Goal: Task Accomplishment & Management: Complete application form

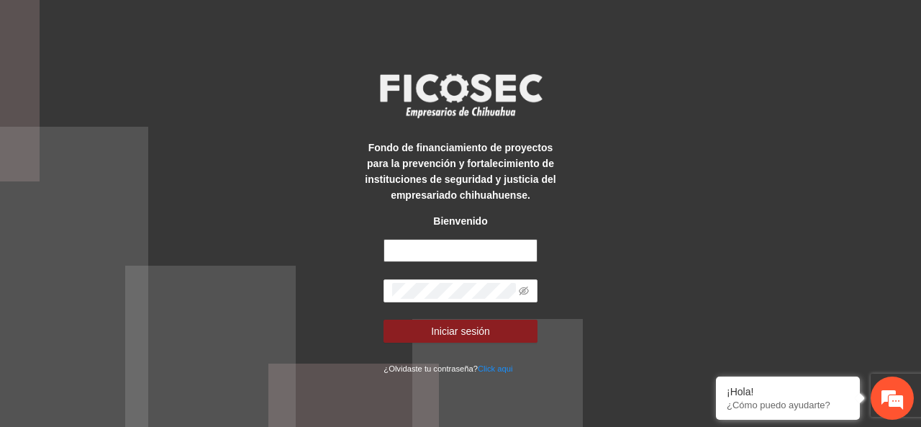
click at [447, 245] on input "text" at bounding box center [459, 250] width 153 height 23
type input "**********"
click at [525, 292] on icon "eye-invisible" at bounding box center [524, 291] width 10 height 10
click at [525, 292] on icon "eye" at bounding box center [524, 291] width 10 height 10
click at [525, 292] on icon "eye-invisible" at bounding box center [524, 291] width 10 height 10
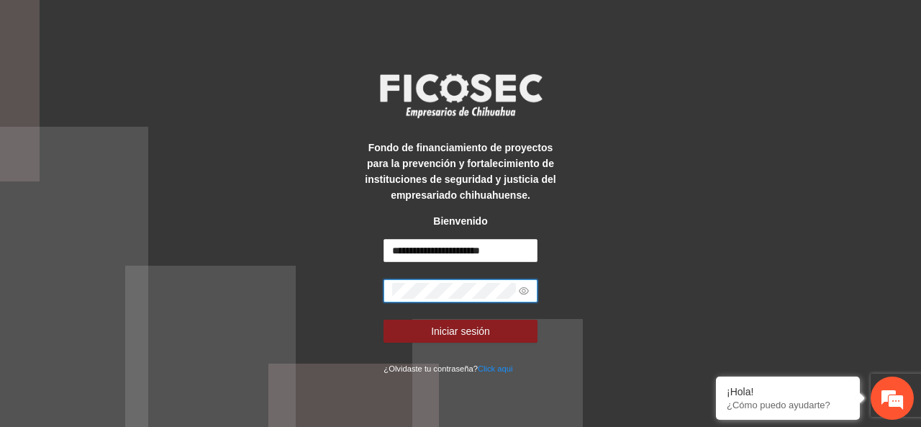
click at [383, 319] on button "Iniciar sesión" at bounding box center [459, 330] width 153 height 23
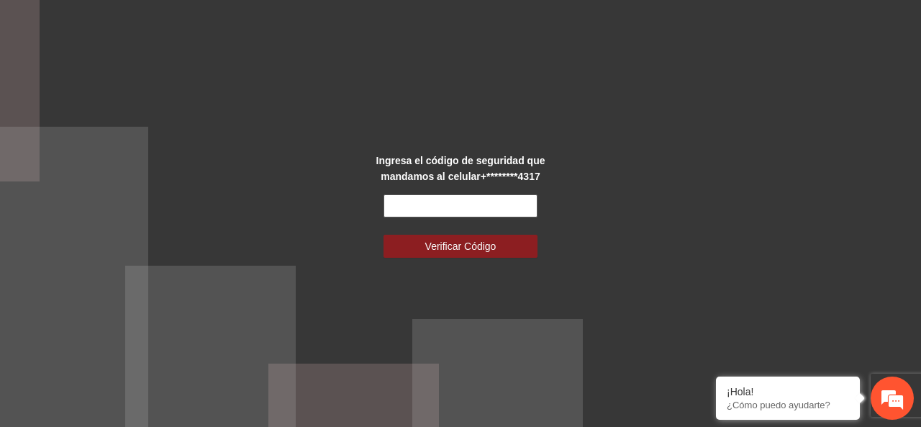
click at [461, 209] on input "text" at bounding box center [459, 205] width 153 height 23
type input "******"
click at [383, 235] on button "Verificar Código" at bounding box center [459, 246] width 153 height 23
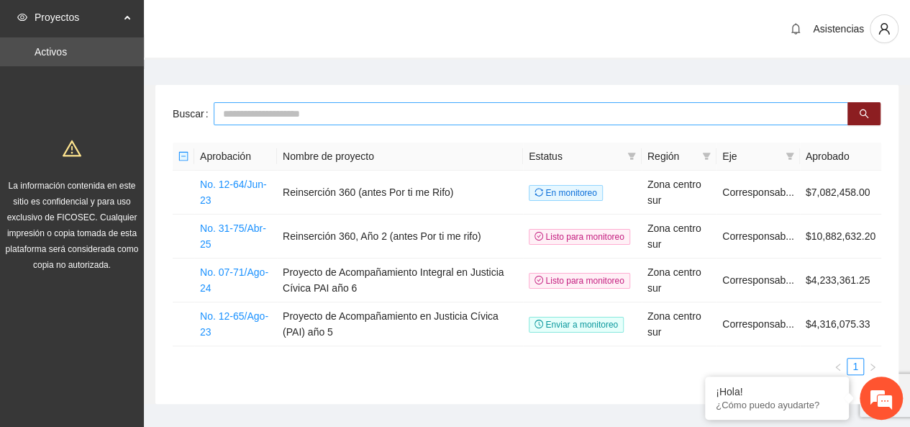
scroll to position [30, 0]
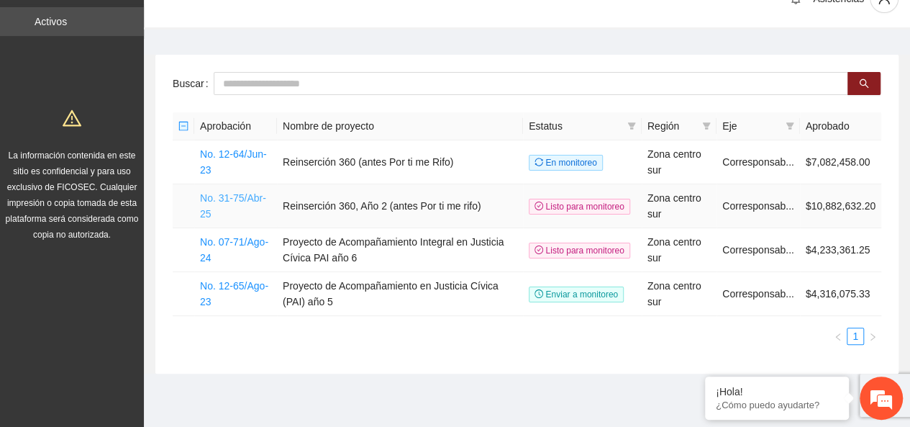
click at [235, 200] on link "No. 31-75/Abr-25" at bounding box center [233, 205] width 66 height 27
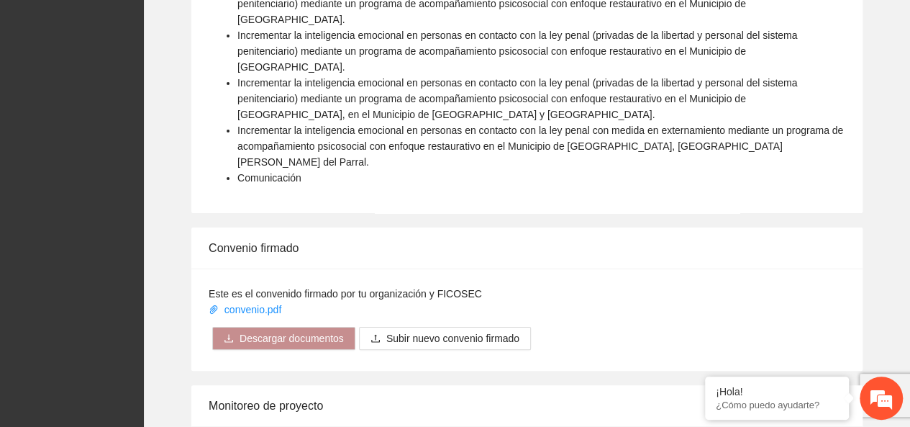
scroll to position [2762, 0]
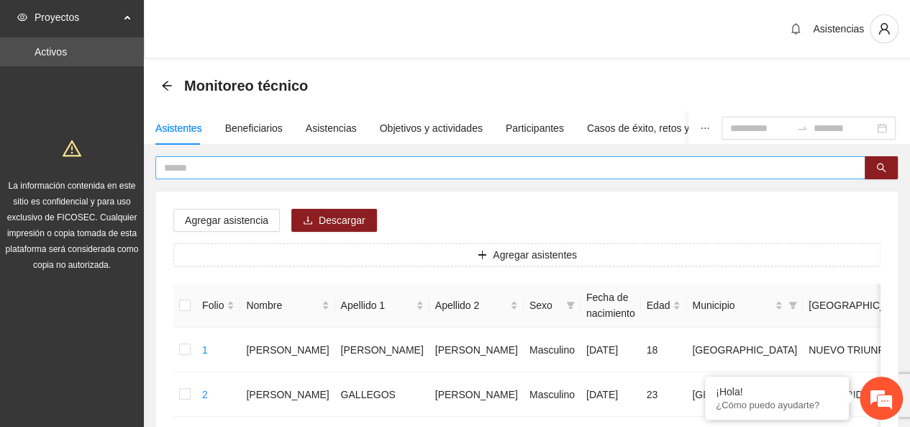
click at [309, 175] on span at bounding box center [510, 167] width 710 height 23
click at [311, 176] on span at bounding box center [510, 167] width 710 height 23
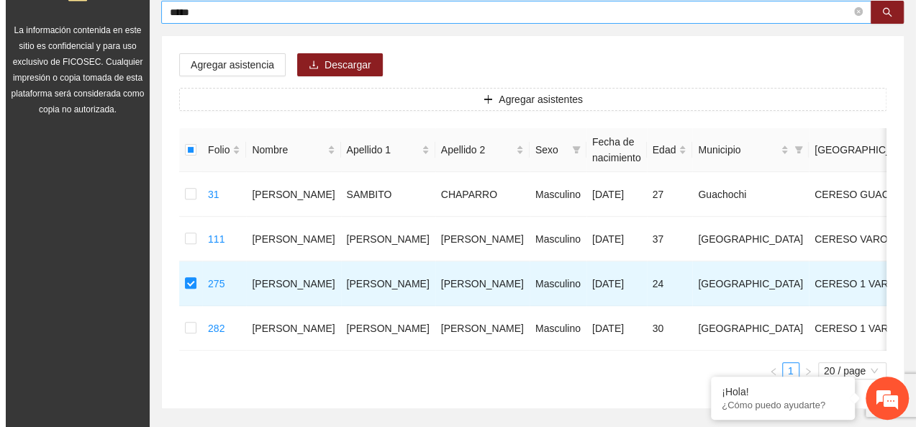
scroll to position [124, 0]
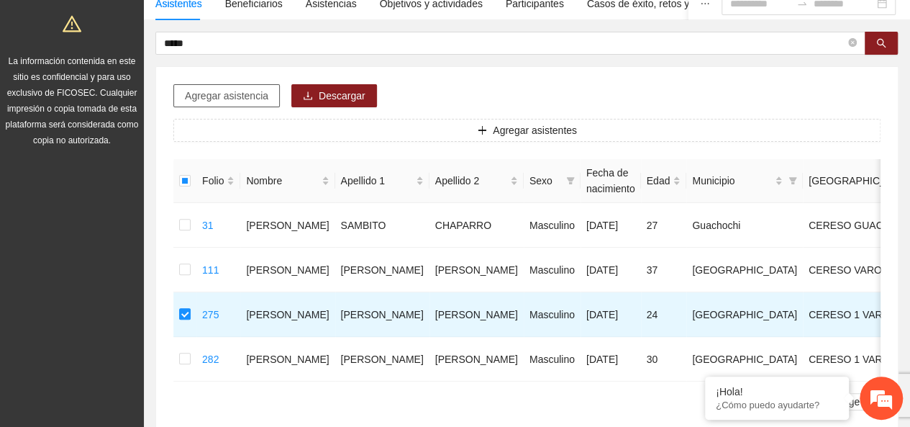
click at [239, 101] on span "Agregar asistencia" at bounding box center [226, 96] width 83 height 16
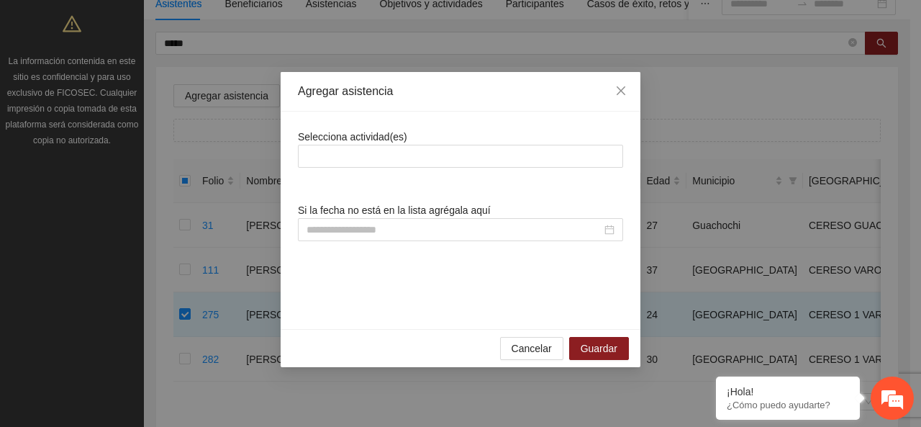
click at [341, 142] on span "Selecciona actividad(es)" at bounding box center [352, 137] width 109 height 12
click at [341, 150] on div at bounding box center [460, 155] width 318 height 17
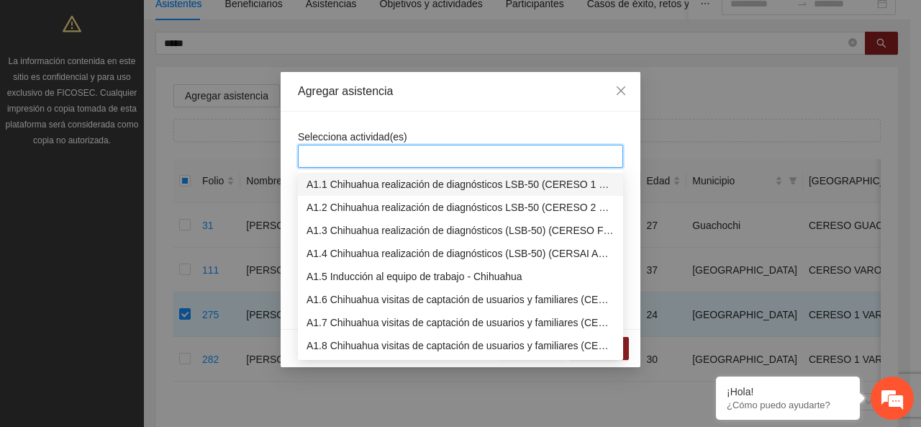
click at [340, 181] on div "A1.1 Chihuahua realización de diagnósticos LSB-50 (CERESO 1 VARONIL)" at bounding box center [460, 184] width 308 height 16
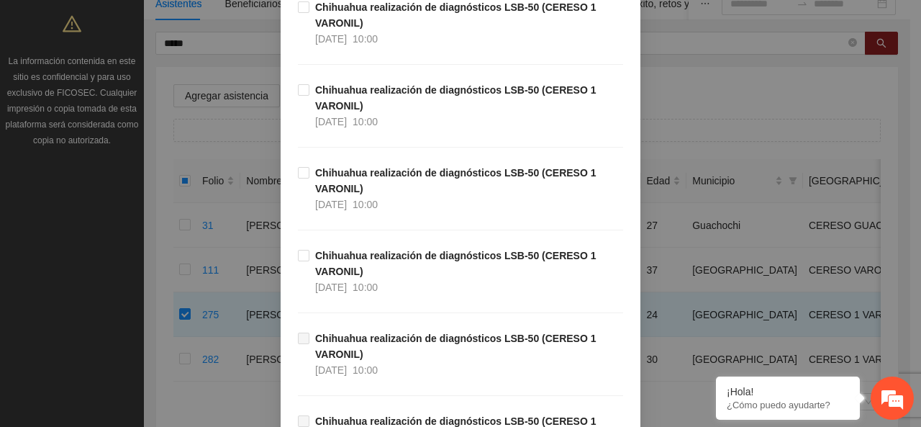
scroll to position [204, 0]
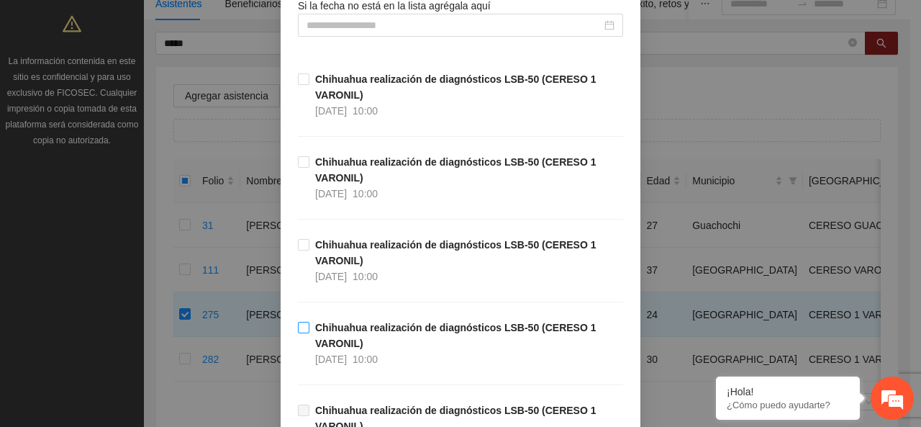
click at [340, 331] on strong "Chihuahua realización de diagnósticos LSB-50 (CERESO 1 VARONIL)" at bounding box center [455, 335] width 281 height 27
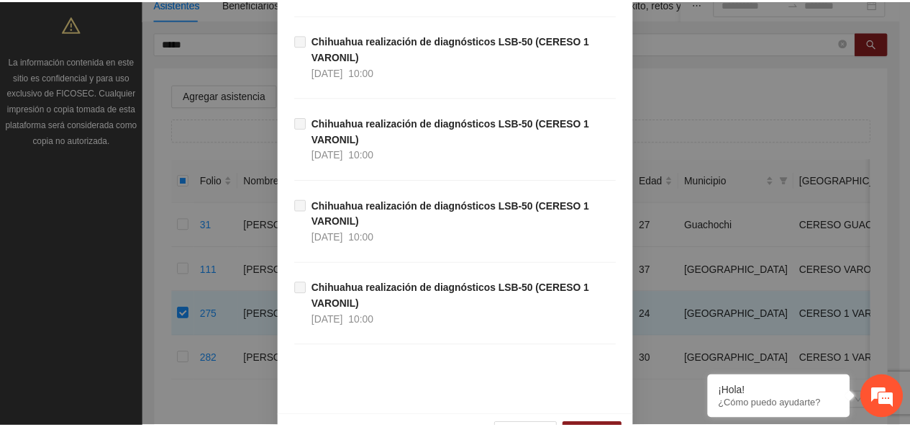
scroll to position [780, 0]
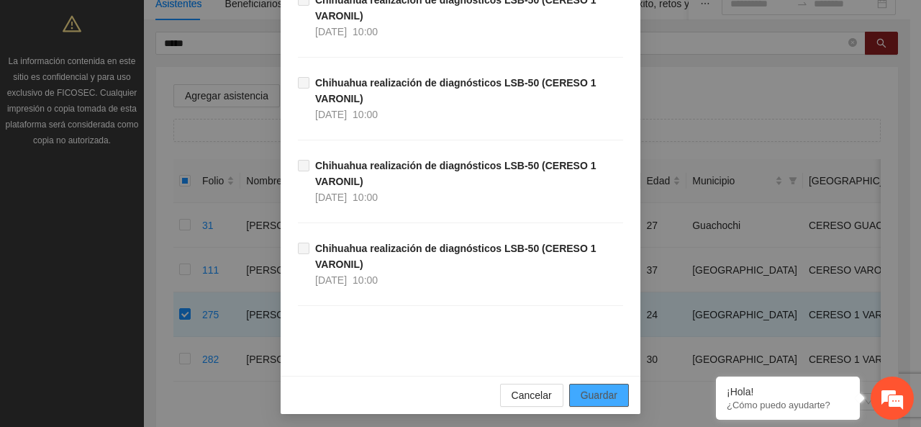
click at [599, 383] on button "Guardar" at bounding box center [599, 394] width 60 height 23
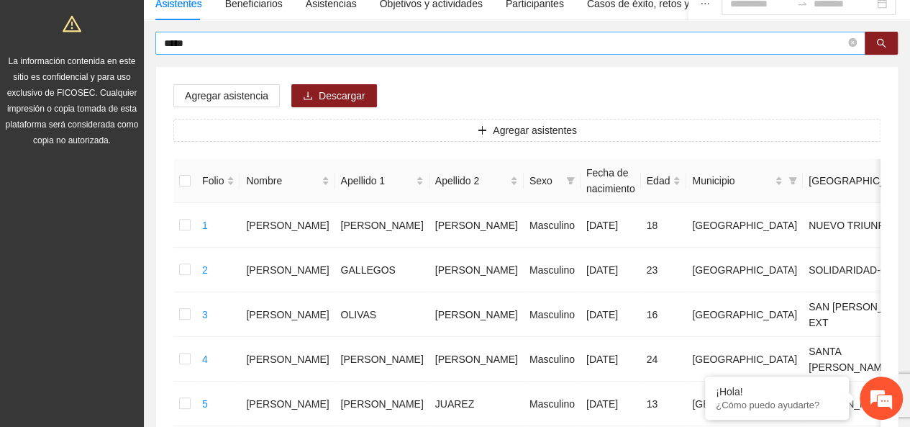
drag, startPoint x: 482, startPoint y: 40, endPoint x: 496, endPoint y: 40, distance: 13.7
click at [481, 40] on input "*****" at bounding box center [504, 43] width 681 height 16
type input "*"
type input "**********"
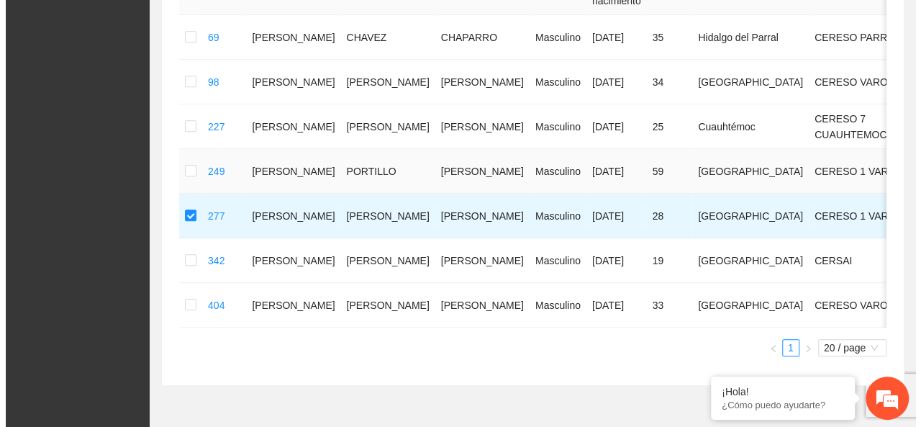
scroll to position [153, 0]
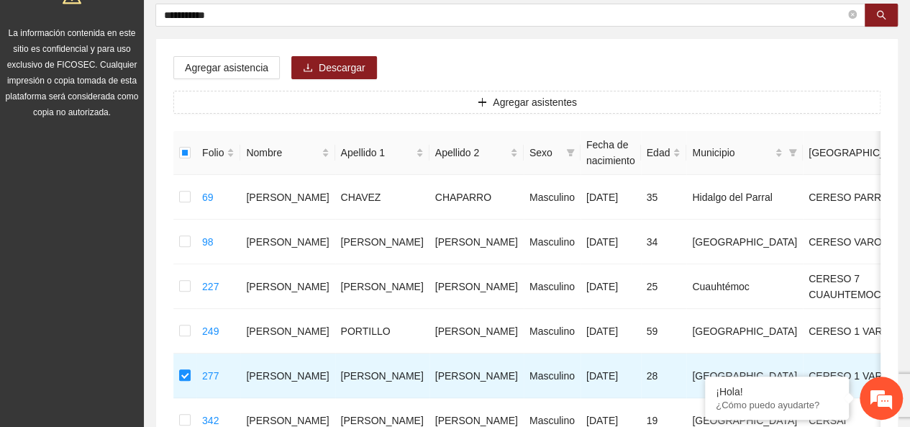
click at [219, 53] on div "Agregar asistencia [PERSON_NAME] asistentes Folio Nombre Apellido 1 Apellido 2 …" at bounding box center [527, 292] width 742 height 506
click at [220, 62] on span "Agregar asistencia" at bounding box center [226, 68] width 83 height 16
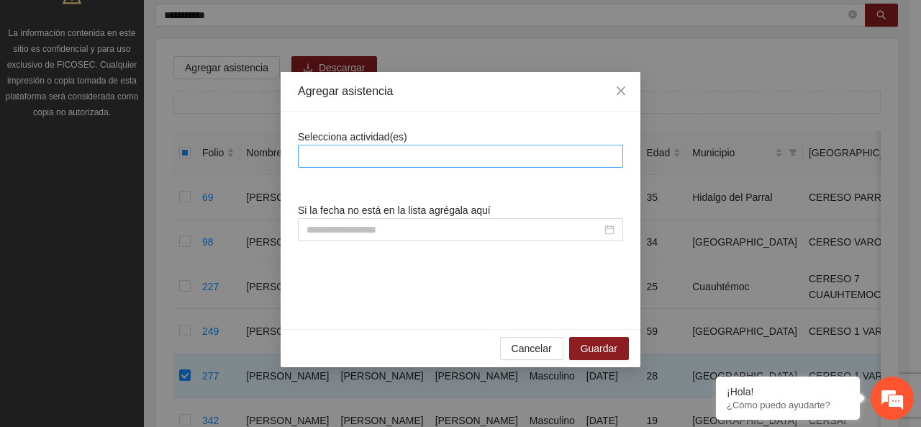
click at [378, 160] on div at bounding box center [460, 155] width 318 height 17
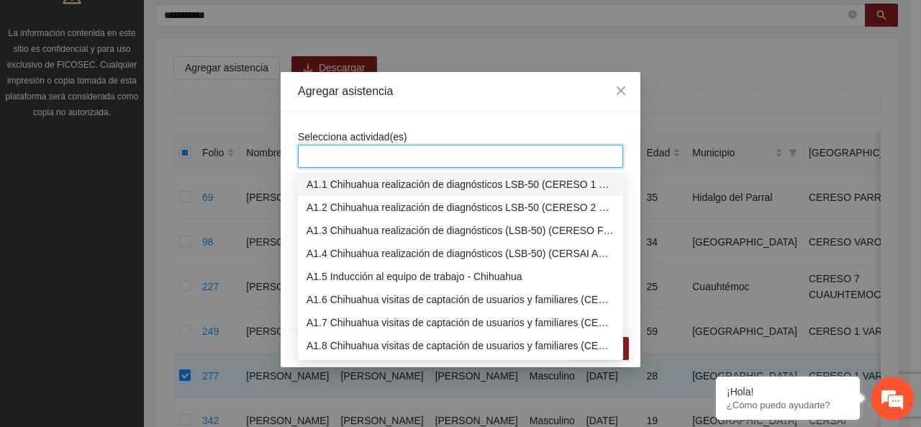
click at [372, 181] on div "A1.1 Chihuahua realización de diagnósticos LSB-50 (CERESO 1 VARONIL)" at bounding box center [460, 184] width 308 height 16
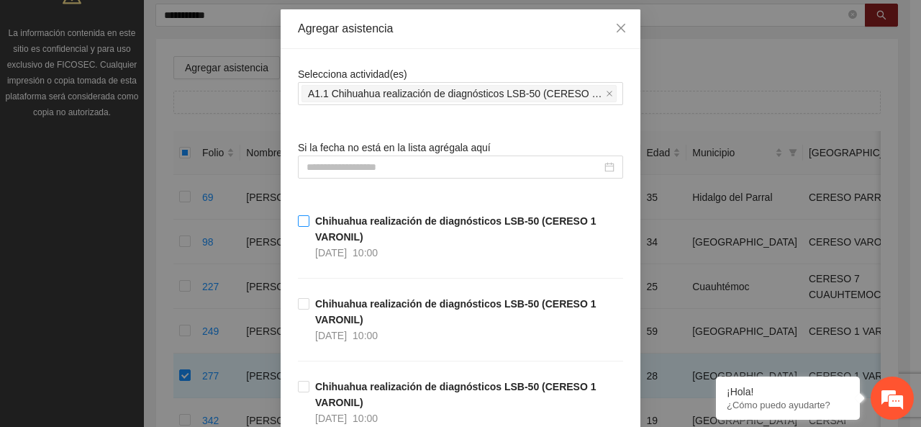
scroll to position [144, 0]
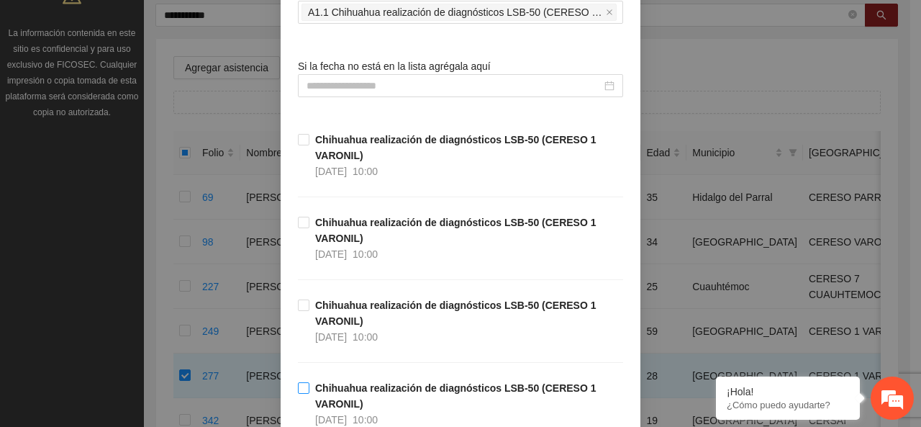
click at [315, 389] on strong "Chihuahua realización de diagnósticos LSB-50 (CERESO 1 VARONIL)" at bounding box center [455, 395] width 281 height 27
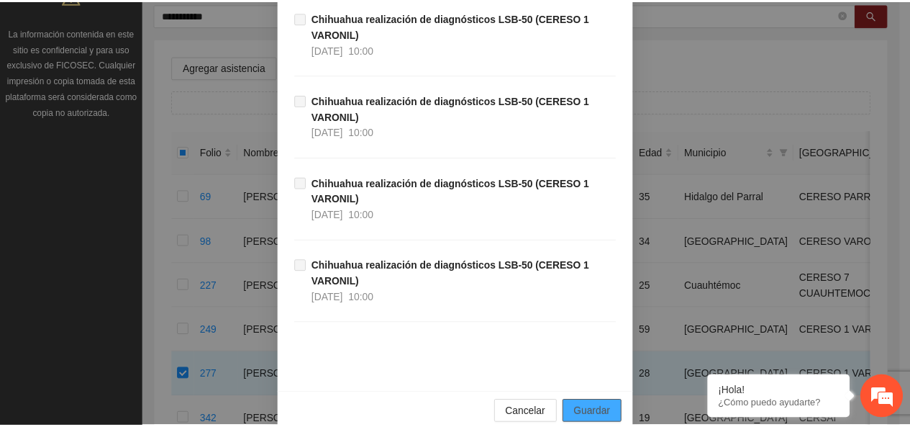
scroll to position [780, 0]
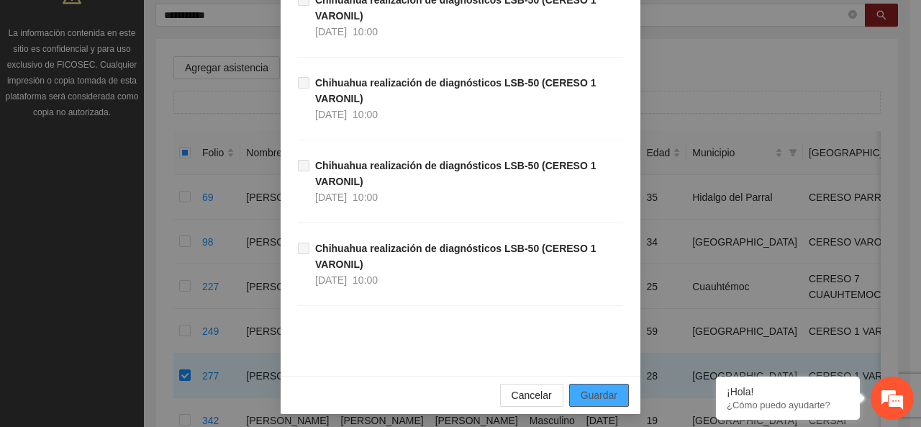
click at [596, 380] on div "Cancelar Guardar" at bounding box center [461, 395] width 360 height 38
click at [596, 387] on span "Guardar" at bounding box center [599, 395] width 37 height 16
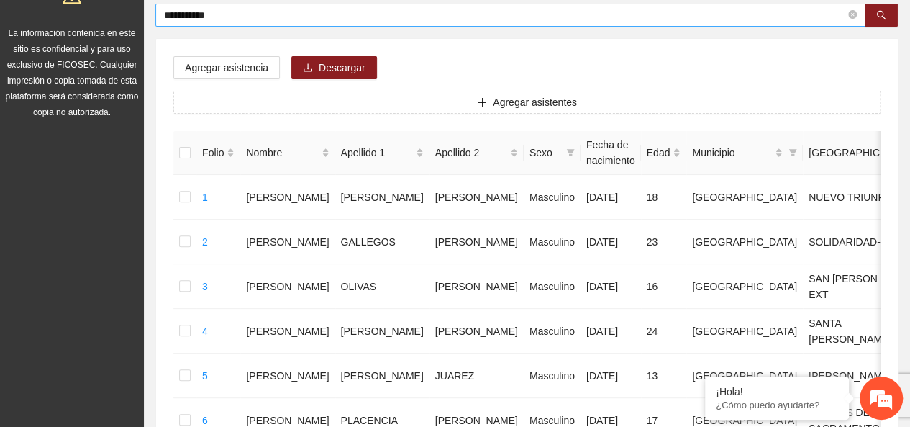
click at [852, 18] on icon "close-circle" at bounding box center [852, 14] width 9 height 9
type input "**********"
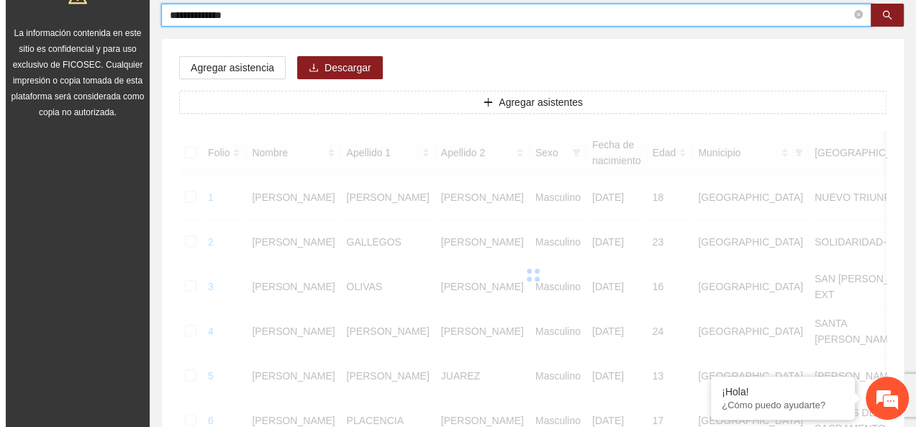
scroll to position [130, 0]
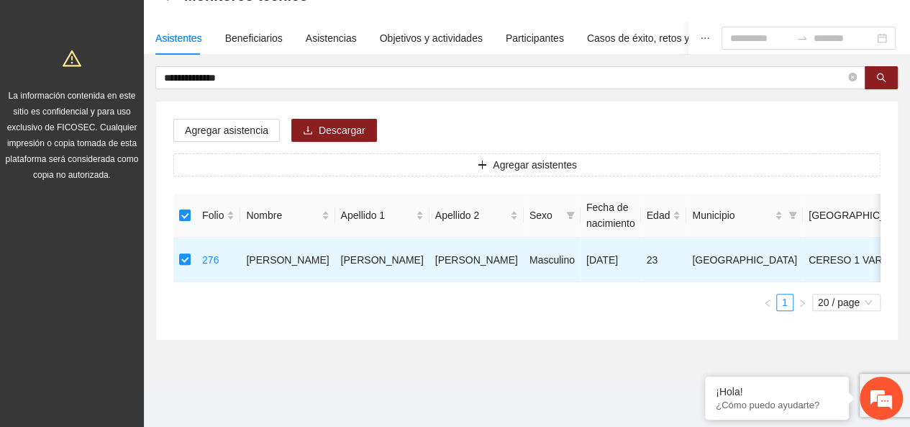
click at [217, 111] on div "Agregar asistencia Descargar Agregar asistentes Folio Nombre Apellido 1 Apellid…" at bounding box center [527, 220] width 742 height 238
click at [219, 119] on button "Agregar asistencia" at bounding box center [226, 130] width 106 height 23
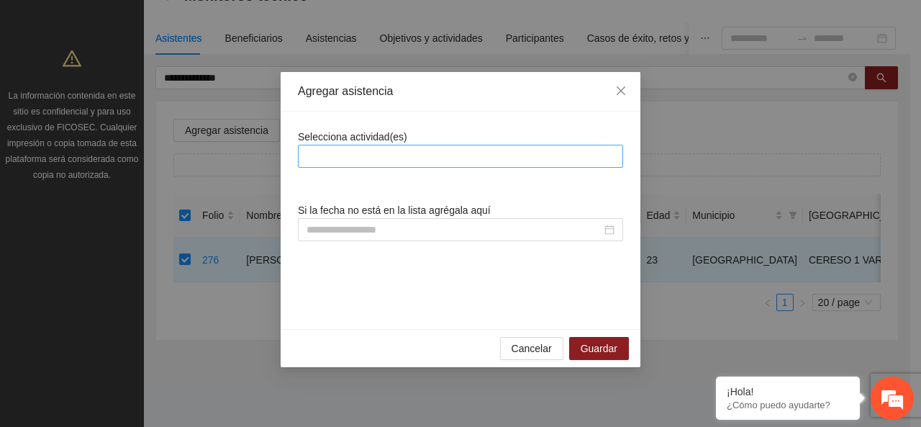
click at [351, 160] on div at bounding box center [460, 155] width 318 height 17
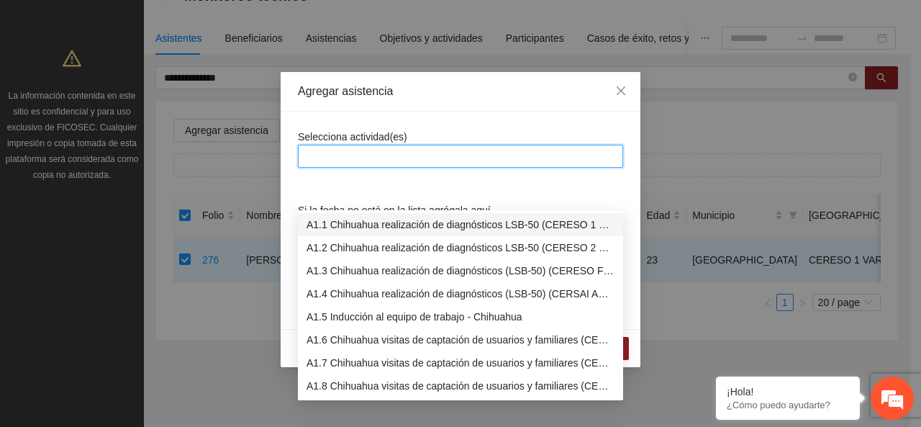
click at [354, 217] on div "A1.1 Chihuahua realización de diagnósticos LSB-50 (CERESO 1 VARONIL)" at bounding box center [460, 225] width 308 height 16
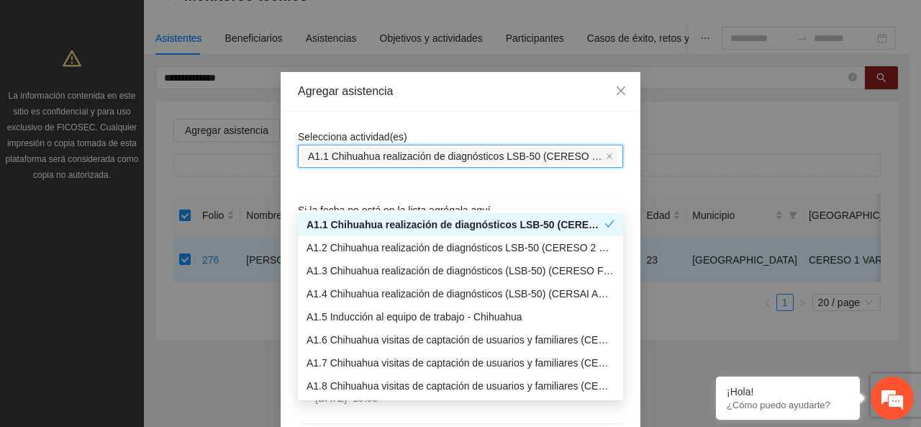
click at [353, 104] on div "Agregar asistencia" at bounding box center [461, 92] width 360 height 40
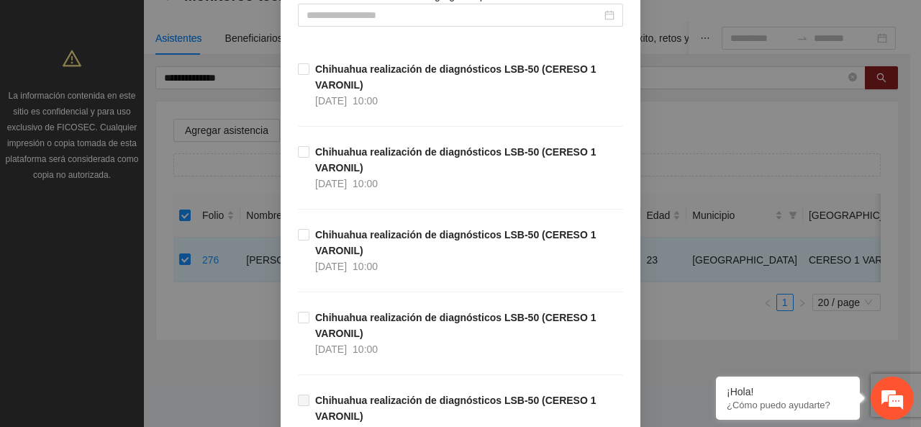
scroll to position [216, 0]
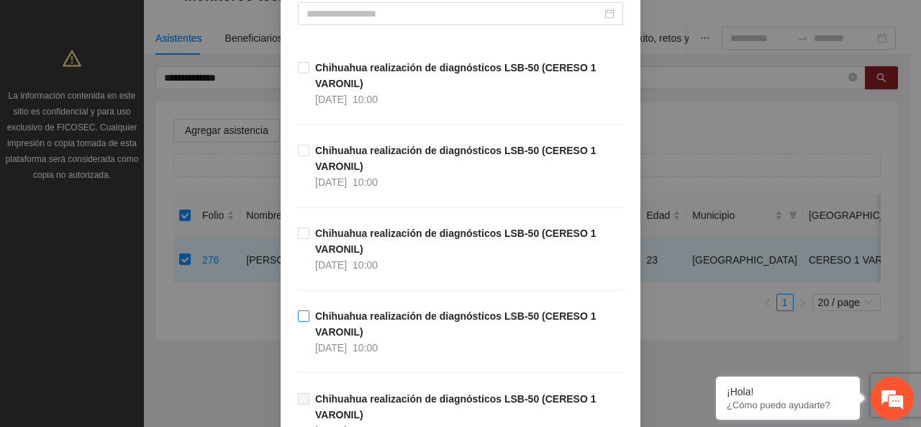
click at [323, 317] on strong "Chihuahua realización de diagnósticos LSB-50 (CERESO 1 VARONIL)" at bounding box center [455, 323] width 281 height 27
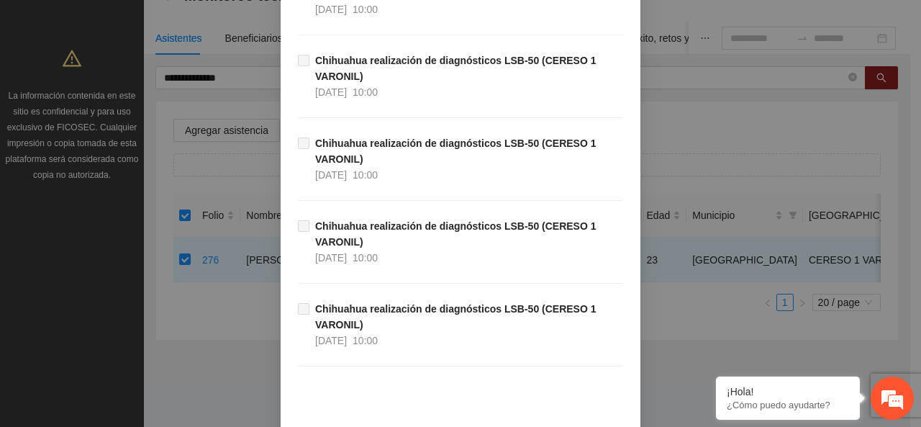
scroll to position [780, 0]
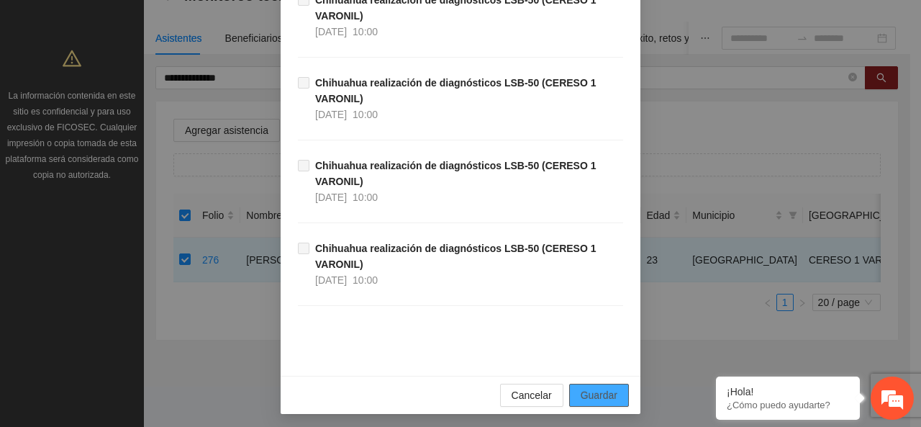
click at [584, 406] on div "Cancelar Guardar" at bounding box center [461, 395] width 360 height 38
click at [584, 391] on span "Guardar" at bounding box center [599, 395] width 37 height 16
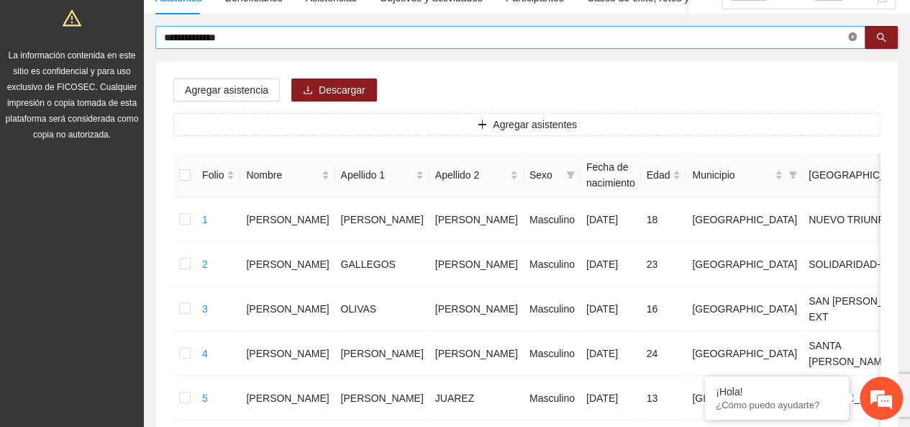
click at [852, 41] on span "**********" at bounding box center [510, 37] width 710 height 23
click at [852, 40] on icon "close-circle" at bounding box center [852, 36] width 9 height 9
type input "**********"
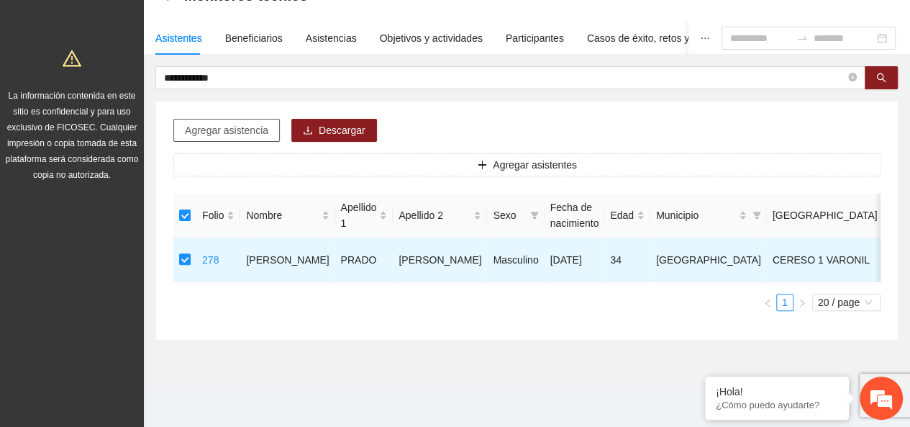
click at [236, 122] on span "Agregar asistencia" at bounding box center [226, 130] width 83 height 16
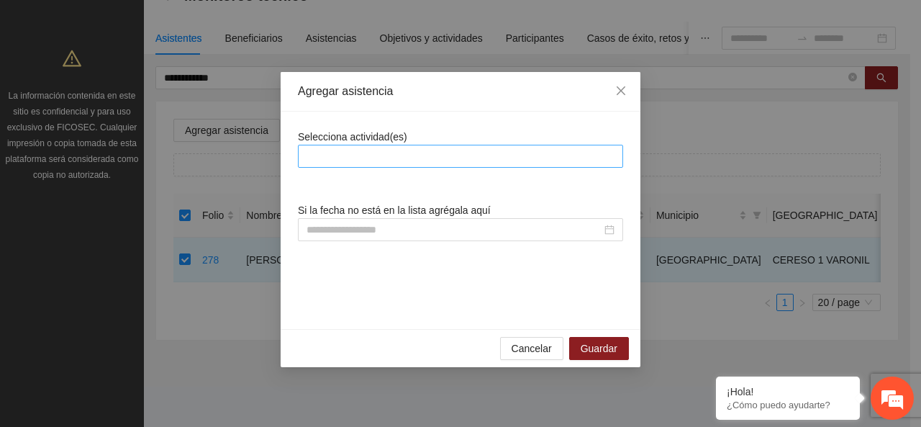
click at [403, 145] on div at bounding box center [460, 156] width 325 height 23
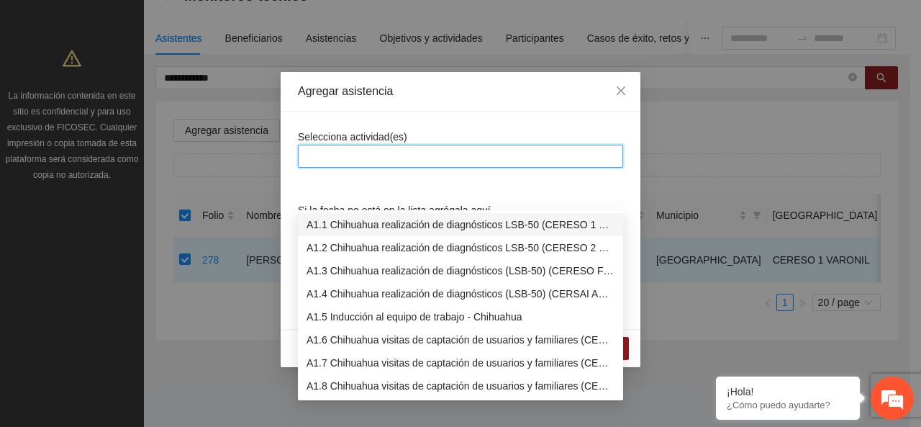
click at [388, 217] on div "A1.1 Chihuahua realización de diagnósticos LSB-50 (CERESO 1 VARONIL)" at bounding box center [460, 225] width 308 height 16
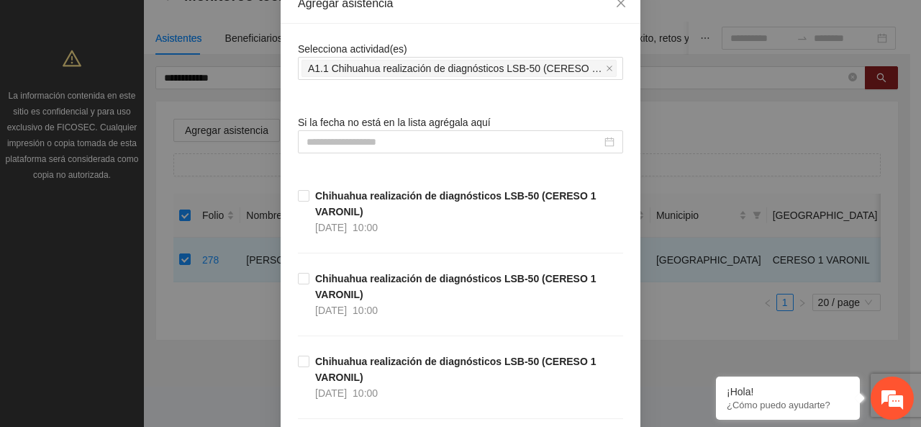
scroll to position [216, 0]
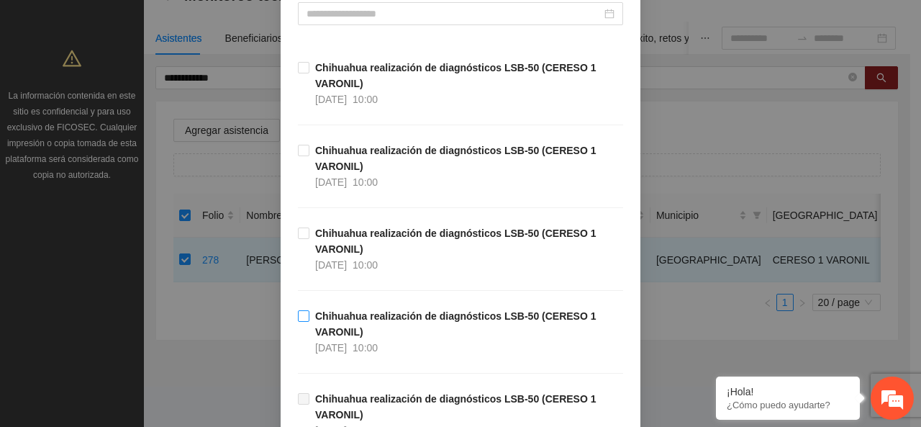
click at [317, 310] on strong "Chihuahua realización de diagnósticos LSB-50 (CERESO 1 VARONIL)" at bounding box center [455, 323] width 281 height 27
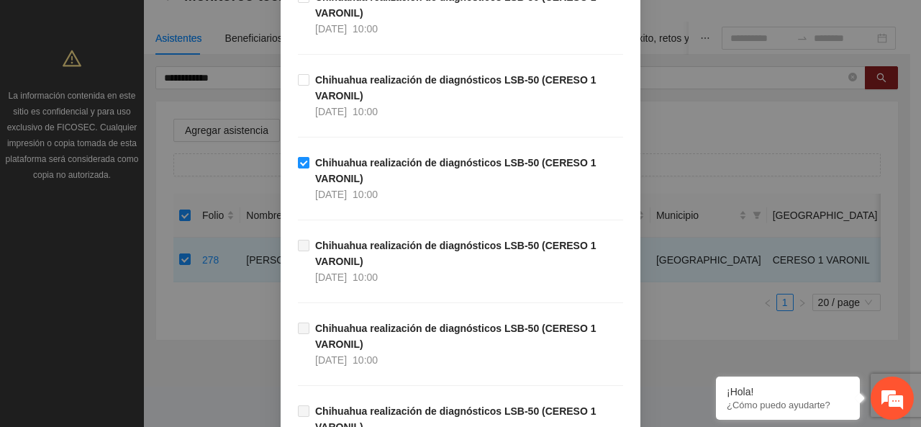
scroll to position [780, 0]
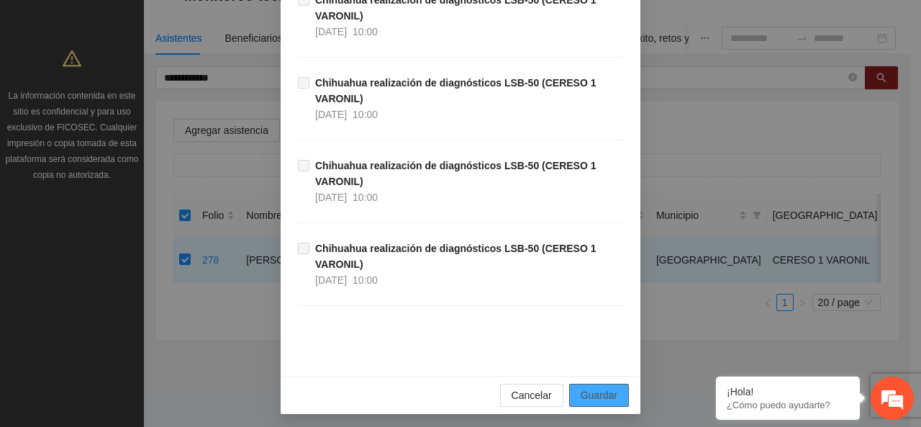
click at [599, 393] on span "Guardar" at bounding box center [599, 395] width 37 height 16
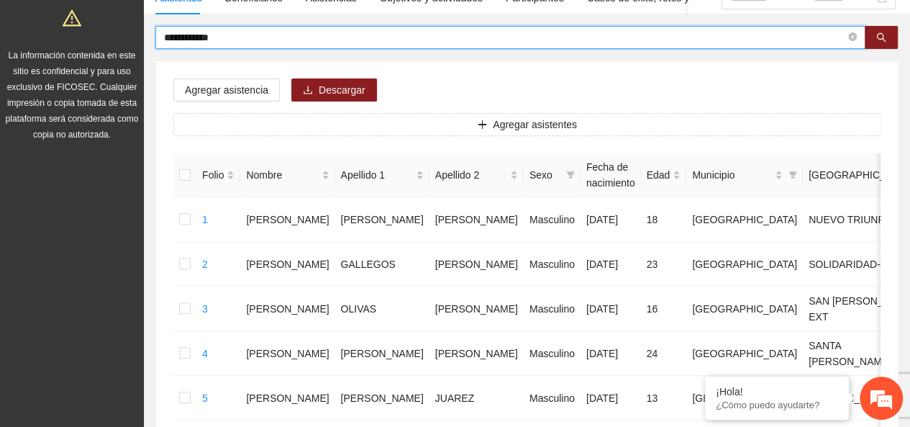
click at [843, 42] on input "**********" at bounding box center [504, 37] width 681 height 16
click at [852, 41] on span at bounding box center [852, 38] width 9 height 14
type input "**********"
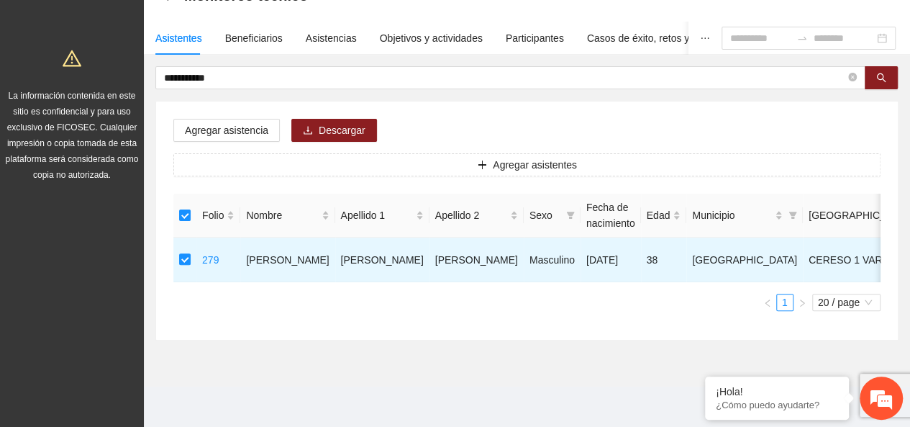
click at [230, 66] on div "**********" at bounding box center [526, 203] width 743 height 274
click at [231, 119] on button "Agregar asistencia" at bounding box center [226, 130] width 106 height 23
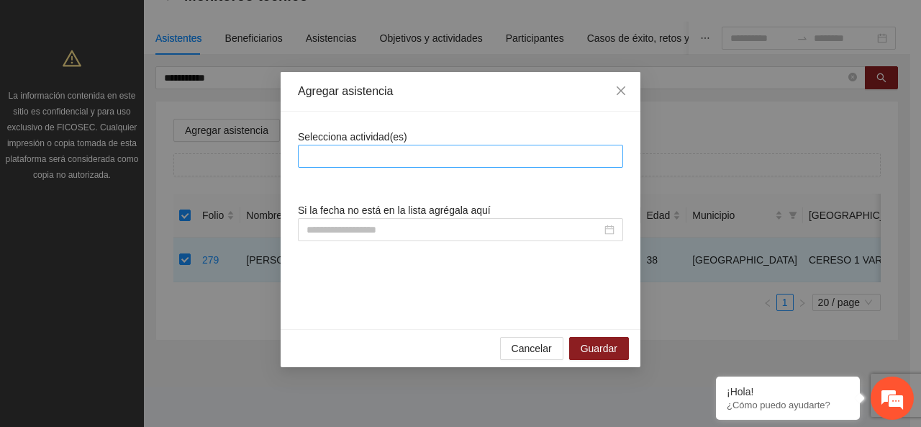
click at [328, 145] on div at bounding box center [460, 156] width 325 height 23
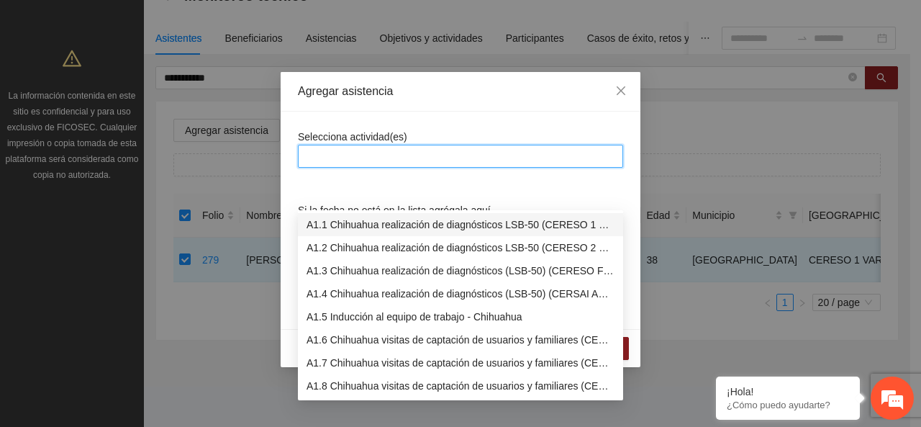
click at [332, 217] on div "A1.1 Chihuahua realización de diagnósticos LSB-50 (CERESO 1 VARONIL)" at bounding box center [460, 225] width 308 height 16
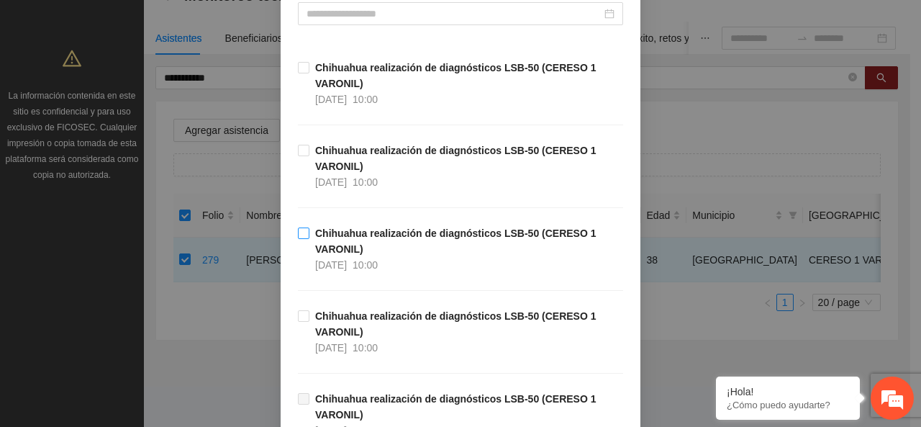
drag, startPoint x: 328, startPoint y: 254, endPoint x: 332, endPoint y: 240, distance: 15.0
click at [328, 249] on span "Chihuahua realización de diagnósticos LSB-50 (CERESO 1 VARONIL) [DATE] 10:00" at bounding box center [466, 248] width 314 height 47
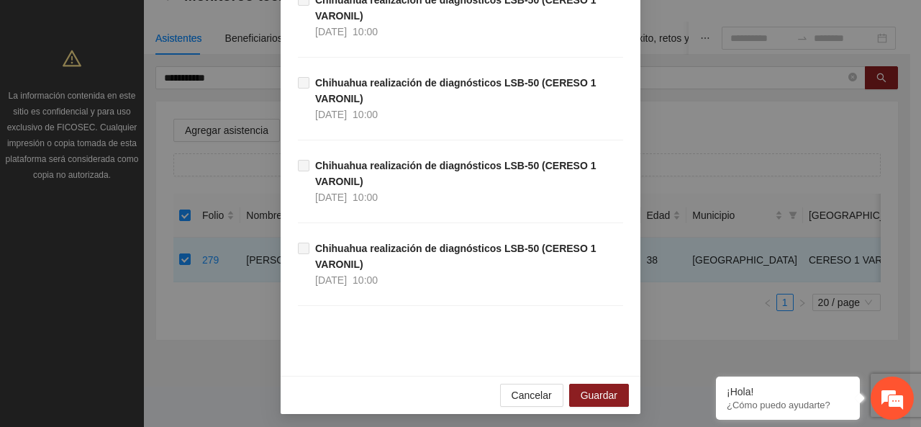
click at [594, 404] on div "Cancelar Guardar" at bounding box center [461, 395] width 360 height 38
click at [591, 392] on span "Guardar" at bounding box center [599, 395] width 37 height 16
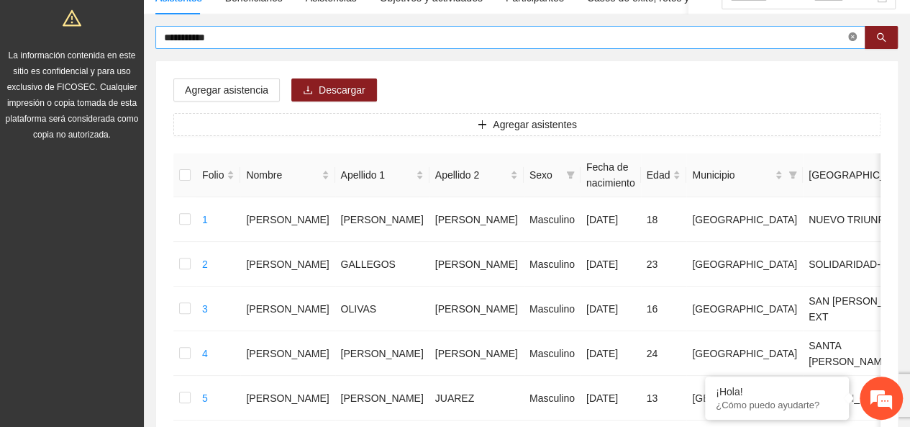
click at [849, 40] on span "**********" at bounding box center [510, 37] width 710 height 23
click at [850, 40] on icon "close-circle" at bounding box center [852, 36] width 9 height 9
type input "**********"
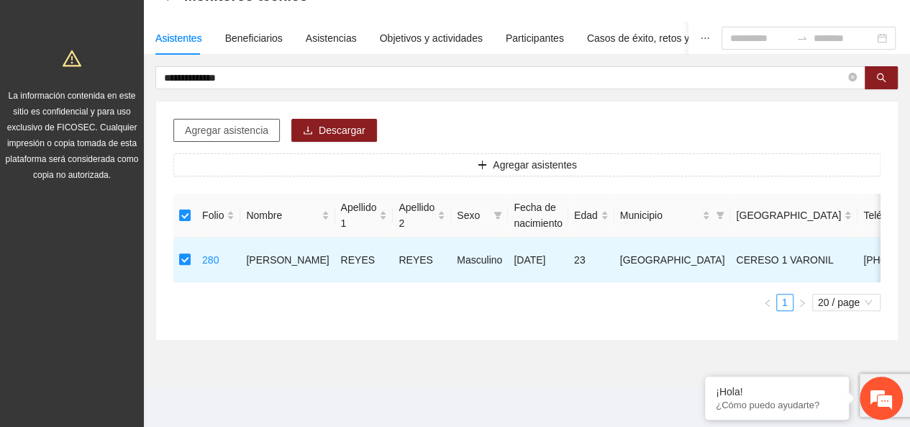
click at [259, 122] on span "Agregar asistencia" at bounding box center [226, 130] width 83 height 16
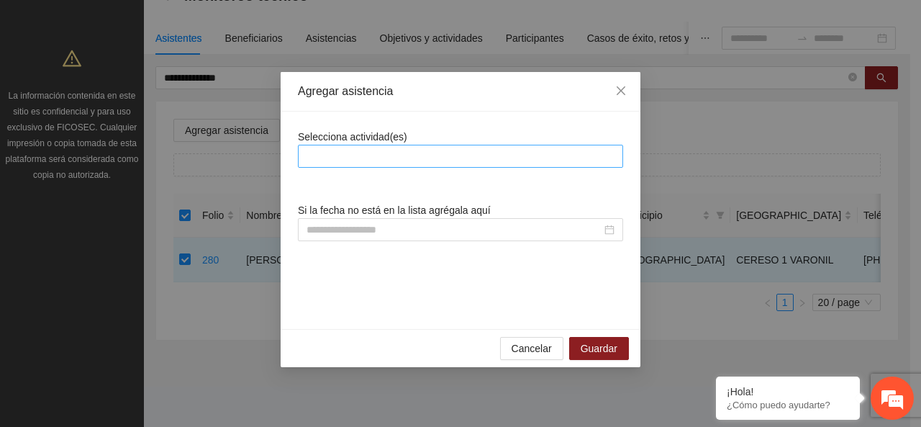
click at [574, 165] on div at bounding box center [460, 156] width 325 height 23
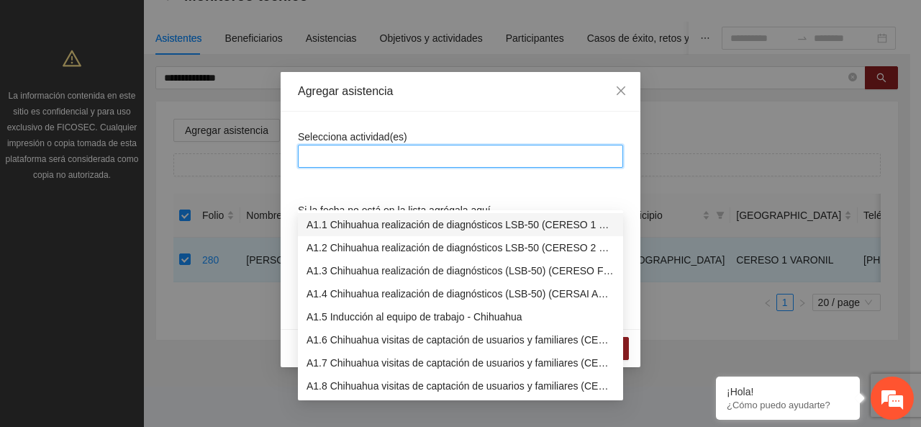
click at [489, 213] on div "A1.1 Chihuahua realización de diagnósticos LSB-50 (CERESO 1 VARONIL)" at bounding box center [460, 224] width 325 height 23
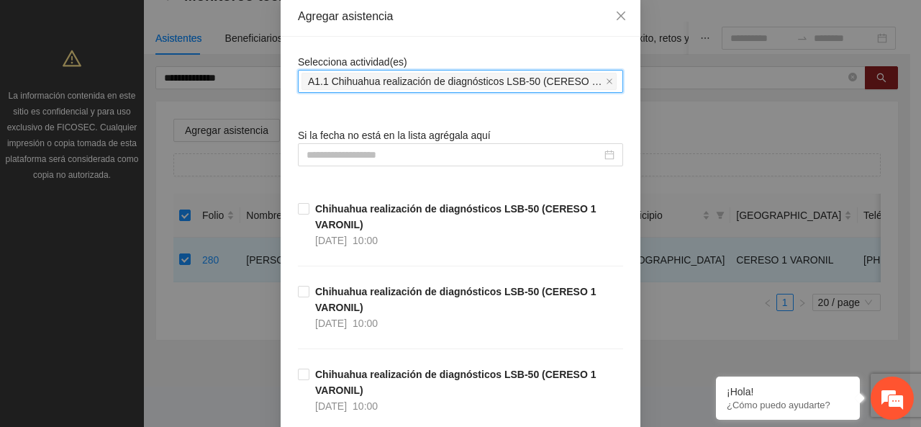
scroll to position [216, 0]
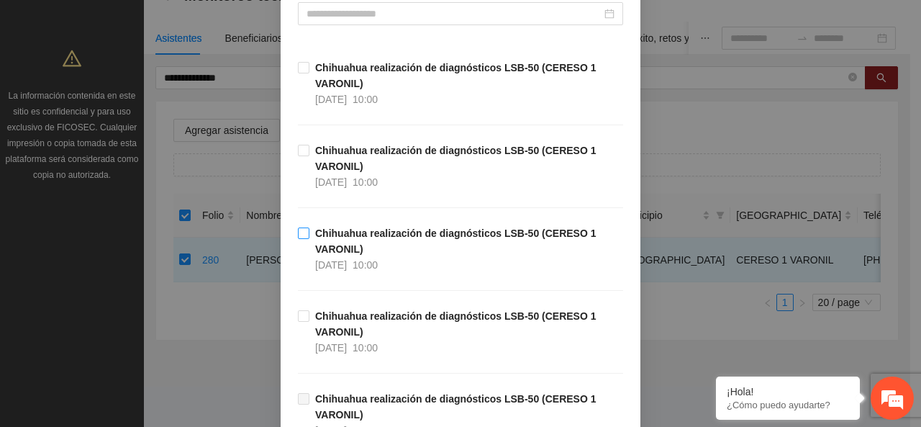
click at [341, 252] on strong "Chihuahua realización de diagnósticos LSB-50 (CERESO 1 VARONIL)" at bounding box center [455, 240] width 281 height 27
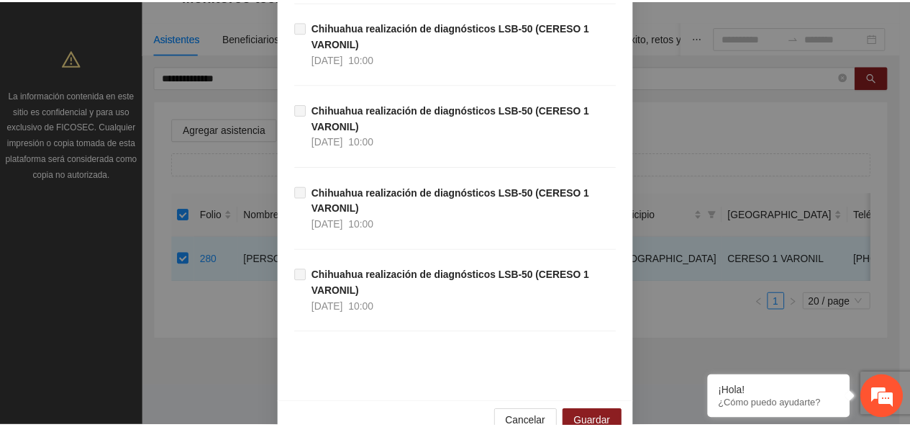
scroll to position [780, 0]
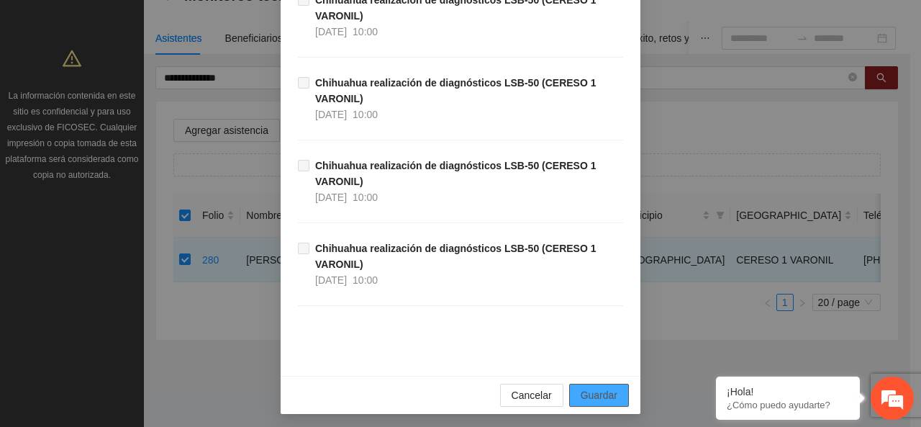
click at [601, 391] on span "Guardar" at bounding box center [599, 395] width 37 height 16
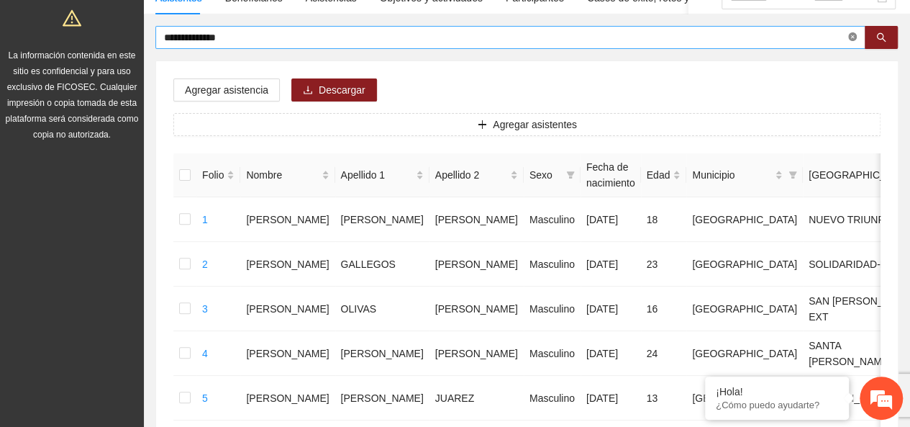
click at [850, 39] on icon "close-circle" at bounding box center [852, 36] width 9 height 9
type input "**********"
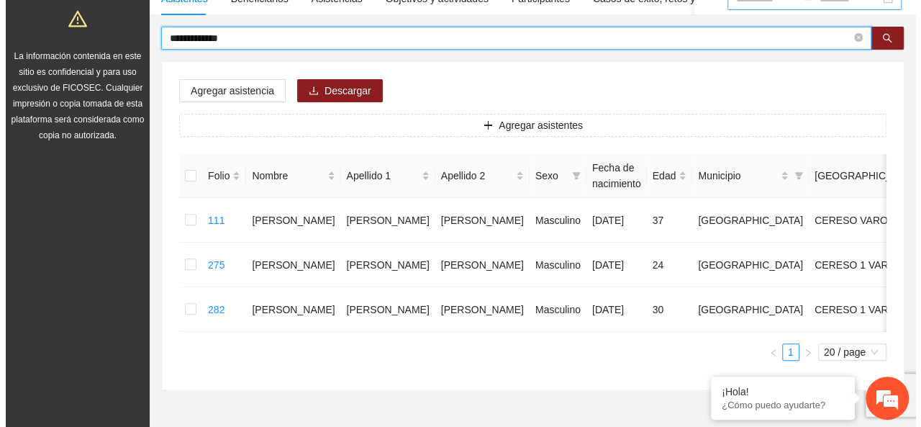
scroll to position [65, 0]
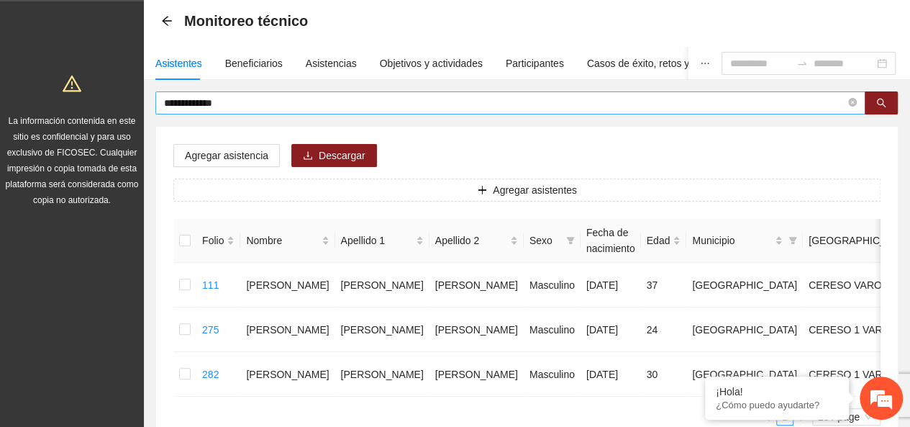
click at [847, 97] on span "**********" at bounding box center [510, 102] width 710 height 23
click at [852, 101] on icon "close-circle" at bounding box center [852, 102] width 9 height 9
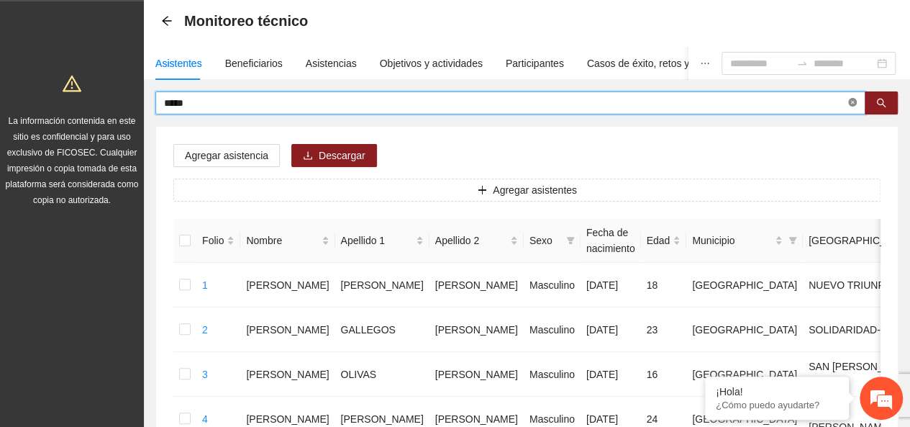
type input "*****"
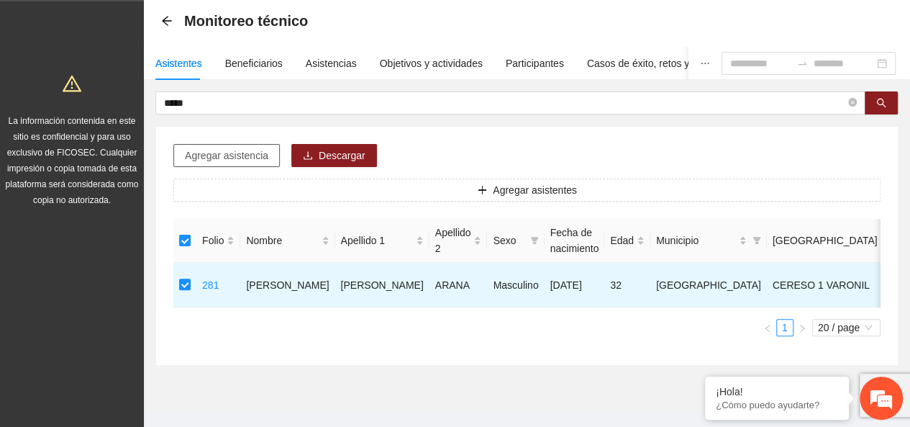
click at [262, 158] on span "Agregar asistencia" at bounding box center [226, 155] width 83 height 16
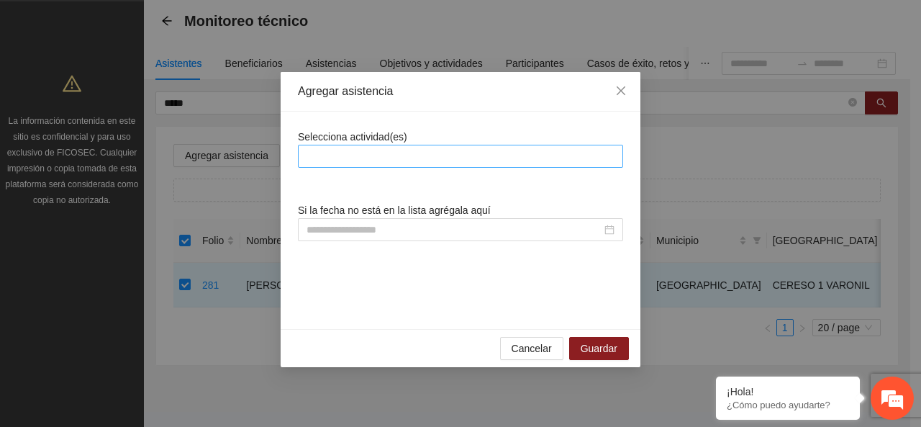
click at [354, 155] on div at bounding box center [460, 155] width 318 height 17
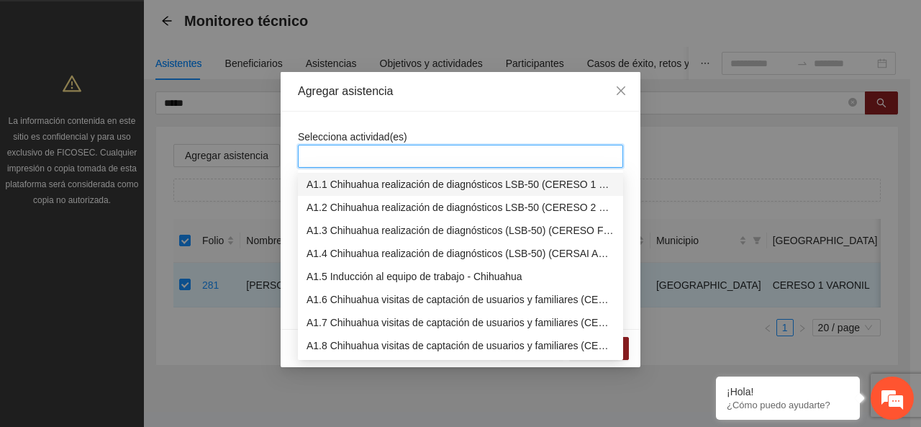
click at [351, 170] on body "Proyectos Activos La información contenida en este sitio es confidencial y para…" at bounding box center [455, 148] width 910 height 427
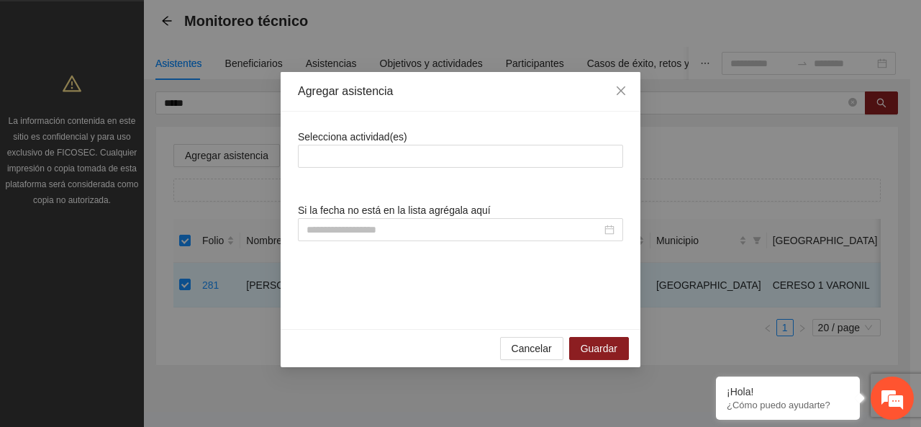
click at [355, 183] on div "Selecciona actividad(es) Si la fecha no está en la lista agrégala aquí" at bounding box center [460, 220] width 325 height 183
click at [351, 155] on div at bounding box center [460, 155] width 318 height 17
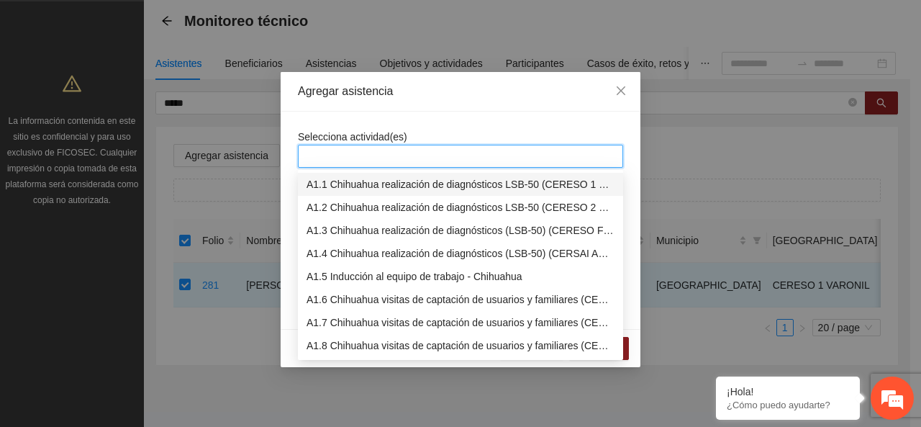
click at [348, 192] on div "A1.1 Chihuahua realización de diagnósticos LSB-50 (CERESO 1 VARONIL)" at bounding box center [460, 184] width 325 height 23
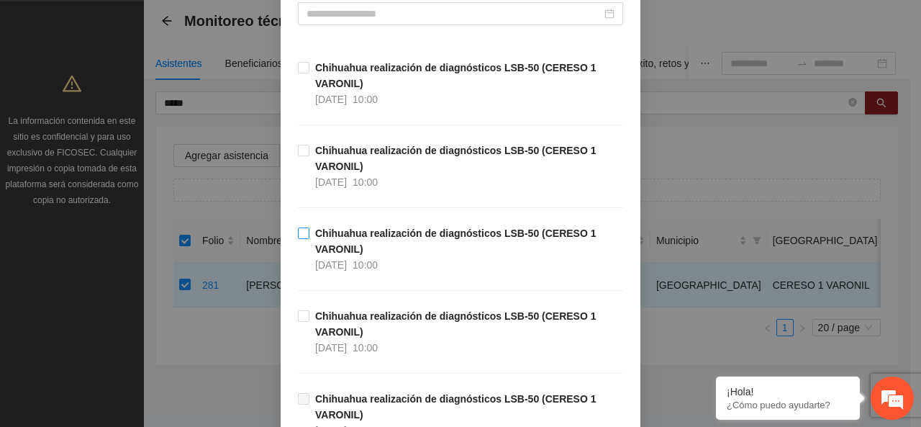
click at [329, 229] on strong "Chihuahua realización de diagnósticos LSB-50 (CERESO 1 VARONIL)" at bounding box center [455, 240] width 281 height 27
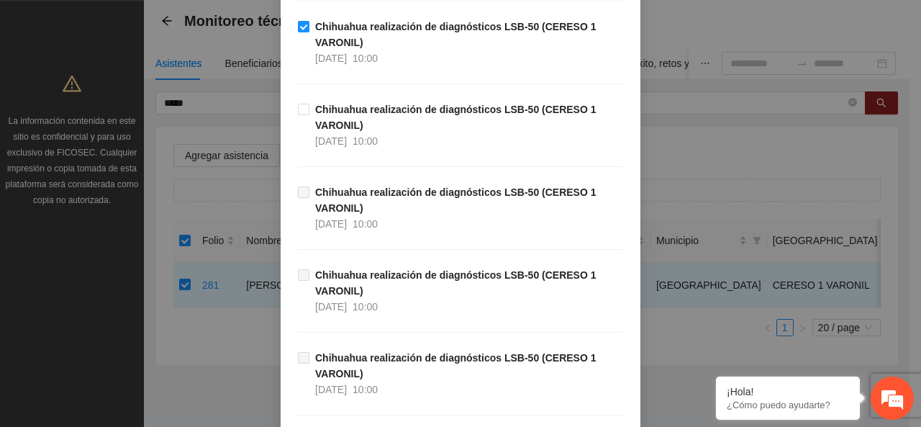
scroll to position [780, 0]
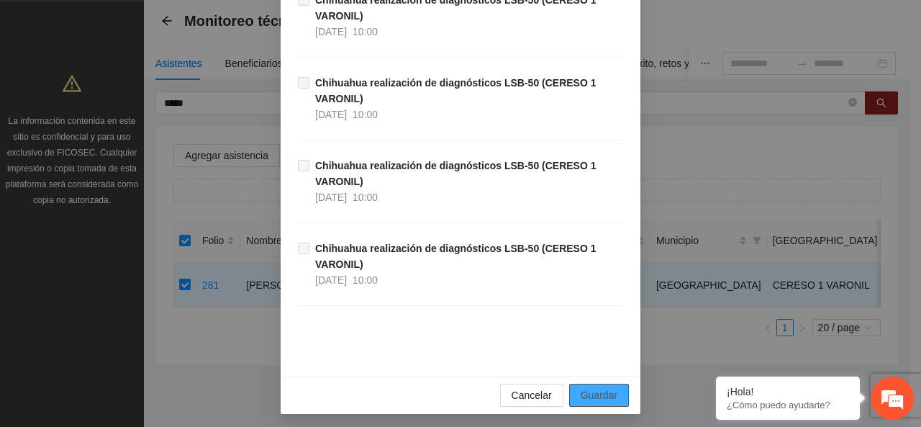
click at [593, 387] on span "Guardar" at bounding box center [599, 395] width 37 height 16
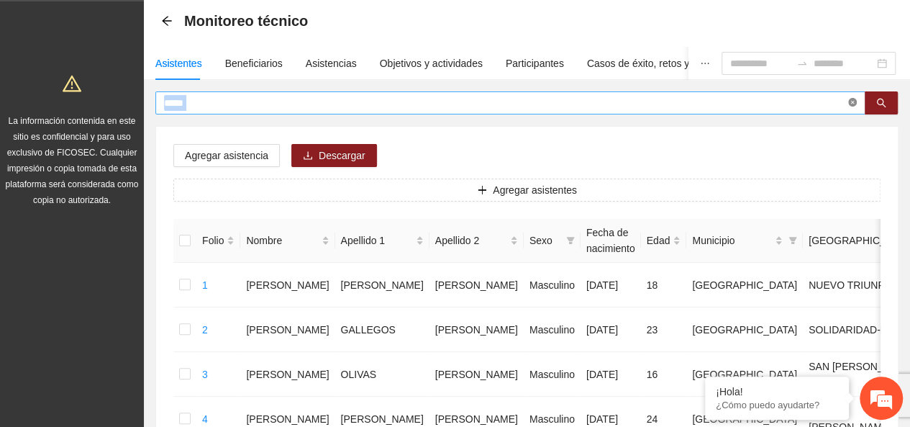
click at [848, 104] on span "*****" at bounding box center [510, 102] width 710 height 23
click at [848, 104] on icon "close-circle" at bounding box center [852, 102] width 9 height 9
type input "******"
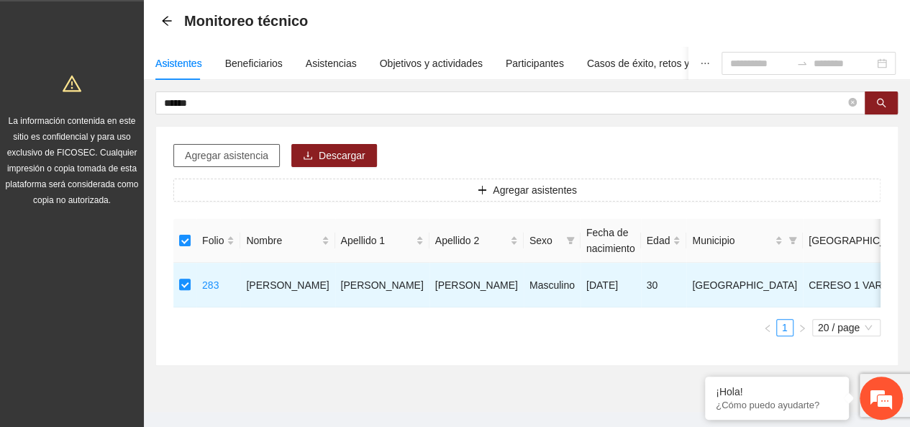
click at [238, 162] on span "Agregar asistencia" at bounding box center [226, 155] width 83 height 16
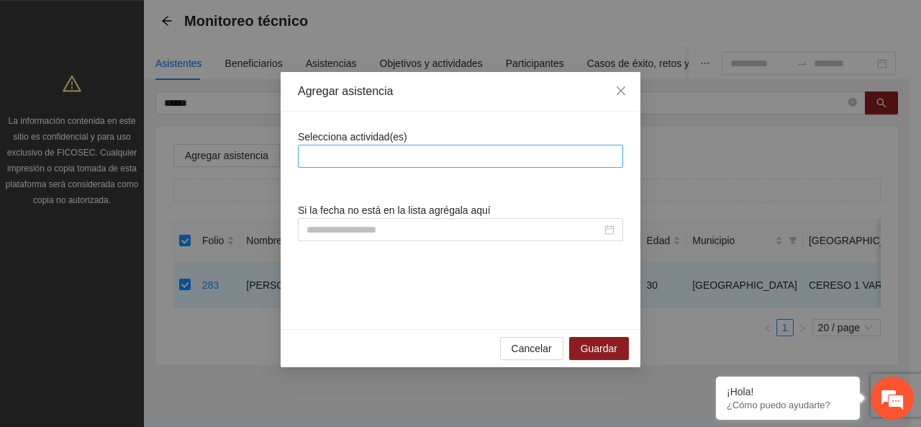
click at [372, 157] on div at bounding box center [460, 155] width 318 height 17
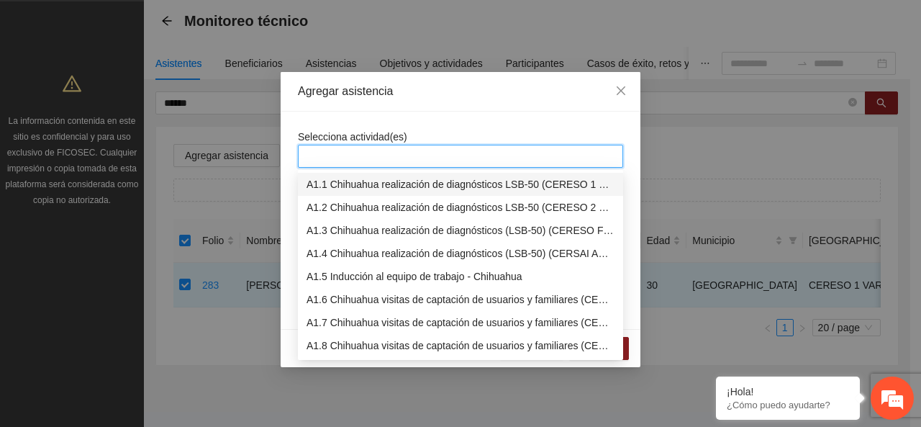
click at [342, 185] on div "A1.1 Chihuahua realización de diagnósticos LSB-50 (CERESO 1 VARONIL)" at bounding box center [460, 184] width 308 height 16
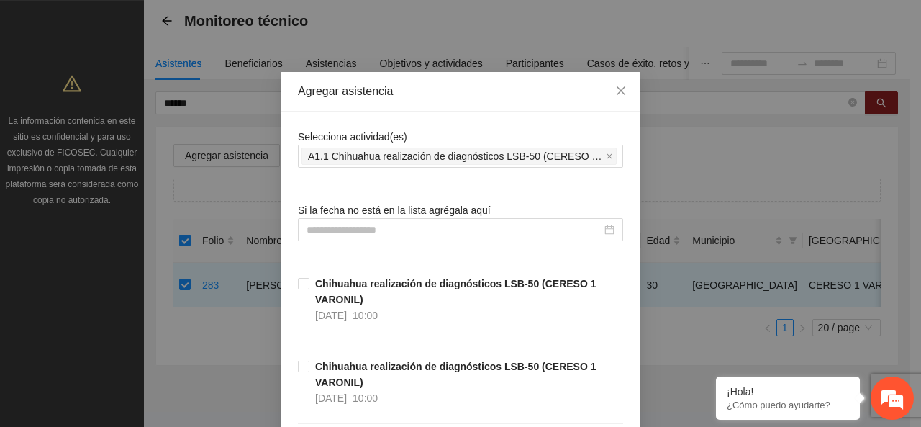
click at [357, 131] on span "Selecciona actividad(es)" at bounding box center [352, 137] width 109 height 12
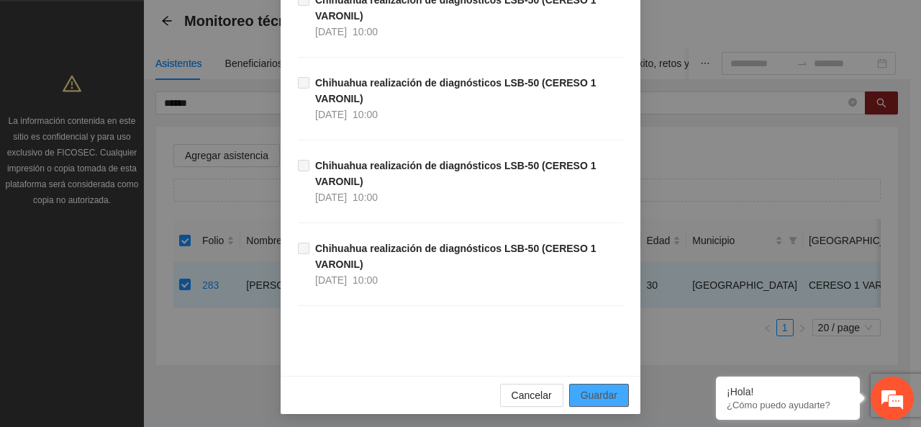
click at [586, 401] on button "Guardar" at bounding box center [599, 394] width 60 height 23
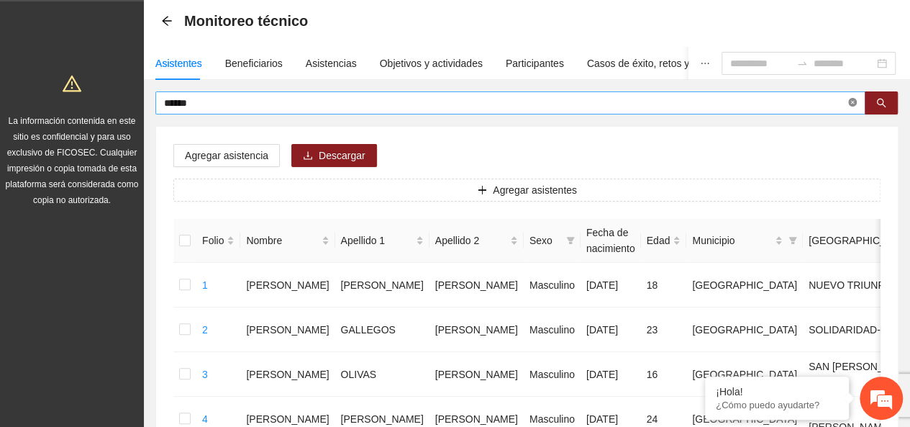
click at [849, 101] on icon "close-circle" at bounding box center [852, 102] width 9 height 9
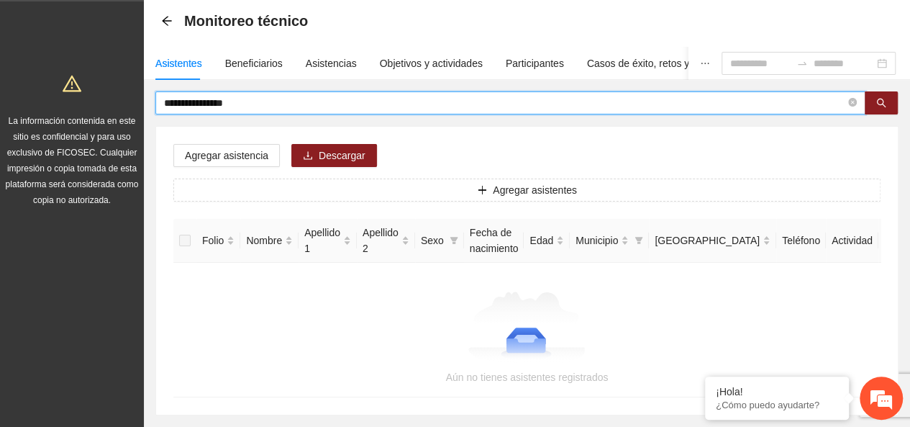
click at [191, 105] on input "**********" at bounding box center [504, 103] width 681 height 16
type input "**********"
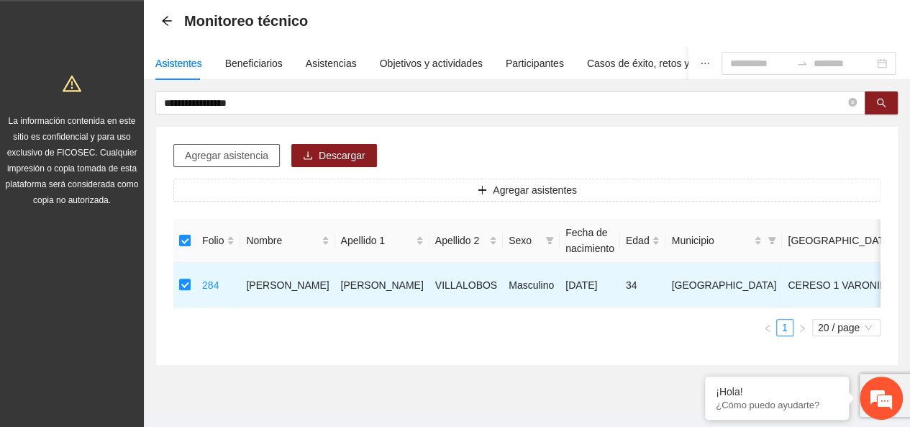
click at [235, 167] on div "Agregar asistencia Descargar Agregar asistentes Folio Nombre Apellido 1 Apellid…" at bounding box center [527, 246] width 742 height 238
click at [235, 165] on button "Agregar asistencia" at bounding box center [226, 155] width 106 height 23
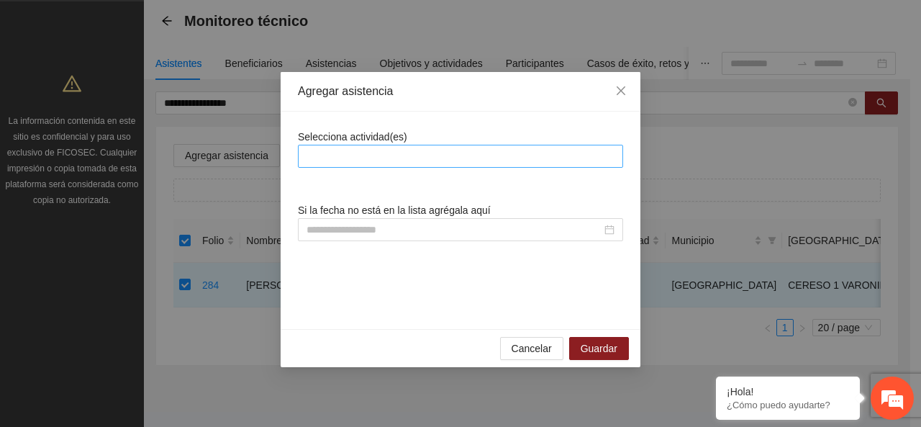
click at [411, 153] on div at bounding box center [460, 155] width 318 height 17
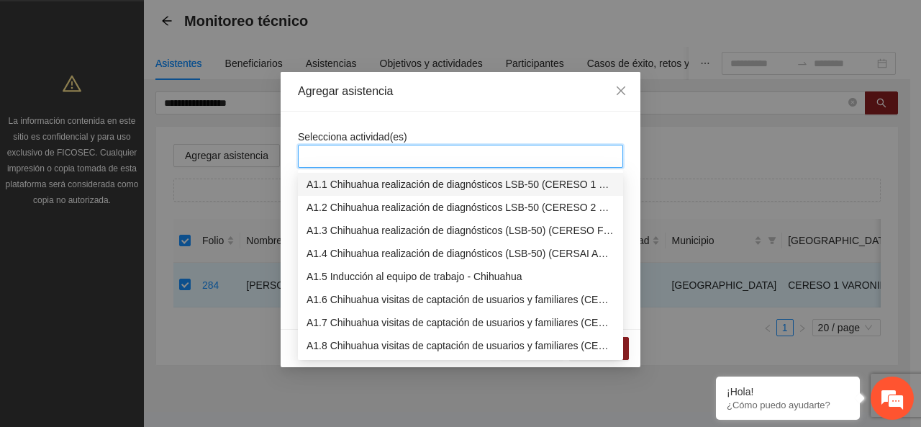
click at [388, 185] on div "A1.1 Chihuahua realización de diagnósticos LSB-50 (CERESO 1 VARONIL)" at bounding box center [460, 184] width 308 height 16
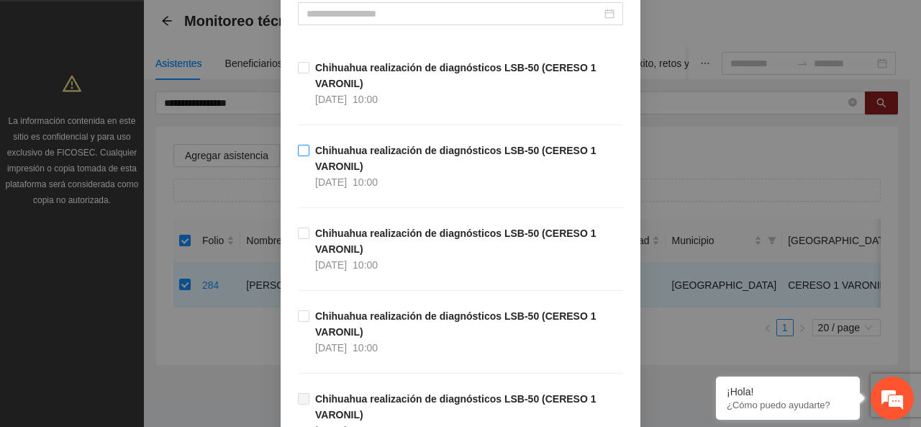
click at [337, 149] on strong "Chihuahua realización de diagnósticos LSB-50 (CERESO 1 VARONIL)" at bounding box center [455, 158] width 281 height 27
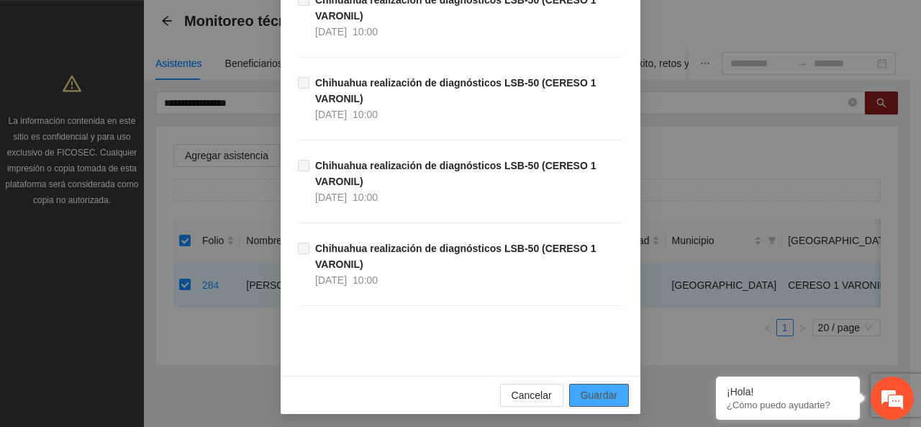
click at [602, 396] on span "Guardar" at bounding box center [599, 395] width 37 height 16
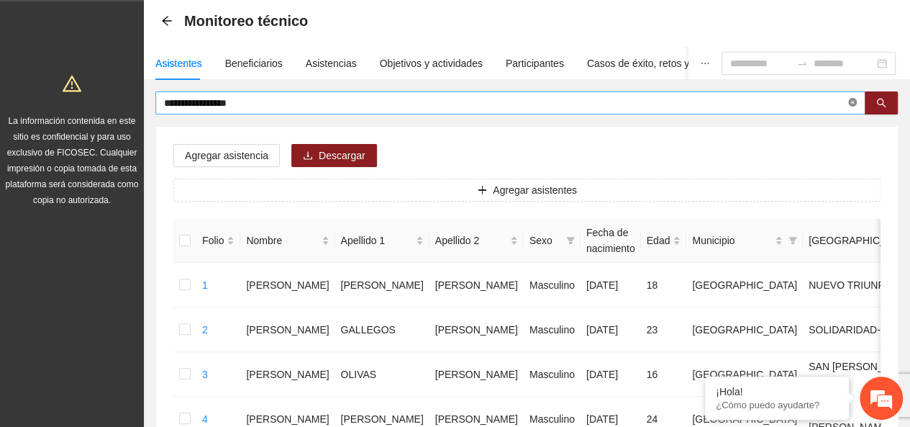
click at [853, 104] on icon "close-circle" at bounding box center [852, 102] width 9 height 9
type input "**********"
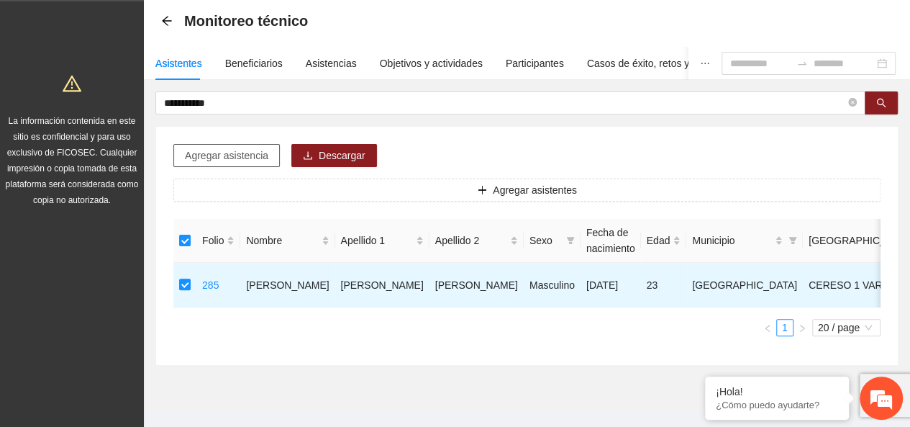
click at [246, 153] on span "Agregar asistencia" at bounding box center [226, 155] width 83 height 16
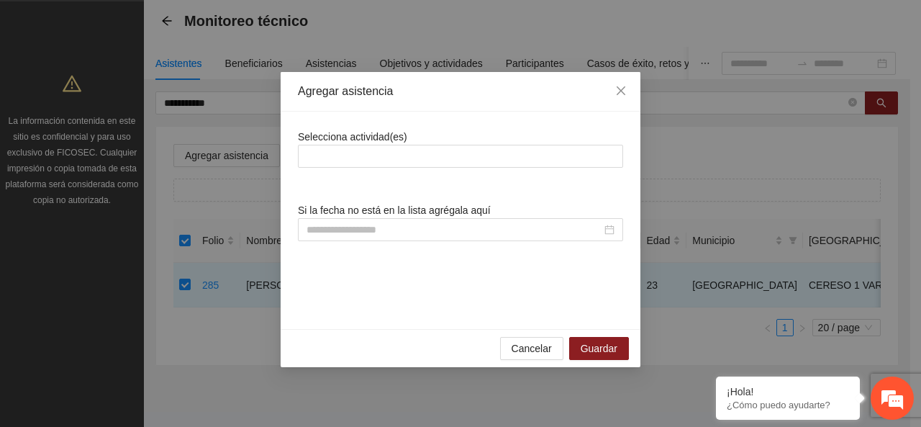
click at [397, 133] on span "Selecciona actividad(es)" at bounding box center [352, 137] width 109 height 12
click at [399, 147] on div at bounding box center [460, 155] width 318 height 17
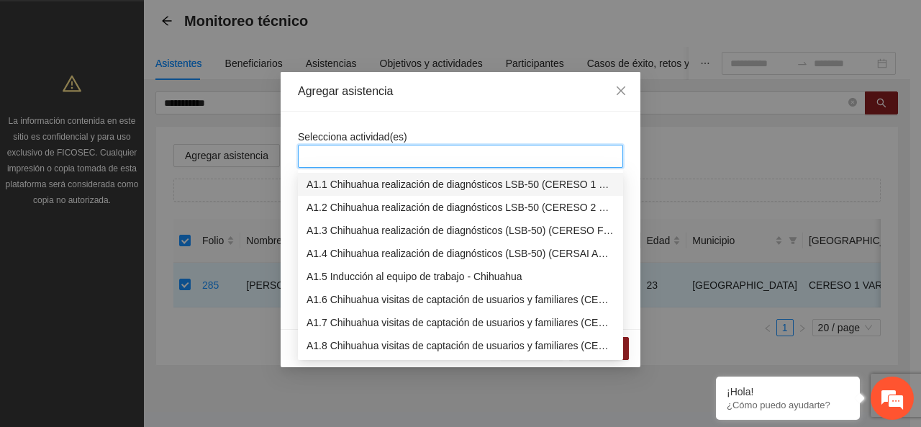
click at [399, 178] on div "A1.1 Chihuahua realización de diagnósticos LSB-50 (CERESO 1 VARONIL)" at bounding box center [460, 184] width 308 height 16
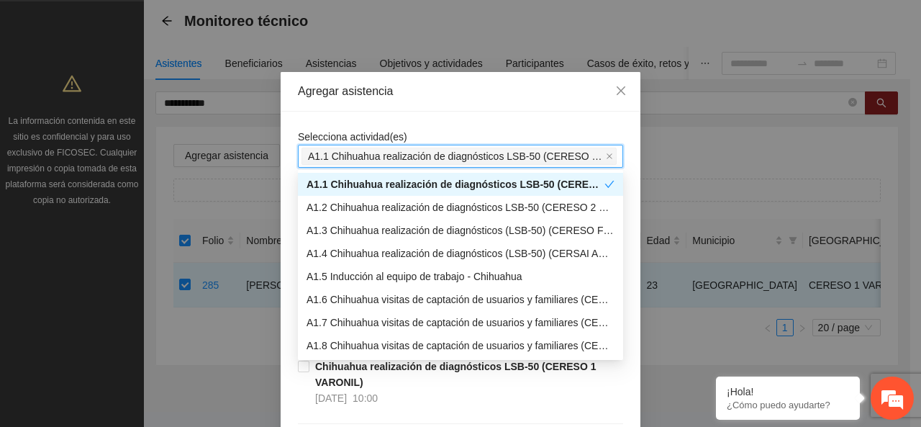
click at [386, 129] on div "Selecciona actividad(es) A1.1 Chihuahua realización de diagnósticos LSB-50 (CER…" at bounding box center [460, 148] width 325 height 39
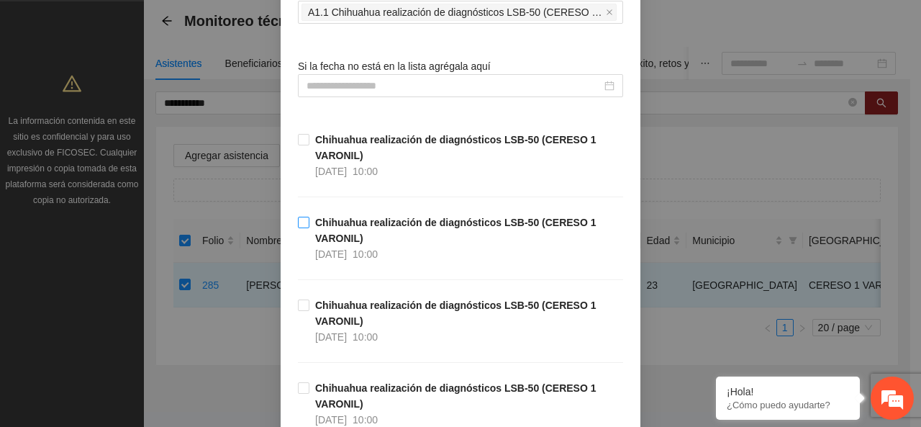
click at [337, 222] on strong "Chihuahua realización de diagnósticos LSB-50 (CERESO 1 VARONIL)" at bounding box center [455, 230] width 281 height 27
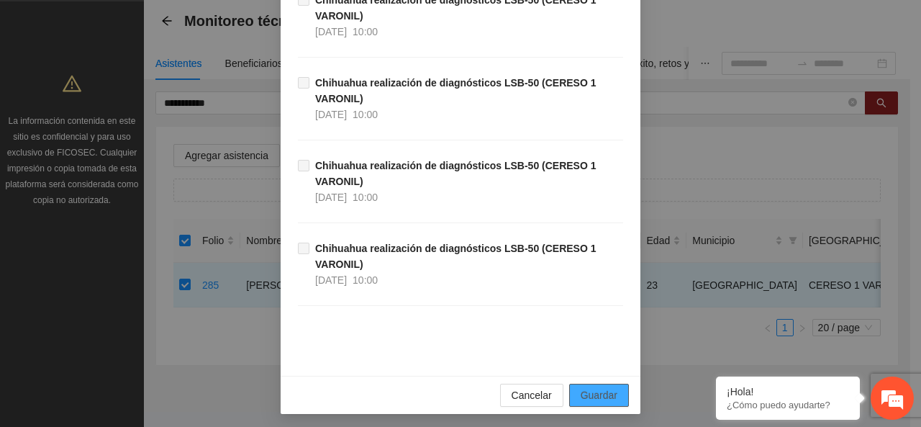
click at [596, 388] on span "Guardar" at bounding box center [599, 395] width 37 height 16
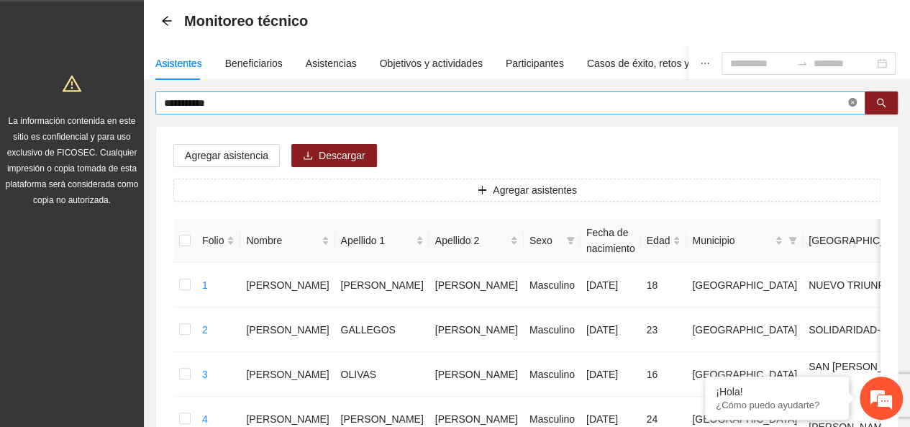
click at [854, 96] on span at bounding box center [852, 103] width 9 height 14
type input "*******"
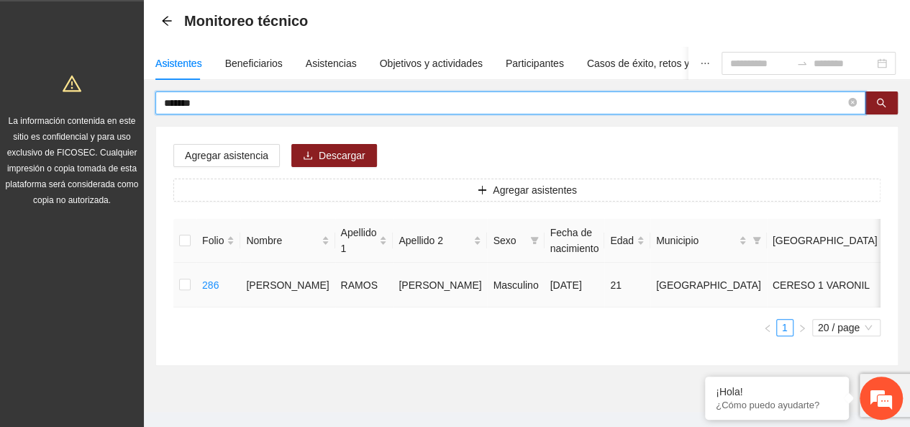
click at [188, 306] on td at bounding box center [184, 285] width 23 height 45
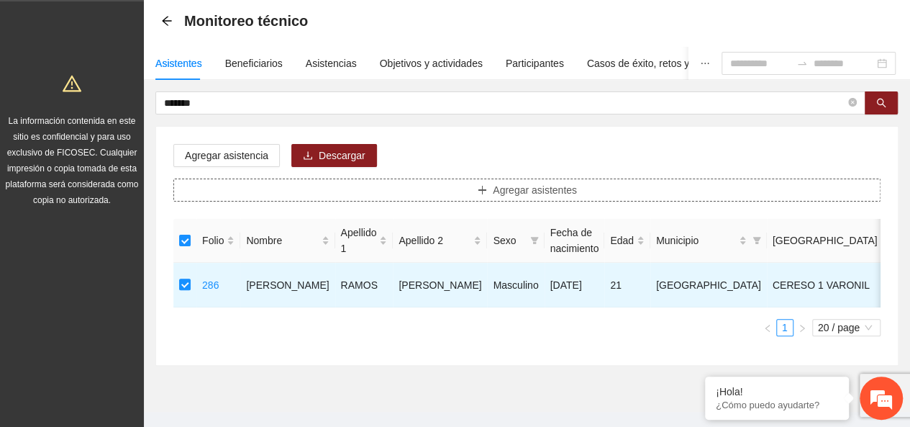
click at [222, 183] on button "Agregar asistentes" at bounding box center [526, 189] width 707 height 23
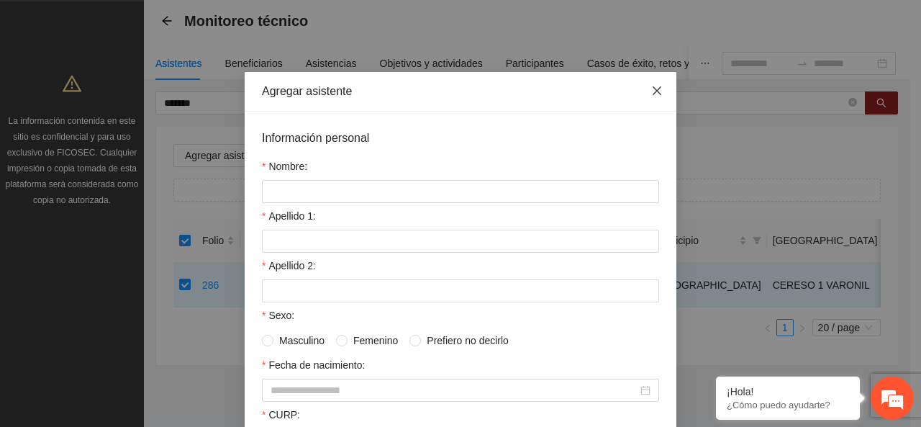
click at [666, 77] on span "Close" at bounding box center [656, 91] width 39 height 39
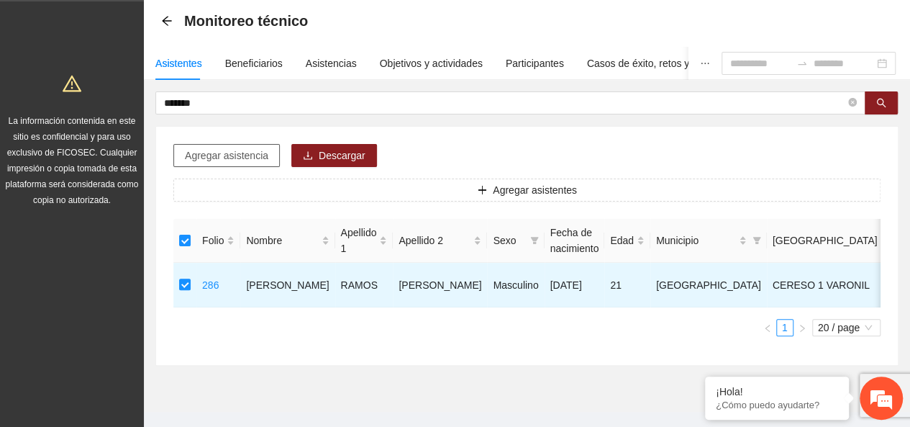
click at [212, 155] on span "Agregar asistencia" at bounding box center [226, 155] width 83 height 16
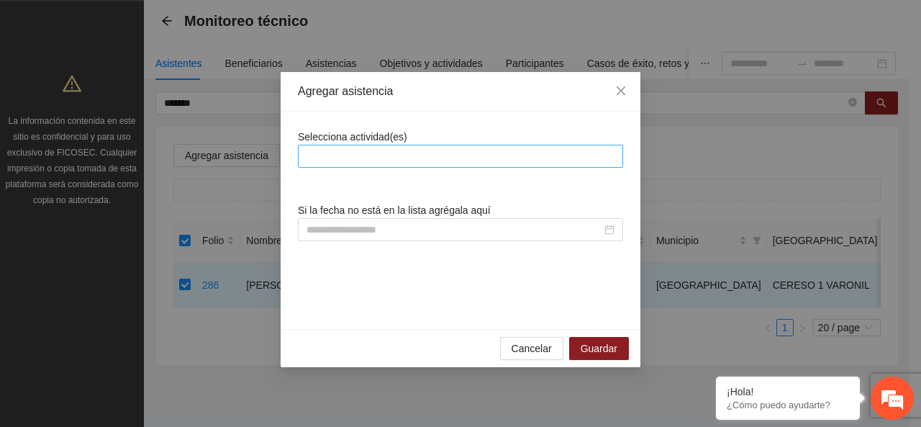
click at [330, 149] on div at bounding box center [460, 155] width 318 height 17
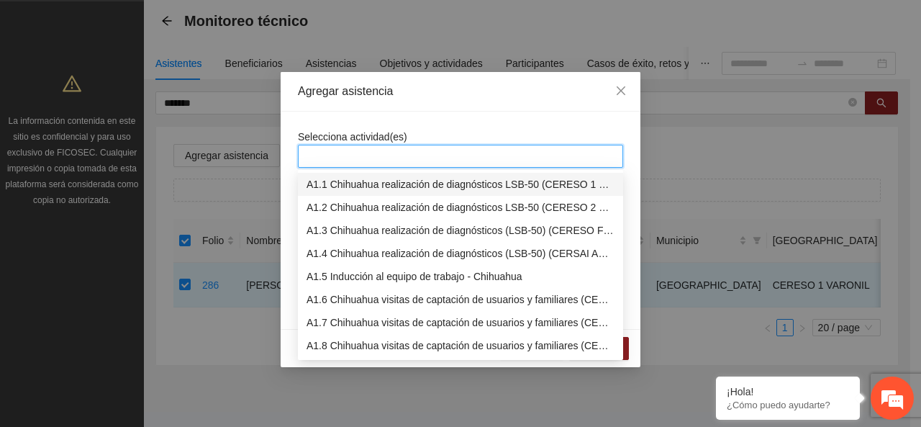
click at [345, 178] on div "A1.1 Chihuahua realización de diagnósticos LSB-50 (CERESO 1 VARONIL)" at bounding box center [460, 184] width 308 height 16
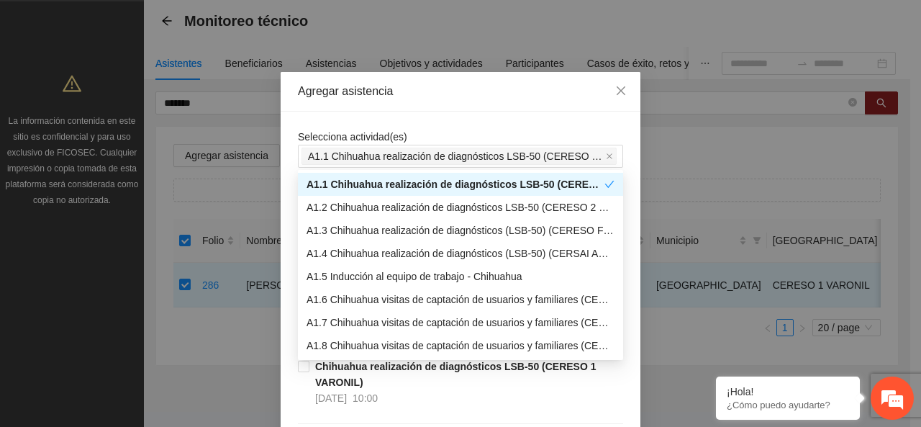
click at [347, 136] on span "Selecciona actividad(es)" at bounding box center [352, 137] width 109 height 12
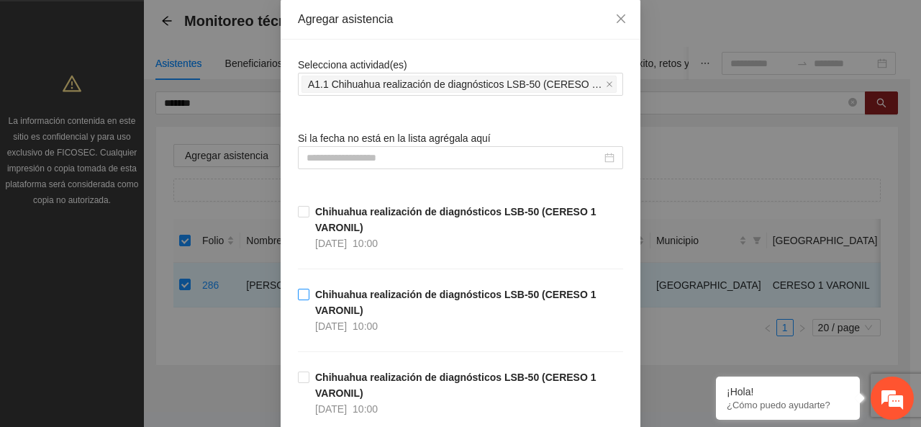
click at [324, 288] on strong "Chihuahua realización de diagnósticos LSB-50 (CERESO 1 VARONIL)" at bounding box center [455, 301] width 281 height 27
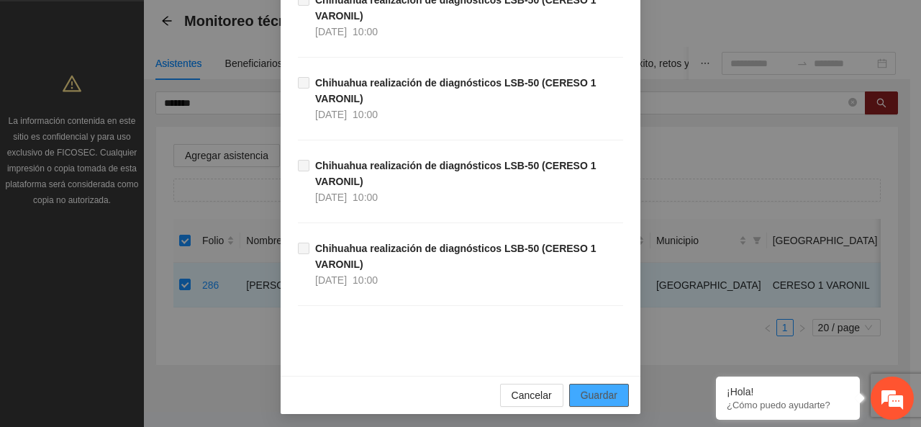
click at [596, 399] on button "Guardar" at bounding box center [599, 394] width 60 height 23
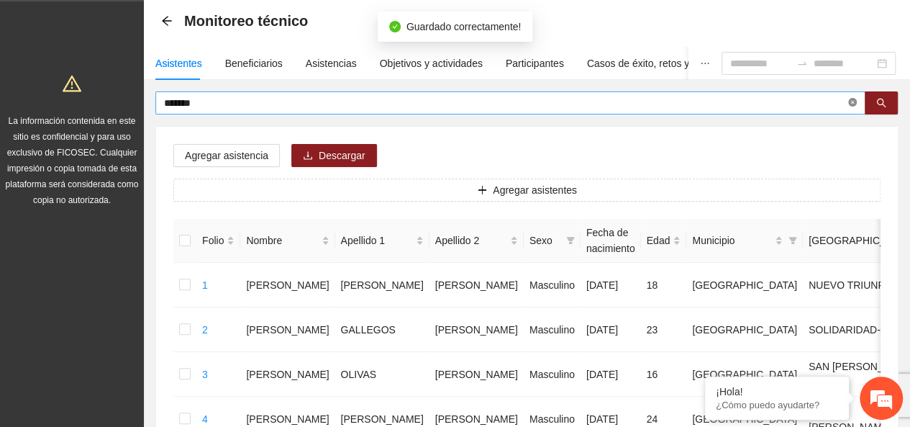
click at [856, 105] on icon "close-circle" at bounding box center [852, 102] width 9 height 9
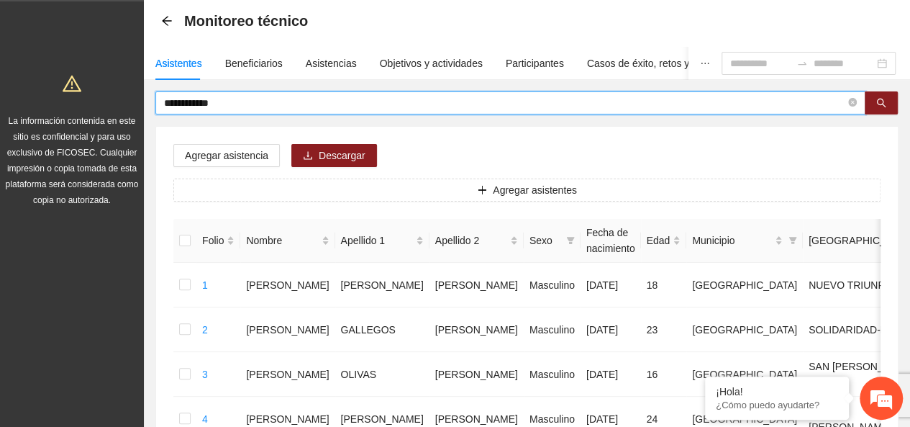
type input "**********"
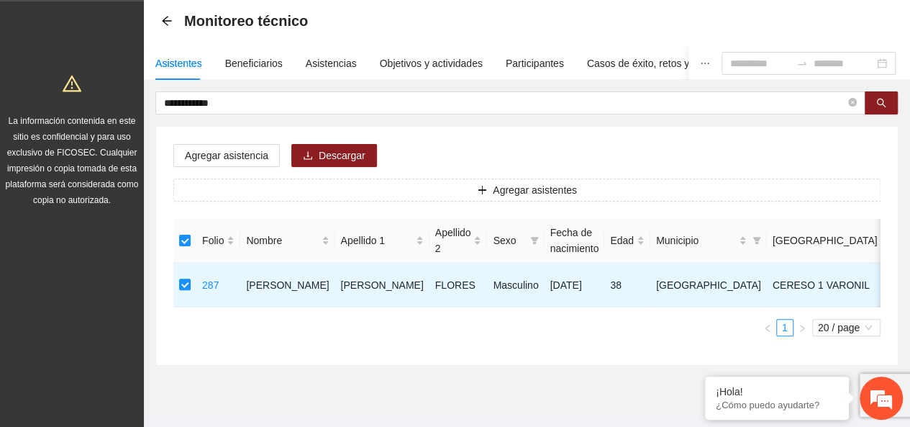
click at [227, 140] on div "Agregar asistencia Descargar Agregar asistentes Folio Nombre Apellido 1 Apellid…" at bounding box center [527, 246] width 742 height 238
click at [228, 146] on button "Agregar asistencia" at bounding box center [226, 155] width 106 height 23
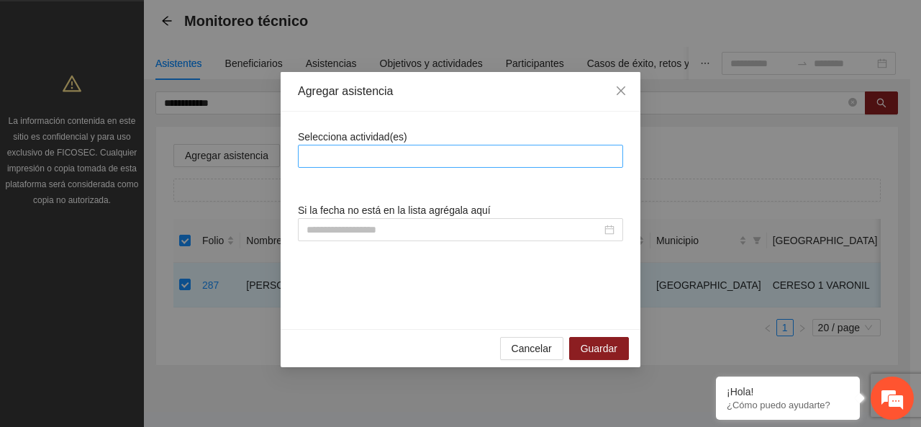
click at [347, 154] on div at bounding box center [460, 155] width 318 height 17
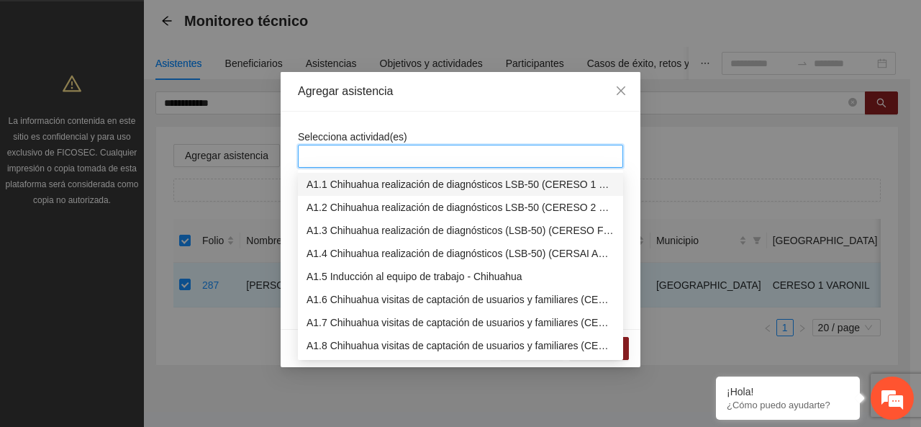
click at [350, 170] on body "**********" at bounding box center [455, 148] width 910 height 427
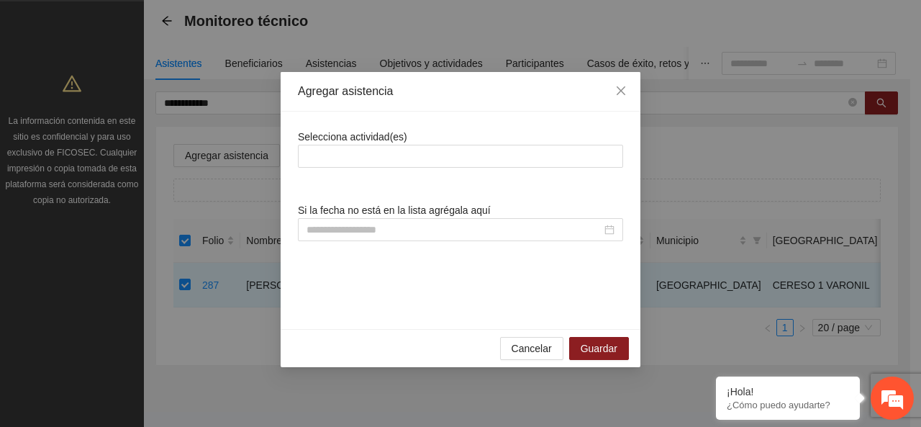
drag, startPoint x: 355, startPoint y: 150, endPoint x: 358, endPoint y: 182, distance: 31.9
click at [355, 150] on div at bounding box center [460, 155] width 318 height 17
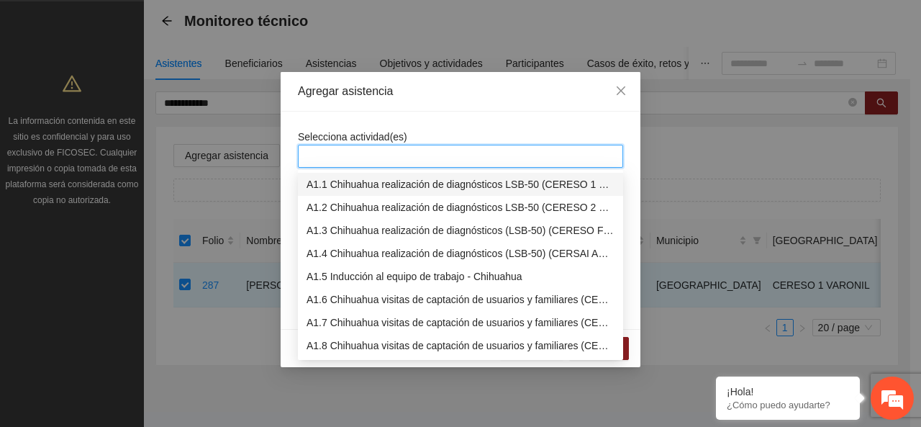
click at [358, 182] on div "A1.1 Chihuahua realización de diagnósticos LSB-50 (CERESO 1 VARONIL)" at bounding box center [460, 184] width 308 height 16
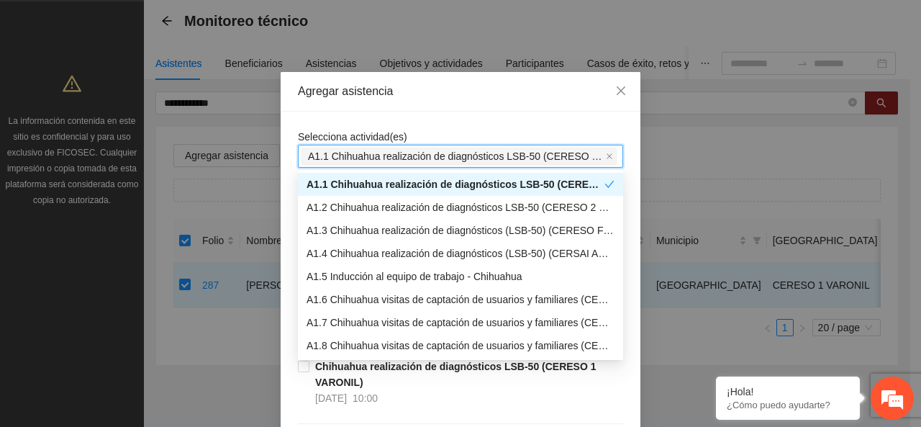
click at [370, 131] on span "Selecciona actividad(es)" at bounding box center [352, 137] width 109 height 12
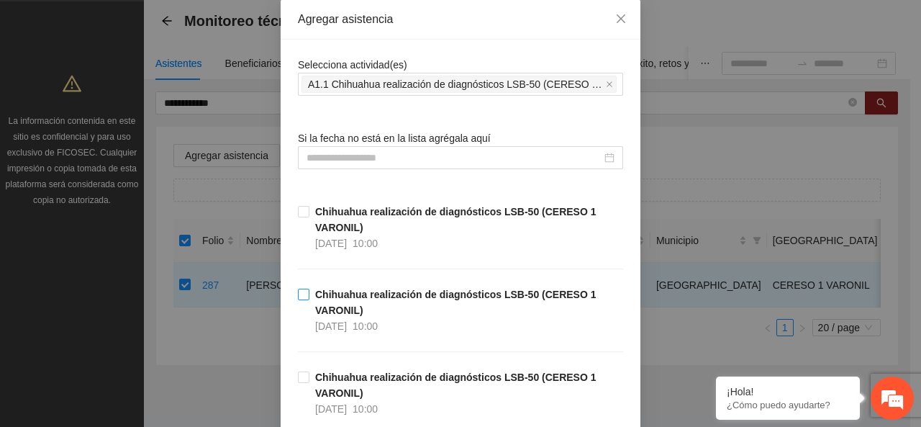
click at [363, 290] on strong "Chihuahua realización de diagnósticos LSB-50 (CERESO 1 VARONIL)" at bounding box center [455, 301] width 281 height 27
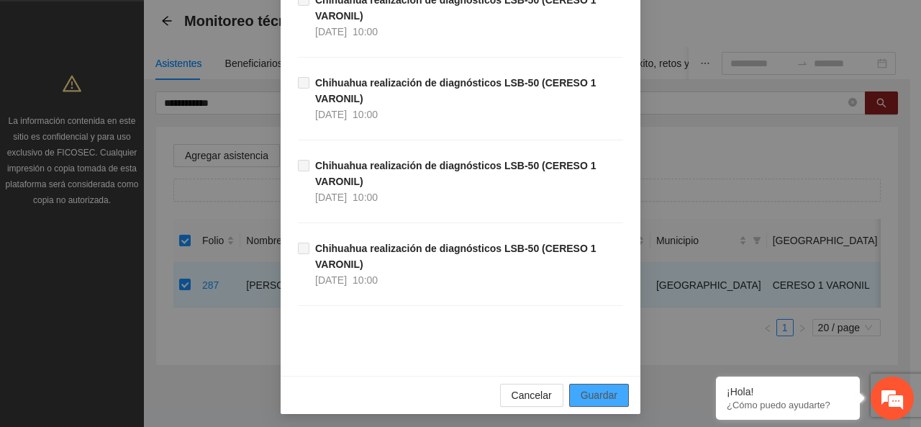
click at [608, 387] on span "Guardar" at bounding box center [599, 395] width 37 height 16
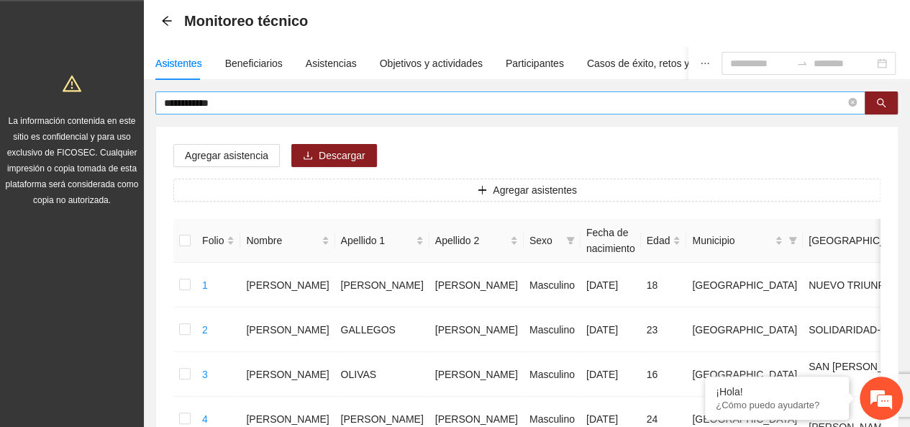
click at [246, 106] on input "**********" at bounding box center [504, 103] width 681 height 16
click at [869, 102] on button "button" at bounding box center [881, 102] width 33 height 23
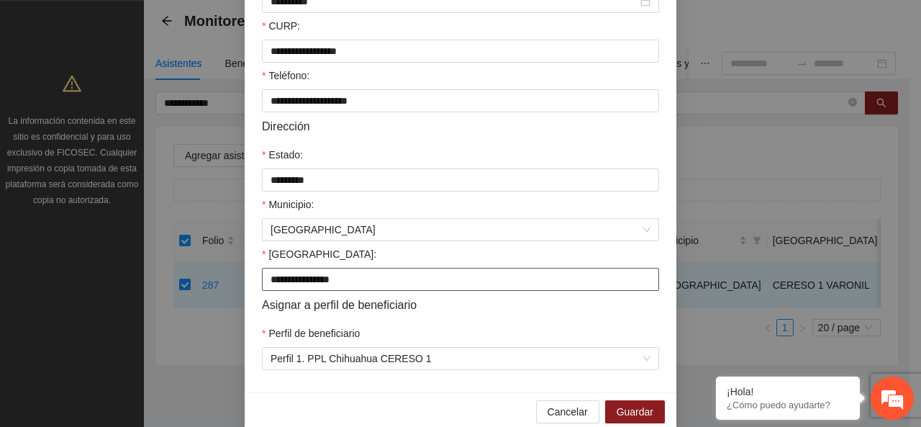
scroll to position [414, 0]
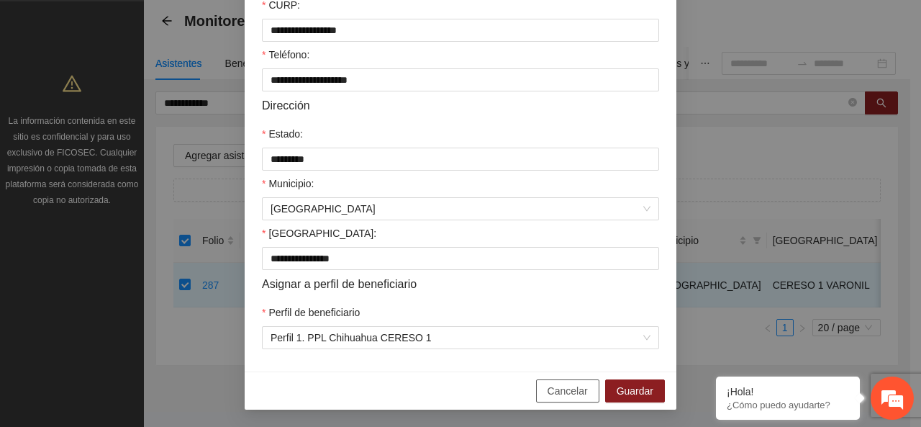
click at [568, 396] on span "Cancelar" at bounding box center [567, 391] width 40 height 16
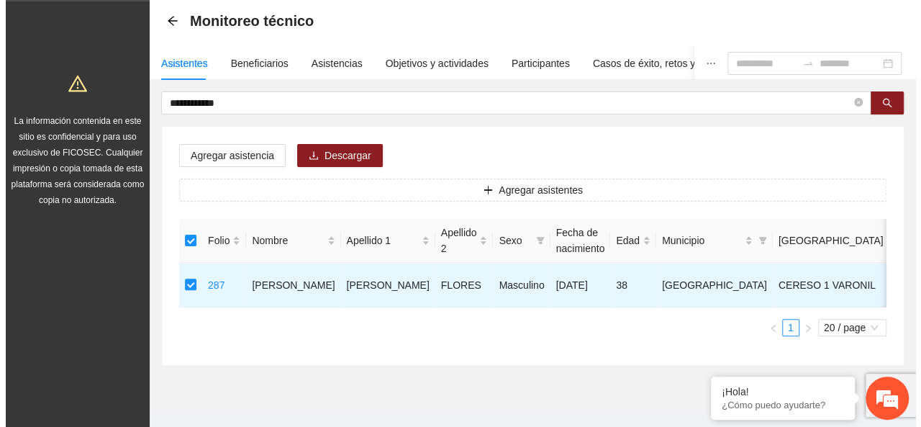
scroll to position [0, 17]
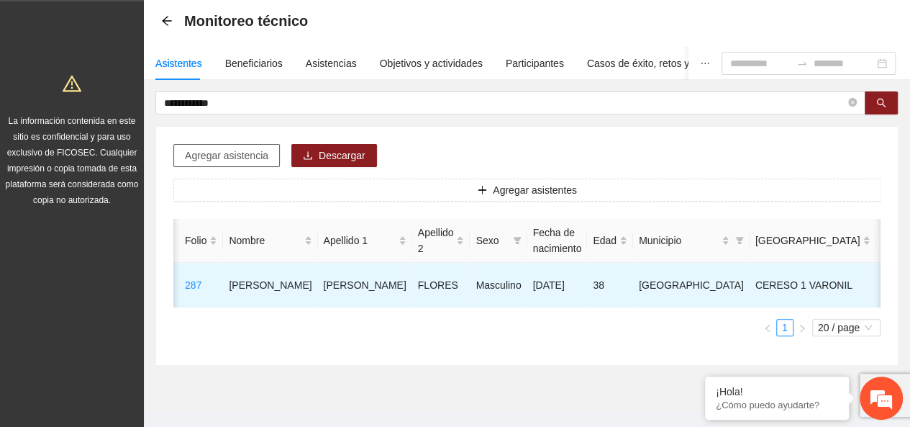
click at [235, 150] on span "Agregar asistencia" at bounding box center [226, 155] width 83 height 16
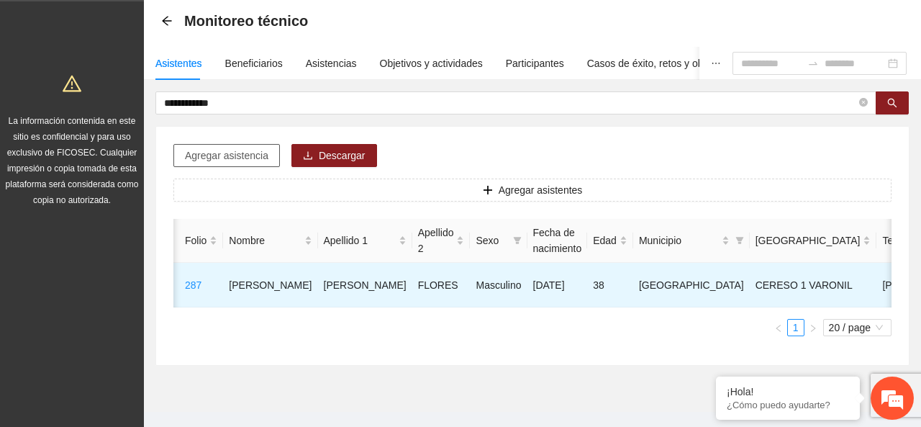
scroll to position [0, 17]
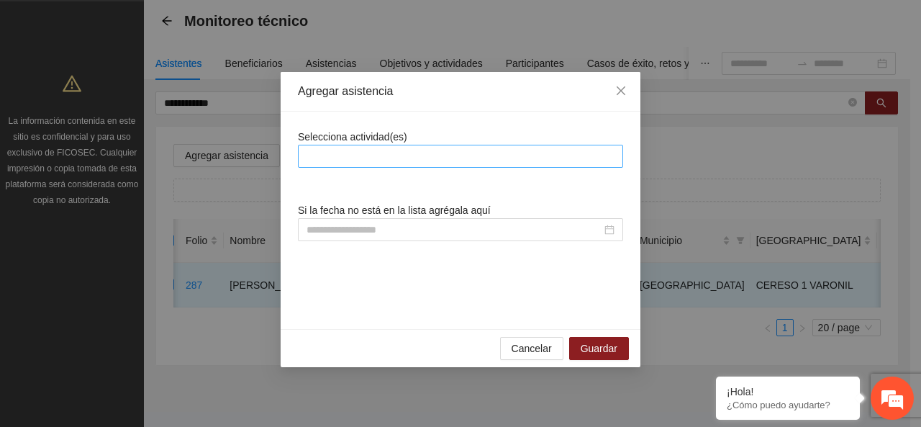
click at [376, 159] on div at bounding box center [460, 155] width 318 height 17
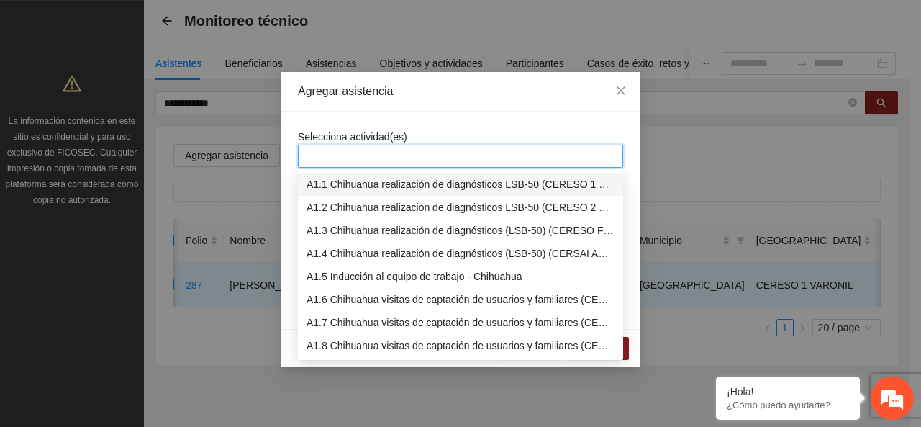
click at [367, 176] on div "A1.1 Chihuahua realización de diagnósticos LSB-50 (CERESO 1 VARONIL)" at bounding box center [460, 184] width 308 height 16
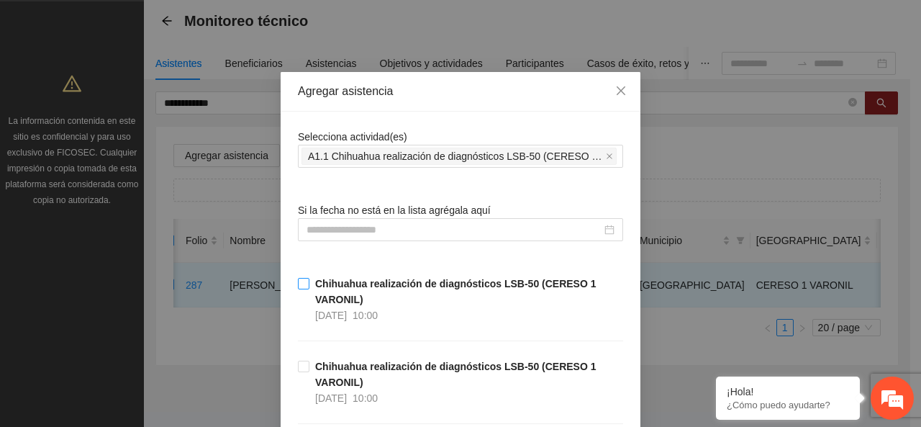
click at [315, 293] on strong "Chihuahua realización de diagnósticos LSB-50 (CERESO 1 VARONIL)" at bounding box center [455, 291] width 281 height 27
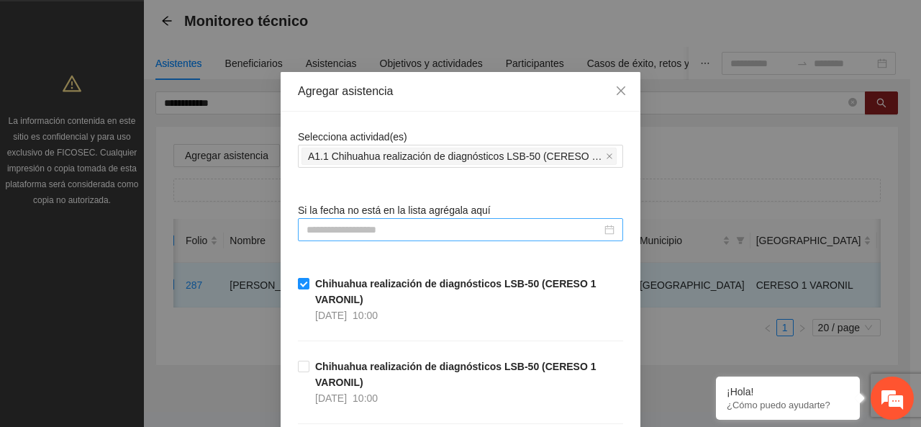
click at [502, 224] on input at bounding box center [453, 230] width 295 height 16
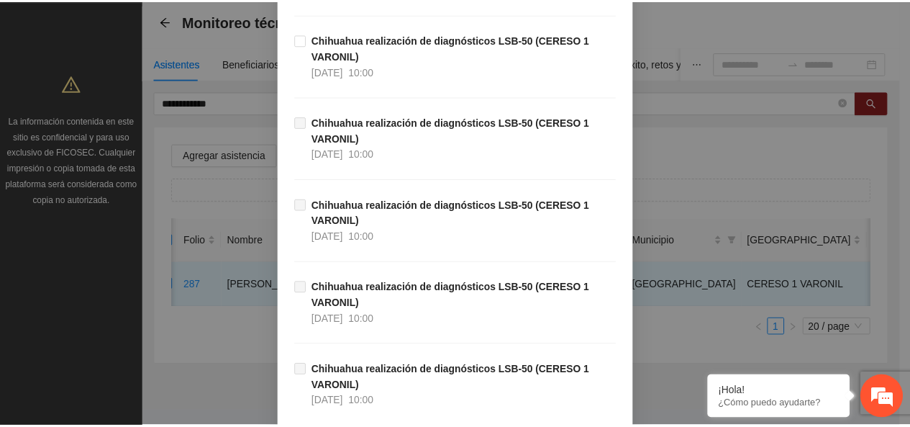
scroll to position [780, 0]
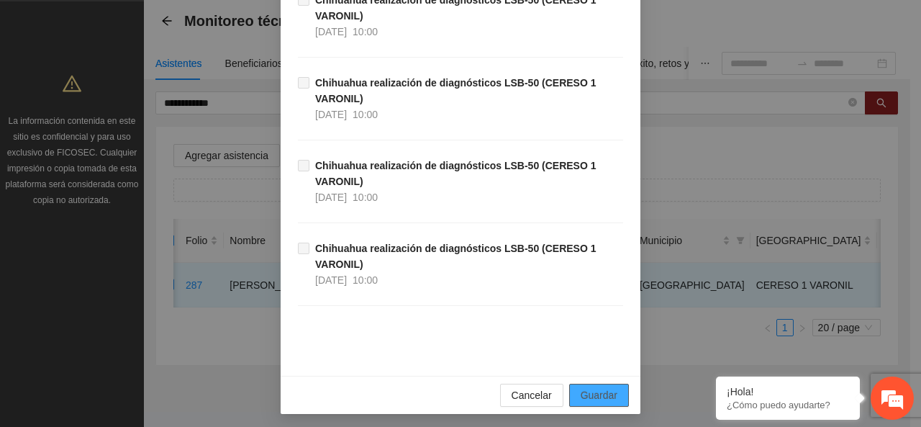
click at [586, 387] on span "Guardar" at bounding box center [599, 395] width 37 height 16
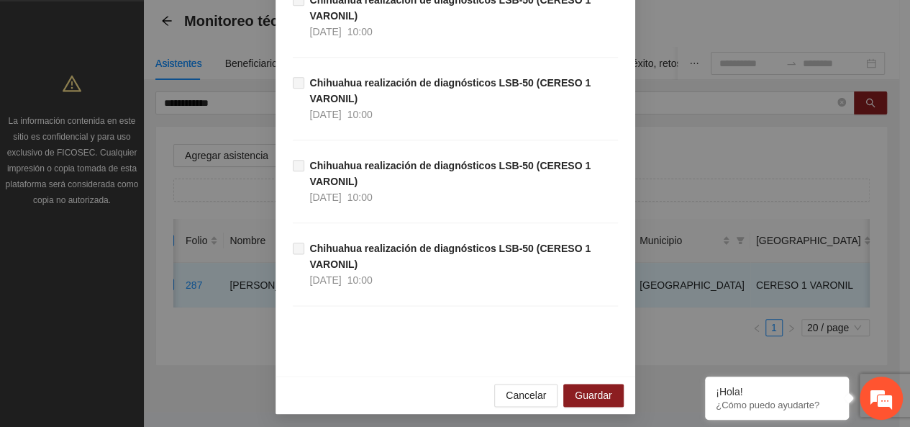
scroll to position [0, 6]
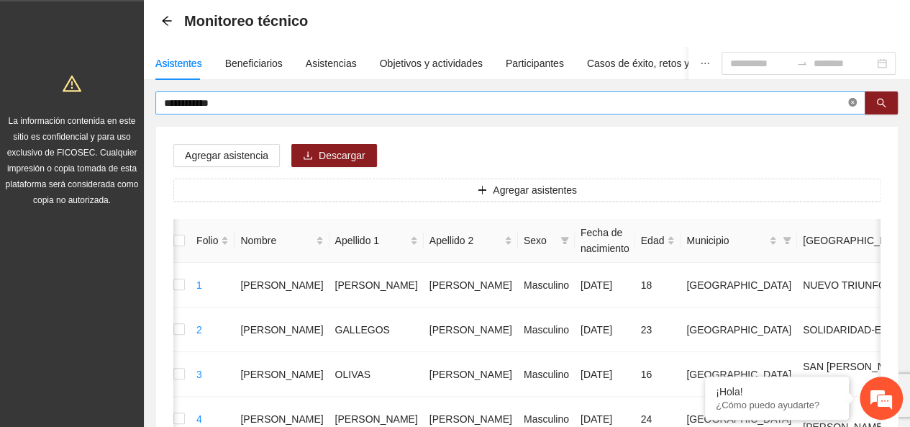
click at [850, 99] on icon "close-circle" at bounding box center [852, 102] width 9 height 9
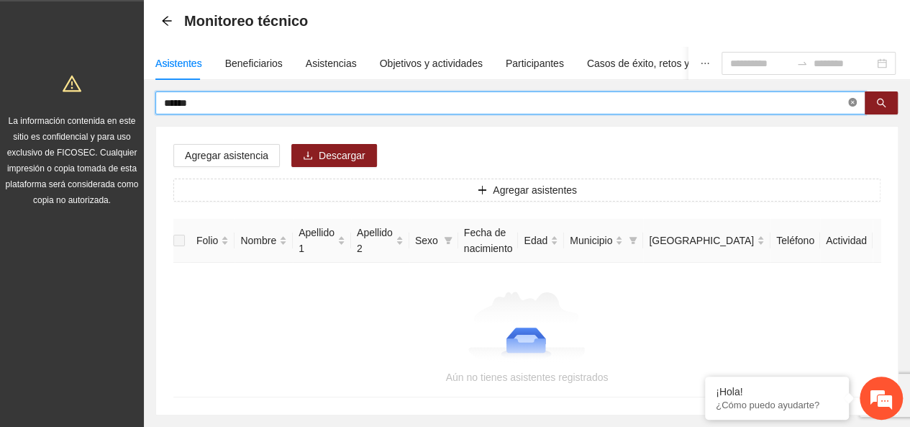
scroll to position [0, 0]
type input "******"
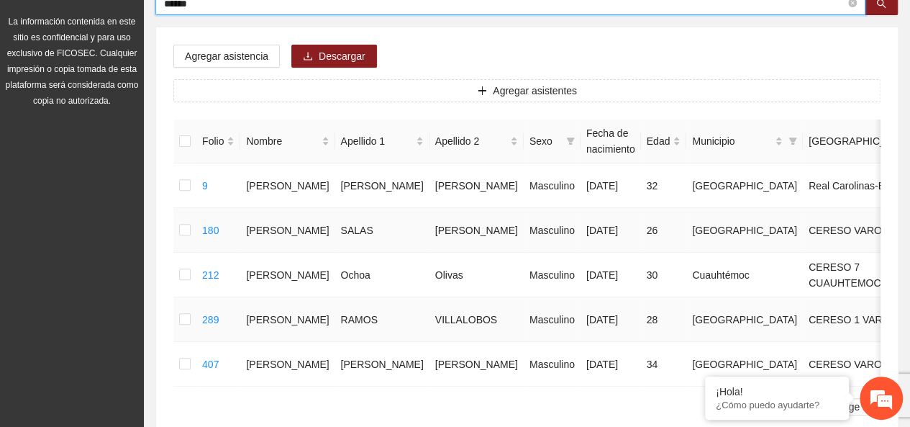
scroll to position [322, 0]
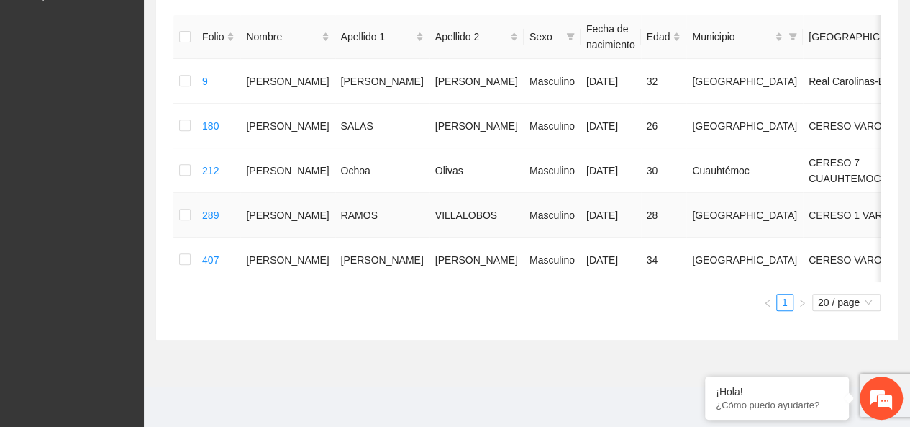
click at [196, 193] on td "289" at bounding box center [218, 215] width 44 height 45
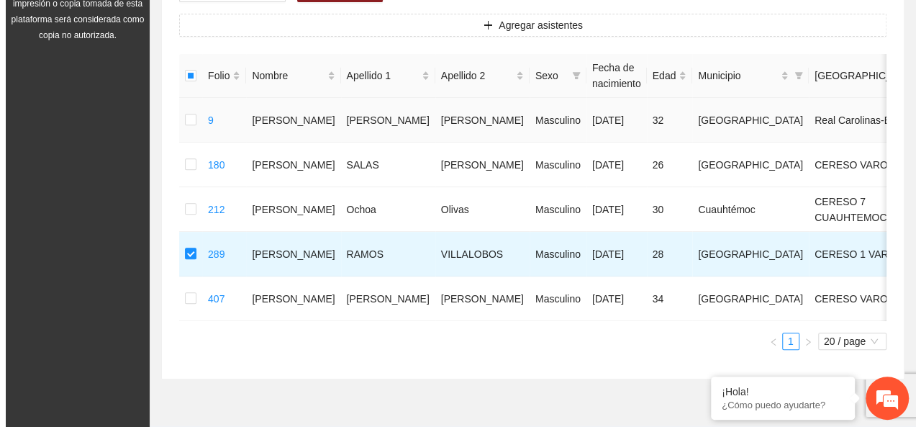
scroll to position [178, 0]
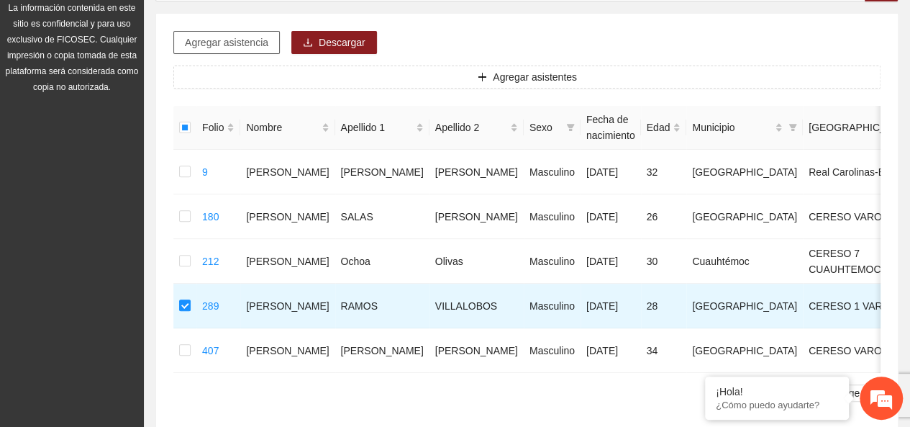
click at [239, 49] on span "Agregar asistencia" at bounding box center [226, 43] width 83 height 16
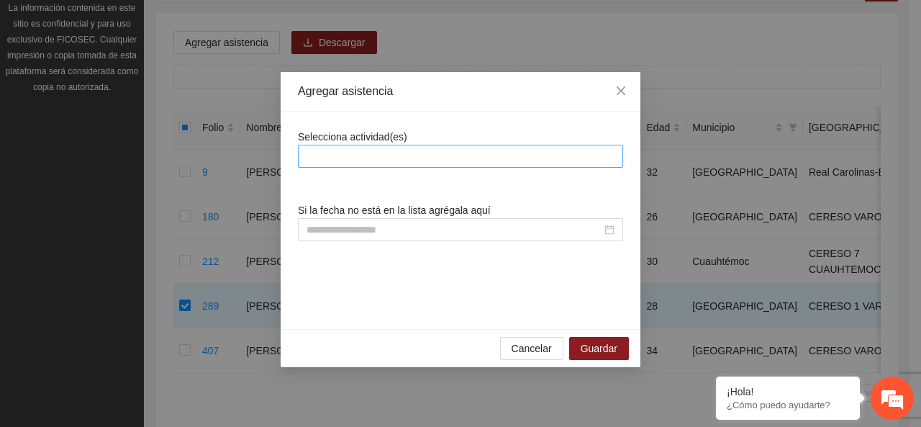
click at [363, 152] on div at bounding box center [460, 155] width 318 height 17
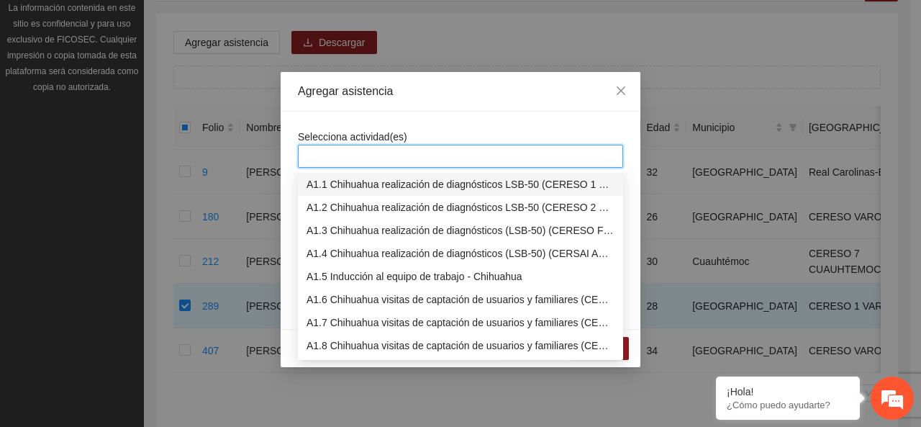
click at [362, 175] on div "A1.1 Chihuahua realización de diagnósticos LSB-50 (CERESO 1 VARONIL)" at bounding box center [460, 184] width 325 height 23
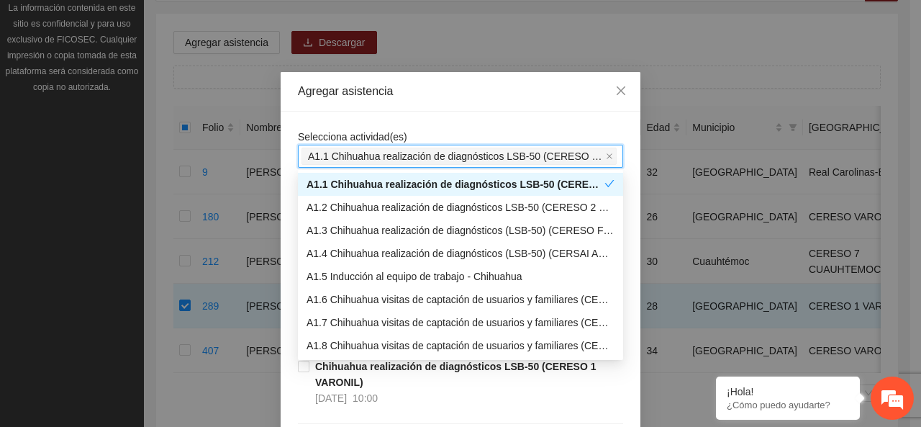
click at [370, 103] on div "Agregar asistencia" at bounding box center [461, 92] width 360 height 40
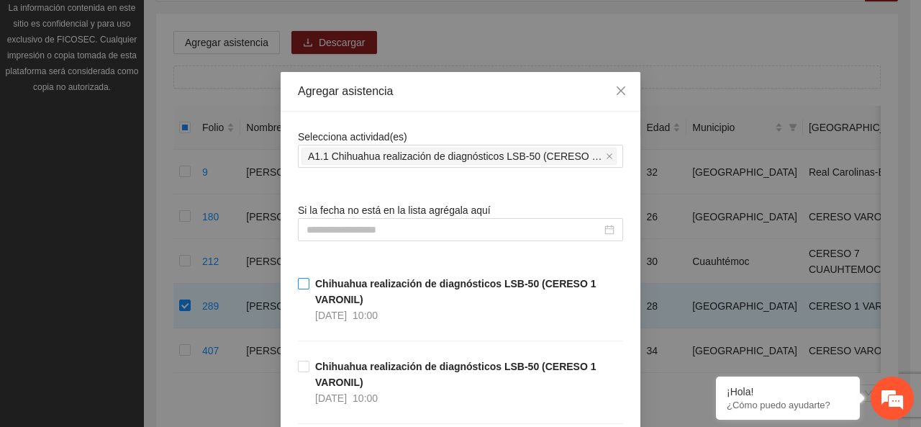
click at [315, 288] on strong "Chihuahua realización de diagnósticos LSB-50 (CERESO 1 VARONIL)" at bounding box center [455, 291] width 281 height 27
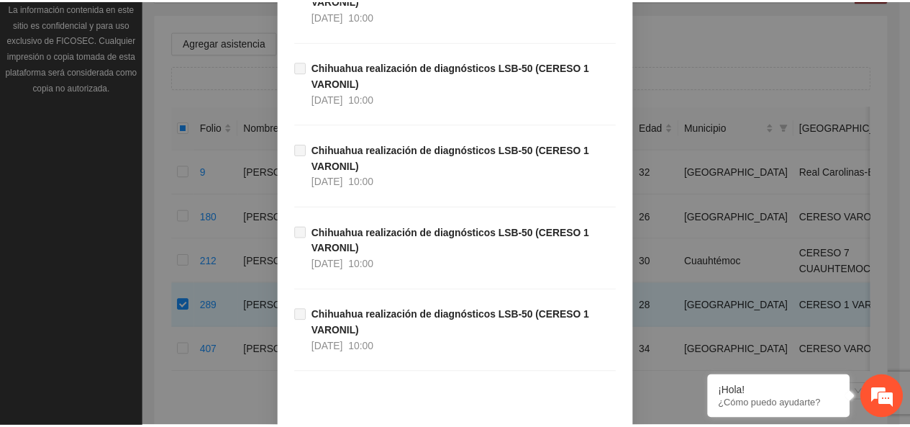
scroll to position [780, 0]
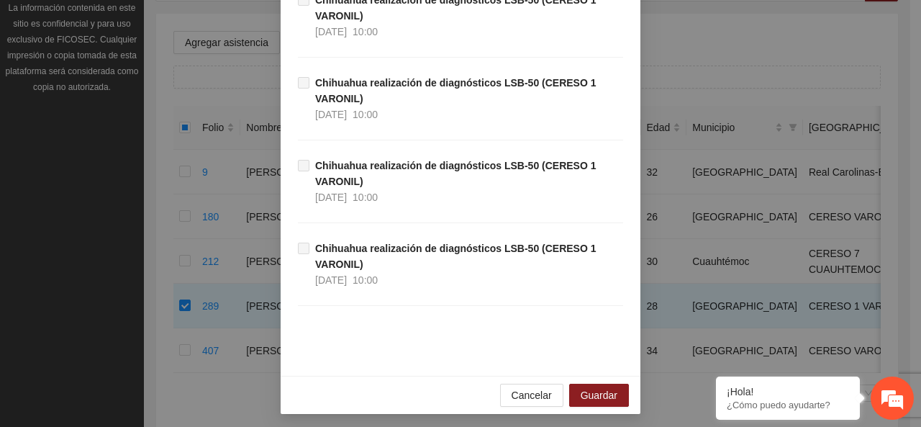
click at [594, 378] on div "Cancelar Guardar" at bounding box center [461, 395] width 360 height 38
click at [595, 387] on span "Guardar" at bounding box center [599, 395] width 37 height 16
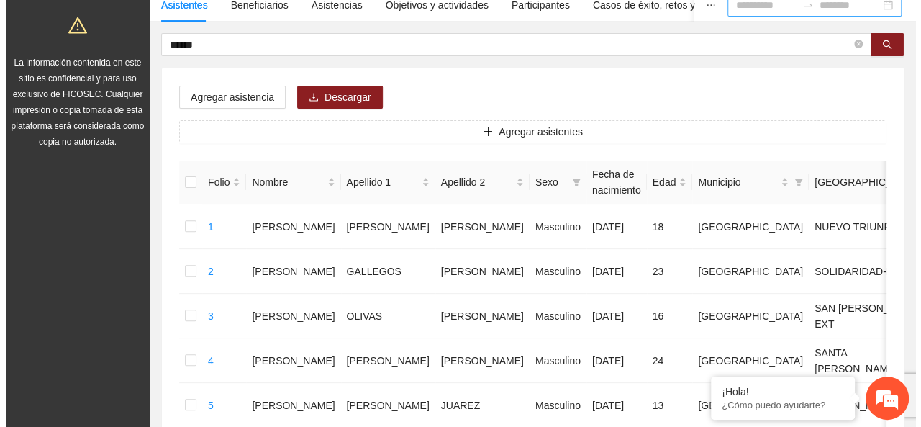
scroll to position [34, 0]
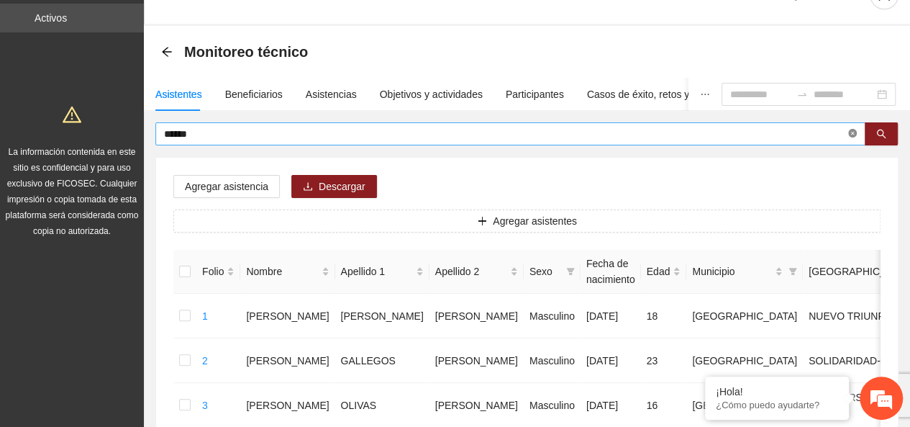
click at [856, 132] on icon "close-circle" at bounding box center [852, 133] width 9 height 9
type input "**********"
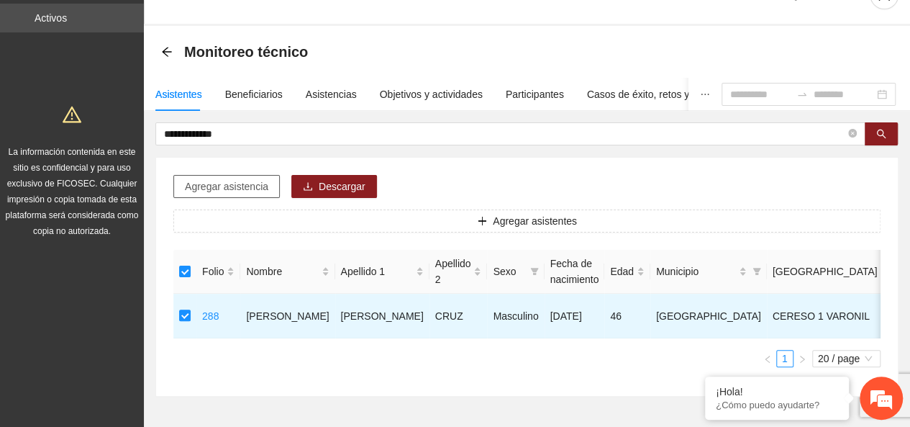
click at [252, 181] on span "Agregar asistencia" at bounding box center [226, 186] width 83 height 16
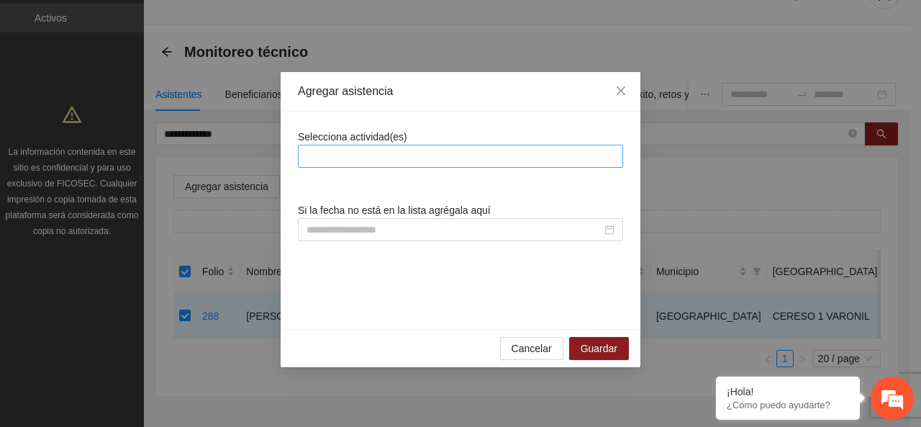
click at [324, 153] on div at bounding box center [460, 155] width 318 height 17
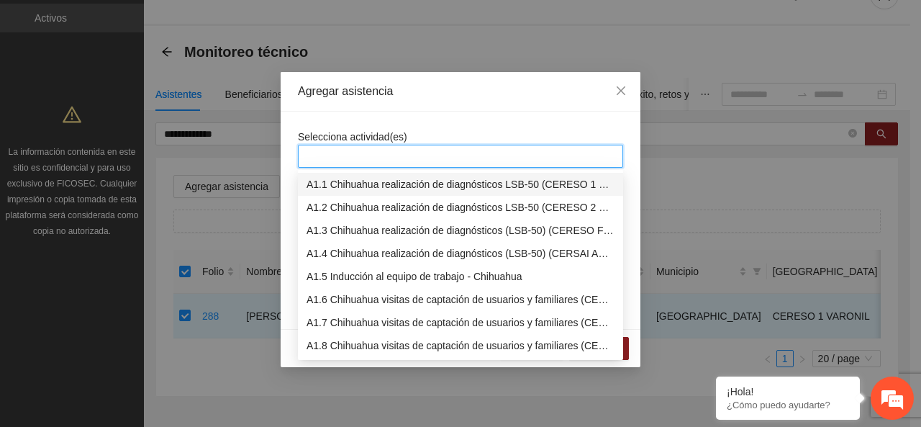
drag, startPoint x: 333, startPoint y: 190, endPoint x: 301, endPoint y: 116, distance: 80.9
click at [334, 191] on div "A1.1 Chihuahua realización de diagnósticos LSB-50 (CERESO 1 VARONIL)" at bounding box center [460, 184] width 308 height 16
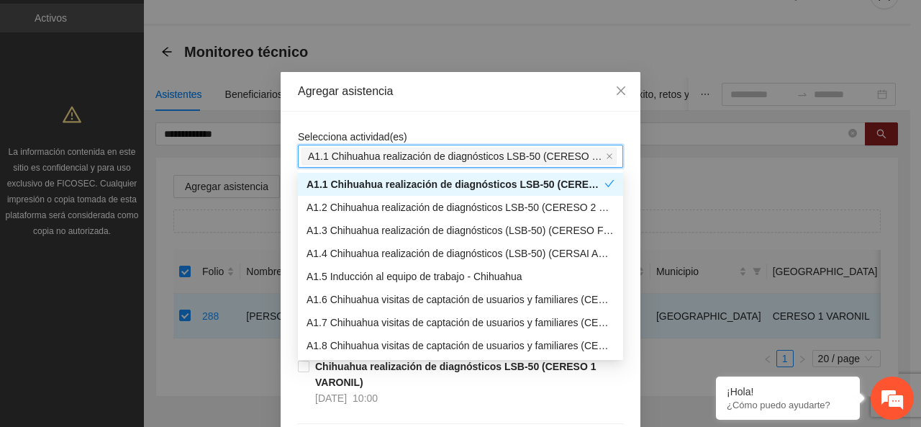
click at [349, 179] on div "A1.1 Chihuahua realización de diagnósticos LSB-50 (CERESO 1 VARONIL)" at bounding box center [455, 184] width 298 height 16
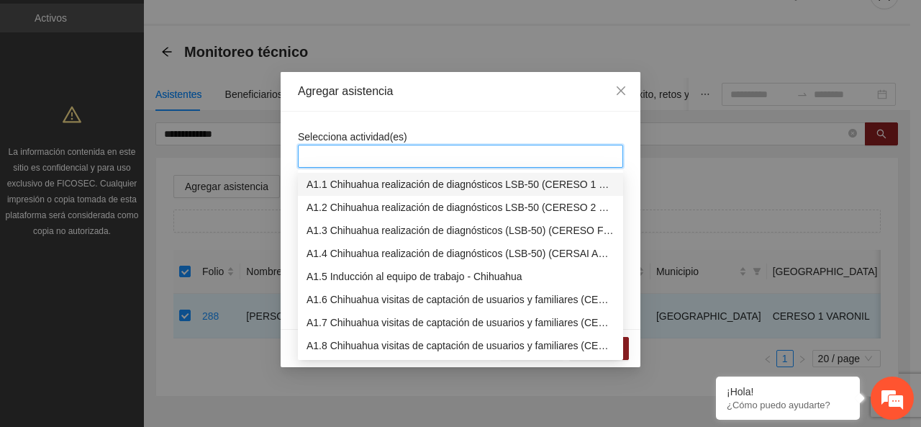
click at [351, 176] on div "A1.1 Chihuahua realización de diagnósticos LSB-50 (CERESO 1 VARONIL)" at bounding box center [460, 184] width 308 height 16
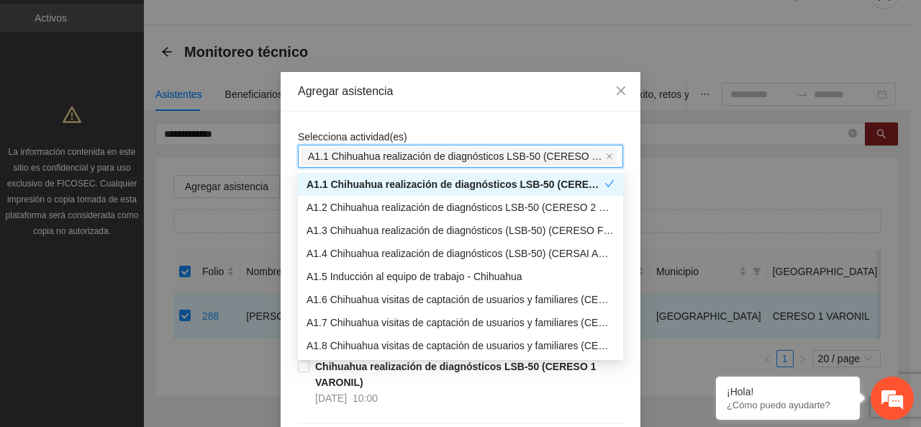
click at [370, 91] on div "Agregar asistencia" at bounding box center [460, 91] width 325 height 16
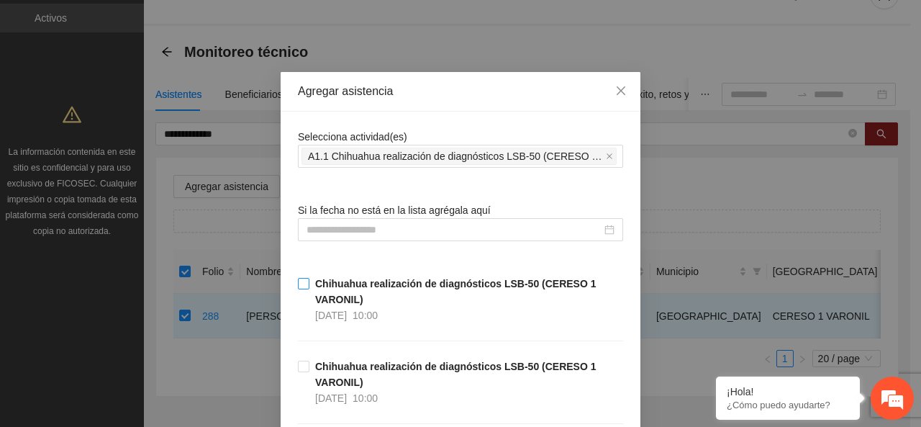
click at [309, 282] on span "Chihuahua realización de diagnósticos LSB-50 (CERESO 1 VARONIL) [DATE] 10:00" at bounding box center [466, 299] width 314 height 47
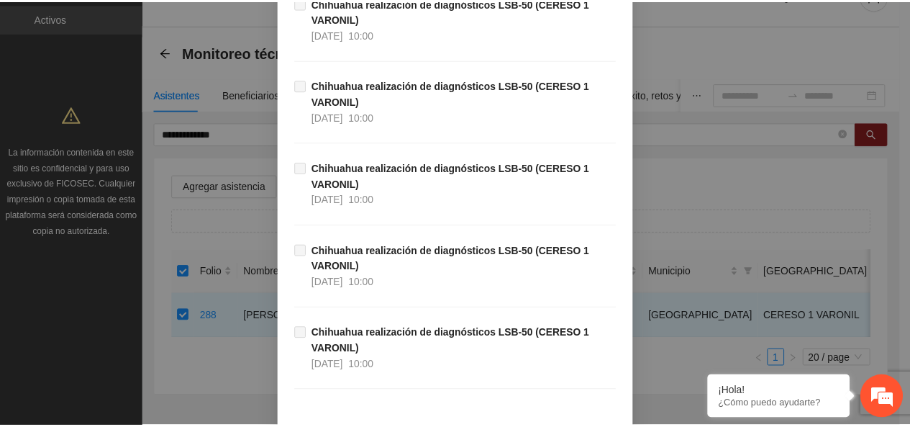
scroll to position [780, 0]
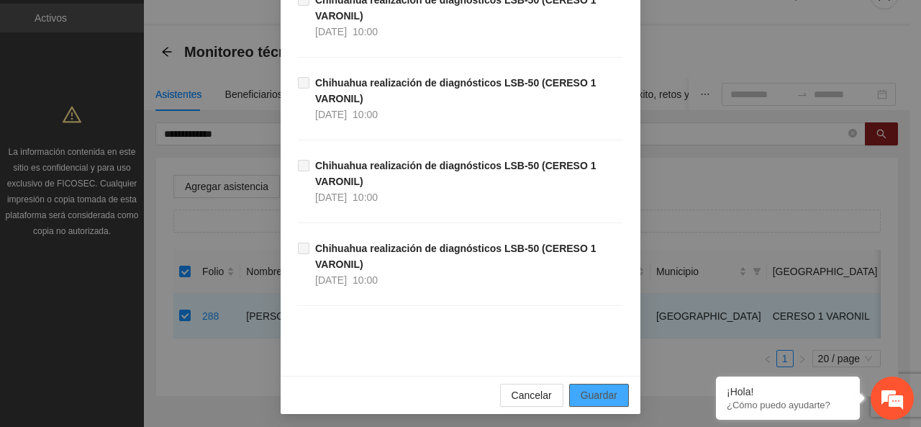
click at [608, 396] on span "Guardar" at bounding box center [599, 395] width 37 height 16
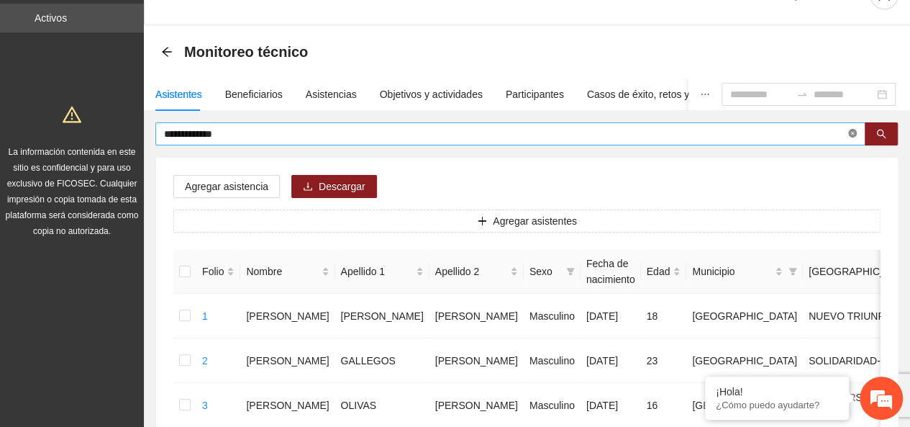
click at [851, 139] on span at bounding box center [852, 134] width 9 height 14
type input "*******"
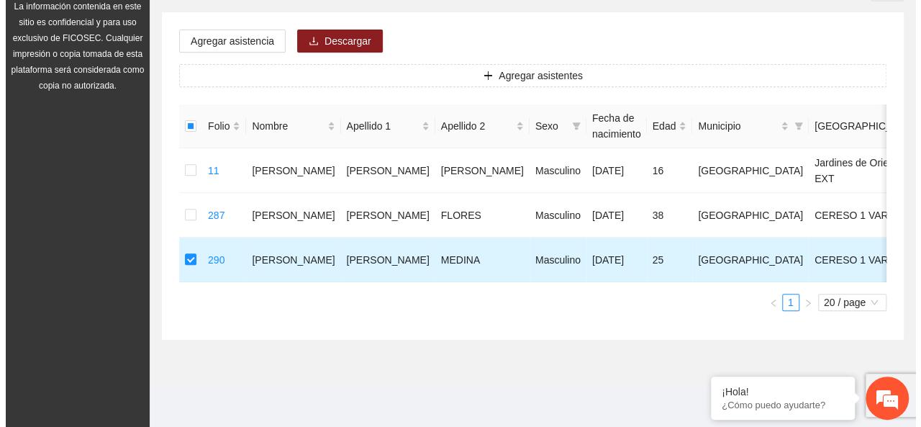
scroll to position [105, 0]
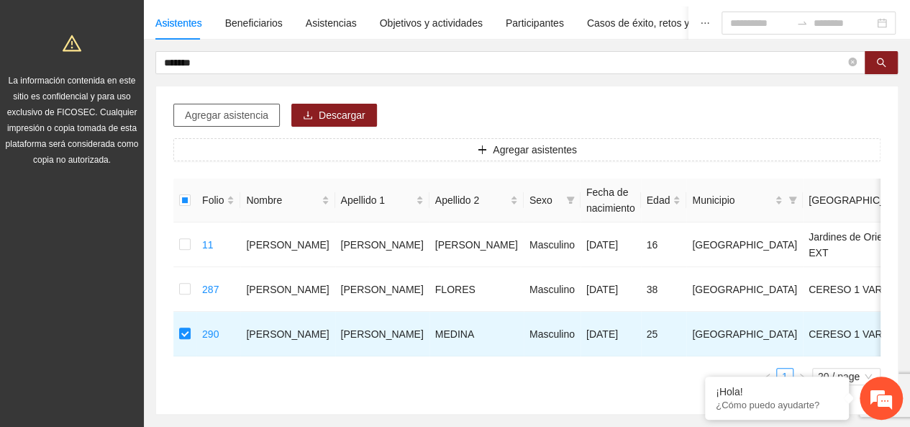
click at [252, 113] on span "Agregar asistencia" at bounding box center [226, 115] width 83 height 16
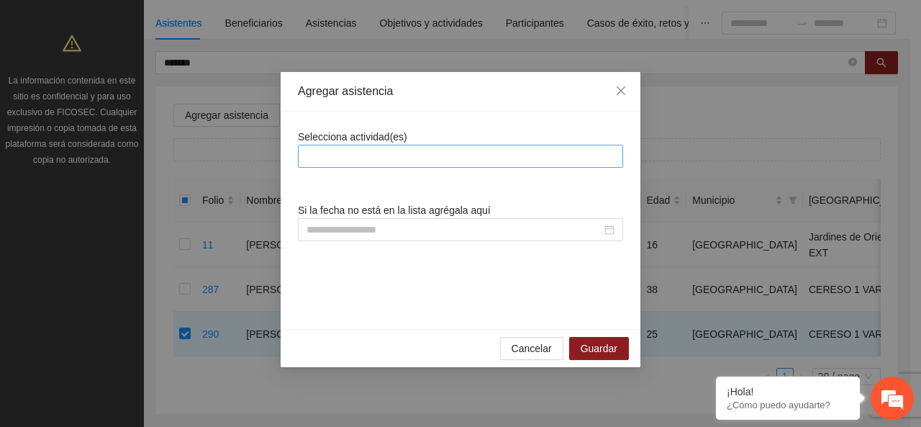
click at [401, 147] on div at bounding box center [460, 155] width 318 height 17
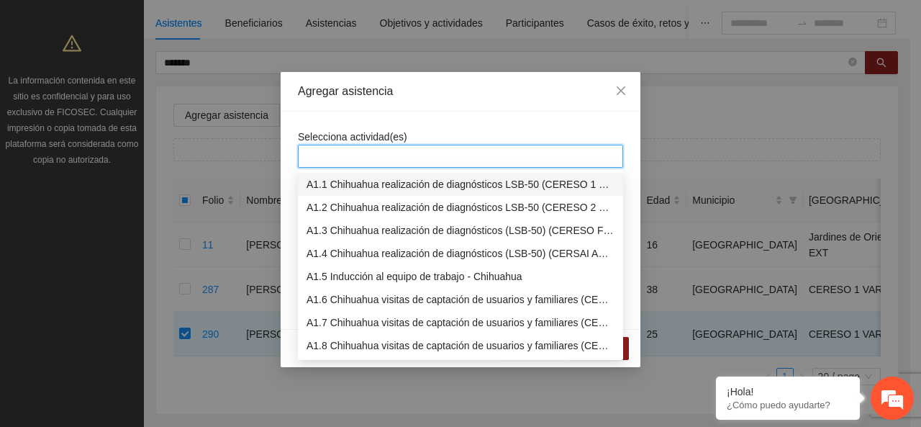
click at [401, 181] on div "A1.1 Chihuahua realización de diagnósticos LSB-50 (CERESO 1 VARONIL)" at bounding box center [460, 184] width 308 height 16
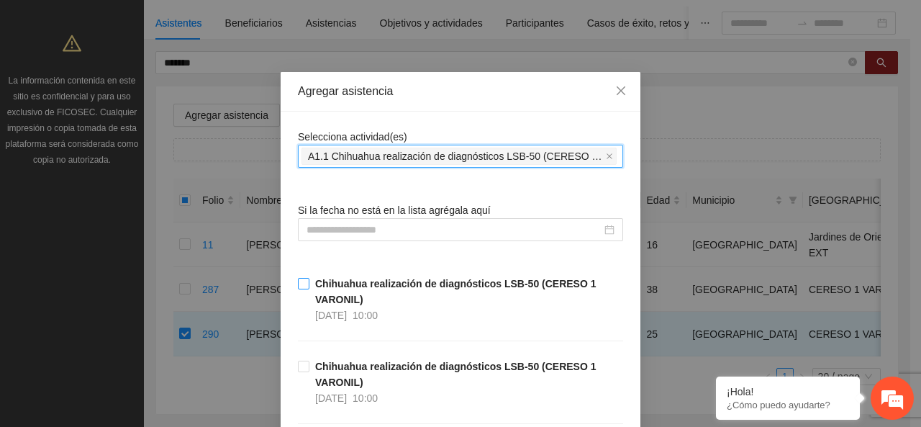
click at [344, 278] on strong "Chihuahua realización de diagnósticos LSB-50 (CERESO 1 VARONIL)" at bounding box center [455, 291] width 281 height 27
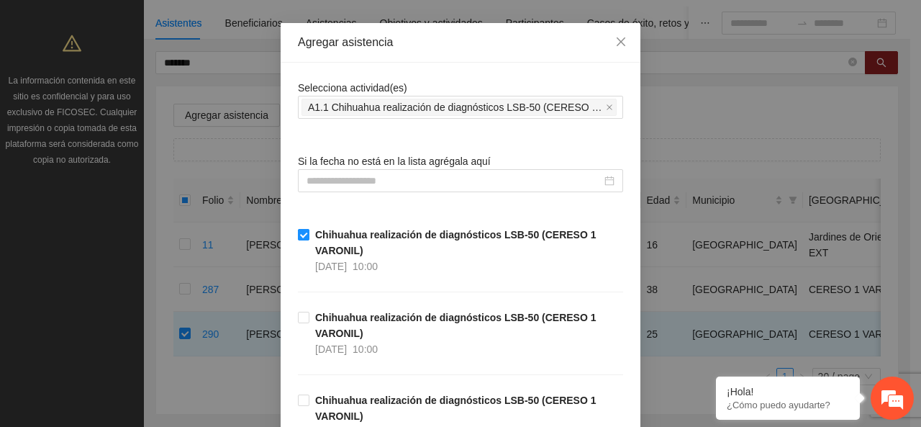
scroll to position [72, 0]
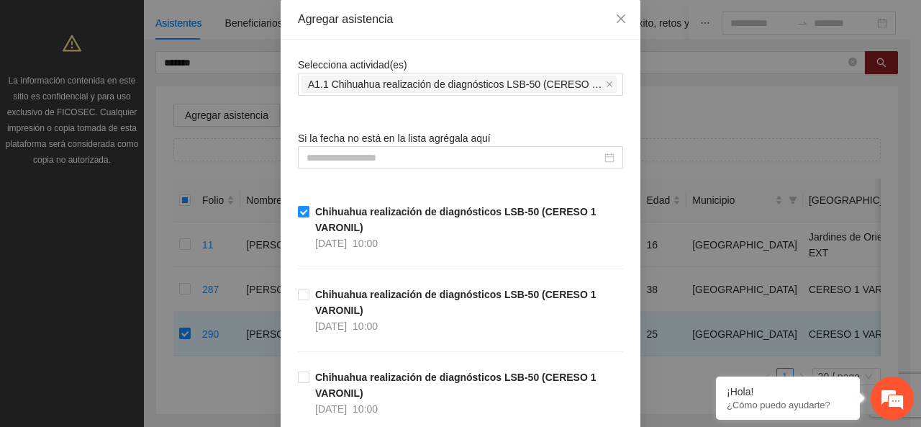
click at [332, 211] on strong "Chihuahua realización de diagnósticos LSB-50 (CERESO 1 VARONIL)" at bounding box center [455, 219] width 281 height 27
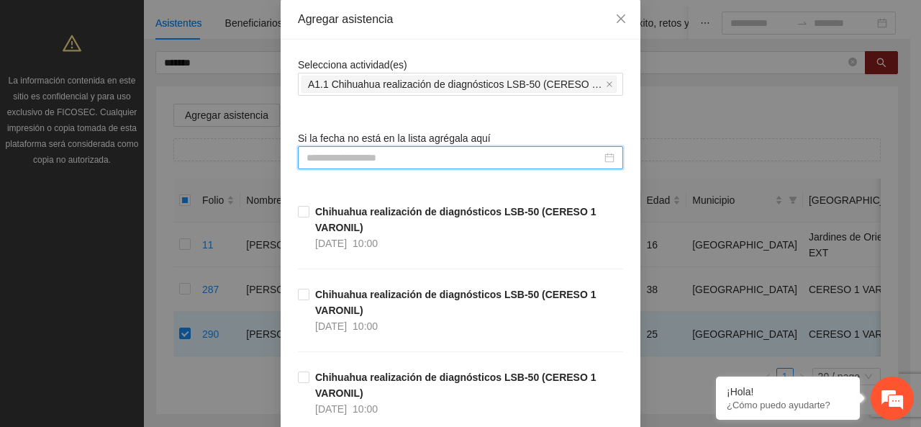
click at [362, 159] on input at bounding box center [453, 158] width 295 height 16
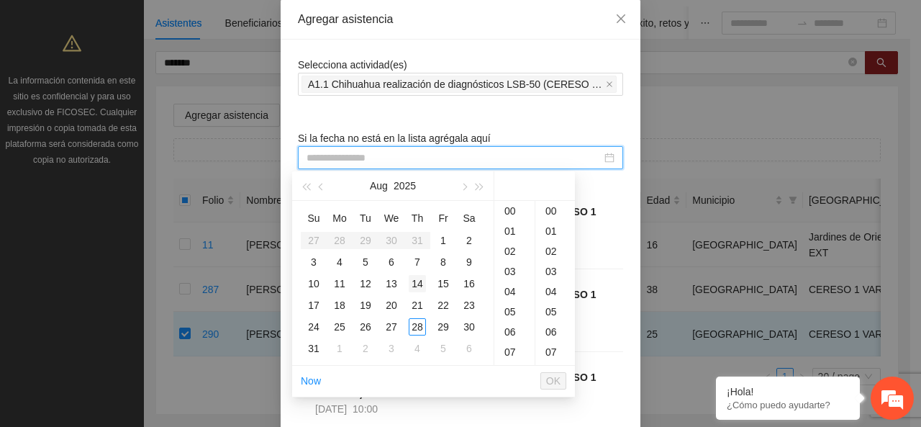
click at [429, 281] on td "14" at bounding box center [417, 284] width 26 height 22
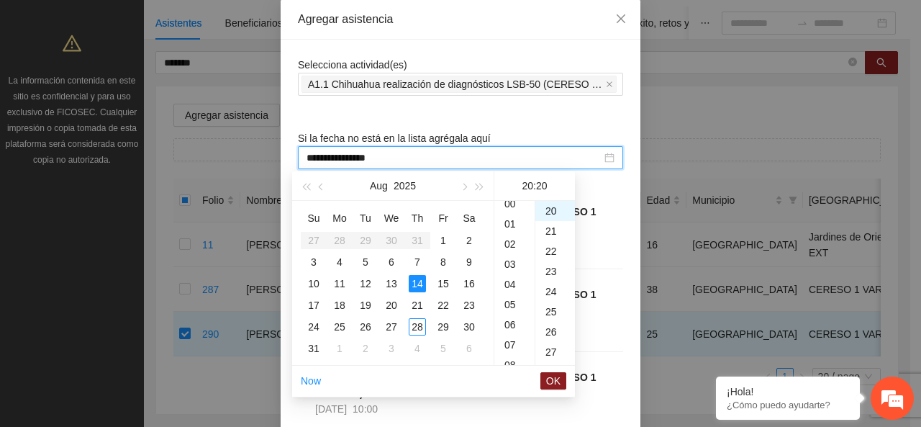
scroll to position [0, 0]
click at [506, 270] on div "10" at bounding box center [514, 268] width 40 height 20
click at [552, 217] on div "00" at bounding box center [555, 211] width 40 height 20
click at [314, 156] on input "**********" at bounding box center [453, 158] width 295 height 16
click at [315, 155] on input "**********" at bounding box center [453, 158] width 295 height 16
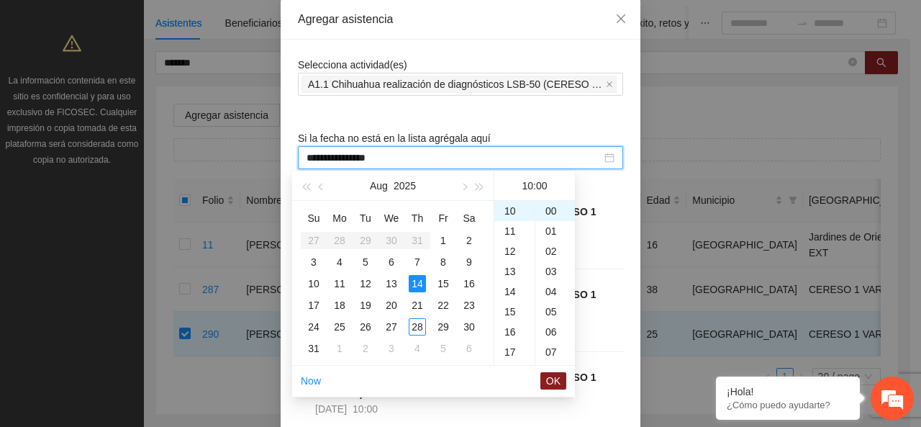
click at [315, 155] on input "**********" at bounding box center [453, 158] width 295 height 16
type input "**********"
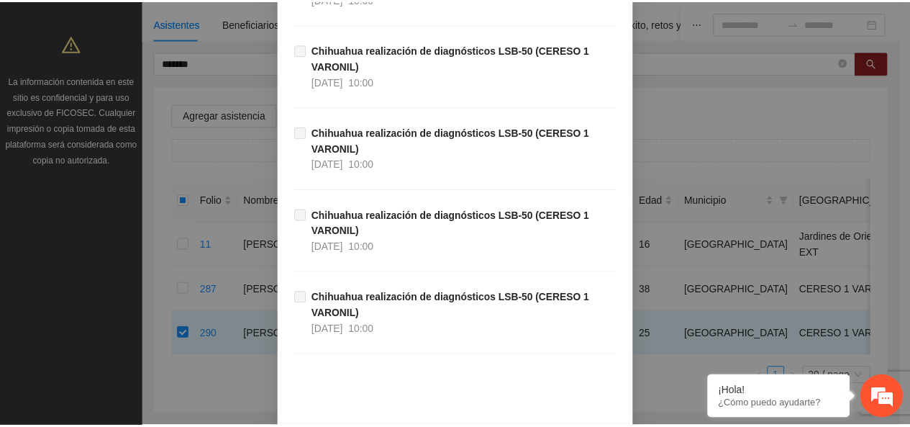
scroll to position [780, 0]
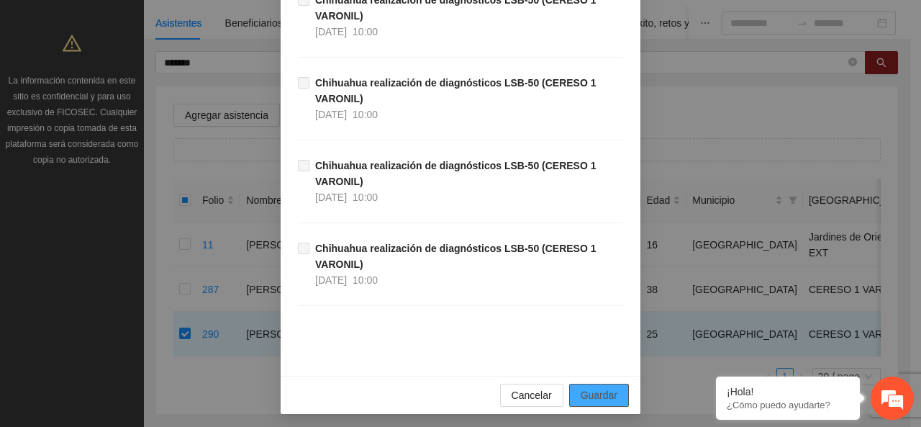
click at [607, 387] on span "Guardar" at bounding box center [599, 395] width 37 height 16
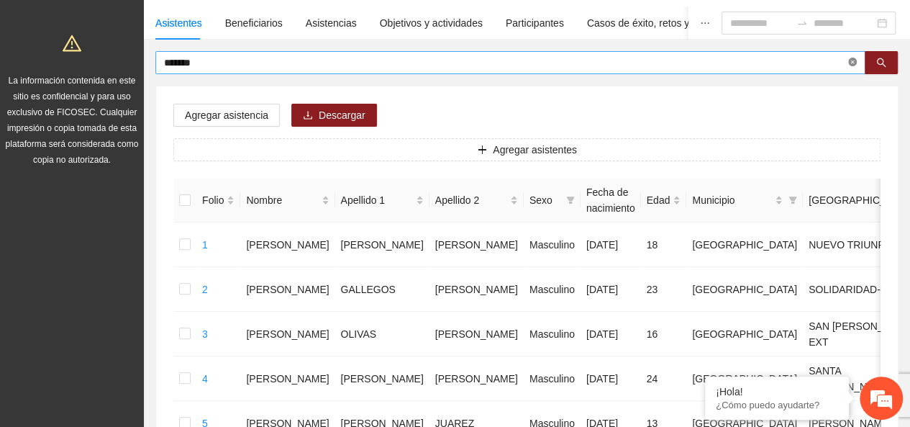
click at [853, 59] on icon "close-circle" at bounding box center [852, 62] width 9 height 9
type input "*"
type input "******"
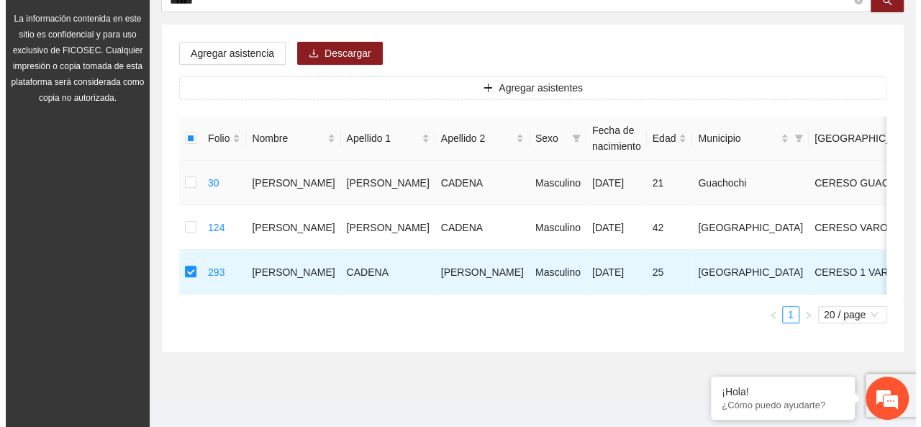
scroll to position [105, 0]
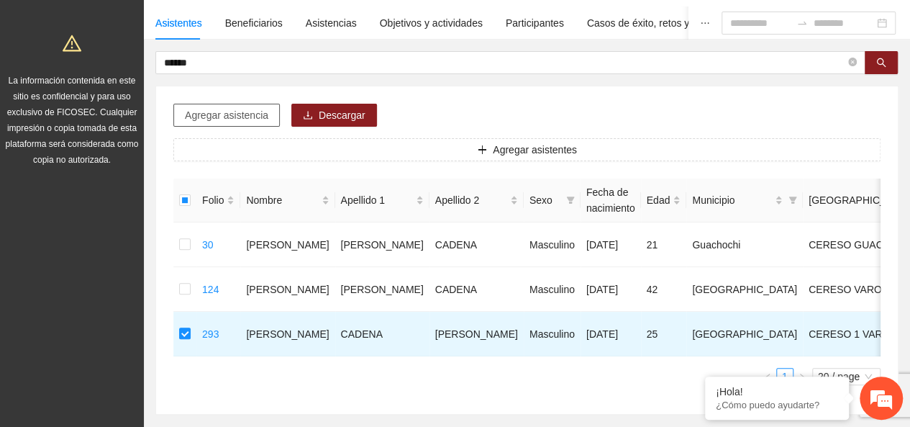
click at [237, 108] on span "Agregar asistencia" at bounding box center [226, 115] width 83 height 16
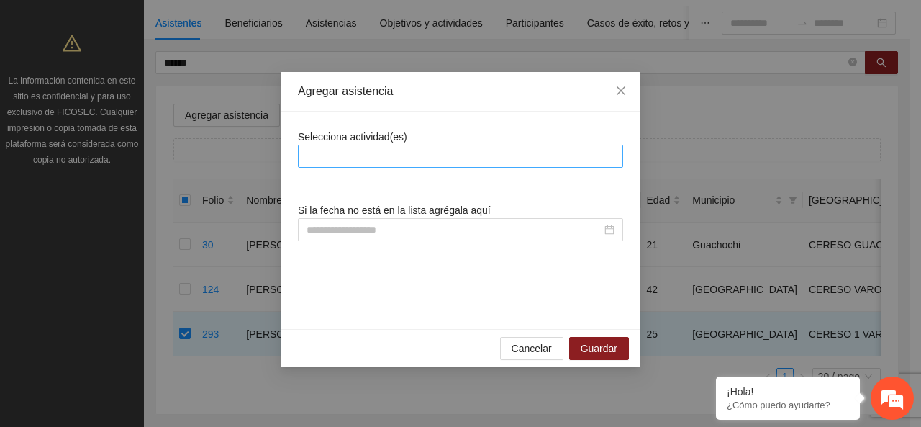
click at [379, 153] on div at bounding box center [460, 155] width 318 height 17
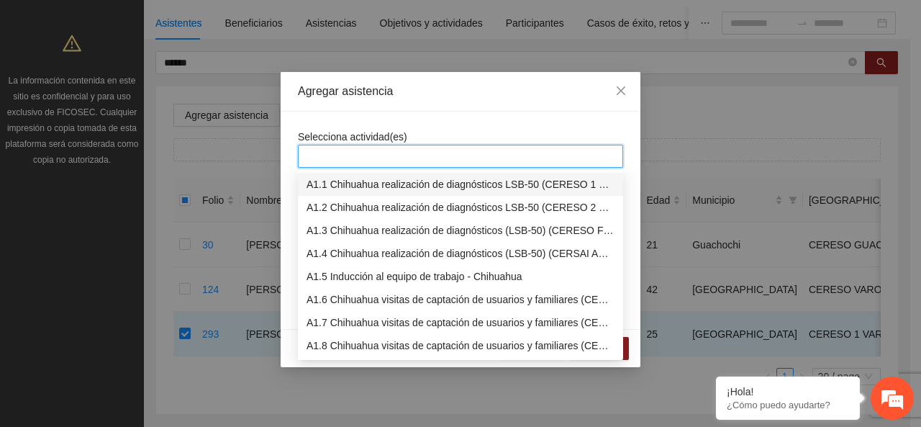
click at [373, 193] on div "A1.1 Chihuahua realización de diagnósticos LSB-50 (CERESO 1 VARONIL)" at bounding box center [460, 184] width 325 height 23
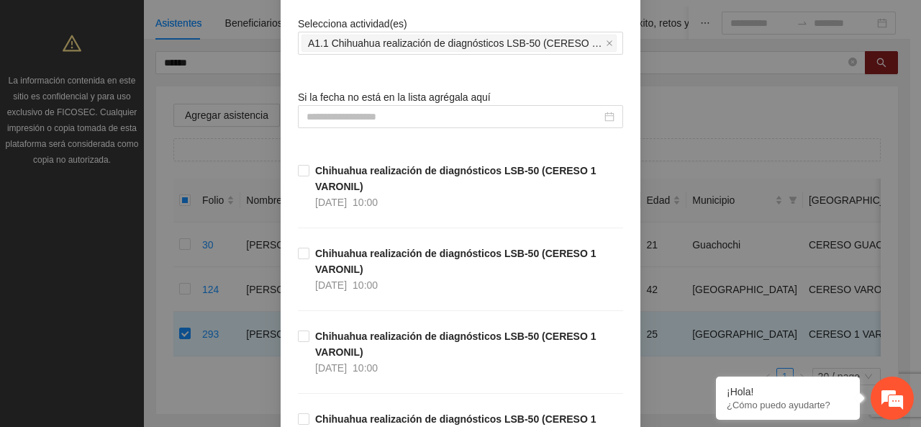
scroll to position [0, 0]
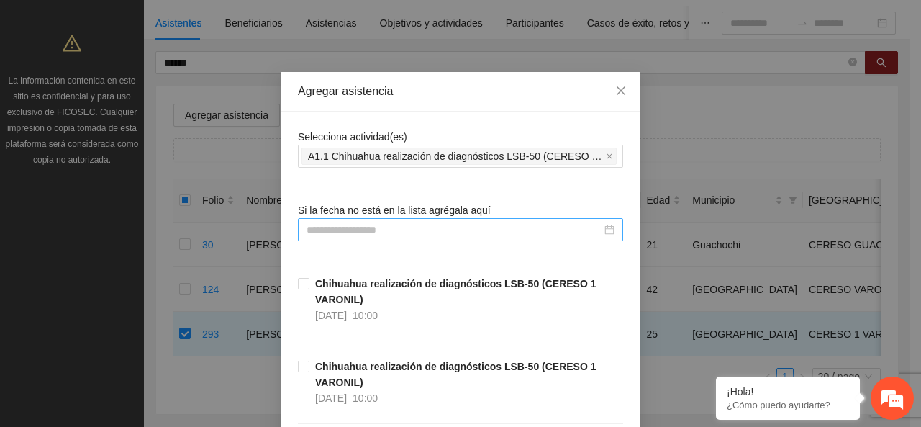
click at [393, 226] on input at bounding box center [453, 230] width 295 height 16
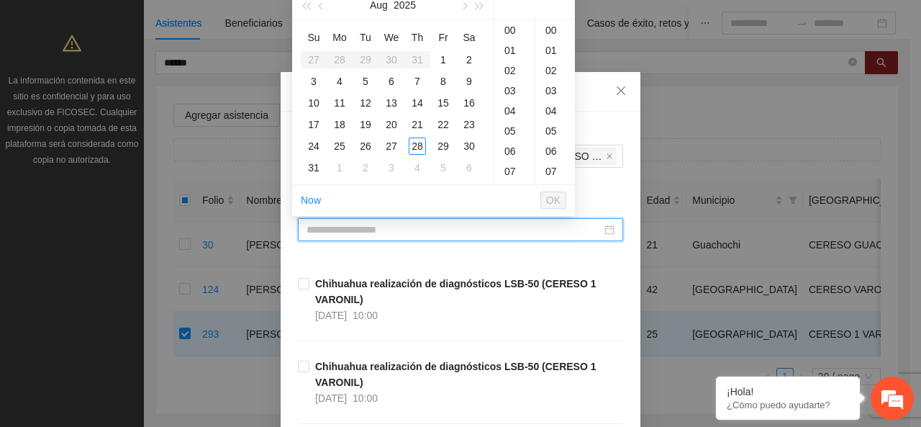
paste input "**********"
click at [306, 229] on input "**********" at bounding box center [453, 230] width 295 height 16
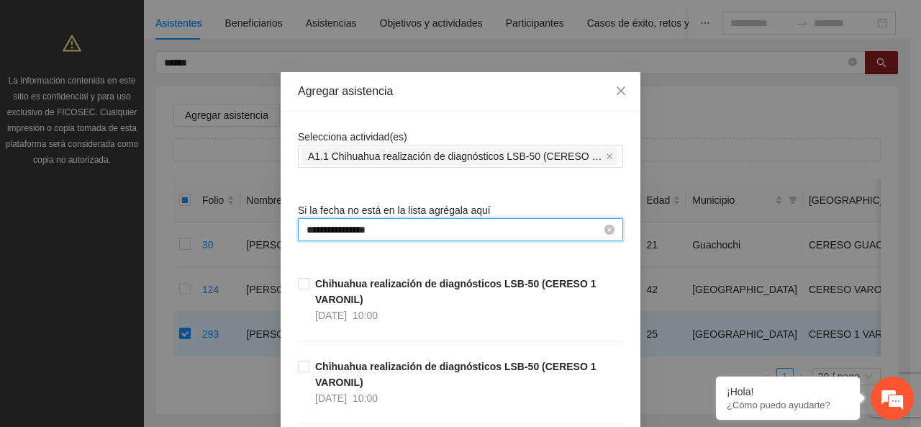
click at [310, 232] on input "**********" at bounding box center [453, 230] width 295 height 16
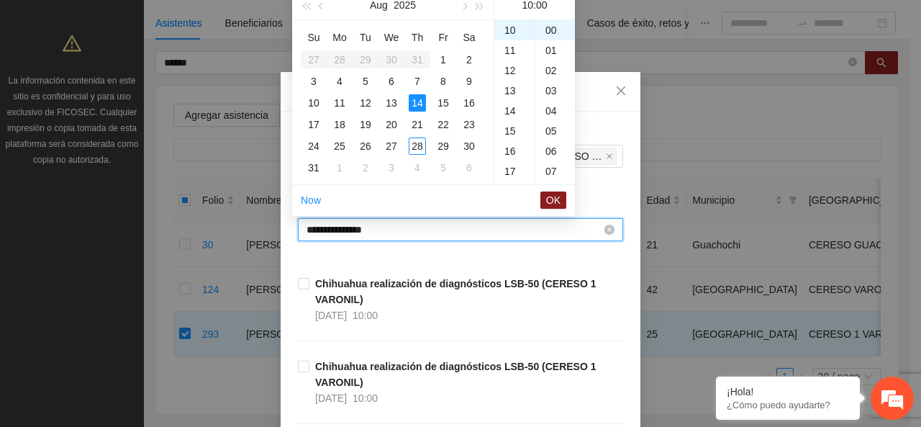
click at [311, 231] on input "**********" at bounding box center [453, 230] width 295 height 16
click at [562, 201] on button "OK" at bounding box center [553, 199] width 26 height 17
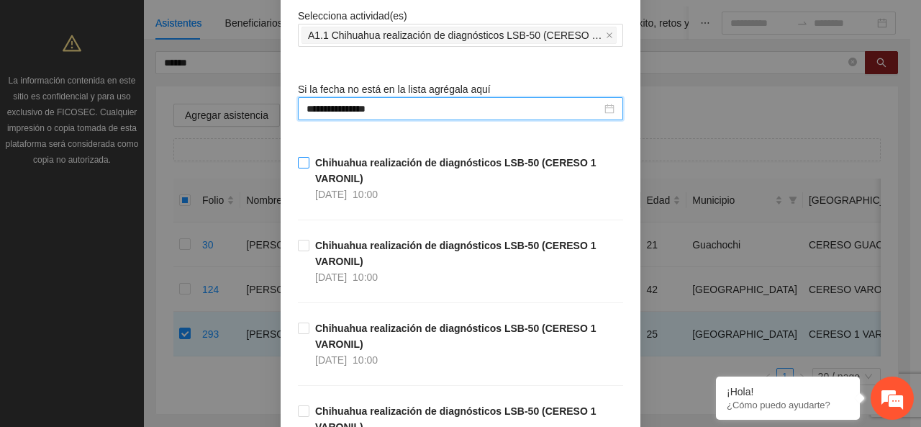
scroll to position [144, 0]
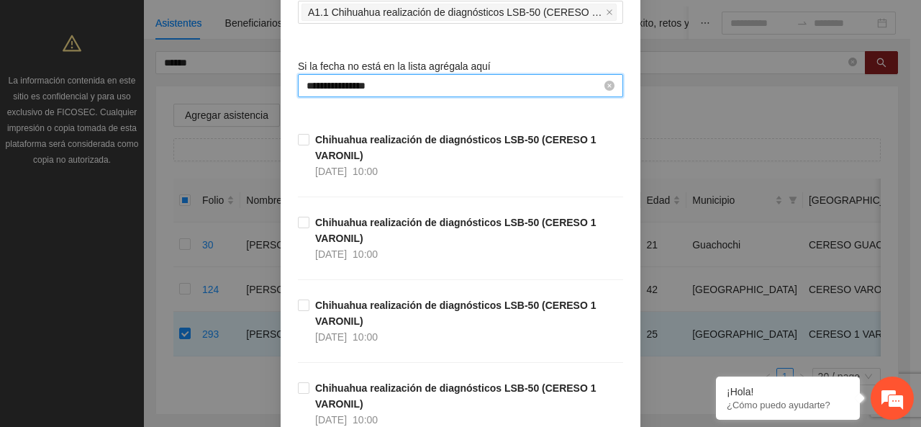
click at [313, 78] on input "**********" at bounding box center [453, 86] width 295 height 16
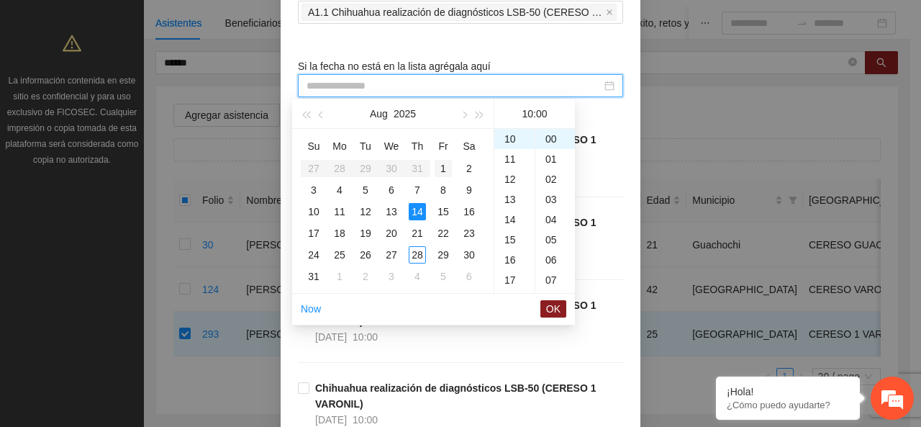
click at [444, 166] on div "1" at bounding box center [443, 168] width 17 height 17
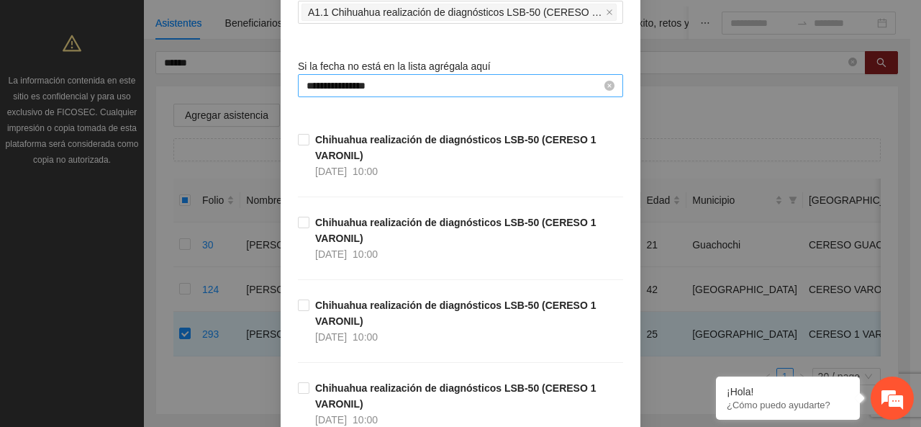
click at [308, 87] on input "**********" at bounding box center [453, 86] width 295 height 16
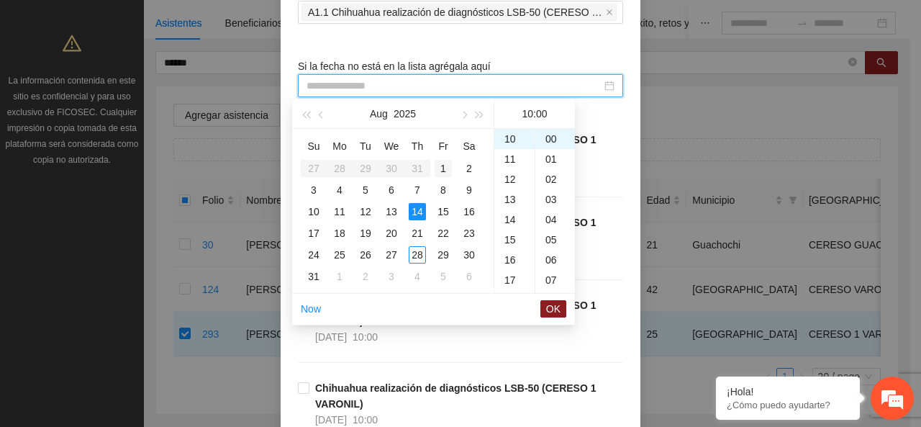
click at [447, 166] on div "1" at bounding box center [443, 168] width 17 height 17
type input "**********"
click at [550, 307] on span "OK" at bounding box center [553, 309] width 14 height 16
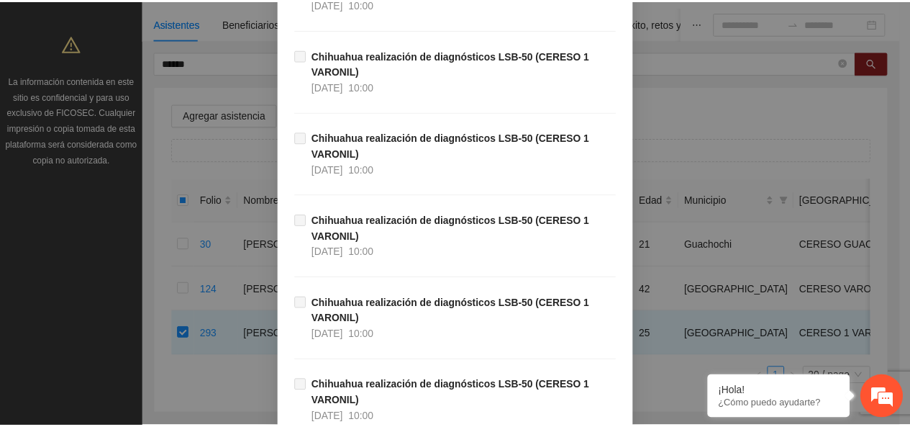
scroll to position [780, 0]
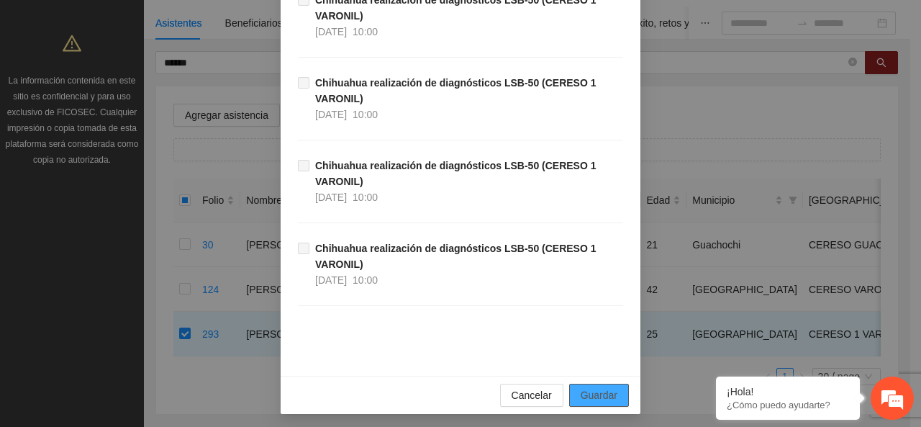
click at [597, 383] on button "Guardar" at bounding box center [599, 394] width 60 height 23
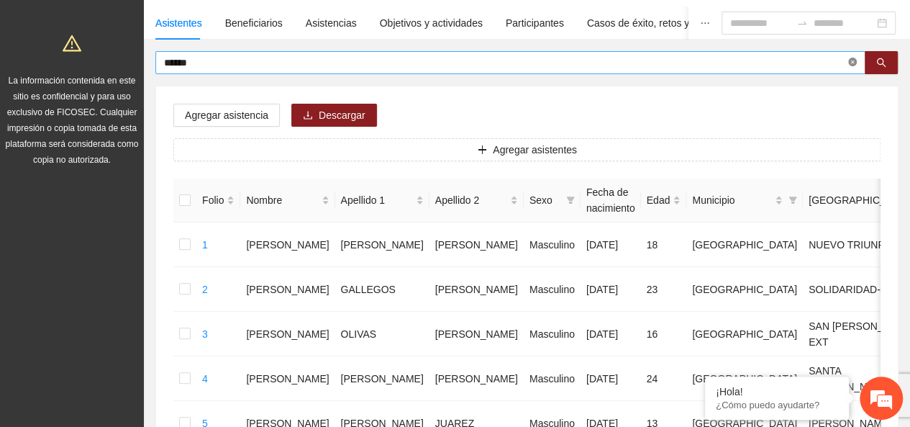
click at [852, 57] on span at bounding box center [852, 63] width 9 height 14
type input "*******"
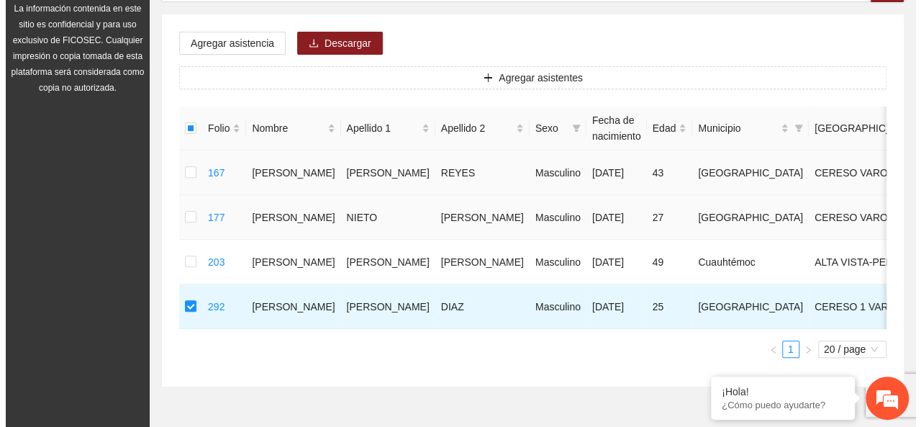
scroll to position [105, 0]
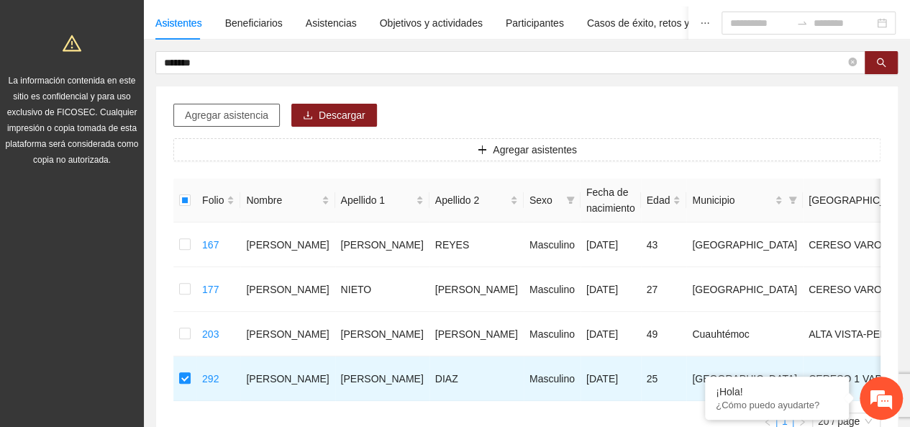
click at [233, 107] on span "Agregar asistencia" at bounding box center [226, 115] width 83 height 16
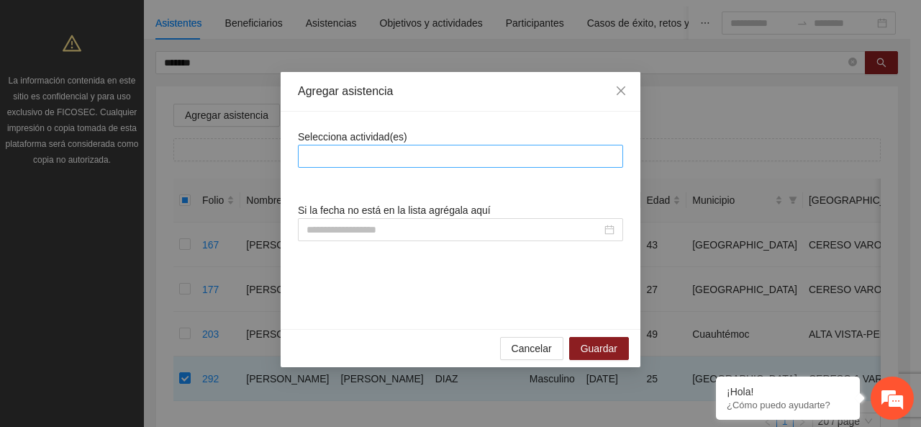
click at [363, 163] on div at bounding box center [460, 155] width 318 height 17
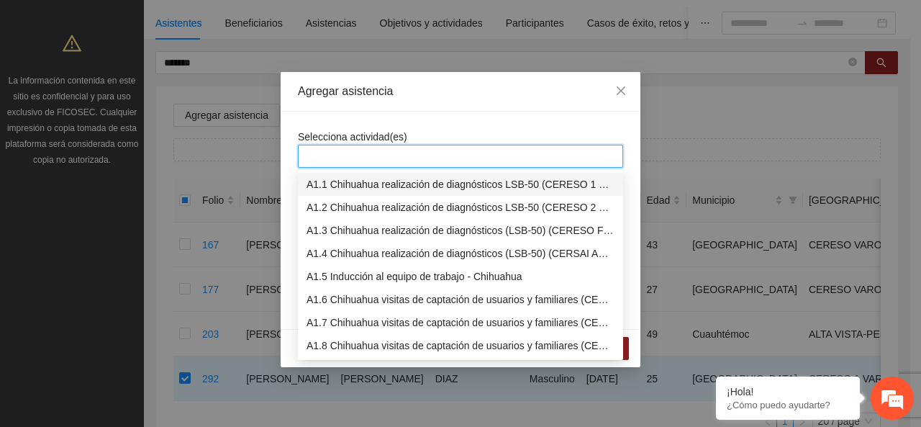
click at [350, 185] on div "A1.1 Chihuahua realización de diagnósticos LSB-50 (CERESO 1 VARONIL)" at bounding box center [460, 184] width 308 height 16
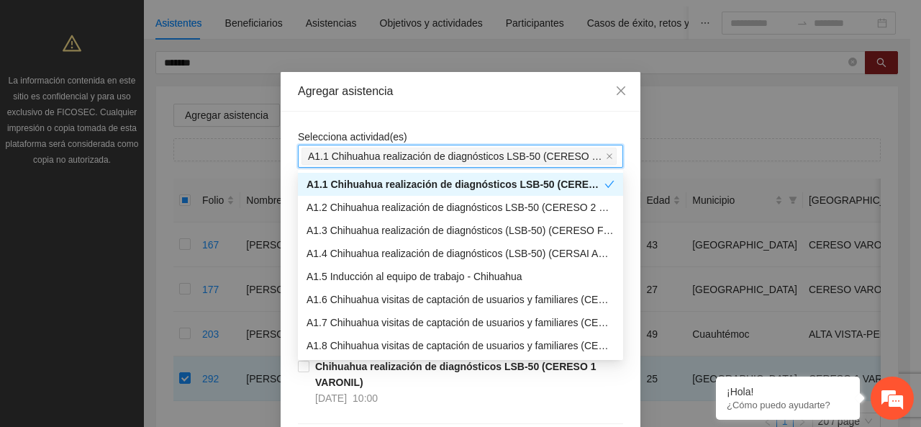
click at [359, 83] on div "Agregar asistencia" at bounding box center [460, 91] width 325 height 16
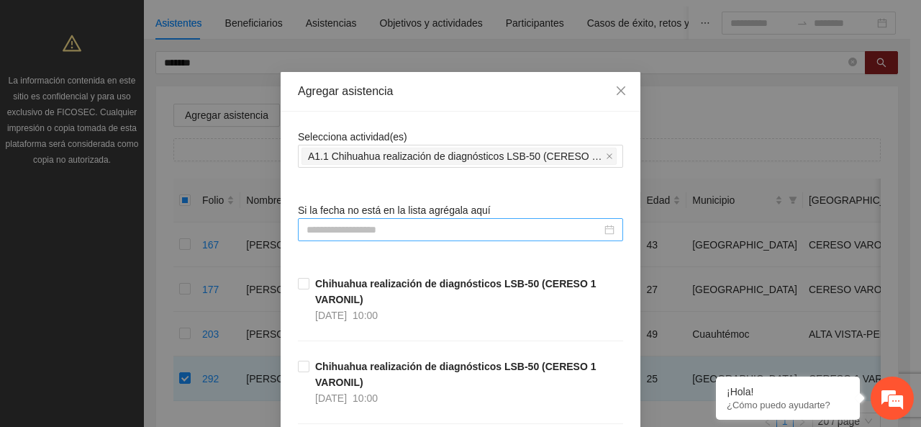
click at [377, 232] on input at bounding box center [453, 230] width 295 height 16
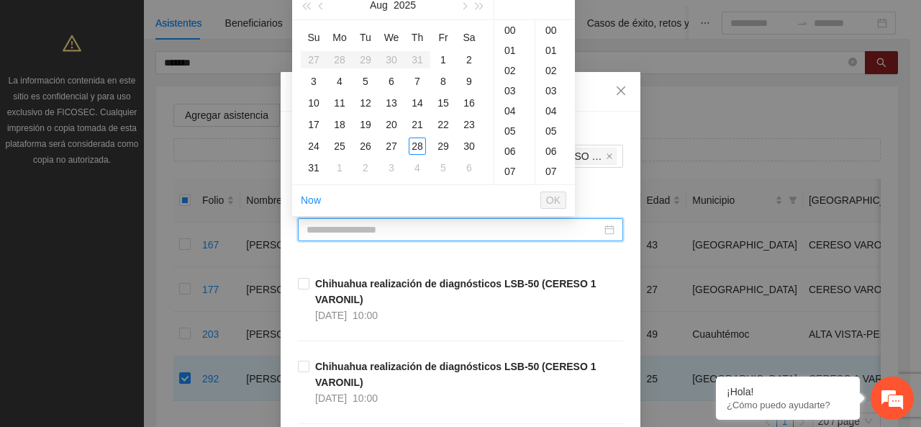
paste input "**********"
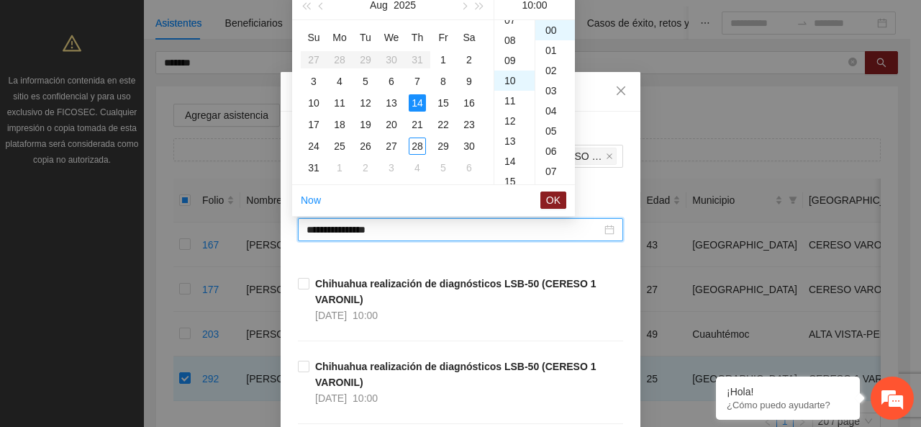
scroll to position [201, 0]
click at [314, 235] on input "**********" at bounding box center [453, 230] width 295 height 16
click at [310, 235] on input "**********" at bounding box center [453, 230] width 295 height 16
click at [555, 194] on span "OK" at bounding box center [553, 200] width 14 height 16
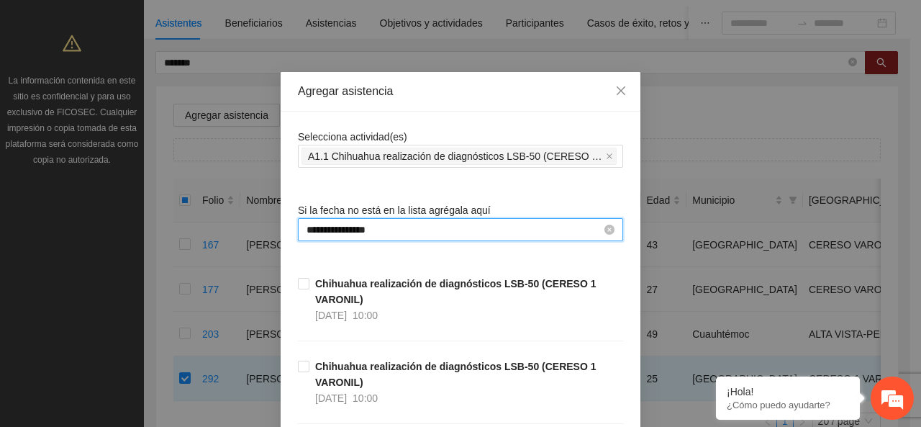
click at [383, 224] on input "**********" at bounding box center [453, 230] width 295 height 16
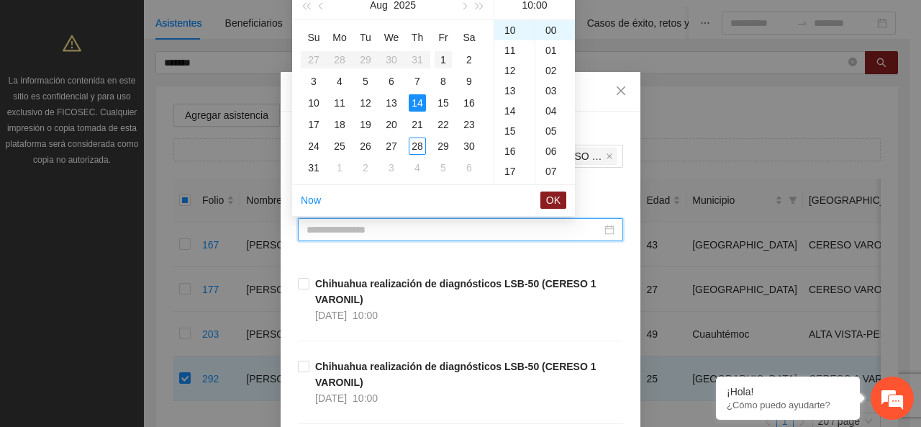
click at [439, 67] on div "1" at bounding box center [443, 59] width 17 height 17
click at [551, 192] on span "OK" at bounding box center [553, 200] width 14 height 16
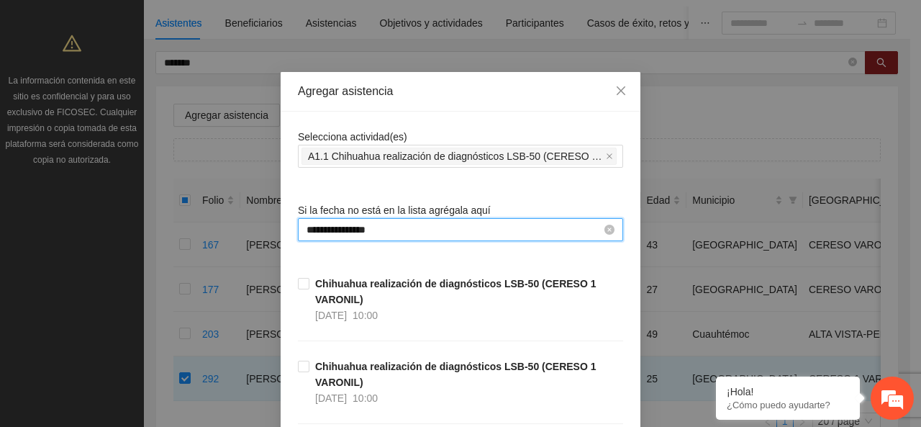
click at [322, 225] on input "**********" at bounding box center [453, 230] width 295 height 16
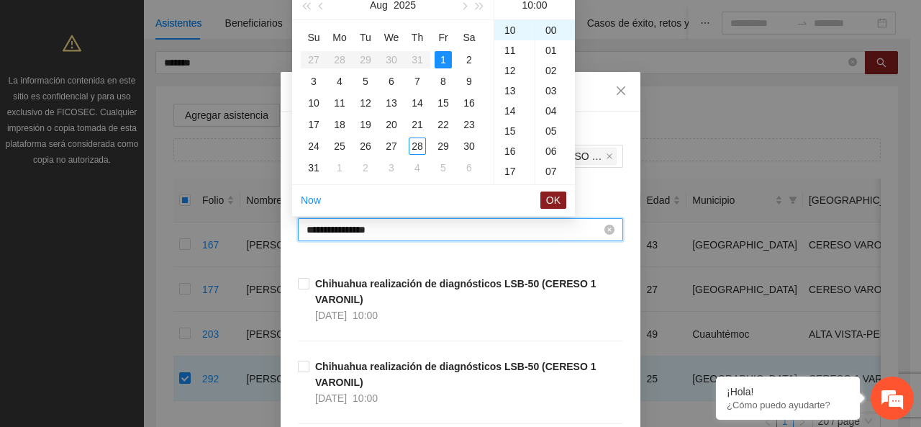
click at [322, 225] on input "**********" at bounding box center [453, 230] width 295 height 16
click at [557, 199] on span "OK" at bounding box center [553, 200] width 14 height 16
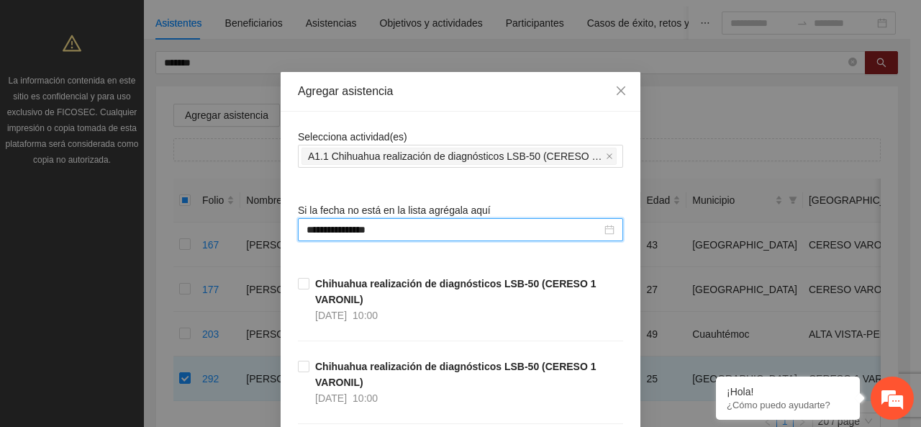
type input "**********"
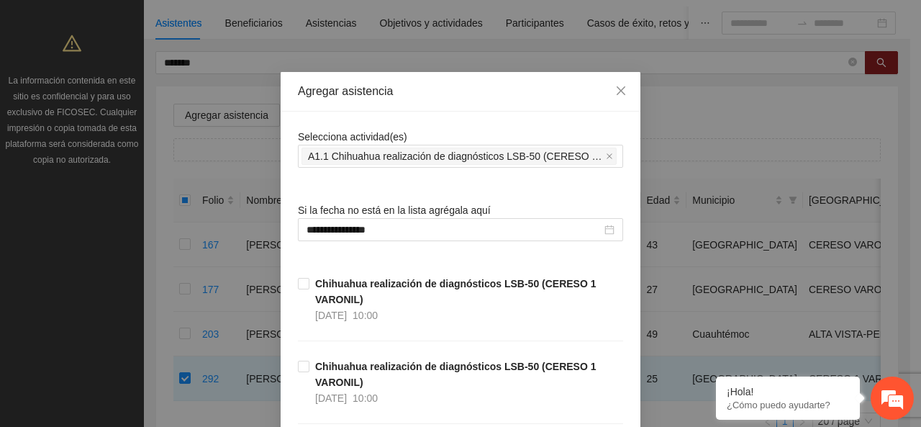
click at [645, 179] on div "**********" at bounding box center [460, 213] width 921 height 427
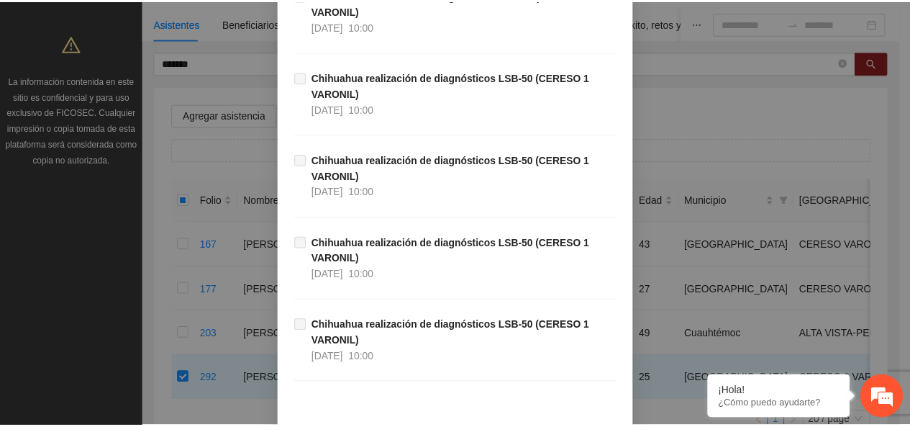
scroll to position [780, 0]
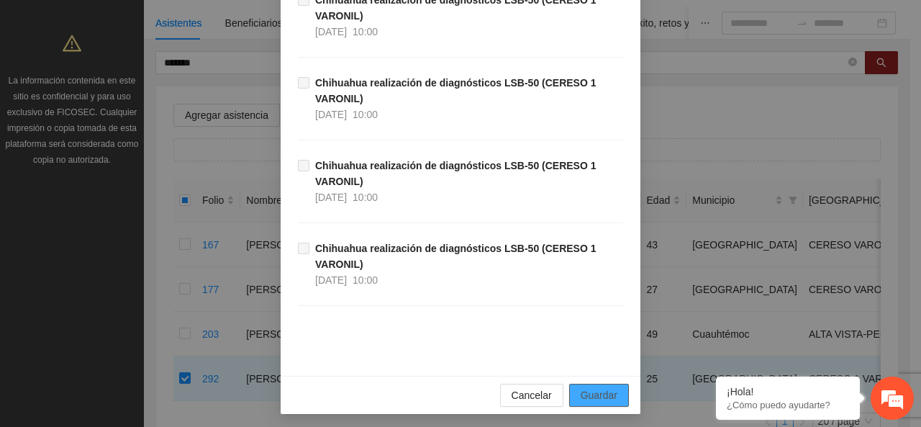
click at [605, 388] on span "Guardar" at bounding box center [599, 395] width 37 height 16
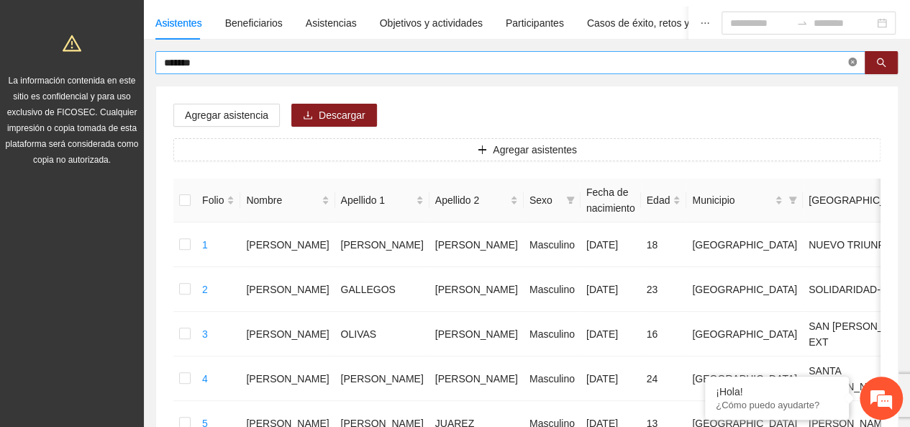
click at [850, 58] on icon "close-circle" at bounding box center [852, 62] width 9 height 9
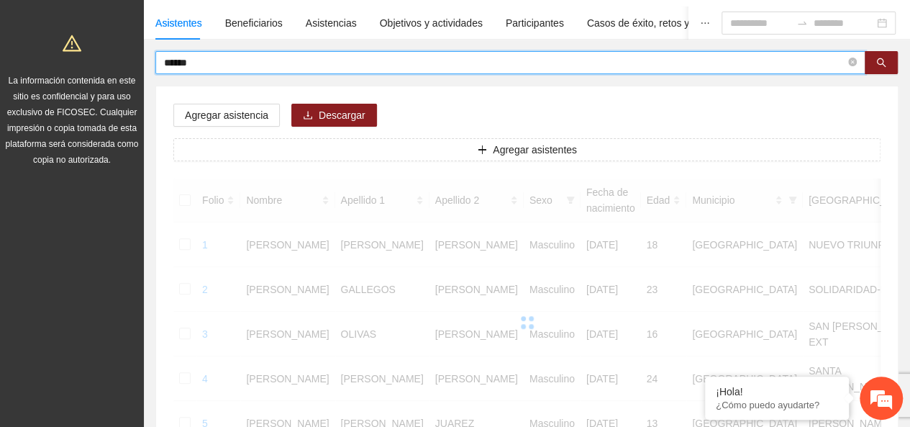
type input "******"
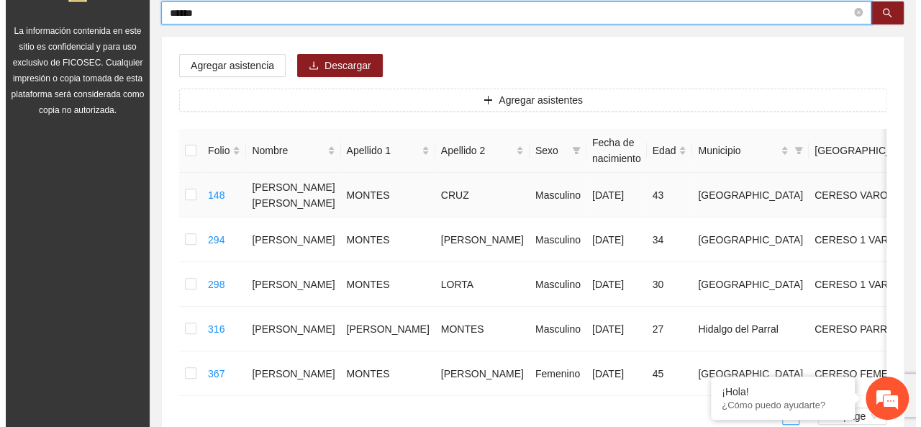
scroll to position [177, 0]
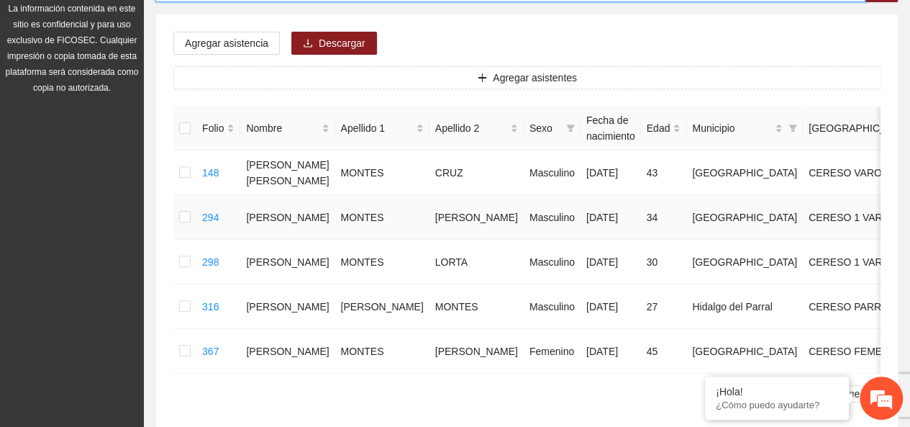
click at [184, 240] on td at bounding box center [184, 217] width 23 height 45
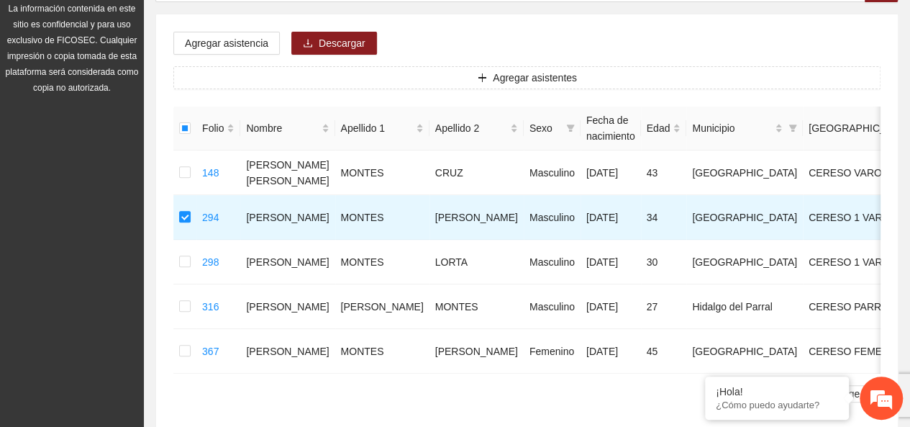
click at [227, 26] on div "Agregar asistencia Descargar Agregar asistentes Folio Nombre Apellido 1 Apellid…" at bounding box center [527, 222] width 742 height 417
click at [227, 37] on span "Agregar asistencia" at bounding box center [226, 43] width 83 height 16
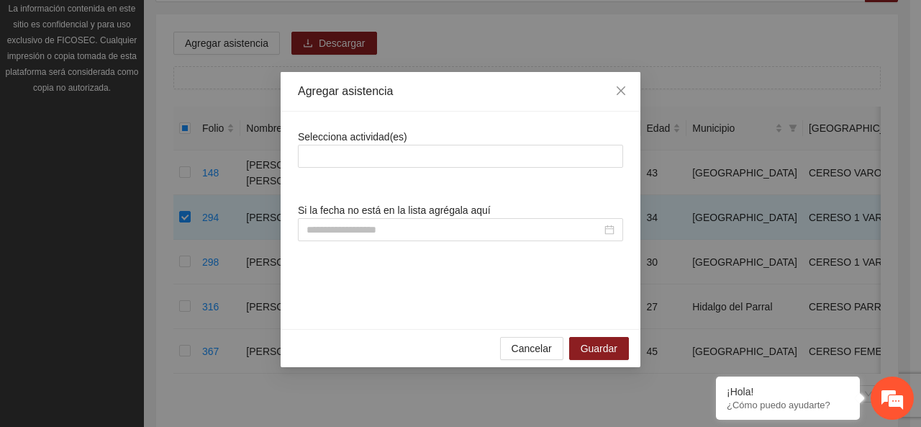
click at [360, 142] on span "Selecciona actividad(es)" at bounding box center [352, 137] width 109 height 12
click at [352, 167] on div "Selecciona actividad(es) Si la fecha no está en la lista agrégala aquí" at bounding box center [460, 220] width 325 height 183
click at [352, 153] on div at bounding box center [460, 155] width 318 height 17
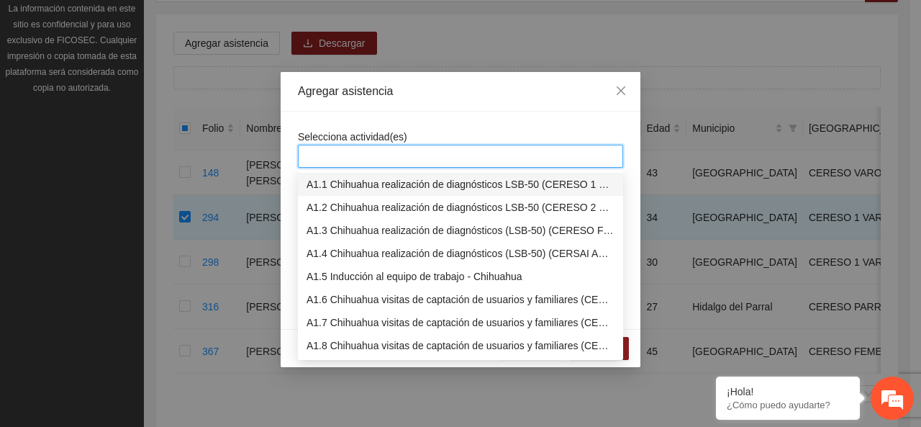
click at [367, 179] on div "A1.1 Chihuahua realización de diagnósticos LSB-50 (CERESO 1 VARONIL)" at bounding box center [460, 184] width 308 height 16
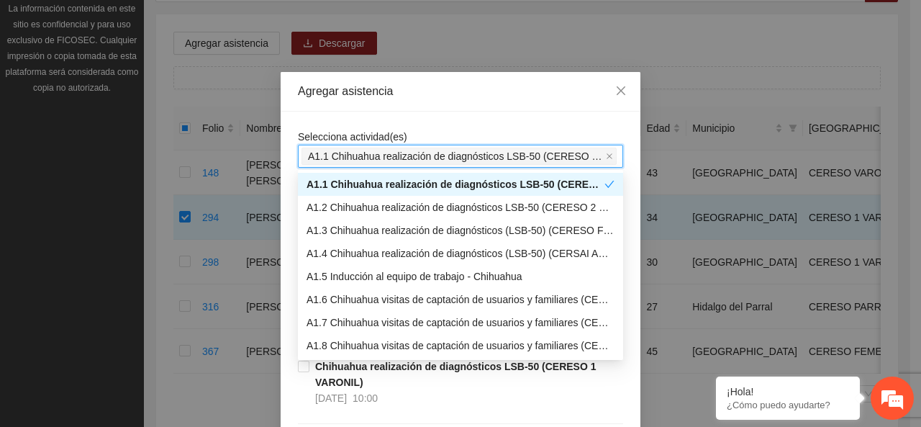
click at [367, 134] on span "Selecciona actividad(es)" at bounding box center [352, 137] width 109 height 12
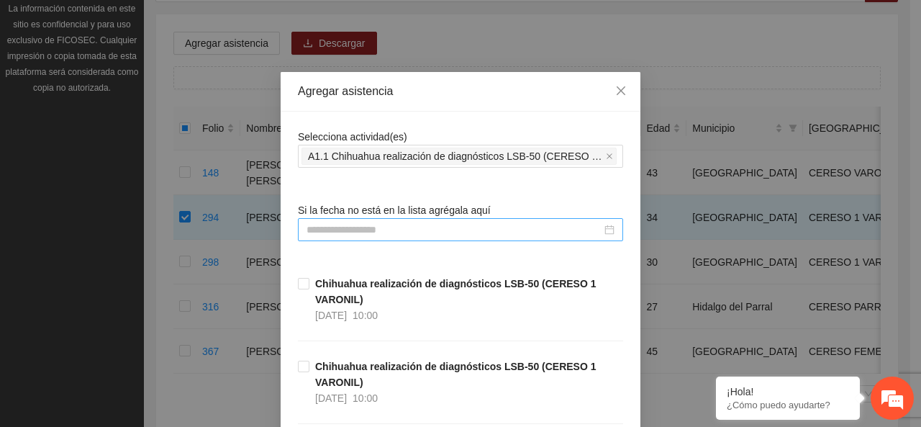
click at [358, 227] on input at bounding box center [453, 230] width 295 height 16
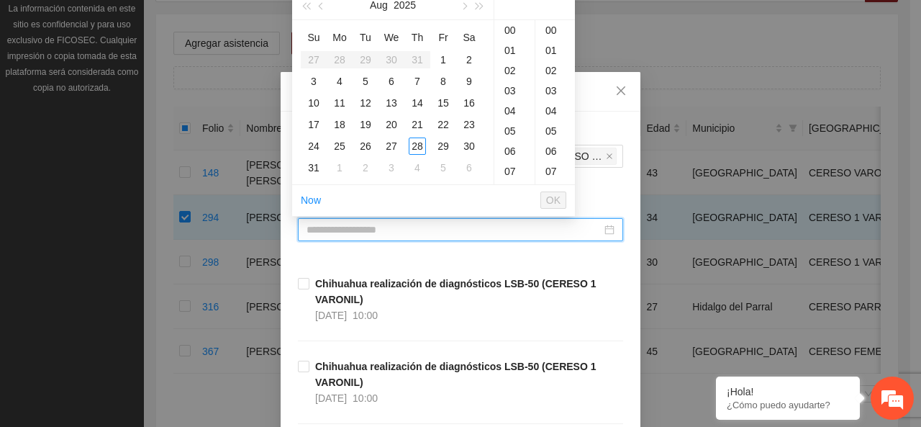
paste input "**********"
type input "**********"
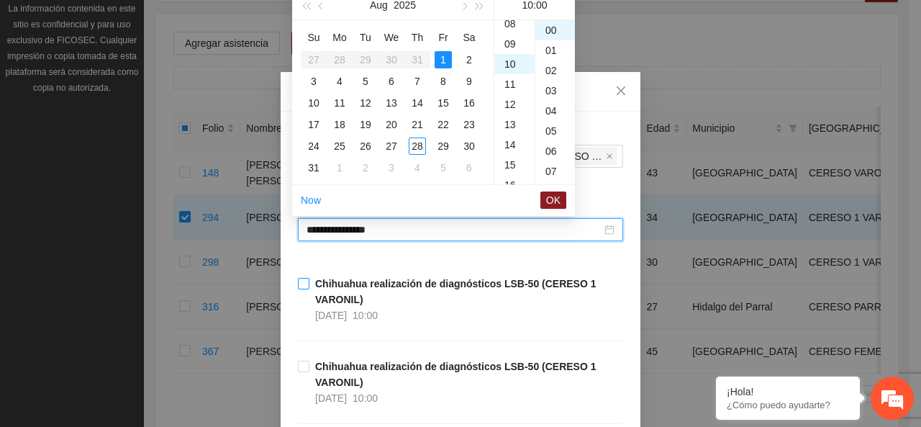
scroll to position [201, 0]
click at [547, 201] on span "OK" at bounding box center [553, 200] width 14 height 16
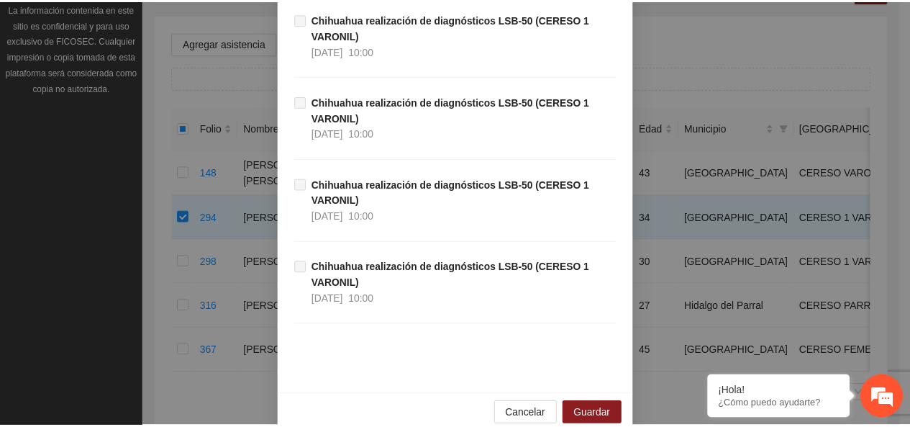
scroll to position [780, 0]
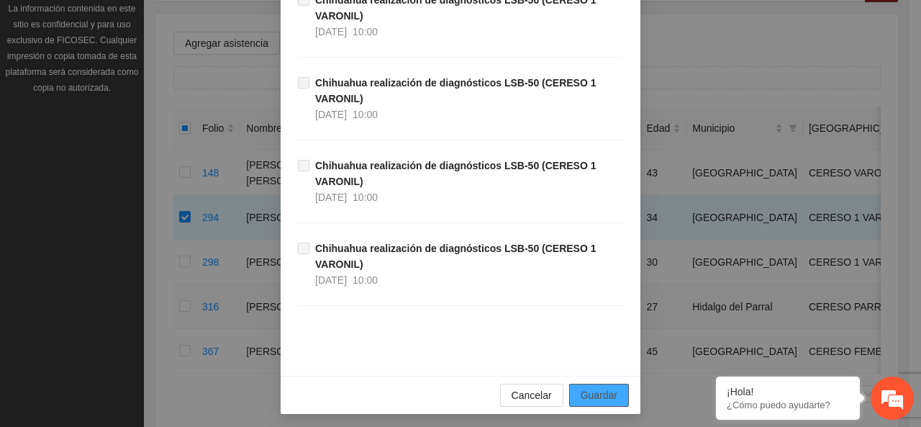
click at [600, 392] on span "Guardar" at bounding box center [599, 395] width 37 height 16
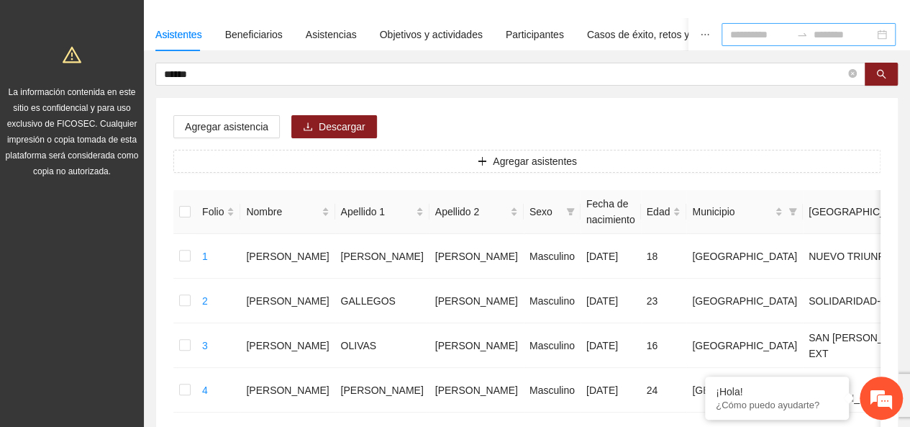
scroll to position [0, 0]
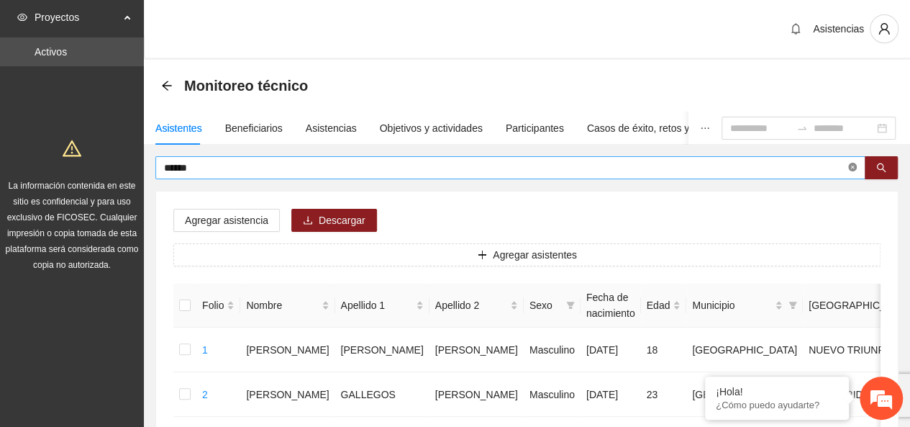
click at [855, 171] on icon "close-circle" at bounding box center [852, 167] width 9 height 9
type input "********"
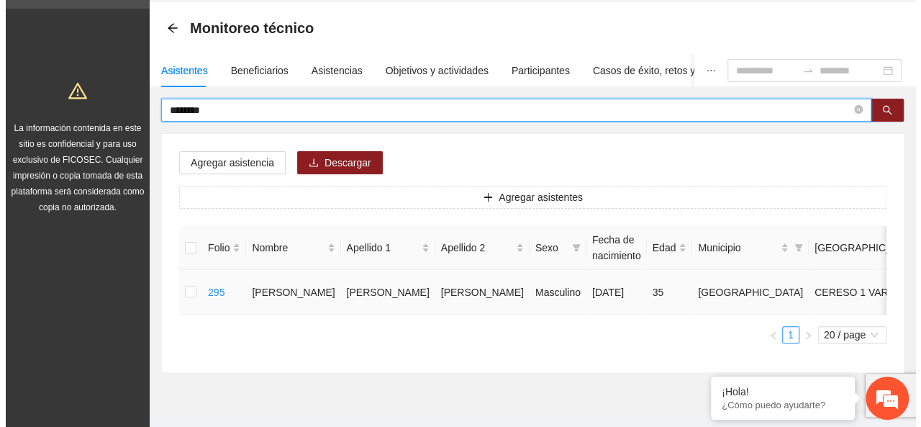
scroll to position [72, 0]
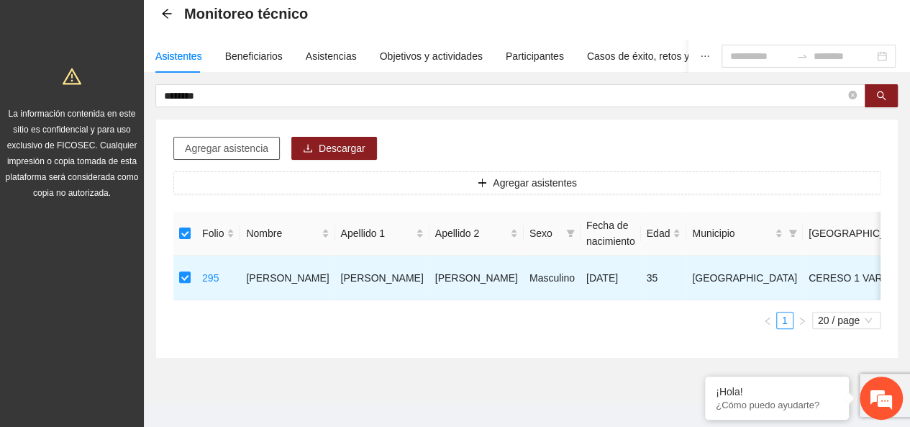
click at [245, 145] on span "Agregar asistencia" at bounding box center [226, 148] width 83 height 16
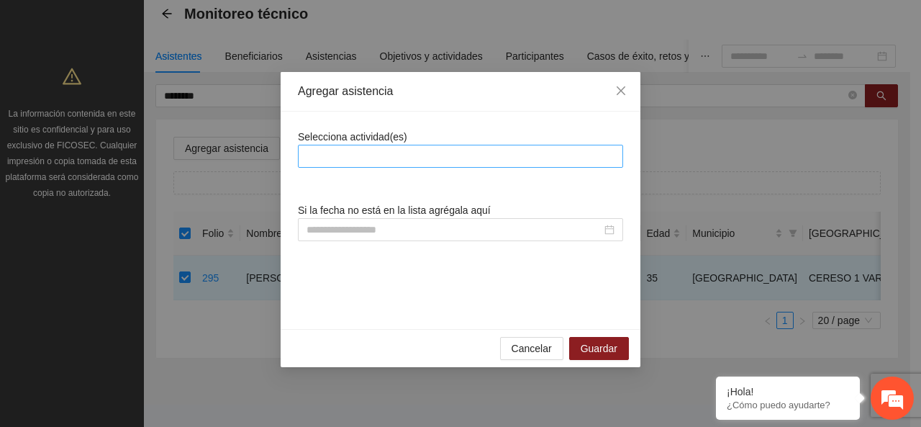
click at [373, 155] on div at bounding box center [460, 155] width 318 height 17
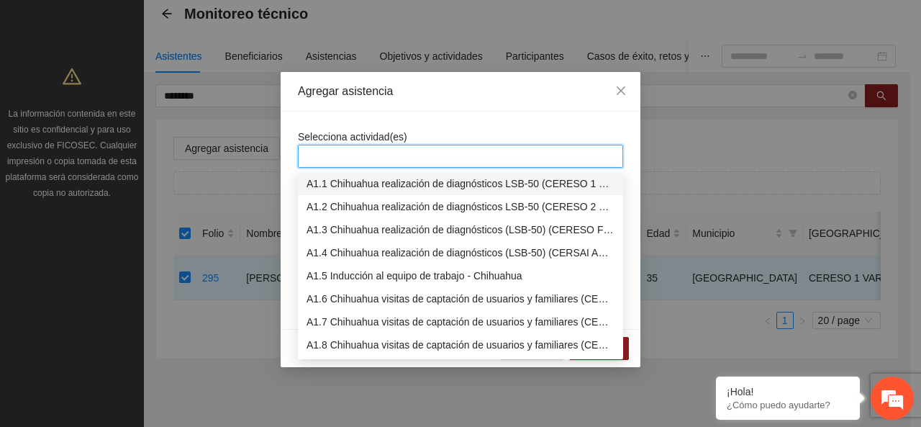
click at [371, 173] on div "A1.1 Chihuahua realización de diagnósticos LSB-50 (CERESO 1 VARONIL)" at bounding box center [460, 183] width 325 height 23
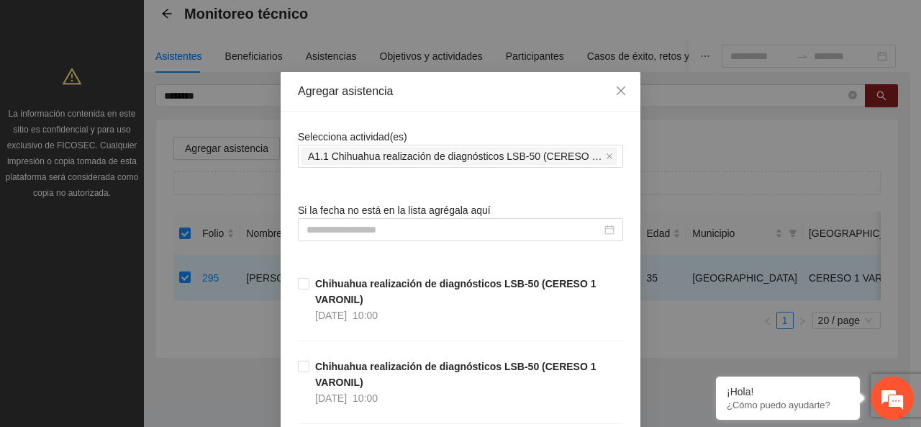
click at [364, 110] on div "Agregar asistencia" at bounding box center [461, 92] width 360 height 40
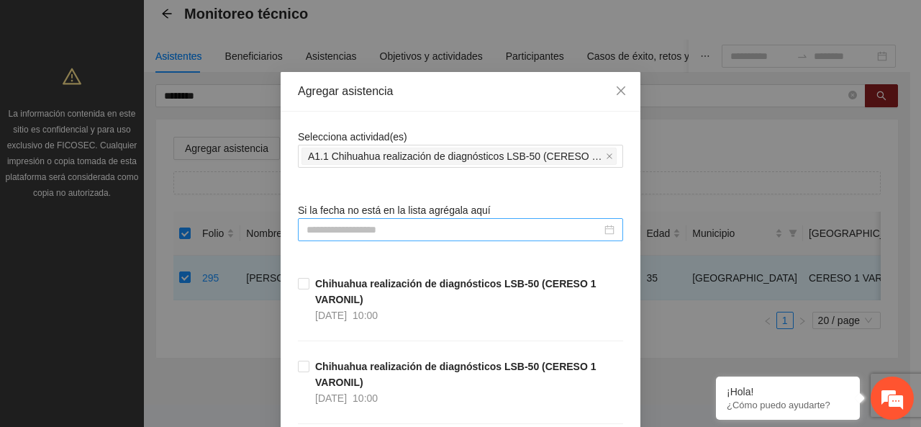
click at [350, 227] on input at bounding box center [453, 230] width 295 height 16
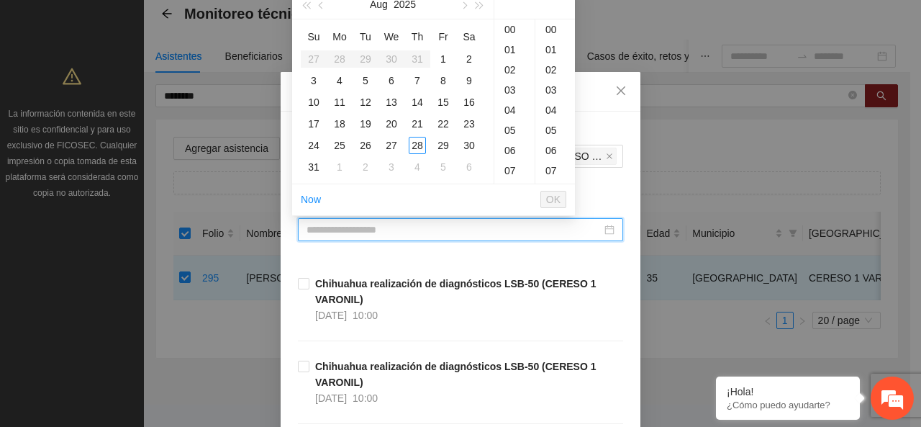
paste input "**********"
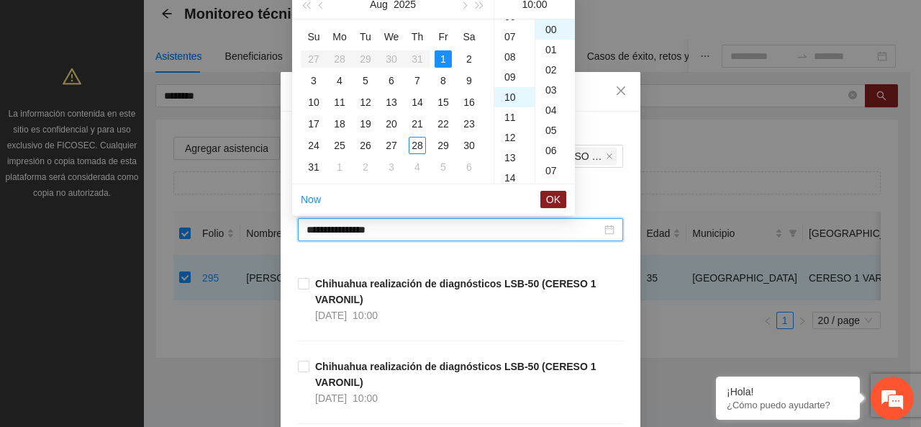
scroll to position [201, 0]
drag, startPoint x: 548, startPoint y: 211, endPoint x: 552, endPoint y: 205, distance: 7.4
click at [548, 211] on ul "Now OK" at bounding box center [433, 199] width 283 height 30
drag, startPoint x: 552, startPoint y: 205, endPoint x: 552, endPoint y: 223, distance: 18.0
click at [552, 204] on span "OK" at bounding box center [553, 199] width 14 height 16
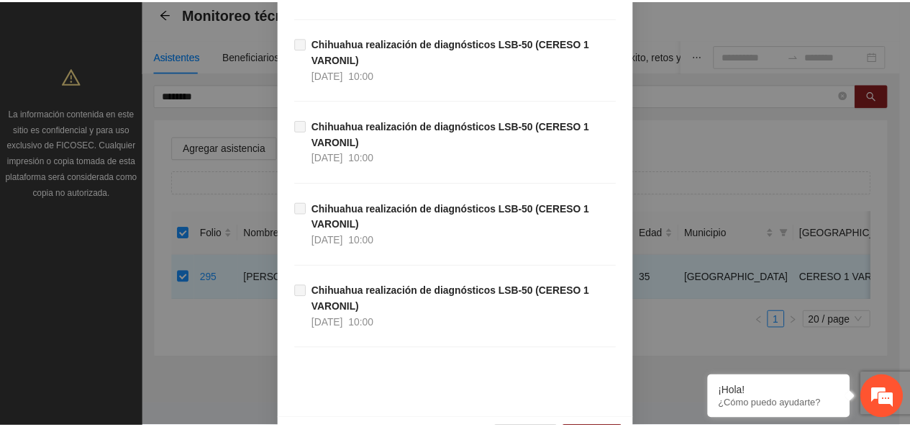
scroll to position [780, 0]
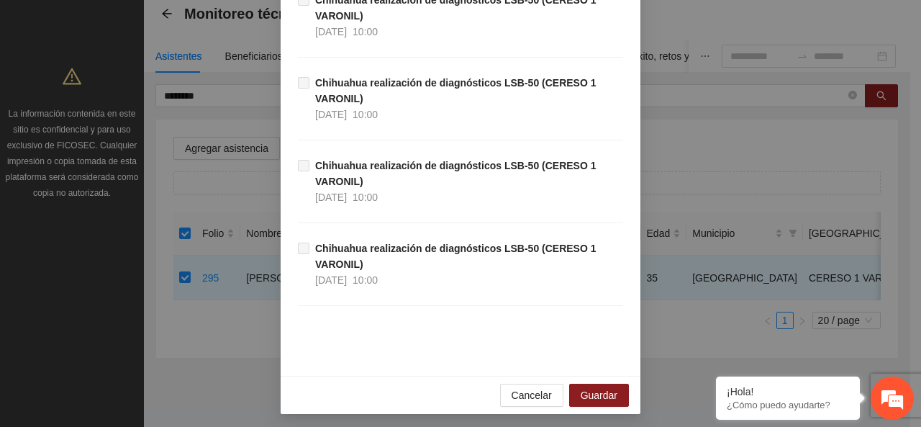
type input "**********"
click at [597, 392] on span "Guardar" at bounding box center [599, 395] width 37 height 16
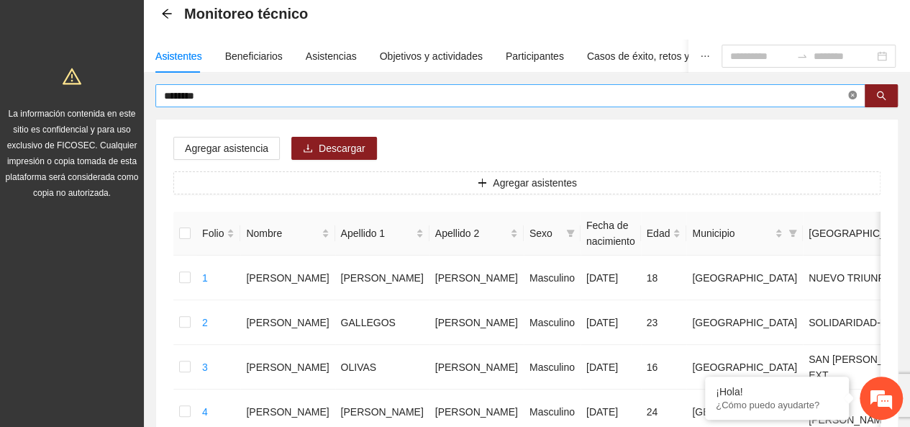
click at [852, 90] on span at bounding box center [852, 96] width 9 height 14
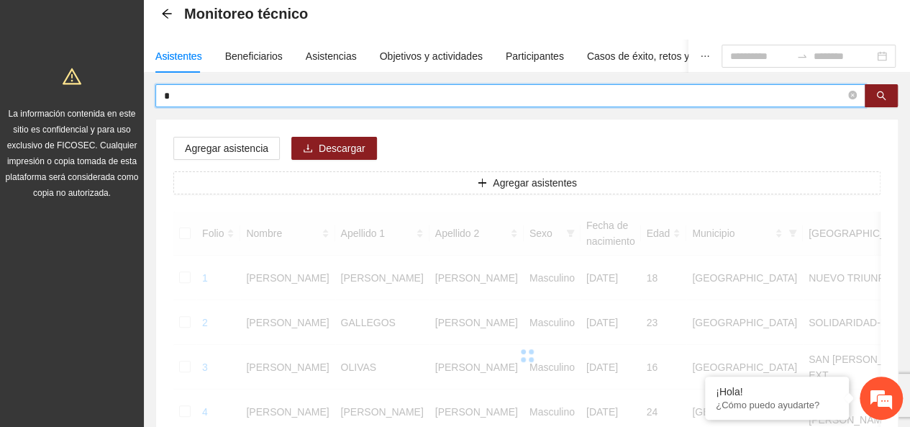
type input "*"
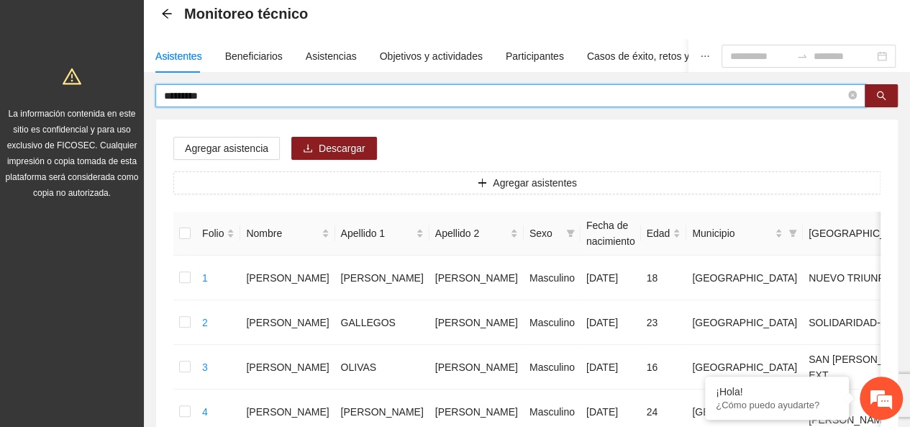
type input "*********"
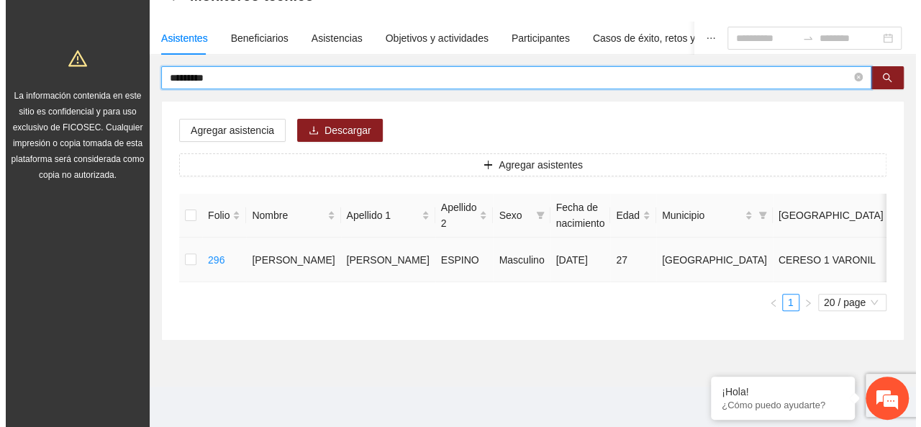
scroll to position [130, 0]
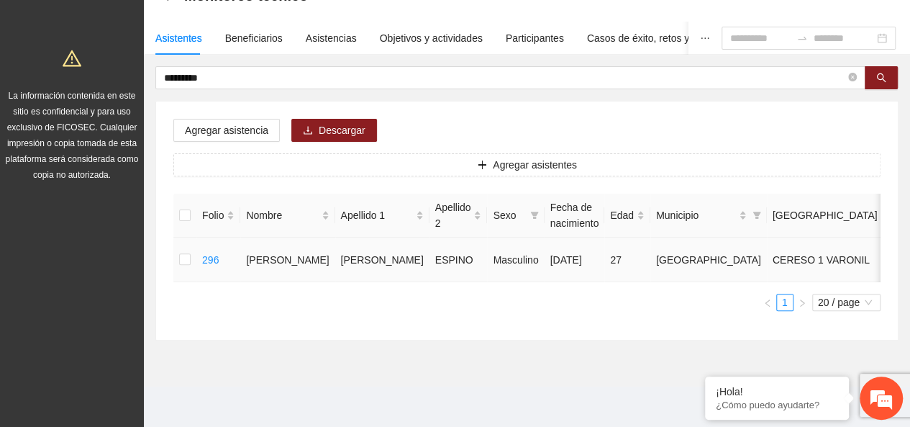
click at [191, 237] on td at bounding box center [184, 259] width 23 height 45
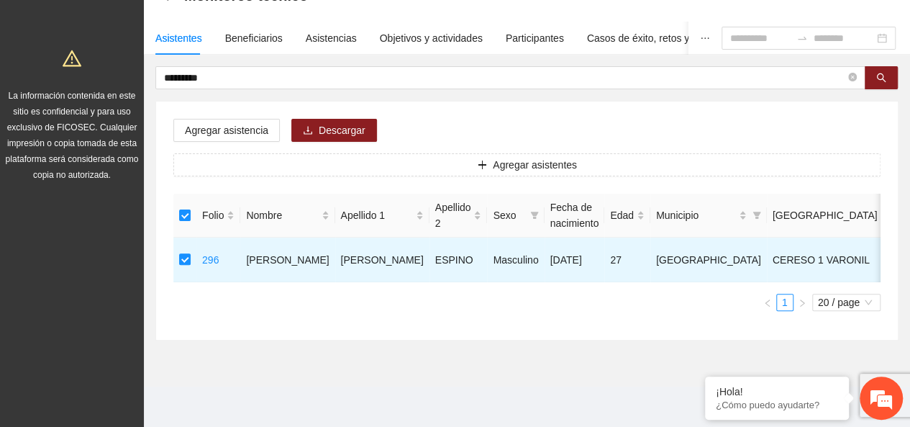
click at [222, 101] on div "Agregar asistencia Descargar Agregar asistentes Folio Nombre Apellido 1 Apellid…" at bounding box center [527, 220] width 742 height 238
click at [222, 119] on button "Agregar asistencia" at bounding box center [226, 130] width 106 height 23
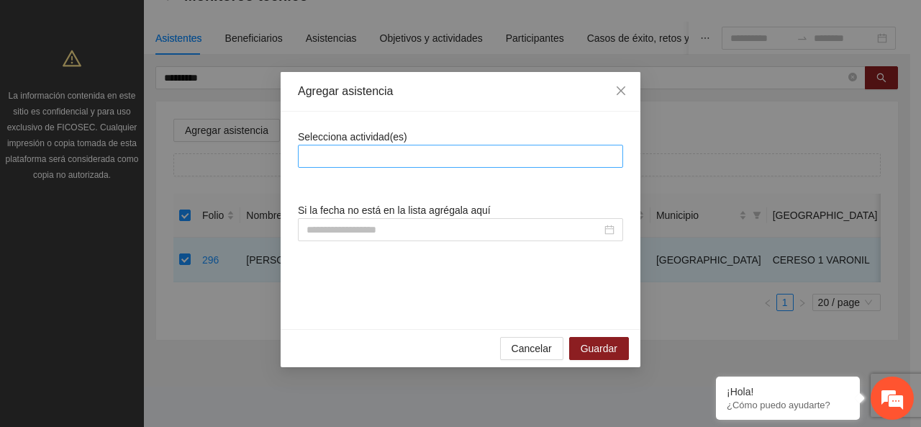
click at [388, 146] on div at bounding box center [460, 156] width 325 height 23
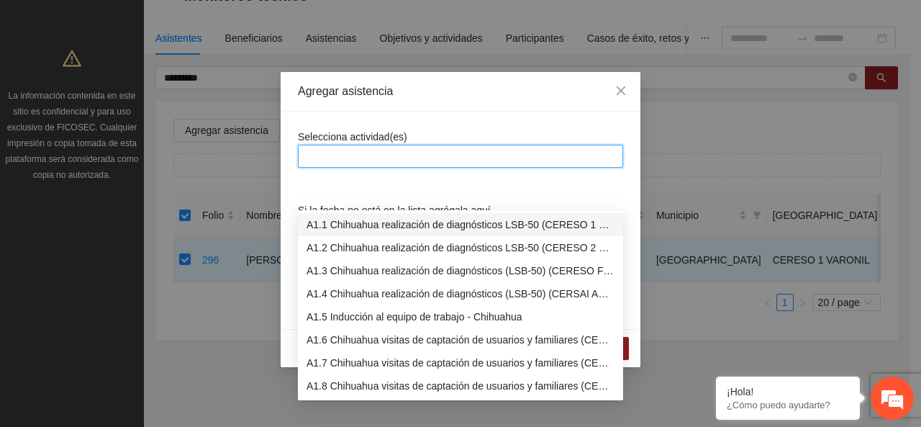
click at [381, 217] on div "A1.1 Chihuahua realización de diagnósticos LSB-50 (CERESO 1 VARONIL)" at bounding box center [460, 225] width 308 height 16
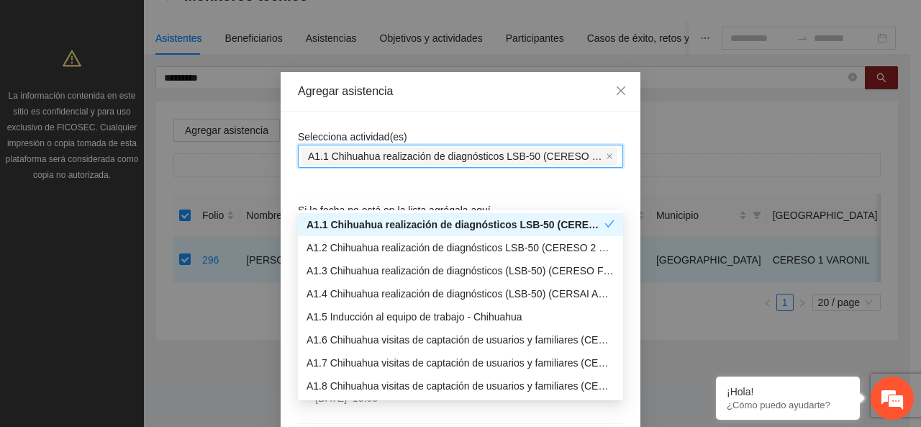
click at [371, 100] on div "Agregar asistencia" at bounding box center [461, 92] width 360 height 40
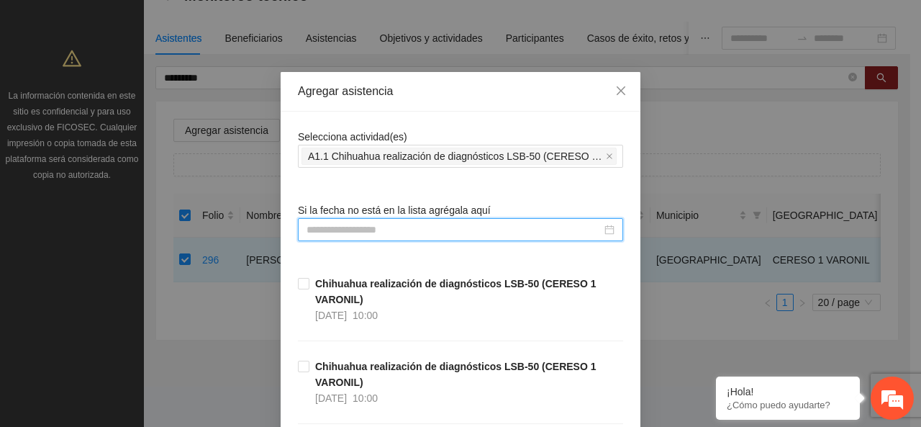
click at [369, 235] on input at bounding box center [453, 230] width 295 height 16
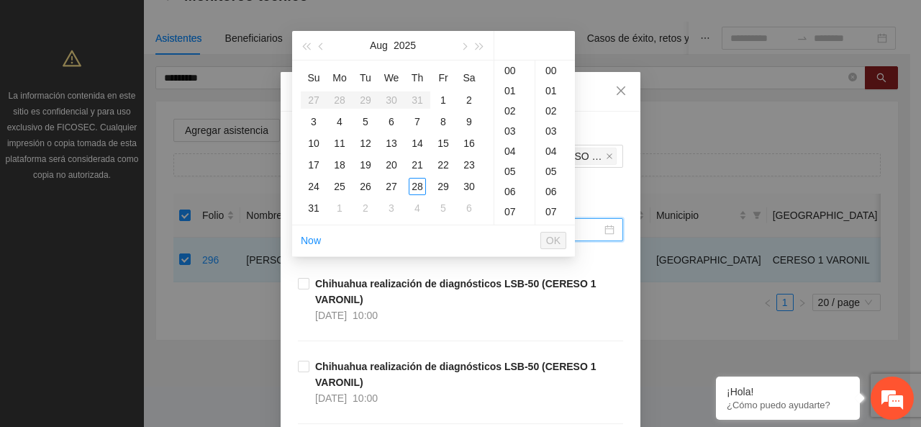
paste input "**********"
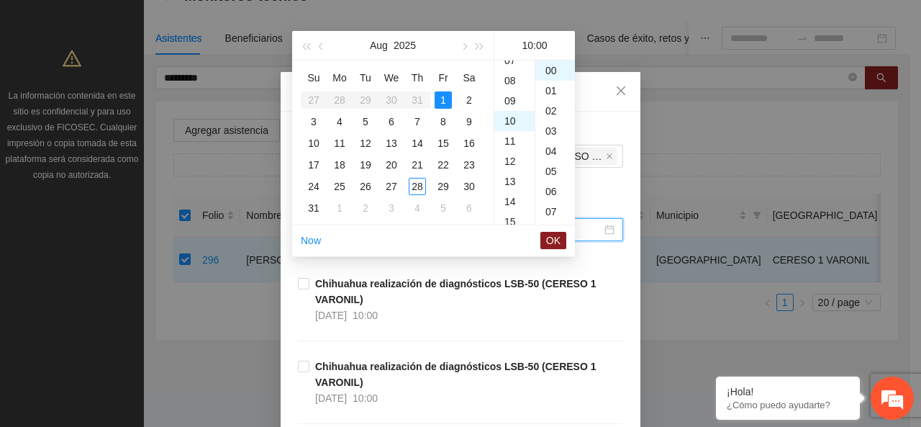
scroll to position [201, 0]
click at [348, 111] on td "4" at bounding box center [340, 122] width 26 height 22
click at [555, 228] on li "OK" at bounding box center [553, 240] width 26 height 24
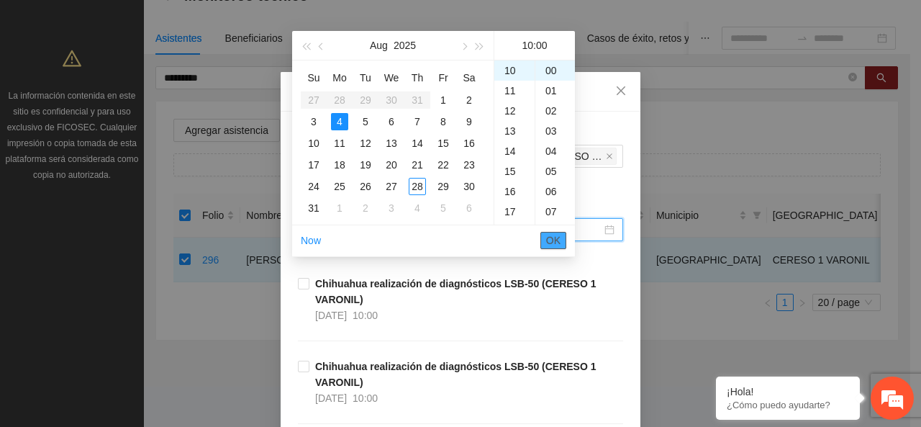
click at [555, 232] on span "OK" at bounding box center [553, 240] width 14 height 16
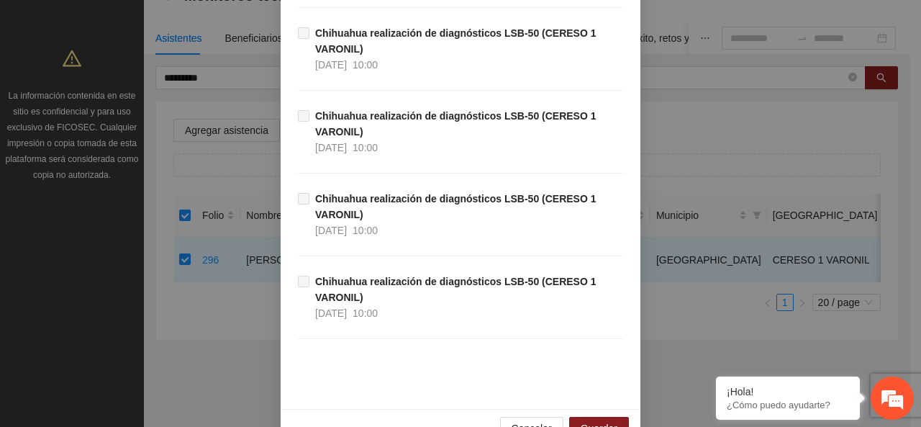
scroll to position [780, 0]
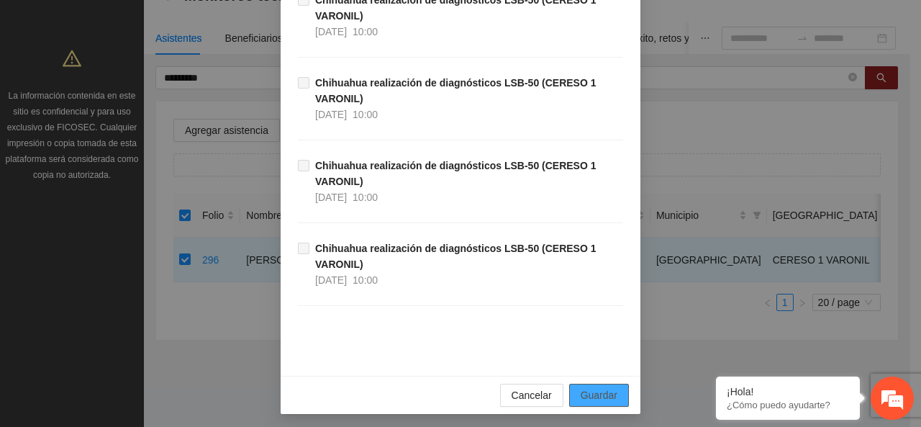
type input "**********"
click at [597, 383] on button "Guardar" at bounding box center [599, 394] width 60 height 23
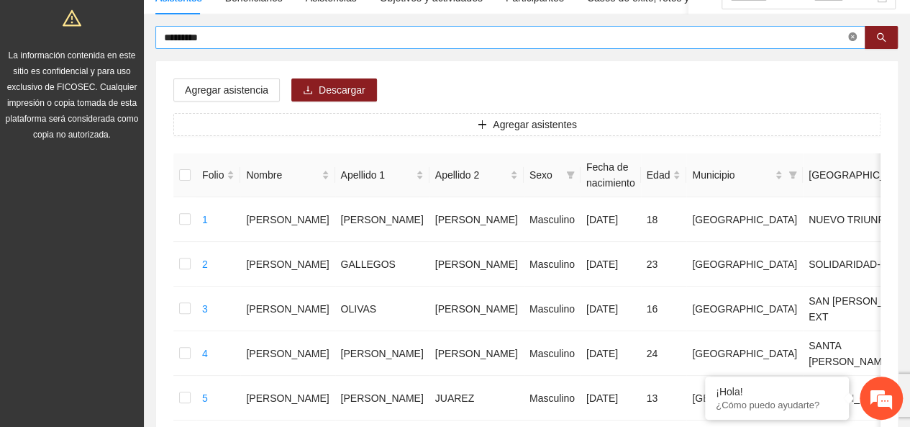
click at [853, 37] on icon "close-circle" at bounding box center [852, 36] width 9 height 9
type input "*******"
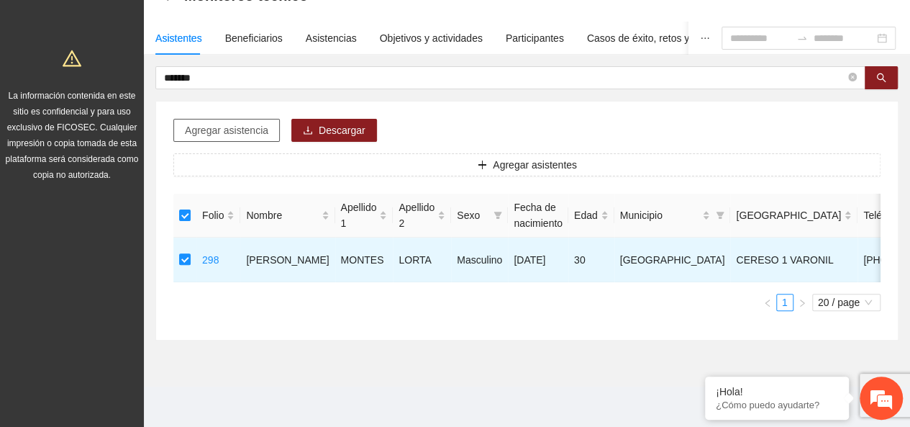
click at [246, 122] on span "Agregar asistencia" at bounding box center [226, 130] width 83 height 16
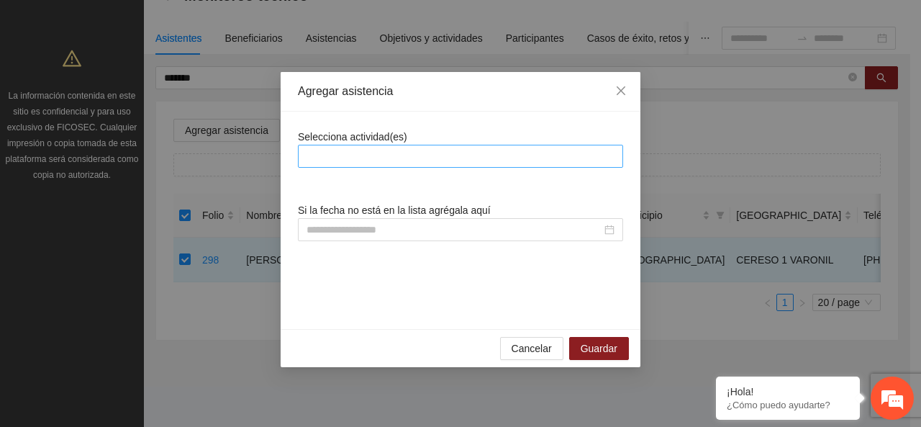
click at [345, 152] on div at bounding box center [460, 155] width 318 height 17
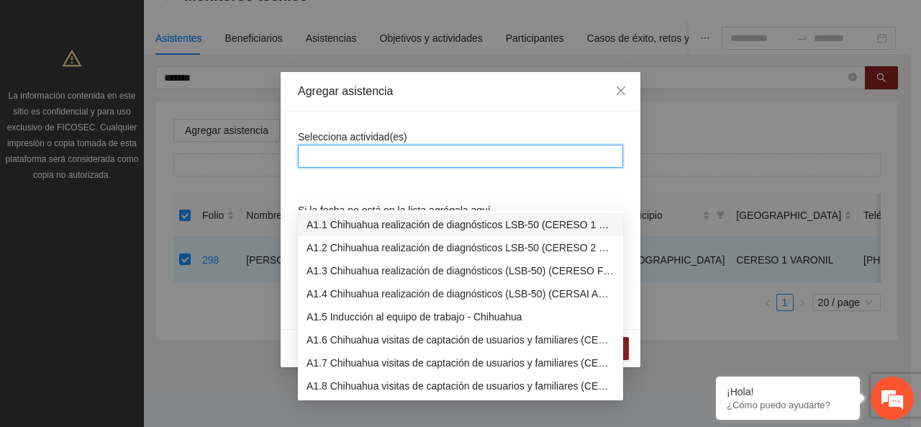
click at [349, 213] on div "A1.1 Chihuahua realización de diagnósticos LSB-50 (CERESO 1 VARONIL)" at bounding box center [460, 224] width 325 height 23
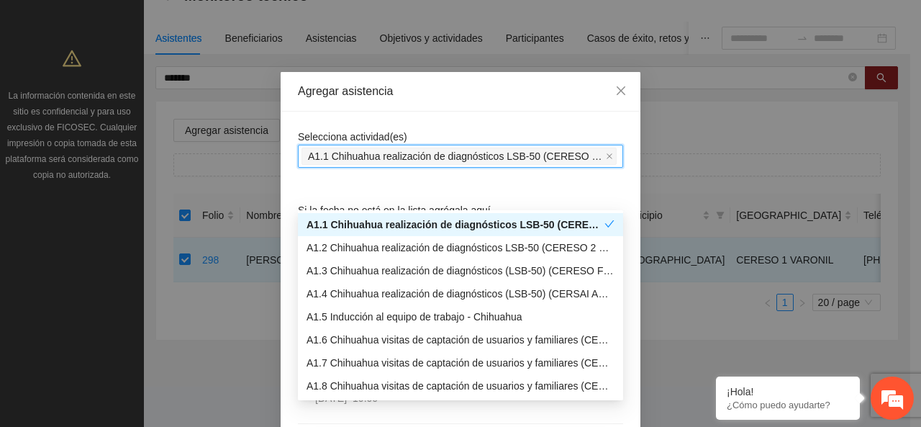
click at [348, 99] on div "Agregar asistencia" at bounding box center [460, 91] width 325 height 16
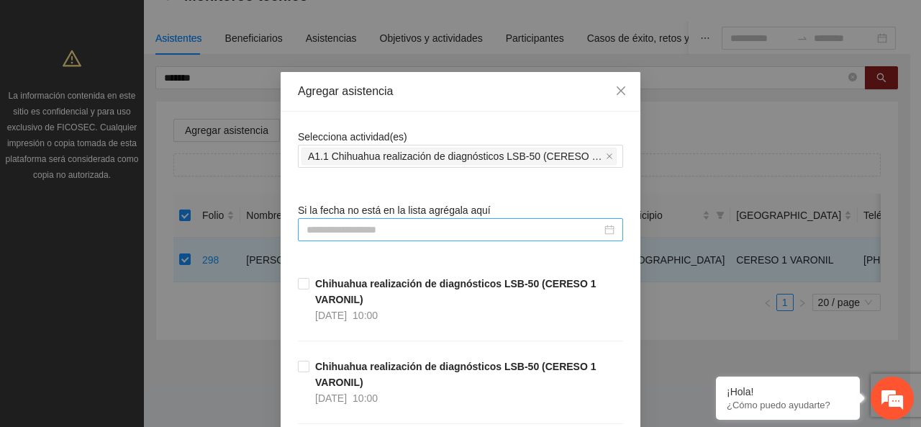
click at [342, 227] on input at bounding box center [453, 230] width 295 height 16
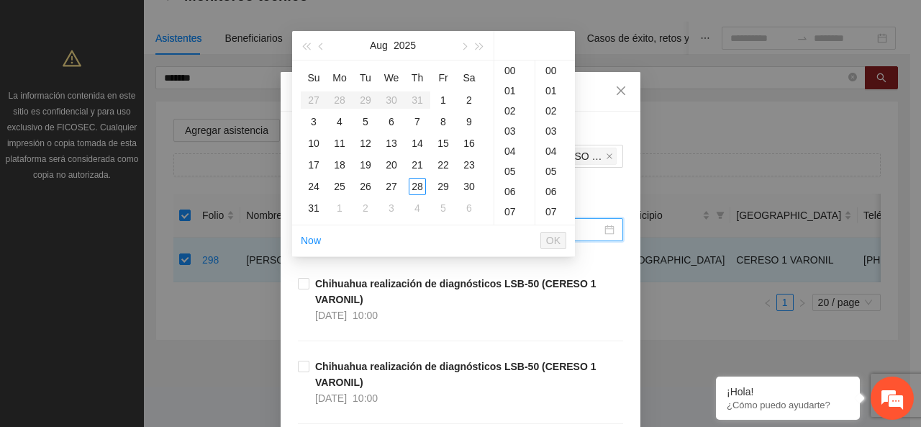
paste input "**********"
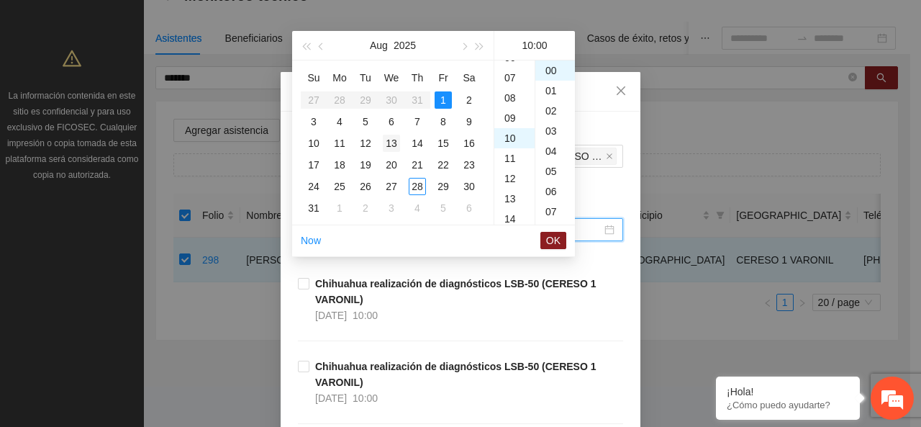
scroll to position [201, 0]
click at [363, 113] on div "5" at bounding box center [365, 121] width 17 height 17
click at [345, 113] on div "4" at bounding box center [339, 121] width 17 height 17
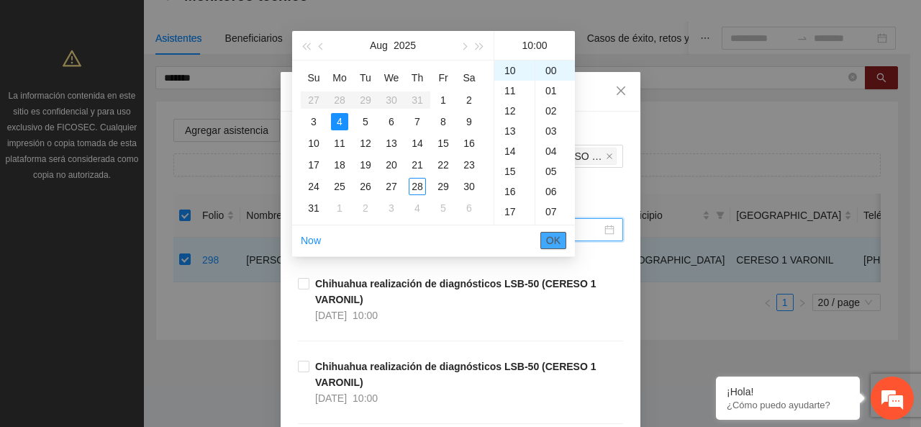
click at [563, 232] on button "OK" at bounding box center [553, 240] width 26 height 17
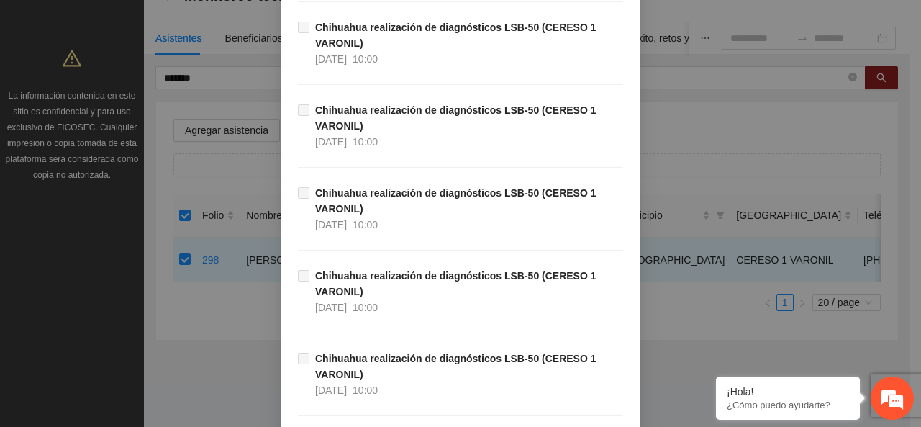
scroll to position [780, 0]
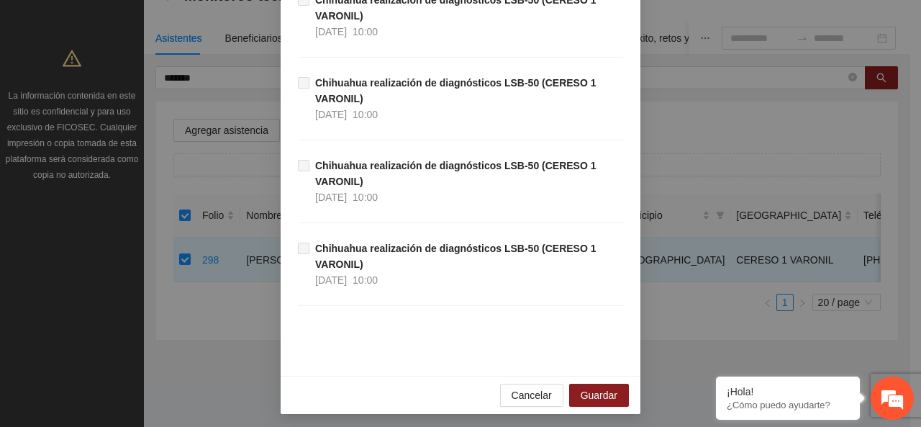
type input "**********"
click at [613, 414] on div "**********" at bounding box center [460, 213] width 921 height 427
click at [605, 394] on span "Guardar" at bounding box center [599, 395] width 37 height 16
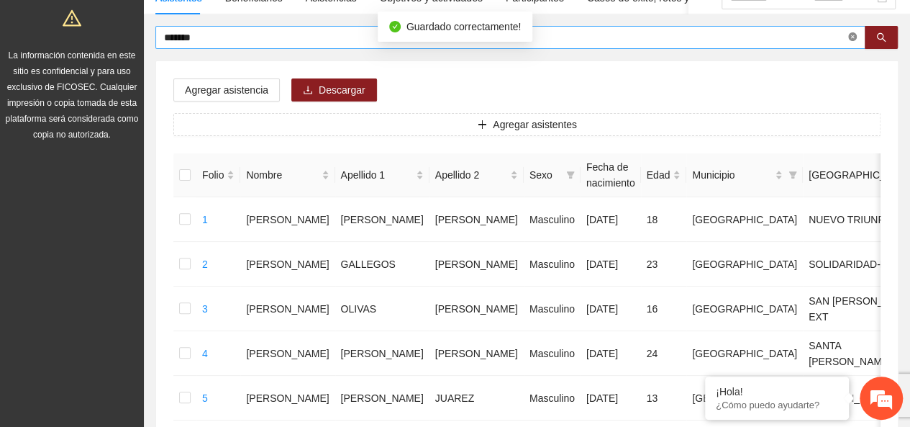
click at [853, 31] on span at bounding box center [852, 38] width 9 height 14
type input "*****"
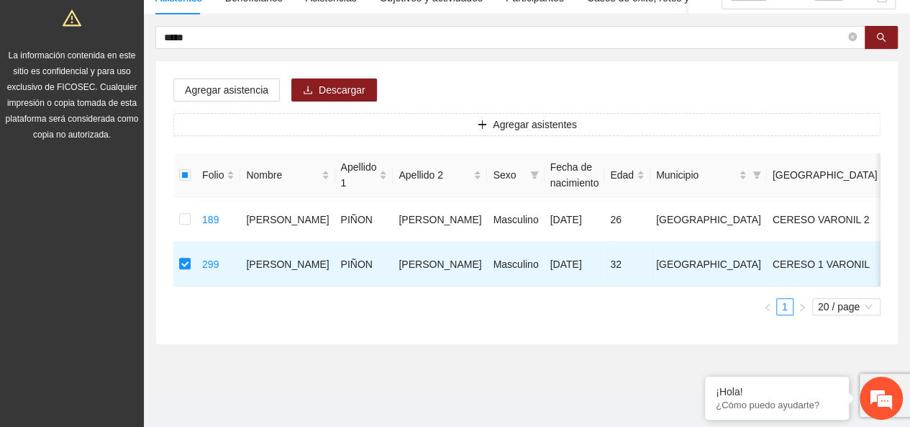
click at [235, 75] on div "Agregar asistencia Descargar Agregar asistentes Folio Nombre Apellido 1 Apellid…" at bounding box center [527, 202] width 742 height 283
click at [235, 94] on span "Agregar asistencia" at bounding box center [226, 90] width 83 height 16
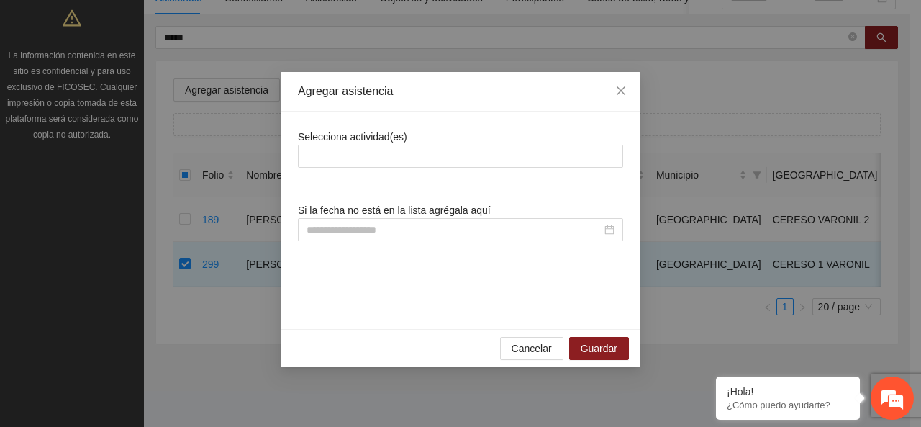
click at [353, 142] on span "Selecciona actividad(es)" at bounding box center [352, 137] width 109 height 12
click at [350, 158] on div at bounding box center [460, 155] width 318 height 17
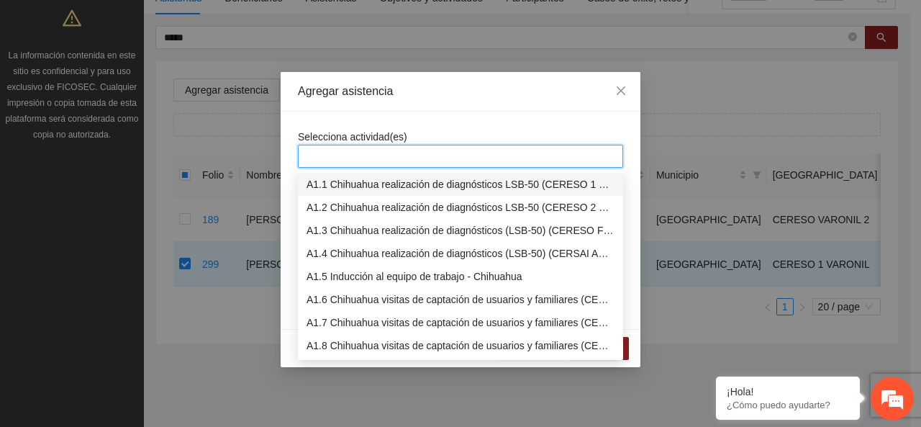
click at [350, 178] on div "A1.1 Chihuahua realización de diagnósticos LSB-50 (CERESO 1 VARONIL)" at bounding box center [460, 184] width 308 height 16
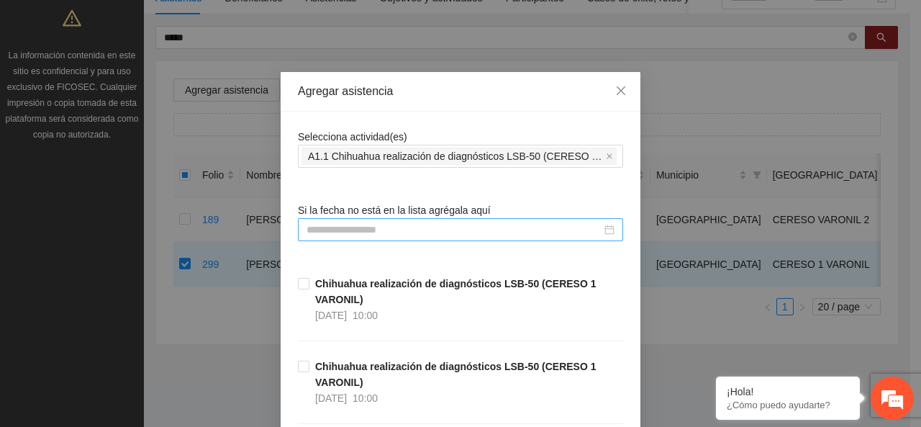
click at [352, 219] on div at bounding box center [460, 229] width 325 height 23
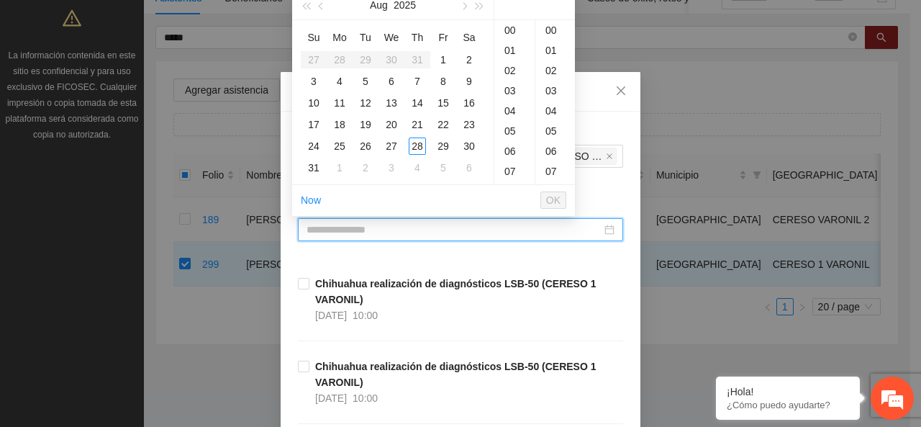
type input "**********"
paste input "**********"
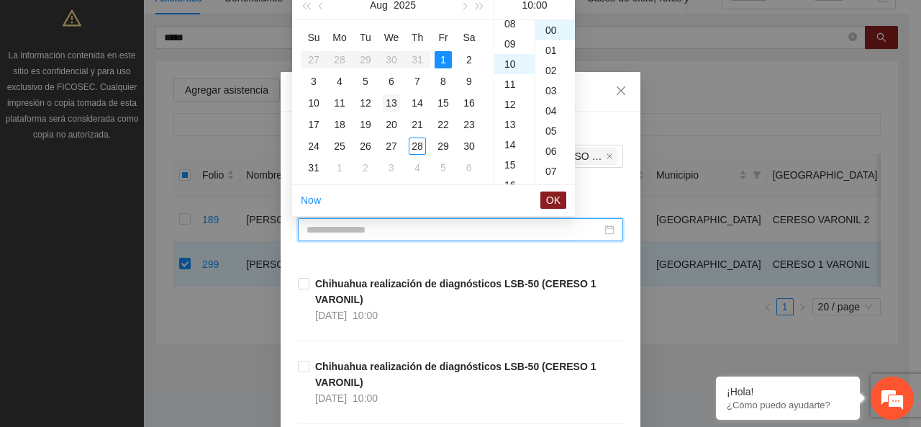
scroll to position [201, 0]
click at [330, 73] on td "4" at bounding box center [340, 81] width 26 height 22
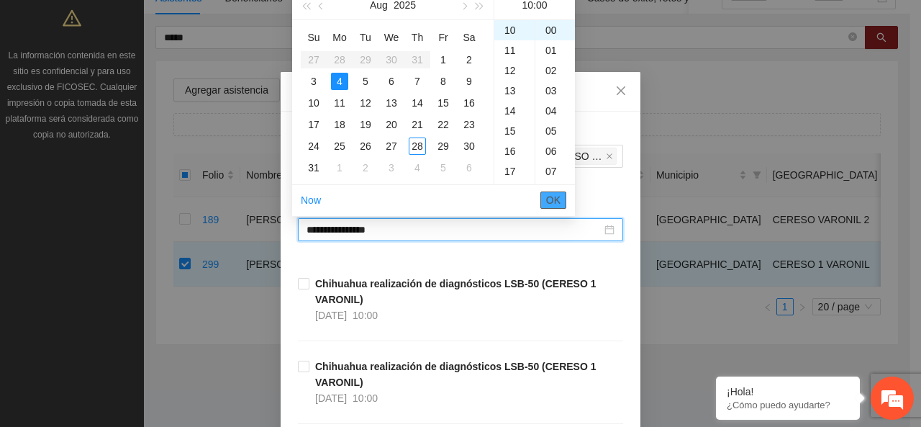
click at [558, 201] on span "OK" at bounding box center [553, 200] width 14 height 16
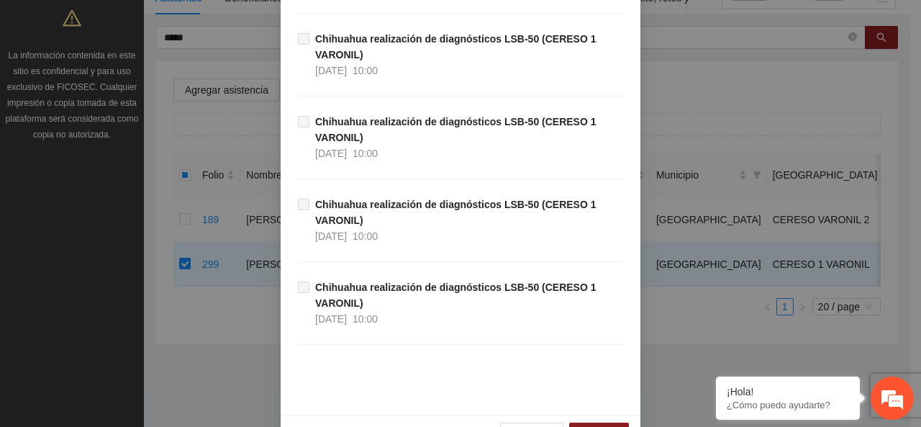
scroll to position [780, 0]
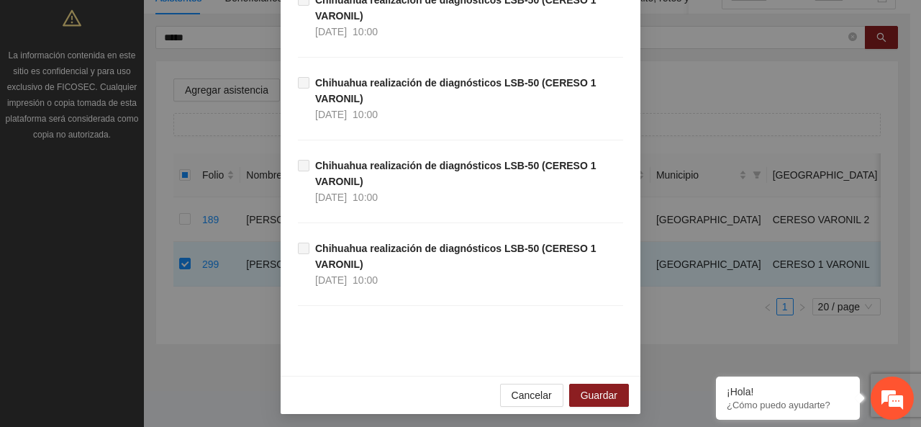
type input "**********"
click at [606, 404] on div "Cancelar Guardar" at bounding box center [461, 395] width 360 height 38
click at [606, 389] on span "Guardar" at bounding box center [599, 395] width 37 height 16
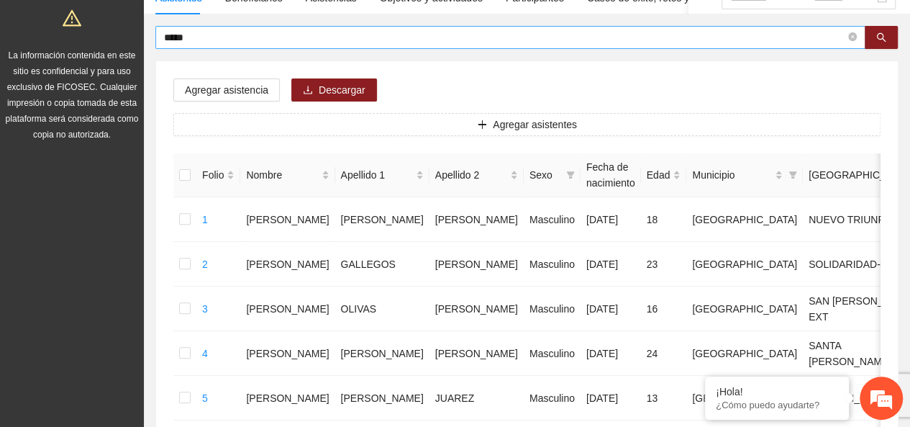
click at [855, 44] on span at bounding box center [852, 37] width 9 height 16
click at [853, 35] on icon "close-circle" at bounding box center [852, 36] width 9 height 9
type input "*******"
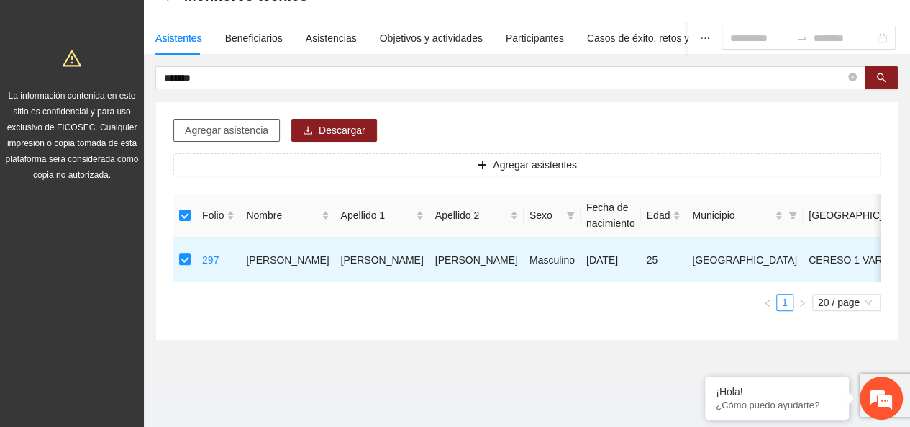
click at [236, 122] on span "Agregar asistencia" at bounding box center [226, 130] width 83 height 16
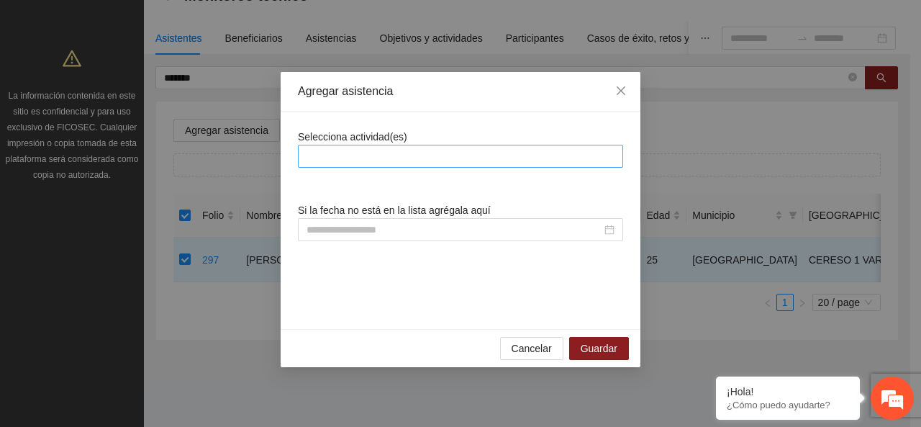
click at [359, 162] on div at bounding box center [460, 155] width 318 height 17
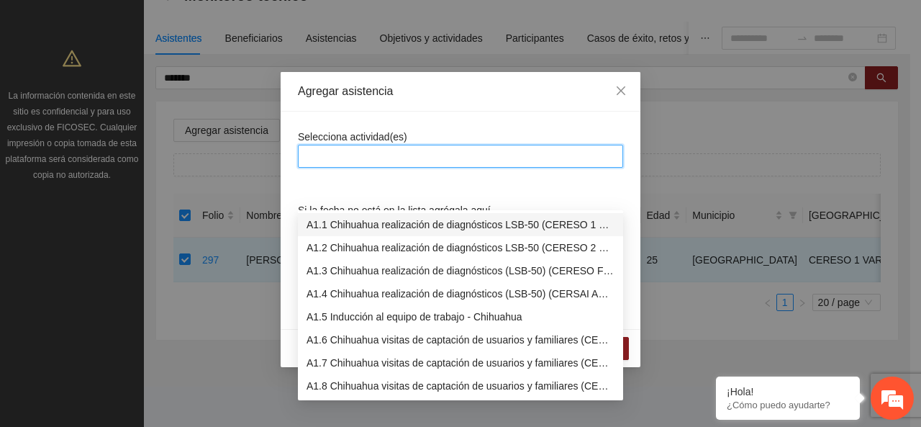
click at [352, 217] on div "A1.1 Chihuahua realización de diagnósticos LSB-50 (CERESO 1 VARONIL)" at bounding box center [460, 225] width 308 height 16
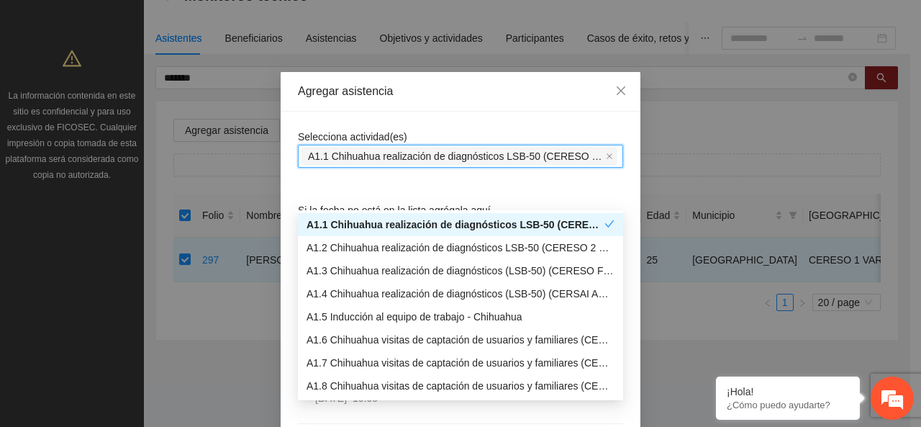
click at [370, 129] on div "Selecciona actividad(es) A1.1 Chihuahua realización de diagnósticos LSB-50 (CER…" at bounding box center [460, 148] width 325 height 39
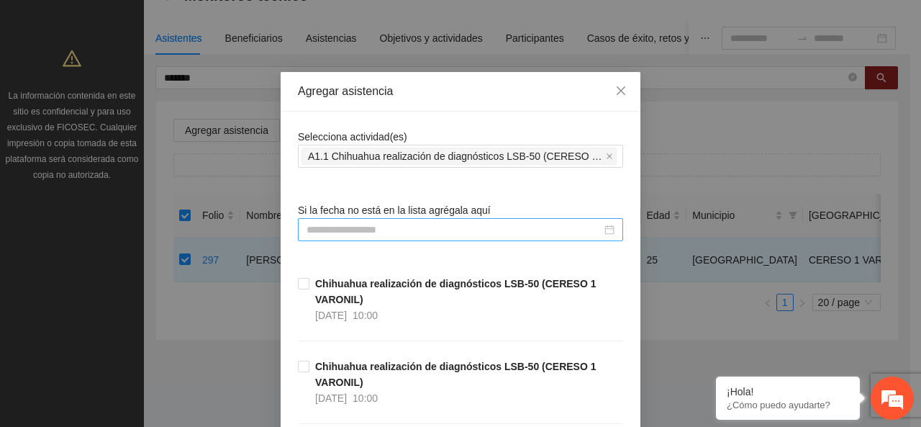
click at [355, 222] on input at bounding box center [453, 230] width 295 height 16
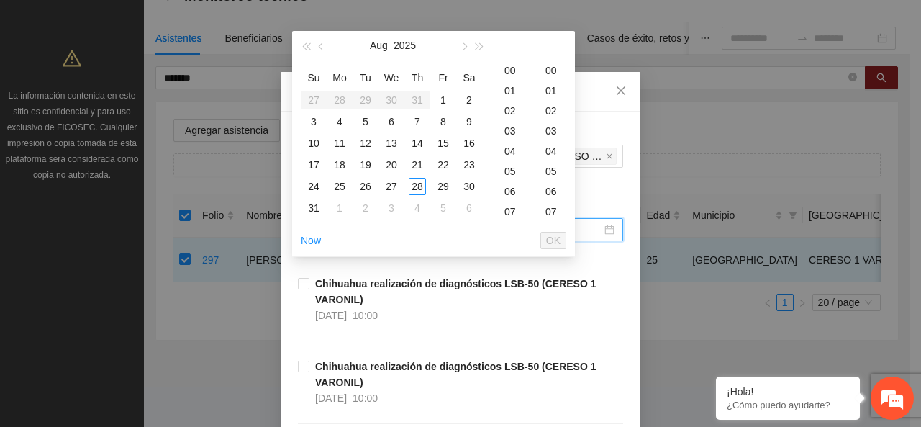
paste input "**********"
click at [438, 91] on div "1" at bounding box center [443, 99] width 17 height 17
click at [335, 113] on div "4" at bounding box center [339, 121] width 17 height 17
click at [550, 232] on span "OK" at bounding box center [553, 240] width 14 height 16
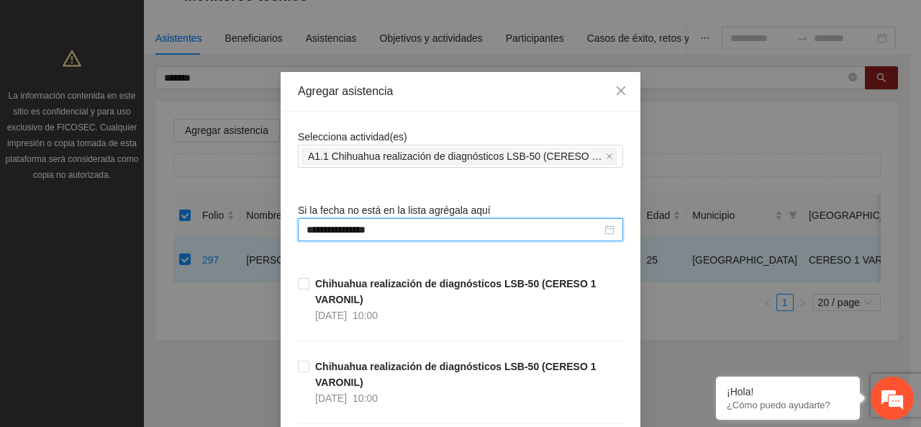
type input "**********"
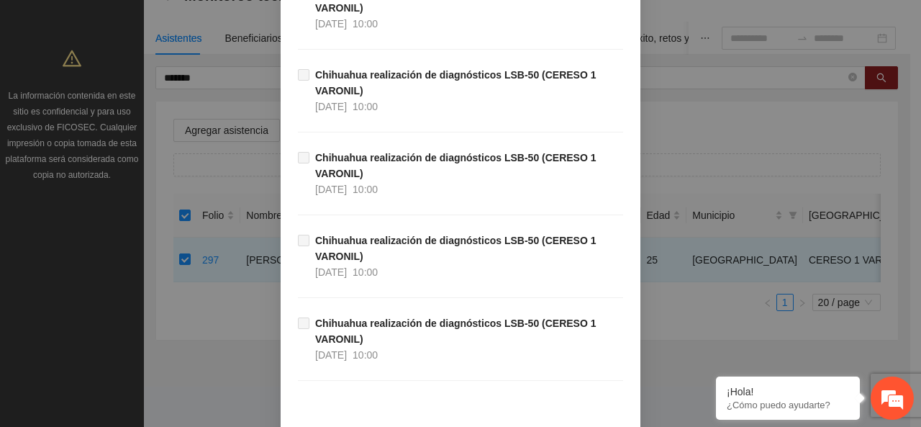
scroll to position [780, 0]
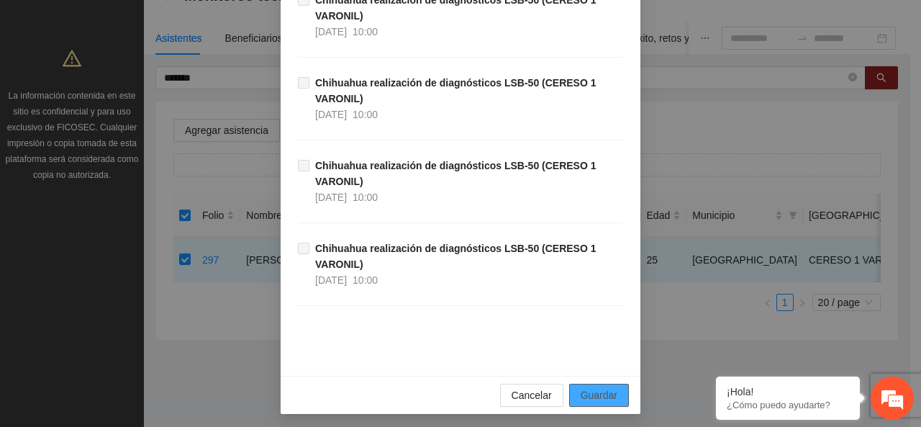
click at [576, 385] on button "Guardar" at bounding box center [599, 394] width 60 height 23
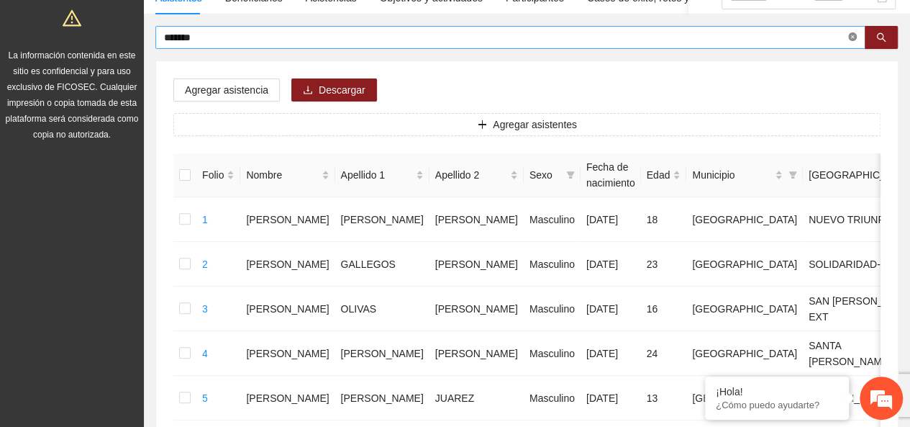
click at [849, 35] on icon "close-circle" at bounding box center [852, 36] width 9 height 9
type input "**********"
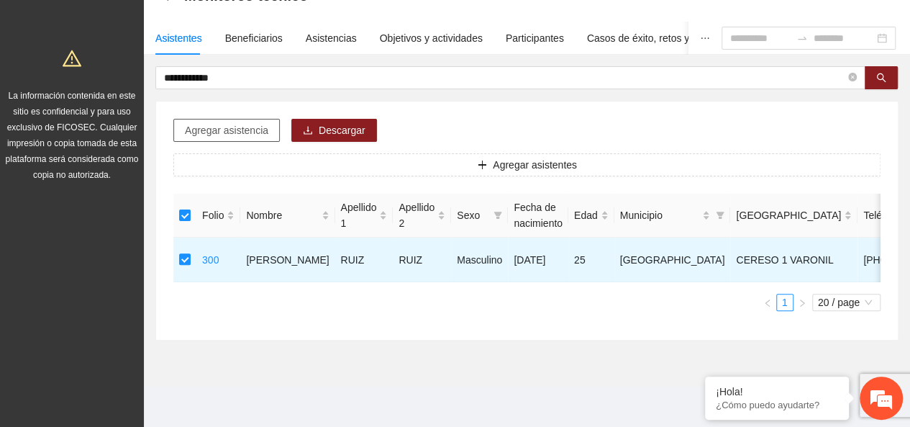
click at [245, 119] on button "Agregar asistencia" at bounding box center [226, 130] width 106 height 23
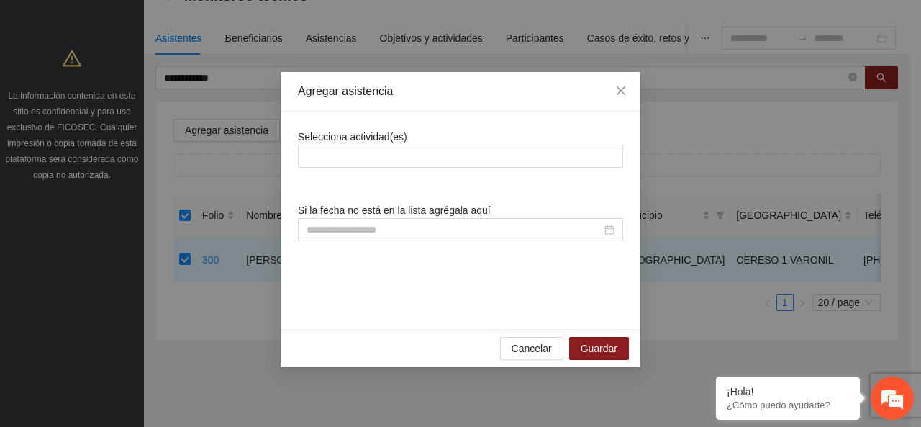
click at [321, 140] on span "Selecciona actividad(es)" at bounding box center [352, 137] width 109 height 12
click at [329, 162] on div at bounding box center [460, 155] width 318 height 17
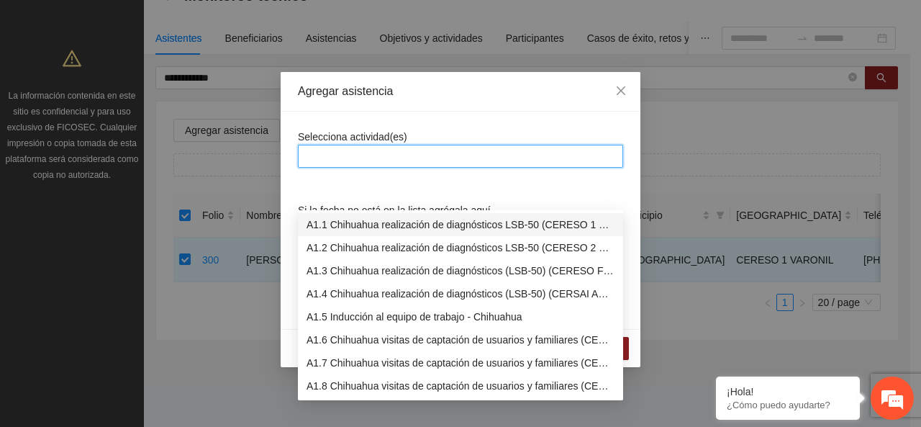
drag, startPoint x: 348, startPoint y: 184, endPoint x: 370, endPoint y: 116, distance: 71.7
click at [348, 217] on div "A1.1 Chihuahua realización de diagnósticos LSB-50 (CERESO 1 VARONIL)" at bounding box center [460, 225] width 308 height 16
click at [370, 116] on div "Selecciona actividad(es) Si la fecha no está en la lista agrégala aquí" at bounding box center [461, 220] width 360 height 217
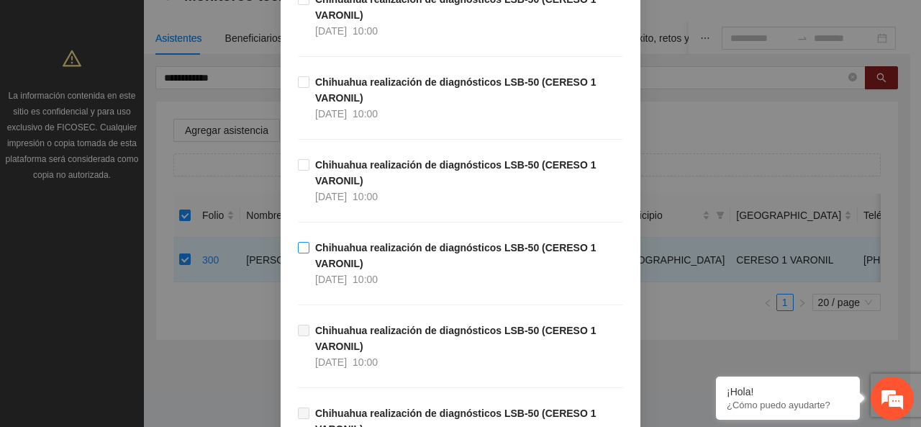
scroll to position [288, 0]
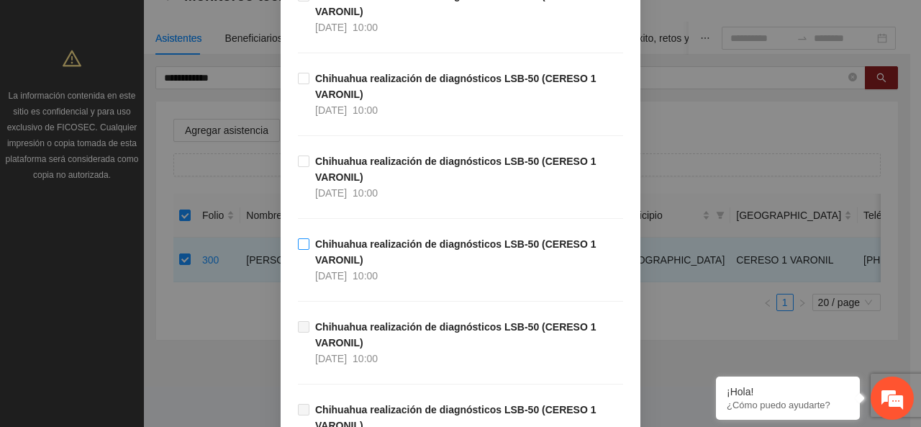
click at [348, 253] on strong "Chihuahua realización de diagnósticos LSB-50 (CERESO 1 VARONIL)" at bounding box center [455, 251] width 281 height 27
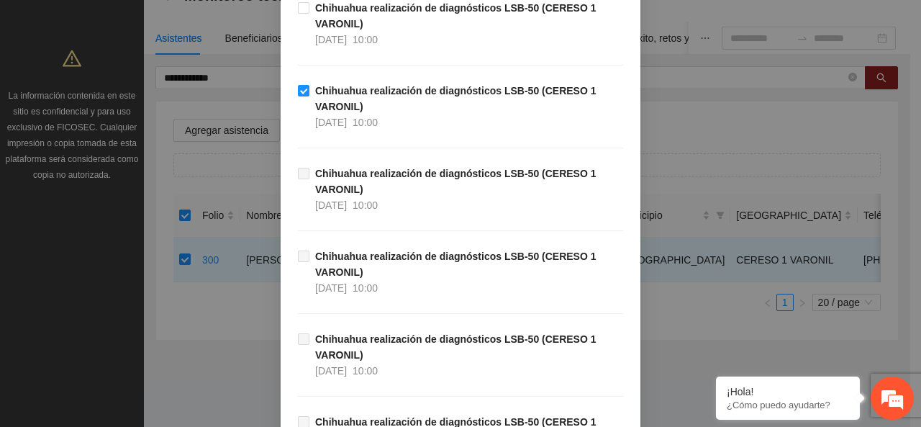
scroll to position [780, 0]
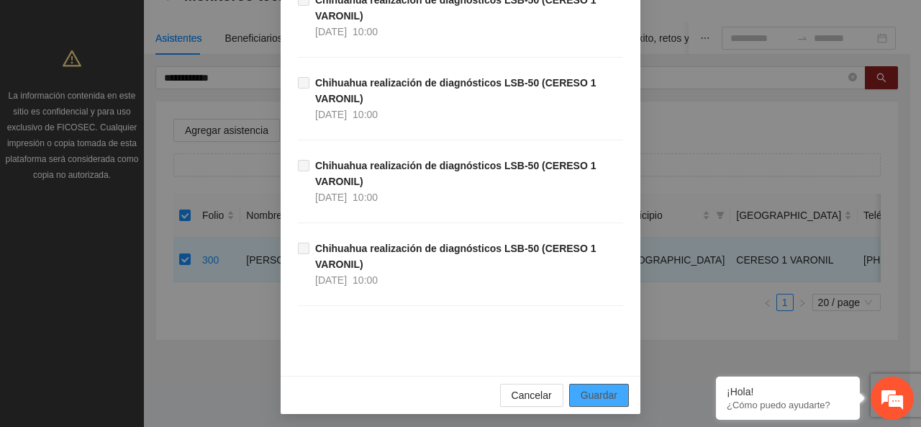
click at [607, 395] on span "Guardar" at bounding box center [599, 395] width 37 height 16
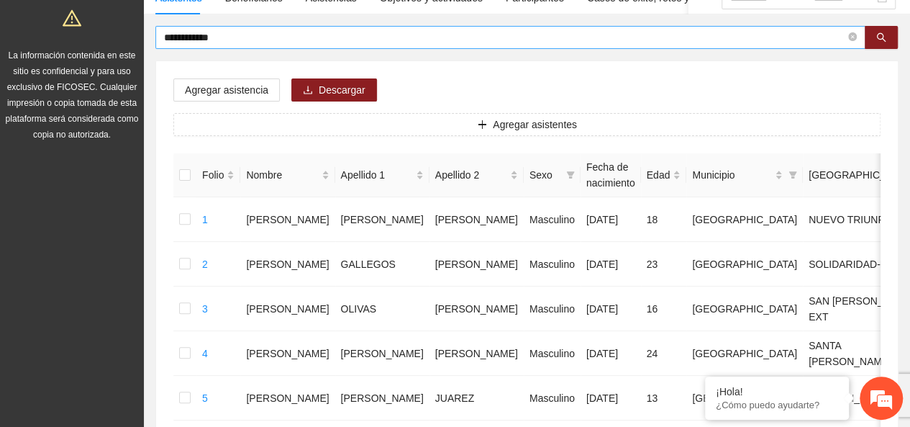
click at [853, 31] on span at bounding box center [852, 38] width 9 height 14
type input "**********"
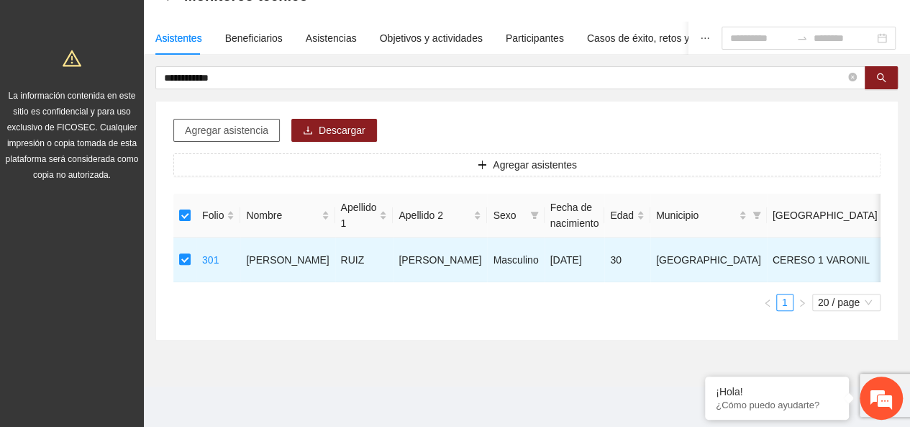
click at [248, 119] on button "Agregar asistencia" at bounding box center [226, 130] width 106 height 23
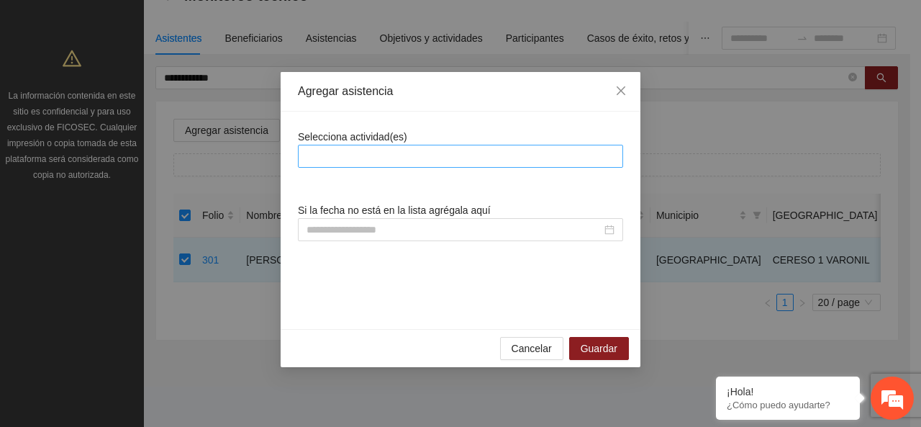
click at [327, 144] on div "Selecciona actividad(es)" at bounding box center [460, 148] width 325 height 39
click at [327, 163] on div at bounding box center [460, 155] width 318 height 17
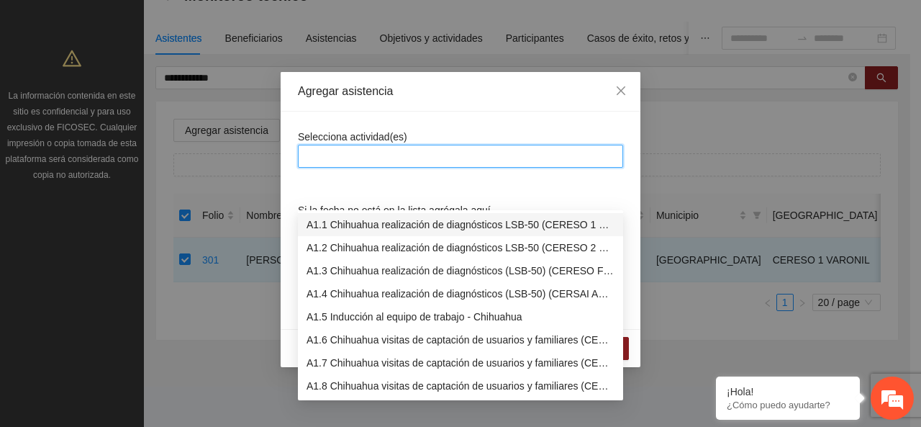
click at [329, 217] on div "A1.1 Chihuahua realización de diagnósticos LSB-50 (CERESO 1 VARONIL)" at bounding box center [460, 225] width 308 height 16
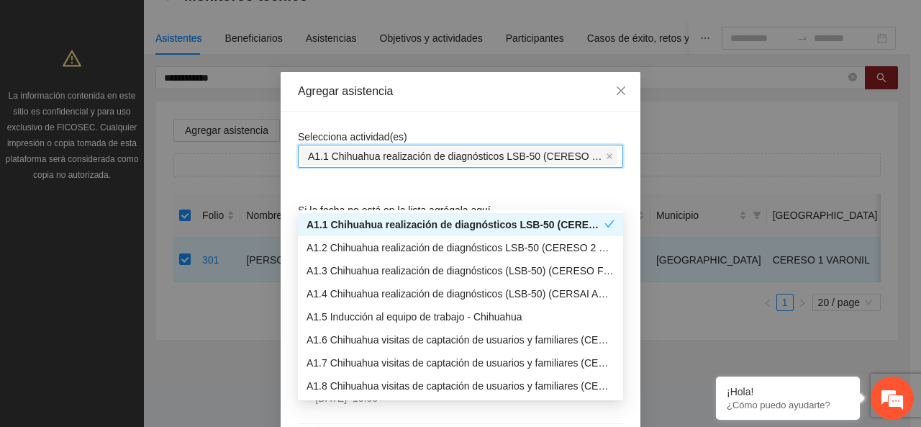
click at [383, 140] on span "Selecciona actividad(es)" at bounding box center [352, 137] width 109 height 12
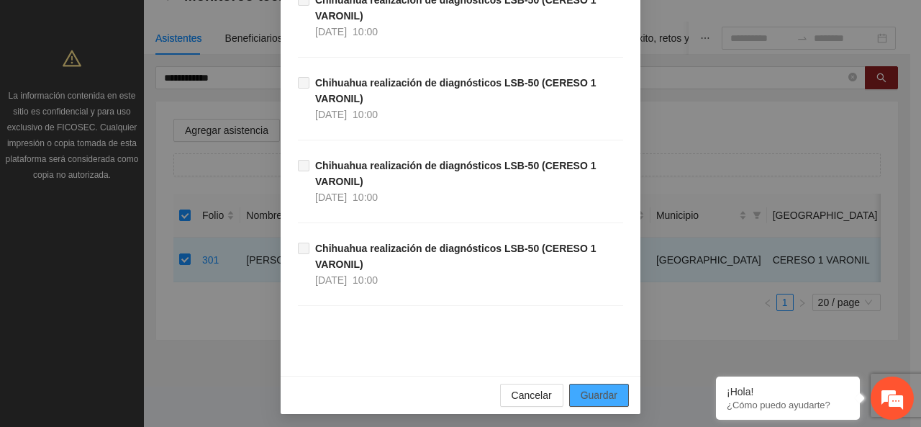
click at [581, 398] on span "Guardar" at bounding box center [599, 395] width 37 height 16
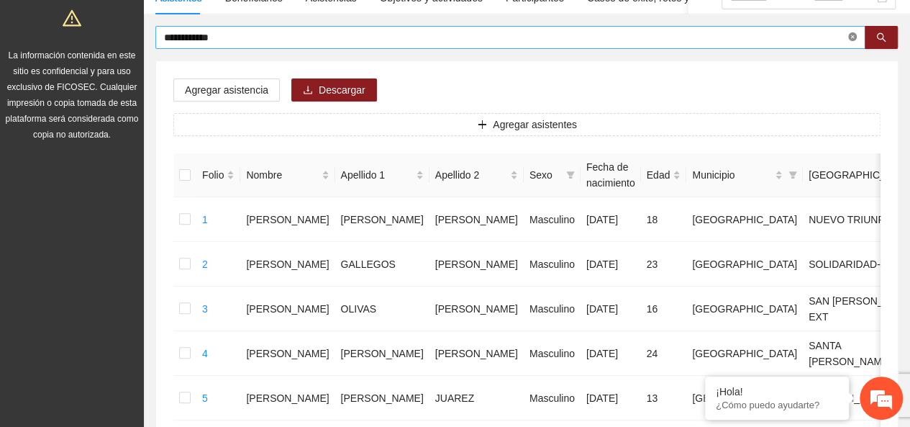
click at [855, 38] on icon "close-circle" at bounding box center [852, 36] width 9 height 9
type input "**********"
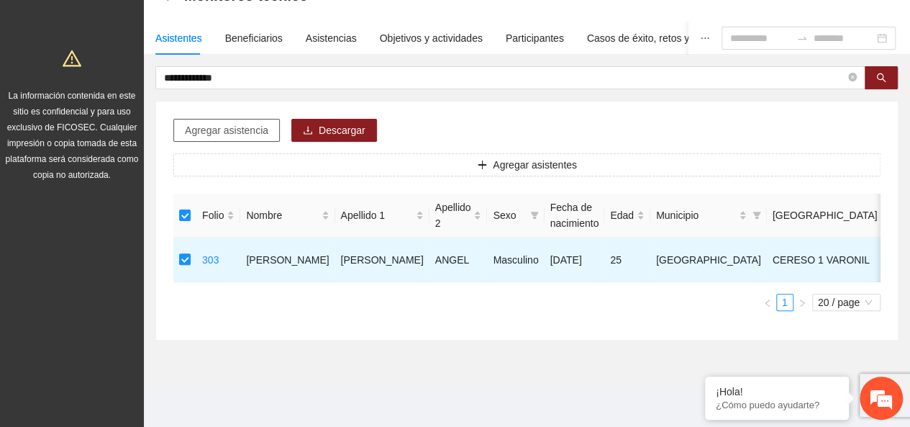
click at [253, 122] on span "Agregar asistencia" at bounding box center [226, 130] width 83 height 16
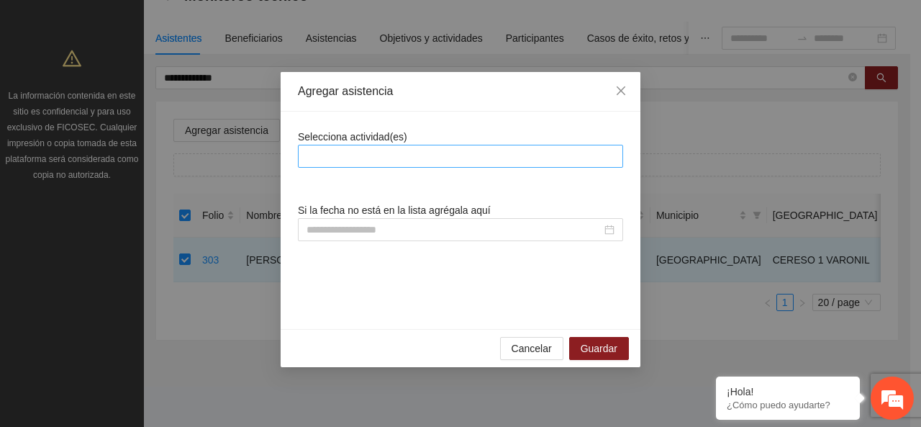
click at [388, 151] on div at bounding box center [460, 155] width 318 height 17
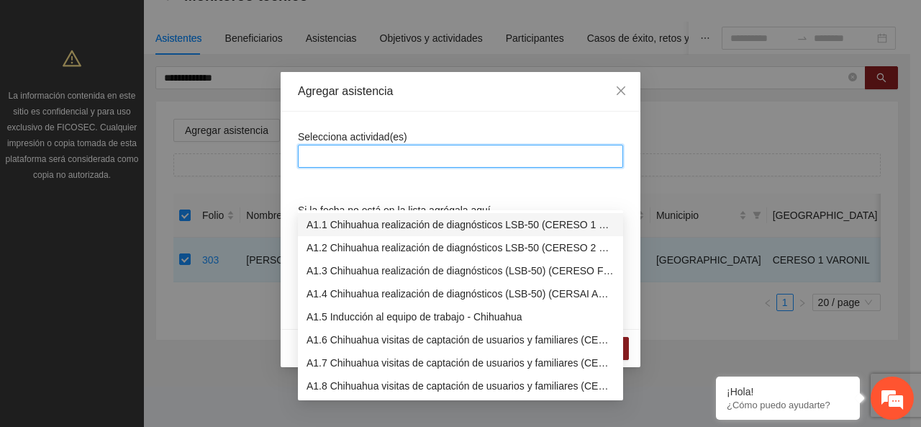
click at [388, 217] on div "A1.1 Chihuahua realización de diagnósticos LSB-50 (CERESO 1 VARONIL)" at bounding box center [460, 225] width 308 height 16
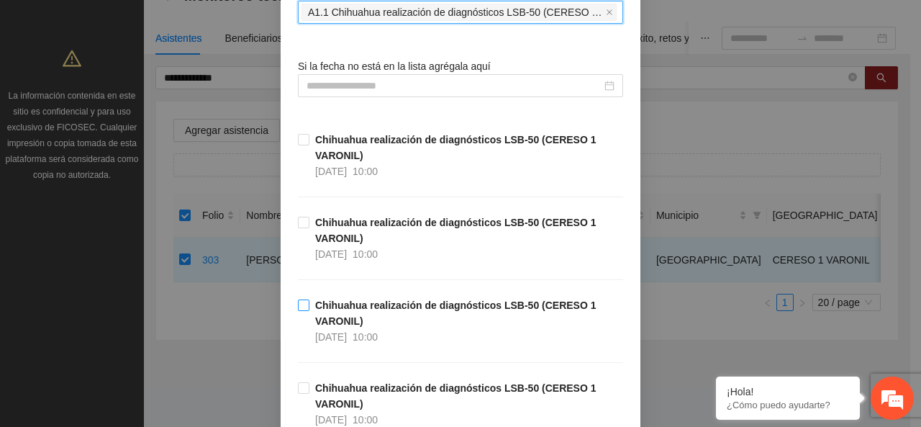
scroll to position [216, 0]
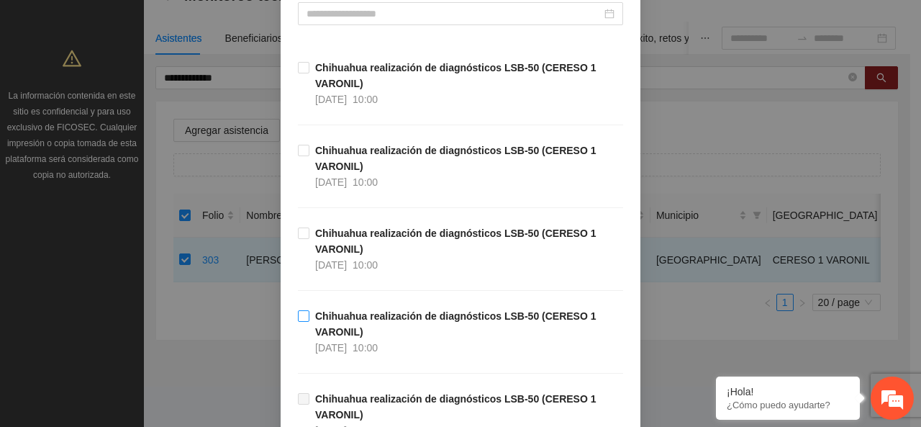
click at [315, 318] on strong "Chihuahua realización de diagnósticos LSB-50 (CERESO 1 VARONIL)" at bounding box center [455, 323] width 281 height 27
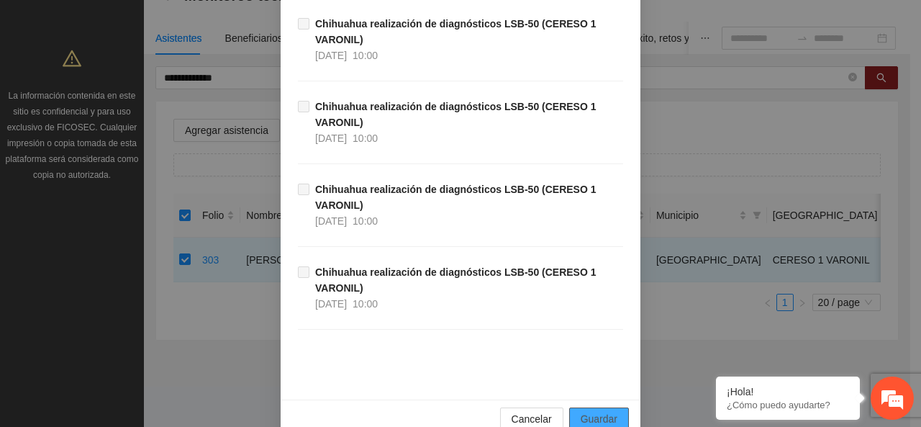
scroll to position [780, 0]
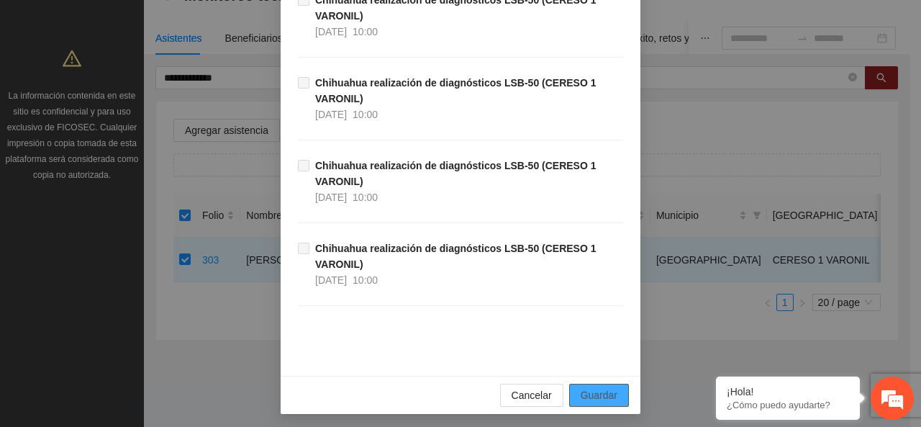
click at [601, 394] on span "Guardar" at bounding box center [599, 395] width 37 height 16
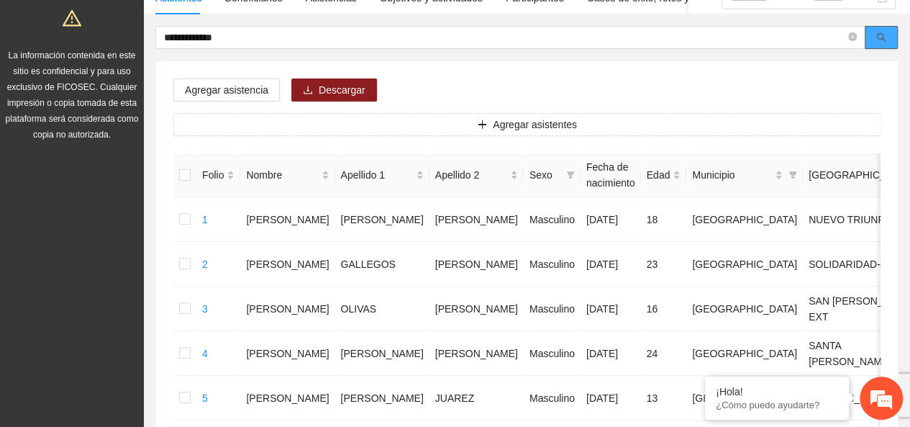
click at [875, 40] on button "button" at bounding box center [881, 37] width 33 height 23
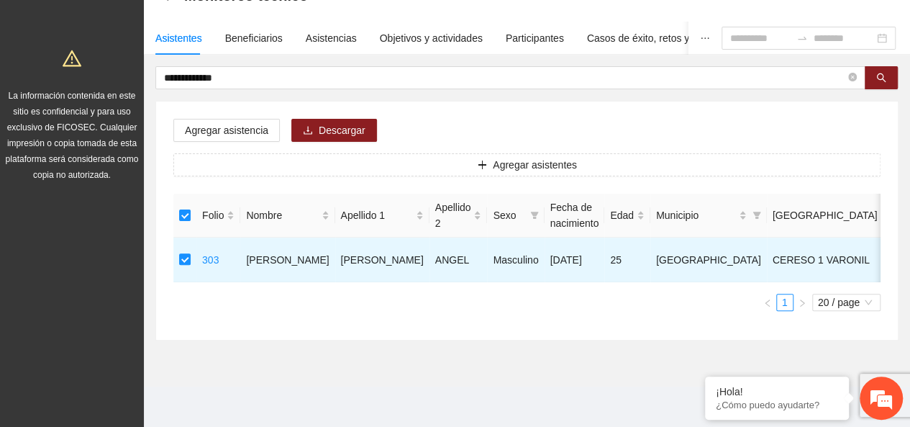
click at [255, 101] on div "Agregar asistencia Descargar Agregar asistentes Folio Nombre Apellido 1 Apellid…" at bounding box center [527, 220] width 742 height 238
click at [253, 122] on span "Agregar asistencia" at bounding box center [226, 130] width 83 height 16
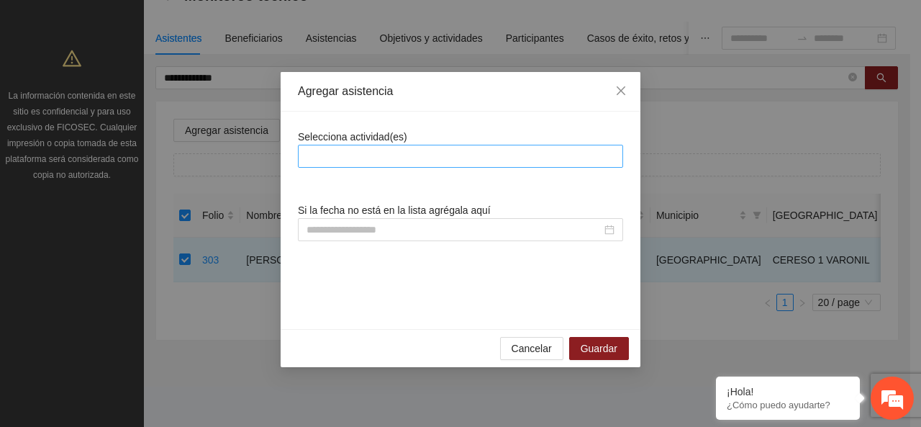
click at [346, 152] on div at bounding box center [460, 155] width 318 height 17
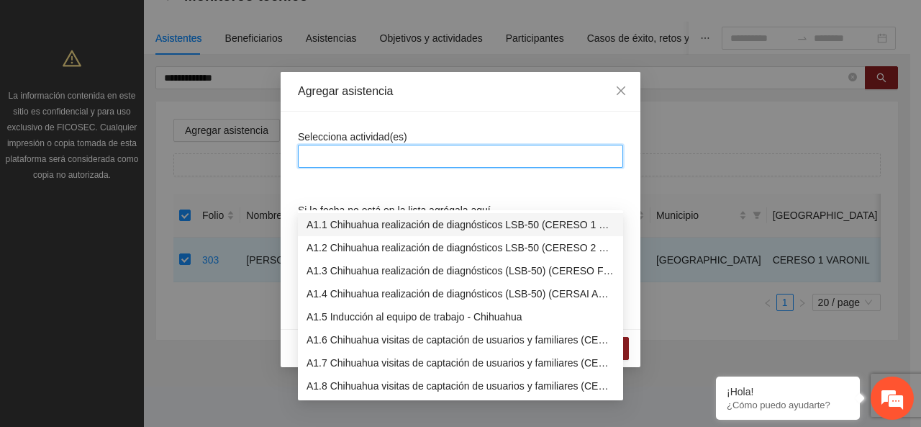
click at [341, 217] on div "A1.1 Chihuahua realización de diagnósticos LSB-50 (CERESO 1 VARONIL)" at bounding box center [460, 225] width 308 height 16
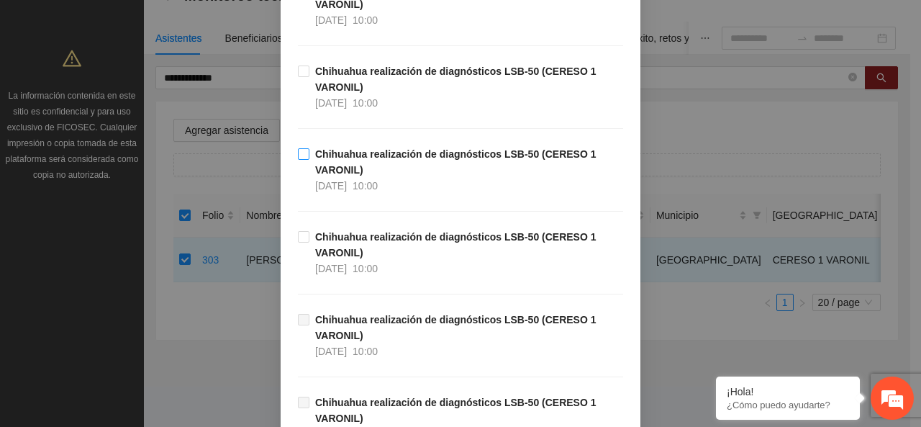
scroll to position [288, 0]
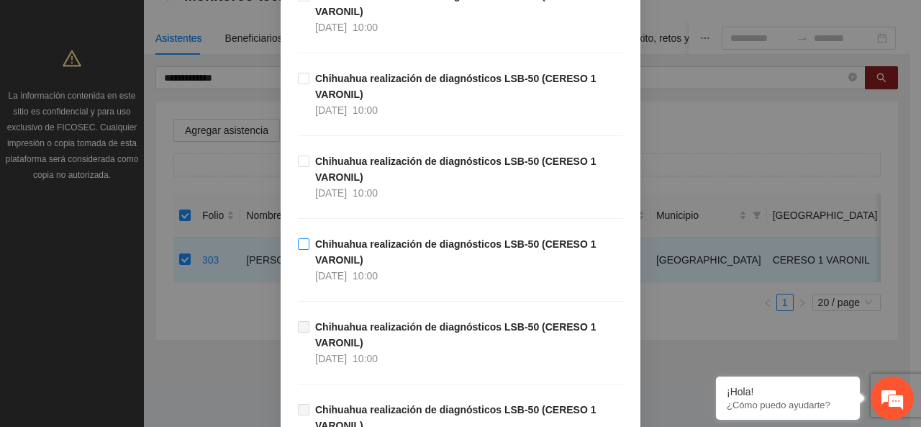
click at [326, 242] on strong "Chihuahua realización de diagnósticos LSB-50 (CERESO 1 VARONIL)" at bounding box center [455, 251] width 281 height 27
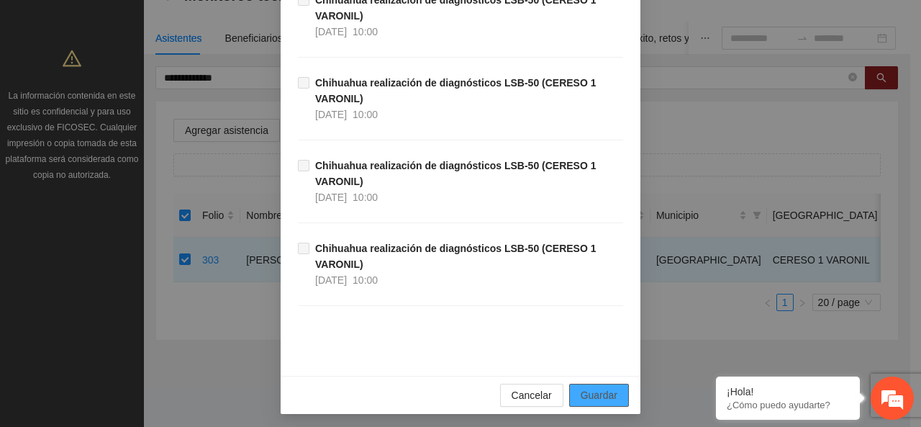
click at [609, 392] on span "Guardar" at bounding box center [599, 395] width 37 height 16
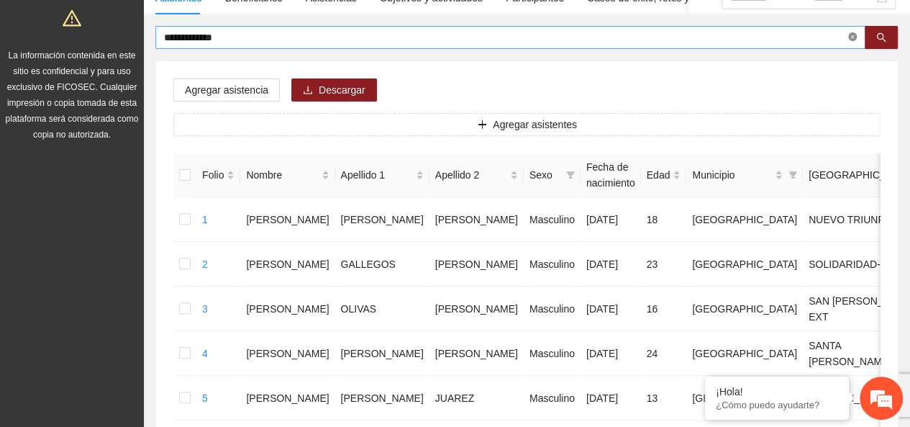
click at [852, 35] on icon "close-circle" at bounding box center [852, 36] width 9 height 9
type input "**********"
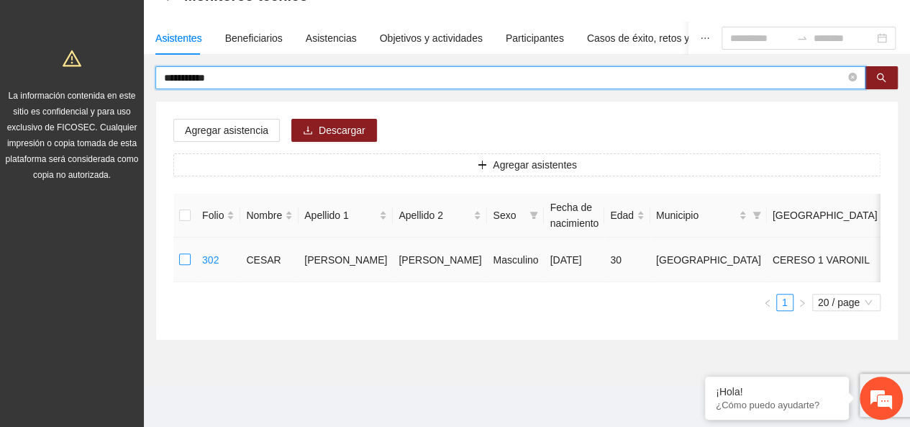
click at [181, 252] on label at bounding box center [185, 260] width 12 height 16
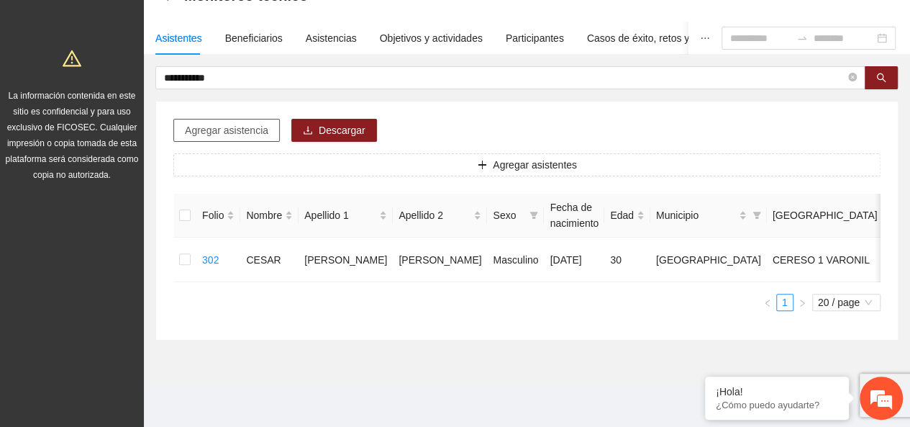
click at [221, 122] on span "Agregar asistencia" at bounding box center [226, 130] width 83 height 16
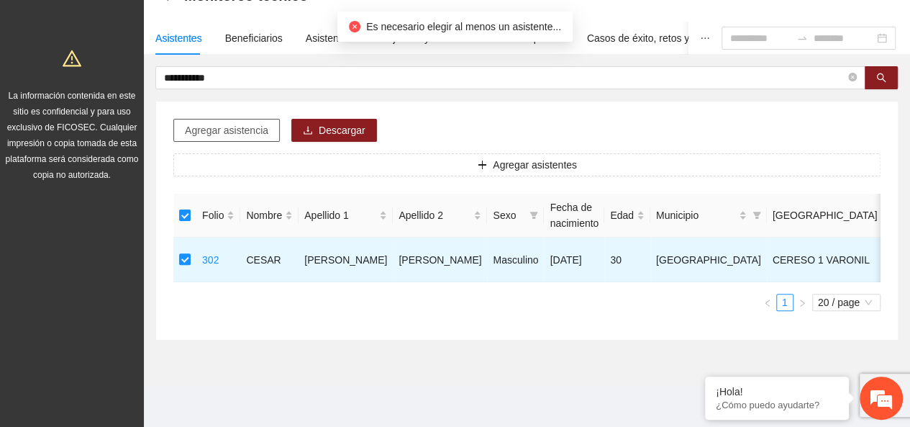
click at [224, 122] on span "Agregar asistencia" at bounding box center [226, 130] width 83 height 16
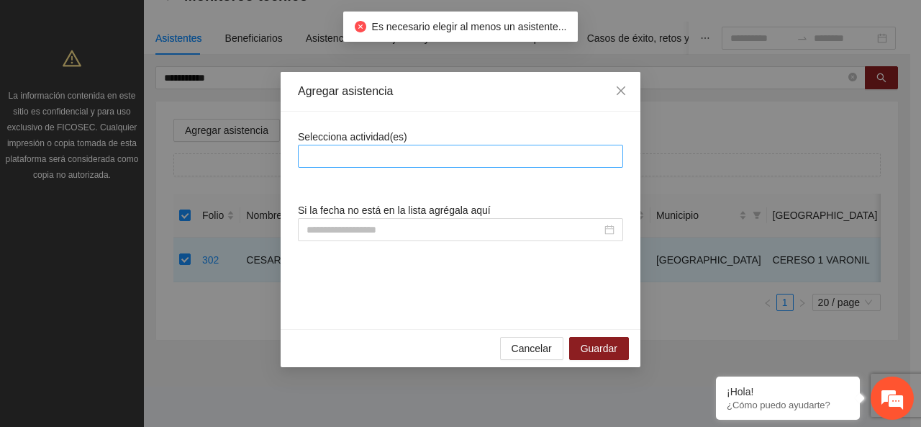
click at [365, 158] on div at bounding box center [460, 155] width 318 height 17
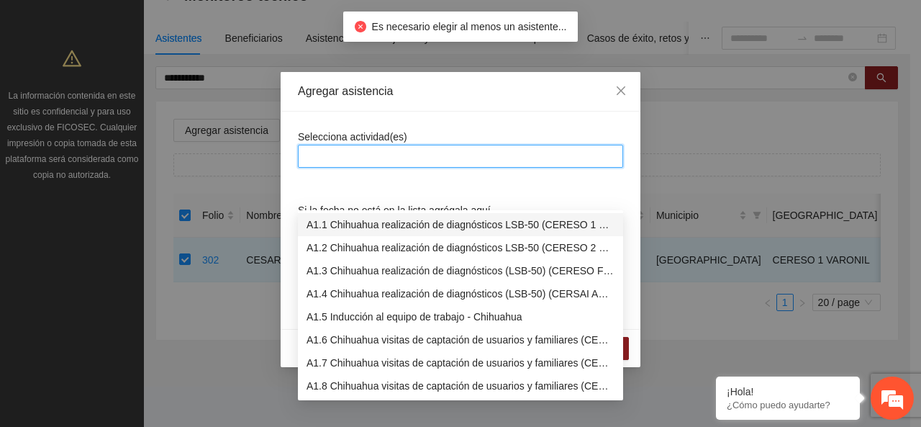
click at [348, 217] on div "A1.1 Chihuahua realización de diagnósticos LSB-50 (CERESO 1 VARONIL)" at bounding box center [460, 225] width 308 height 16
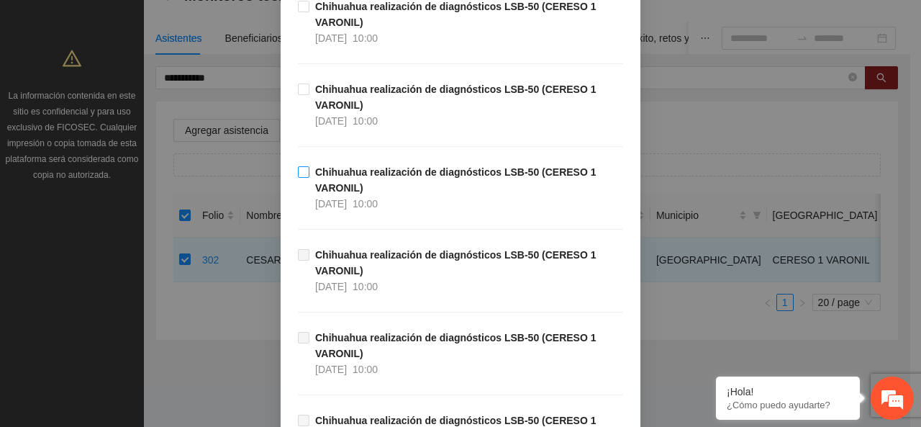
click at [340, 166] on strong "Chihuahua realización de diagnósticos LSB-50 (CERESO 1 VARONIL)" at bounding box center [455, 179] width 281 height 27
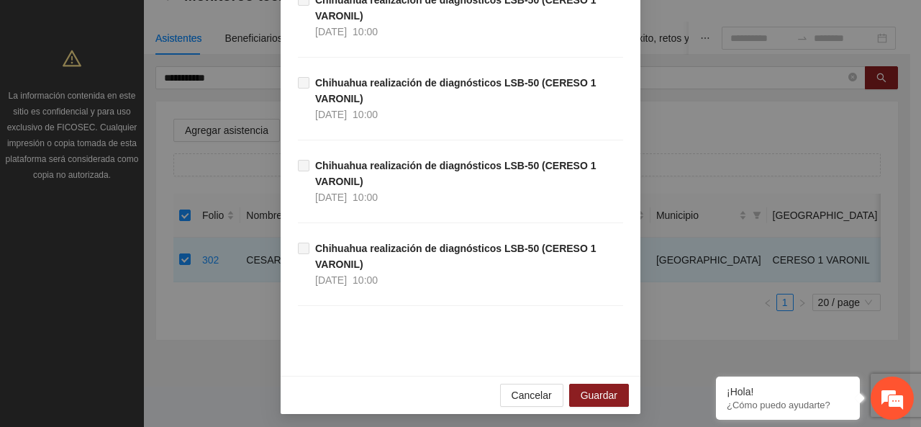
click at [606, 377] on div "Cancelar Guardar" at bounding box center [461, 395] width 360 height 38
click at [590, 383] on button "Guardar" at bounding box center [599, 394] width 60 height 23
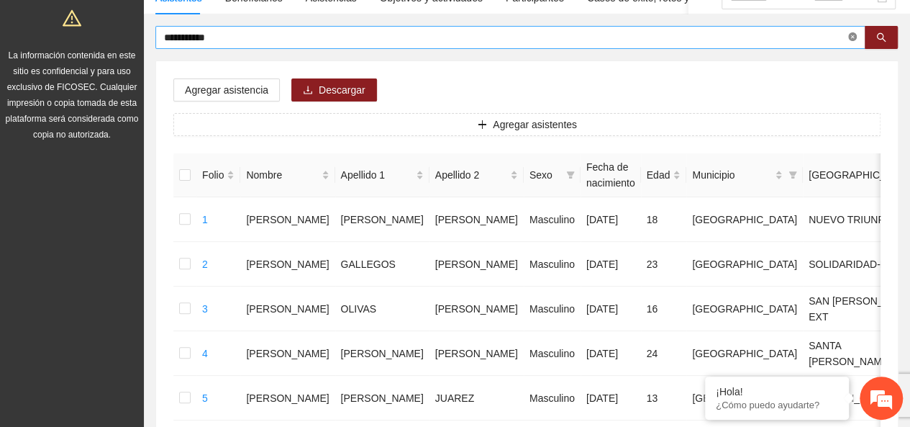
click at [855, 40] on icon "close-circle" at bounding box center [852, 36] width 9 height 9
type input "**********"
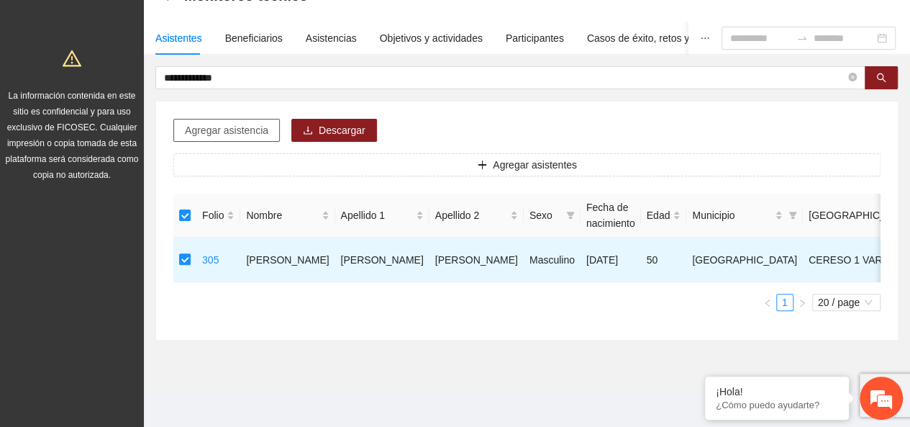
click at [207, 122] on span "Agregar asistencia" at bounding box center [226, 130] width 83 height 16
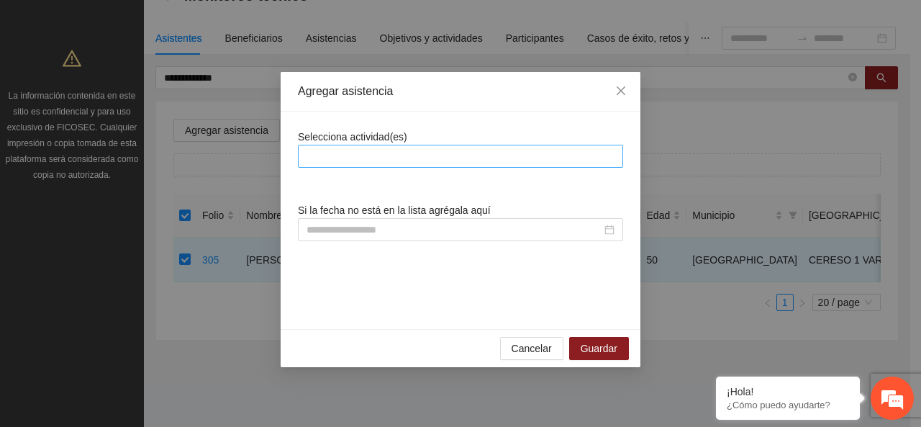
click at [432, 166] on div at bounding box center [460, 156] width 325 height 23
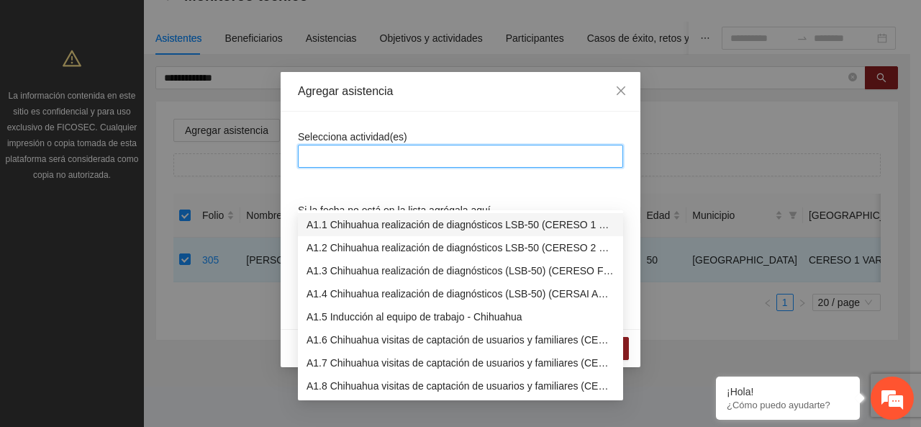
click at [416, 217] on div "A1.1 Chihuahua realización de diagnósticos LSB-50 (CERESO 1 VARONIL)" at bounding box center [460, 225] width 308 height 16
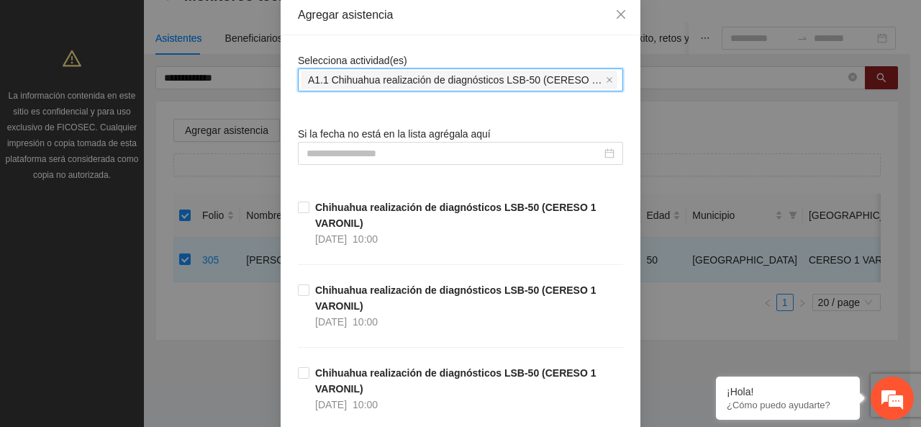
scroll to position [144, 0]
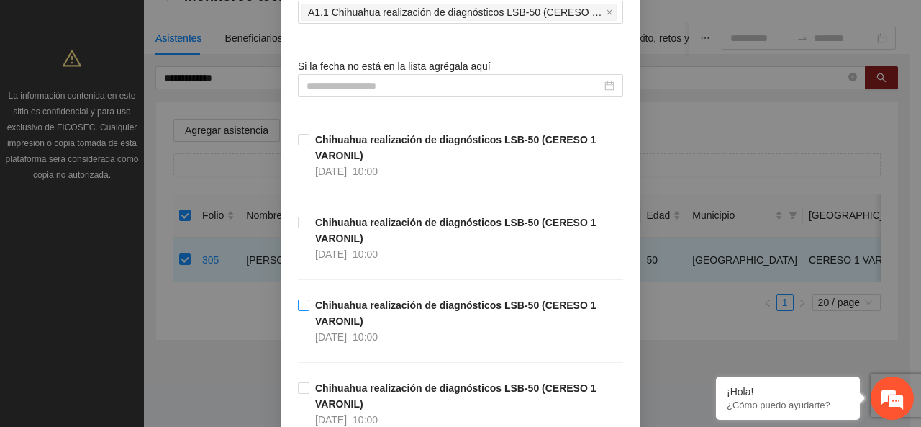
click at [325, 316] on strong "Chihuahua realización de diagnósticos LSB-50 (CERESO 1 VARONIL)" at bounding box center [455, 312] width 281 height 27
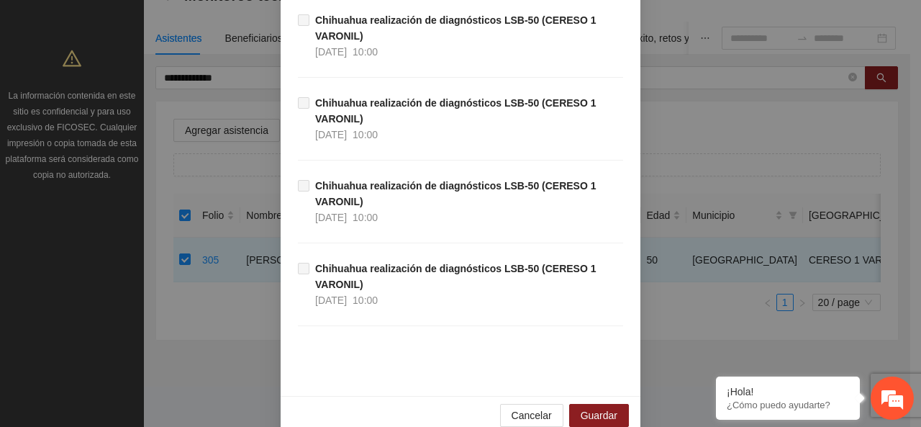
scroll to position [780, 0]
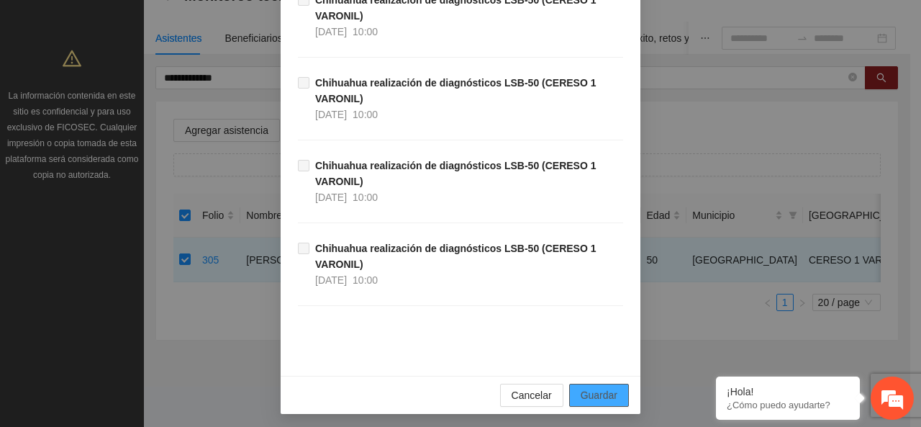
click at [599, 399] on button "Guardar" at bounding box center [599, 394] width 60 height 23
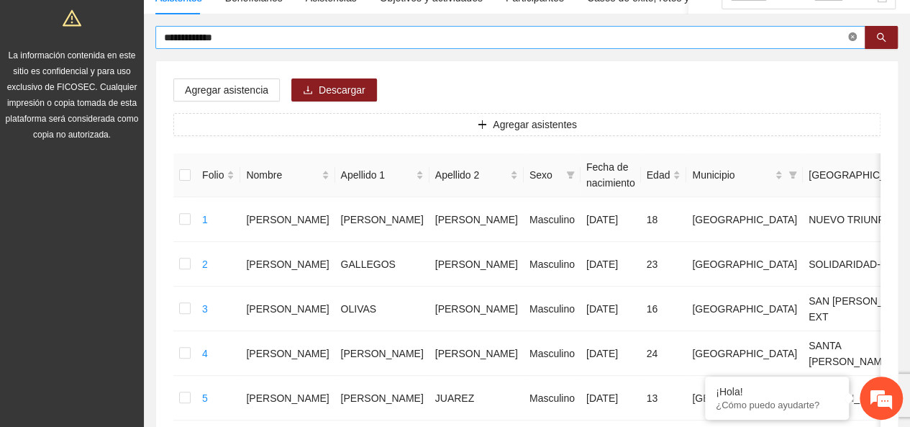
click at [851, 36] on icon "close-circle" at bounding box center [852, 36] width 9 height 9
type input "**********"
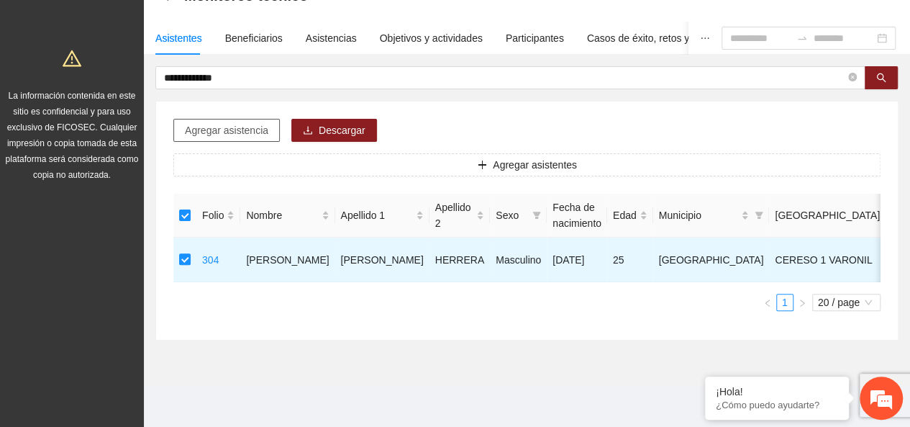
click at [245, 122] on span "Agregar asistencia" at bounding box center [226, 130] width 83 height 16
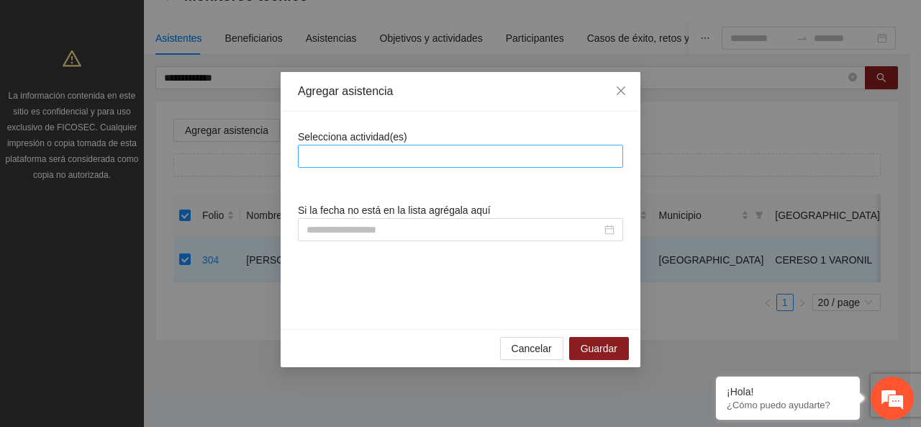
click at [365, 159] on div at bounding box center [460, 155] width 318 height 17
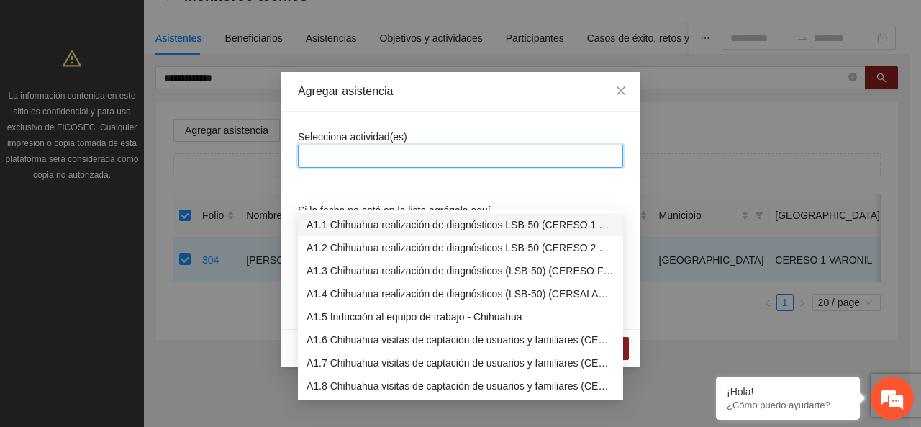
click at [371, 217] on div "A1.1 Chihuahua realización de diagnósticos LSB-50 (CERESO 1 VARONIL)" at bounding box center [460, 225] width 308 height 16
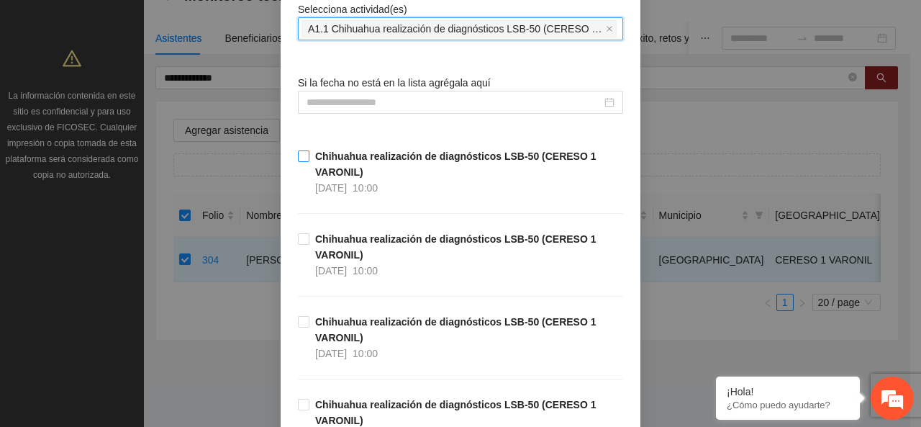
scroll to position [216, 0]
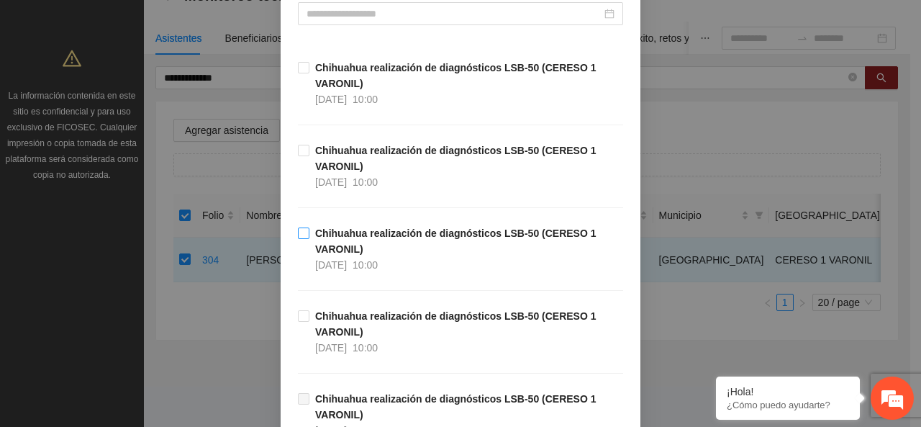
click at [319, 238] on span "Chihuahua realización de diagnósticos LSB-50 (CERESO 1 VARONIL) [DATE] 10:00" at bounding box center [466, 248] width 314 height 47
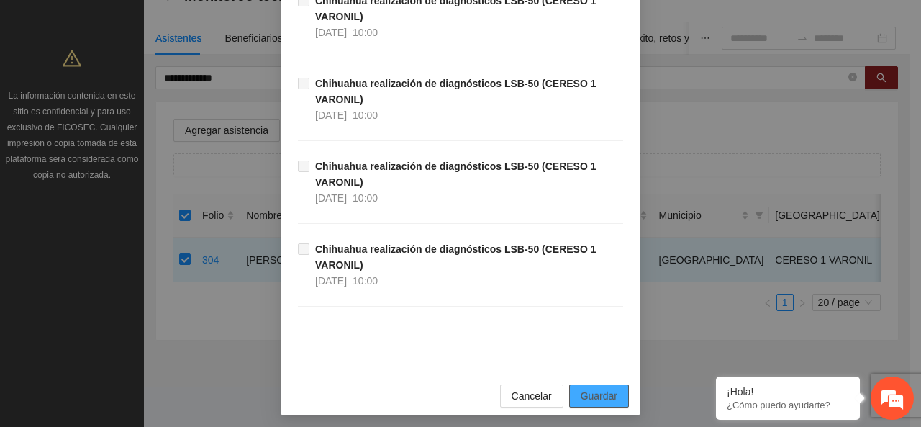
scroll to position [780, 0]
click at [606, 383] on button "Guardar" at bounding box center [599, 394] width 60 height 23
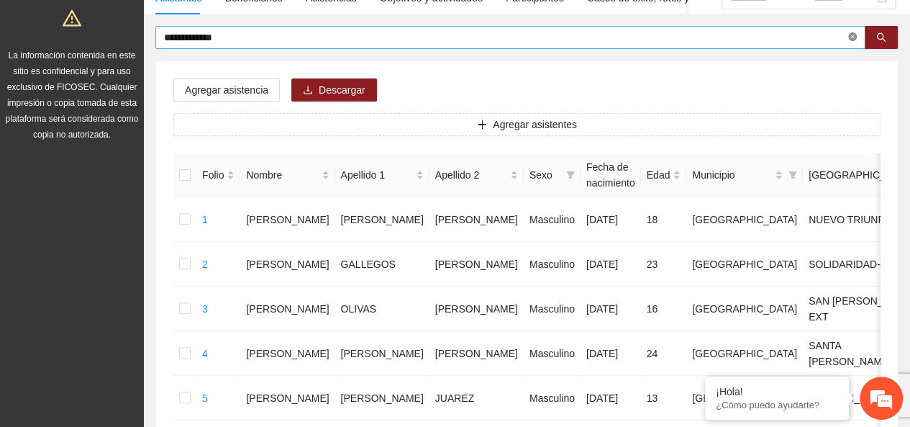
click at [855, 37] on icon "close-circle" at bounding box center [852, 36] width 9 height 9
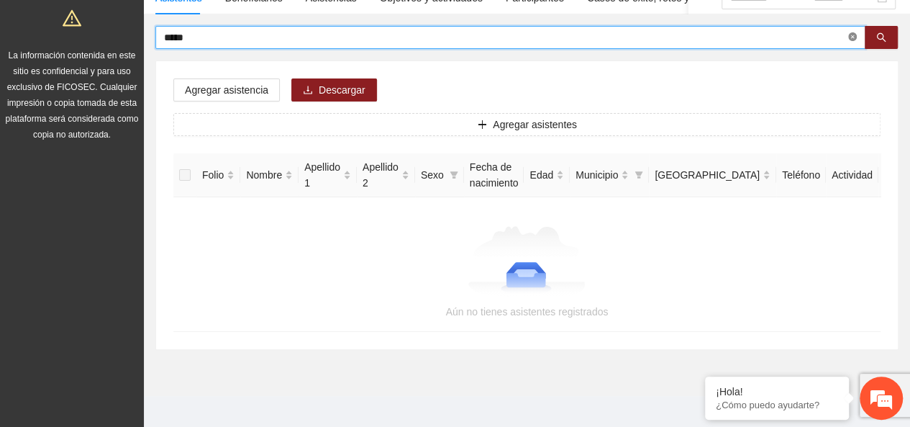
type input "*****"
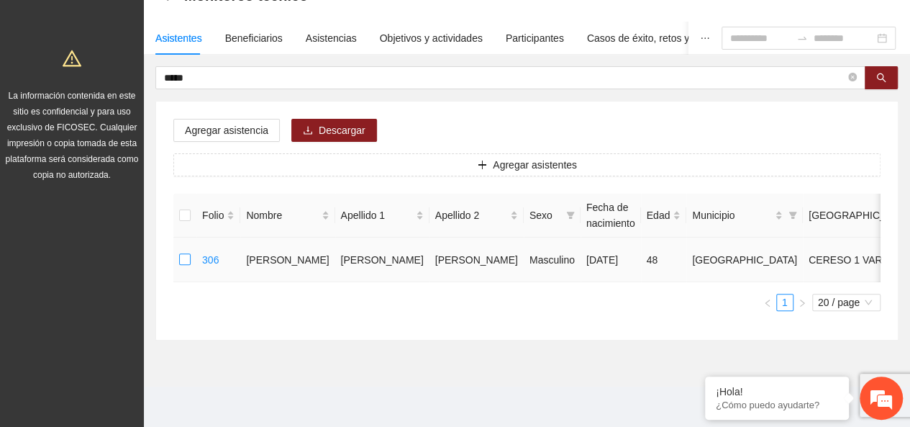
click at [178, 245] on td at bounding box center [184, 259] width 23 height 45
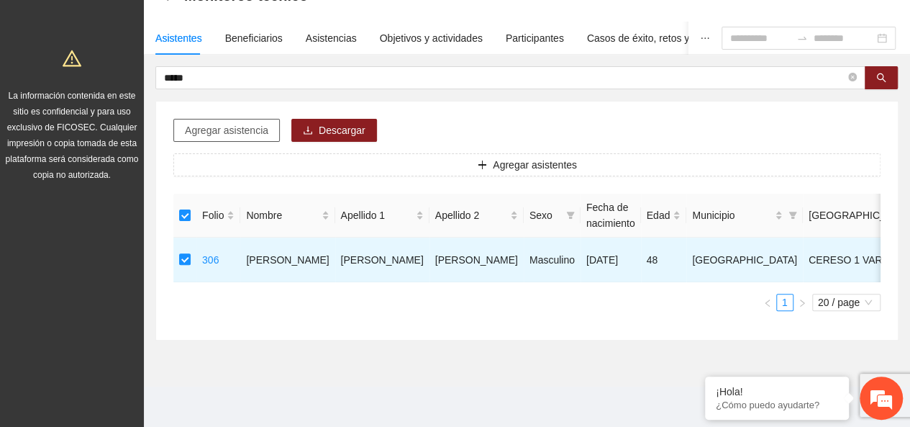
click at [247, 122] on span "Agregar asistencia" at bounding box center [226, 130] width 83 height 16
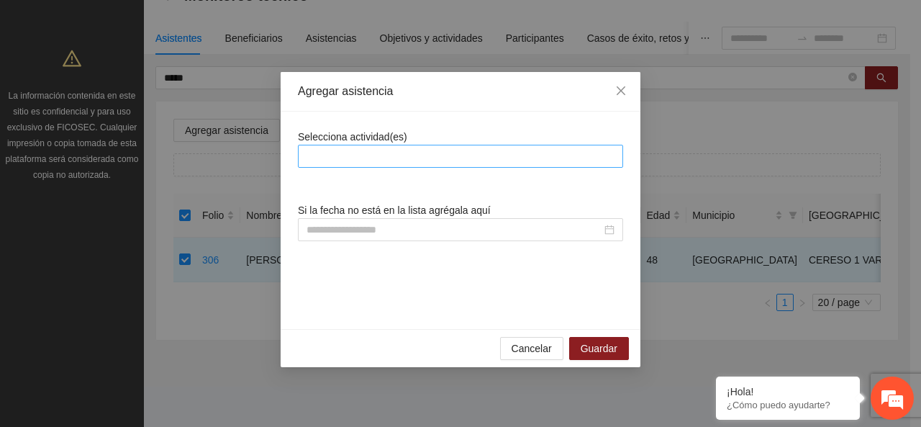
click at [345, 156] on div at bounding box center [460, 155] width 318 height 17
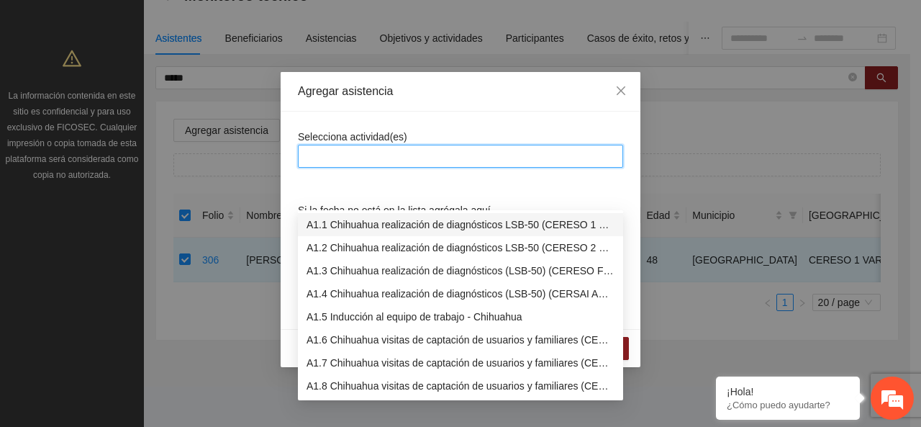
click at [351, 170] on body "Proyectos Activos La información contenida en este sitio es confidencial y para…" at bounding box center [455, 123] width 910 height 427
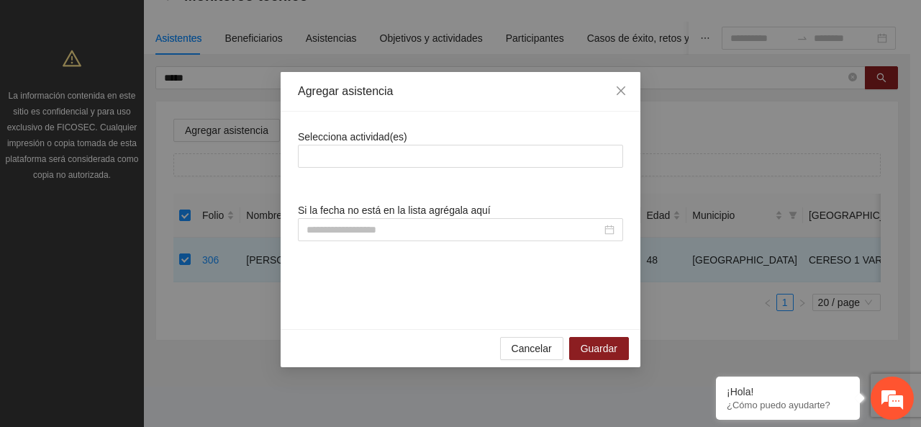
click at [357, 193] on div "Selecciona actividad(es) Si la fecha no está en la lista agrégala aquí" at bounding box center [460, 220] width 325 height 183
click at [349, 163] on div at bounding box center [460, 155] width 318 height 17
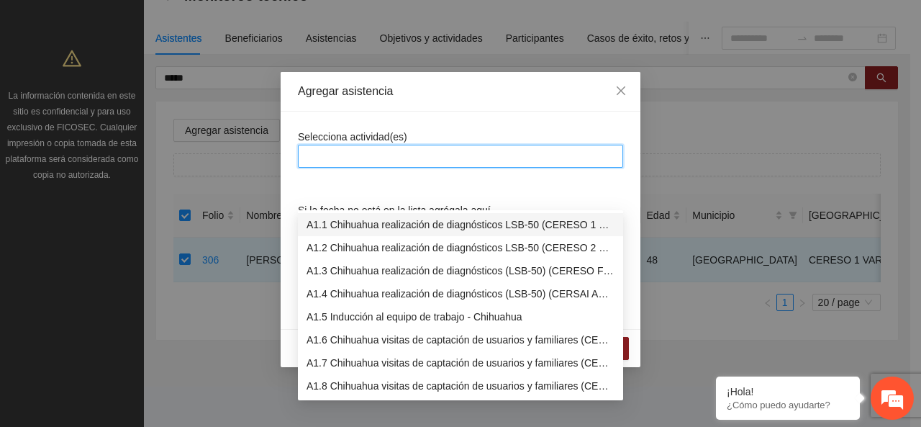
click at [345, 217] on div "A1.1 Chihuahua realización de diagnósticos LSB-50 (CERESO 1 VARONIL)" at bounding box center [460, 225] width 308 height 16
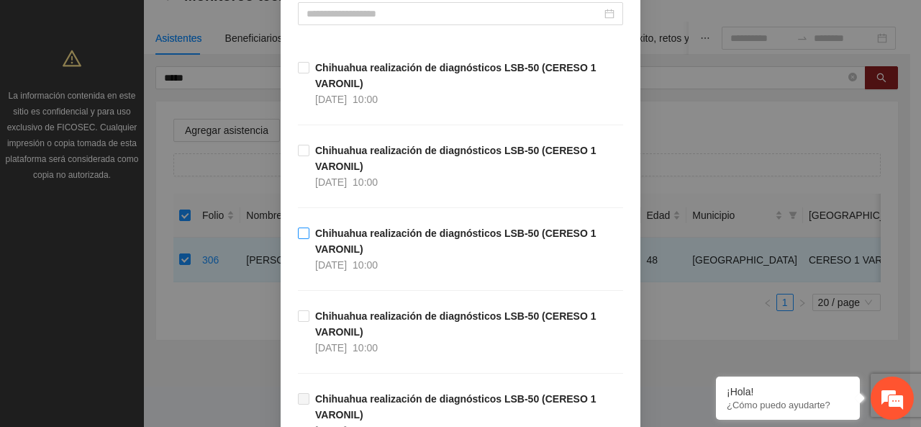
click at [350, 245] on strong "Chihuahua realización de diagnósticos LSB-50 (CERESO 1 VARONIL)" at bounding box center [455, 240] width 281 height 27
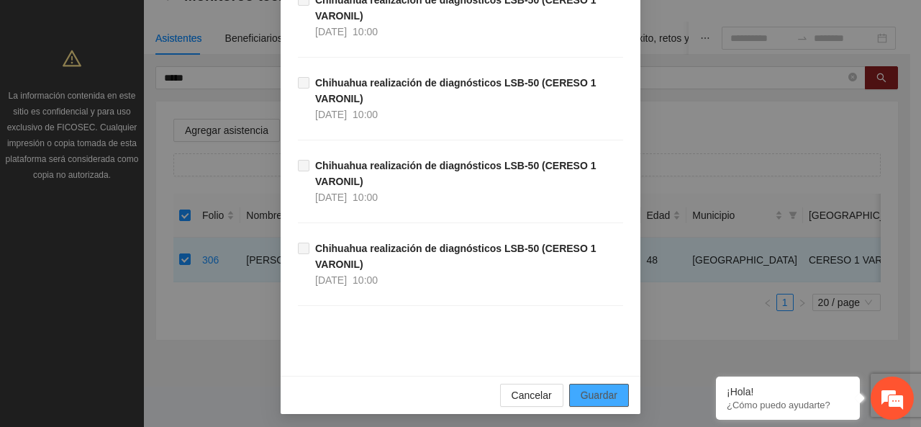
click at [593, 388] on span "Guardar" at bounding box center [599, 395] width 37 height 16
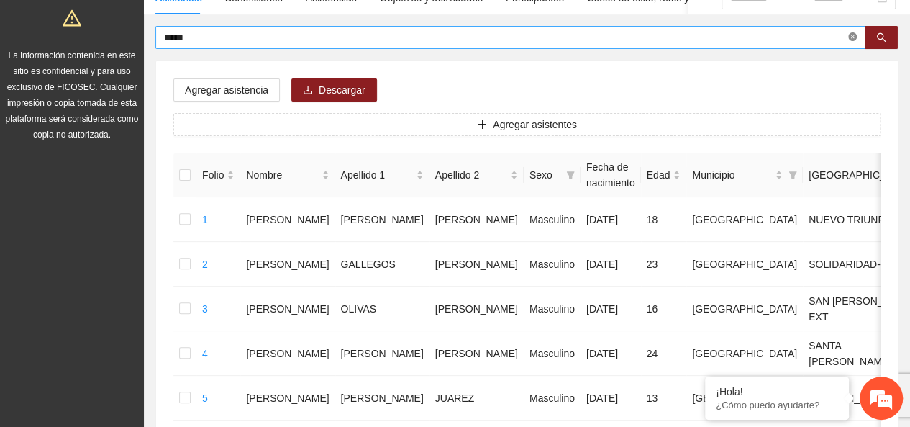
click at [849, 40] on icon "close-circle" at bounding box center [852, 36] width 9 height 9
type input "****"
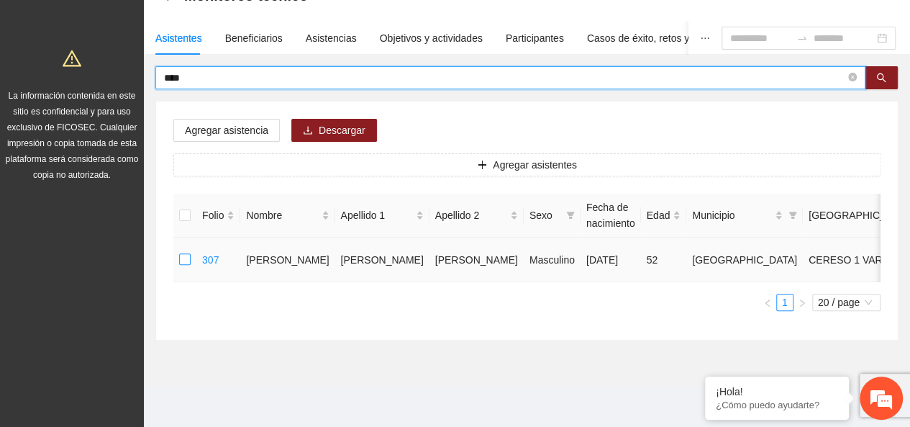
click at [186, 252] on label at bounding box center [185, 260] width 12 height 16
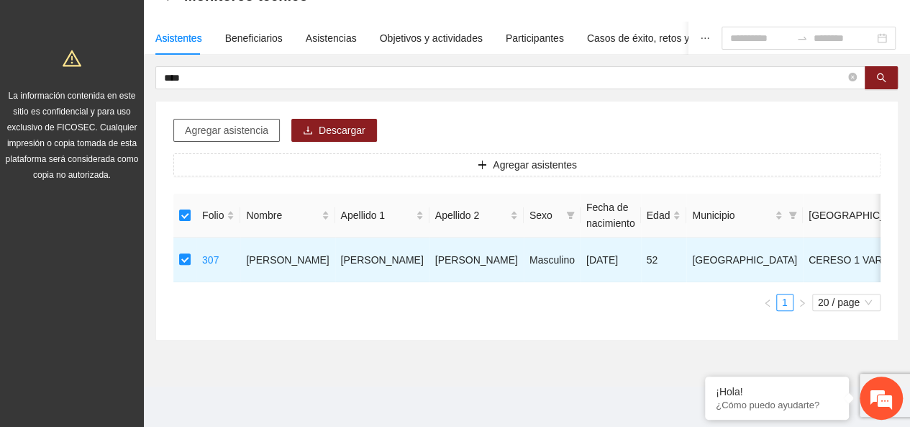
click at [268, 119] on button "Agregar asistencia" at bounding box center [226, 130] width 106 height 23
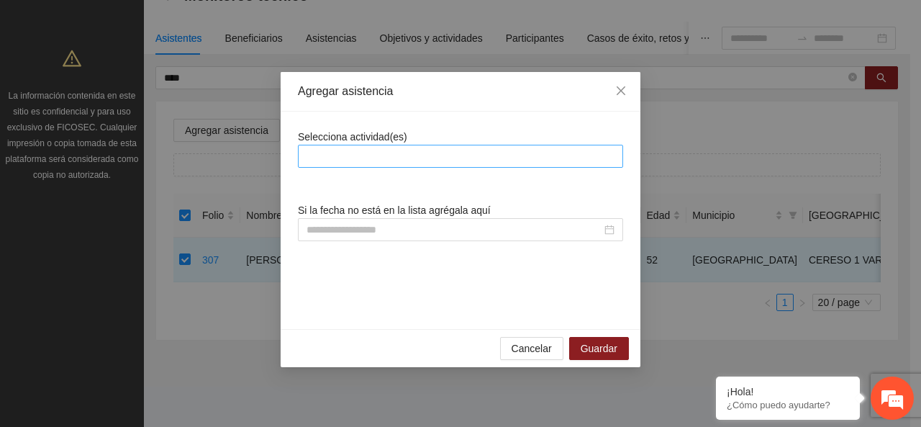
click at [410, 153] on div at bounding box center [460, 155] width 318 height 17
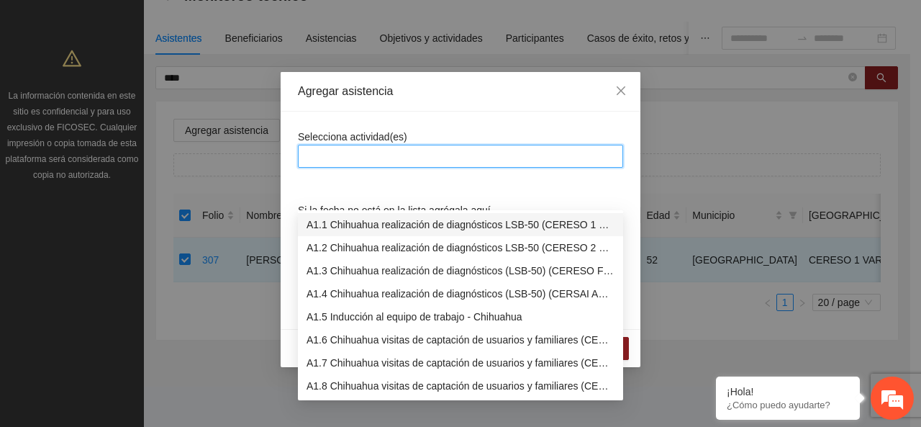
click at [384, 217] on div "A1.1 Chihuahua realización de diagnósticos LSB-50 (CERESO 1 VARONIL)" at bounding box center [460, 225] width 308 height 16
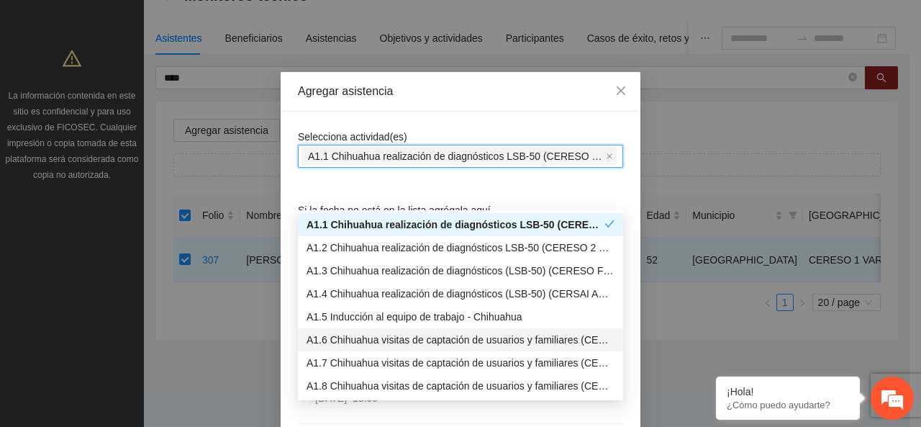
scroll to position [288, 0]
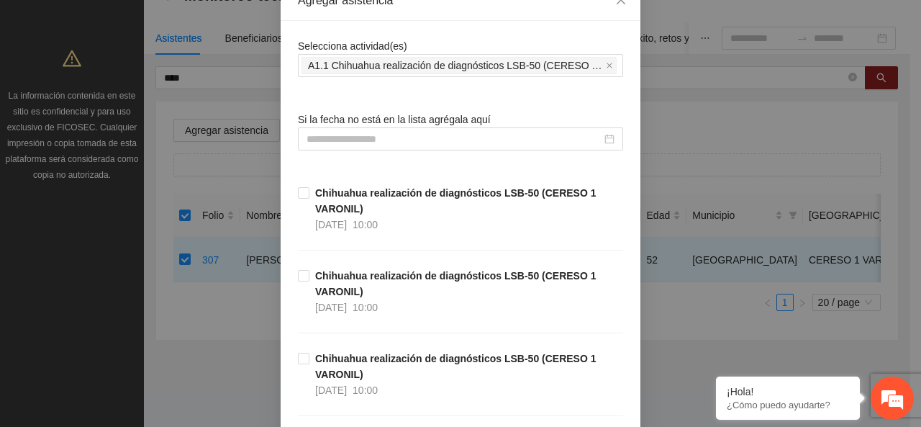
scroll to position [144, 0]
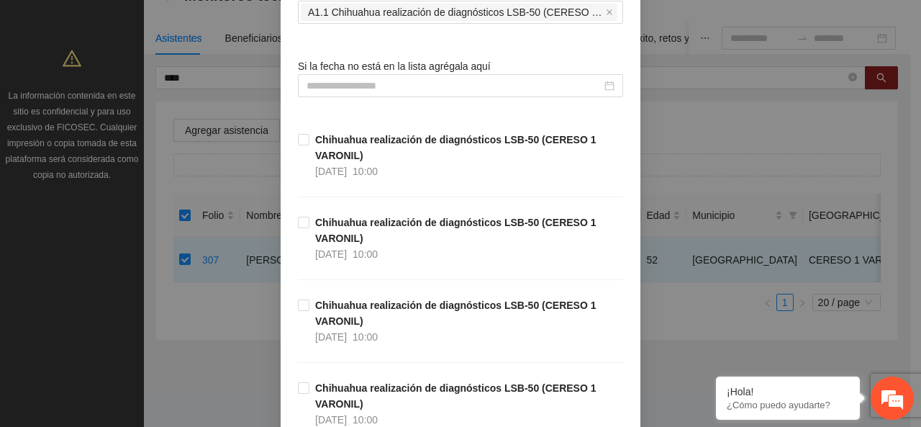
click at [331, 324] on strong "Chihuahua realización de diagnósticos LSB-50 (CERESO 1 VARONIL)" at bounding box center [455, 312] width 281 height 27
click at [325, 302] on strong "Chihuahua realización de diagnósticos LSB-50 (CERESO 1 VARONIL)" at bounding box center [455, 312] width 281 height 27
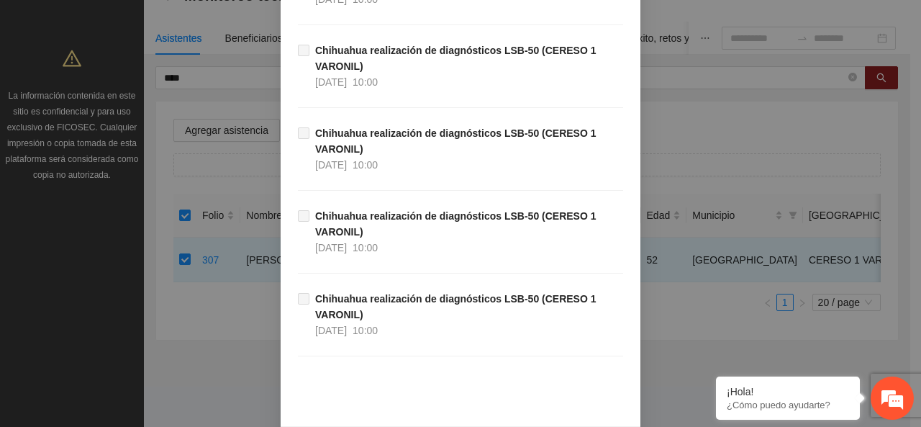
scroll to position [780, 0]
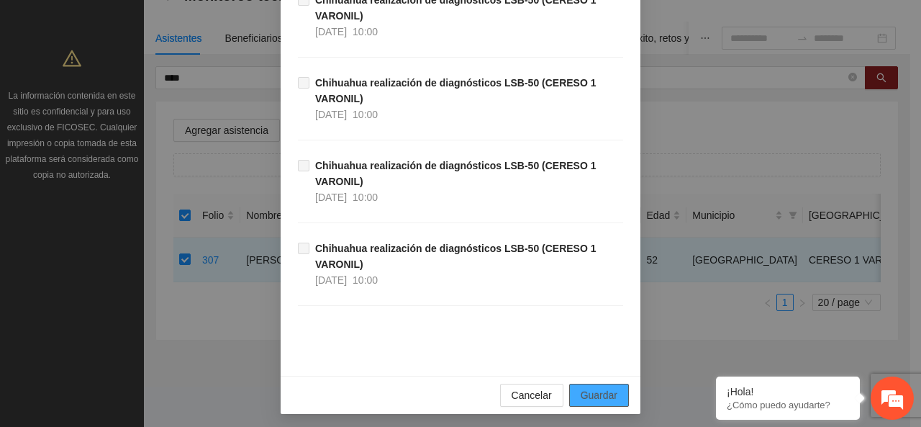
click at [591, 398] on button "Guardar" at bounding box center [599, 394] width 60 height 23
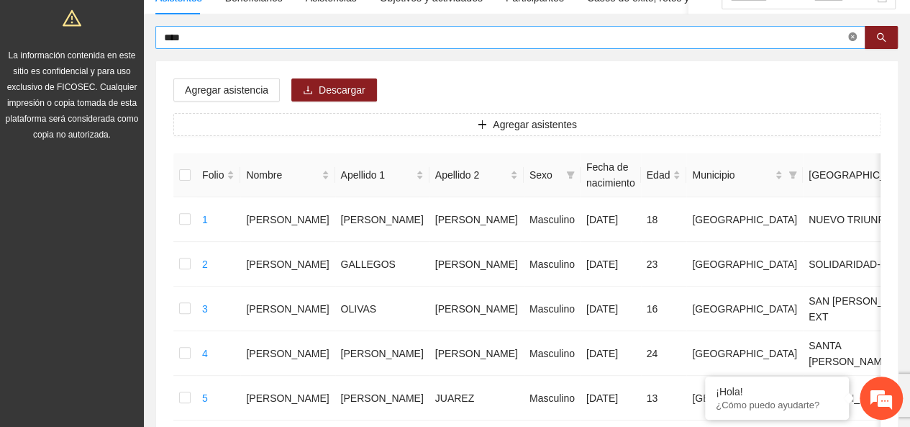
click at [856, 33] on icon "close-circle" at bounding box center [852, 36] width 9 height 9
type input "***"
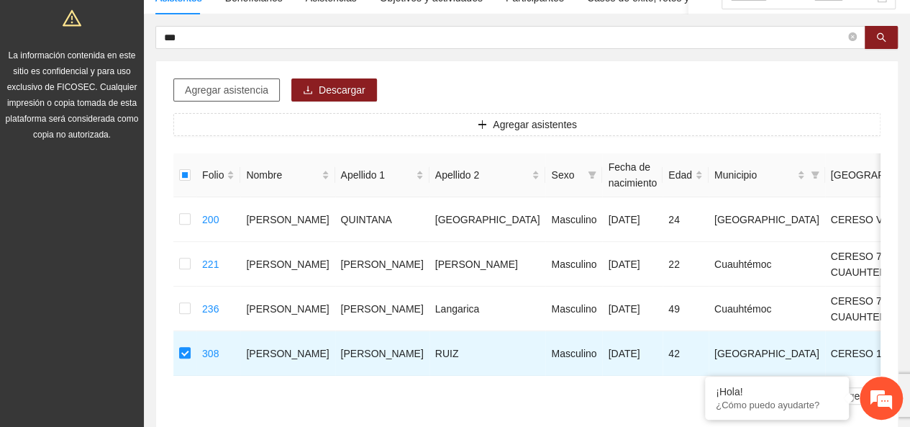
click at [246, 97] on button "Agregar asistencia" at bounding box center [226, 89] width 106 height 23
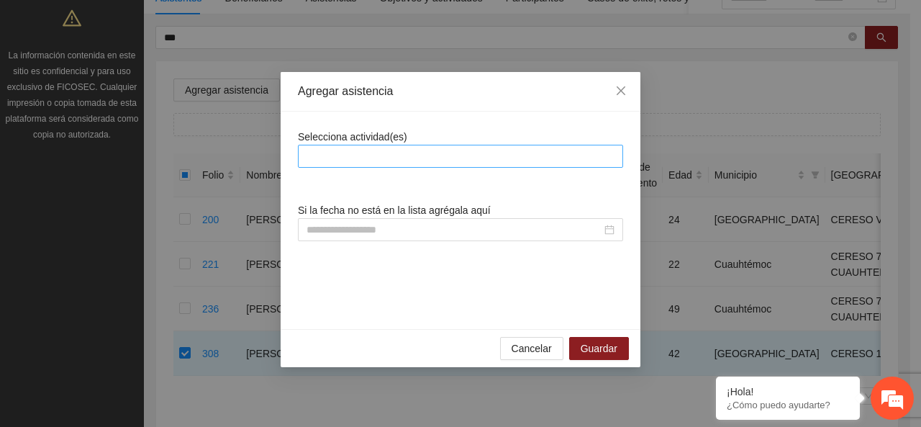
click at [375, 163] on div at bounding box center [460, 155] width 318 height 17
click at [371, 162] on div at bounding box center [460, 155] width 318 height 17
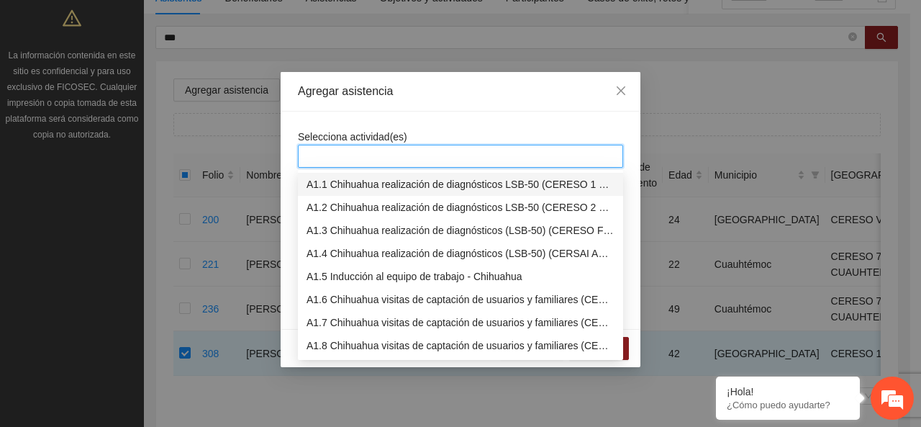
click at [370, 186] on div "A1.1 Chihuahua realización de diagnósticos LSB-50 (CERESO 1 VARONIL)" at bounding box center [460, 184] width 308 height 16
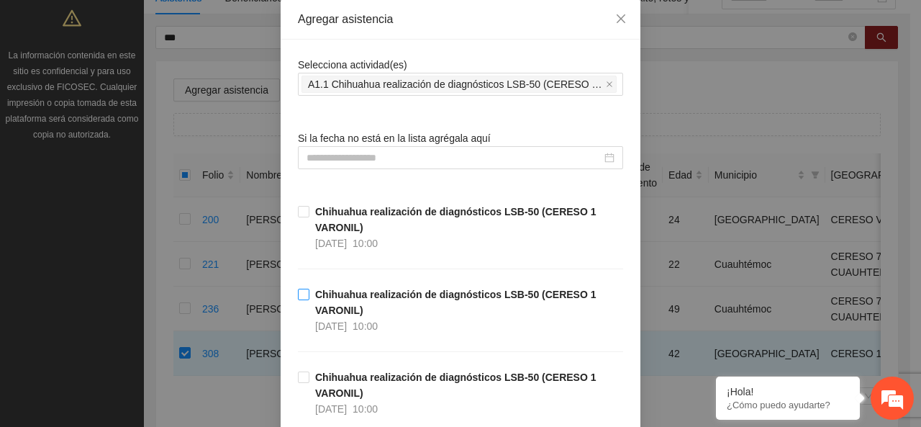
click at [315, 291] on strong "Chihuahua realización de diagnósticos LSB-50 (CERESO 1 VARONIL)" at bounding box center [455, 301] width 281 height 27
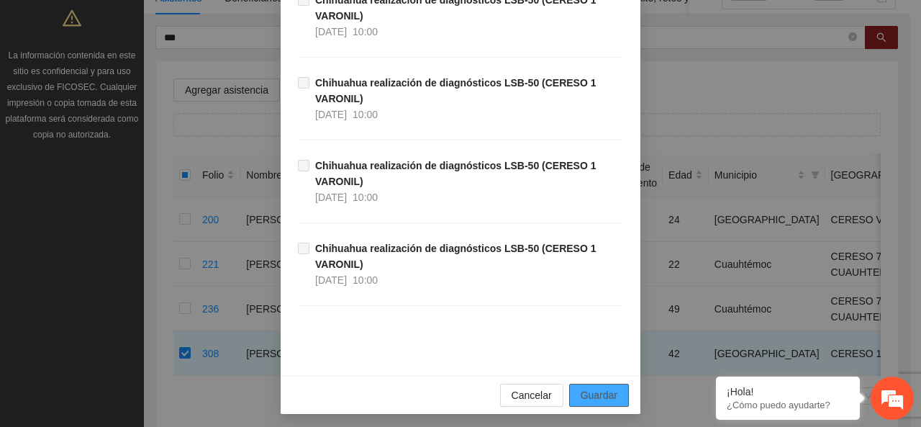
click at [596, 395] on span "Guardar" at bounding box center [599, 395] width 37 height 16
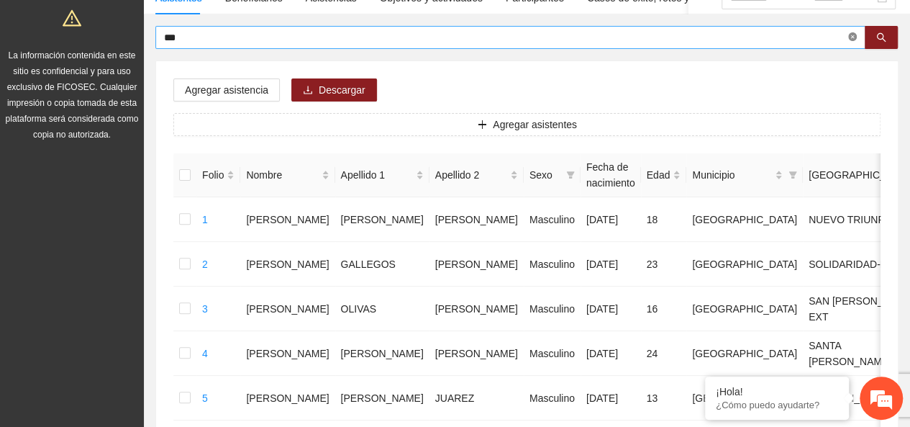
click at [854, 41] on span at bounding box center [852, 38] width 9 height 14
type input "**********"
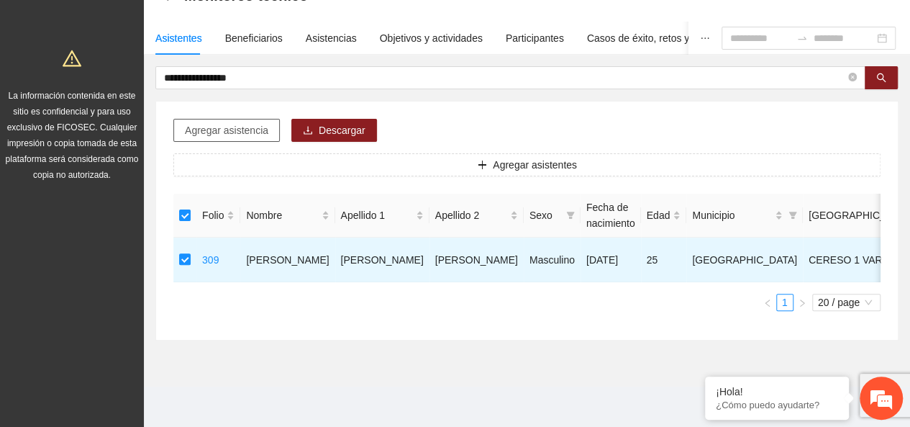
click at [235, 122] on span "Agregar asistencia" at bounding box center [226, 130] width 83 height 16
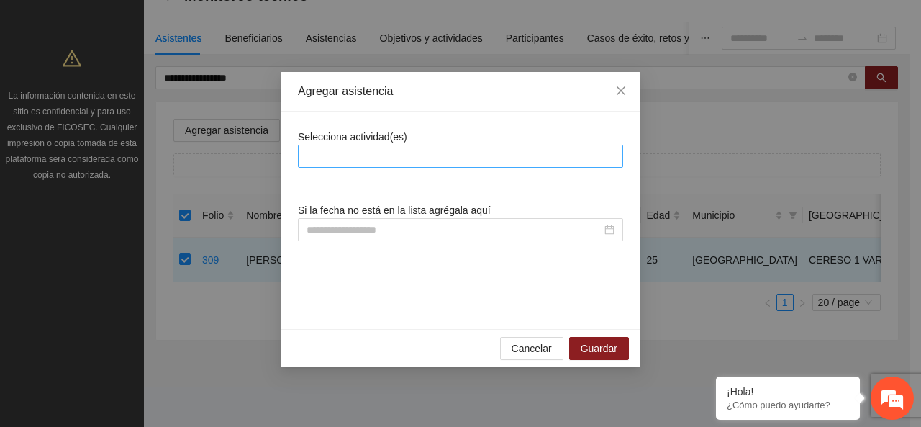
click at [378, 165] on div at bounding box center [460, 156] width 325 height 23
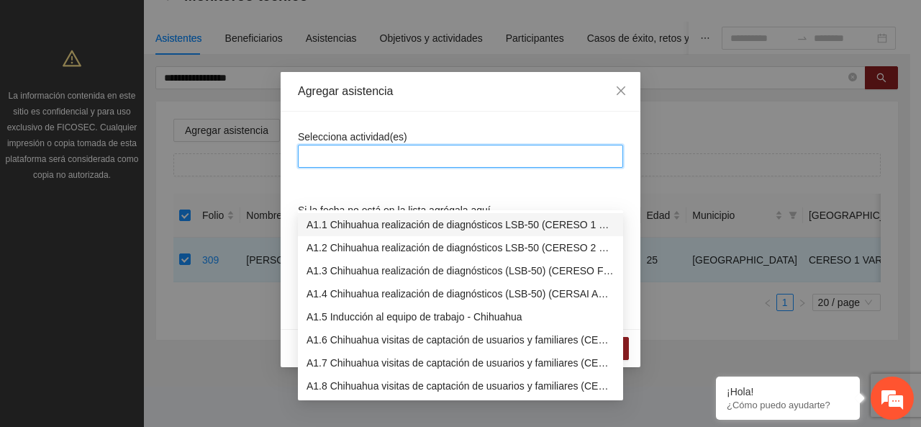
click at [380, 217] on div "A1.1 Chihuahua realización de diagnósticos LSB-50 (CERESO 1 VARONIL)" at bounding box center [460, 225] width 308 height 16
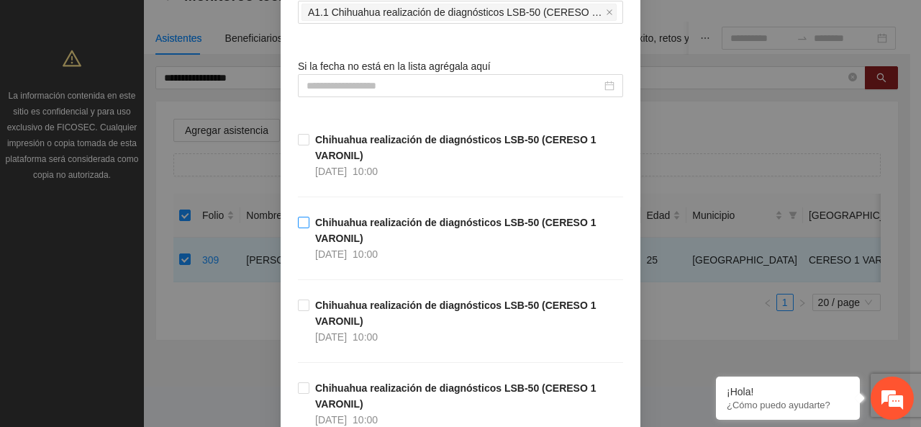
click at [309, 222] on span "Chihuahua realización de diagnósticos LSB-50 (CERESO 1 VARONIL) [DATE] 10:00" at bounding box center [466, 237] width 314 height 47
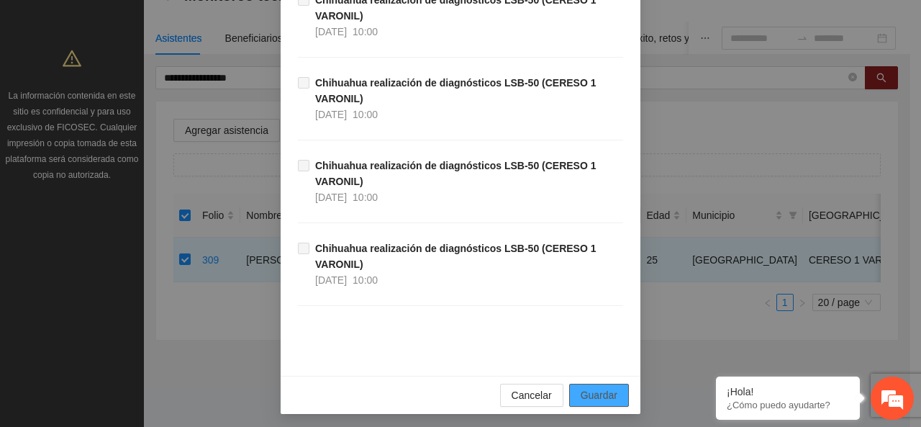
click at [587, 387] on span "Guardar" at bounding box center [599, 395] width 37 height 16
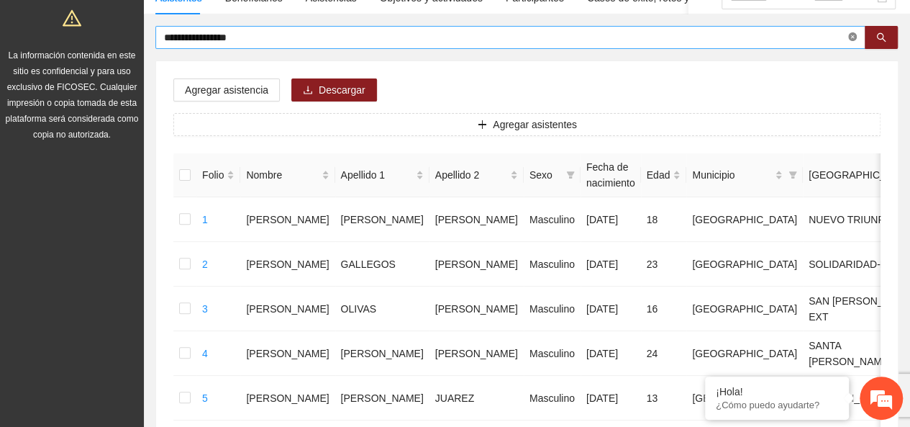
click at [853, 38] on icon "close-circle" at bounding box center [852, 36] width 9 height 9
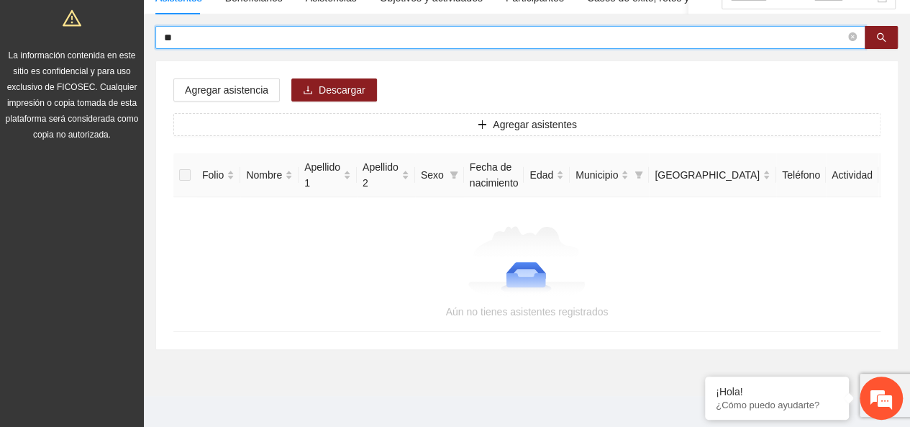
type input "*"
type input "******"
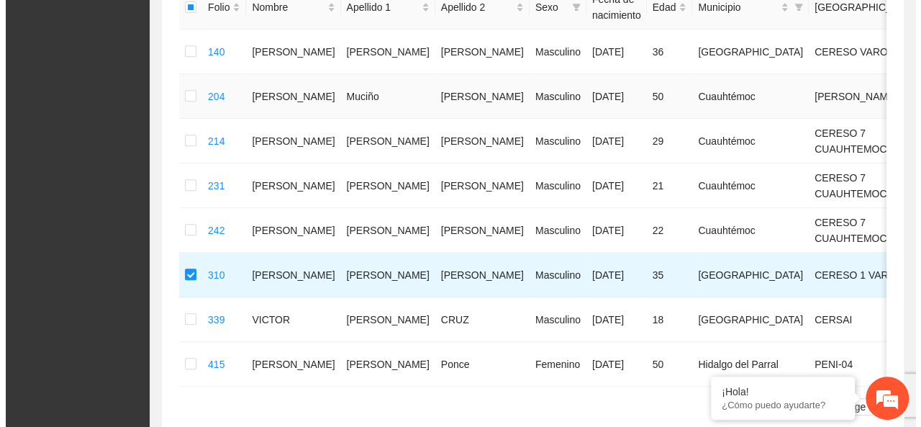
scroll to position [202, 0]
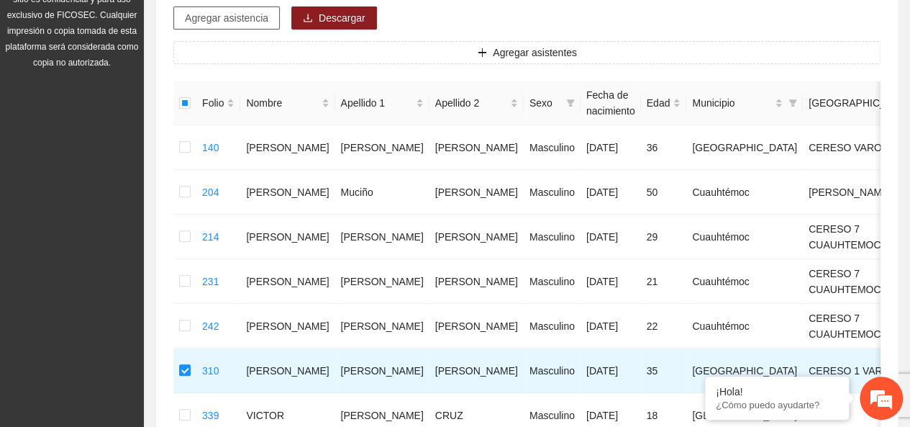
drag, startPoint x: 241, startPoint y: 38, endPoint x: 246, endPoint y: 21, distance: 18.0
click at [241, 37] on div "Agregar asistencia Descargar Agregar asistentes Folio Nombre Apellido 1 Apellid…" at bounding box center [527, 264] width 742 height 550
click at [247, 14] on span "Agregar asistencia" at bounding box center [226, 18] width 83 height 16
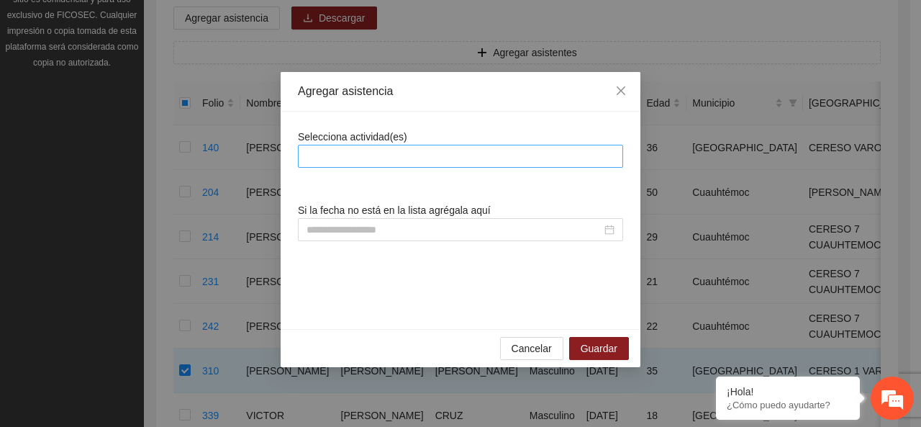
click at [419, 150] on div at bounding box center [460, 155] width 318 height 17
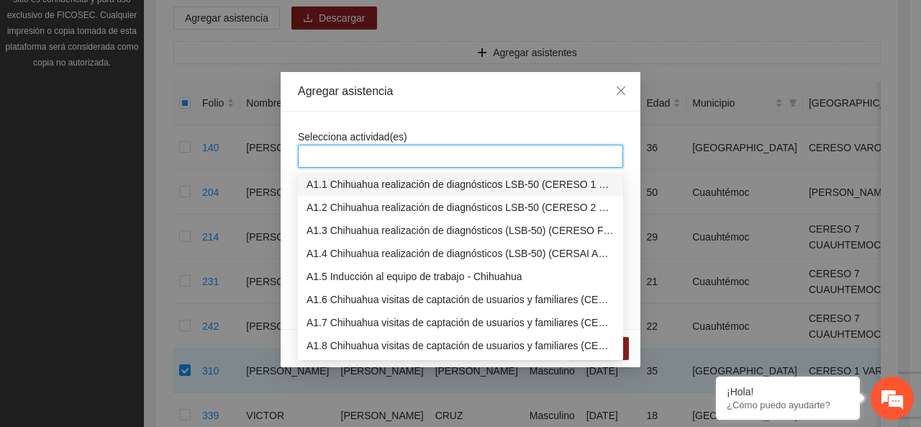
click at [409, 178] on div "A1.1 Chihuahua realización de diagnósticos LSB-50 (CERESO 1 VARONIL)" at bounding box center [460, 184] width 308 height 16
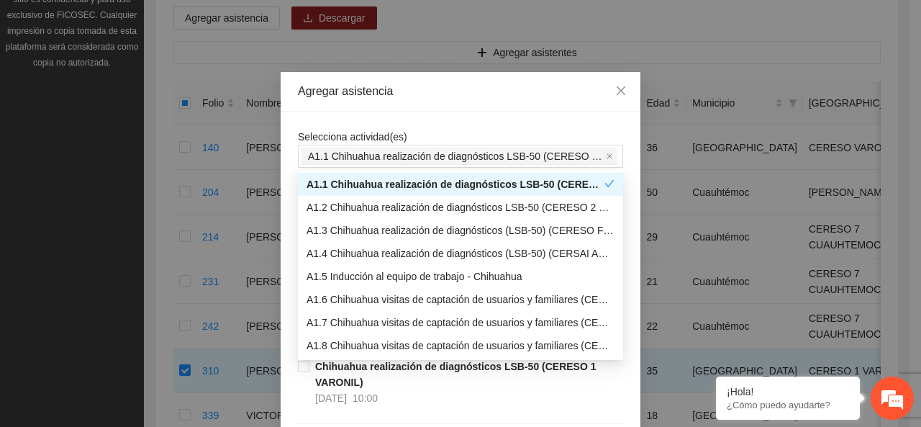
click at [409, 137] on div "Selecciona actividad(es) A1.1 Chihuahua realización de diagnósticos LSB-50 (CER…" at bounding box center [460, 148] width 325 height 39
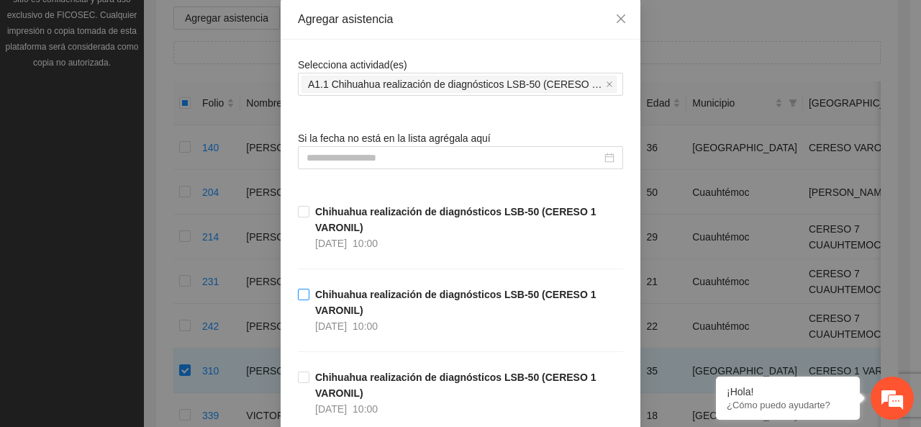
click at [364, 294] on strong "Chihuahua realización de diagnósticos LSB-50 (CERESO 1 VARONIL)" at bounding box center [455, 301] width 281 height 27
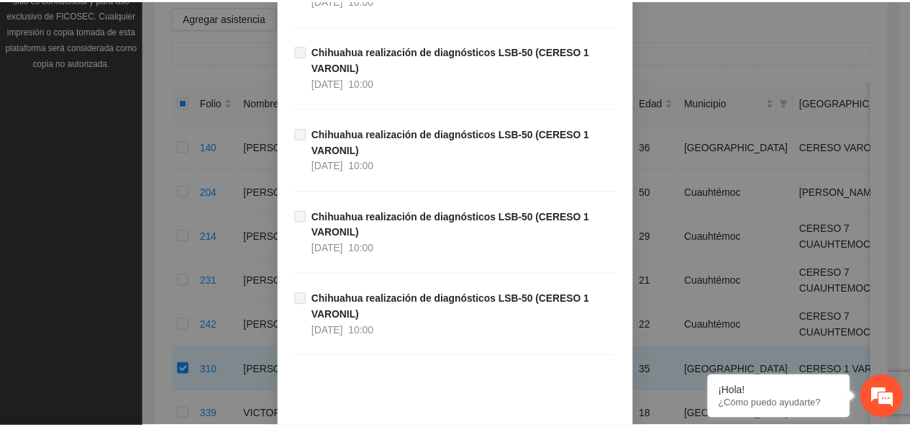
scroll to position [780, 0]
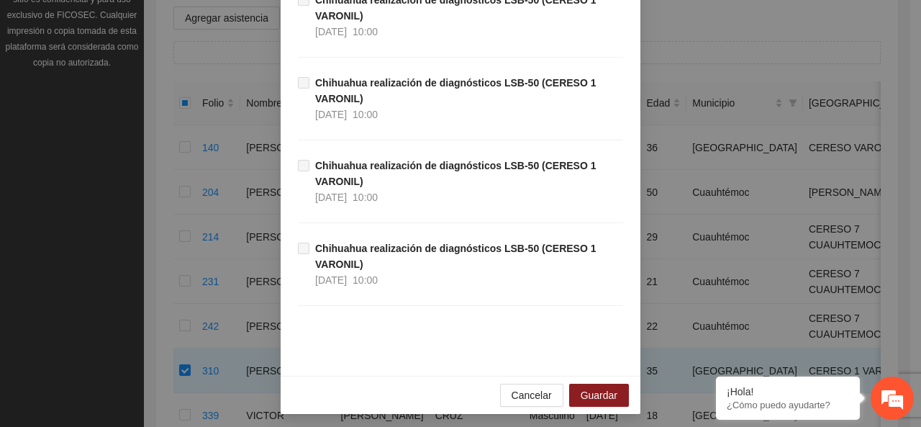
click at [597, 376] on div "Cancelar Guardar" at bounding box center [461, 395] width 360 height 38
click at [600, 383] on button "Guardar" at bounding box center [599, 394] width 60 height 23
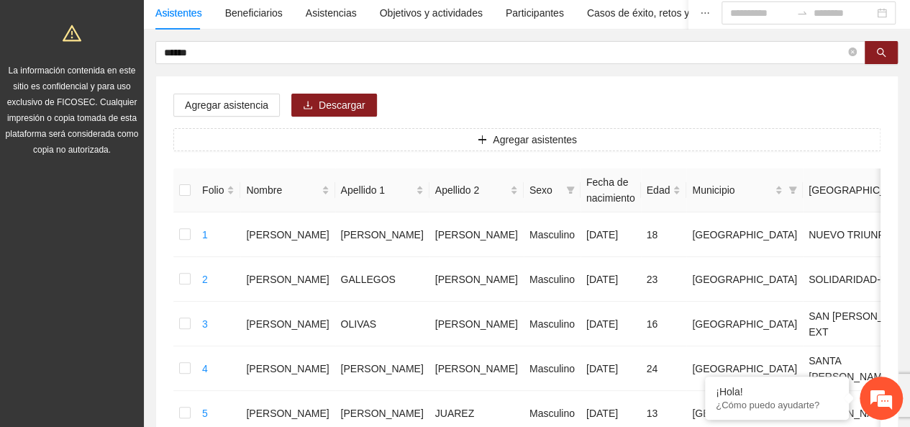
scroll to position [0, 0]
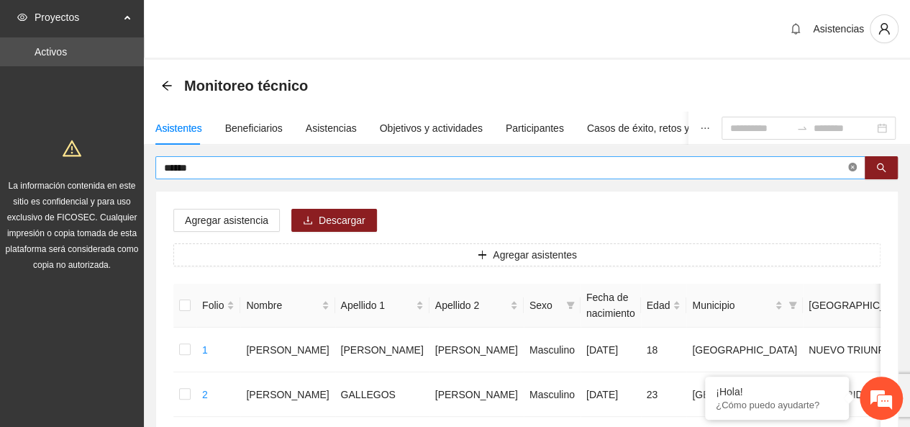
click at [855, 164] on icon "close-circle" at bounding box center [852, 167] width 9 height 9
type input "**********"
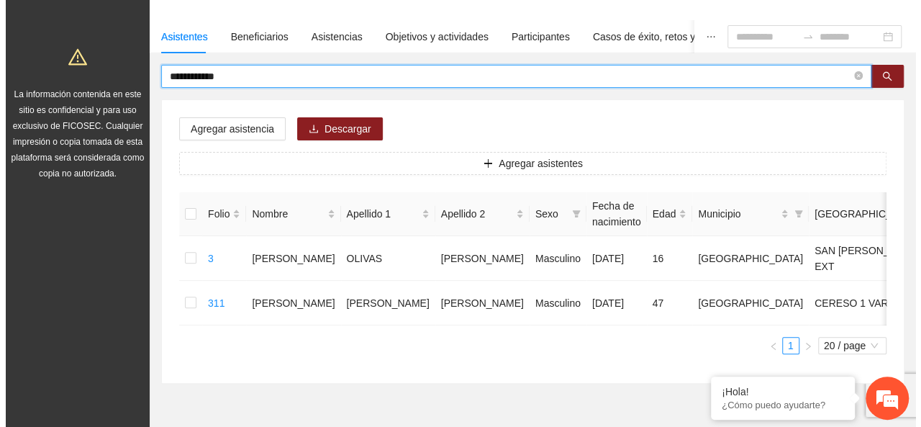
scroll to position [174, 0]
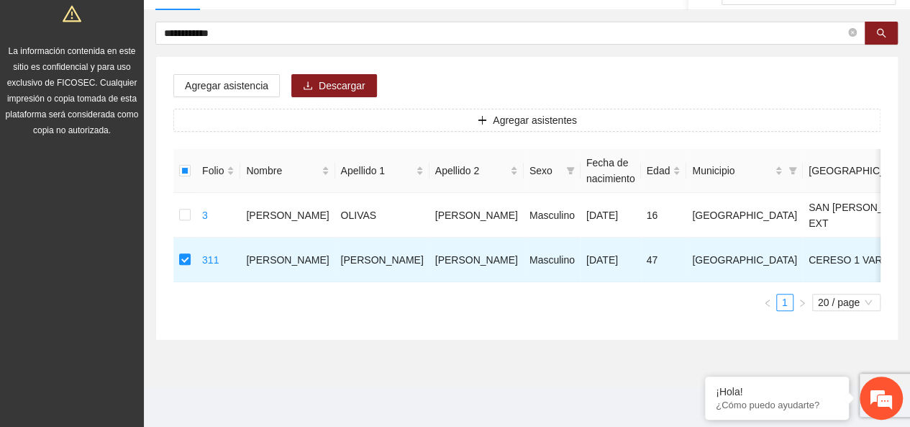
click at [237, 57] on div "Agregar asistencia Descargar Agregar asistentes Folio Nombre Apellido 1 Apellid…" at bounding box center [527, 198] width 742 height 283
click at [237, 74] on button "Agregar asistencia" at bounding box center [226, 85] width 106 height 23
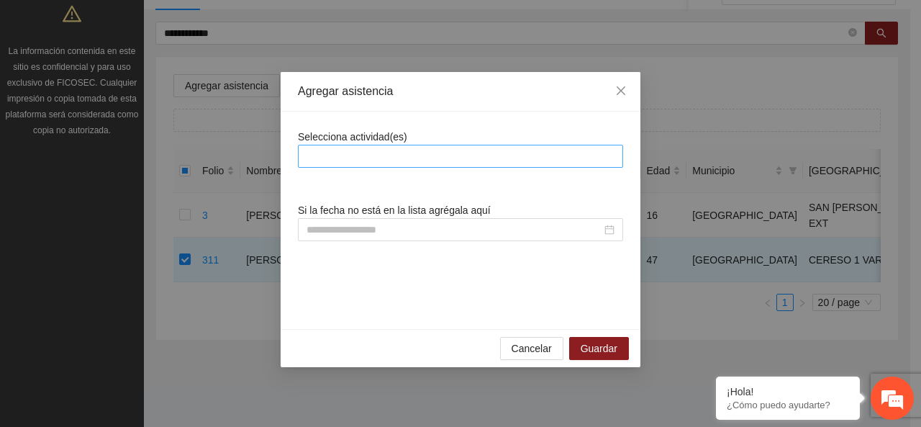
click at [375, 151] on div at bounding box center [460, 155] width 318 height 17
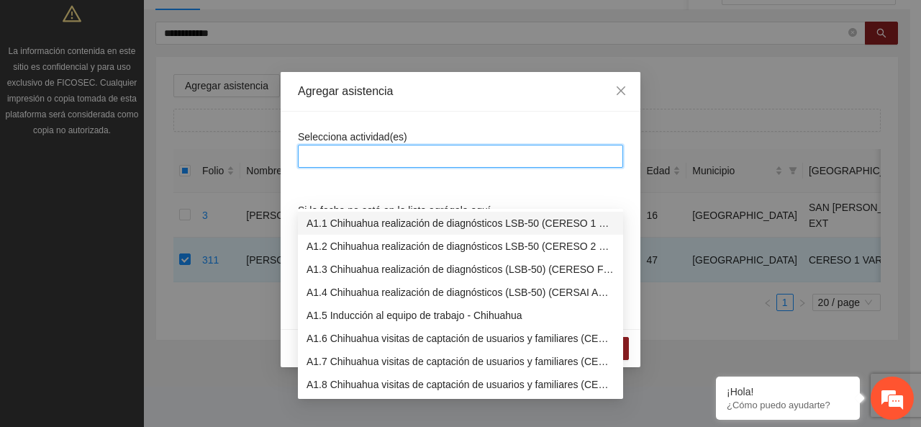
click at [383, 215] on div "A1.1 Chihuahua realización de diagnósticos LSB-50 (CERESO 1 VARONIL)" at bounding box center [460, 223] width 308 height 16
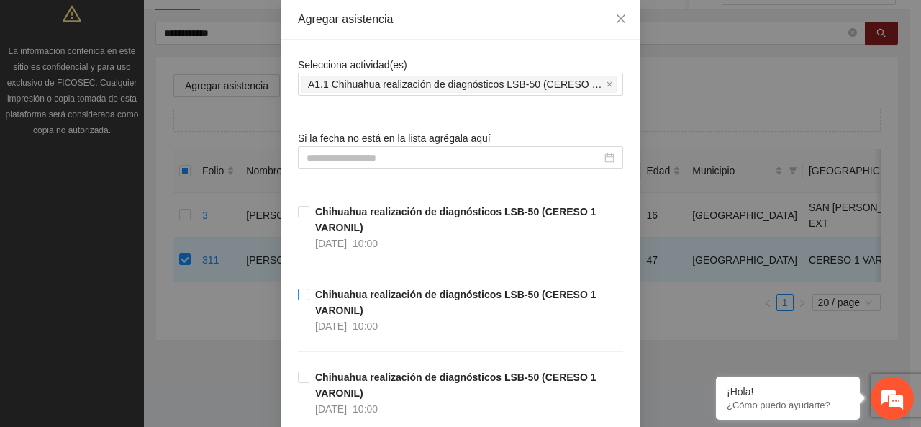
click at [325, 301] on strong "Chihuahua realización de diagnósticos LSB-50 (CERESO 1 VARONIL)" at bounding box center [455, 301] width 281 height 27
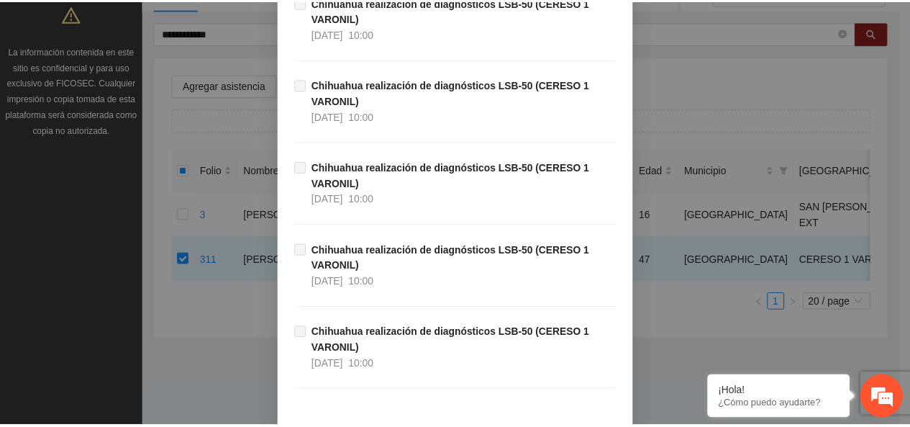
scroll to position [780, 0]
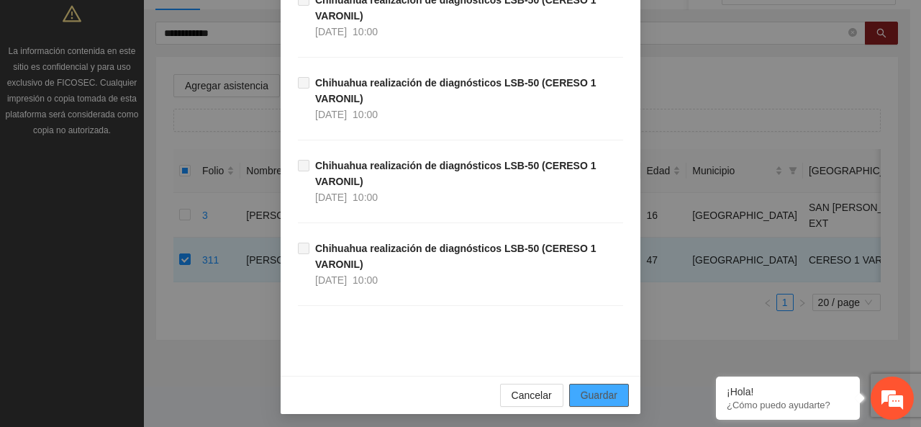
click at [603, 398] on span "Guardar" at bounding box center [599, 395] width 37 height 16
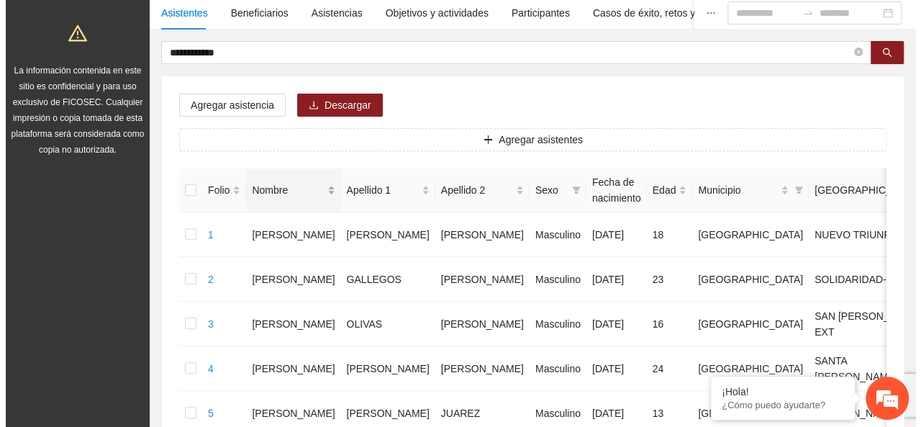
scroll to position [102, 0]
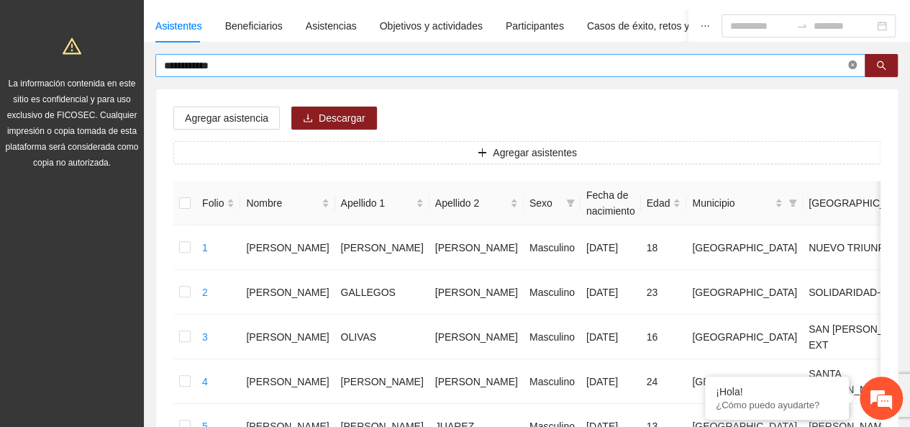
click at [856, 67] on icon "close-circle" at bounding box center [852, 64] width 9 height 9
type input "*********"
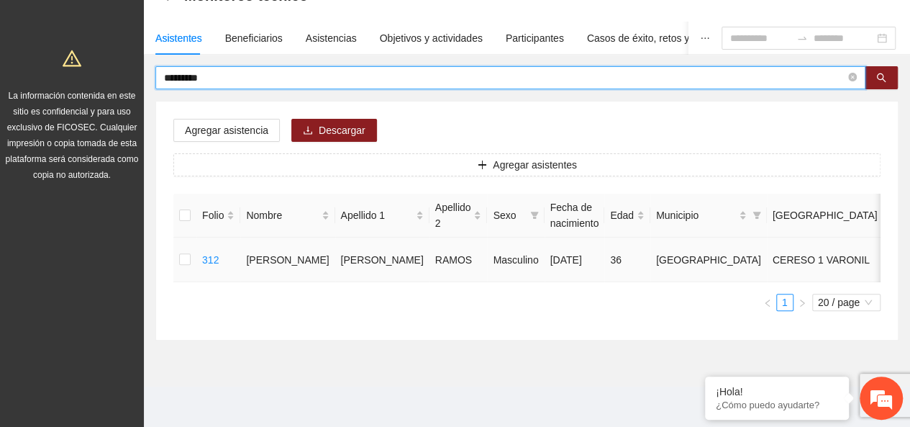
click at [178, 266] on td at bounding box center [184, 259] width 23 height 45
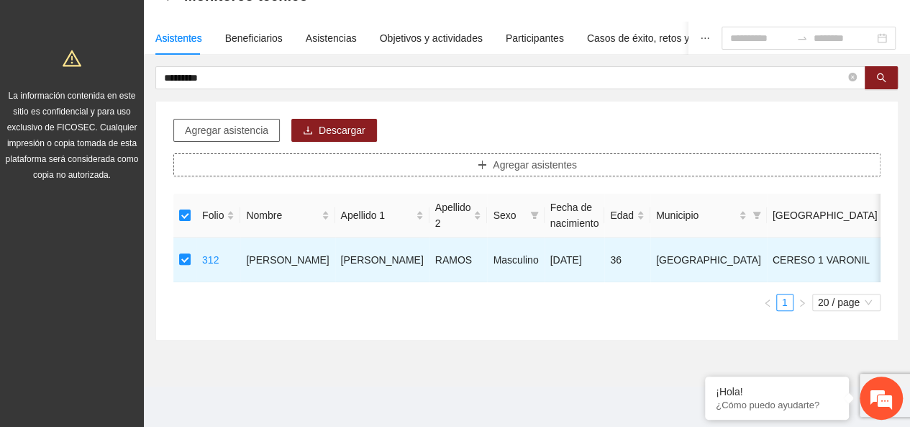
drag, startPoint x: 208, startPoint y: 143, endPoint x: 219, endPoint y: 127, distance: 19.2
click at [216, 132] on div "Agregar asistencia Descargar Agregar asistentes Folio Nombre Apellido 1 Apellid…" at bounding box center [527, 220] width 742 height 238
click at [219, 127] on button "Agregar asistencia" at bounding box center [226, 130] width 106 height 23
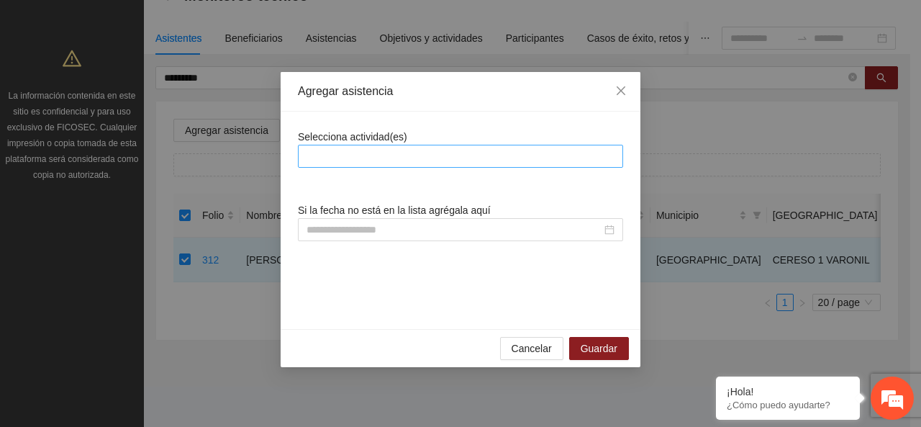
click at [406, 158] on div at bounding box center [460, 155] width 318 height 17
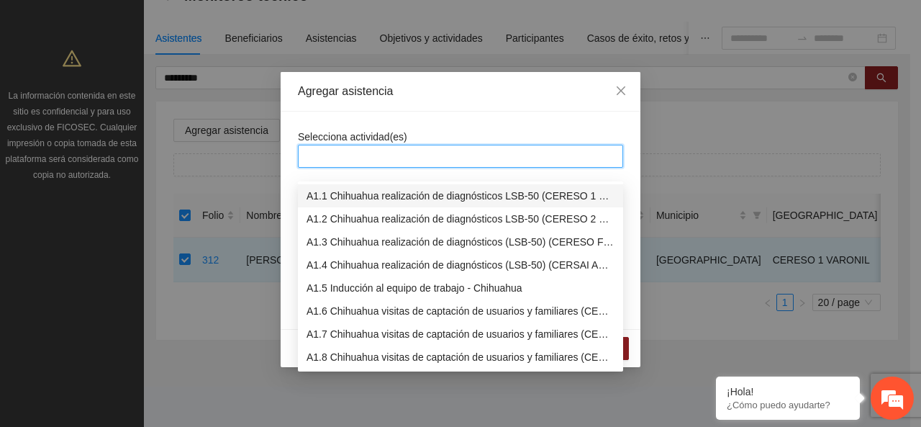
click at [405, 188] on div "A1.1 Chihuahua realización de diagnósticos LSB-50 (CERESO 1 VARONIL)" at bounding box center [460, 196] width 308 height 16
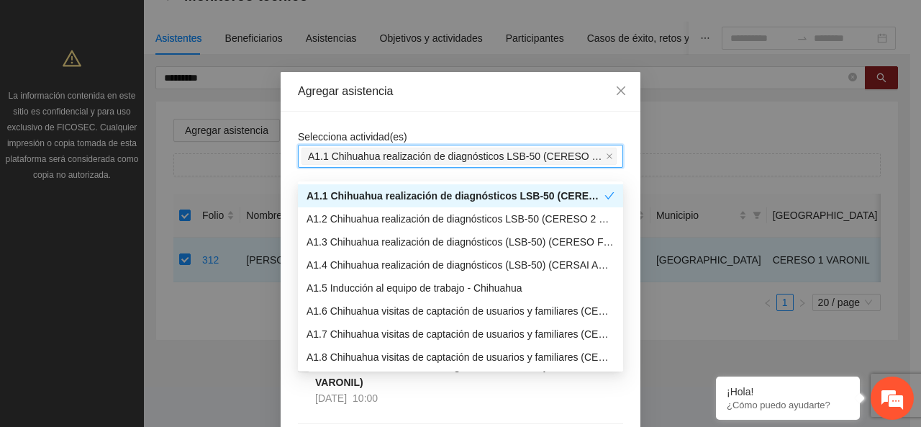
click at [400, 147] on span "A1.1 Chihuahua realización de diagnósticos LSB-50 (CERESO 1 VARONIL)" at bounding box center [458, 155] width 315 height 17
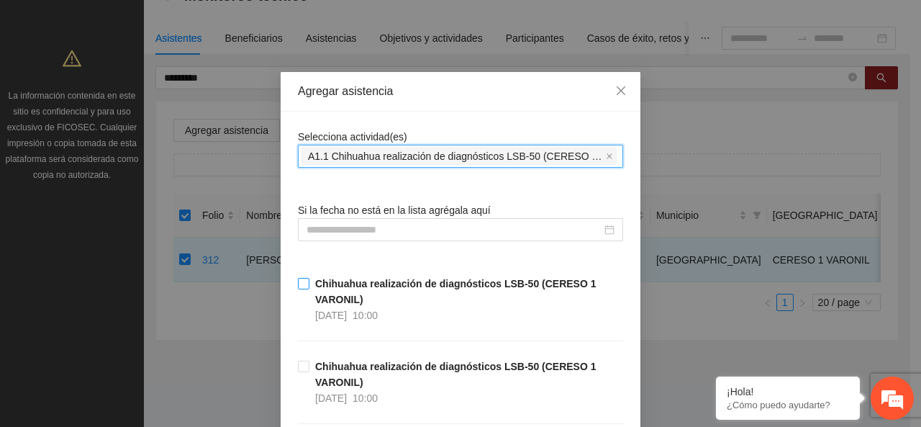
click at [319, 291] on strong "Chihuahua realización de diagnósticos LSB-50 (CERESO 1 VARONIL)" at bounding box center [455, 291] width 281 height 27
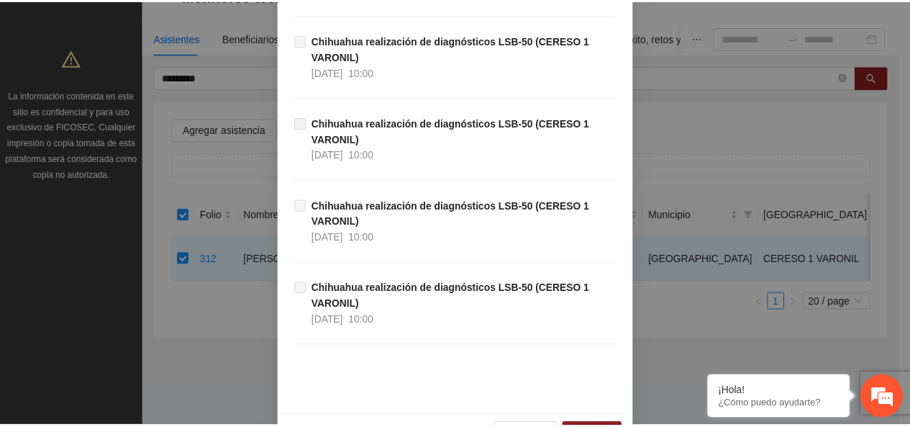
scroll to position [780, 0]
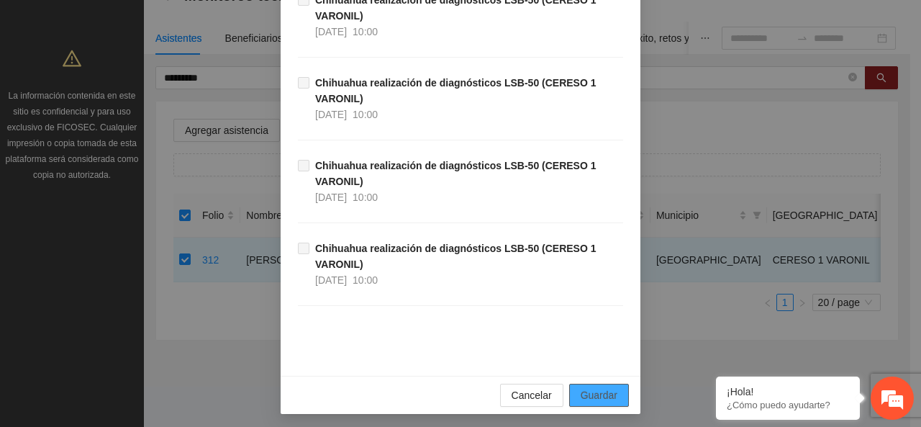
click at [599, 376] on div "Cancelar Guardar" at bounding box center [461, 395] width 360 height 38
click at [599, 392] on span "Guardar" at bounding box center [599, 395] width 37 height 16
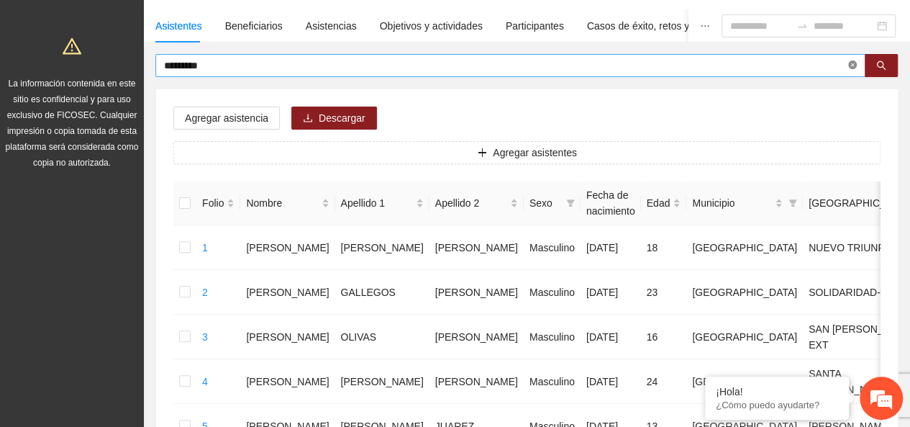
click at [850, 63] on icon "close-circle" at bounding box center [852, 64] width 9 height 9
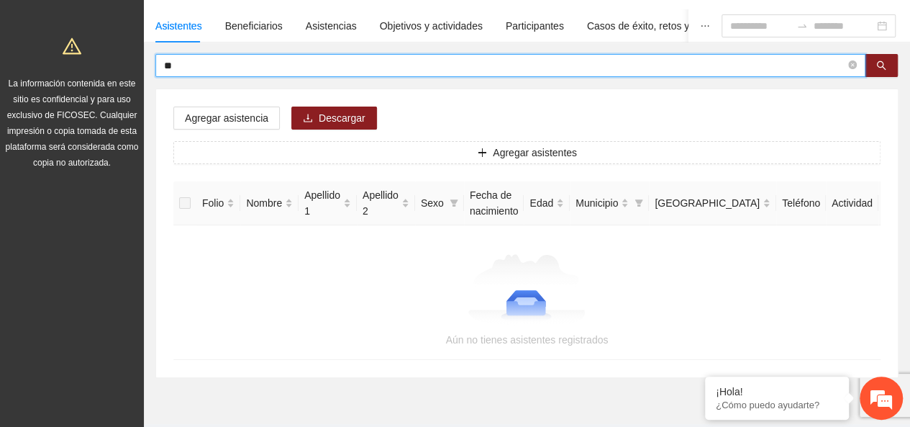
type input "*"
type input "******"
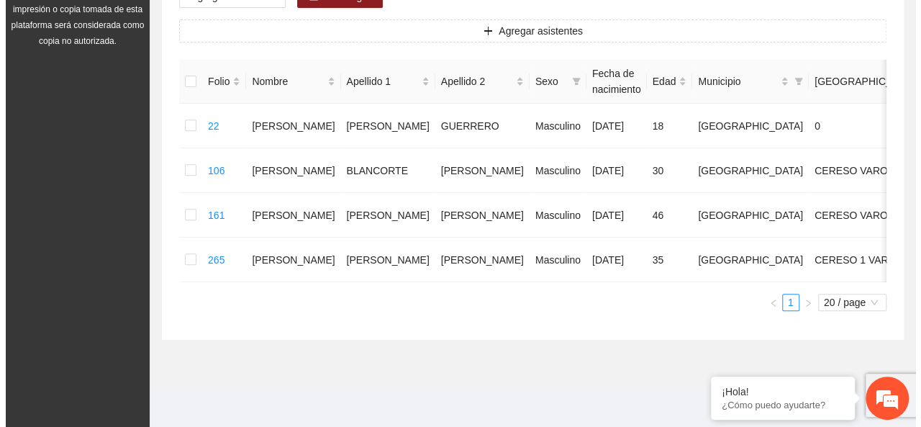
scroll to position [30, 0]
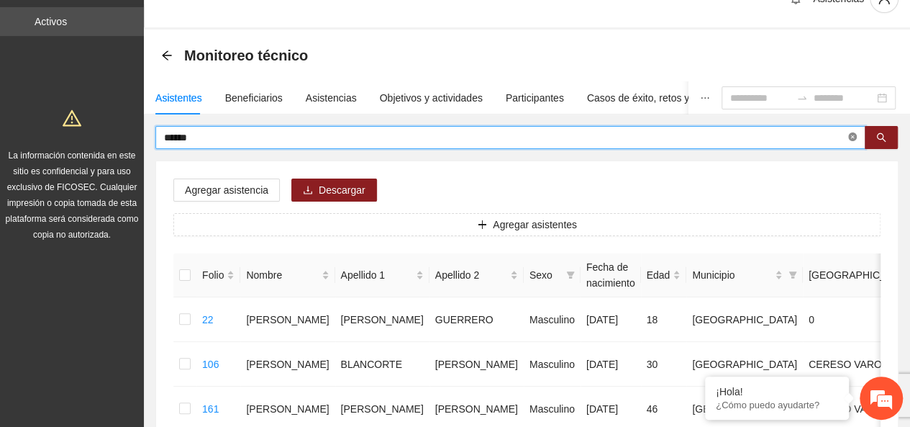
click at [850, 137] on icon "close-circle" at bounding box center [852, 136] width 9 height 9
type input "**********"
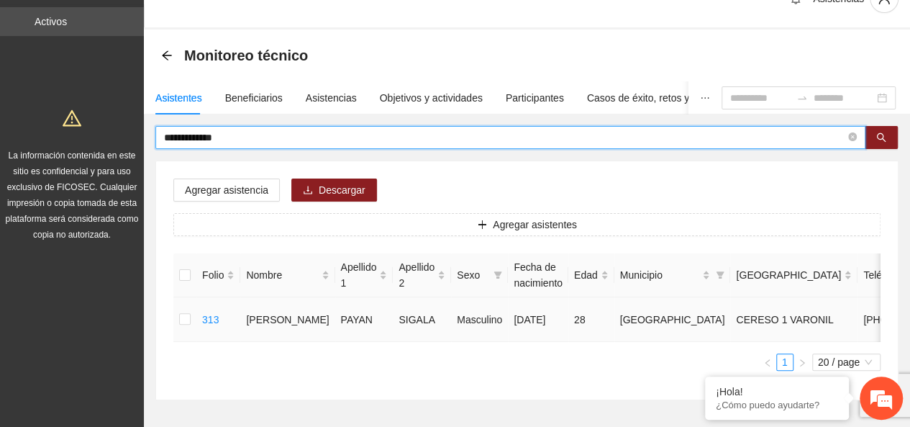
click at [177, 332] on td at bounding box center [184, 319] width 23 height 45
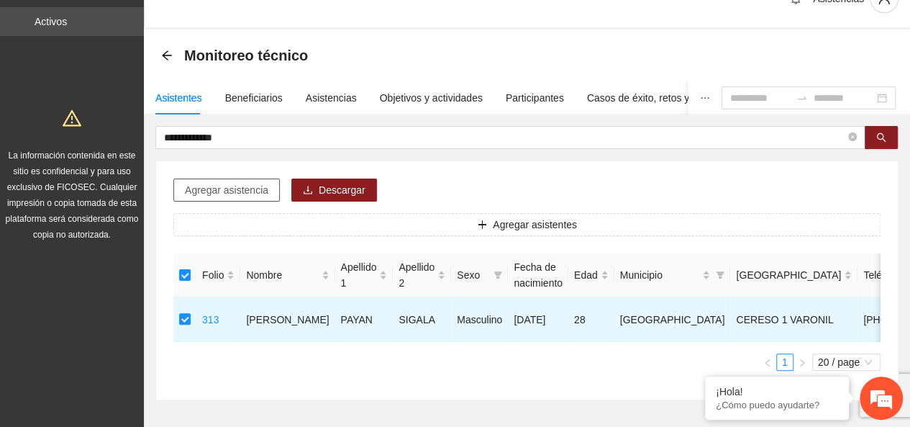
click at [224, 187] on span "Agregar asistencia" at bounding box center [226, 190] width 83 height 16
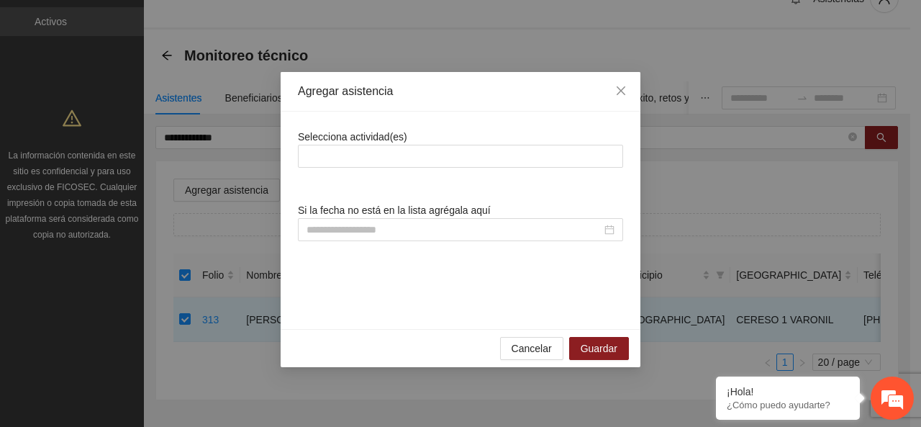
click at [355, 132] on span "Selecciona actividad(es)" at bounding box center [352, 137] width 109 height 12
click at [358, 147] on div at bounding box center [460, 155] width 318 height 17
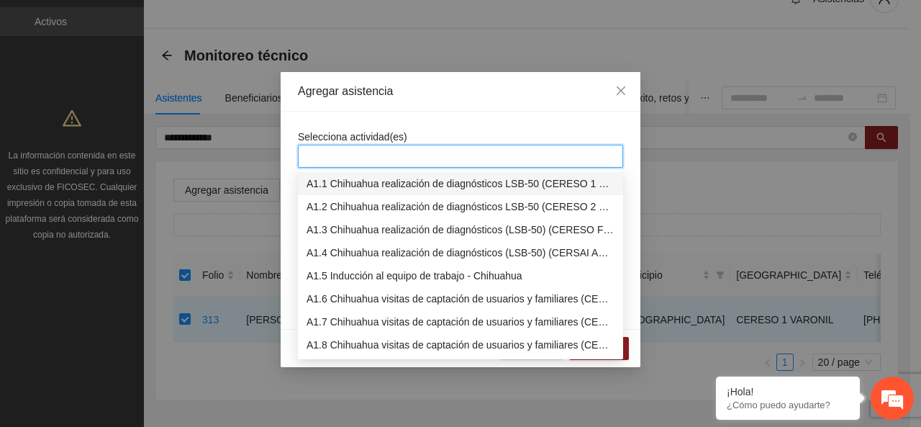
click at [360, 161] on div at bounding box center [460, 155] width 318 height 17
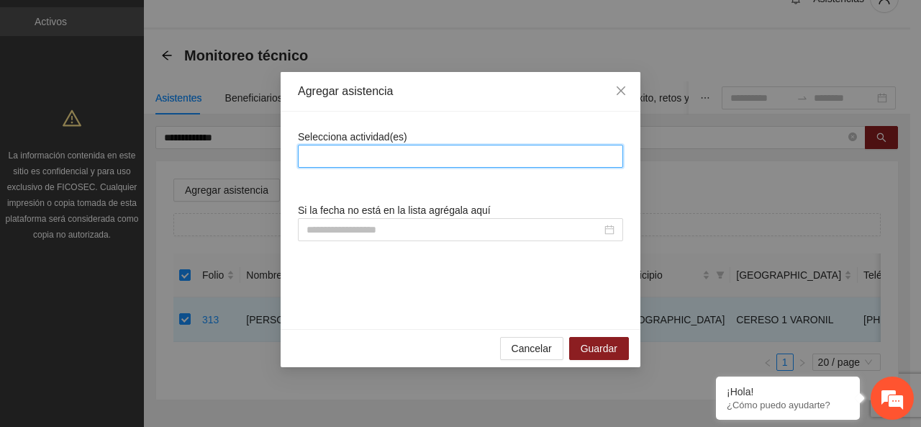
click at [365, 178] on div "Selecciona actividad(es) Si la fecha no está en la lista agrégala aquí" at bounding box center [460, 220] width 325 height 183
click at [363, 157] on div at bounding box center [460, 155] width 318 height 17
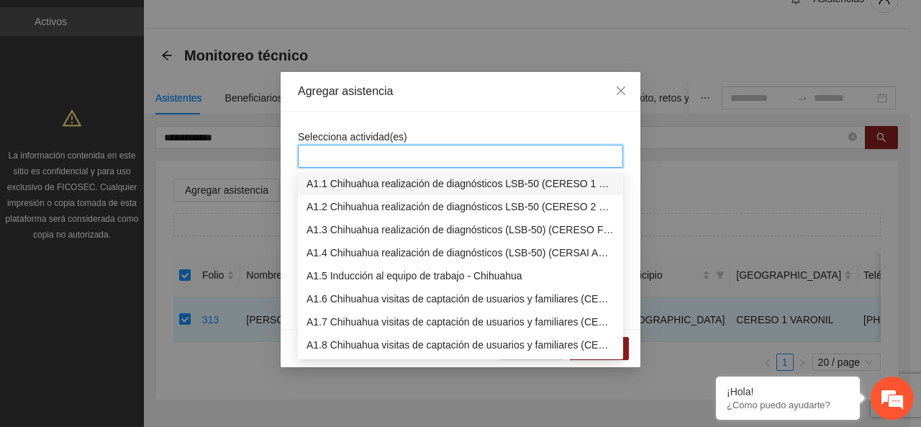
click at [364, 176] on div "A1.1 Chihuahua realización de diagnósticos LSB-50 (CERESO 1 VARONIL)" at bounding box center [460, 184] width 308 height 16
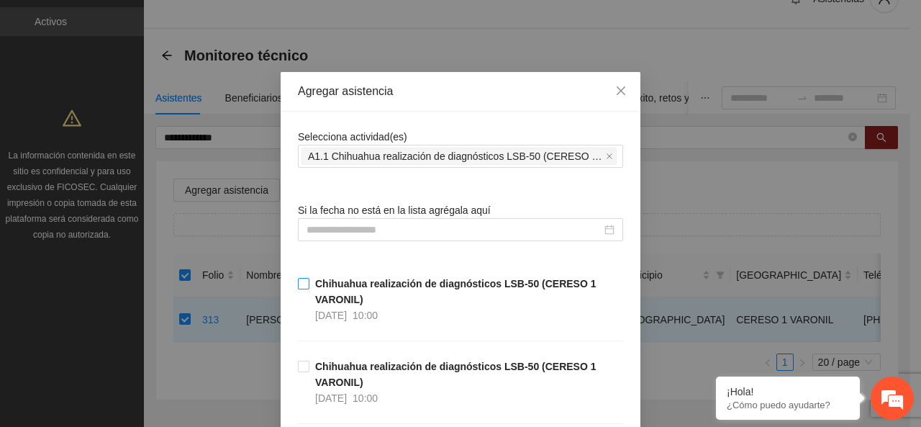
click at [309, 281] on span "Chihuahua realización de diagnósticos LSB-50 (CERESO 1 VARONIL) [DATE] 10:00" at bounding box center [466, 299] width 314 height 47
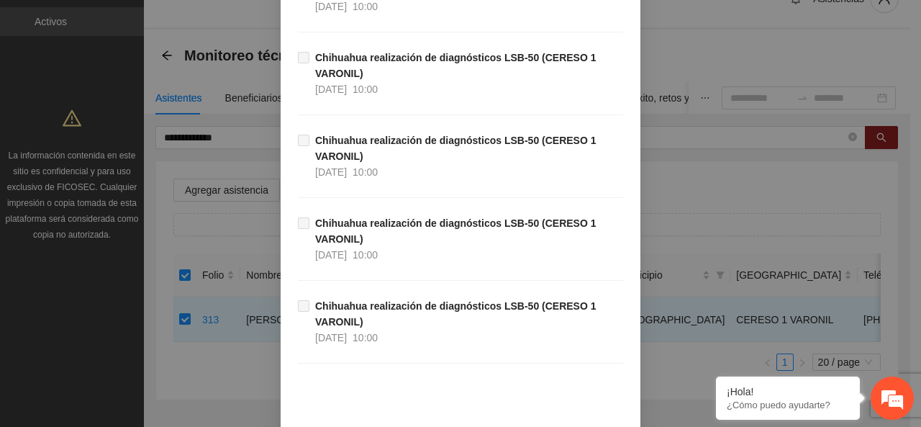
scroll to position [780, 0]
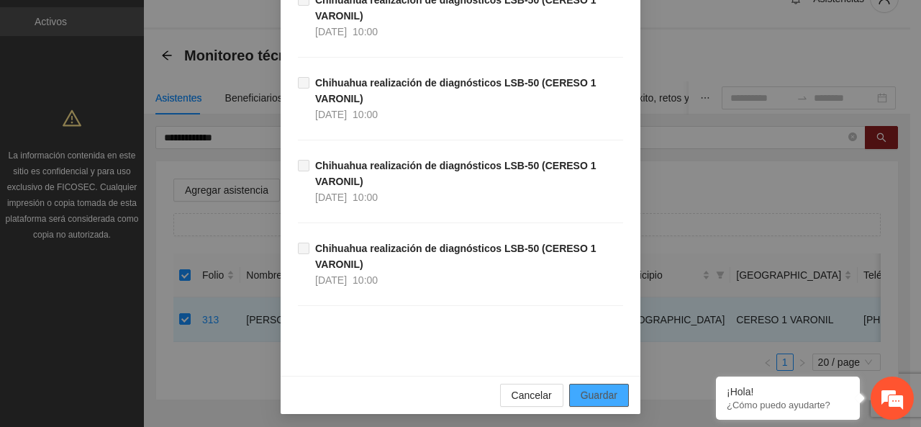
click at [596, 391] on span "Guardar" at bounding box center [599, 395] width 37 height 16
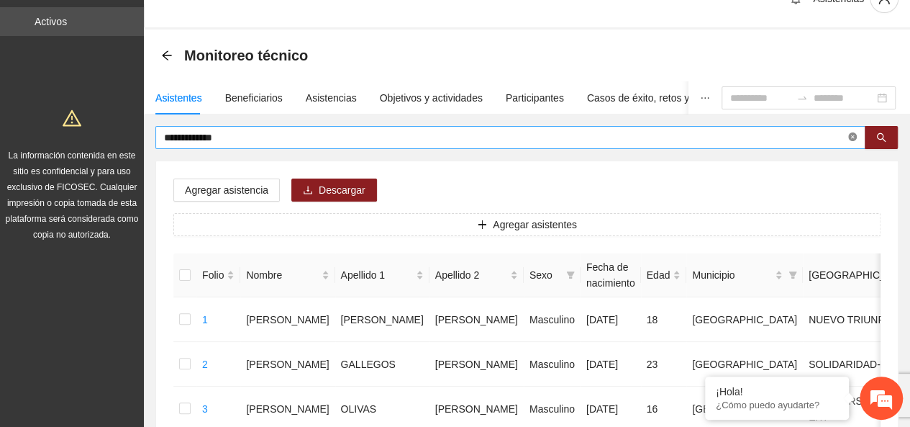
click at [854, 140] on icon "close-circle" at bounding box center [852, 136] width 9 height 9
type input "**********"
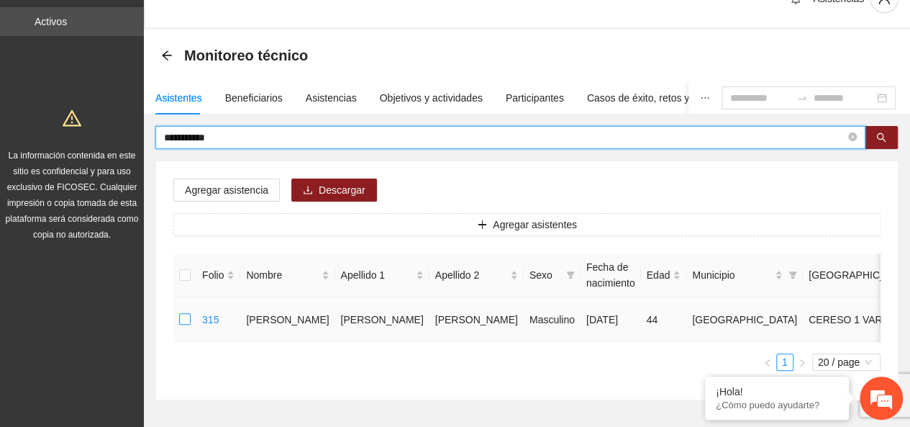
click at [186, 327] on label at bounding box center [185, 319] width 12 height 16
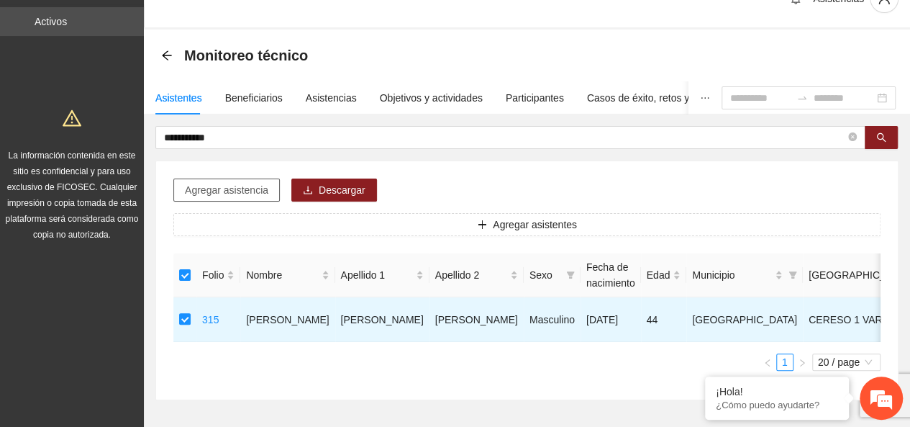
click at [221, 196] on span "Agregar asistencia" at bounding box center [226, 190] width 83 height 16
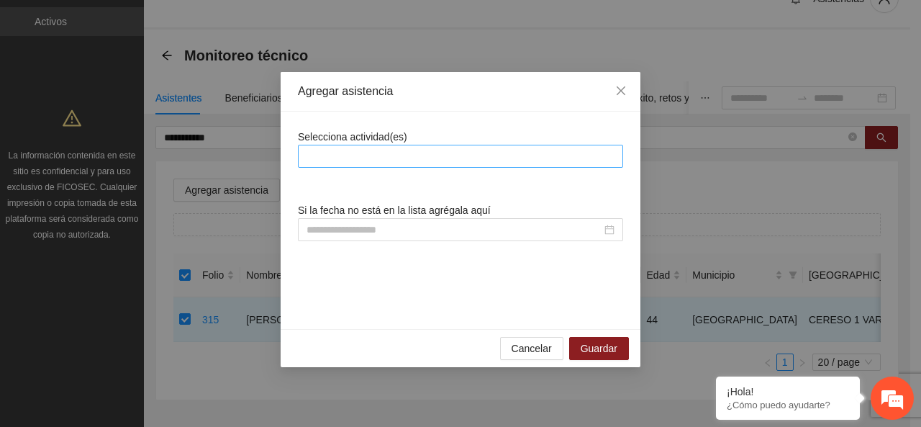
click at [344, 148] on div at bounding box center [460, 155] width 318 height 17
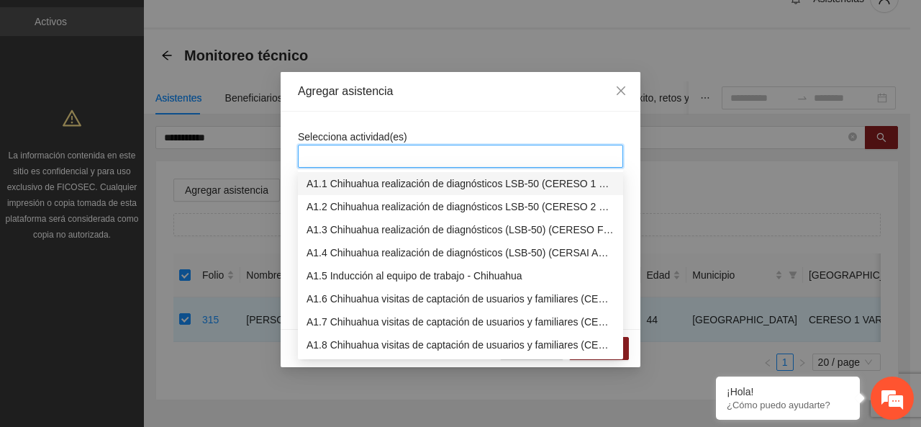
drag, startPoint x: 351, startPoint y: 183, endPoint x: 352, endPoint y: 191, distance: 8.0
click at [352, 191] on div "A1.1 Chihuahua realización de diagnósticos LSB-50 (CERESO 1 VARONIL)" at bounding box center [460, 183] width 325 height 23
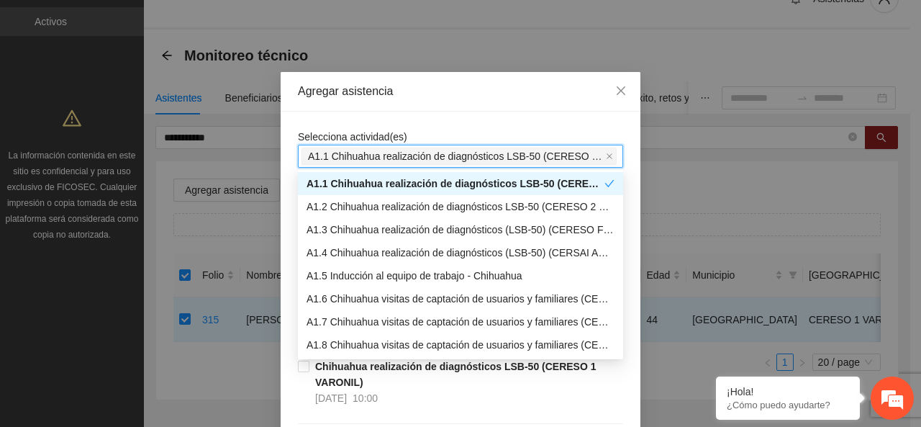
drag, startPoint x: 347, startPoint y: 115, endPoint x: 350, endPoint y: 126, distance: 11.2
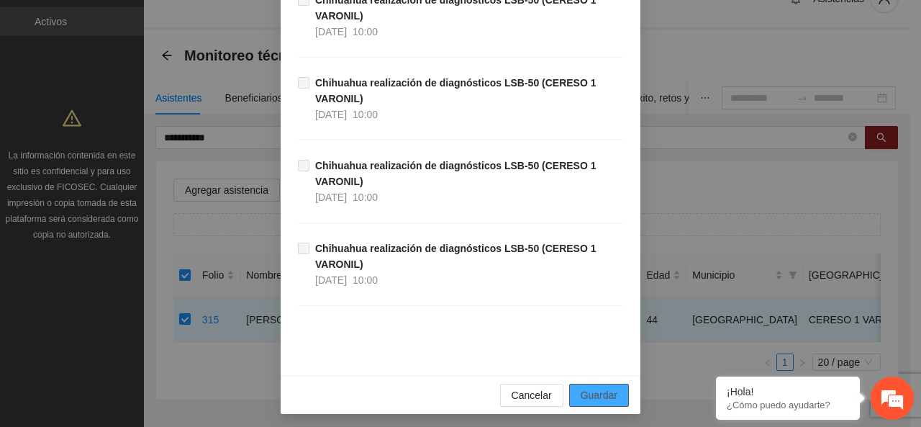
click at [593, 394] on span "Guardar" at bounding box center [599, 395] width 37 height 16
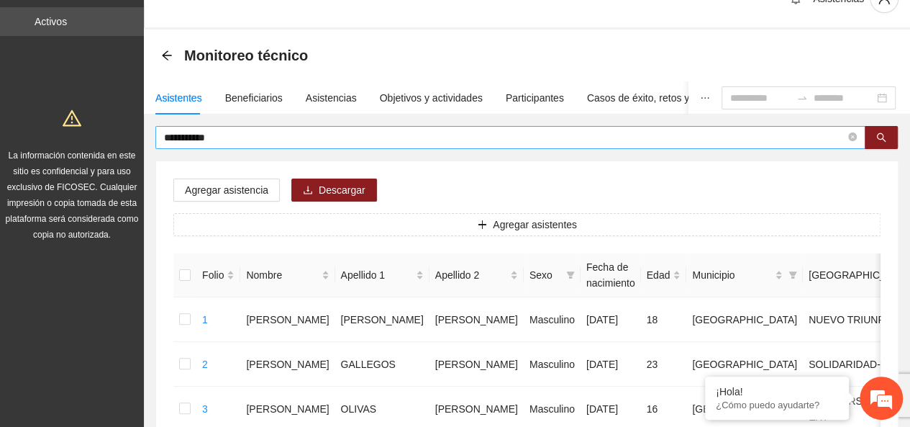
click at [853, 135] on icon "close-circle" at bounding box center [852, 136] width 9 height 9
type input "**********"
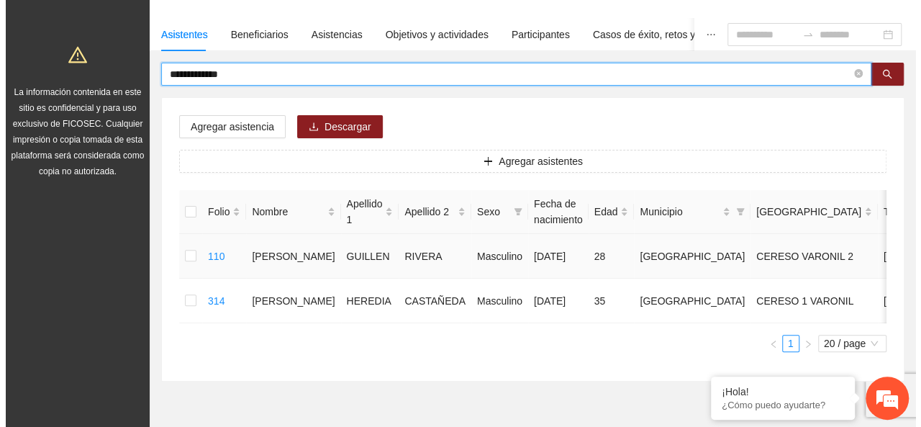
scroll to position [174, 0]
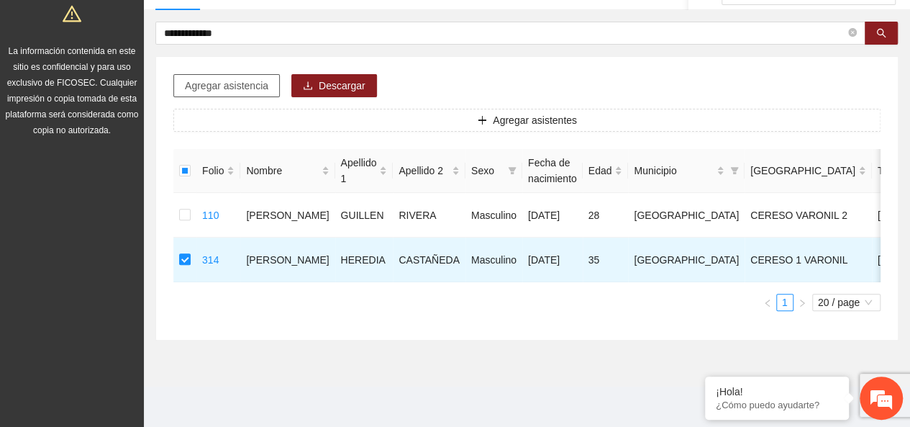
click at [243, 78] on span "Agregar asistencia" at bounding box center [226, 86] width 83 height 16
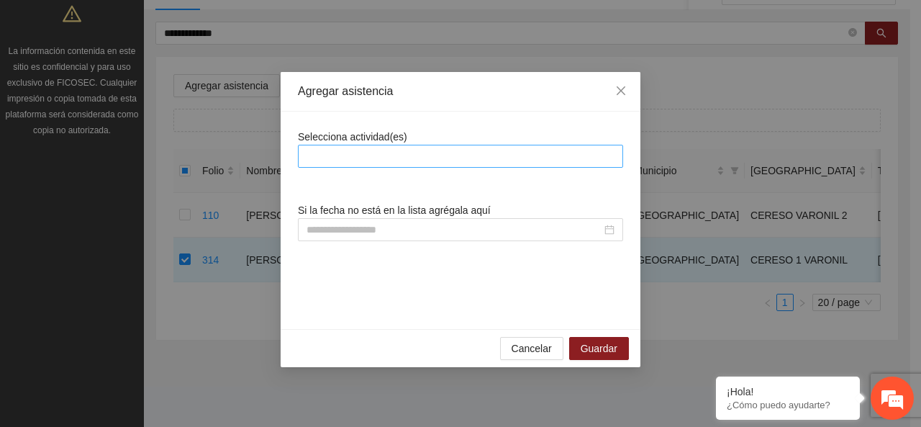
click at [418, 151] on div at bounding box center [460, 155] width 318 height 17
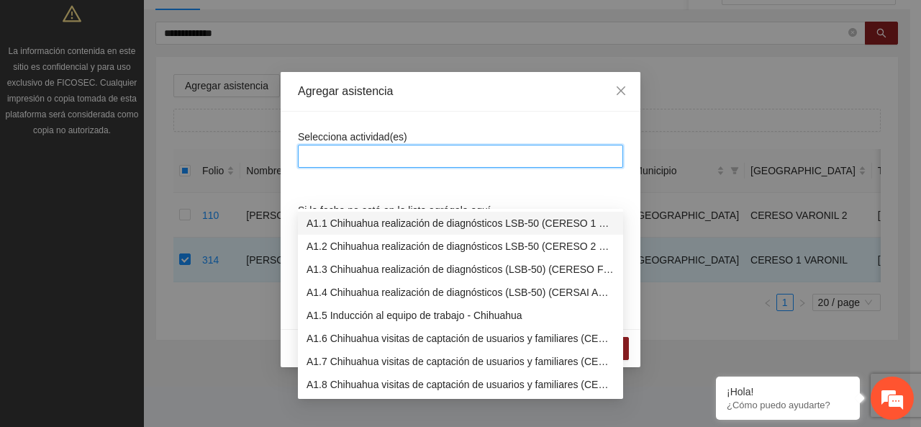
click at [424, 211] on div "A1.1 Chihuahua realización de diagnósticos LSB-50 (CERESO 1 VARONIL)" at bounding box center [460, 222] width 325 height 23
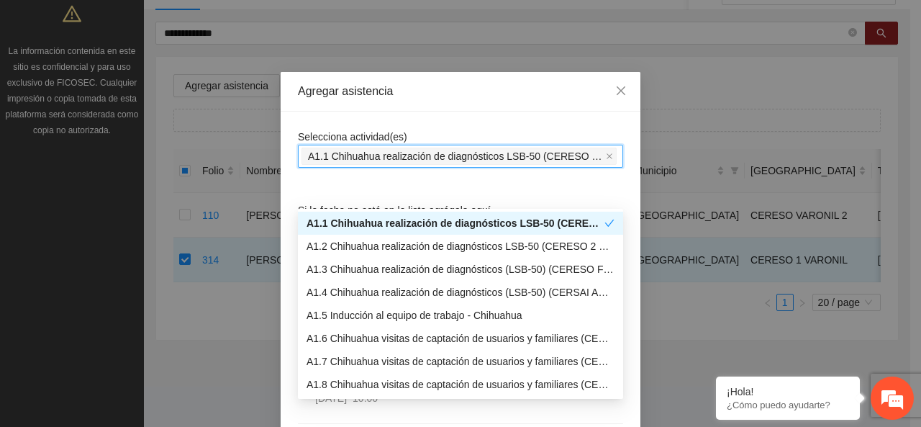
click at [417, 143] on div "Selecciona actividad(es) A1.1 Chihuahua realización de diagnósticos LSB-50 (CER…" at bounding box center [460, 148] width 325 height 39
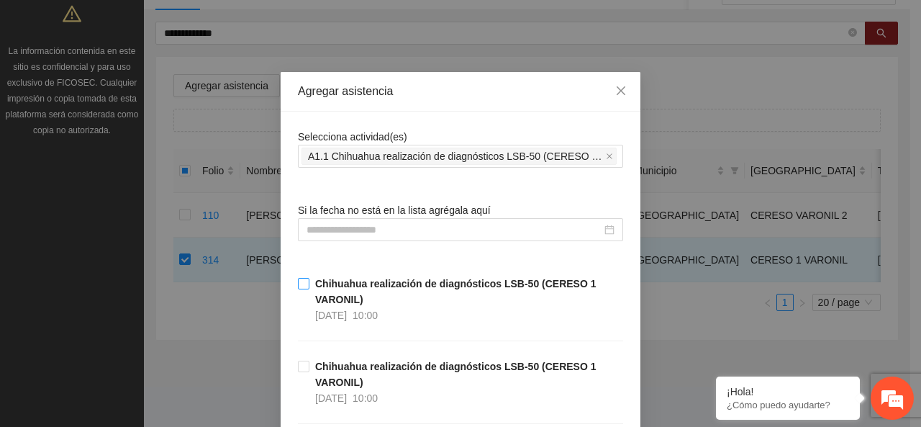
click at [315, 286] on strong "Chihuahua realización de diagnósticos LSB-50 (CERESO 1 VARONIL)" at bounding box center [455, 291] width 281 height 27
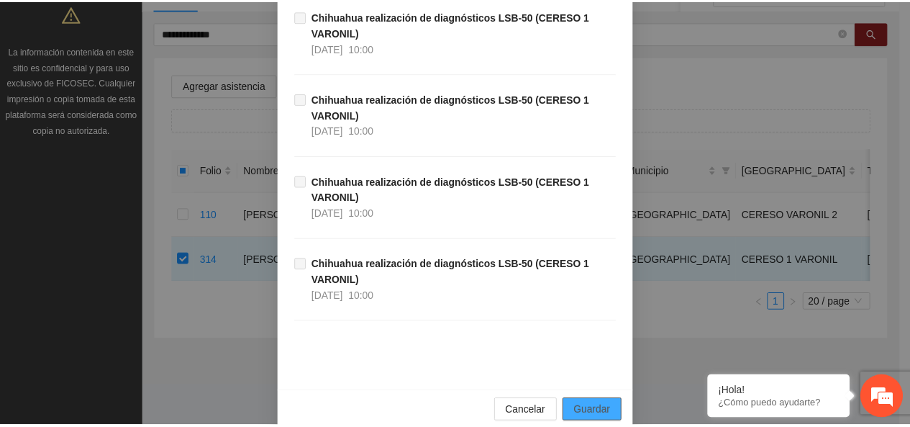
scroll to position [780, 0]
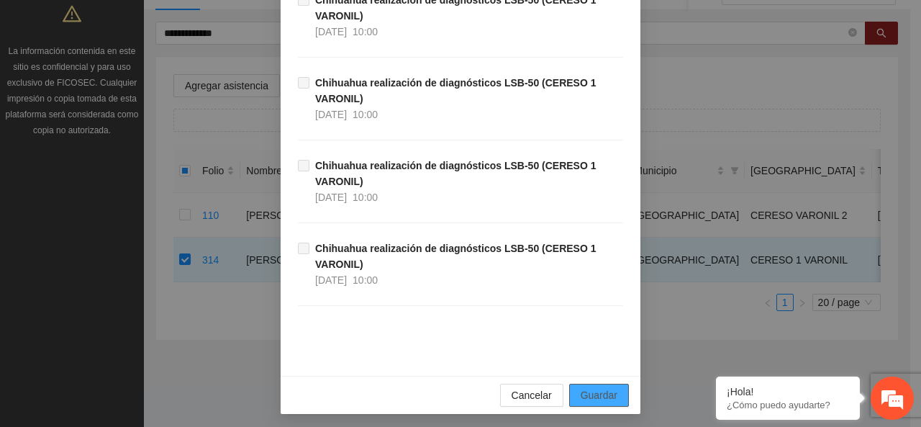
click at [599, 392] on span "Guardar" at bounding box center [599, 395] width 37 height 16
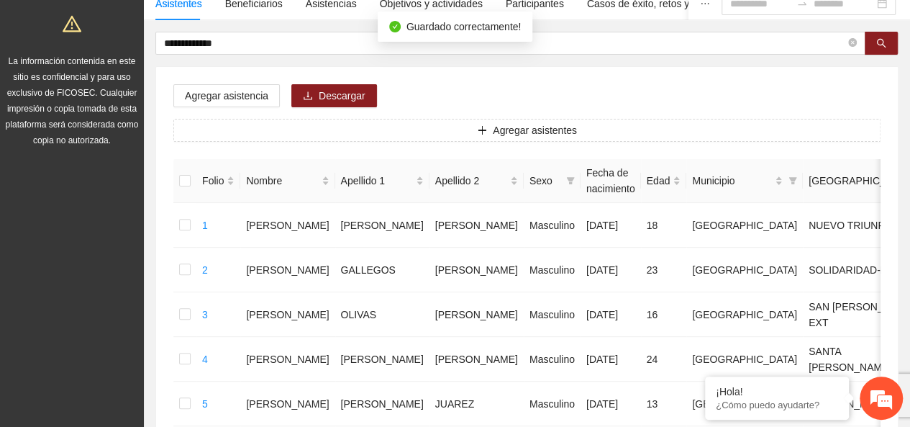
scroll to position [102, 0]
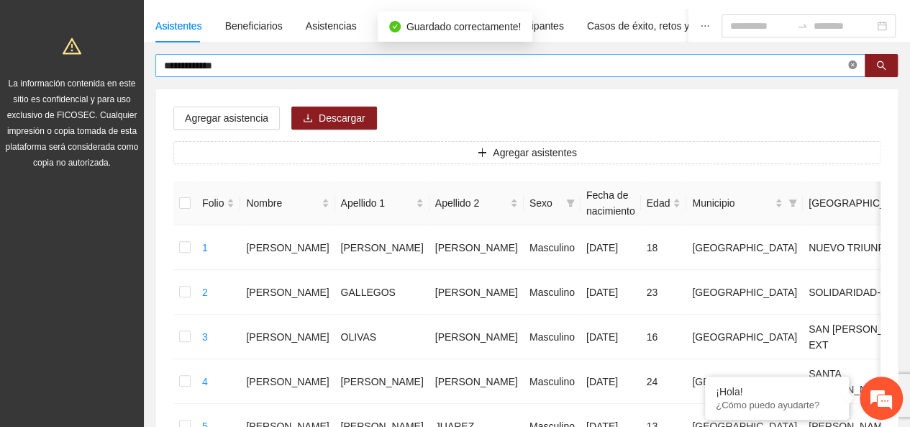
click at [852, 65] on icon "close-circle" at bounding box center [852, 64] width 9 height 9
type input "**********"
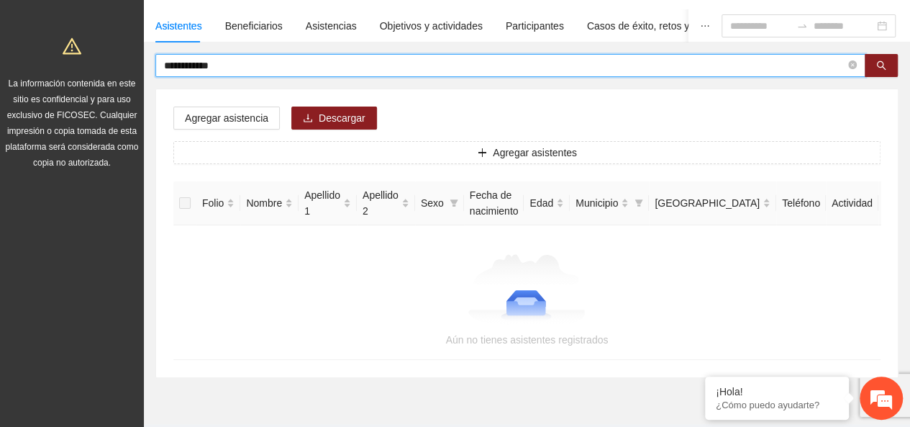
click at [856, 63] on icon "close-circle" at bounding box center [852, 64] width 9 height 9
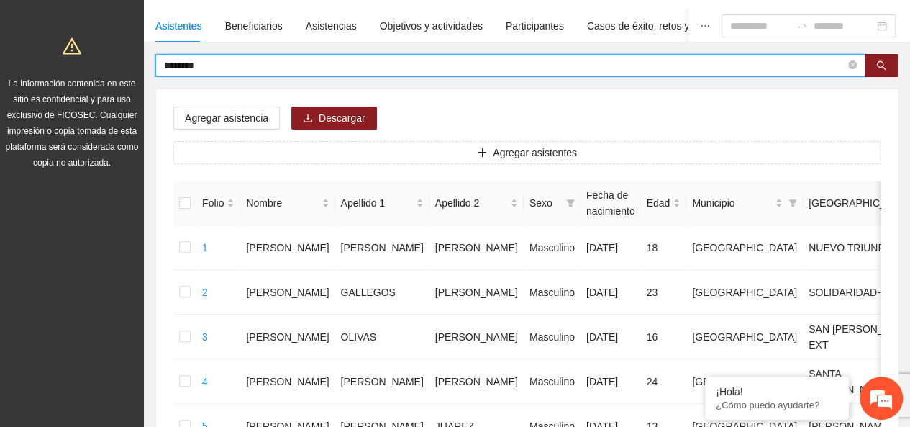
type input "********"
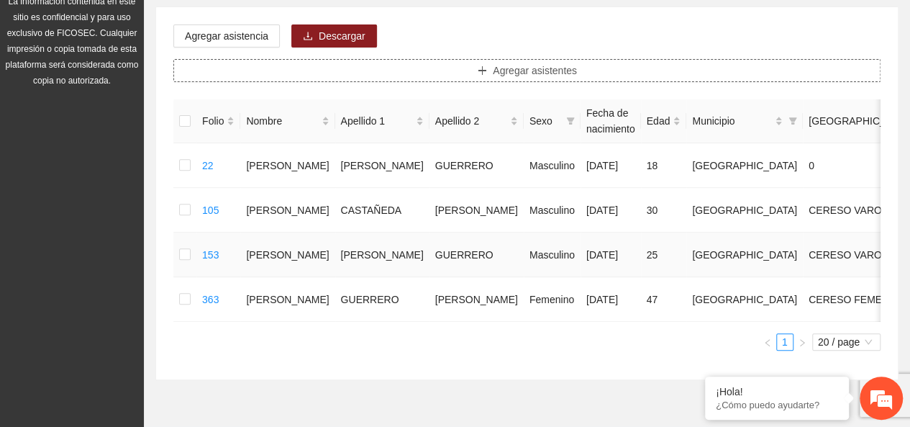
scroll to position [94, 0]
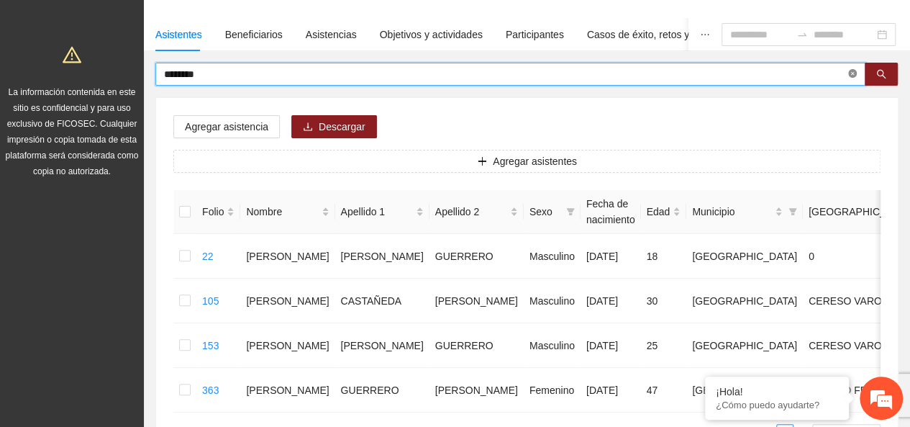
click at [845, 68] on input "********" at bounding box center [504, 74] width 681 height 16
click at [851, 73] on icon "close-circle" at bounding box center [852, 73] width 9 height 9
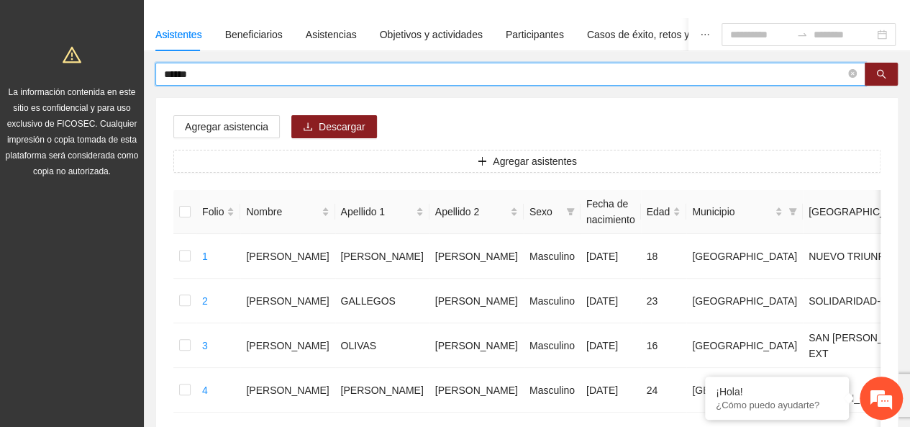
type input "******"
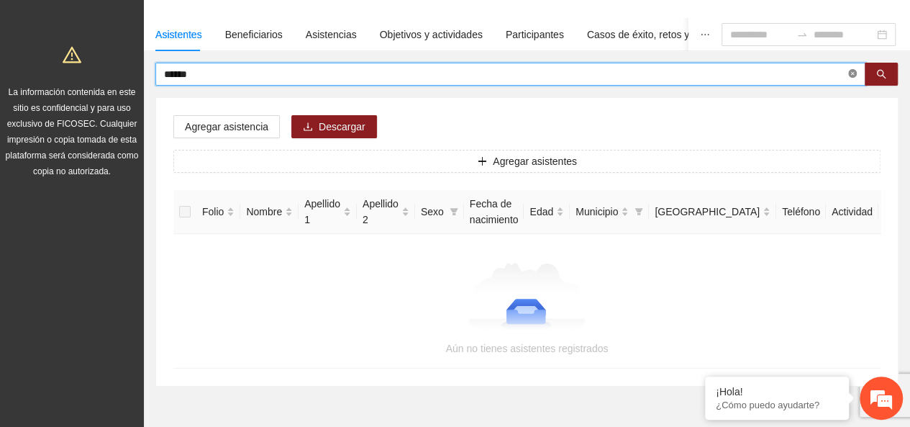
click at [851, 74] on icon "close-circle" at bounding box center [852, 73] width 9 height 9
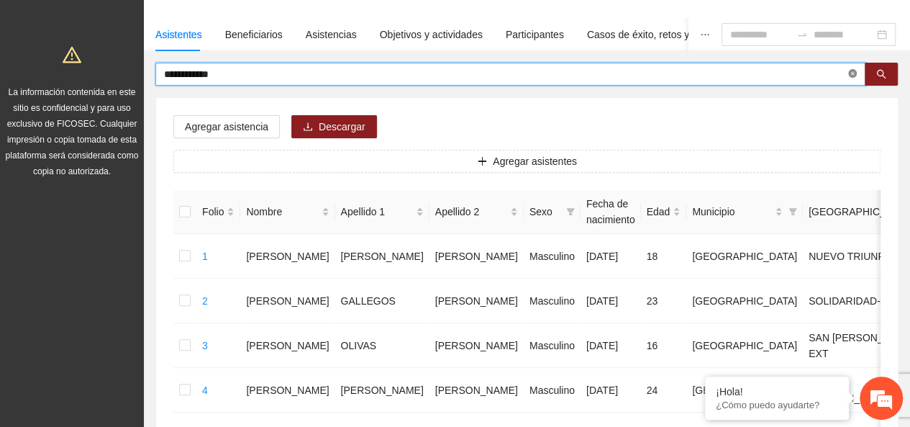
type input "**********"
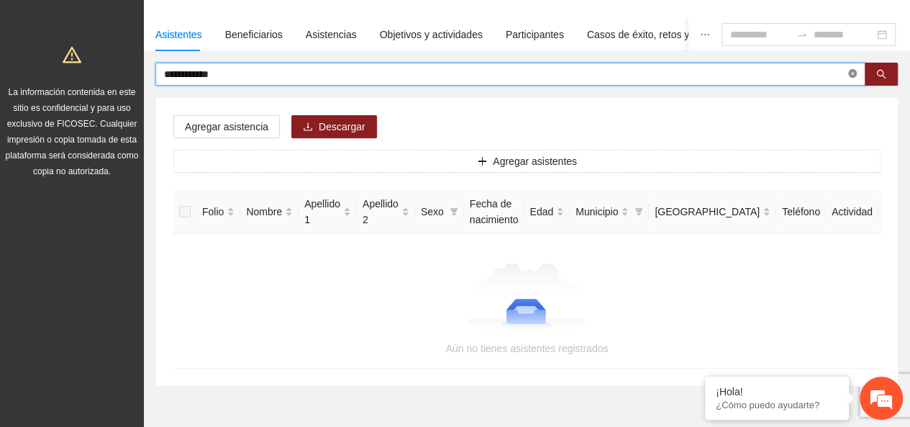
click at [856, 77] on icon "close-circle" at bounding box center [852, 73] width 9 height 9
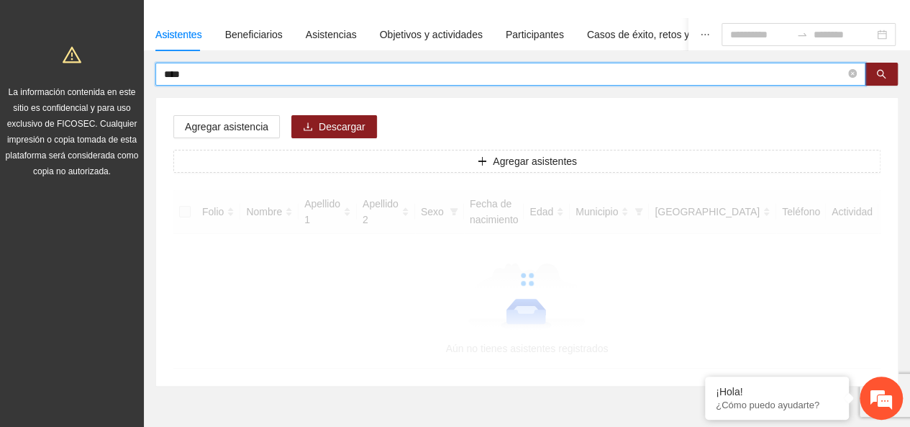
type input "****"
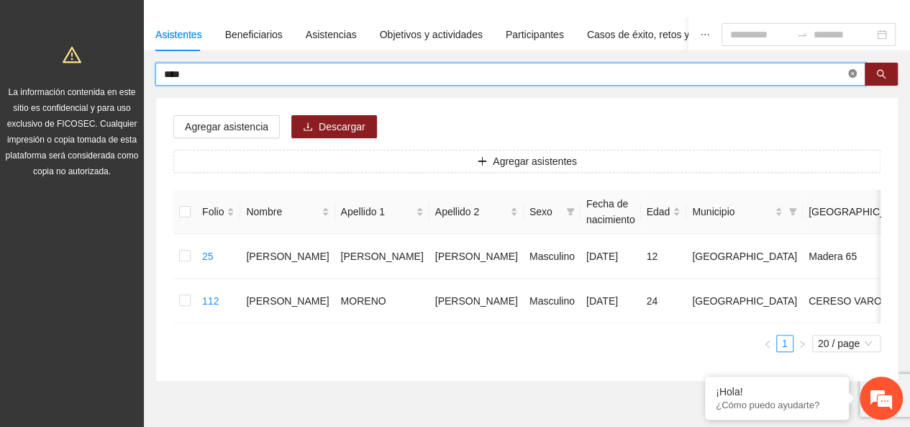
click at [850, 77] on icon "close-circle" at bounding box center [852, 73] width 9 height 9
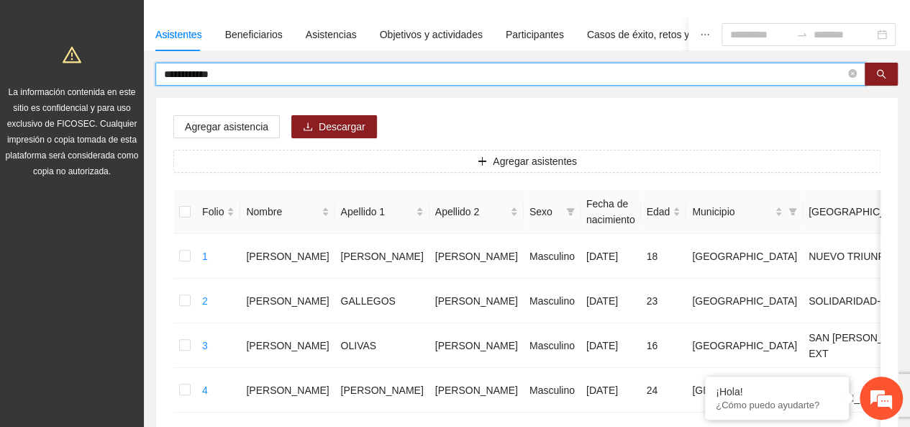
type input "**********"
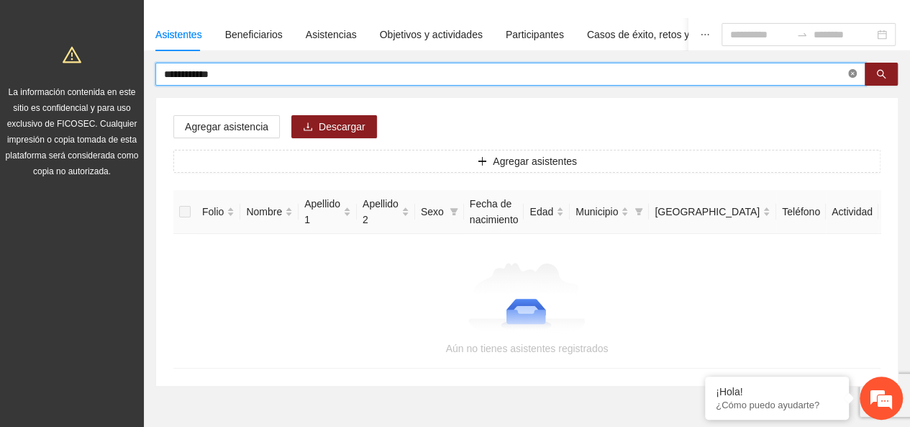
click at [852, 78] on span at bounding box center [852, 75] width 9 height 14
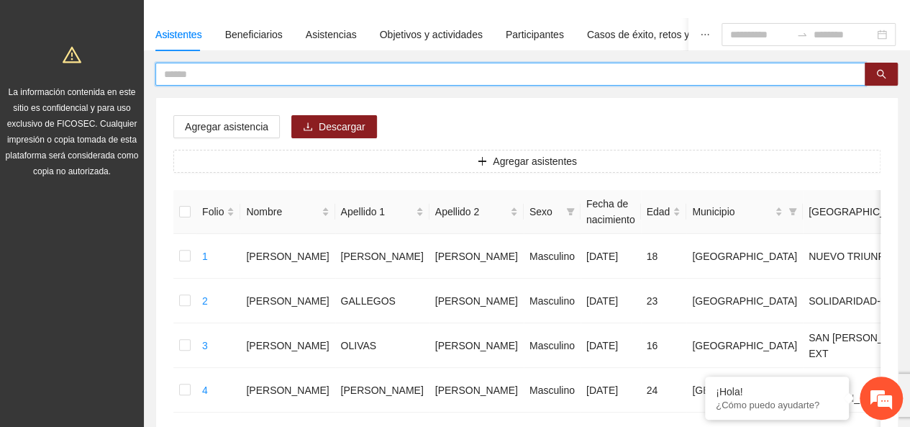
click at [399, 70] on input "text" at bounding box center [504, 74] width 681 height 16
type input "*******"
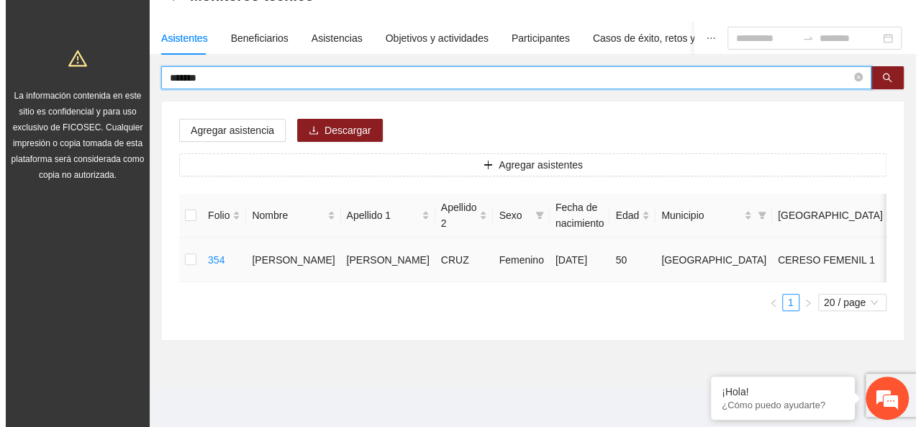
scroll to position [114, 0]
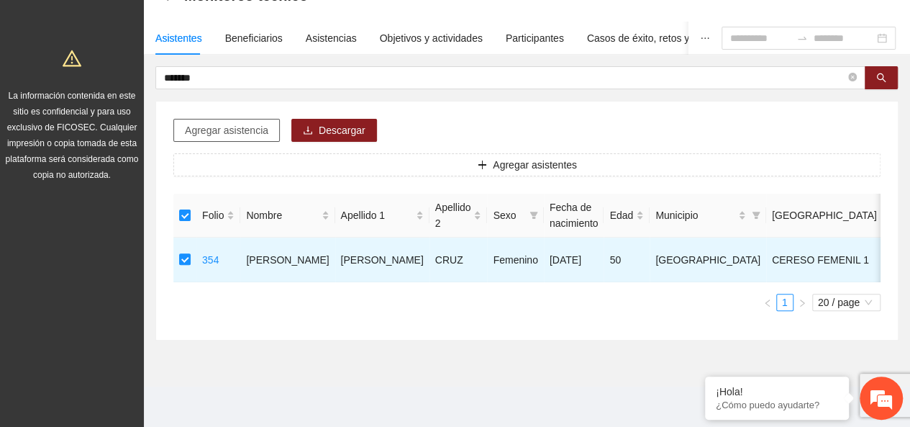
click at [214, 122] on span "Agregar asistencia" at bounding box center [226, 130] width 83 height 16
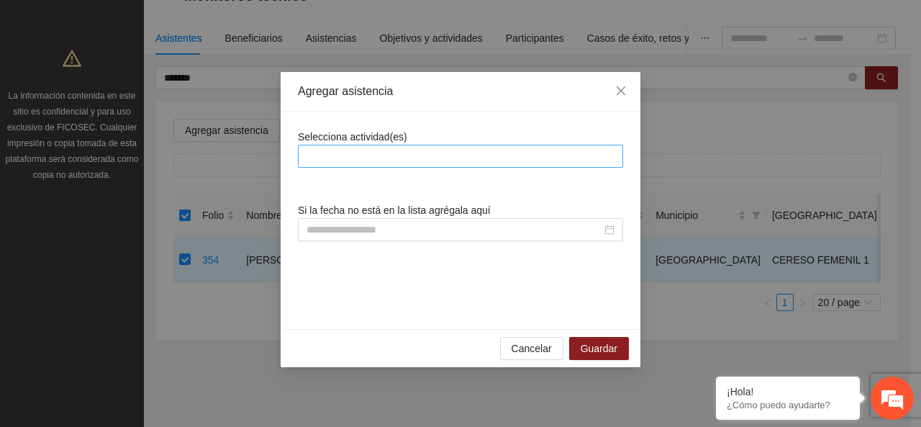
click at [342, 145] on div at bounding box center [460, 156] width 325 height 23
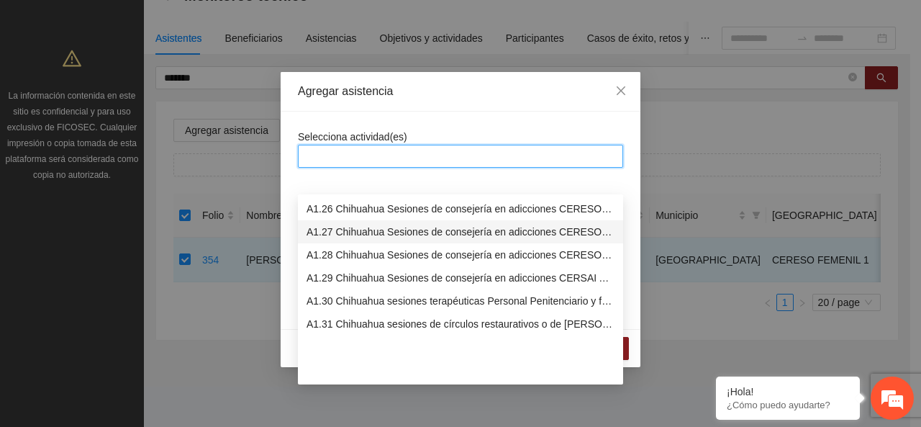
scroll to position [504, 0]
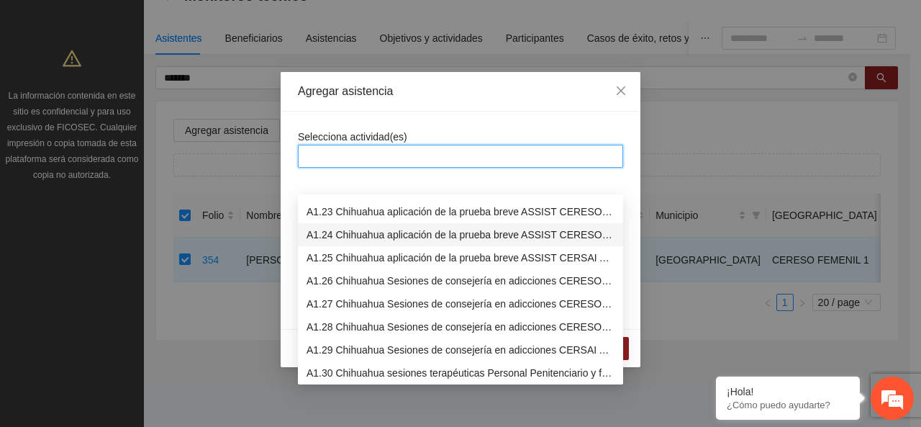
click at [350, 227] on div "A1.24 Chihuahua aplicación de la prueba breve ASSIST CERESO 1 FEMENIL" at bounding box center [460, 235] width 308 height 16
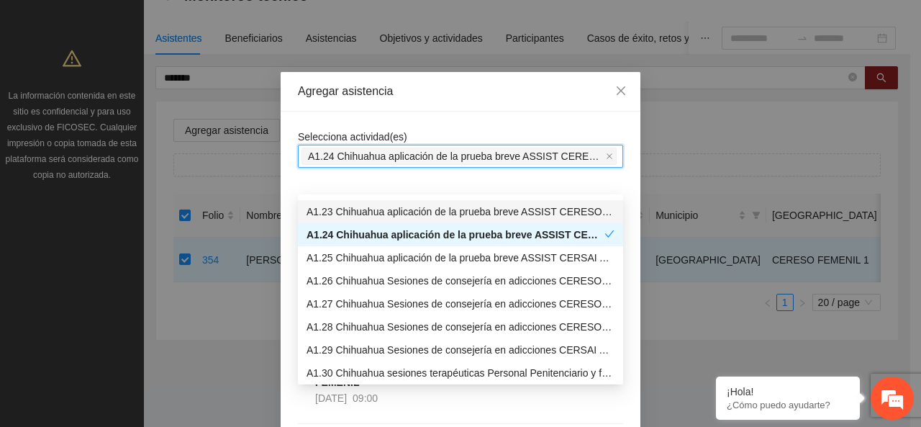
click at [355, 127] on div "Selecciona actividad(es) A1.24 Chihuahua aplicación de la prueba breve ASSIST C…" at bounding box center [461, 427] width 360 height 630
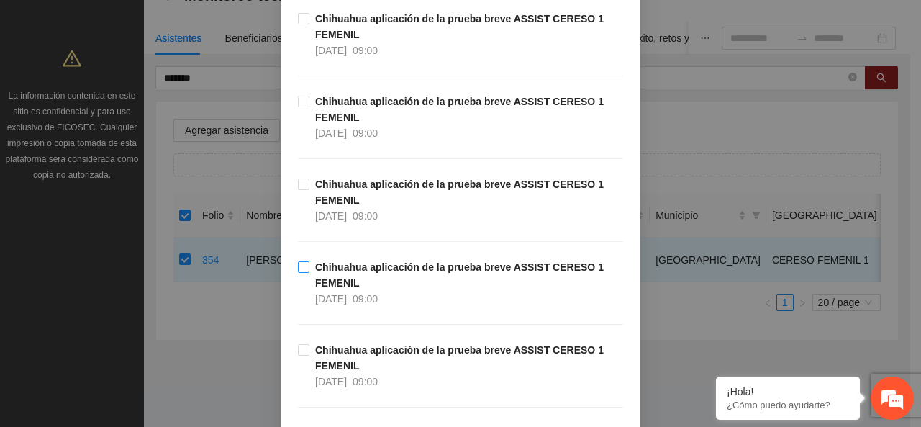
scroll to position [288, 0]
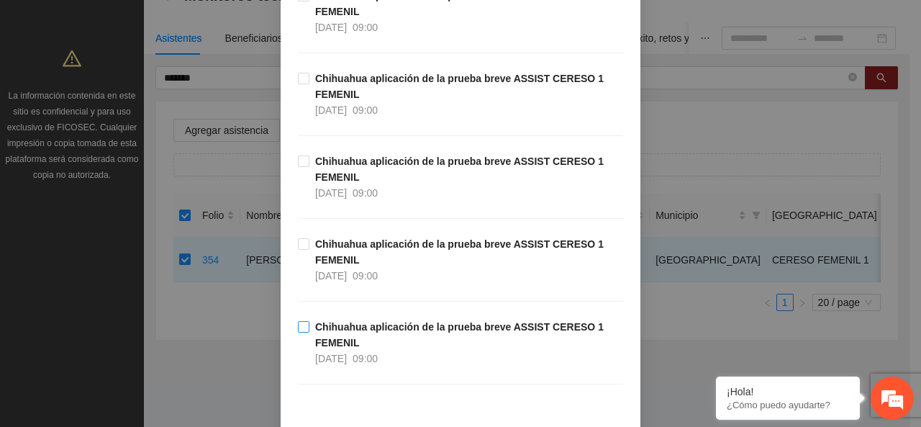
click at [348, 321] on strong "Chihuahua aplicación de la prueba breve ASSIST CERESO 1 FEMENIL" at bounding box center [459, 334] width 288 height 27
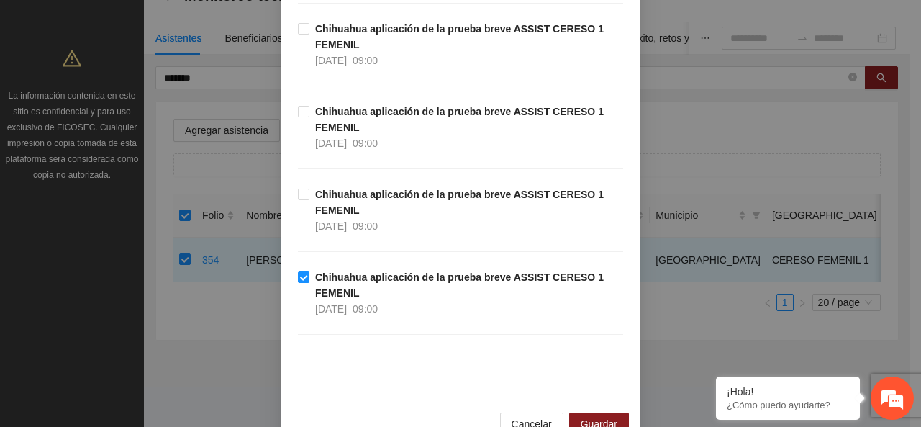
scroll to position [368, 0]
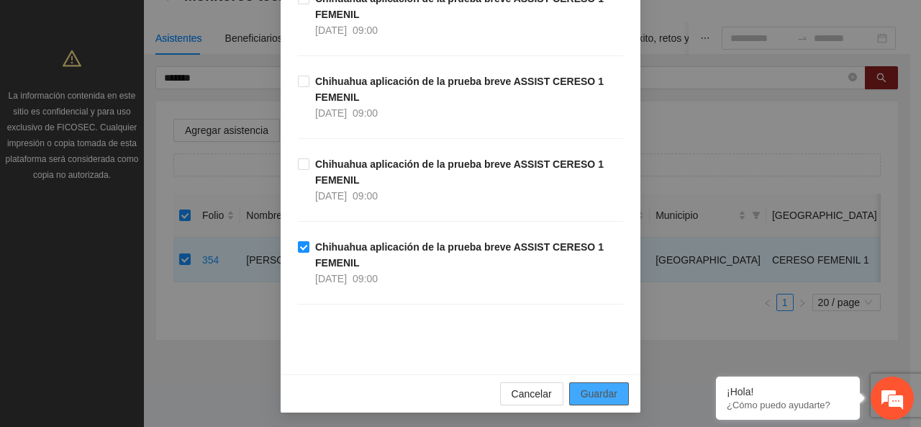
click at [593, 392] on span "Guardar" at bounding box center [599, 394] width 37 height 16
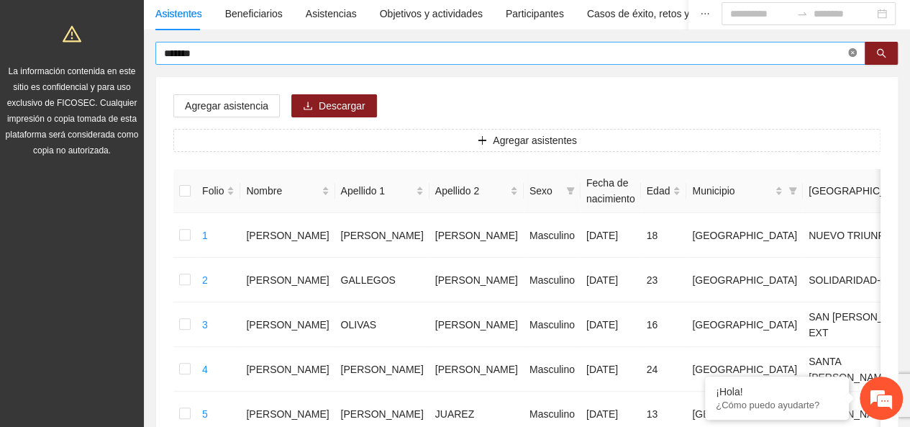
click at [850, 54] on icon "close-circle" at bounding box center [852, 52] width 9 height 9
type input "********"
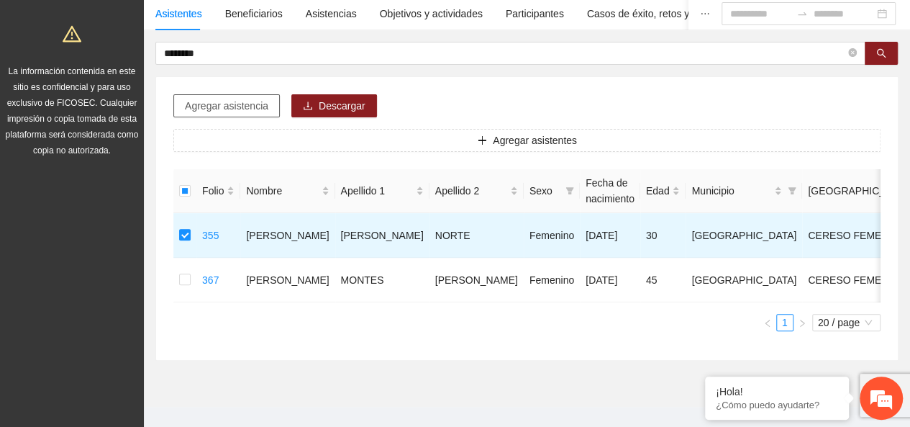
click at [204, 108] on span "Agregar asistencia" at bounding box center [226, 106] width 83 height 16
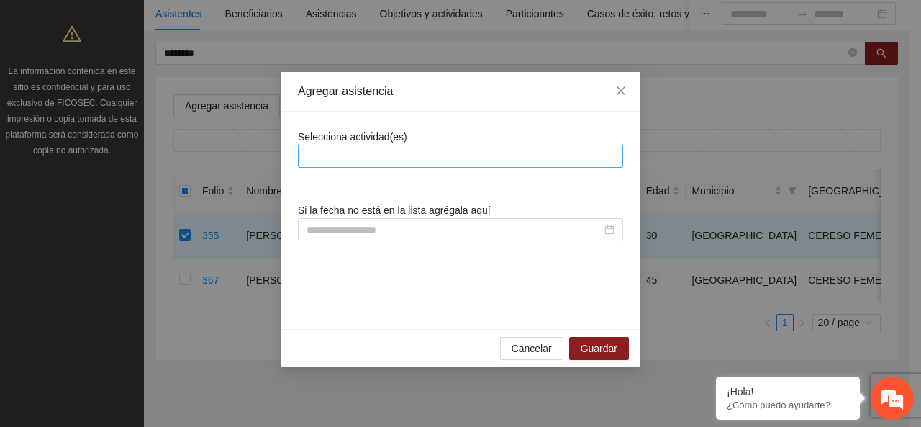
click at [371, 157] on div at bounding box center [460, 155] width 318 height 17
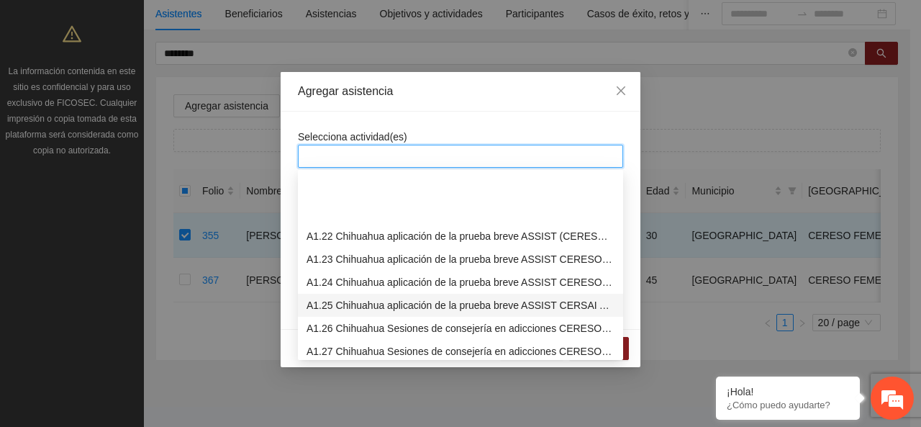
scroll to position [504, 0]
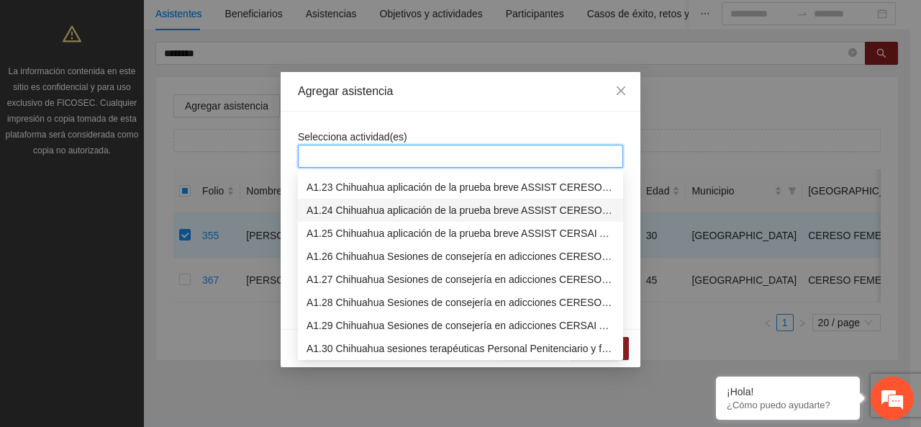
click at [361, 213] on div "A1.24 Chihuahua aplicación de la prueba breve ASSIST CERESO 1 FEMENIL" at bounding box center [460, 210] width 308 height 16
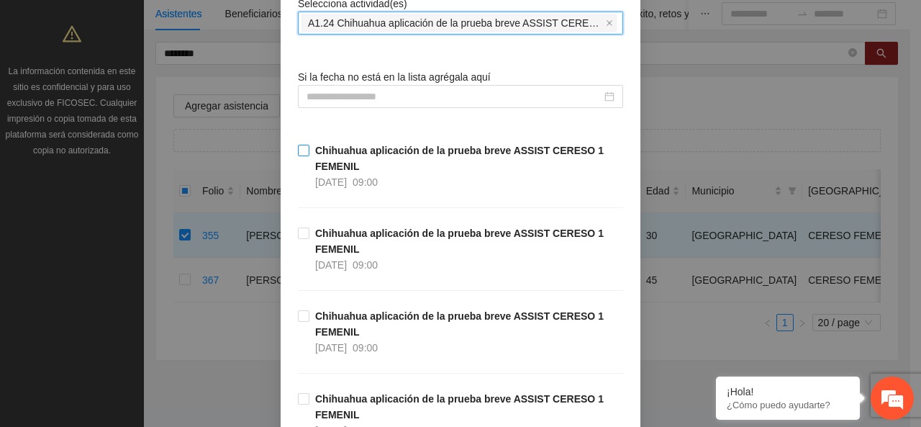
scroll to position [368, 0]
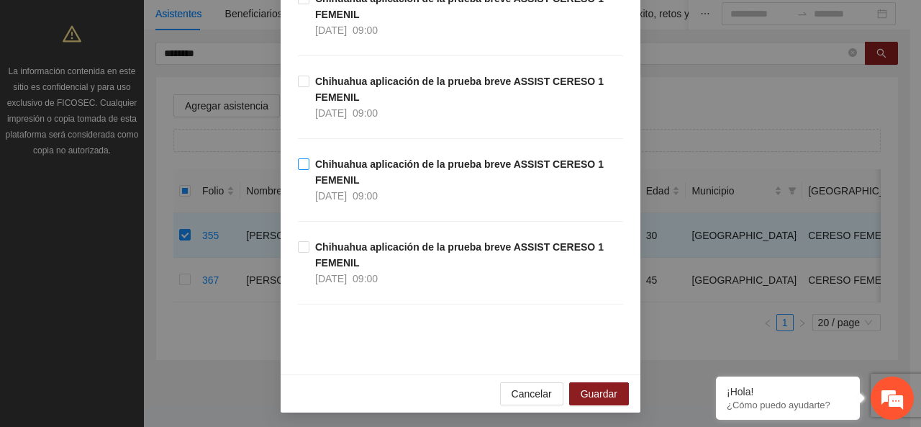
click at [331, 177] on strong "Chihuahua aplicación de la prueba breve ASSIST CERESO 1 FEMENIL" at bounding box center [459, 171] width 288 height 27
drag, startPoint x: 598, startPoint y: 391, endPoint x: 389, endPoint y: 67, distance: 385.1
click at [598, 391] on span "Guardar" at bounding box center [599, 394] width 37 height 16
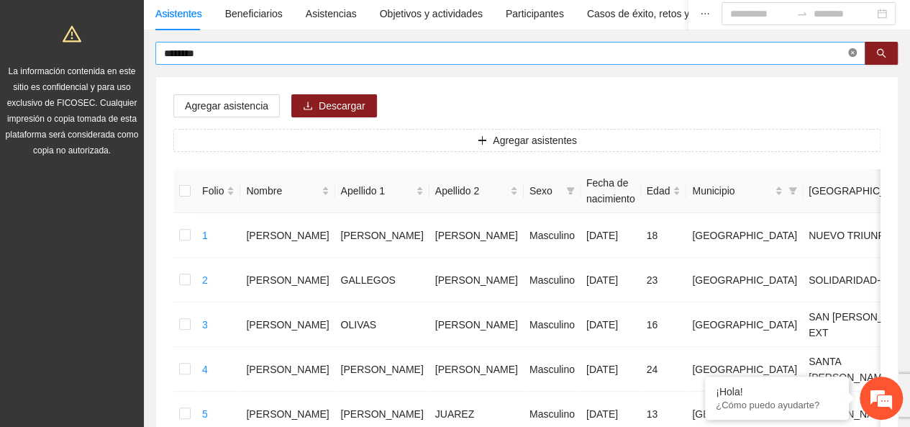
click at [852, 50] on icon "close-circle" at bounding box center [852, 52] width 9 height 9
type input "********"
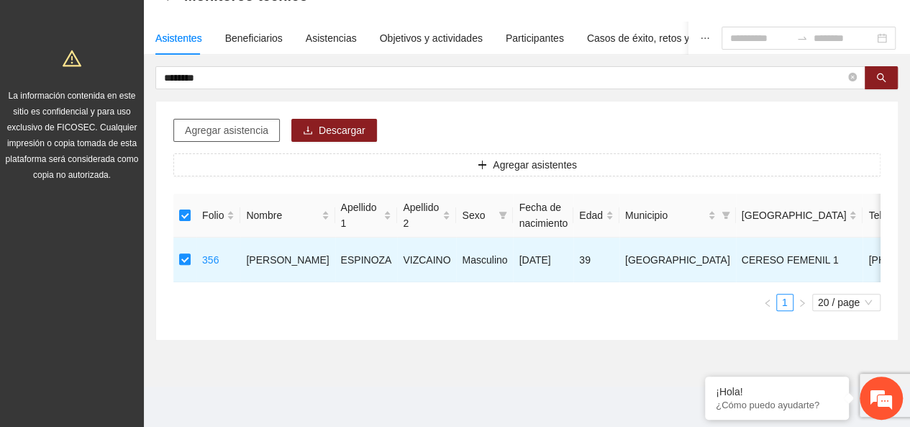
click at [229, 119] on button "Agregar asistencia" at bounding box center [226, 130] width 106 height 23
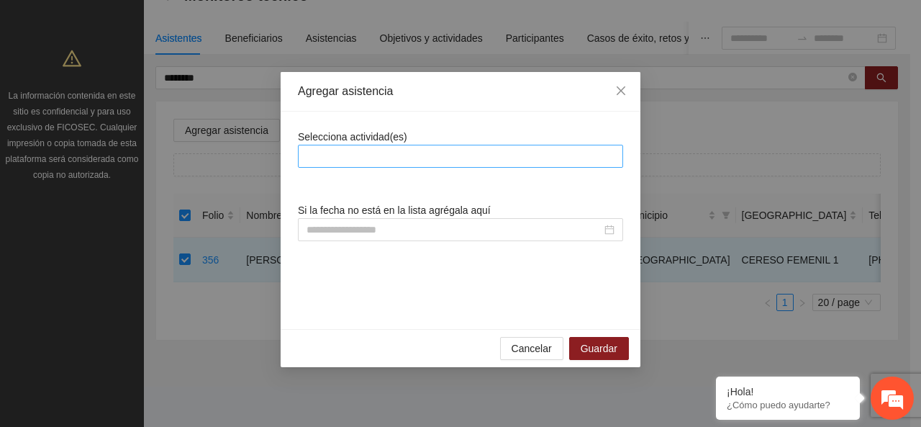
click at [328, 145] on div at bounding box center [460, 156] width 325 height 23
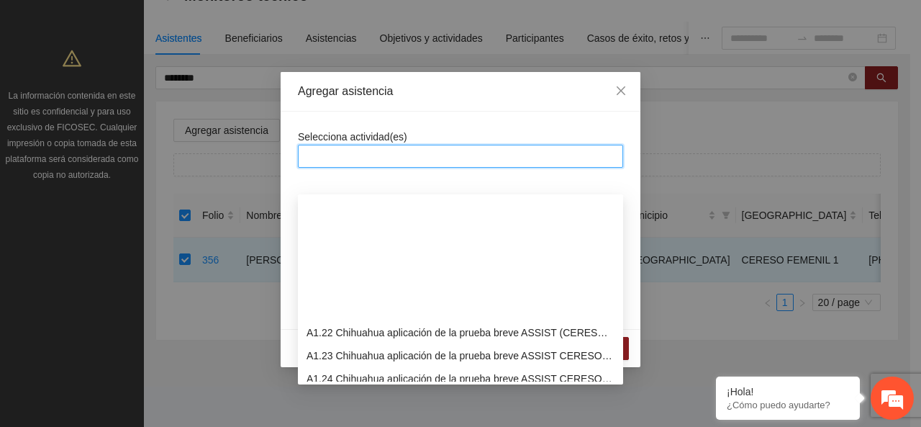
scroll to position [504, 0]
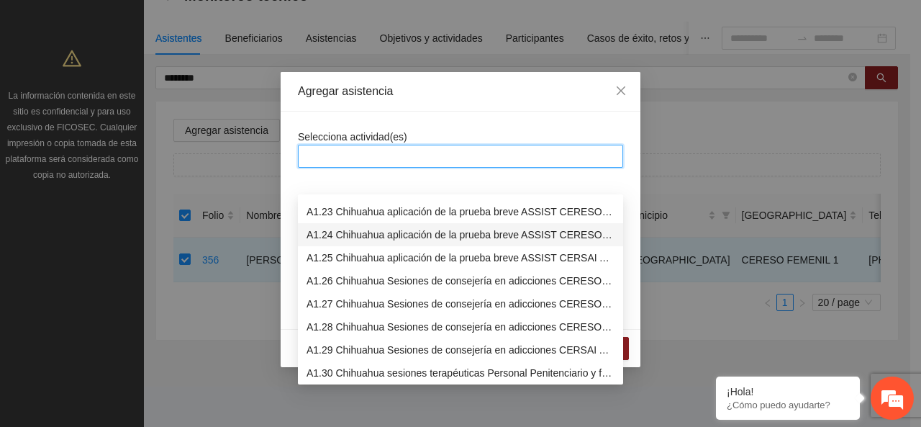
click at [354, 227] on div "A1.24 Chihuahua aplicación de la prueba breve ASSIST CERESO 1 FEMENIL" at bounding box center [460, 235] width 308 height 16
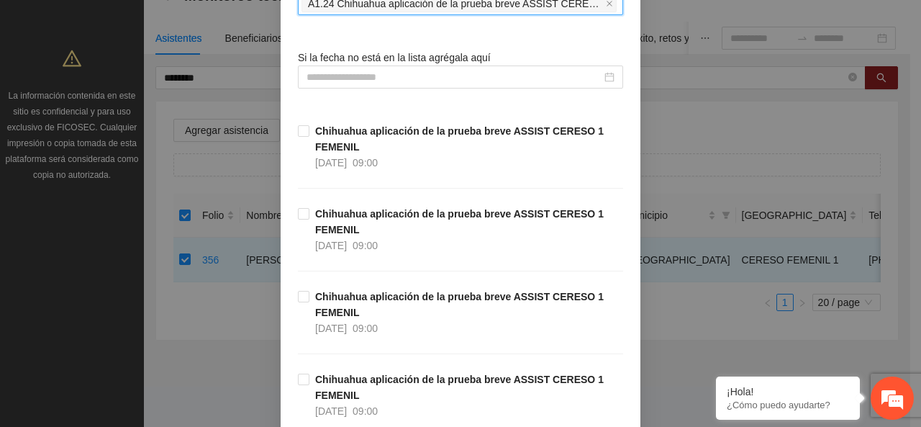
scroll to position [360, 0]
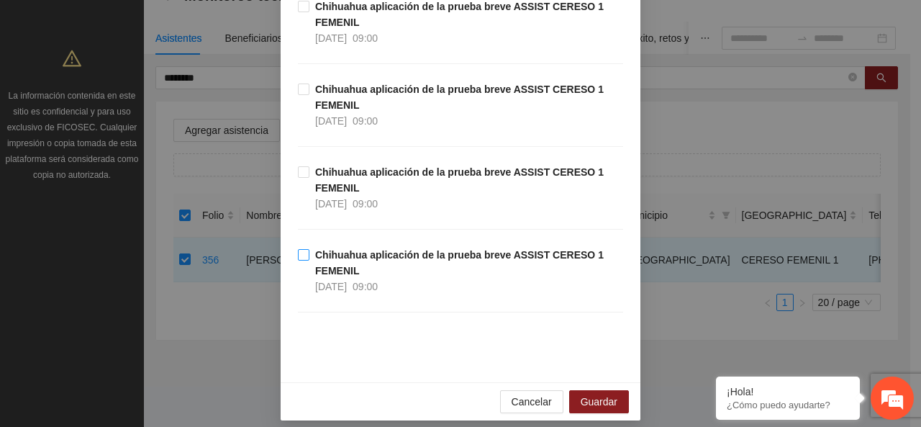
click at [379, 249] on strong "Chihuahua aplicación de la prueba breve ASSIST CERESO 1 FEMENIL" at bounding box center [459, 262] width 288 height 27
click at [588, 386] on div "Cancelar Guardar" at bounding box center [461, 401] width 360 height 38
click at [587, 394] on span "Guardar" at bounding box center [599, 402] width 37 height 16
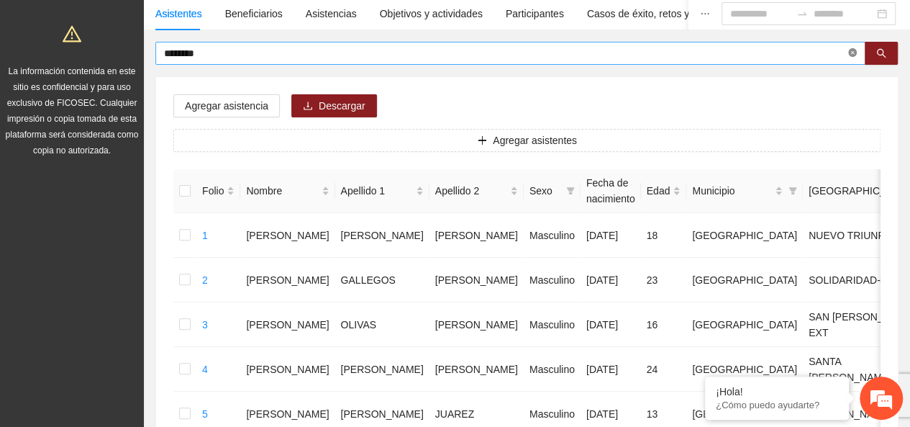
click at [854, 54] on icon "close-circle" at bounding box center [852, 52] width 9 height 9
type input "******"
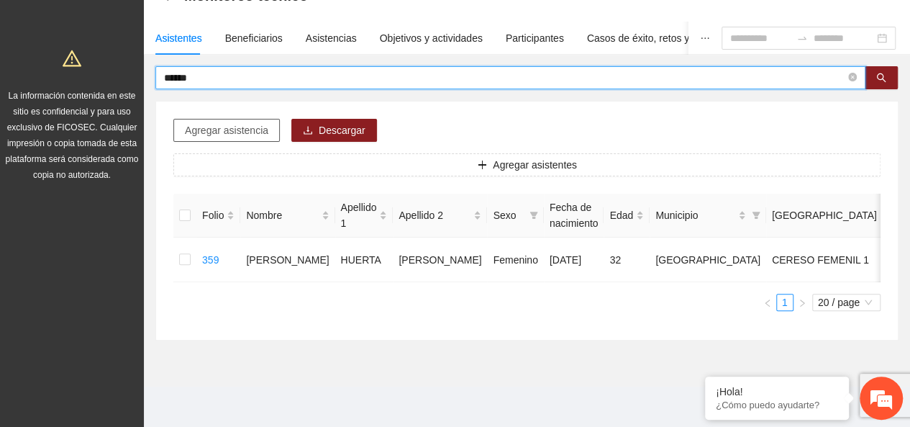
click at [253, 122] on span "Agregar asistencia" at bounding box center [226, 130] width 83 height 16
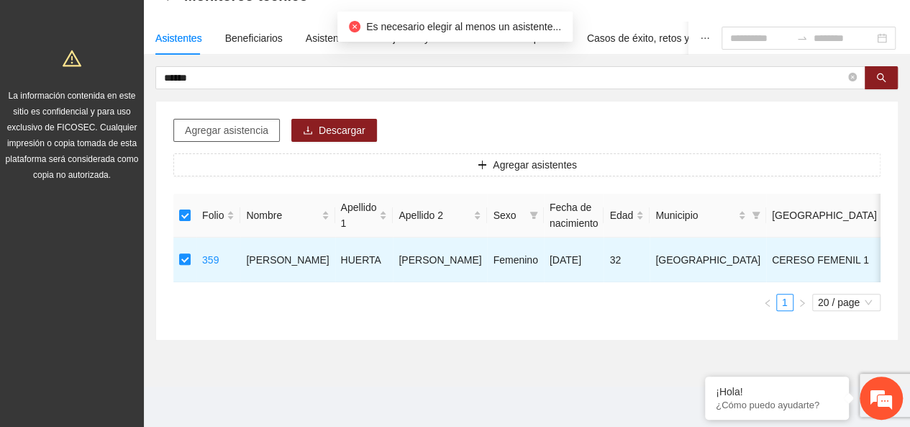
drag, startPoint x: 227, startPoint y: 127, endPoint x: 235, endPoint y: 114, distance: 14.8
click at [228, 127] on div "Agregar asistencia Descargar Agregar asistentes Folio Nombre Apellido 1 Apellid…" at bounding box center [527, 220] width 742 height 238
click at [235, 119] on button "Agregar asistencia" at bounding box center [226, 130] width 106 height 23
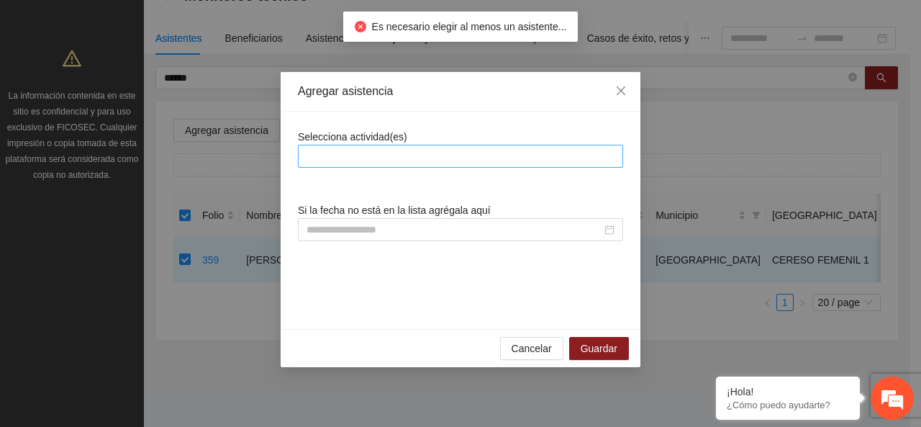
click at [354, 163] on div at bounding box center [460, 155] width 318 height 17
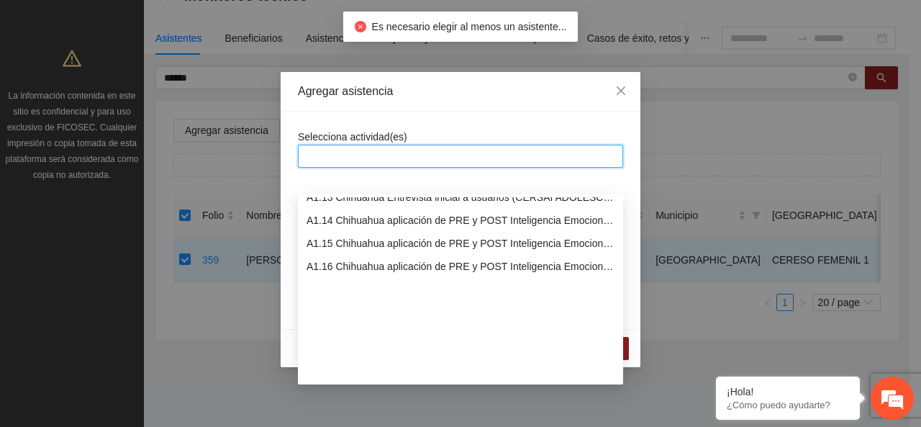
scroll to position [432, 0]
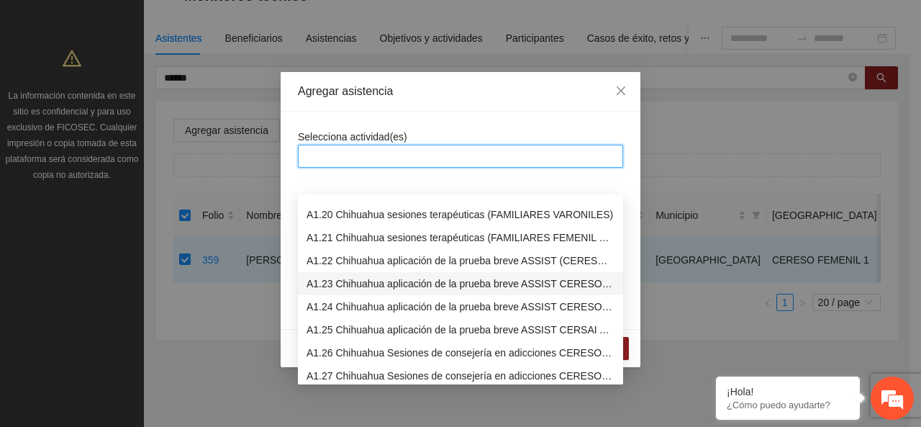
click at [347, 299] on div "A1.24 Chihuahua aplicación de la prueba breve ASSIST CERESO 1 FEMENIL" at bounding box center [460, 307] width 308 height 16
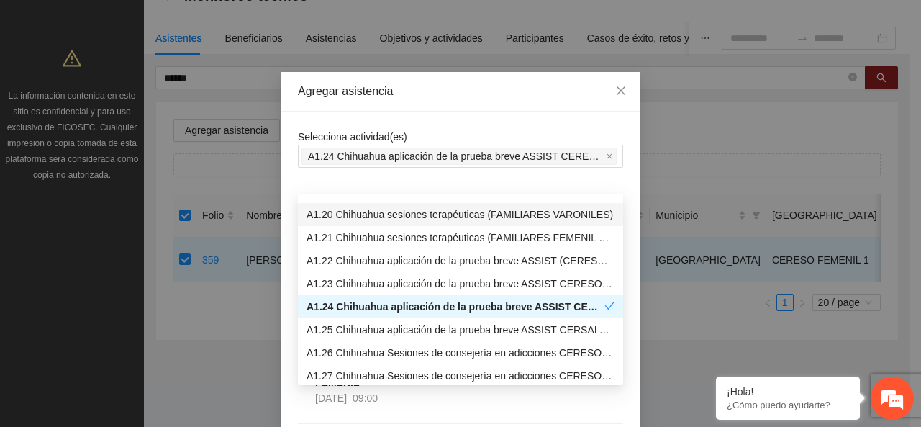
click at [344, 110] on div "Agregar asistencia" at bounding box center [461, 92] width 360 height 40
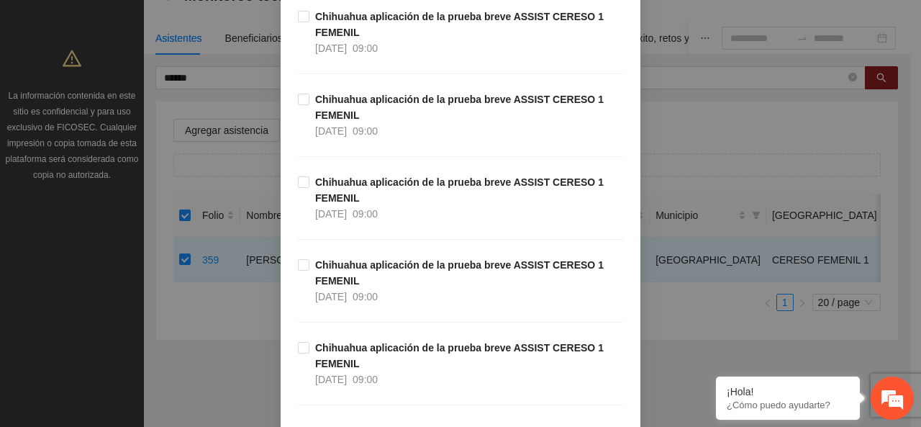
scroll to position [360, 0]
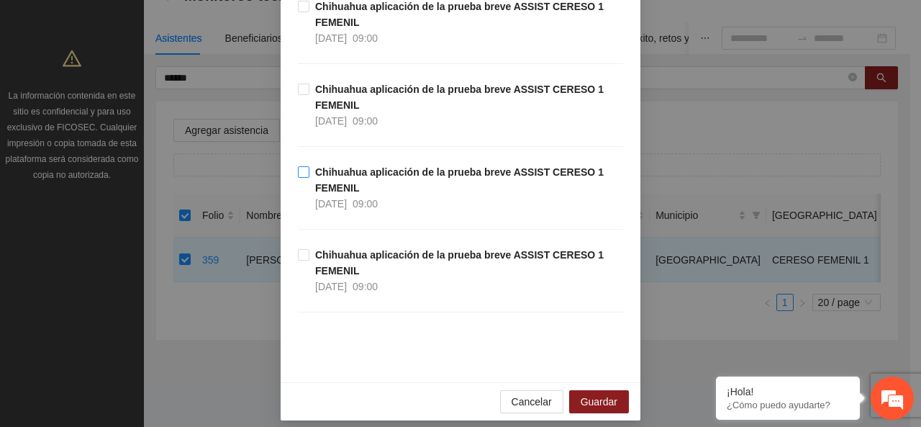
click at [332, 178] on span "Chihuahua aplicación de la prueba breve ASSIST CERESO 1 FEMENIL [DATE] 09:00" at bounding box center [466, 187] width 314 height 47
click at [581, 398] on span "Guardar" at bounding box center [599, 402] width 37 height 16
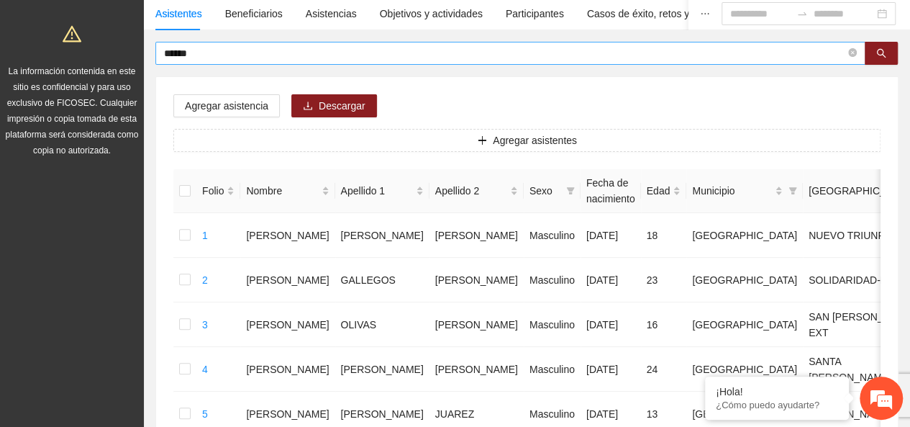
drag, startPoint x: 849, startPoint y: 57, endPoint x: 824, endPoint y: 44, distance: 27.7
click at [849, 56] on icon "close-circle" at bounding box center [852, 52] width 9 height 9
type input "*****"
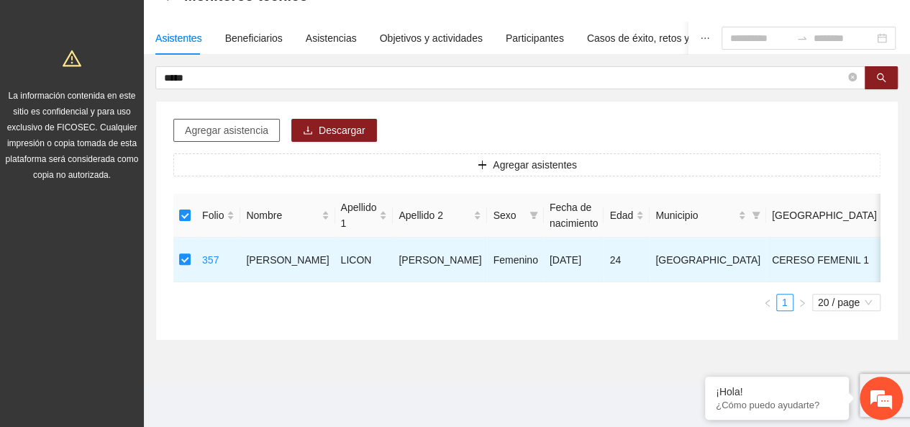
click at [219, 122] on span "Agregar asistencia" at bounding box center [226, 130] width 83 height 16
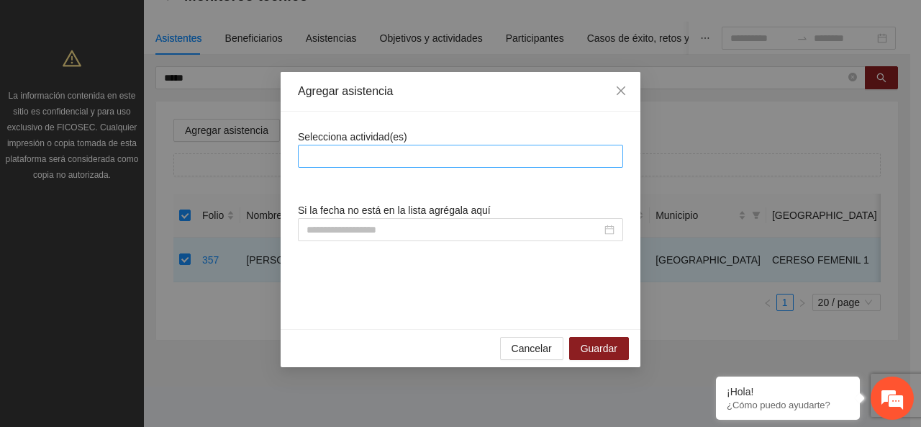
click at [321, 163] on div at bounding box center [460, 155] width 318 height 17
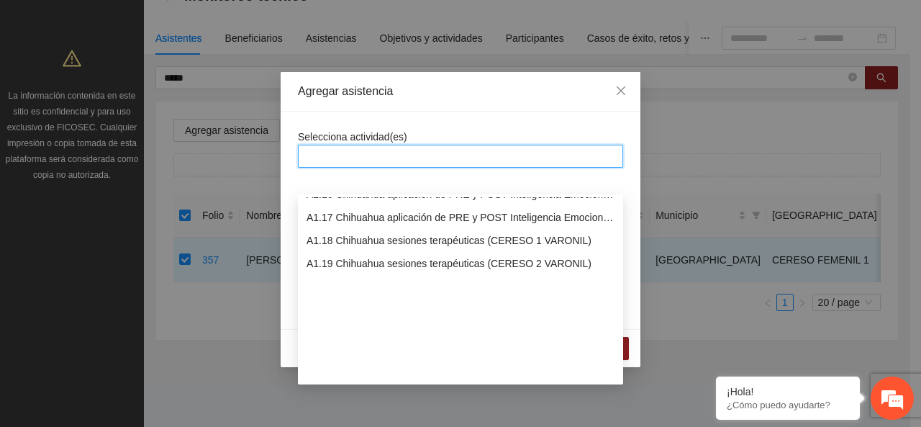
scroll to position [432, 0]
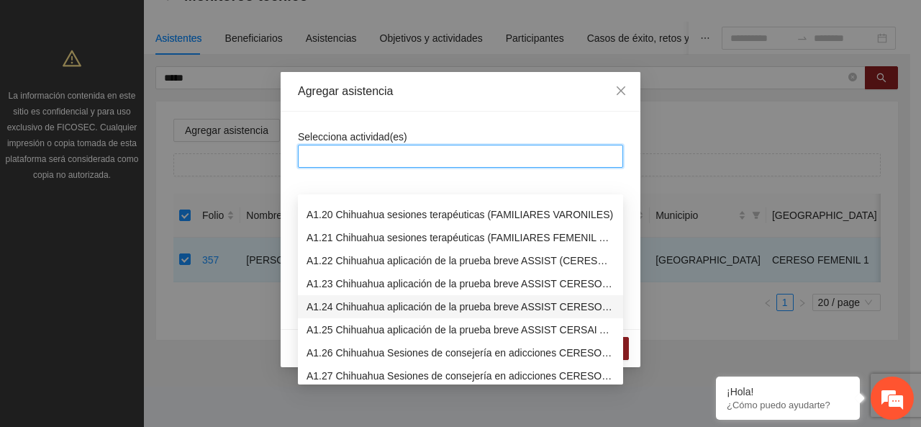
click at [352, 299] on div "A1.24 Chihuahua aplicación de la prueba breve ASSIST CERESO 1 FEMENIL" at bounding box center [460, 307] width 308 height 16
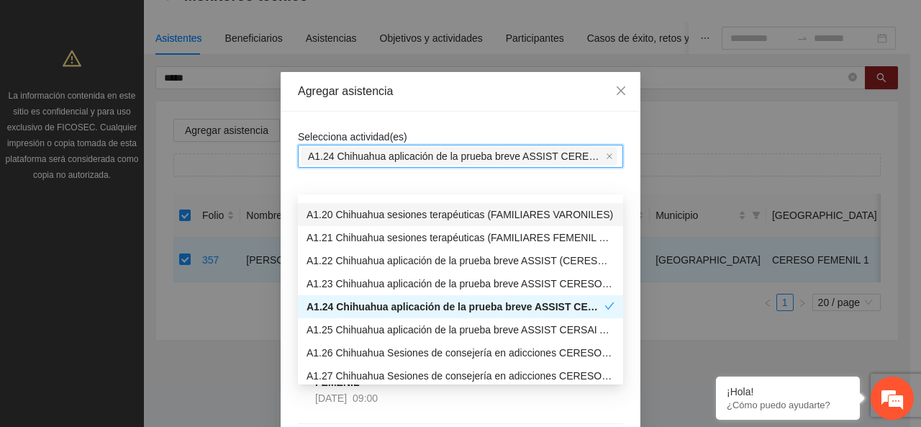
click at [361, 77] on div "Agregar asistencia" at bounding box center [461, 92] width 360 height 40
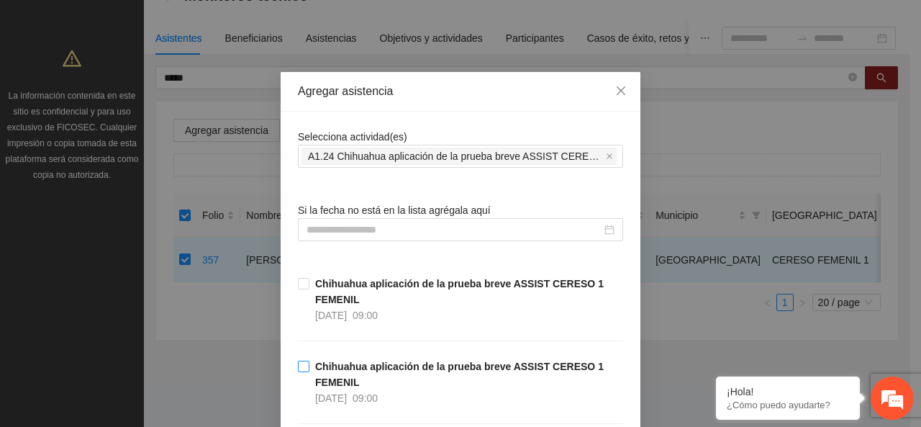
scroll to position [368, 0]
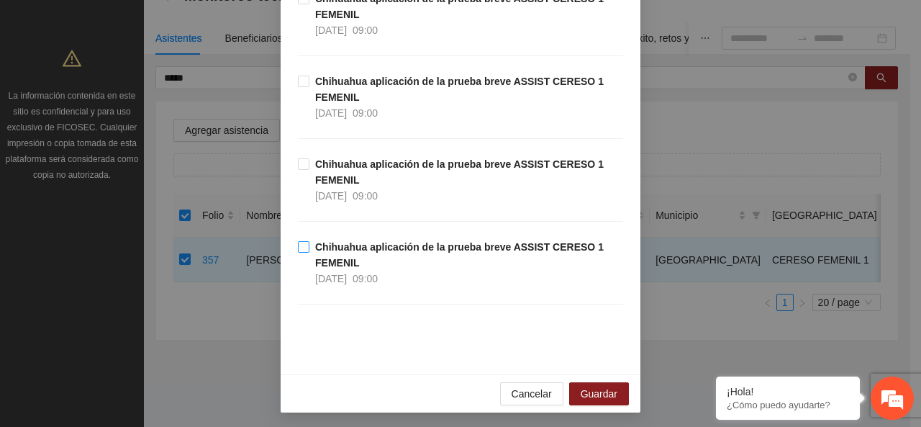
click at [391, 258] on span "Chihuahua aplicación de la prueba breve ASSIST CERESO 1 FEMENIL [DATE] 09:00" at bounding box center [466, 262] width 314 height 47
click at [576, 382] on button "Guardar" at bounding box center [599, 393] width 60 height 23
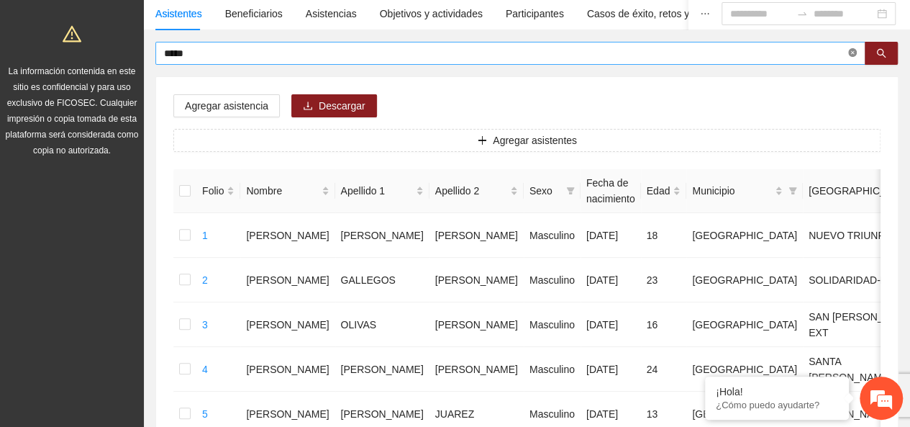
click at [851, 53] on icon "close-circle" at bounding box center [852, 52] width 9 height 9
type input "*******"
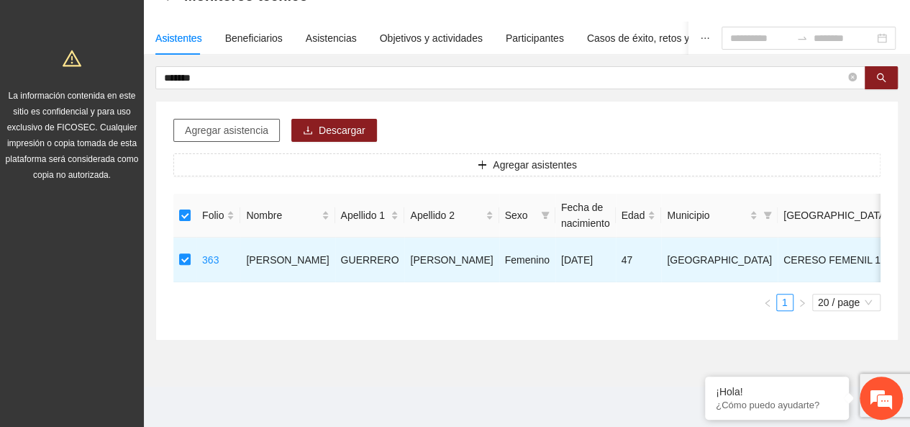
click at [236, 122] on span "Agregar asistencia" at bounding box center [226, 130] width 83 height 16
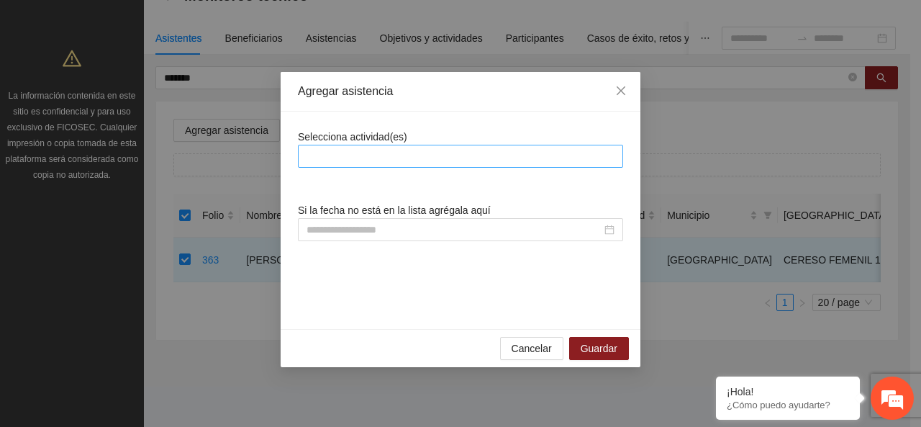
click at [340, 155] on div at bounding box center [460, 155] width 318 height 17
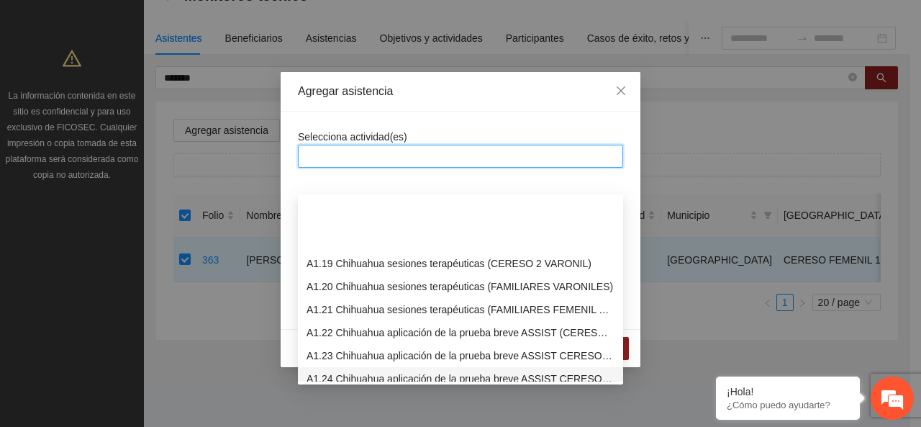
scroll to position [432, 0]
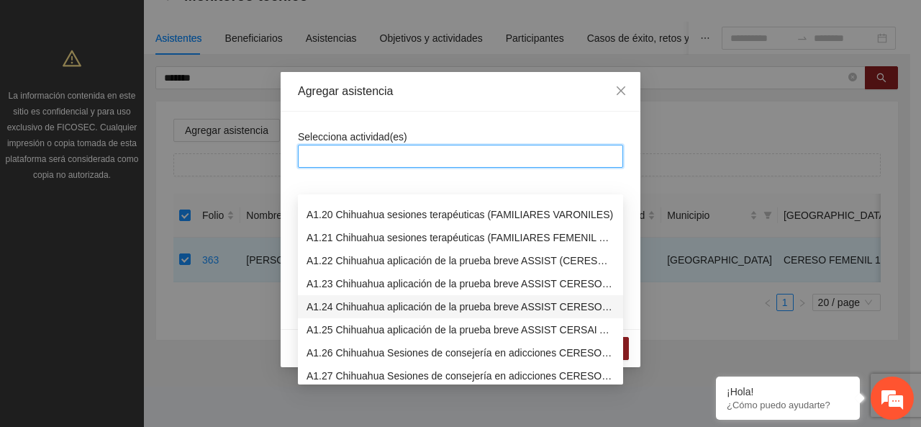
click at [355, 299] on div "A1.24 Chihuahua aplicación de la prueba breve ASSIST CERESO 1 FEMENIL" at bounding box center [460, 307] width 308 height 16
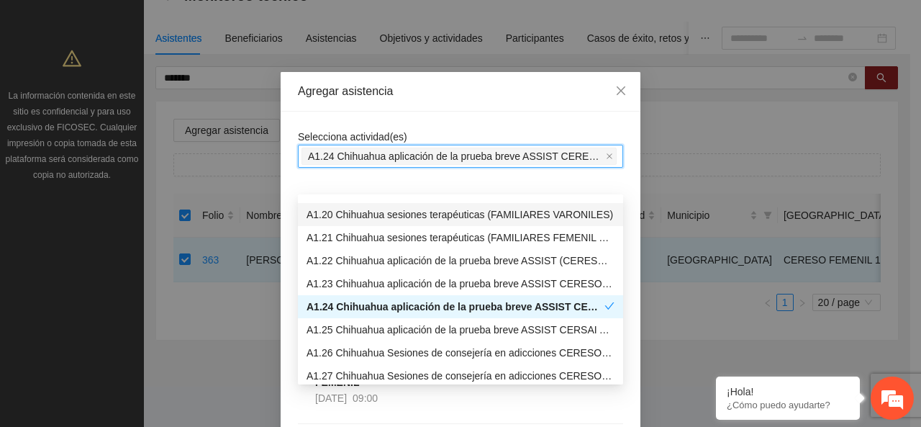
click at [370, 129] on div "Selecciona actividad(es) A1.24 Chihuahua aplicación de la prueba breve ASSIST C…" at bounding box center [460, 148] width 325 height 39
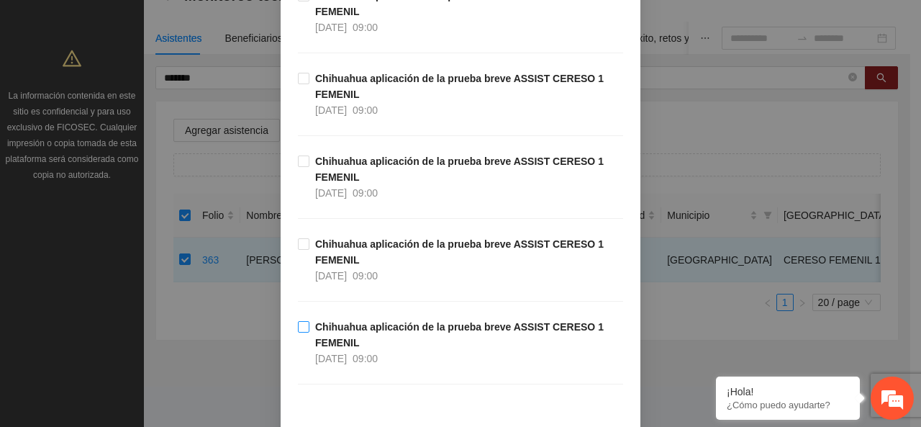
click at [331, 329] on strong "Chihuahua aplicación de la prueba breve ASSIST CERESO 1 FEMENIL" at bounding box center [459, 334] width 288 height 27
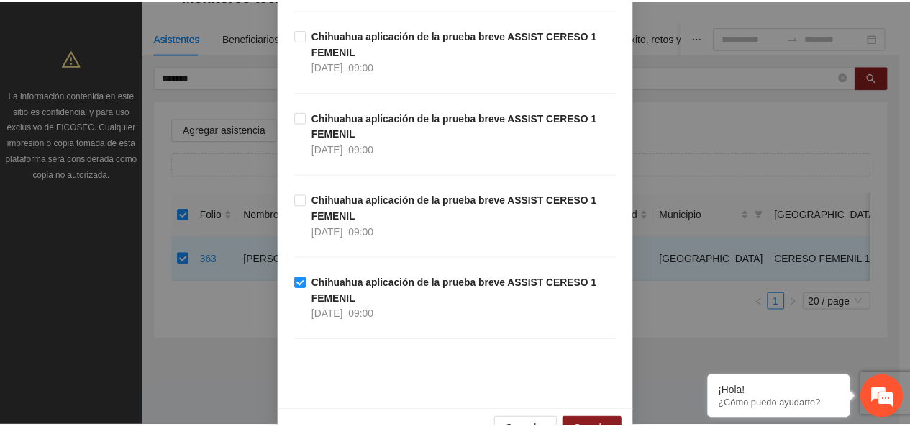
scroll to position [368, 0]
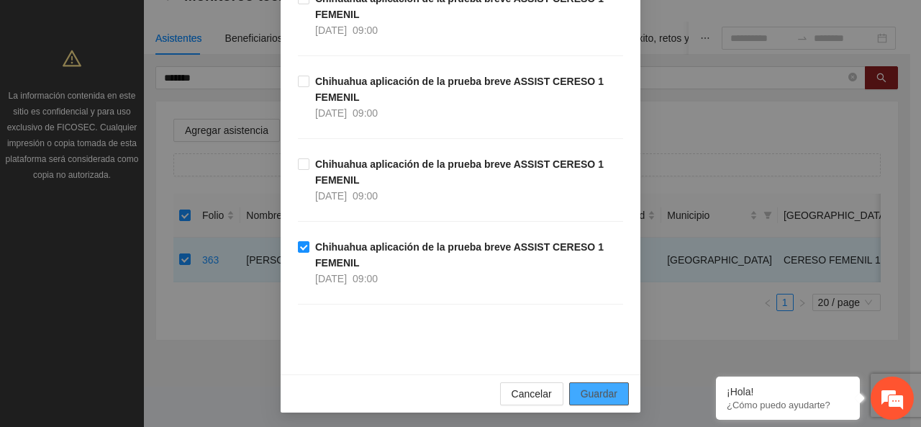
click at [581, 391] on span "Guardar" at bounding box center [599, 394] width 37 height 16
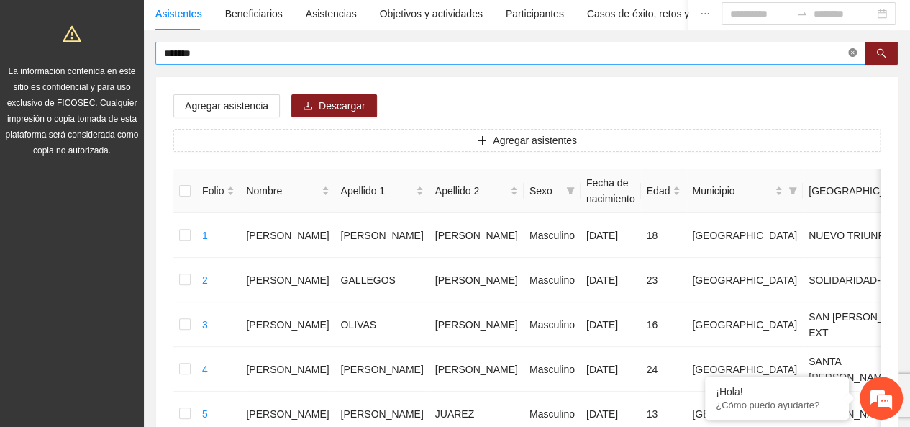
click at [854, 54] on icon "close-circle" at bounding box center [852, 52] width 9 height 9
type input "********"
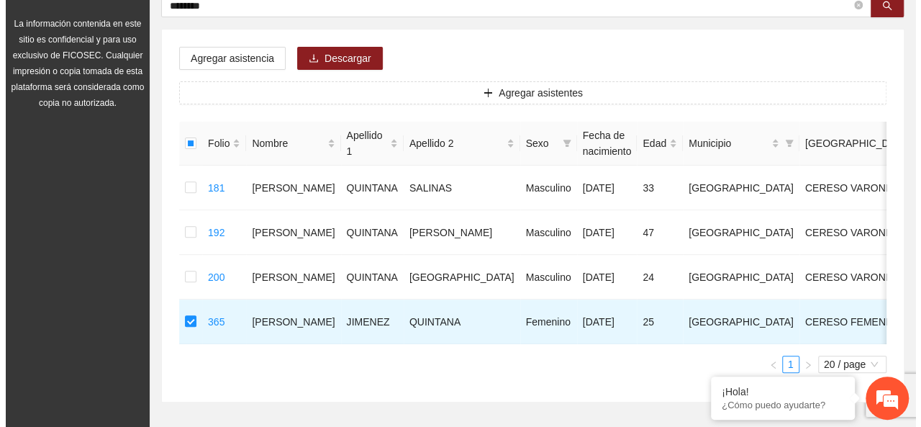
scroll to position [114, 0]
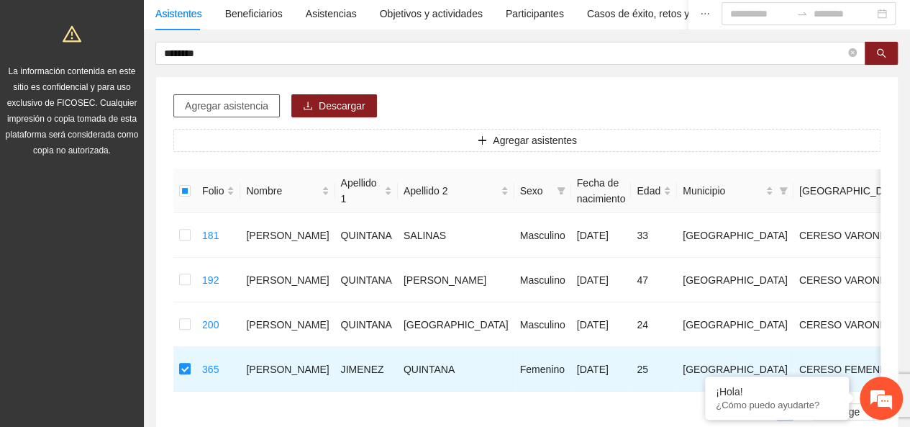
click at [249, 106] on span "Agregar asistencia" at bounding box center [226, 106] width 83 height 16
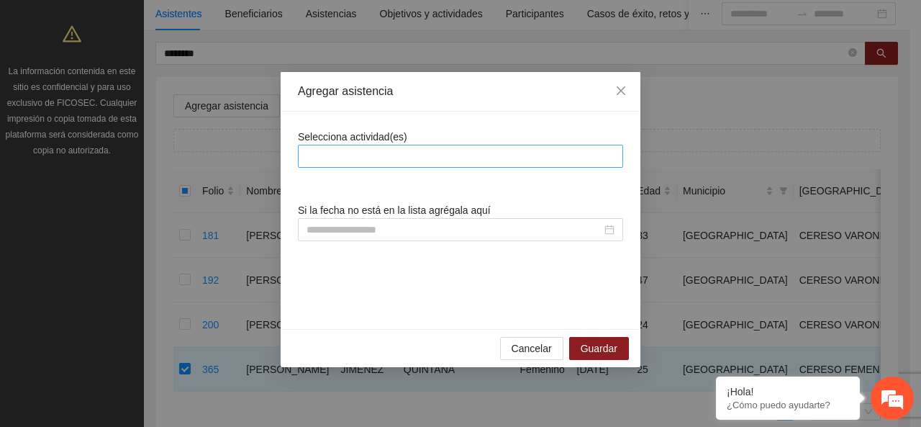
click at [332, 147] on div at bounding box center [460, 155] width 318 height 17
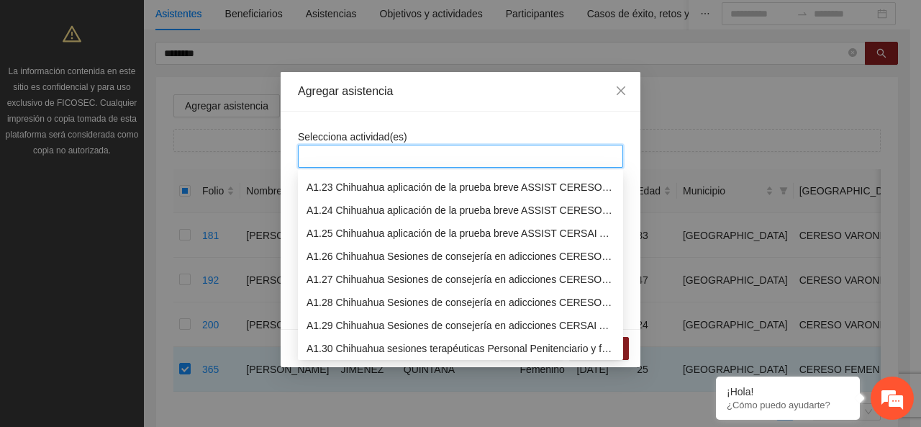
scroll to position [504, 0]
click at [344, 208] on div "A1.24 Chihuahua aplicación de la prueba breve ASSIST CERESO 1 FEMENIL" at bounding box center [460, 210] width 308 height 16
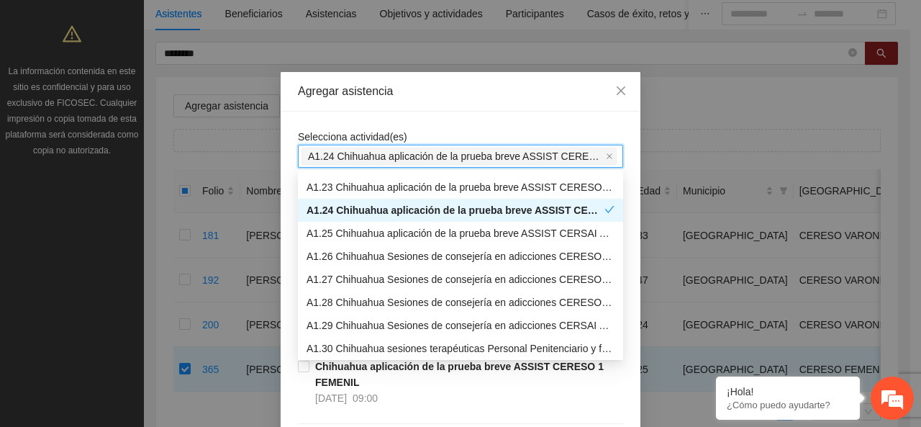
click at [338, 115] on div "Selecciona actividad(es) A1.24 Chihuahua aplicación de la prueba breve ASSIST C…" at bounding box center [461, 427] width 360 height 630
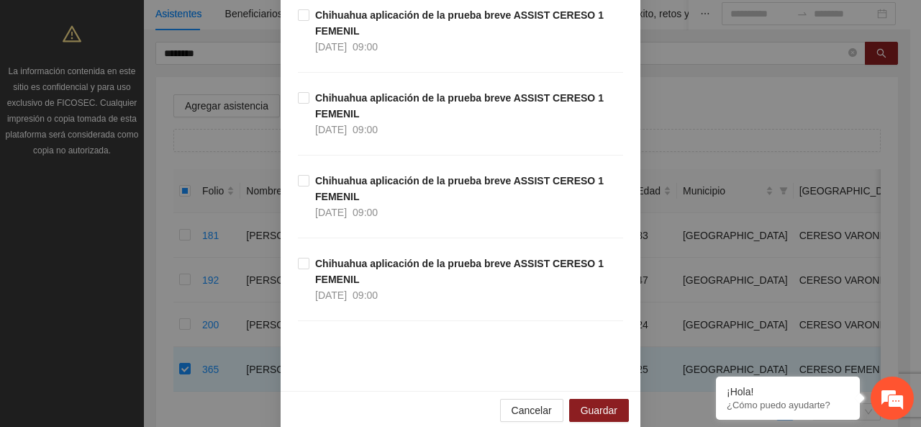
scroll to position [368, 0]
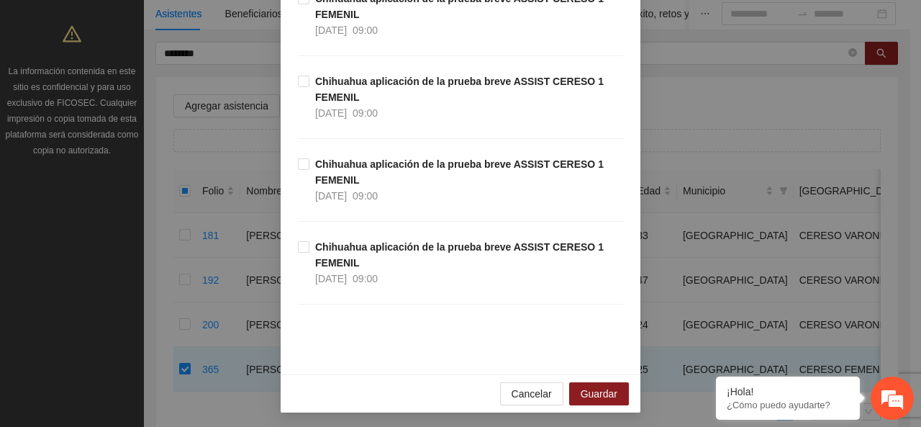
click at [376, 229] on div "Chihuahua aplicación de la prueba breve ASSIST CERESO 1 FEMENIL [DATE] 09:00" at bounding box center [460, 197] width 325 height 83
click at [376, 241] on strong "Chihuahua aplicación de la prueba breve ASSIST CERESO 1 FEMENIL" at bounding box center [459, 254] width 288 height 27
click at [599, 397] on span "Guardar" at bounding box center [599, 394] width 37 height 16
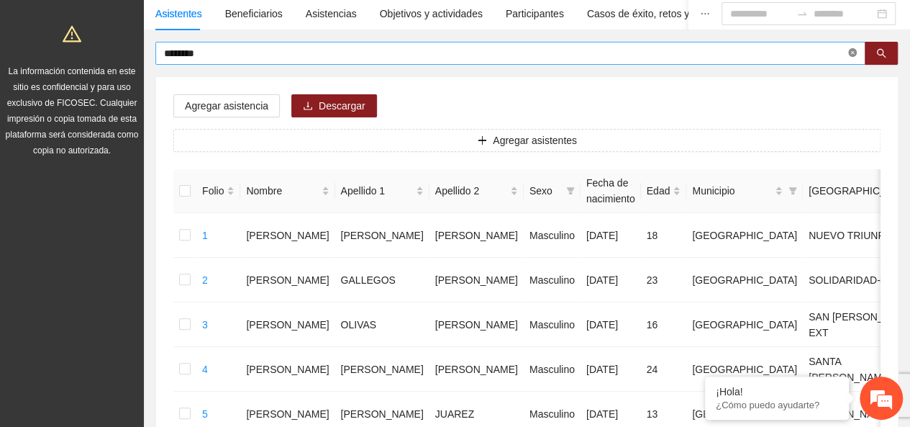
click at [859, 51] on span "********" at bounding box center [510, 53] width 710 height 23
click at [852, 53] on icon "close-circle" at bounding box center [852, 52] width 9 height 9
type input "*******"
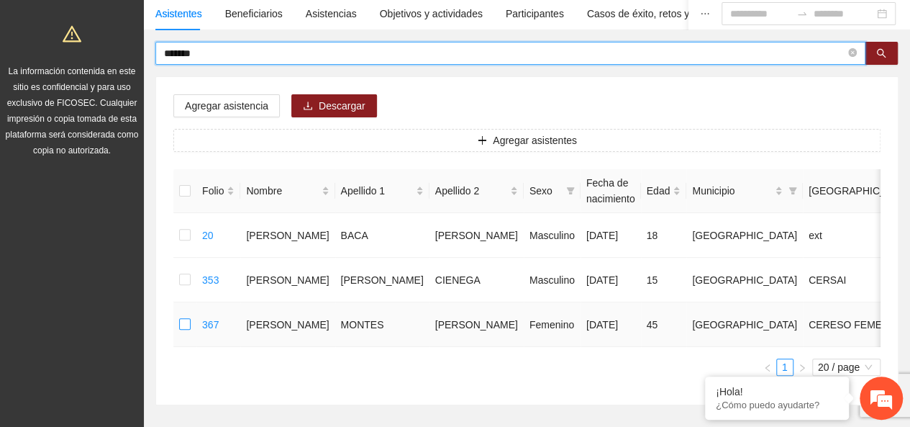
click at [181, 332] on label at bounding box center [185, 325] width 12 height 16
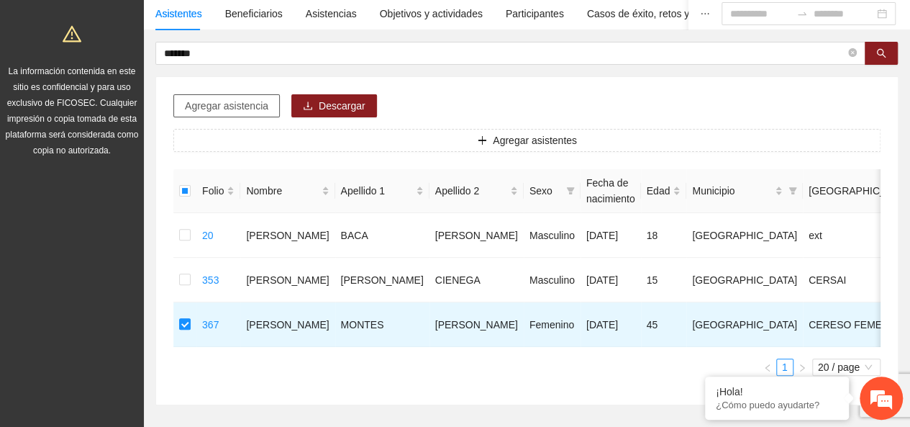
click at [207, 103] on span "Agregar asistencia" at bounding box center [226, 106] width 83 height 16
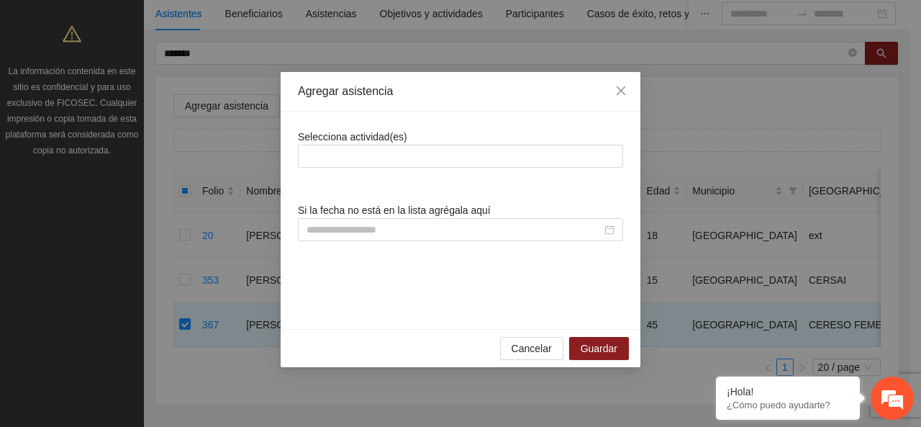
click at [359, 142] on span "Selecciona actividad(es)" at bounding box center [352, 137] width 109 height 12
click at [365, 148] on div at bounding box center [460, 155] width 318 height 17
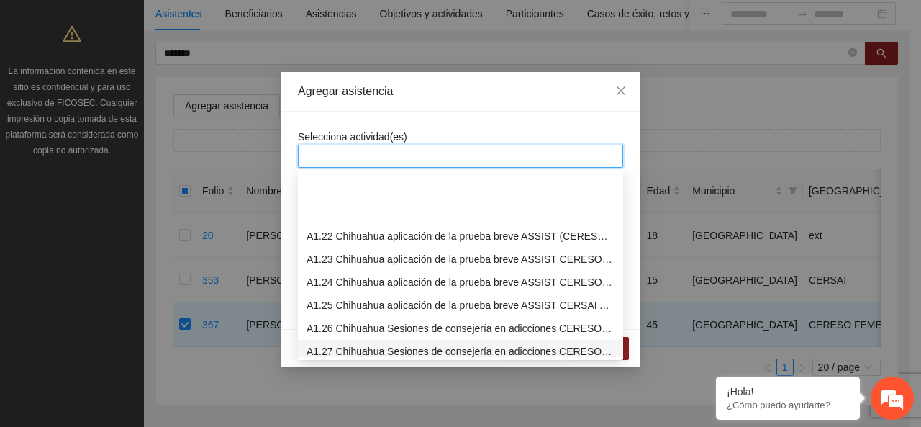
scroll to position [504, 0]
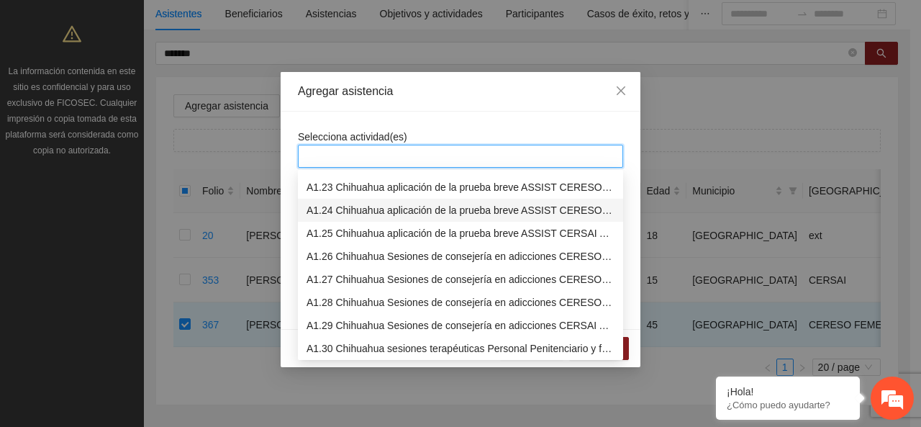
click at [360, 217] on div "A1.24 Chihuahua aplicación de la prueba breve ASSIST CERESO 1 FEMENIL" at bounding box center [460, 210] width 308 height 16
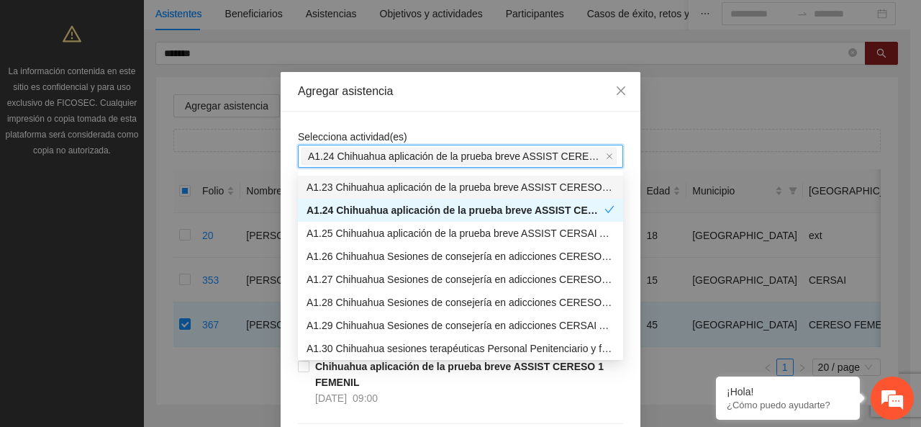
click at [370, 136] on span "Selecciona actividad(es)" at bounding box center [352, 137] width 109 height 12
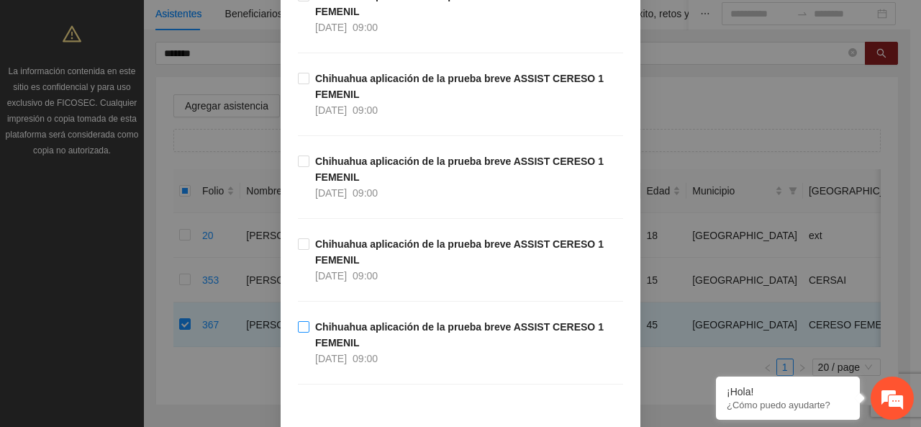
scroll to position [368, 0]
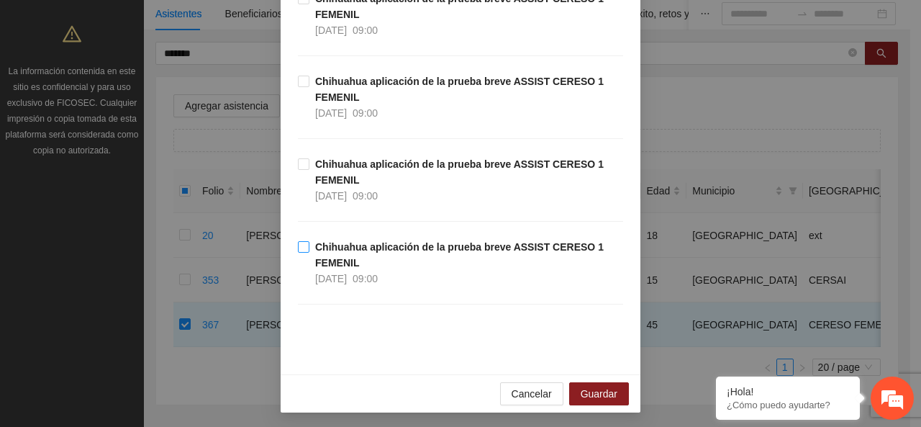
click at [360, 252] on span "Chihuahua aplicación de la prueba breve ASSIST CERESO 1 FEMENIL [DATE] 09:00" at bounding box center [466, 262] width 314 height 47
drag, startPoint x: 626, startPoint y: 401, endPoint x: 611, endPoint y: 395, distance: 16.4
click at [619, 399] on div "Cancelar Guardar" at bounding box center [461, 393] width 360 height 38
click at [611, 395] on span "Guardar" at bounding box center [599, 394] width 37 height 16
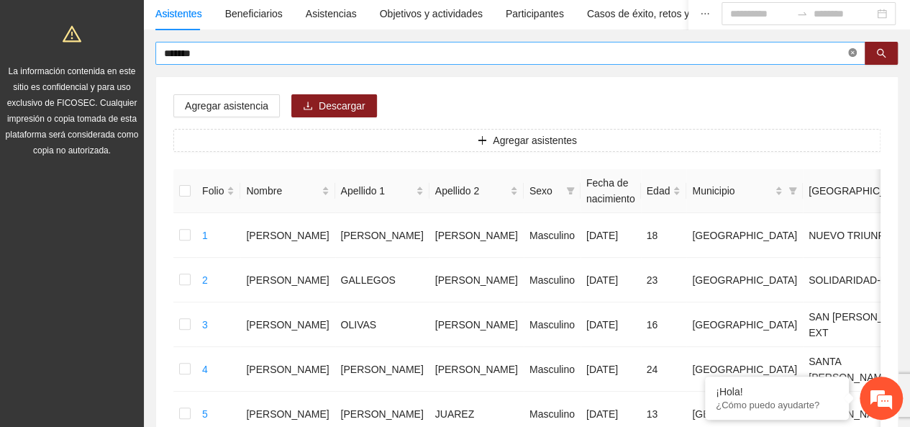
click at [848, 55] on icon "close-circle" at bounding box center [852, 52] width 9 height 9
type input "*******"
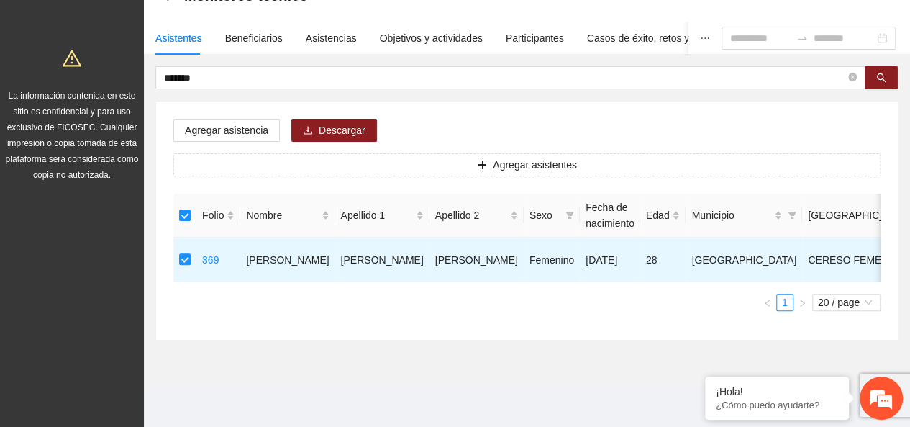
click at [235, 101] on div "Agregar asistencia Descargar Agregar asistentes Folio Nombre Apellido 1 Apellid…" at bounding box center [527, 220] width 742 height 238
click at [242, 123] on div "Agregar asistencia Descargar Agregar asistentes Folio Nombre Apellido 1 Apellid…" at bounding box center [527, 220] width 742 height 238
click at [242, 122] on span "Agregar asistencia" at bounding box center [226, 130] width 83 height 16
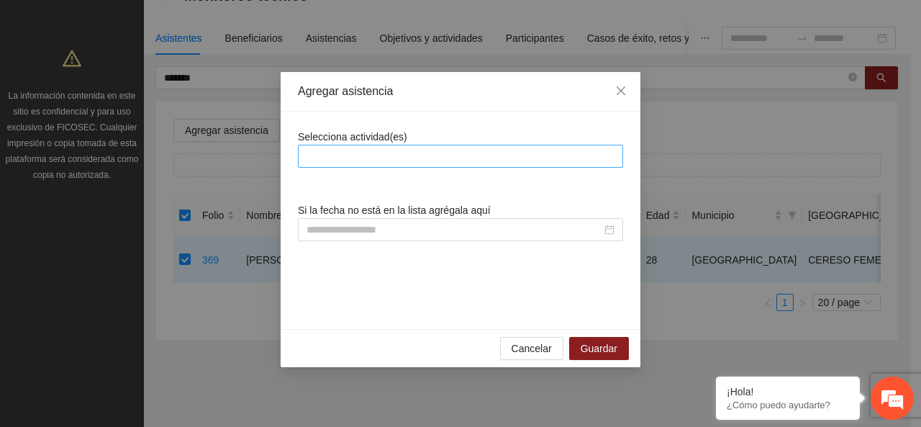
click at [335, 155] on div at bounding box center [460, 155] width 318 height 17
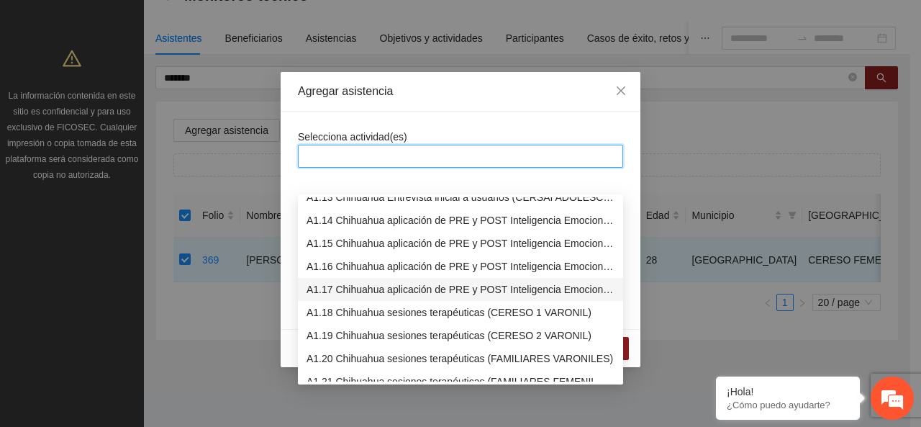
scroll to position [504, 0]
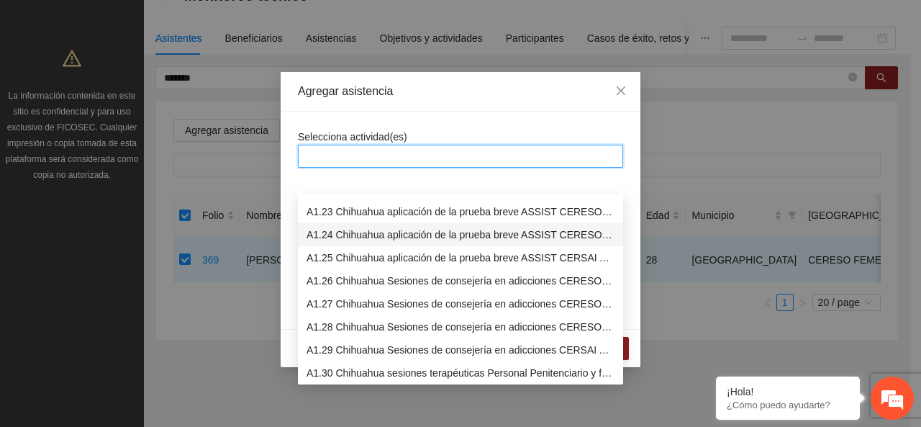
drag, startPoint x: 352, startPoint y: 236, endPoint x: 363, endPoint y: 200, distance: 37.4
click at [363, 200] on div "A1.22 Chihuahua aplicación de la prueba breve ASSIST (CERESO 1 VARONIL) A1.23 C…" at bounding box center [460, 292] width 325 height 230
click at [364, 227] on div "A1.24 Chihuahua aplicación de la prueba breve ASSIST CERESO 1 FEMENIL" at bounding box center [460, 235] width 308 height 16
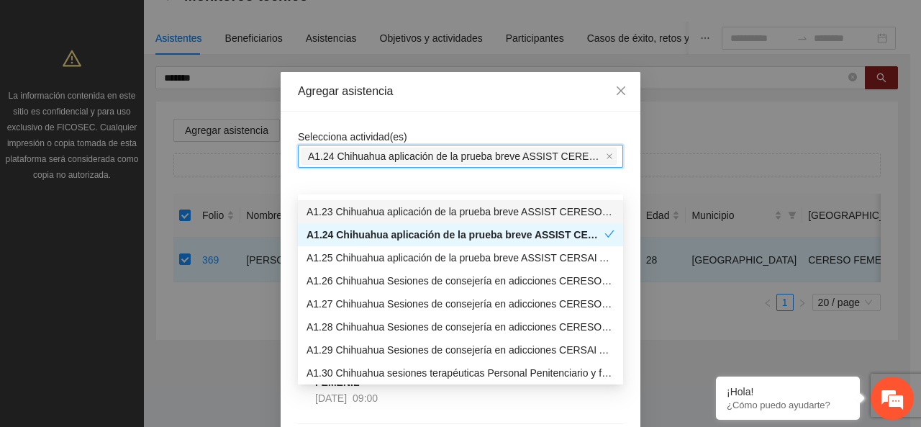
click at [377, 135] on span "Selecciona actividad(es)" at bounding box center [352, 137] width 109 height 12
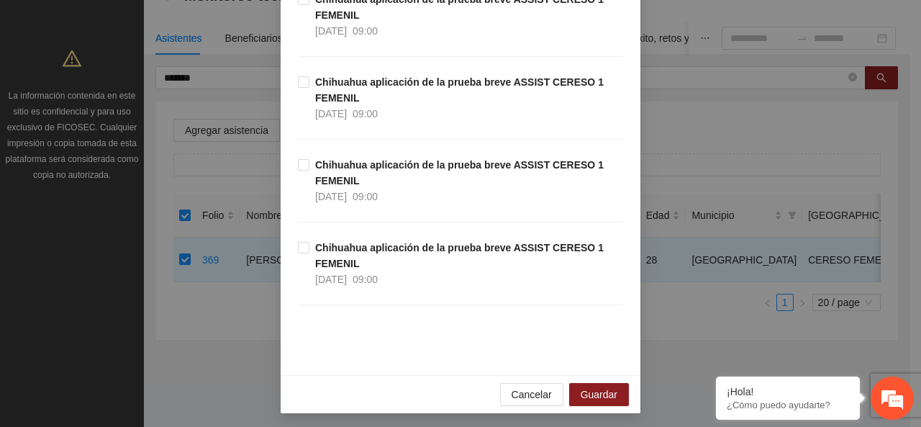
scroll to position [368, 0]
click at [352, 158] on strong "Chihuahua aplicación de la prueba breve ASSIST CERESO 1 FEMENIL" at bounding box center [459, 171] width 288 height 27
click at [581, 391] on span "Guardar" at bounding box center [599, 394] width 37 height 16
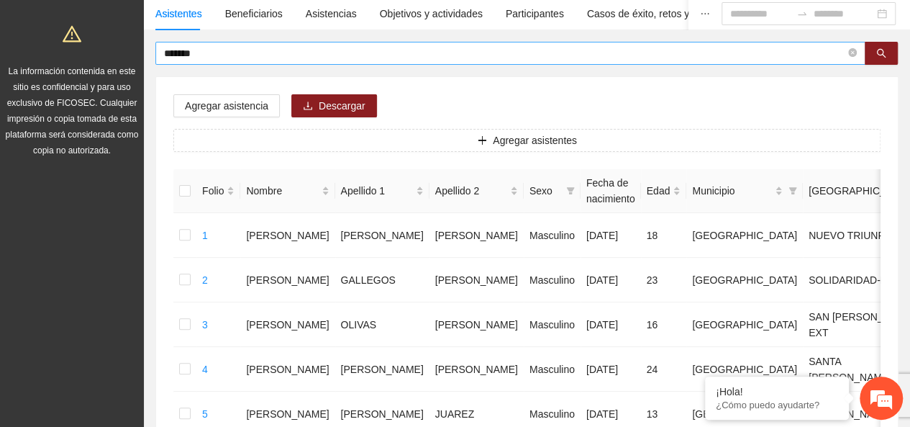
click at [855, 56] on icon "close-circle" at bounding box center [852, 52] width 9 height 9
type input "**********"
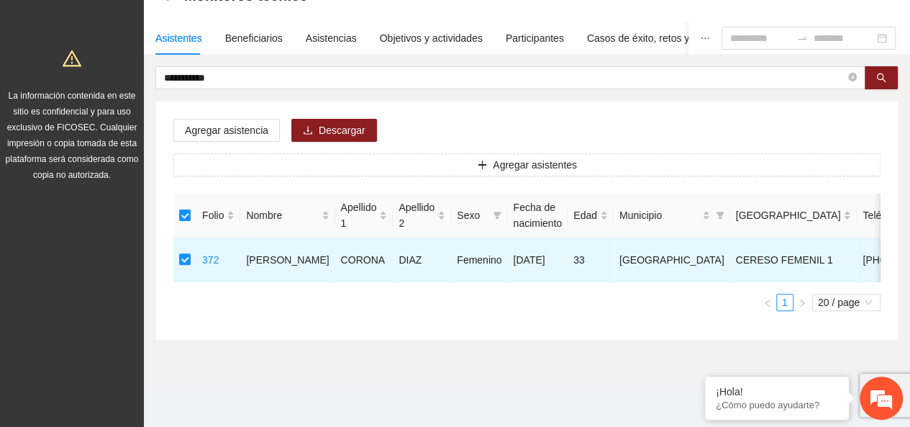
click at [214, 101] on div "Agregar asistencia Descargar Agregar asistentes Folio Nombre Apellido 1 Apellid…" at bounding box center [527, 220] width 742 height 238
click at [214, 122] on span "Agregar asistencia" at bounding box center [226, 130] width 83 height 16
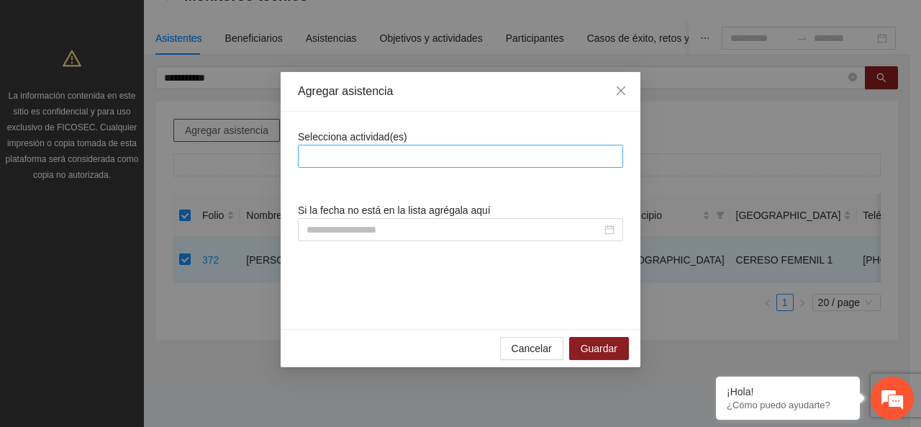
click at [314, 159] on div at bounding box center [460, 155] width 318 height 17
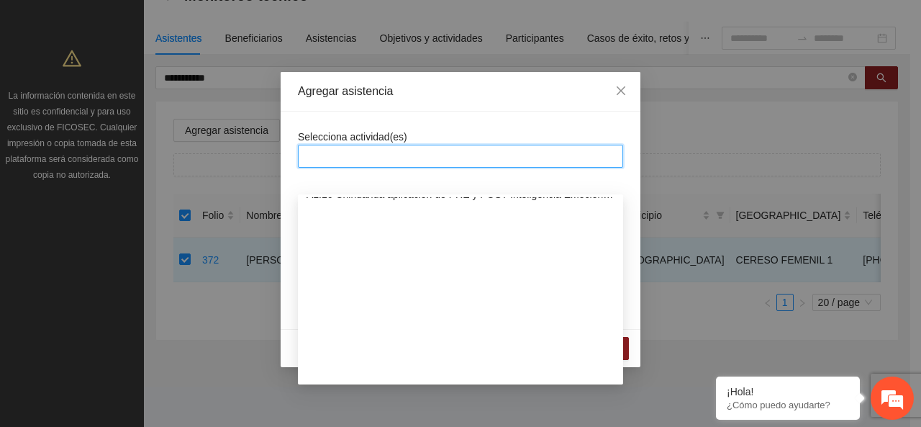
scroll to position [432, 0]
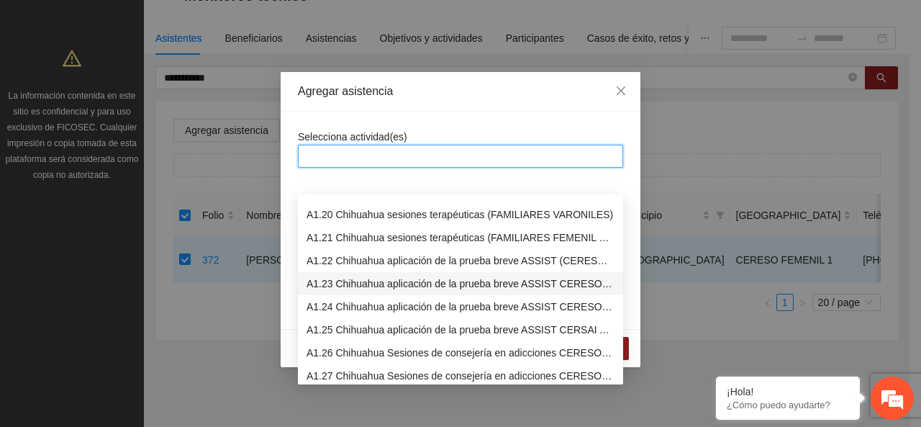
click at [344, 295] on div "A1.24 Chihuahua aplicación de la prueba breve ASSIST CERESO 1 FEMENIL" at bounding box center [460, 306] width 325 height 23
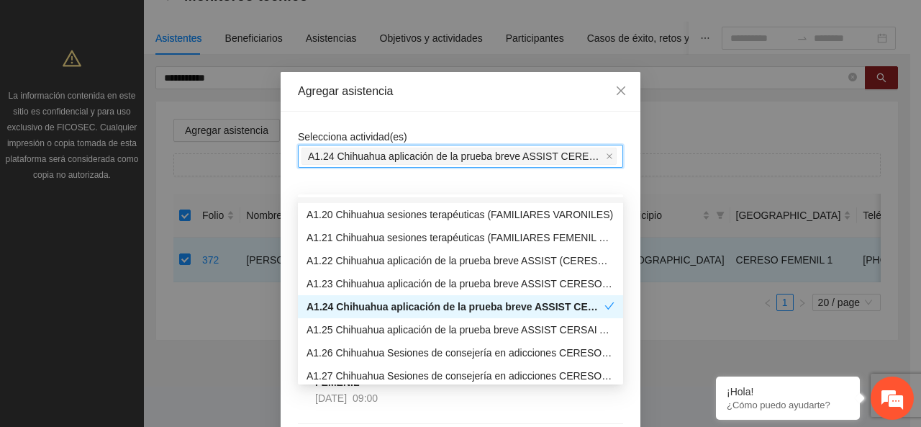
click at [391, 133] on span "Selecciona actividad(es)" at bounding box center [352, 137] width 109 height 12
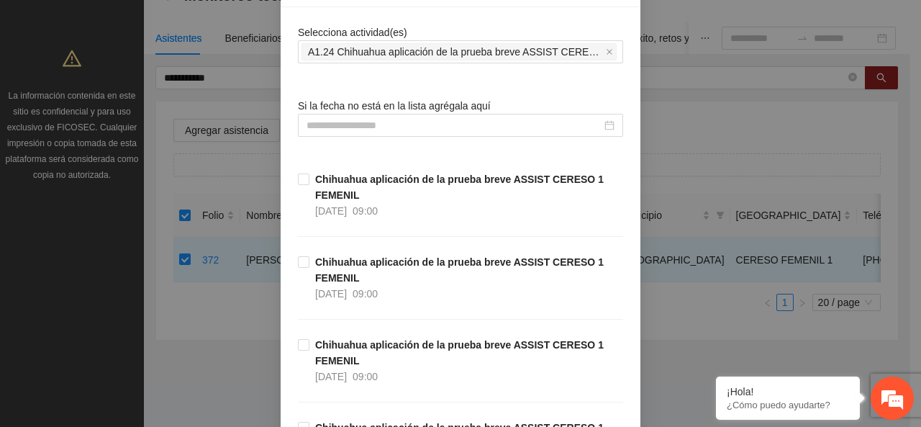
scroll to position [368, 0]
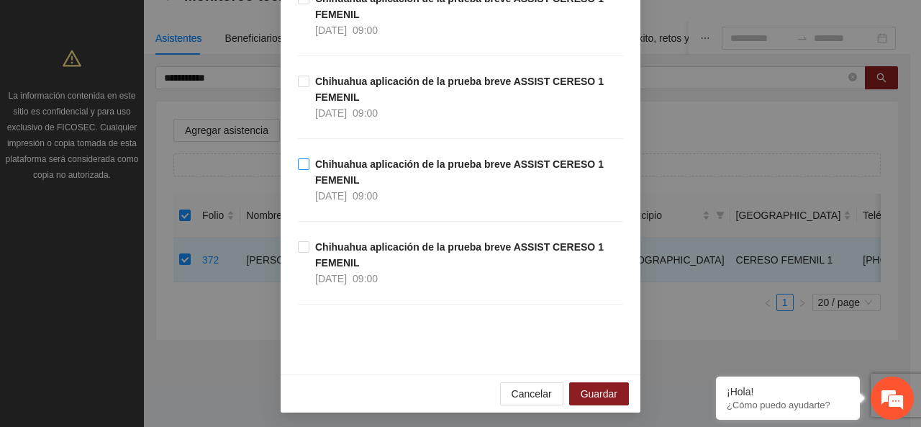
click at [329, 173] on strong "Chihuahua aplicación de la prueba breve ASSIST CERESO 1 FEMENIL" at bounding box center [459, 171] width 288 height 27
click at [594, 382] on button "Guardar" at bounding box center [599, 393] width 60 height 23
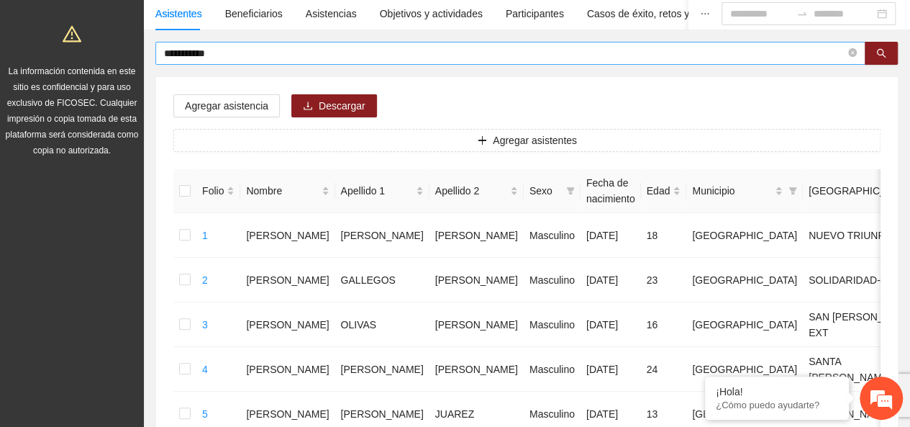
drag, startPoint x: 856, startPoint y: 50, endPoint x: 840, endPoint y: 48, distance: 15.9
click at [855, 50] on icon "close-circle" at bounding box center [852, 52] width 9 height 9
type input "*******"
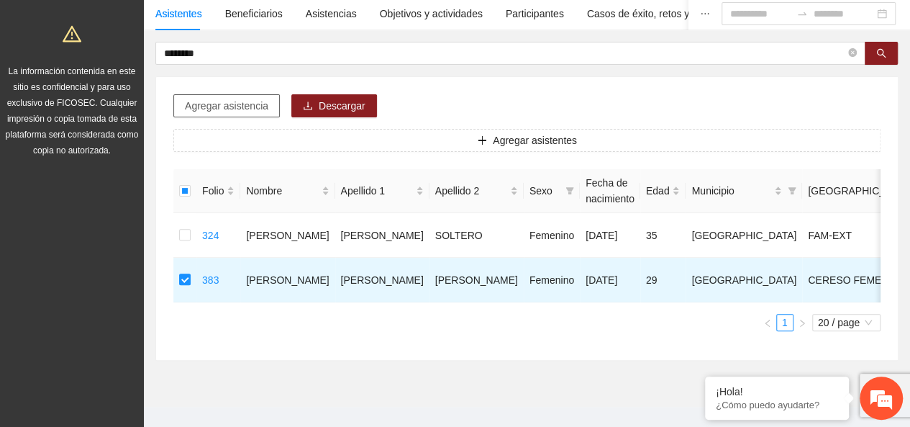
drag, startPoint x: 206, startPoint y: 91, endPoint x: 213, endPoint y: 102, distance: 12.6
click at [209, 95] on div "Agregar asistencia Descargar Agregar asistentes Folio Nombre Apellido 1 Apellid…" at bounding box center [527, 218] width 742 height 283
click at [213, 103] on span "Agregar asistencia" at bounding box center [226, 106] width 83 height 16
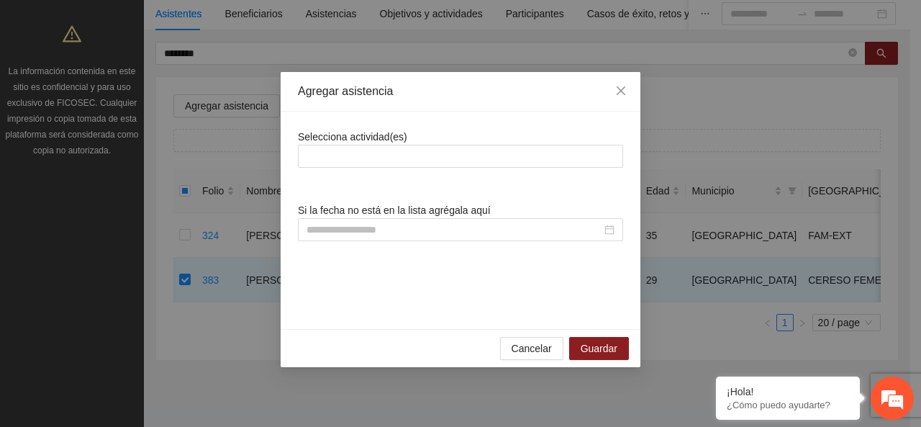
click at [365, 139] on span "Selecciona actividad(es)" at bounding box center [352, 137] width 109 height 12
click at [366, 156] on div at bounding box center [460, 155] width 318 height 17
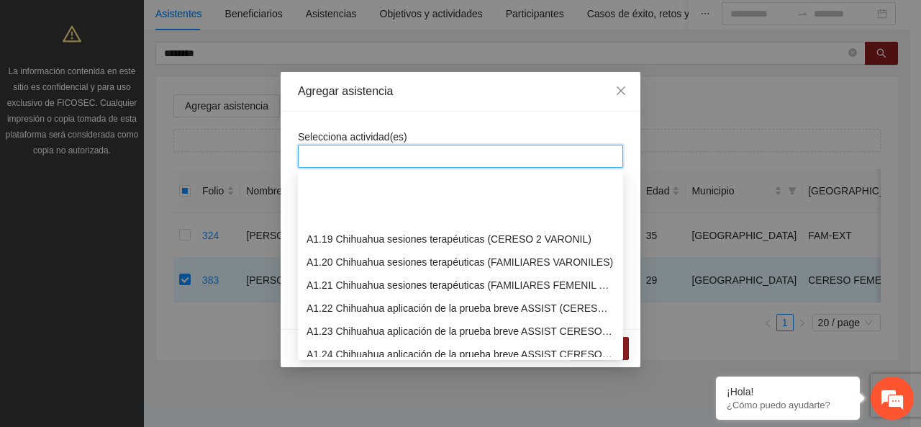
scroll to position [504, 0]
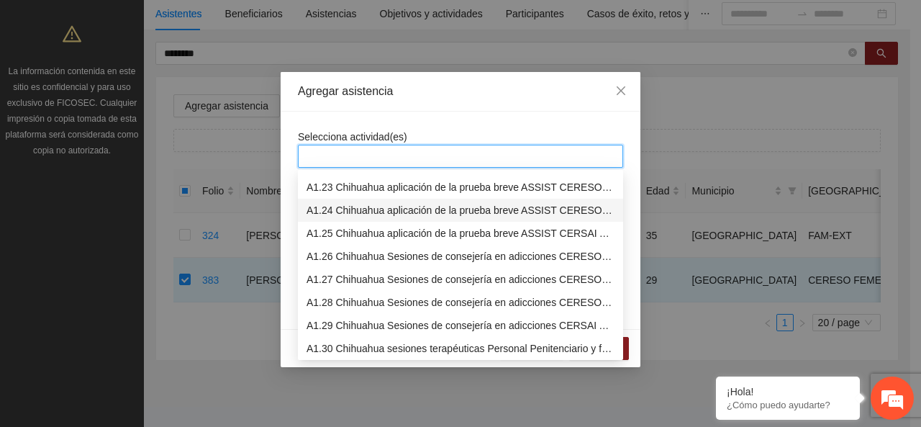
click at [356, 218] on div "A1.24 Chihuahua aplicación de la prueba breve ASSIST CERESO 1 FEMENIL" at bounding box center [460, 210] width 325 height 23
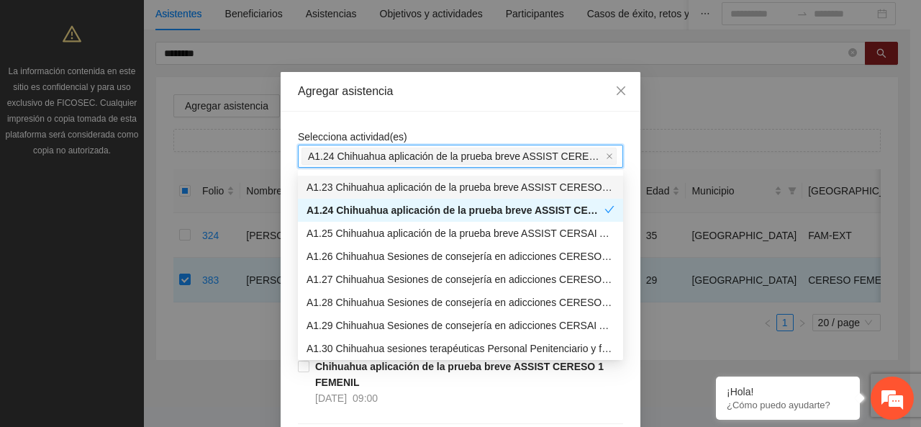
click at [341, 109] on div "Agregar asistencia" at bounding box center [461, 92] width 360 height 40
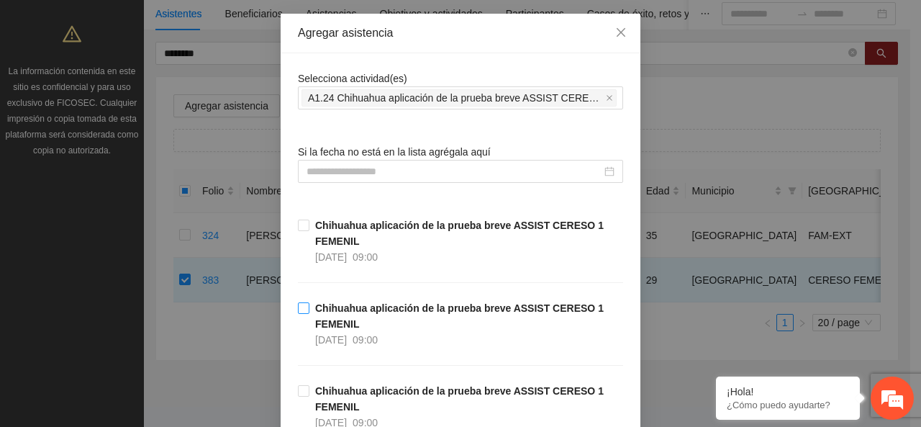
scroll to position [216, 0]
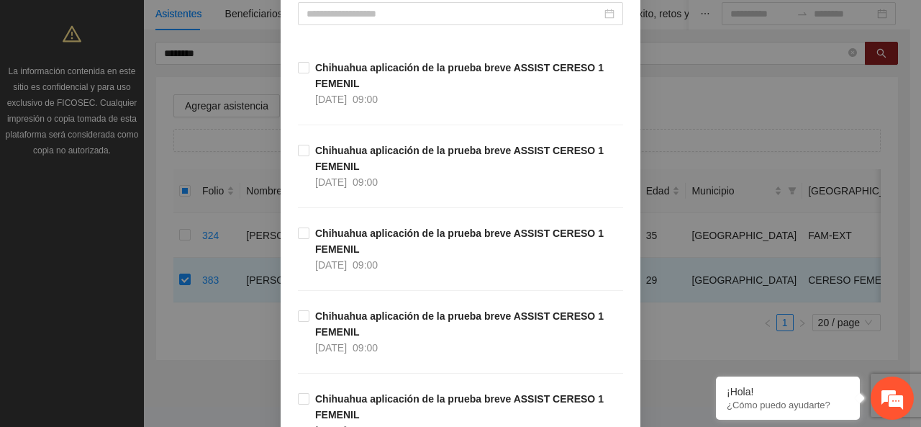
click at [312, 222] on div "Chihuahua aplicación de la prueba breve ASSIST CERESO 1 FEMENIL [DATE] 09:00" at bounding box center [460, 183] width 325 height 83
click at [319, 232] on strong "Chihuahua aplicación de la prueba breve ASSIST CERESO 1 FEMENIL" at bounding box center [459, 240] width 288 height 27
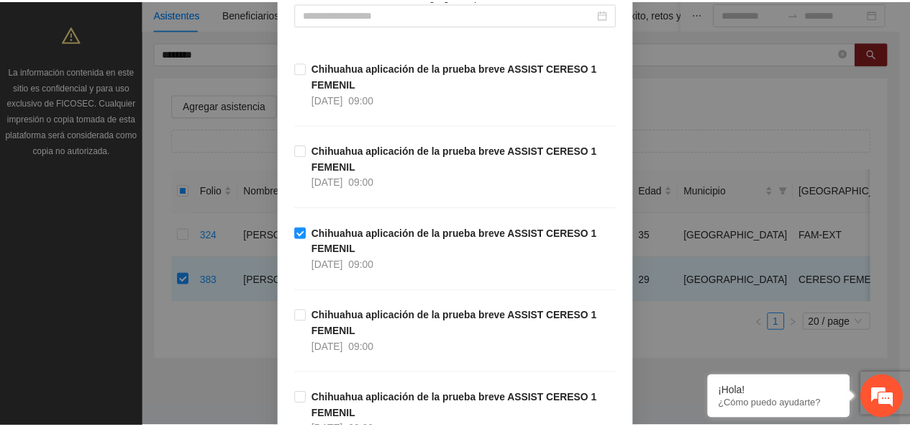
scroll to position [368, 0]
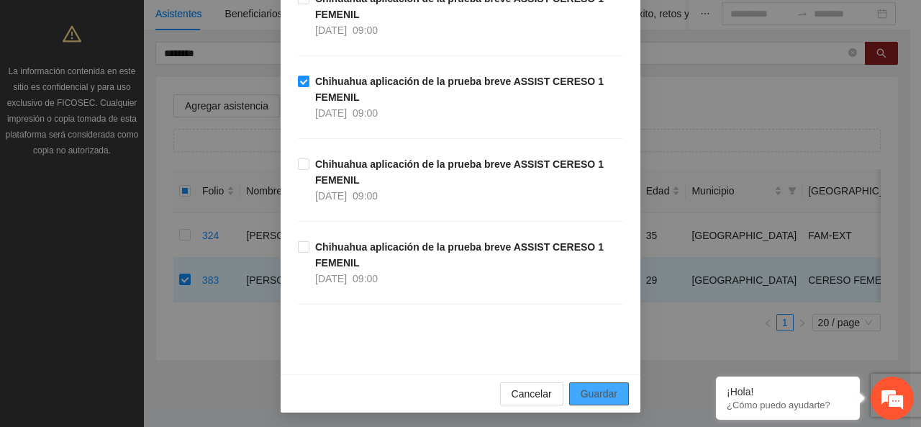
click at [606, 386] on span "Guardar" at bounding box center [599, 394] width 37 height 16
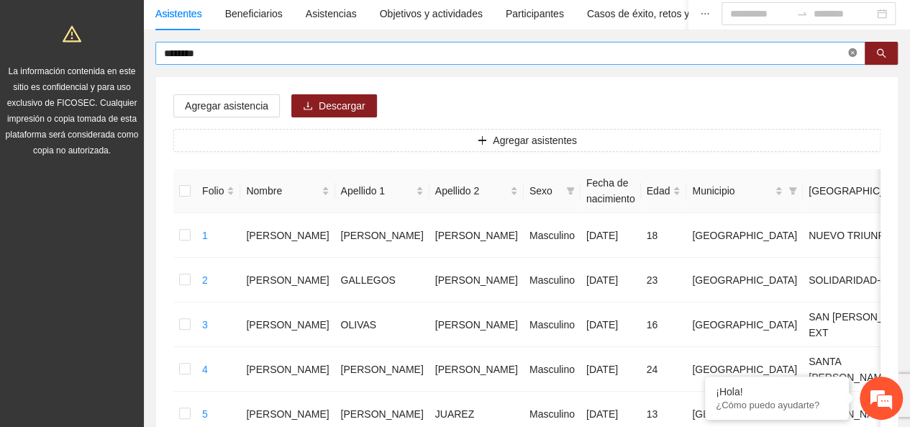
click at [855, 53] on icon "close-circle" at bounding box center [852, 52] width 9 height 9
type input "******"
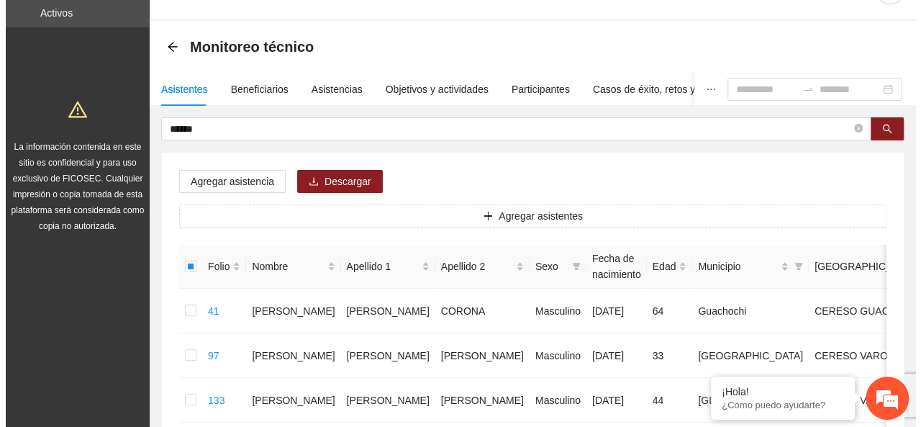
scroll to position [0, 0]
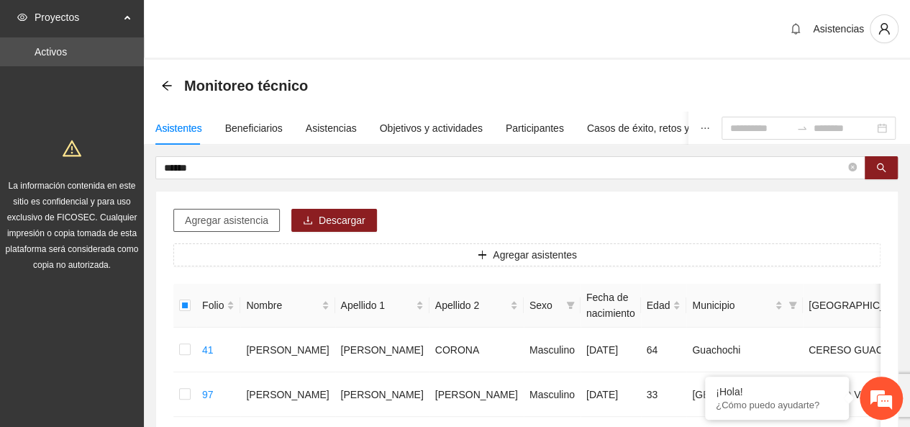
click at [210, 215] on span "Agregar asistencia" at bounding box center [226, 220] width 83 height 16
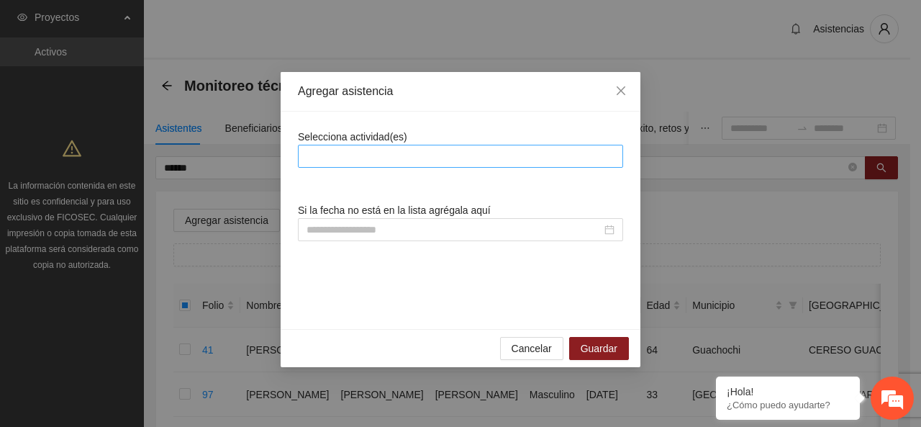
click at [356, 160] on div at bounding box center [460, 155] width 318 height 17
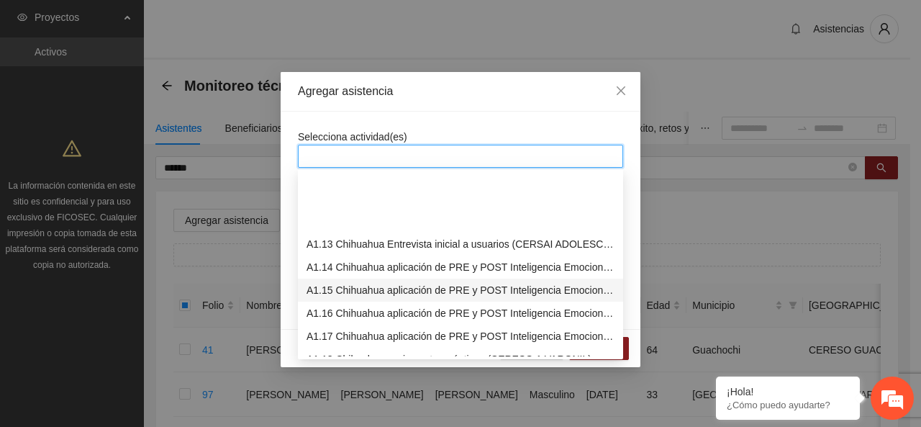
scroll to position [432, 0]
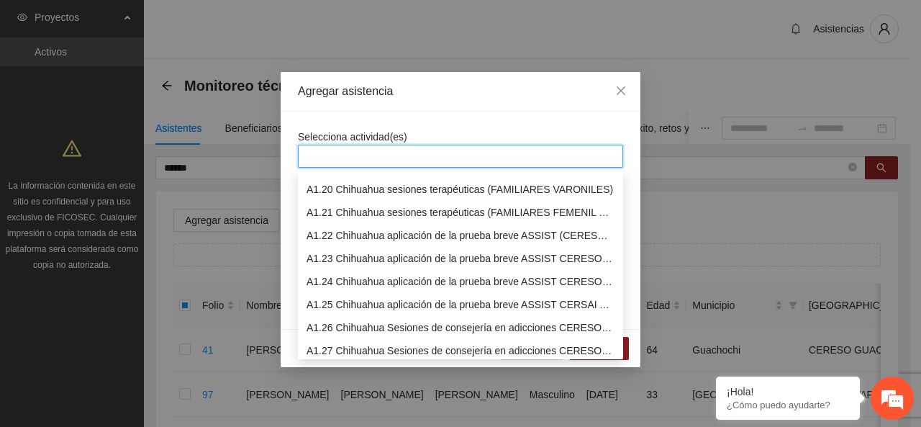
drag, startPoint x: 368, startPoint y: 278, endPoint x: 365, endPoint y: 253, distance: 26.0
click at [368, 278] on div "A1.24 Chihuahua aplicación de la prueba breve ASSIST CERESO 1 FEMENIL" at bounding box center [460, 281] width 308 height 16
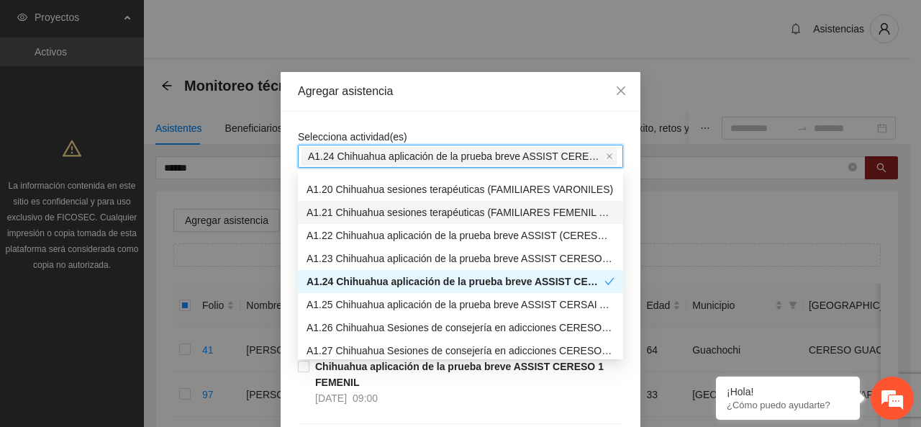
click at [370, 104] on div "Agregar asistencia" at bounding box center [461, 92] width 360 height 40
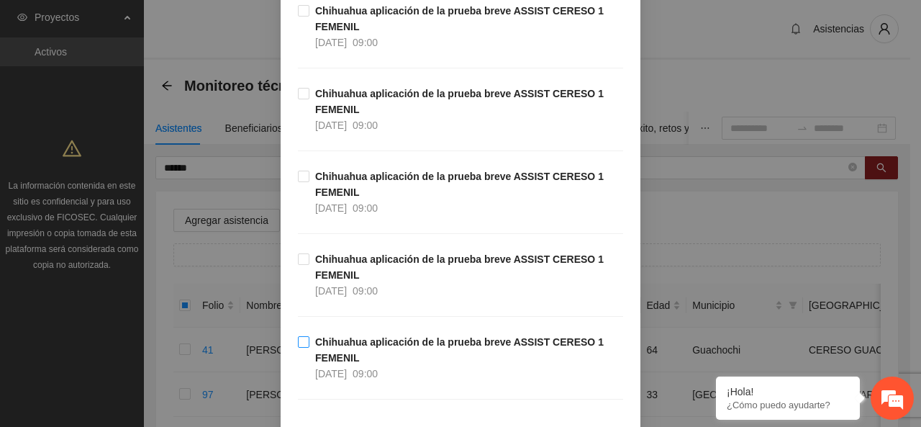
scroll to position [288, 0]
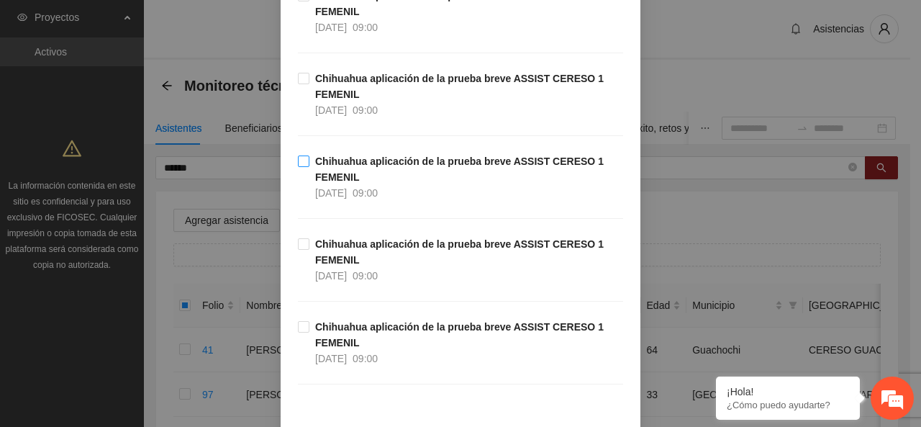
click at [318, 170] on strong "Chihuahua aplicación de la prueba breve ASSIST CERESO 1 FEMENIL" at bounding box center [459, 168] width 288 height 27
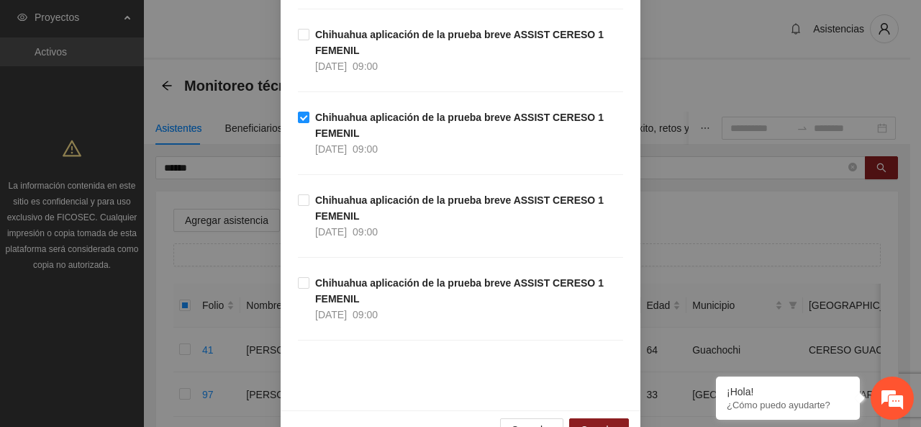
scroll to position [368, 0]
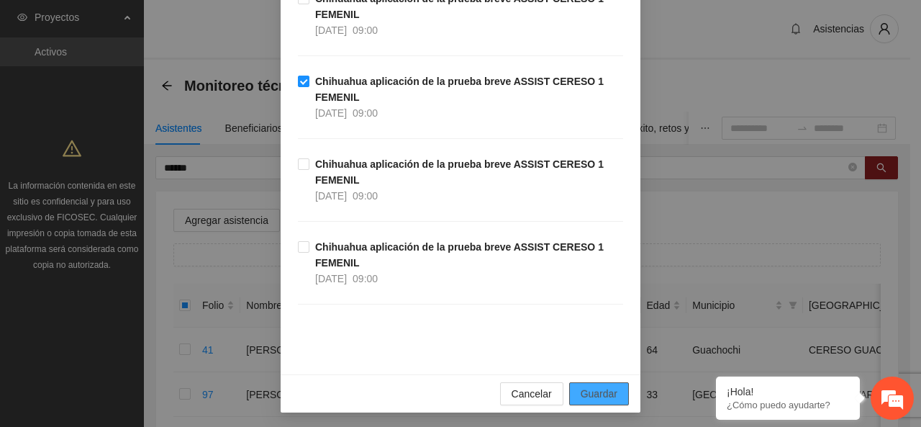
click at [569, 386] on button "Guardar" at bounding box center [599, 393] width 60 height 23
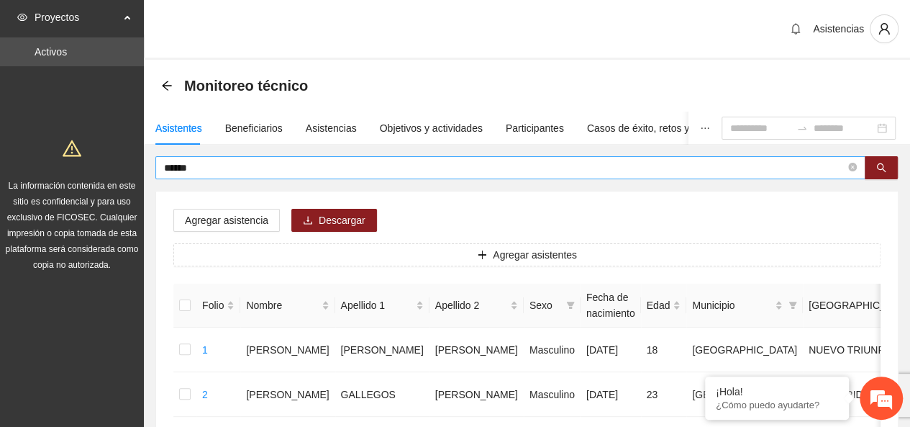
click at [856, 168] on icon "close-circle" at bounding box center [852, 167] width 9 height 9
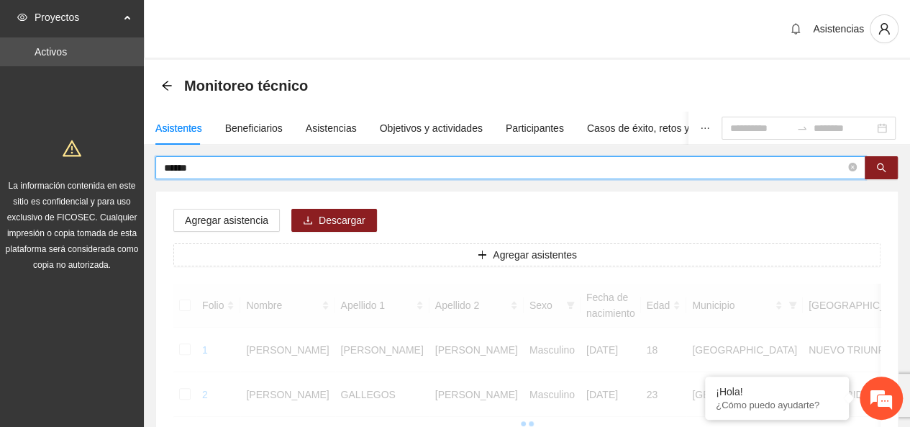
type input "******"
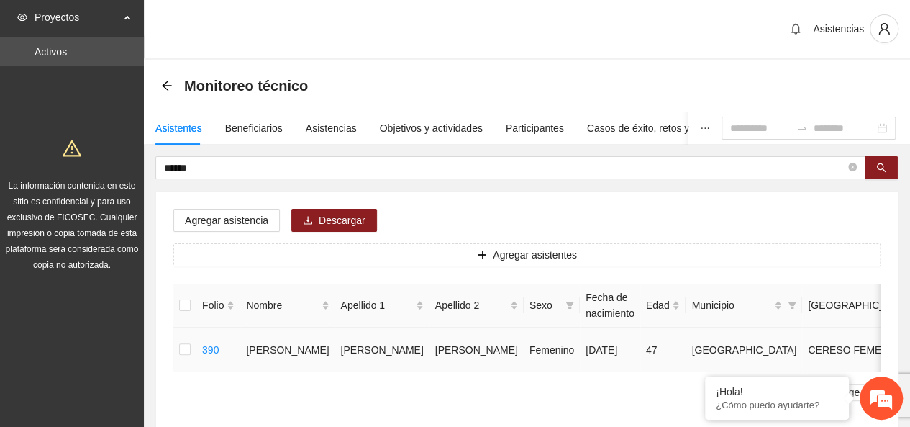
drag, startPoint x: 197, startPoint y: 367, endPoint x: 191, endPoint y: 363, distance: 7.8
click at [196, 367] on td "390" at bounding box center [218, 349] width 44 height 45
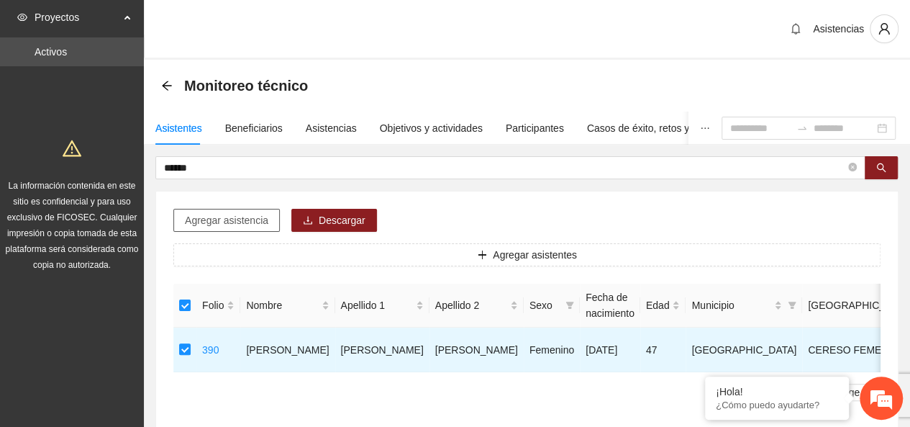
click at [252, 209] on button "Agregar asistencia" at bounding box center [226, 220] width 106 height 23
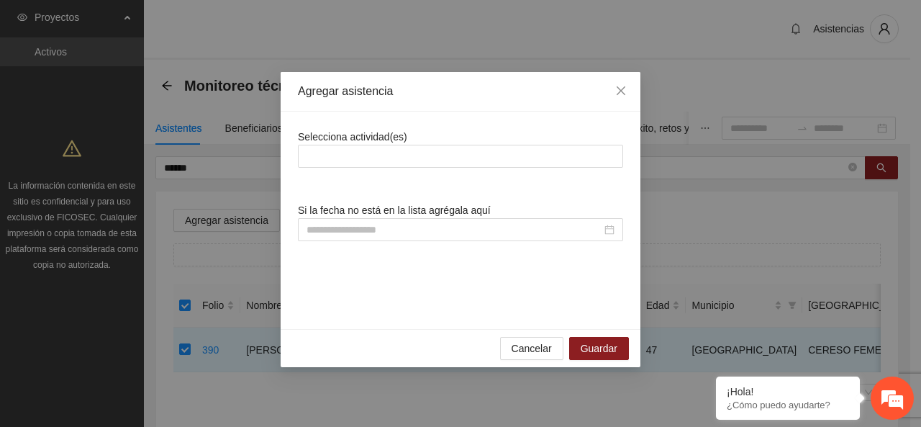
click at [383, 141] on span "Selecciona actividad(es)" at bounding box center [352, 137] width 109 height 12
click at [370, 145] on div at bounding box center [460, 156] width 325 height 23
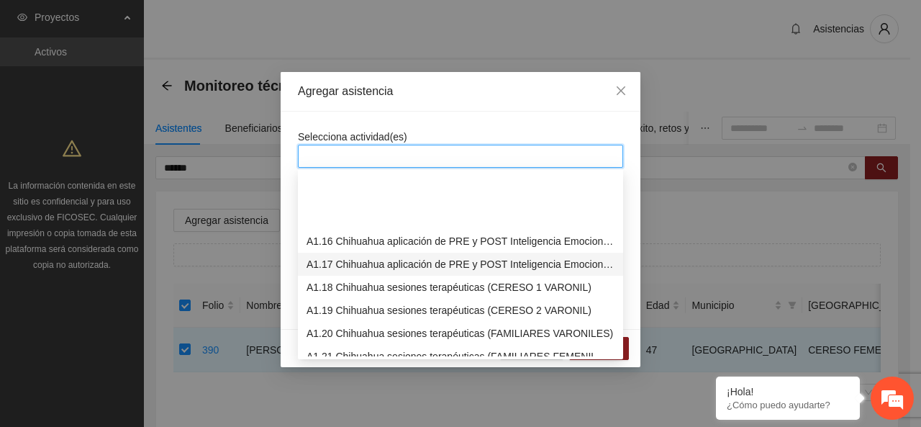
scroll to position [432, 0]
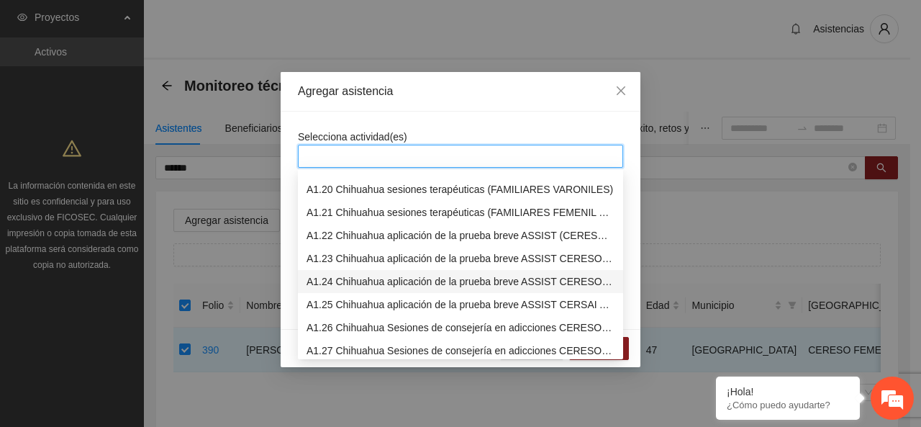
click at [371, 276] on div "A1.24 Chihuahua aplicación de la prueba breve ASSIST CERESO 1 FEMENIL" at bounding box center [460, 281] width 308 height 16
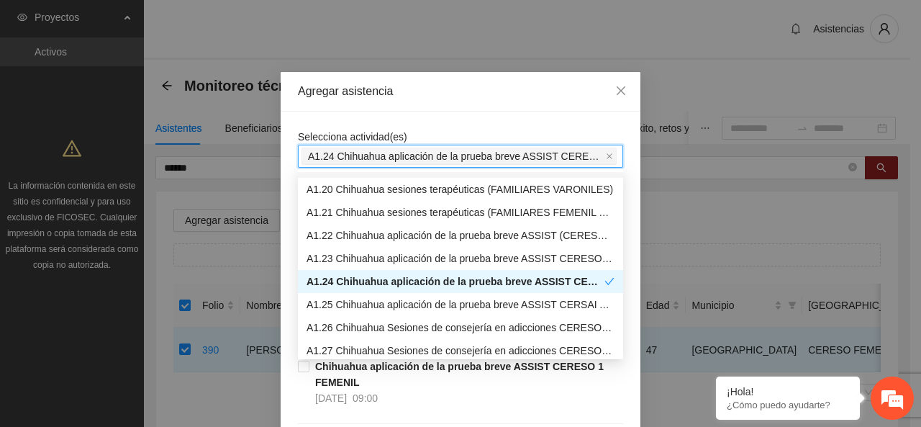
click at [374, 137] on span "Selecciona actividad(es)" at bounding box center [352, 137] width 109 height 12
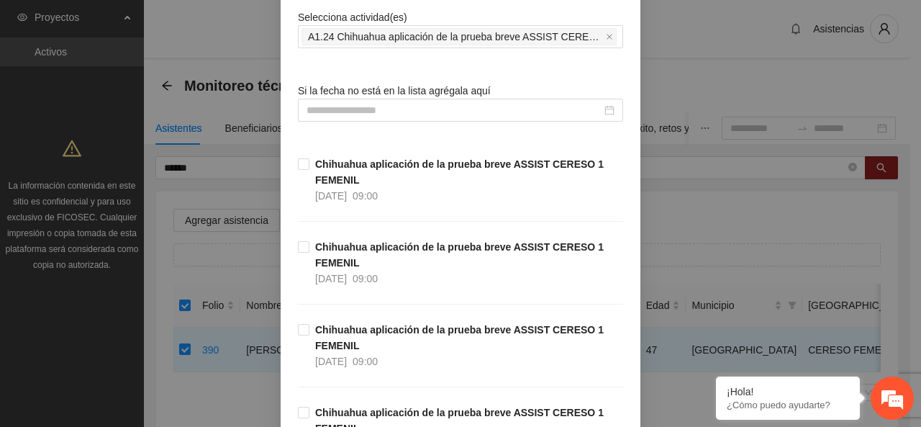
scroll to position [216, 0]
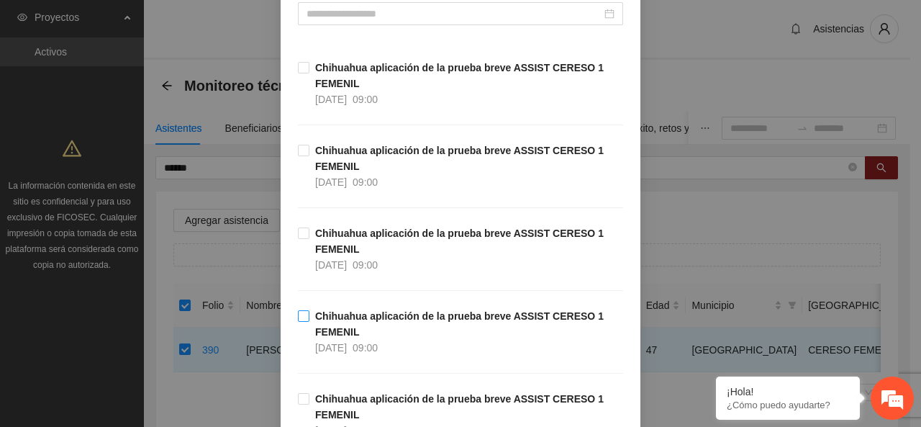
click at [326, 330] on strong "Chihuahua aplicación de la prueba breve ASSIST CERESO 1 FEMENIL" at bounding box center [459, 323] width 288 height 27
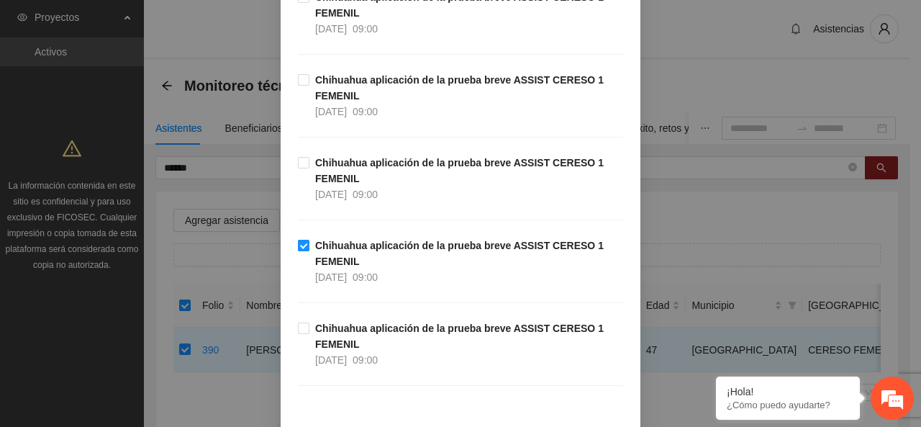
scroll to position [368, 0]
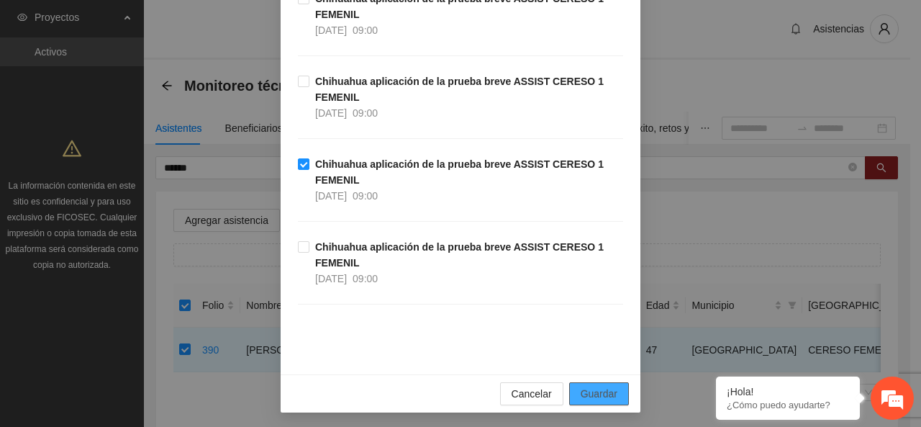
click at [605, 382] on button "Guardar" at bounding box center [599, 393] width 60 height 23
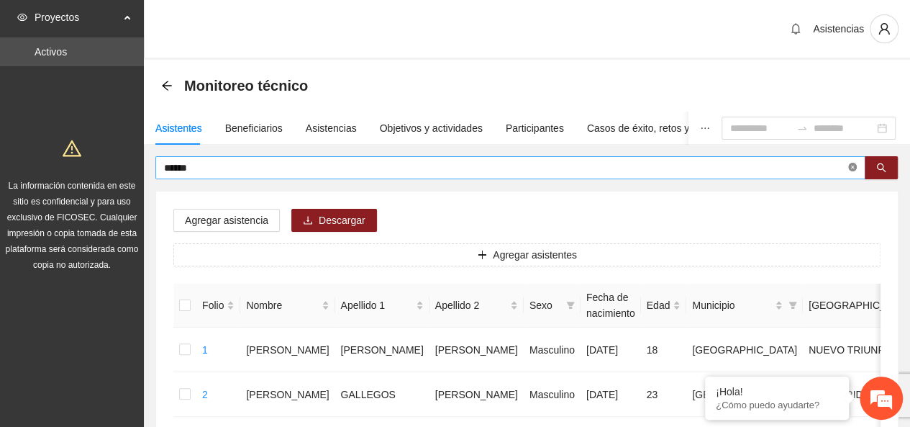
click at [855, 173] on span at bounding box center [852, 168] width 9 height 14
type input "*****"
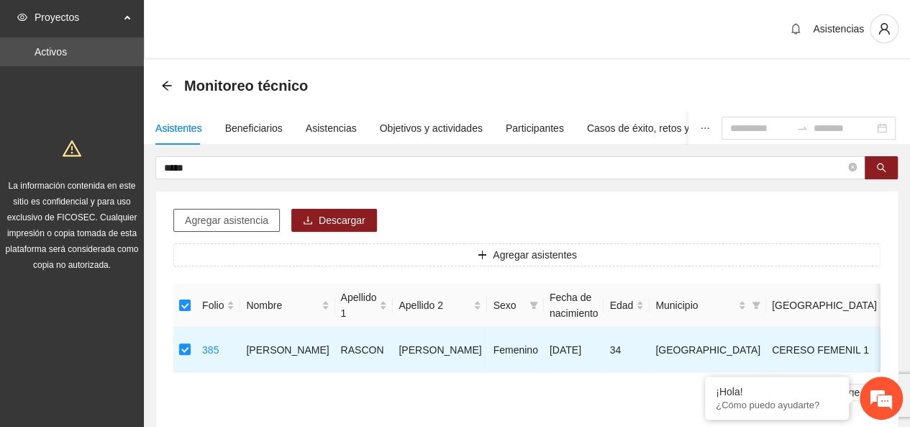
click at [257, 212] on span "Agregar asistencia" at bounding box center [226, 220] width 83 height 16
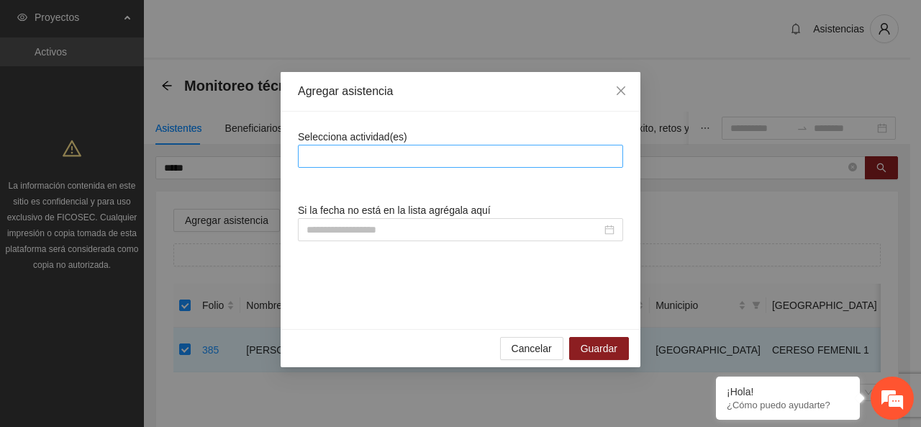
click at [401, 153] on div at bounding box center [460, 155] width 318 height 17
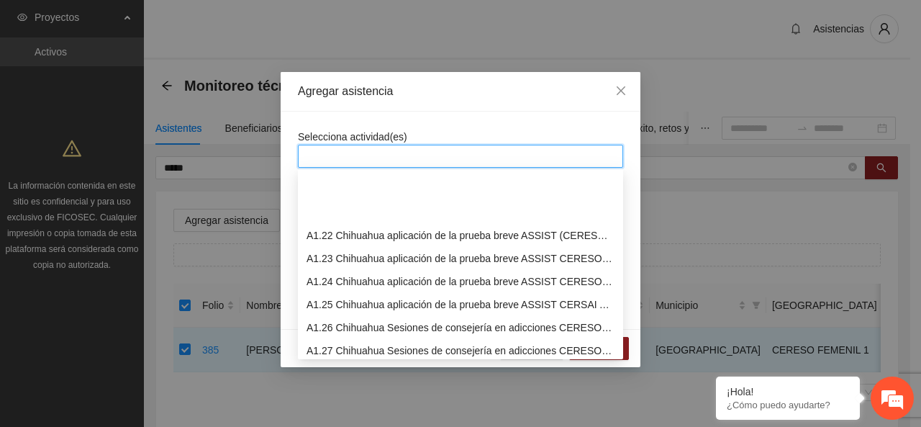
scroll to position [504, 0]
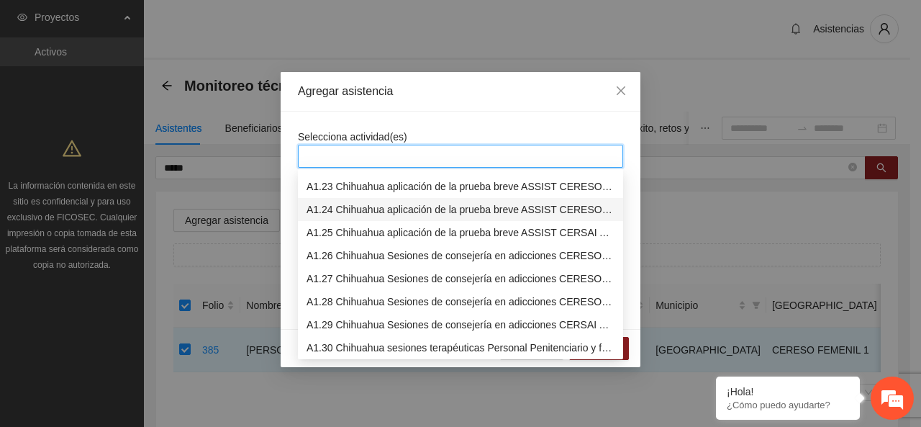
click at [369, 204] on div "A1.24 Chihuahua aplicación de la prueba breve ASSIST CERESO 1 FEMENIL" at bounding box center [460, 209] width 308 height 16
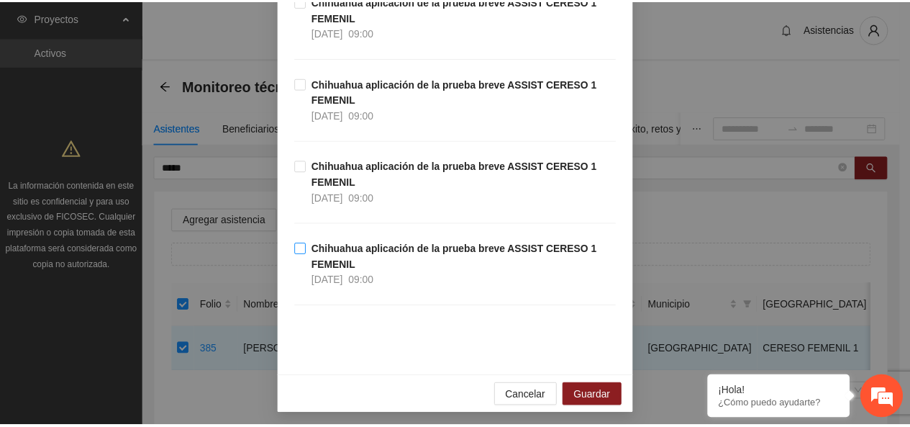
scroll to position [368, 0]
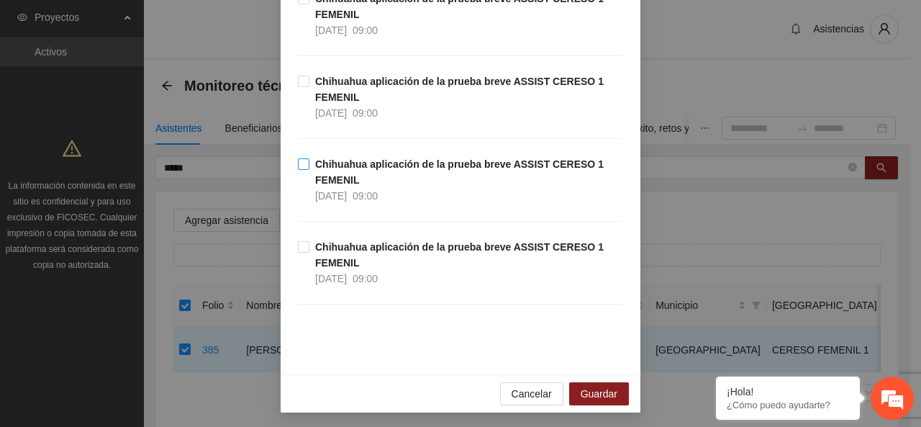
click at [347, 190] on span "[DATE]" at bounding box center [331, 196] width 32 height 12
click at [596, 386] on span "Guardar" at bounding box center [599, 394] width 37 height 16
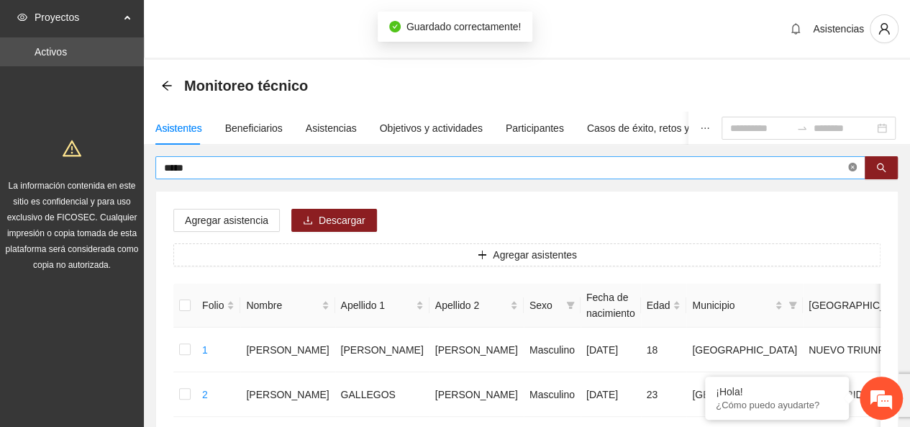
click at [855, 169] on icon "close-circle" at bounding box center [852, 167] width 9 height 9
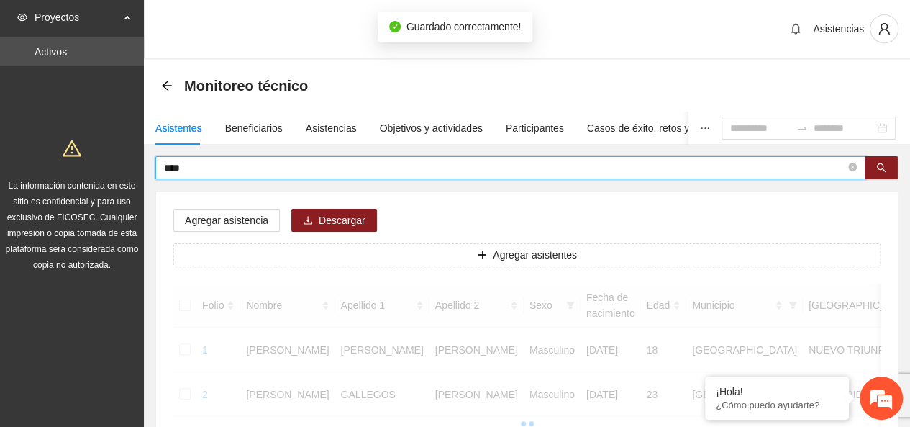
type input "****"
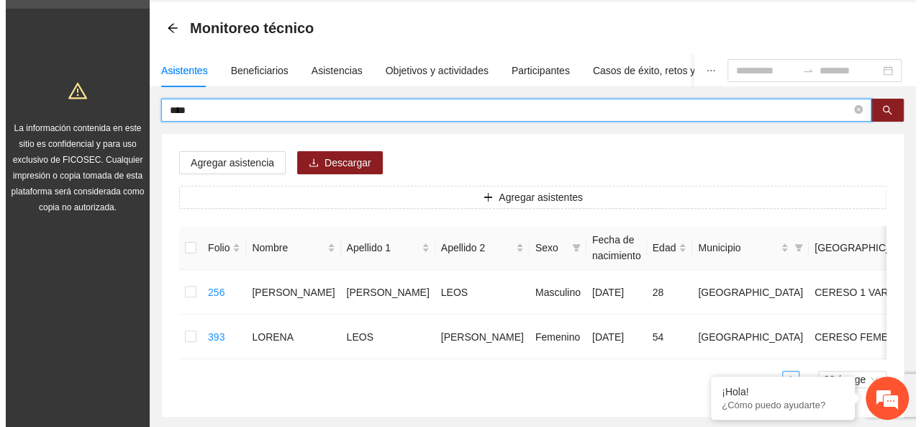
scroll to position [72, 0]
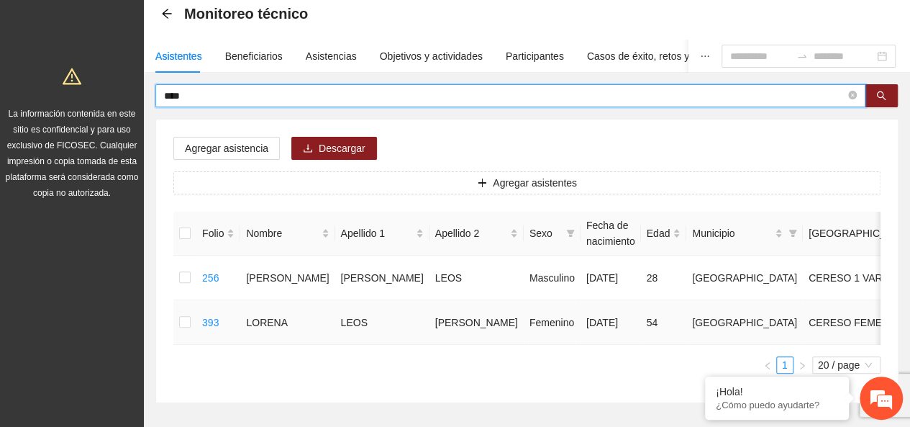
click at [199, 345] on td "393" at bounding box center [218, 322] width 44 height 45
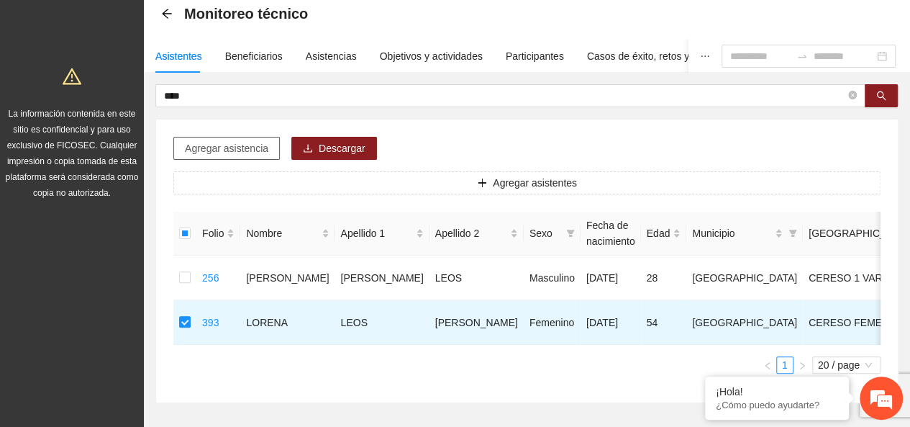
click at [230, 144] on span "Agregar asistencia" at bounding box center [226, 148] width 83 height 16
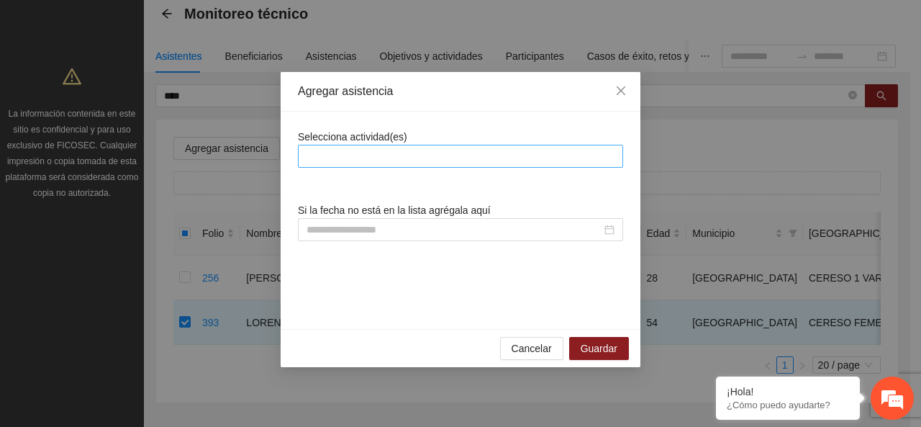
click at [424, 162] on div at bounding box center [460, 155] width 318 height 17
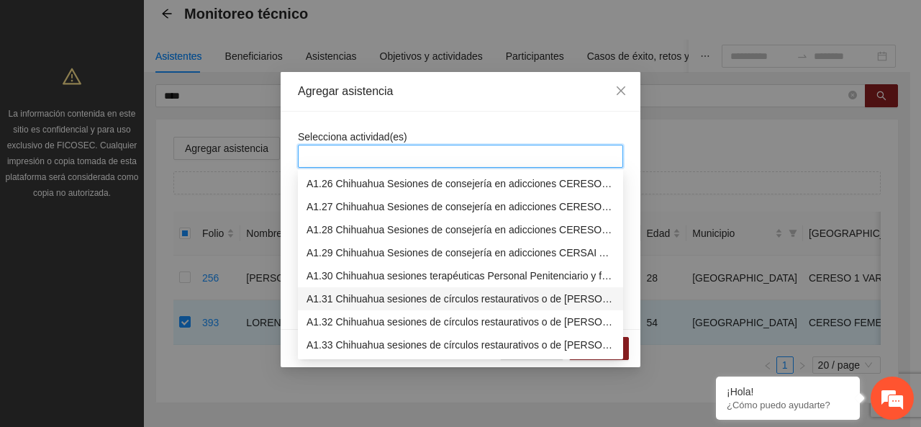
scroll to position [504, 0]
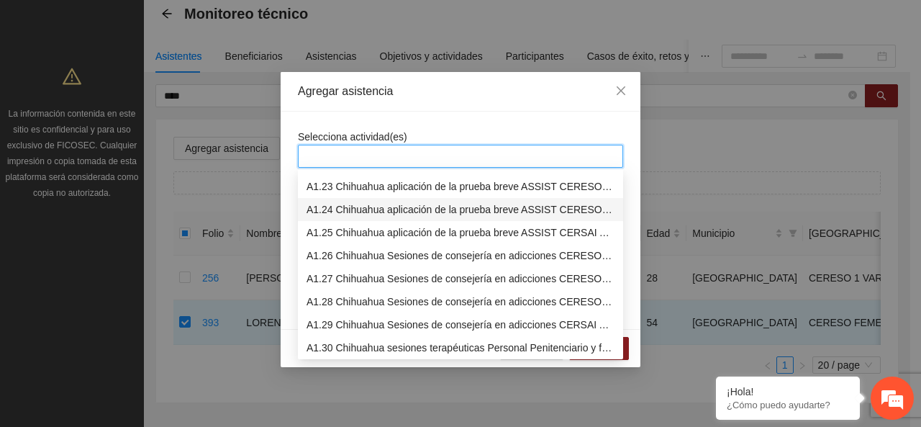
click at [384, 209] on div "A1.24 Chihuahua aplicación de la prueba breve ASSIST CERESO 1 FEMENIL" at bounding box center [460, 209] width 308 height 16
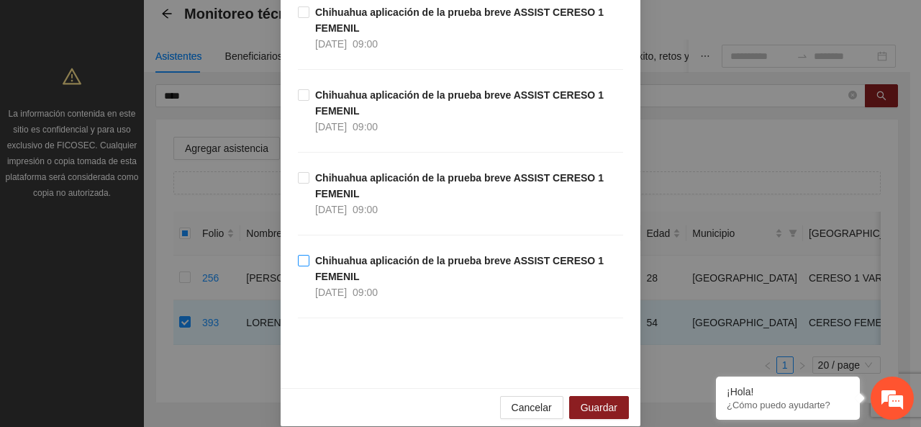
scroll to position [360, 0]
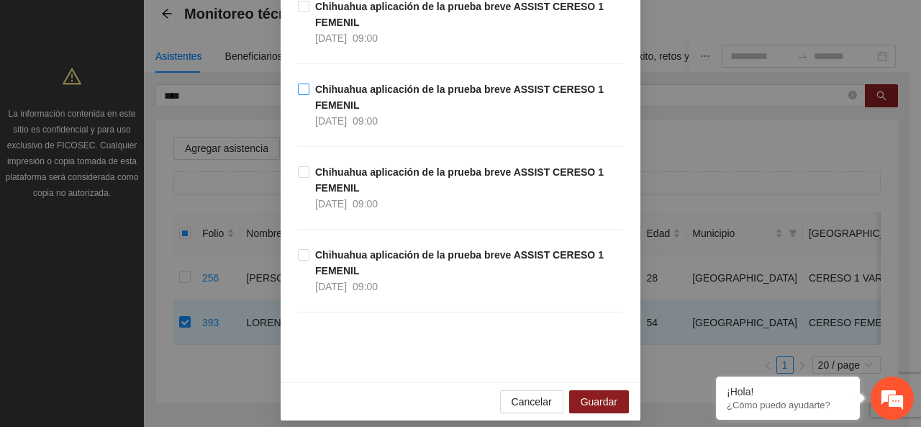
click at [309, 90] on span "Chihuahua aplicación de la prueba breve ASSIST CERESO 1 FEMENIL [DATE] 09:00" at bounding box center [466, 104] width 314 height 47
click at [605, 402] on span "Guardar" at bounding box center [599, 402] width 37 height 16
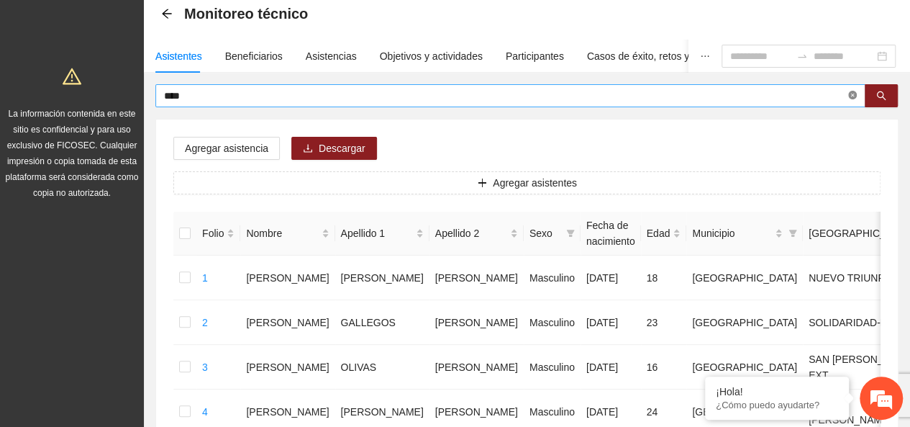
click at [852, 100] on span at bounding box center [852, 96] width 9 height 14
type input "*******"
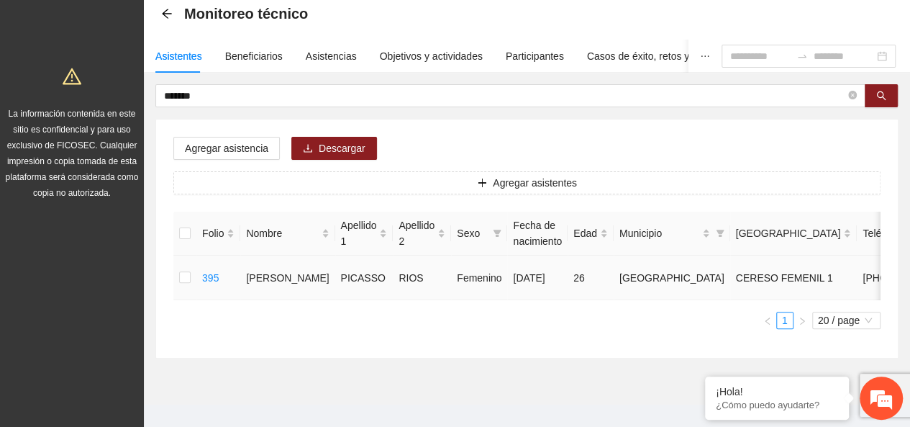
click at [178, 286] on td at bounding box center [184, 277] width 23 height 45
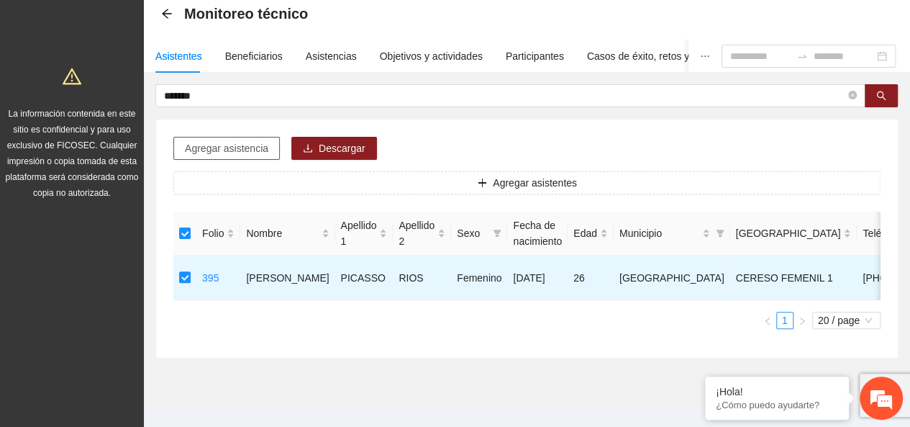
click at [247, 139] on button "Agregar asistencia" at bounding box center [226, 148] width 106 height 23
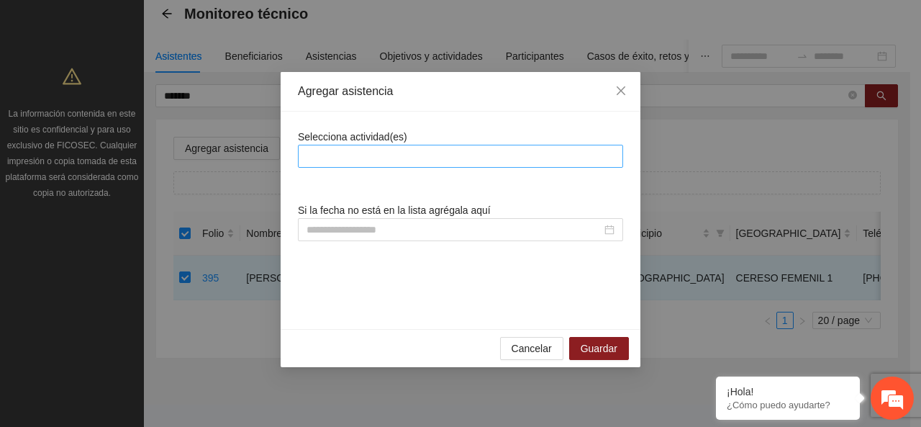
click at [390, 149] on div at bounding box center [460, 155] width 318 height 17
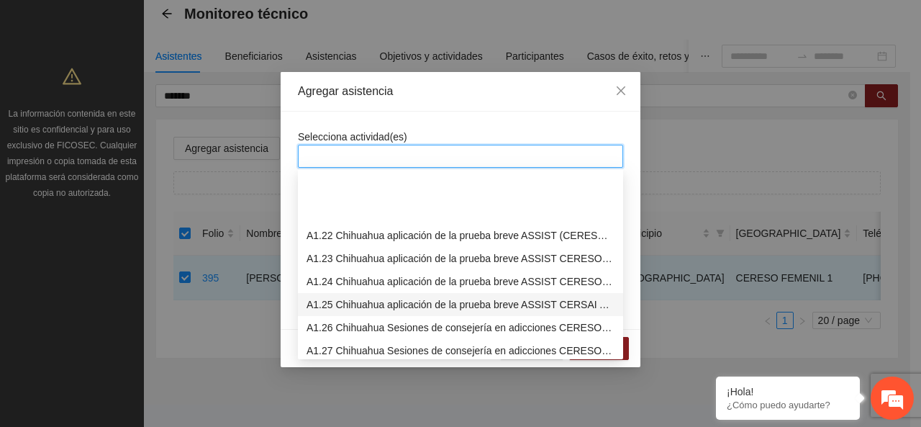
scroll to position [504, 0]
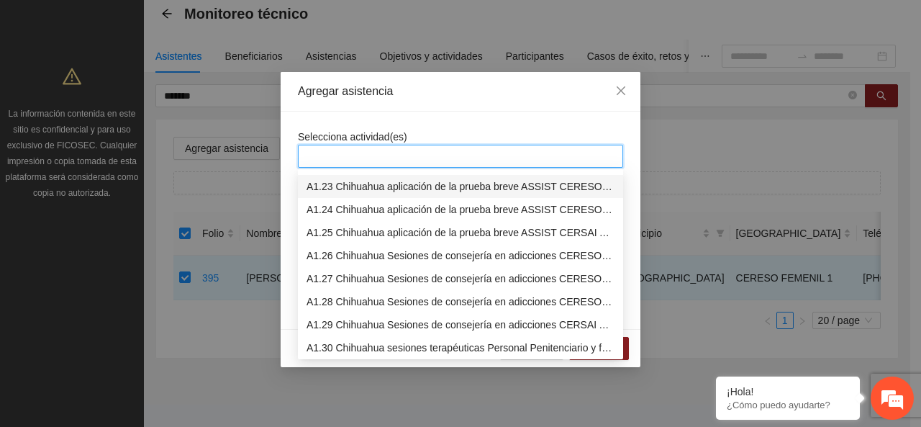
click at [353, 196] on div "A1.23 Chihuahua aplicación de la prueba breve ASSIST CERESO 2 VARONIL" at bounding box center [460, 186] width 325 height 23
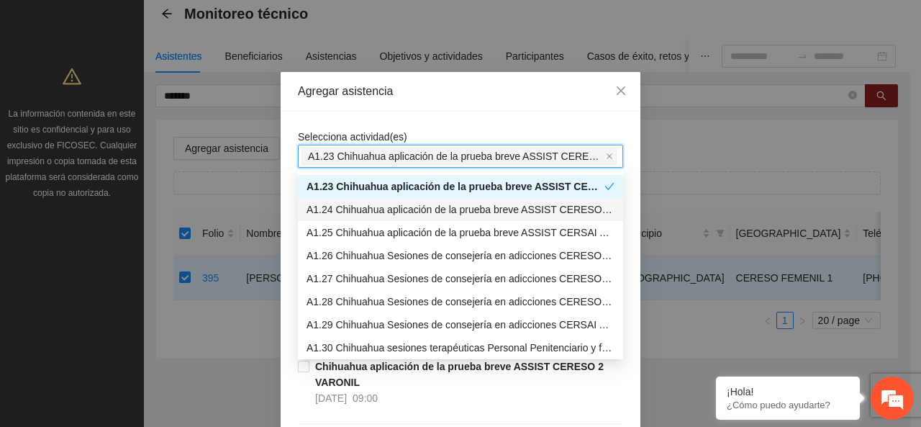
click at [353, 206] on div "A1.24 Chihuahua aplicación de la prueba breve ASSIST CERESO 1 FEMENIL" at bounding box center [460, 209] width 308 height 16
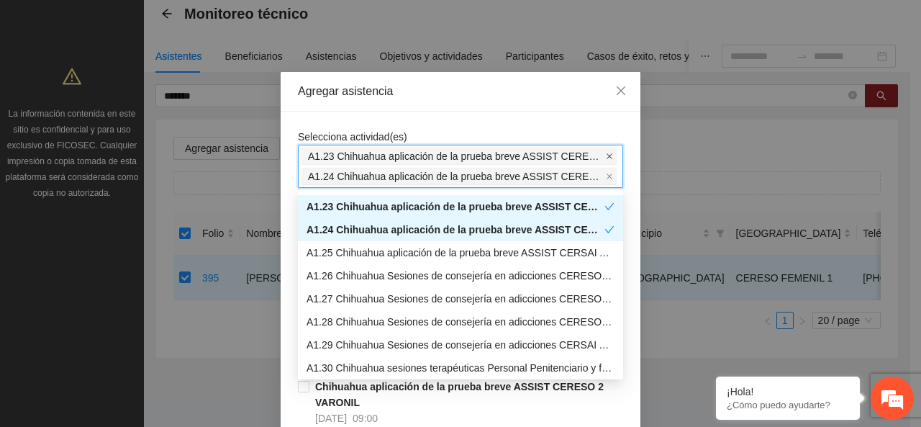
click at [606, 156] on icon "close" at bounding box center [609, 156] width 7 height 7
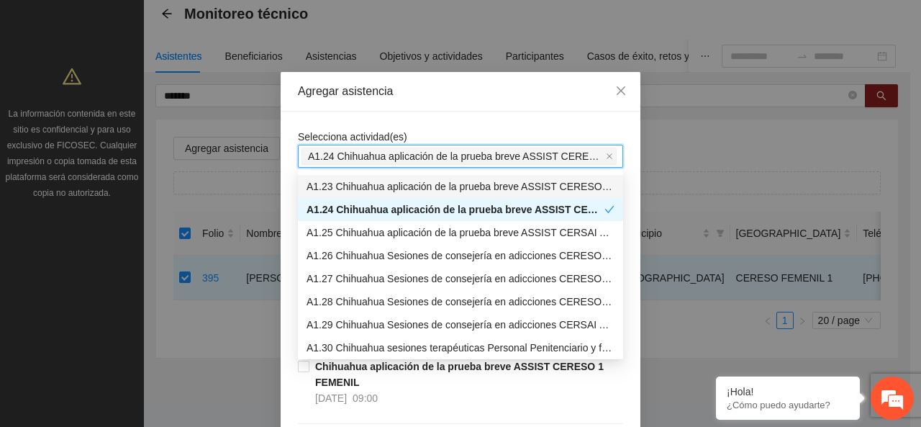
click at [560, 122] on div "Selecciona actividad(es) A1.24 Chihuahua aplicación de la prueba breve ASSIST C…" at bounding box center [461, 427] width 360 height 630
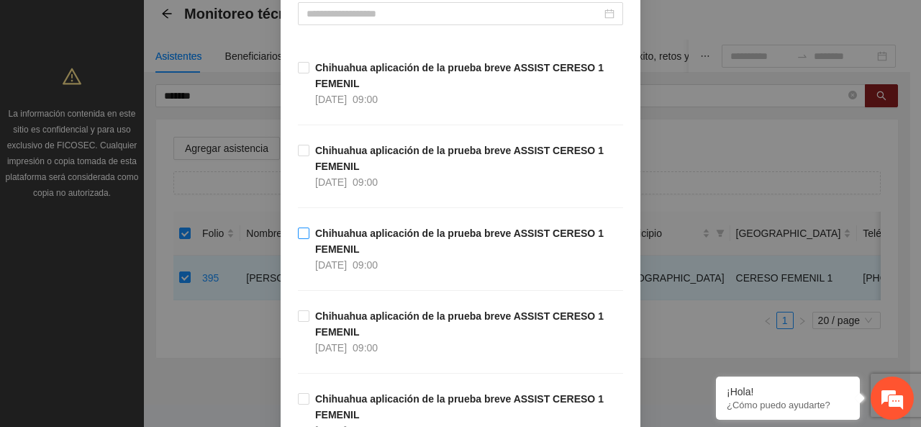
click at [352, 247] on span "Chihuahua aplicación de la prueba breve ASSIST CERESO 1 FEMENIL [DATE] 09:00" at bounding box center [466, 248] width 314 height 47
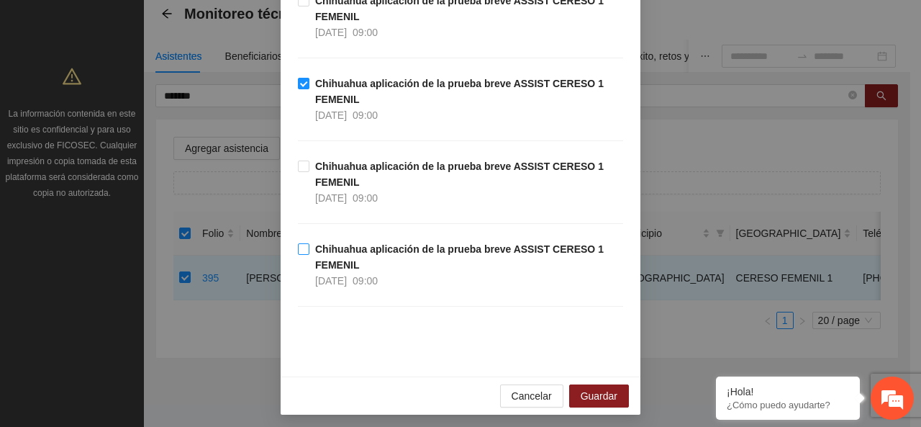
scroll to position [368, 0]
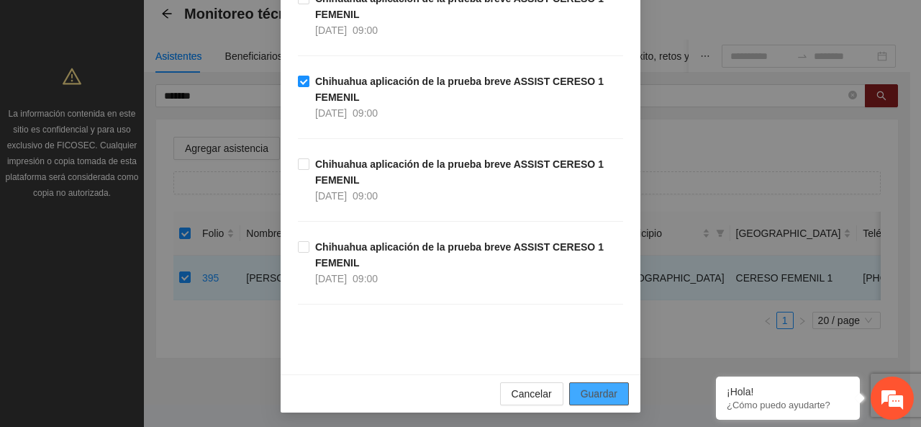
click at [581, 394] on span "Guardar" at bounding box center [599, 394] width 37 height 16
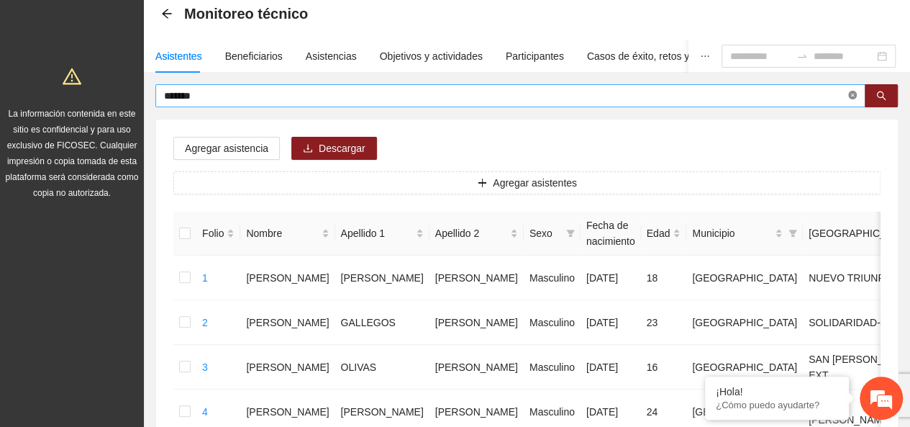
click at [856, 96] on icon "close-circle" at bounding box center [852, 95] width 9 height 9
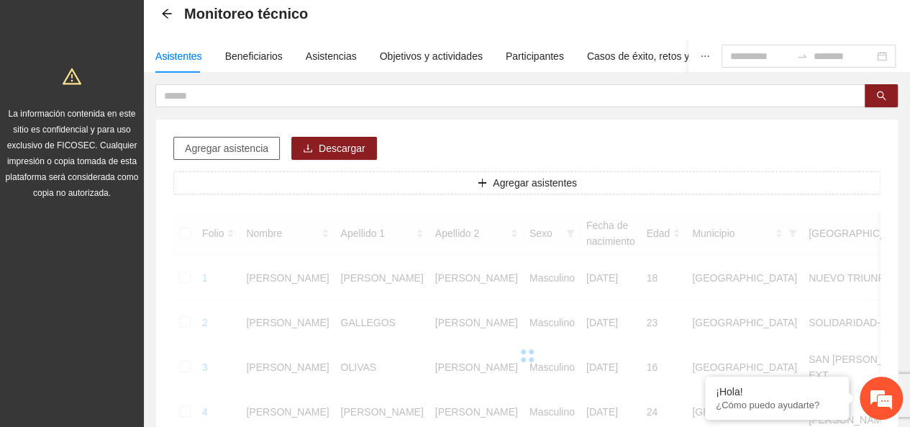
click at [237, 141] on span "Agregar asistencia" at bounding box center [226, 148] width 83 height 16
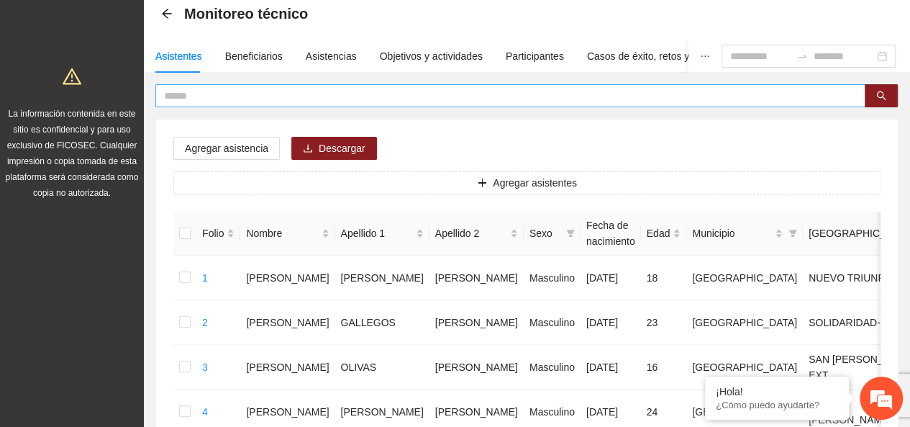
click at [834, 102] on input "text" at bounding box center [504, 96] width 681 height 16
type input "******"
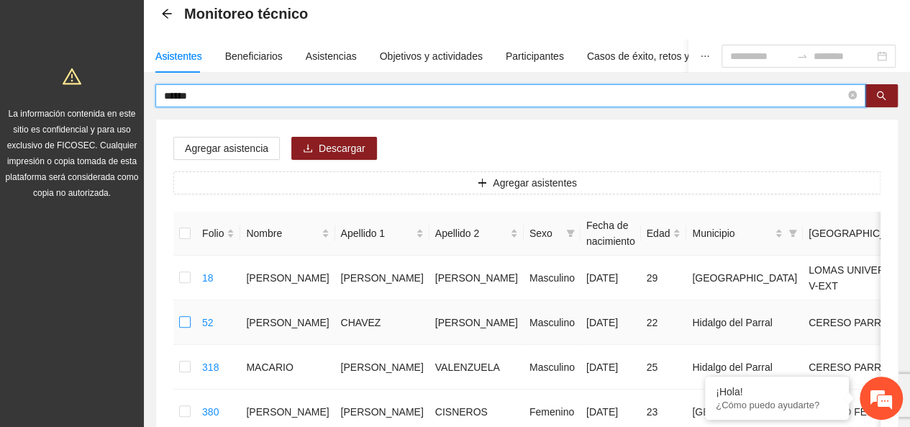
click at [183, 330] on label at bounding box center [185, 322] width 12 height 16
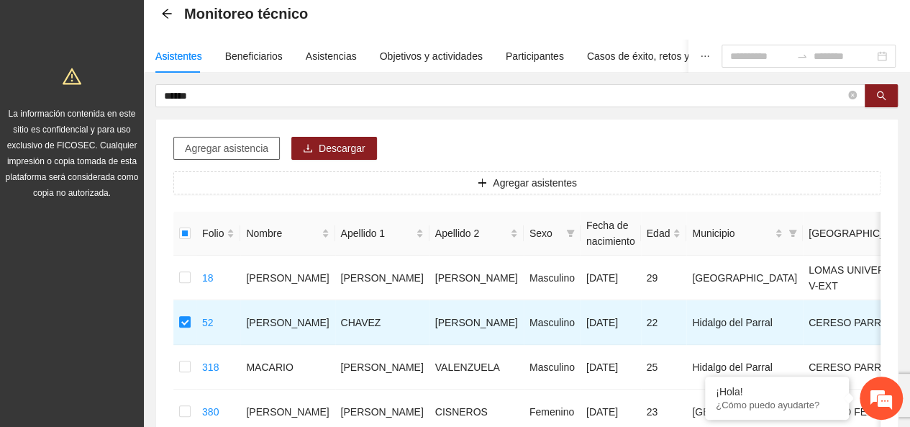
click at [268, 145] on button "Agregar asistencia" at bounding box center [226, 148] width 106 height 23
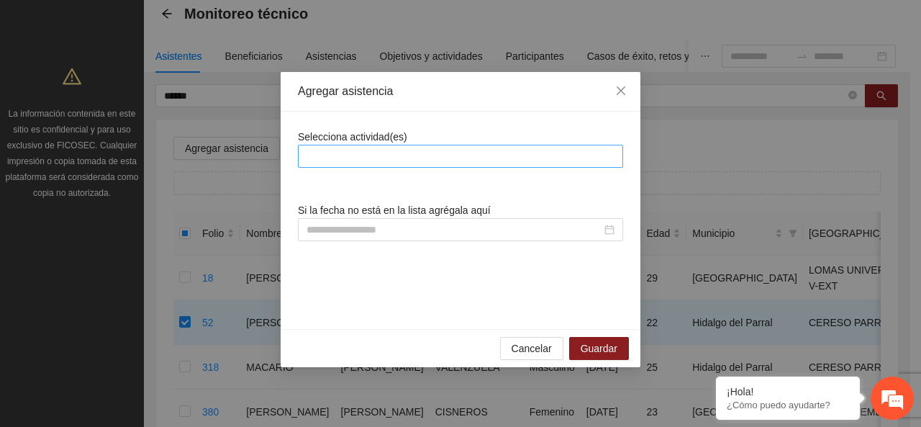
click at [358, 150] on div at bounding box center [460, 155] width 318 height 17
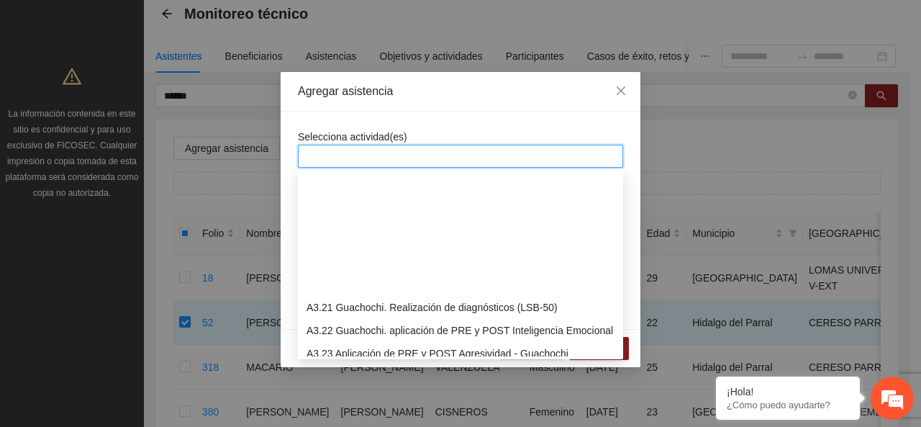
scroll to position [2878, 0]
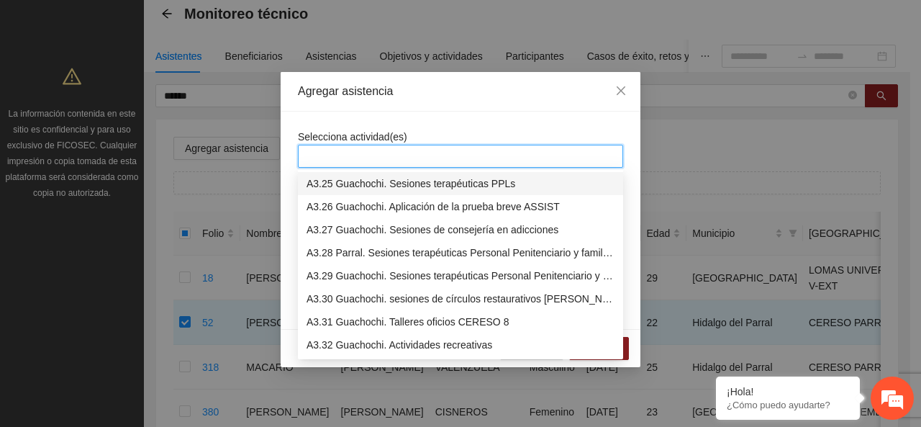
click at [338, 160] on div at bounding box center [460, 155] width 318 height 17
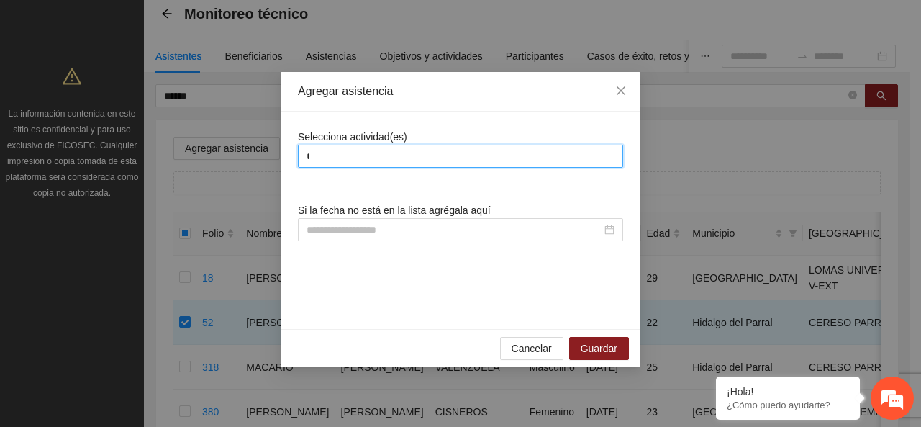
scroll to position [754, 0]
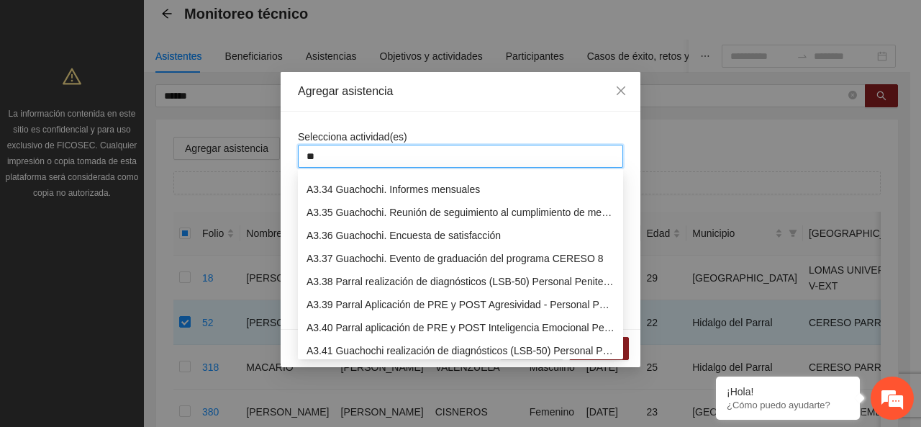
type input "***"
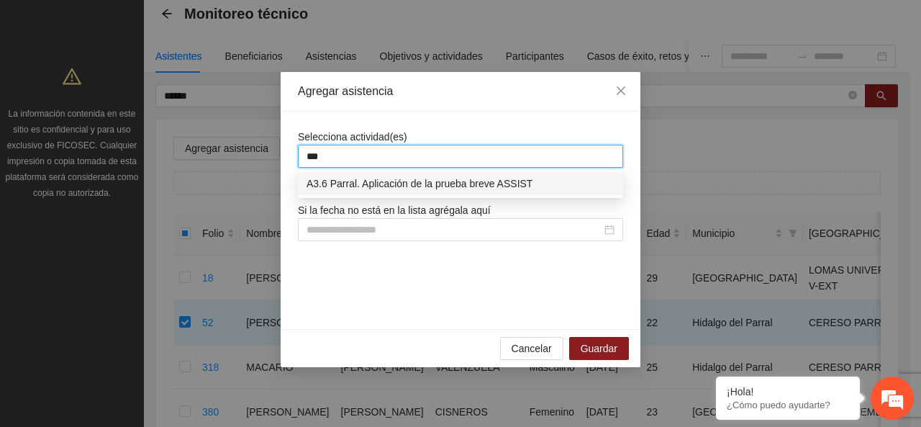
click at [383, 186] on div "A3.6 Parral. Aplicación de la prueba breve ASSIST" at bounding box center [460, 184] width 308 height 16
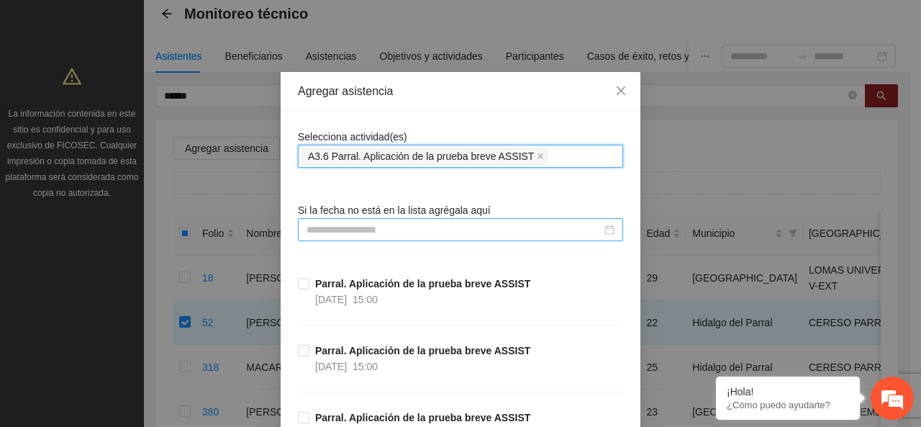
click at [373, 230] on input at bounding box center [453, 230] width 295 height 16
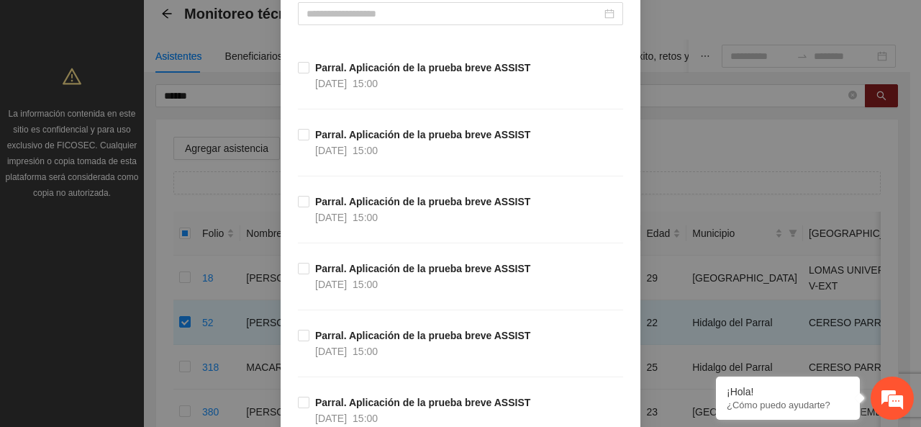
scroll to position [360, 0]
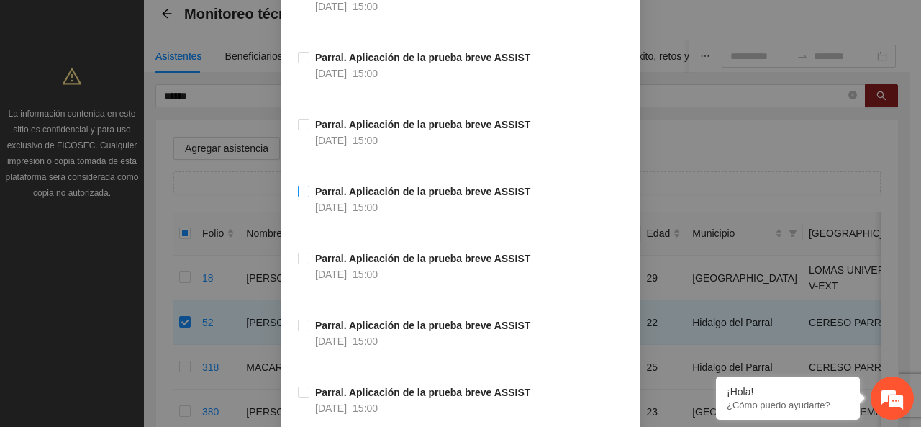
click at [342, 192] on strong "Parral. Aplicación de la prueba breve ASSIST" at bounding box center [422, 192] width 215 height 12
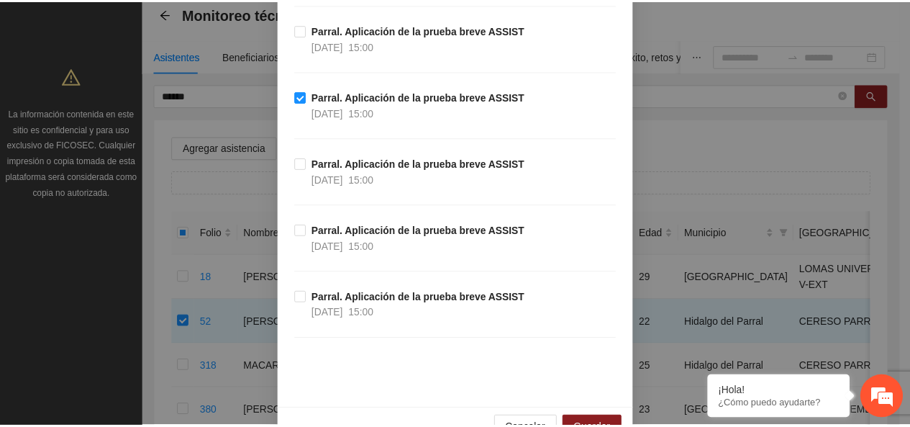
scroll to position [488, 0]
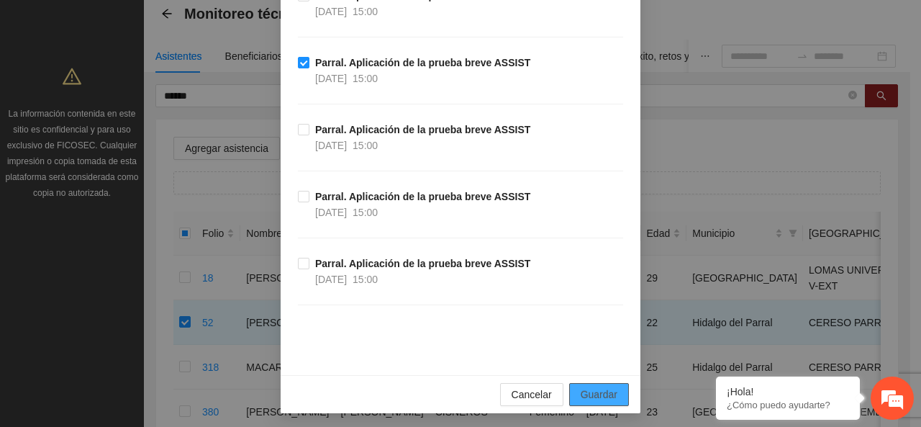
click at [581, 398] on span "Guardar" at bounding box center [599, 394] width 37 height 16
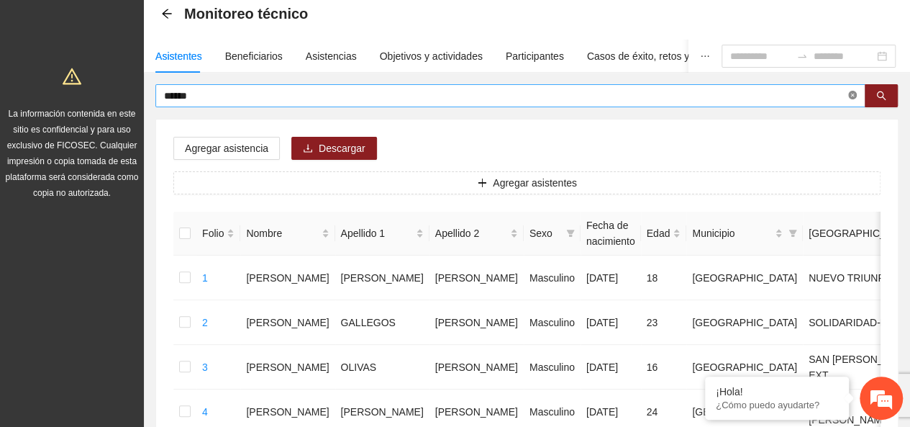
click at [850, 91] on icon "close-circle" at bounding box center [852, 95] width 9 height 9
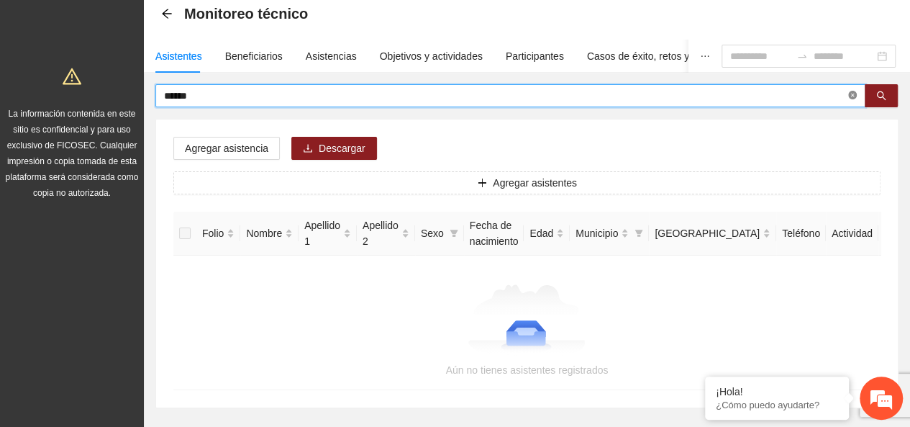
type input "******"
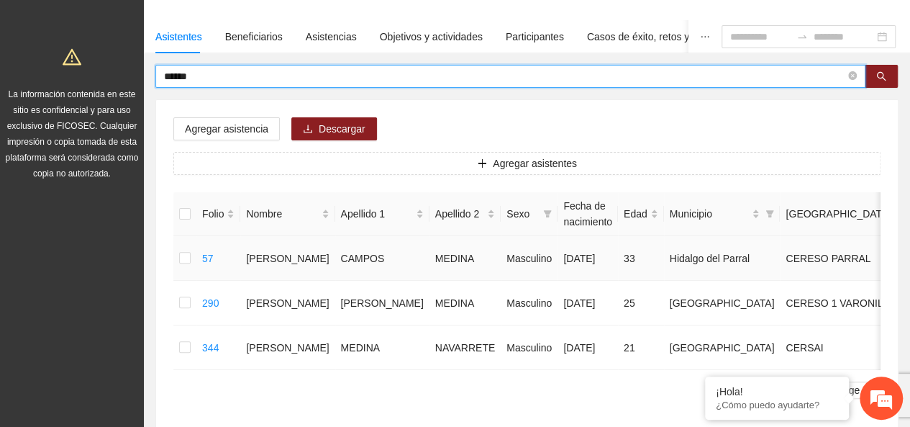
scroll to position [249, 0]
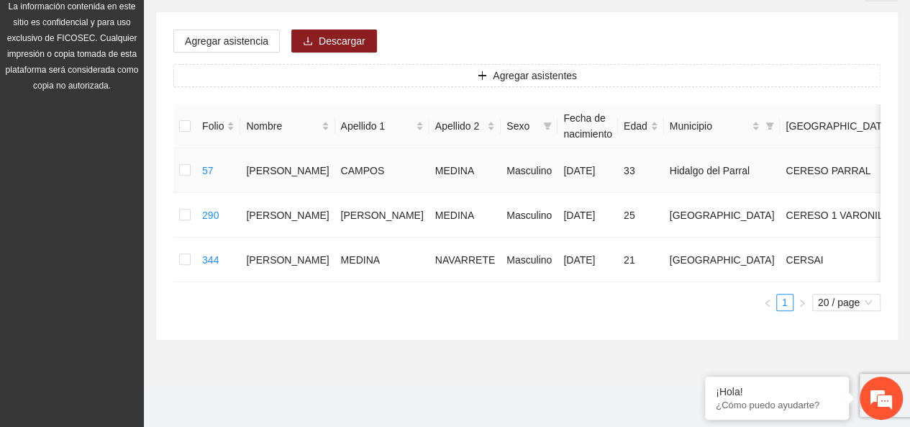
click at [177, 148] on td at bounding box center [184, 170] width 23 height 45
click at [180, 148] on td at bounding box center [184, 170] width 23 height 45
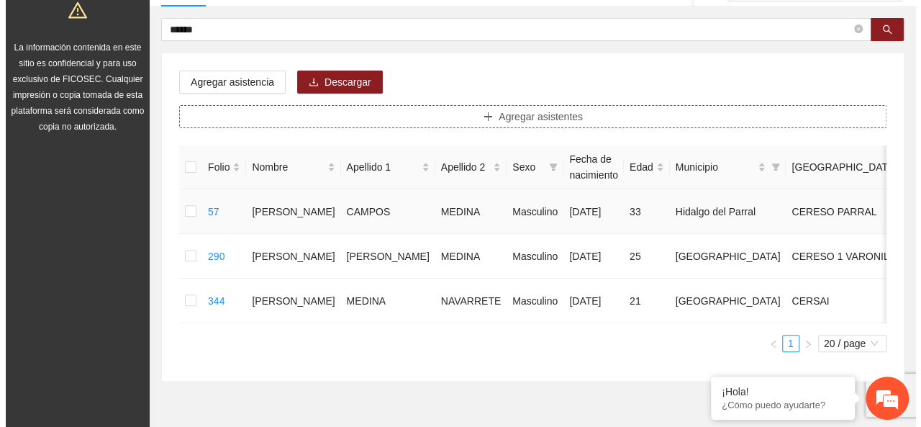
scroll to position [33, 0]
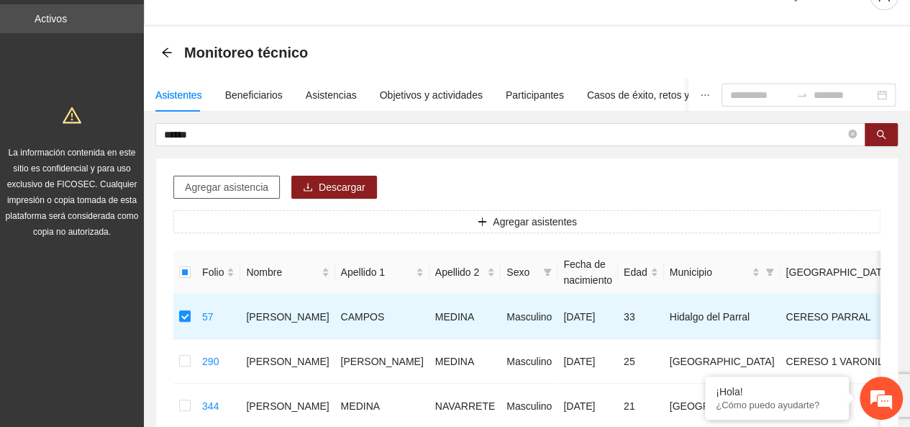
drag, startPoint x: 220, startPoint y: 163, endPoint x: 222, endPoint y: 191, distance: 27.4
click at [221, 163] on div "Agregar asistencia Descargar Agregar asistentes Folio Nombre Apellido 1 Apellid…" at bounding box center [527, 321] width 742 height 327
click at [222, 191] on span "Agregar asistencia" at bounding box center [226, 187] width 83 height 16
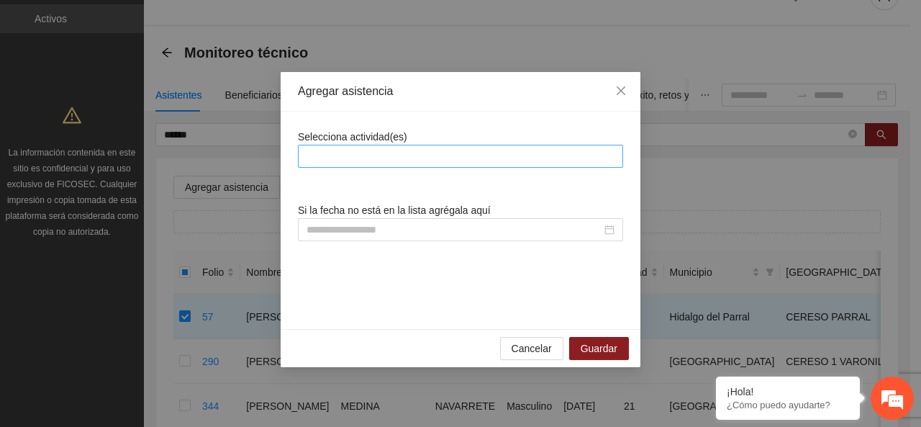
click at [342, 158] on div at bounding box center [460, 155] width 318 height 17
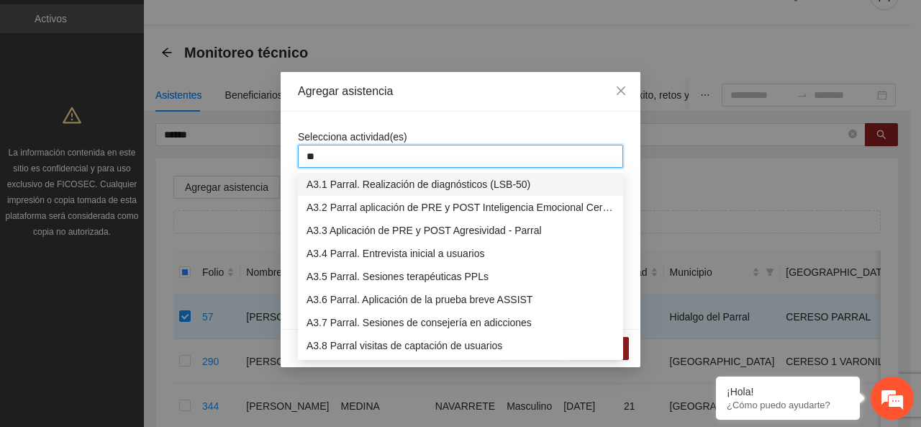
type input "***"
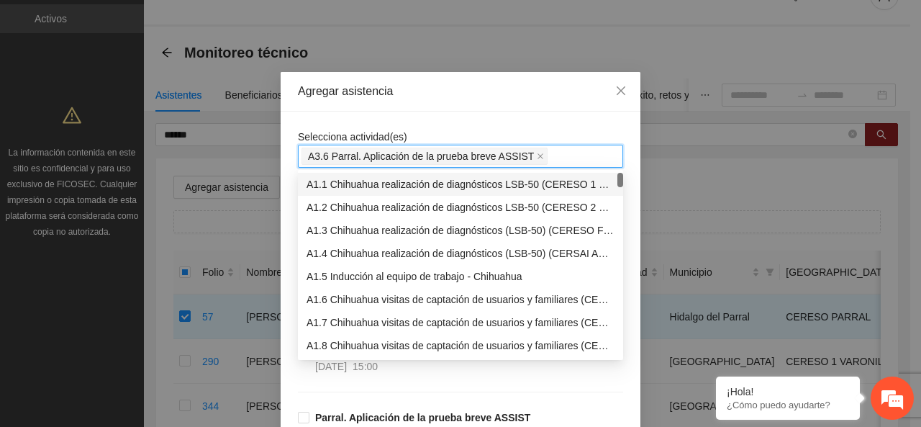
click at [350, 135] on span "Selecciona actividad(es)" at bounding box center [352, 137] width 109 height 12
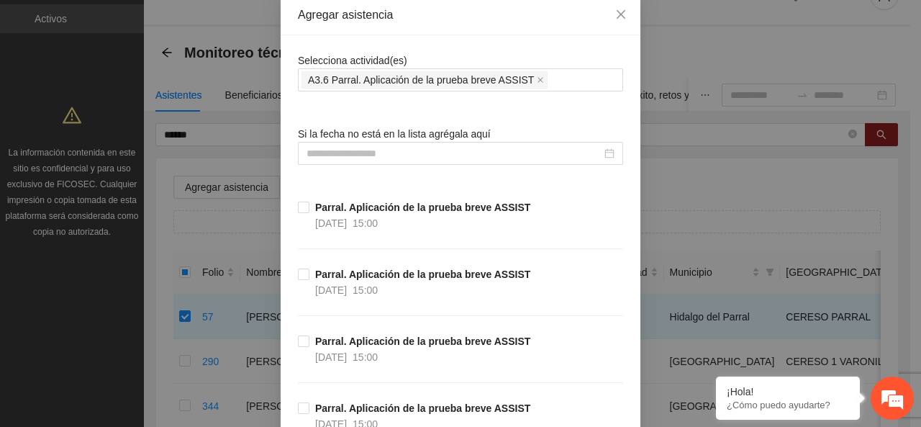
scroll to position [144, 0]
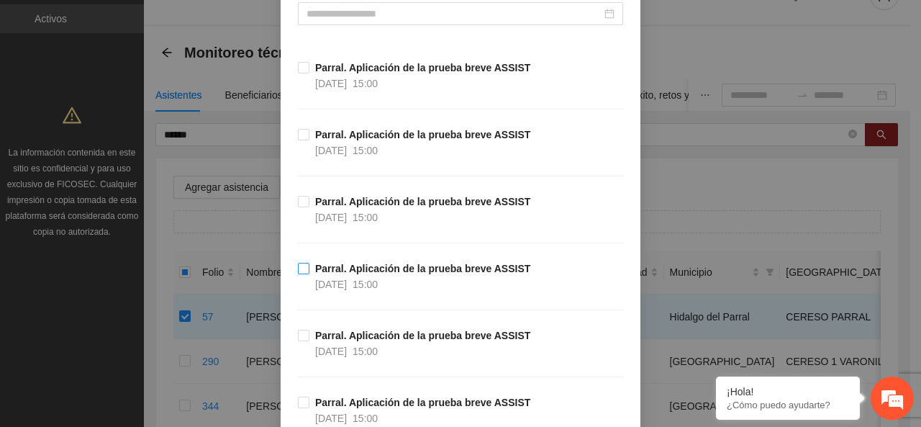
click at [315, 270] on strong "Parral. Aplicación de la prueba breve ASSIST" at bounding box center [422, 269] width 215 height 12
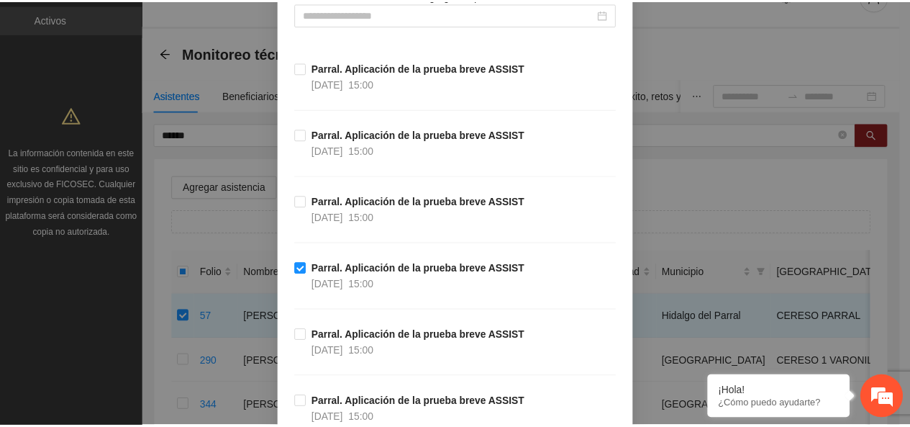
scroll to position [488, 0]
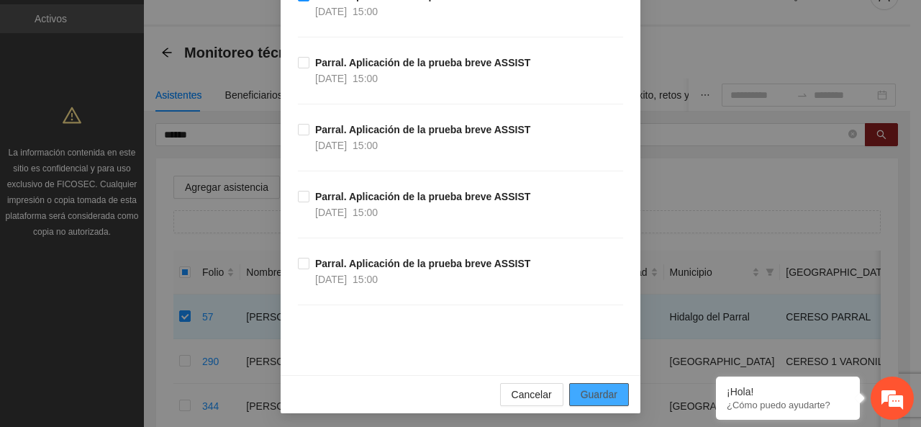
click at [612, 397] on button "Guardar" at bounding box center [599, 394] width 60 height 23
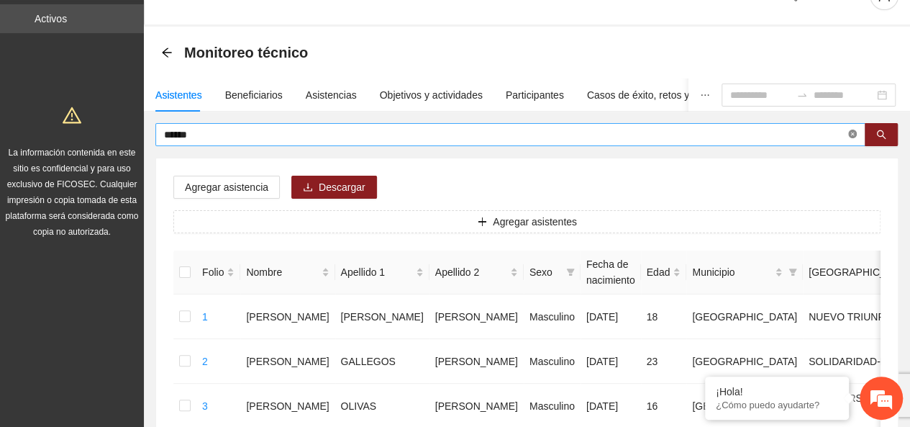
click at [857, 136] on span "******" at bounding box center [510, 134] width 710 height 23
click at [855, 135] on icon "close-circle" at bounding box center [852, 133] width 9 height 9
type input "******"
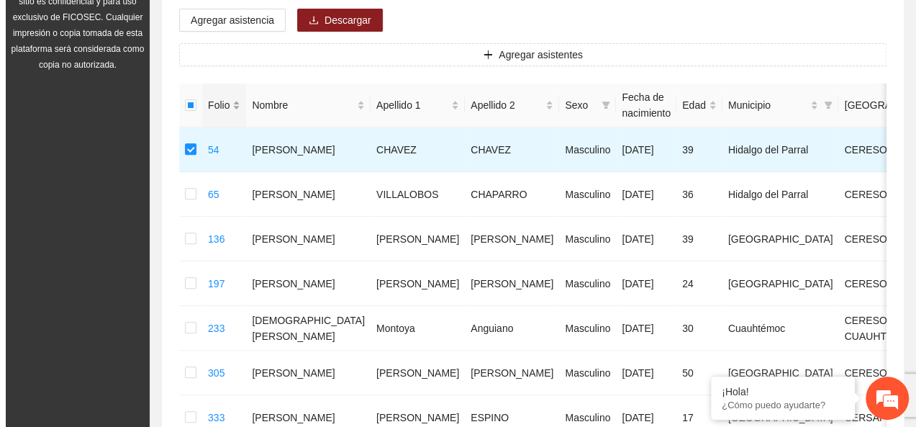
scroll to position [177, 0]
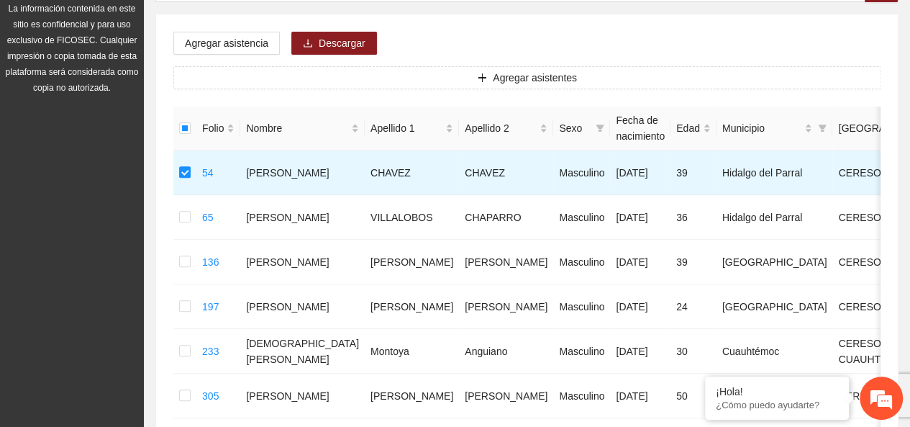
click at [255, 24] on div "Agregar asistencia Descargar Agregar asistentes Folio Nombre Apellido 1 Apellid…" at bounding box center [527, 289] width 742 height 550
click at [255, 37] on span "Agregar asistencia" at bounding box center [226, 43] width 83 height 16
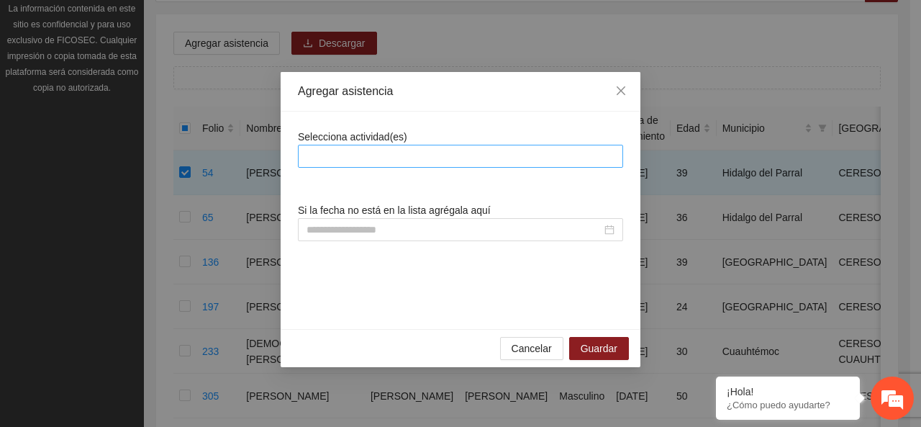
drag, startPoint x: 373, startPoint y: 140, endPoint x: 373, endPoint y: 155, distance: 15.1
click at [373, 145] on div "Selecciona actividad(es)" at bounding box center [460, 148] width 325 height 39
click at [373, 155] on div at bounding box center [460, 155] width 318 height 17
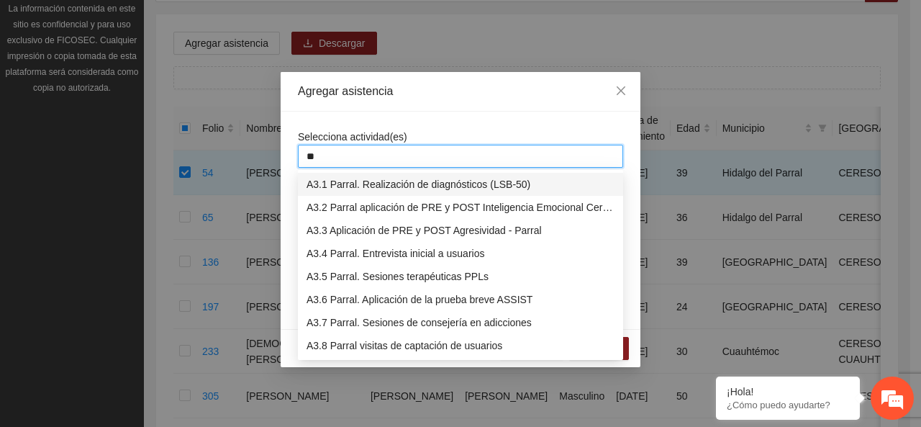
type input "***"
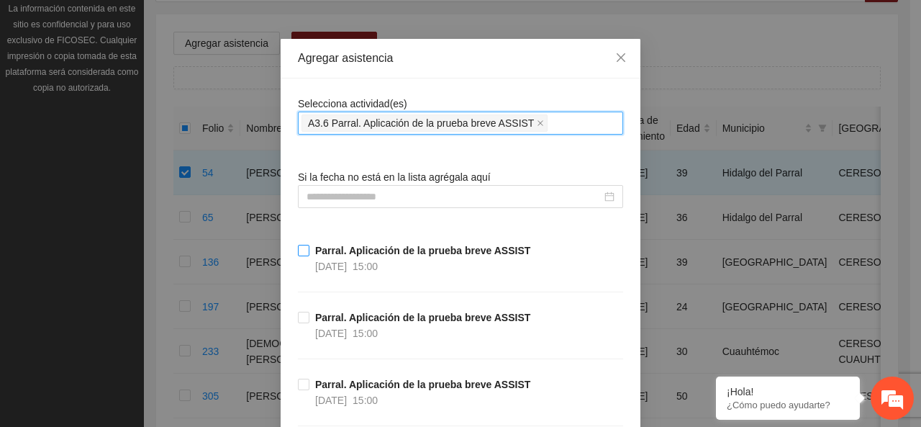
scroll to position [144, 0]
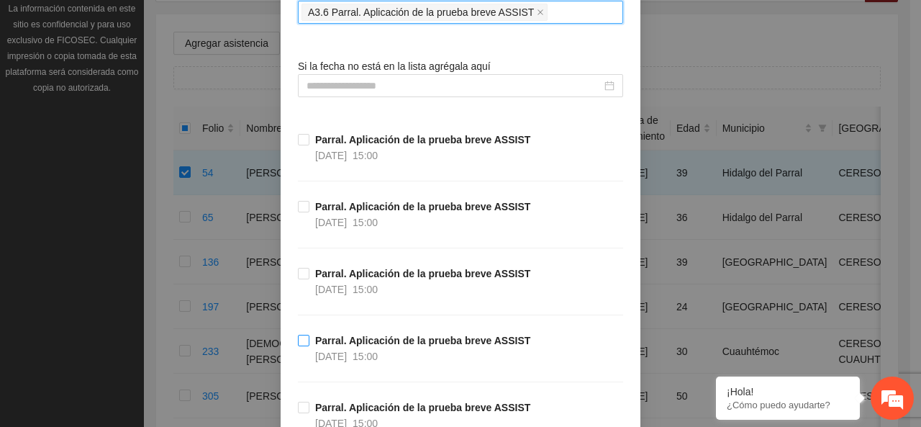
click at [309, 336] on span "Parral. Aplicación de la prueba breve ASSIST [DATE] 15:00" at bounding box center [422, 348] width 227 height 32
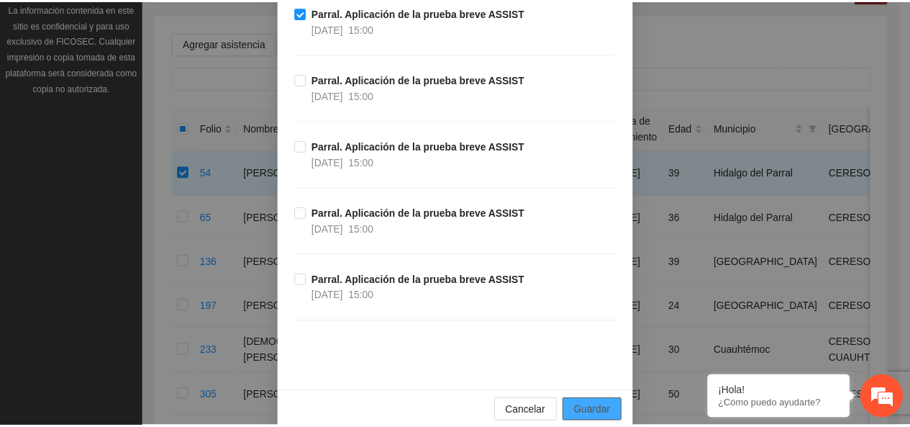
scroll to position [488, 0]
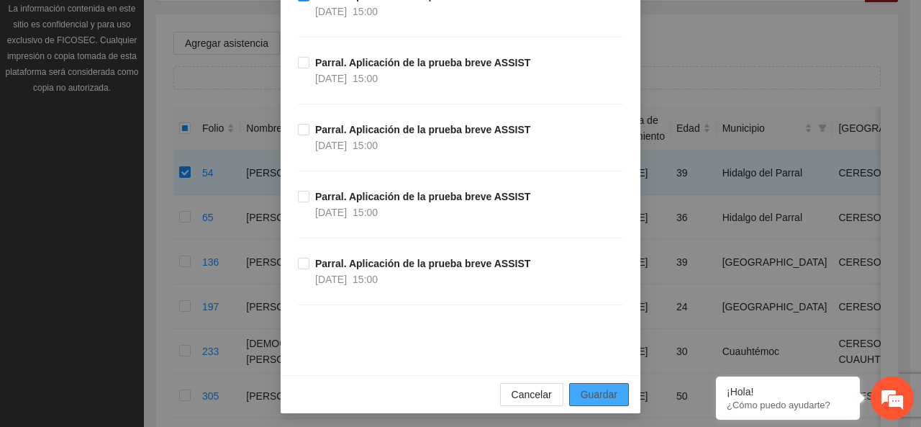
click at [587, 391] on span "Guardar" at bounding box center [599, 394] width 37 height 16
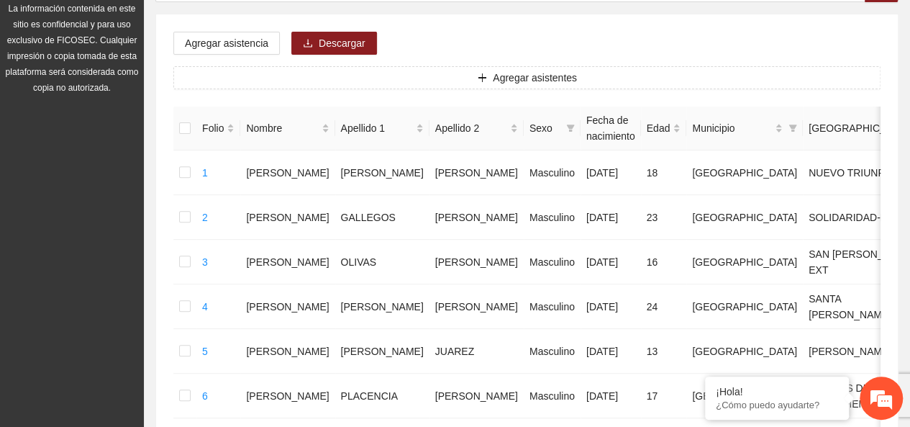
scroll to position [33, 0]
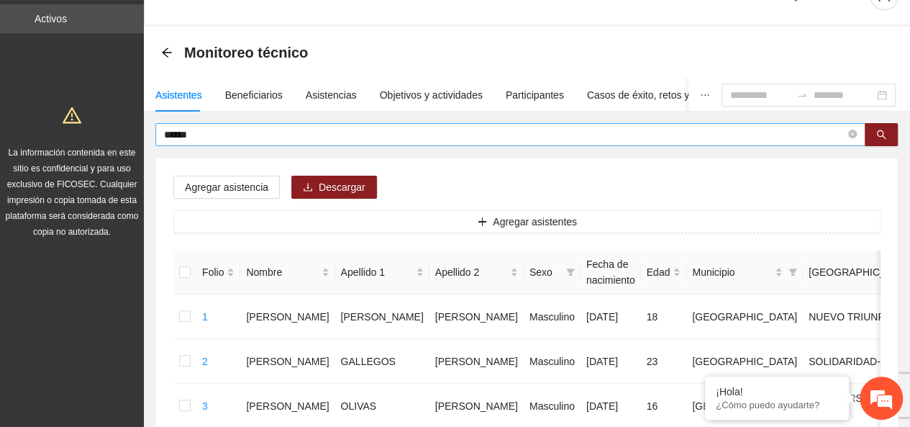
click at [855, 142] on span "******" at bounding box center [510, 134] width 710 height 23
click at [850, 135] on icon "close-circle" at bounding box center [852, 133] width 9 height 9
type input "**********"
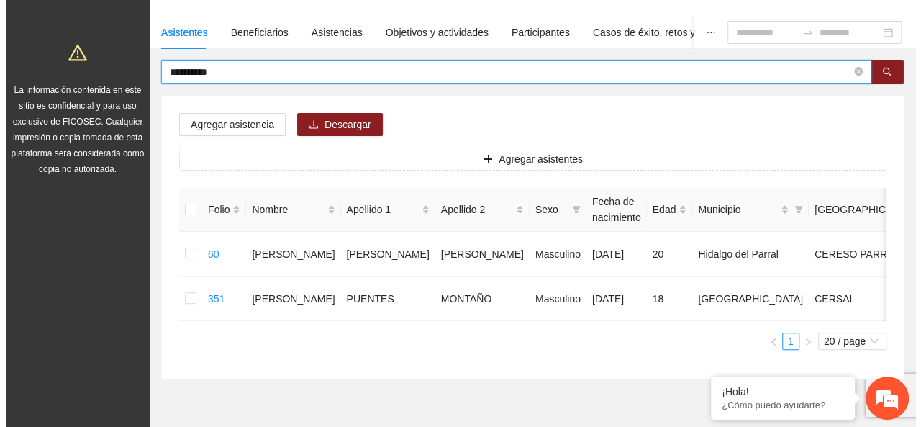
scroll to position [174, 0]
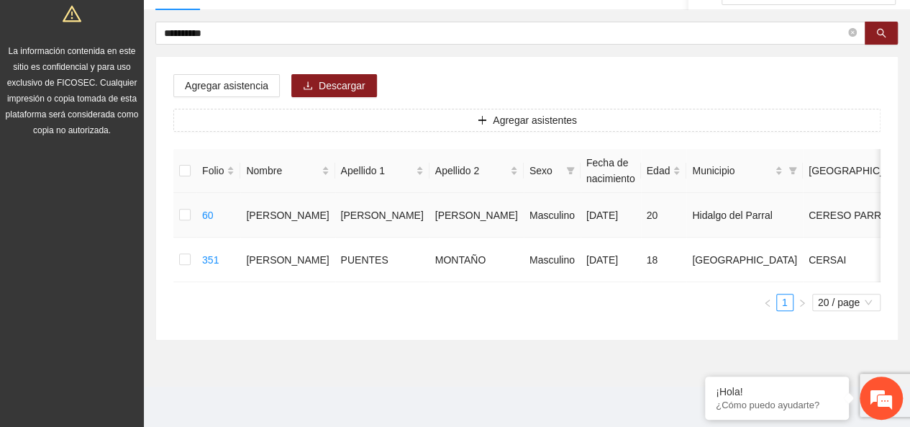
click at [191, 193] on td at bounding box center [184, 215] width 23 height 45
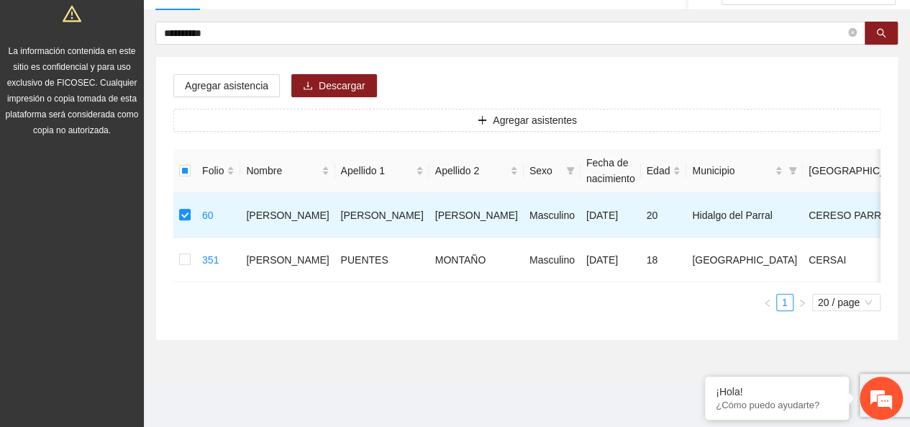
click at [231, 57] on div "Agregar asistencia Descargar Agregar asistentes Folio Nombre Apellido 1 Apellid…" at bounding box center [527, 198] width 742 height 283
click at [224, 78] on span "Agregar asistencia" at bounding box center [226, 86] width 83 height 16
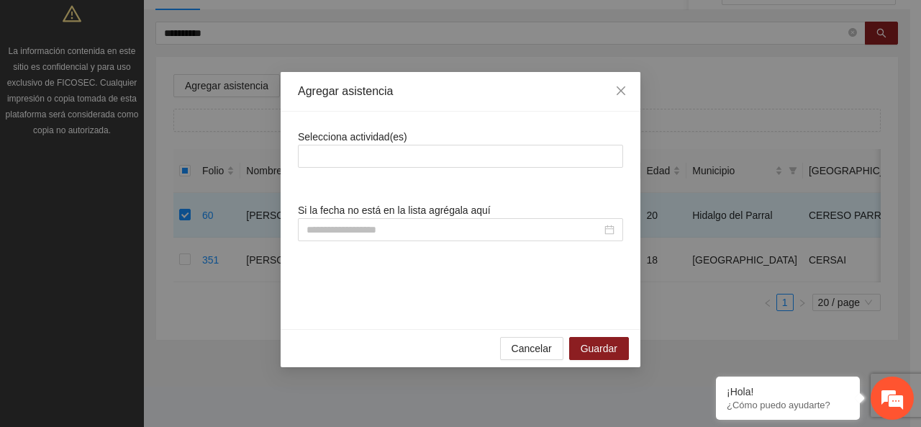
click at [328, 168] on div "Selecciona actividad(es) Si la fecha no está en la lista agrégala aquí" at bounding box center [460, 220] width 325 height 183
click at [329, 165] on div at bounding box center [460, 156] width 325 height 23
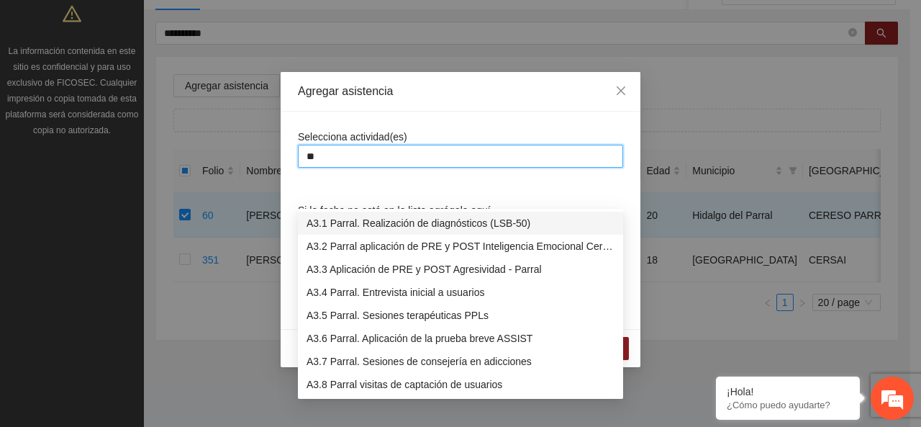
type input "***"
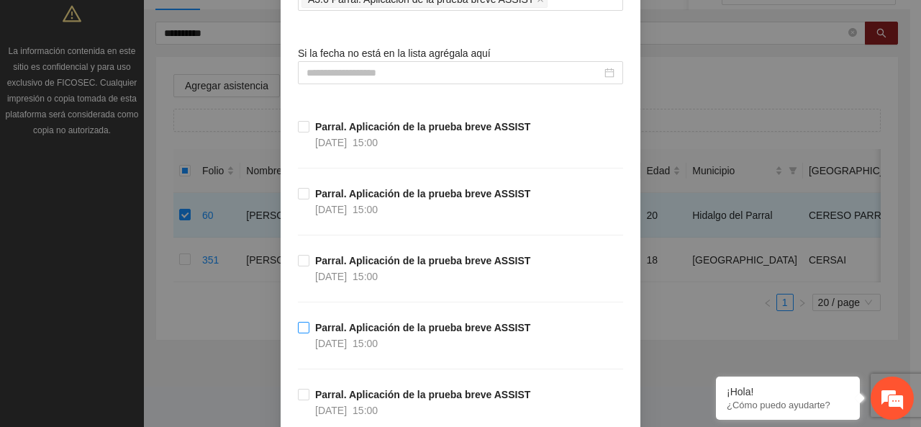
scroll to position [288, 0]
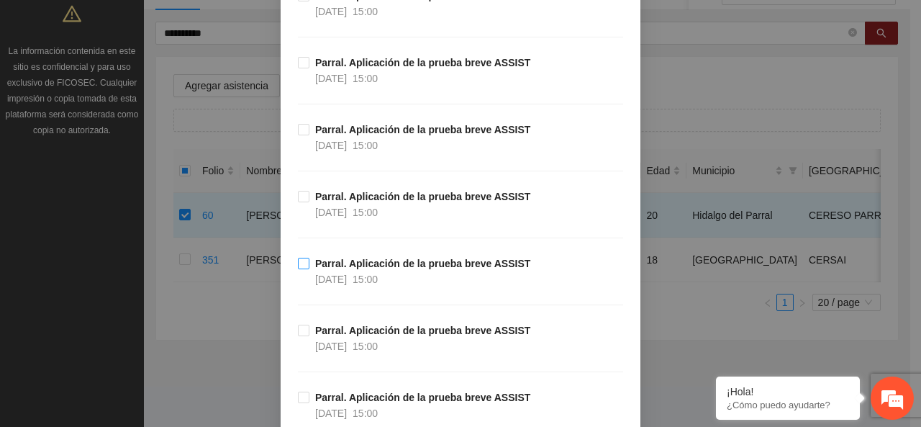
click at [302, 272] on label "Parral. Aplicación de la prueba breve ASSIST [DATE] 15:00" at bounding box center [417, 271] width 238 height 32
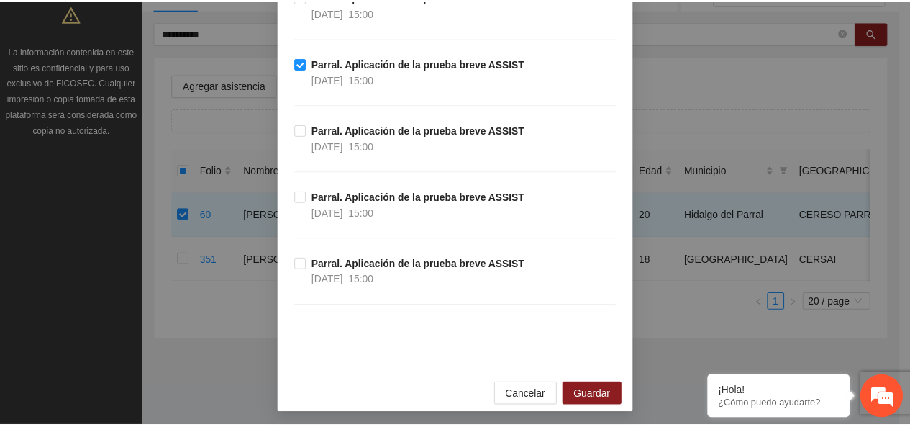
scroll to position [488, 0]
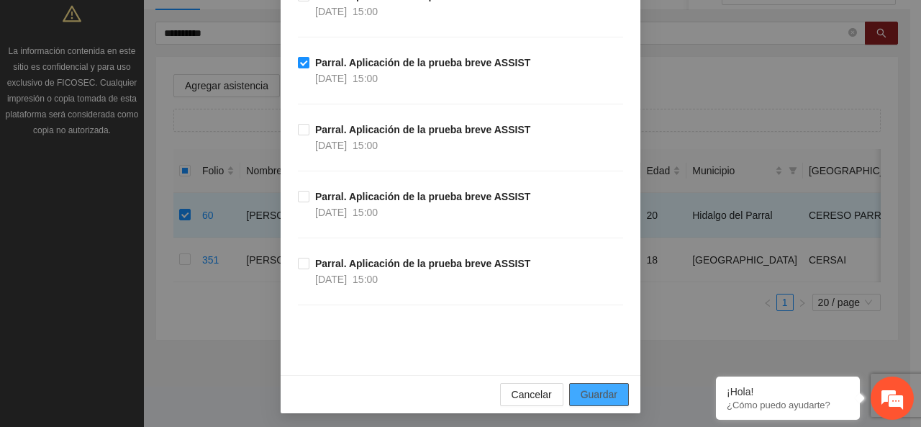
click at [587, 398] on div "Cancelar Guardar" at bounding box center [461, 394] width 360 height 38
click at [586, 395] on span "Guardar" at bounding box center [599, 394] width 37 height 16
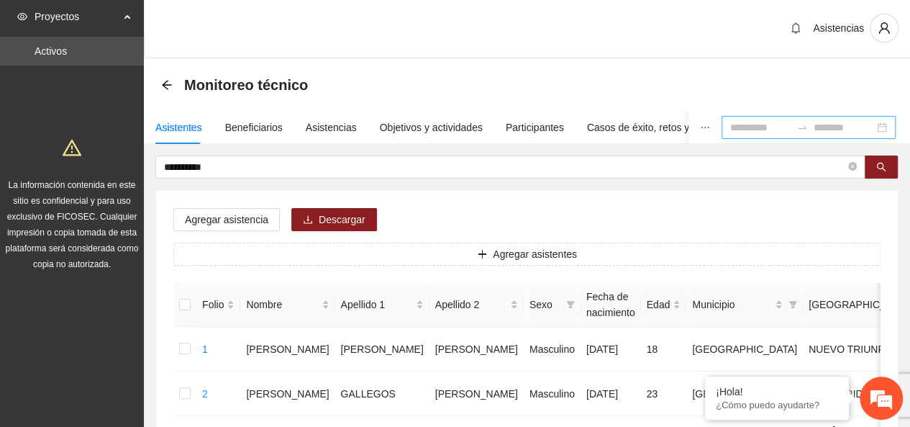
scroll to position [0, 0]
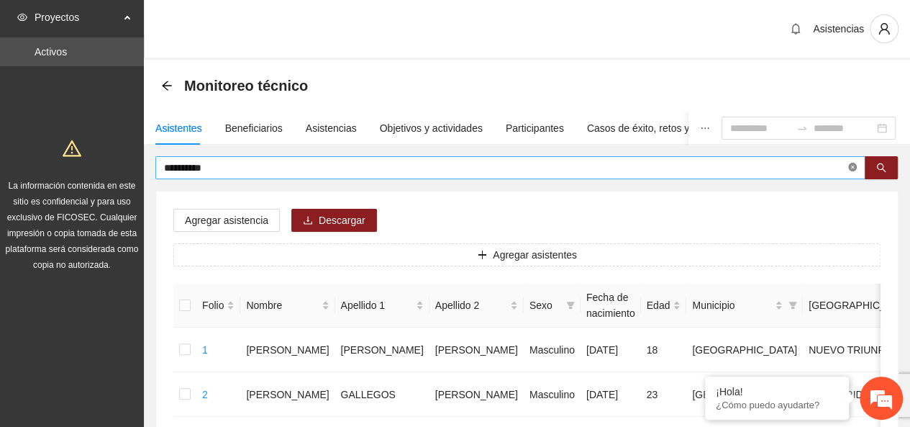
click at [851, 167] on icon "close-circle" at bounding box center [852, 167] width 9 height 9
type input "********"
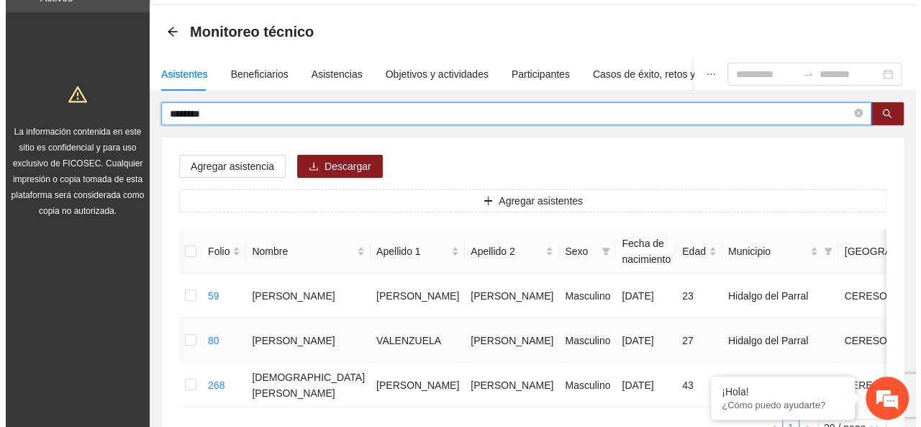
scroll to position [144, 0]
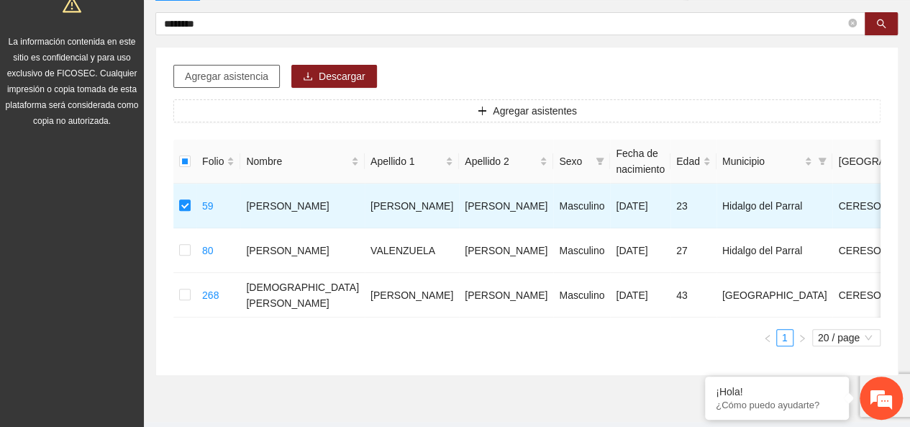
click at [242, 83] on span "Agregar asistencia" at bounding box center [226, 76] width 83 height 16
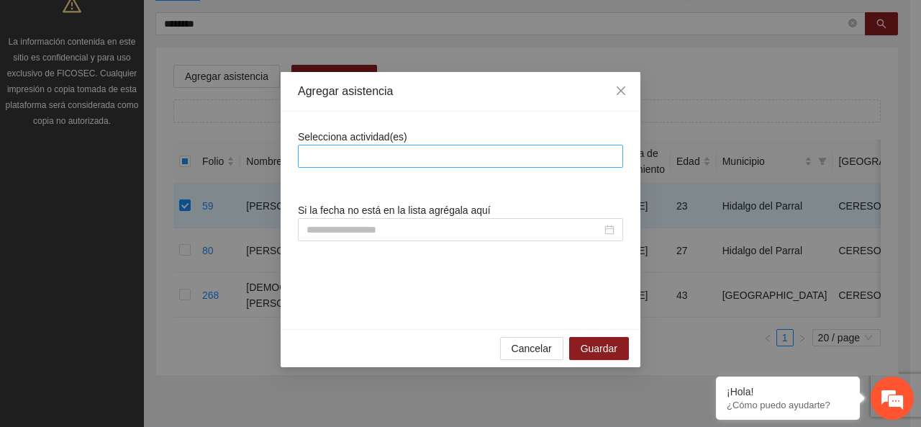
click at [383, 145] on div "Selecciona actividad(es)" at bounding box center [460, 148] width 325 height 39
click at [386, 156] on div at bounding box center [460, 155] width 318 height 17
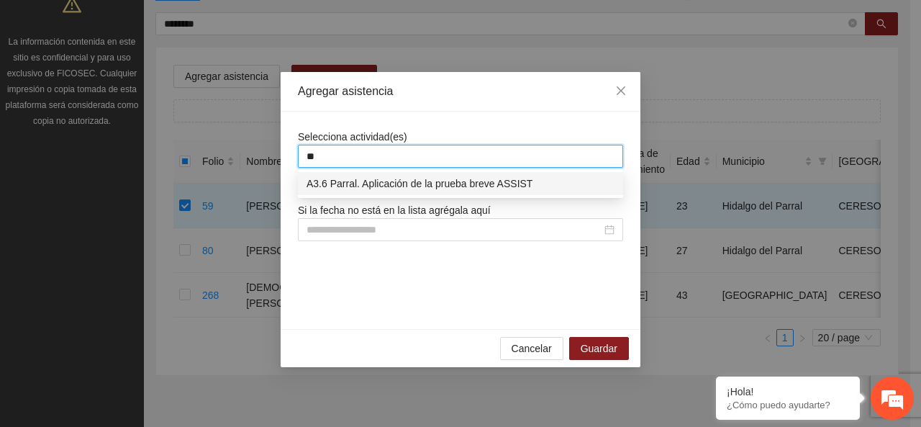
type input "***"
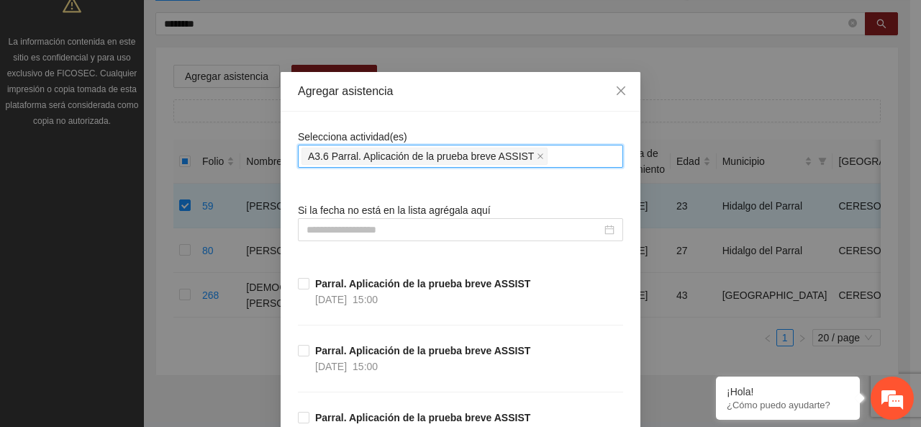
click at [371, 155] on span "A3.6 Parral. Aplicación de la prueba breve ASSIST" at bounding box center [421, 156] width 226 height 16
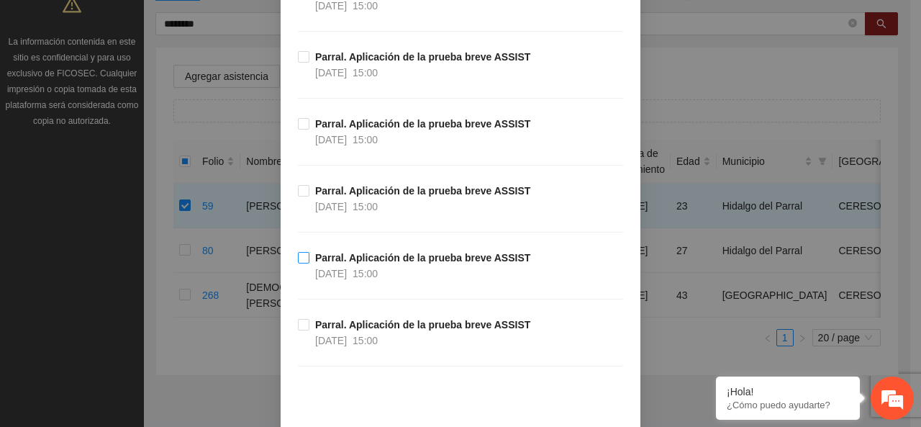
scroll to position [432, 0]
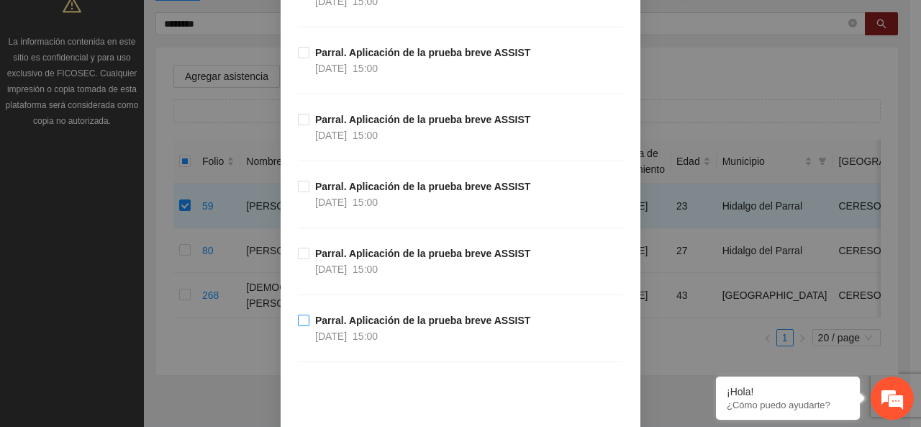
click at [345, 319] on strong "Parral. Aplicación de la prueba breve ASSIST" at bounding box center [422, 320] width 215 height 12
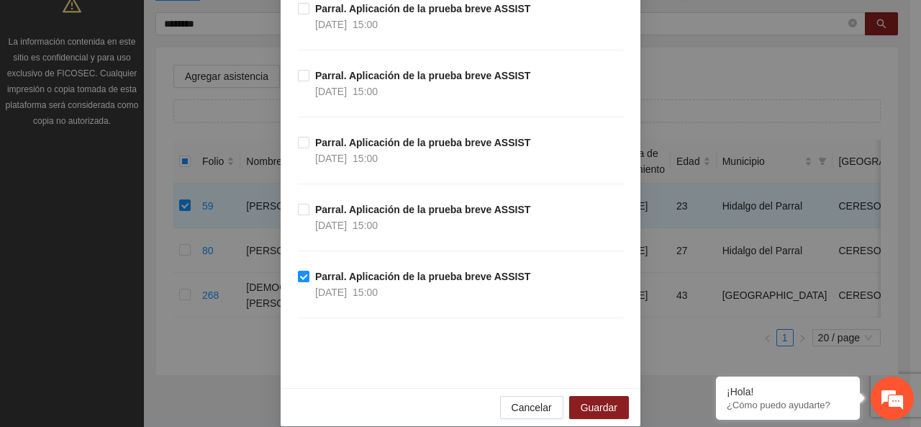
scroll to position [488, 0]
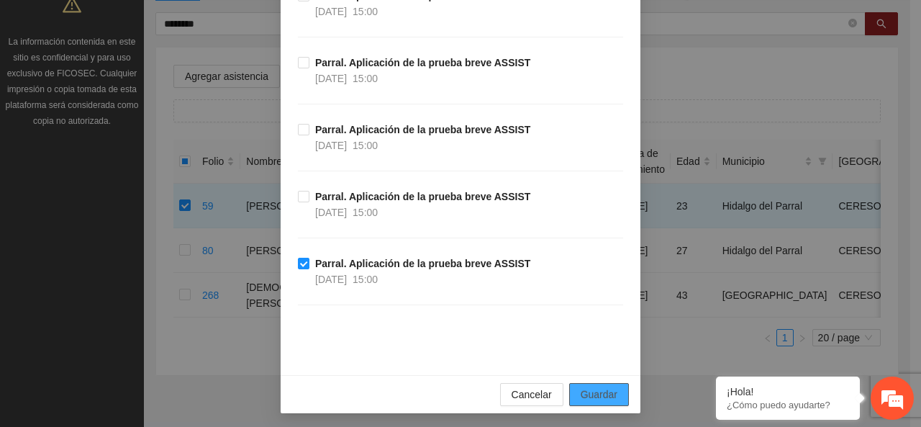
click at [603, 395] on span "Guardar" at bounding box center [599, 394] width 37 height 16
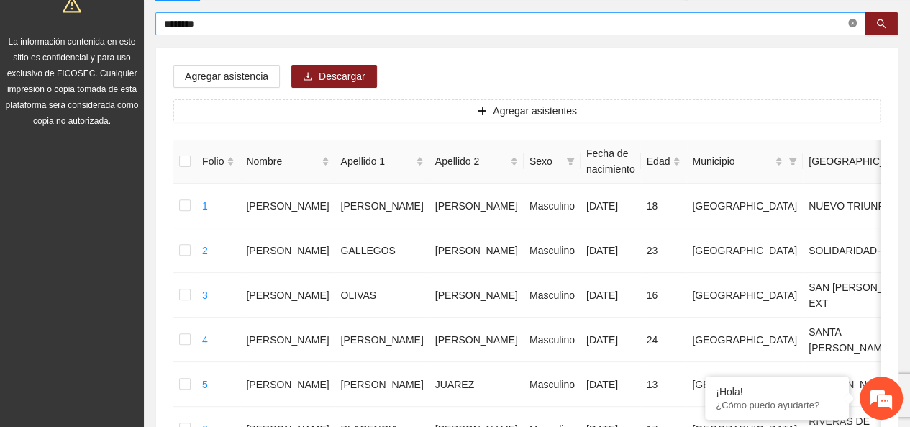
click at [855, 23] on icon "close-circle" at bounding box center [852, 23] width 9 height 9
type input "******"
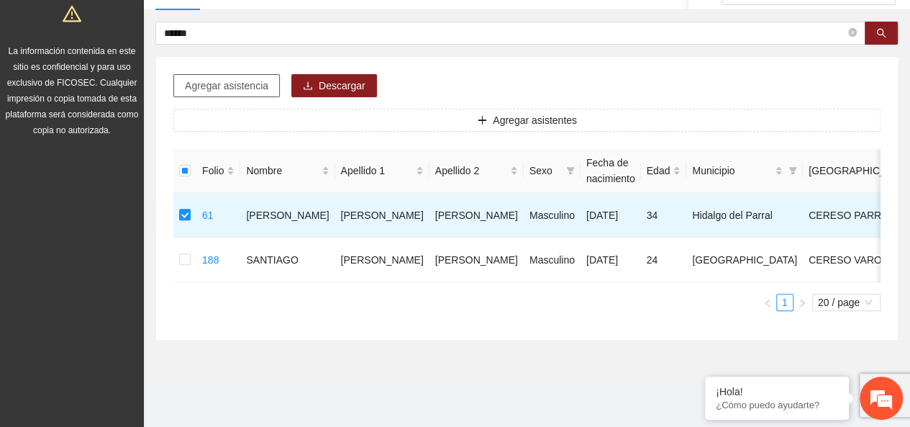
click at [243, 78] on span "Agregar asistencia" at bounding box center [226, 86] width 83 height 16
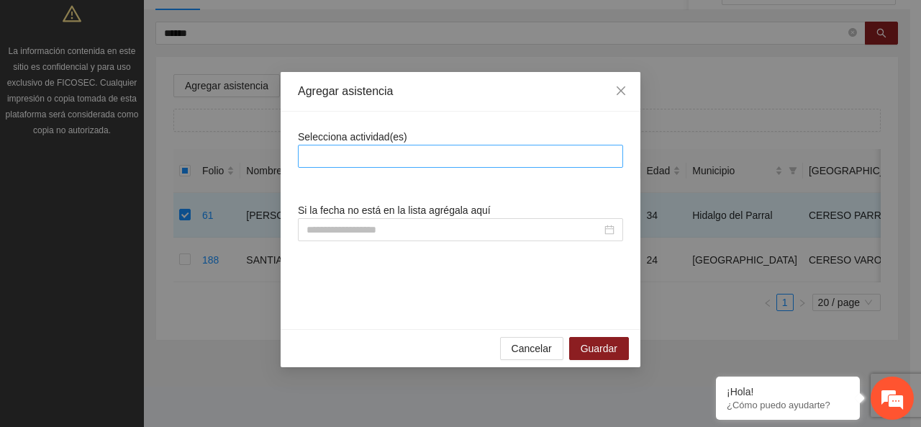
click at [368, 157] on div at bounding box center [460, 155] width 318 height 17
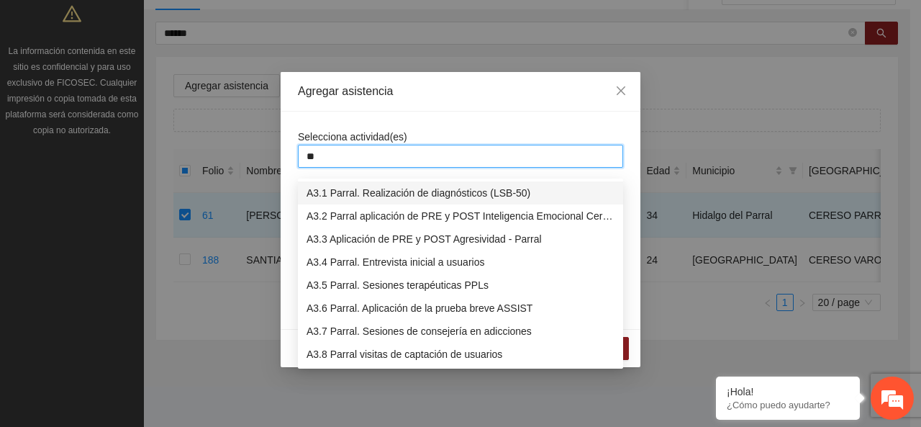
type input "***"
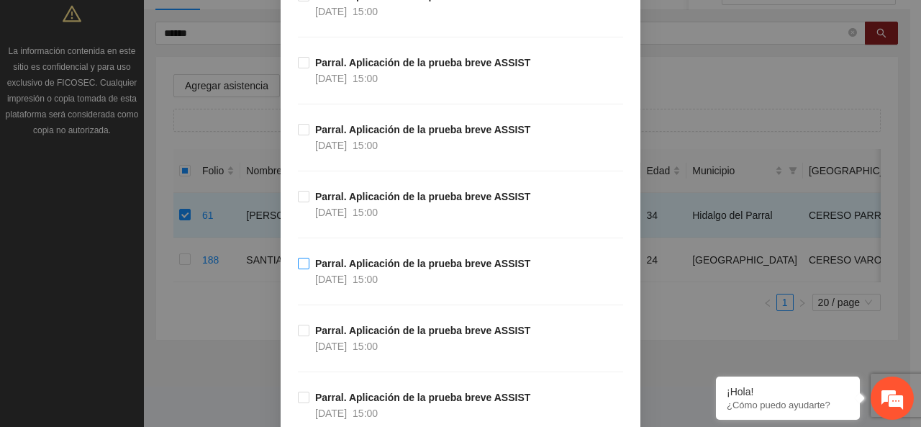
click at [319, 276] on span "[DATE]" at bounding box center [331, 279] width 32 height 12
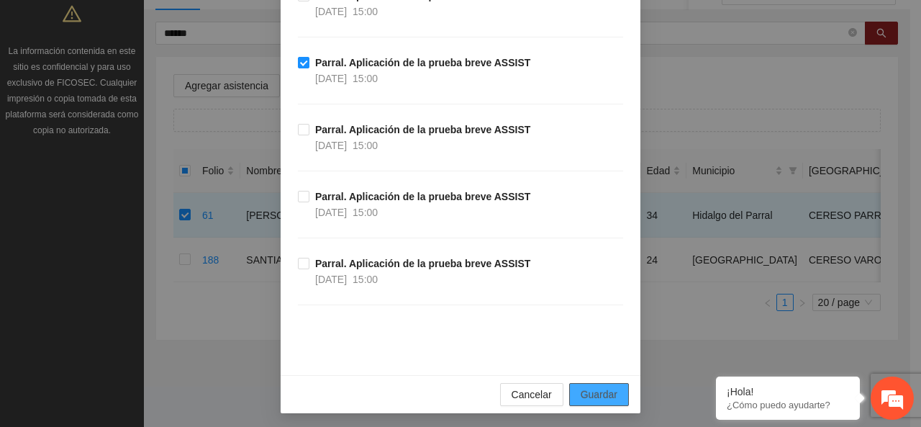
click at [600, 388] on span "Guardar" at bounding box center [599, 394] width 37 height 16
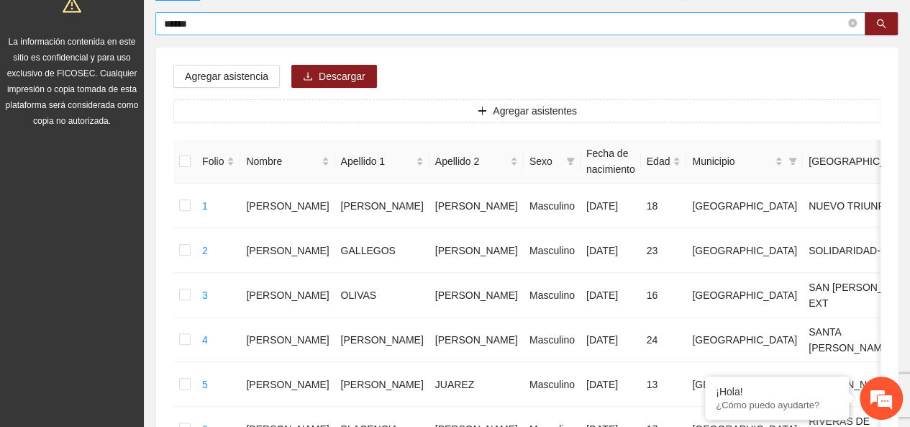
click at [859, 24] on span "******" at bounding box center [510, 23] width 710 height 23
click at [855, 24] on span "******" at bounding box center [510, 23] width 710 height 23
click at [852, 23] on icon "close-circle" at bounding box center [852, 23] width 9 height 9
type input "********"
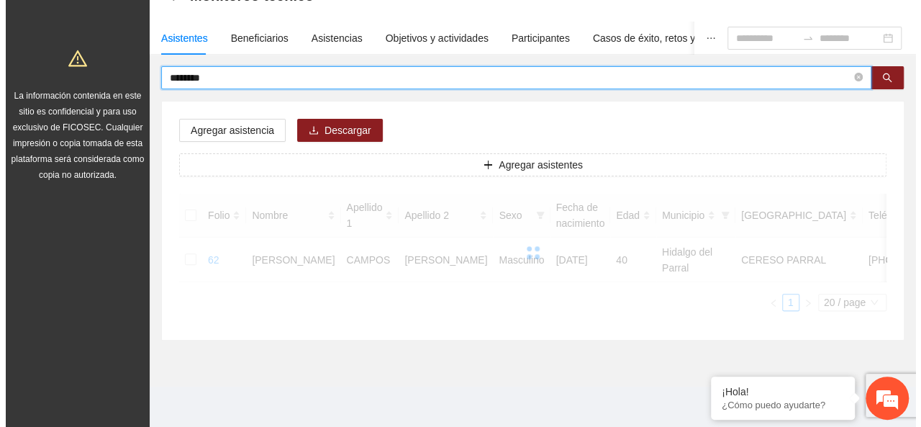
scroll to position [114, 0]
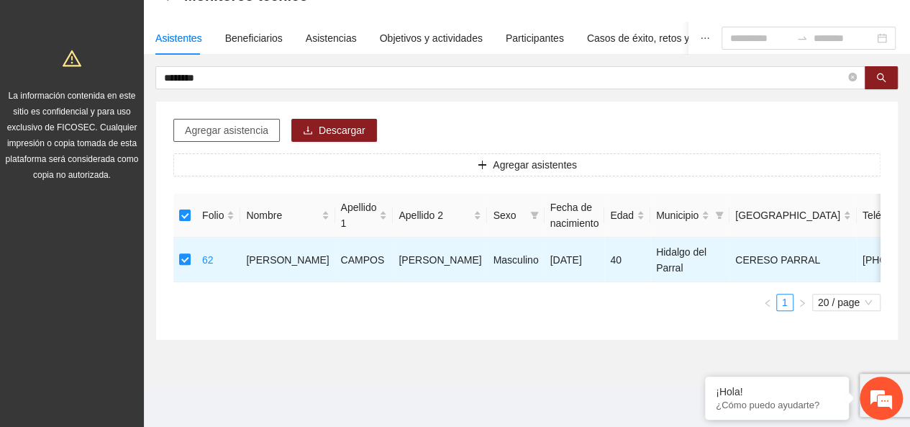
click at [232, 122] on span "Agregar asistencia" at bounding box center [226, 130] width 83 height 16
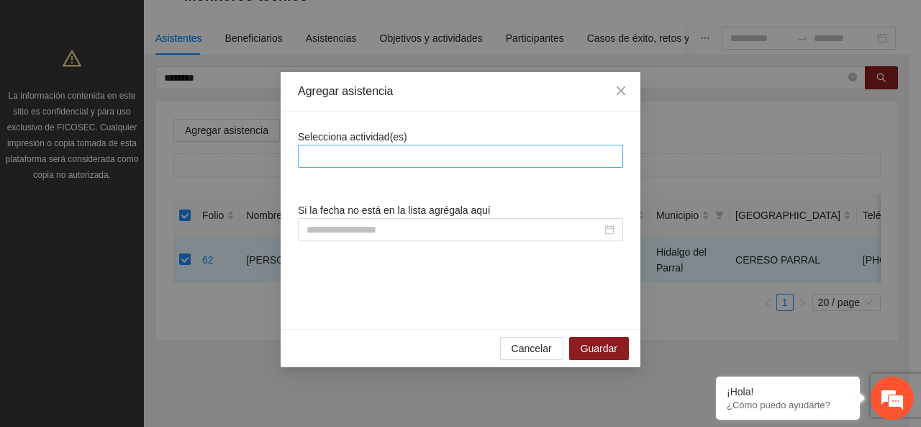
click at [379, 160] on div at bounding box center [460, 155] width 318 height 17
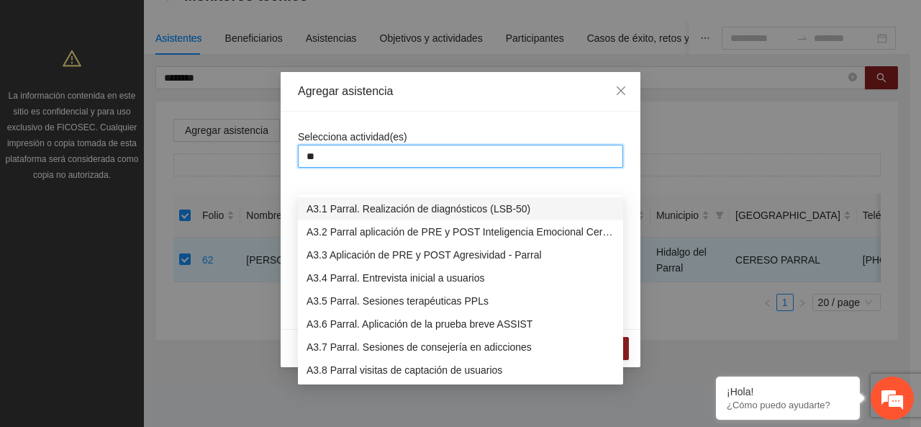
type input "***"
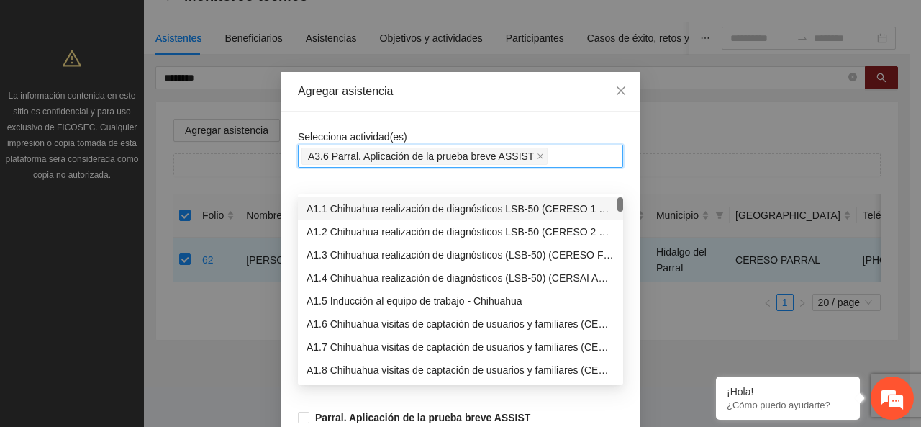
click at [413, 131] on div "Selecciona actividad(es) A3.6 Parral. Aplicación de la prueba breve ASSIST" at bounding box center [460, 148] width 325 height 39
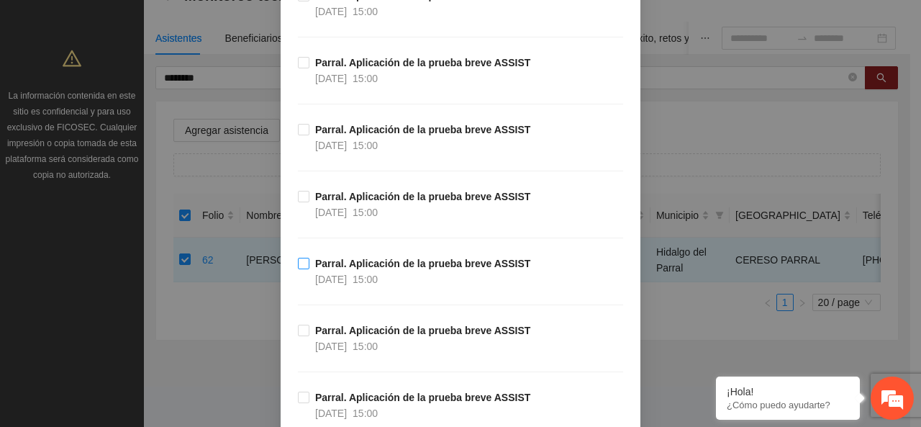
click at [321, 258] on strong "Parral. Aplicación de la prueba breve ASSIST" at bounding box center [422, 264] width 215 height 12
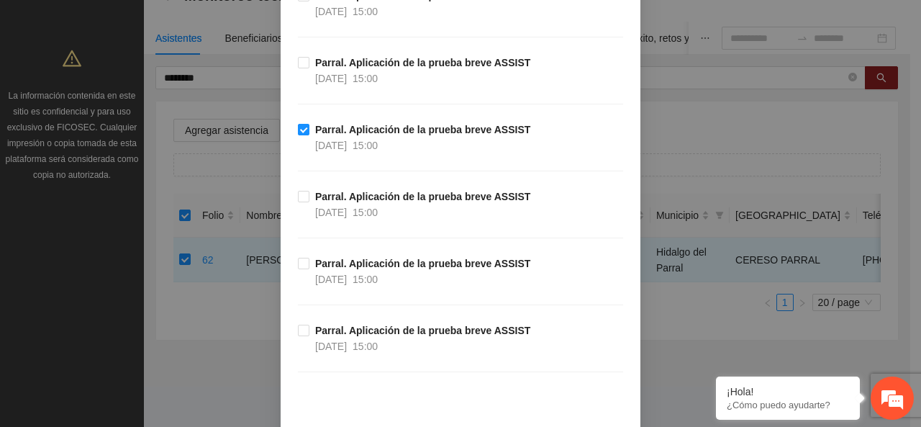
scroll to position [488, 0]
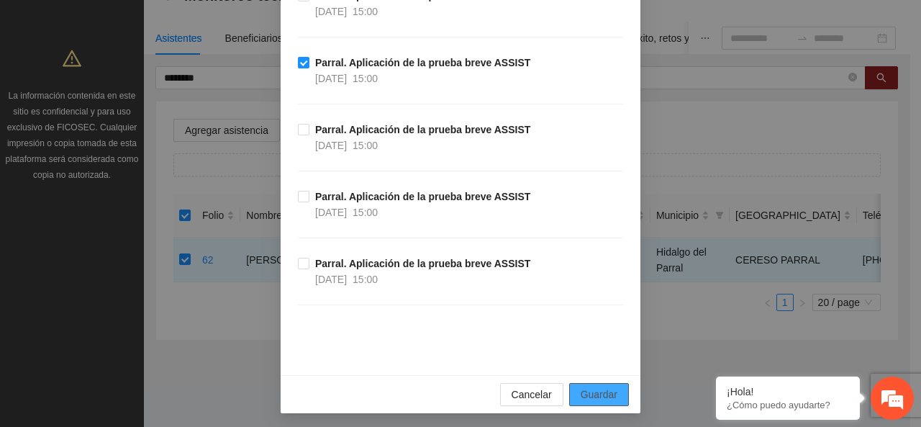
click at [596, 386] on span "Guardar" at bounding box center [599, 394] width 37 height 16
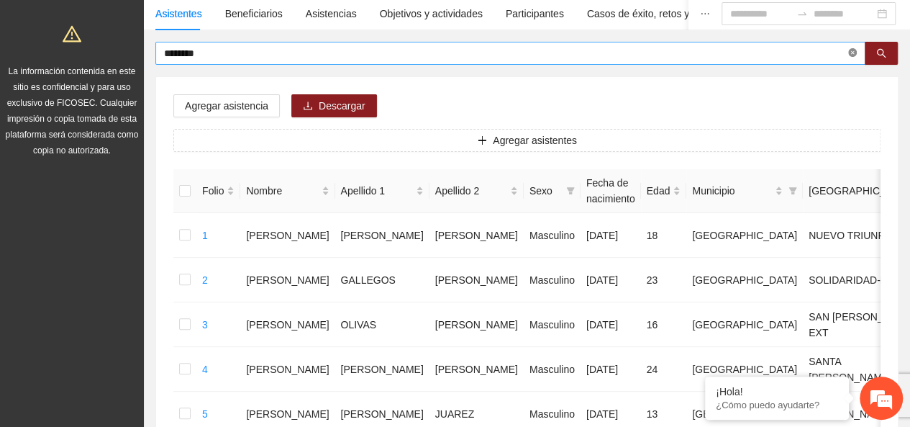
click at [856, 47] on span at bounding box center [852, 54] width 9 height 14
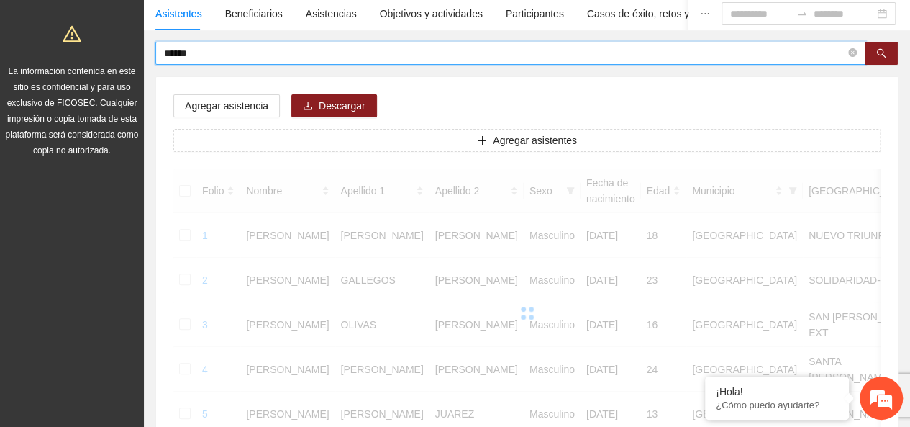
type input "******"
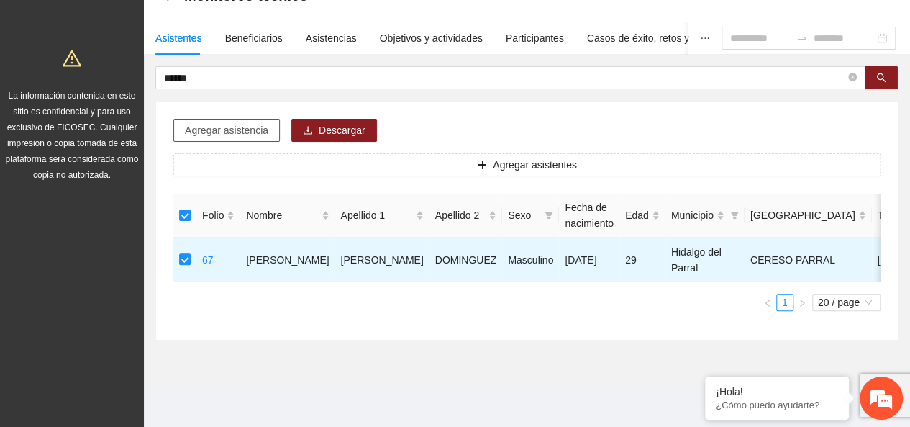
click at [236, 122] on span "Agregar asistencia" at bounding box center [226, 130] width 83 height 16
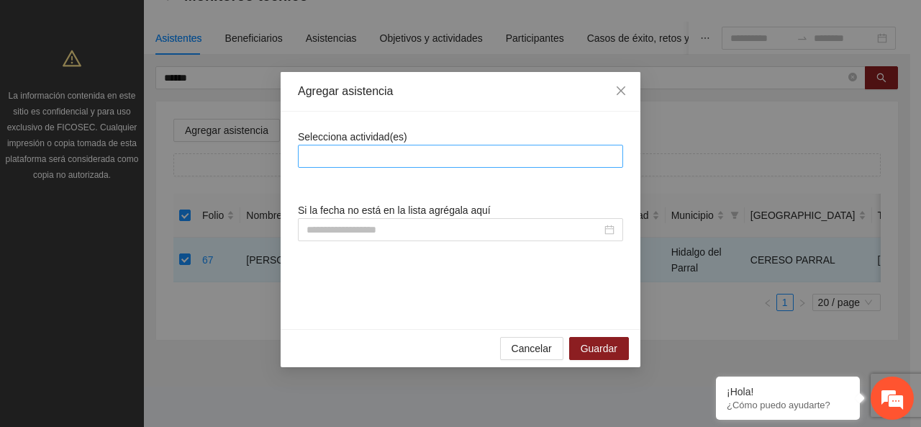
click at [332, 145] on div at bounding box center [460, 156] width 325 height 23
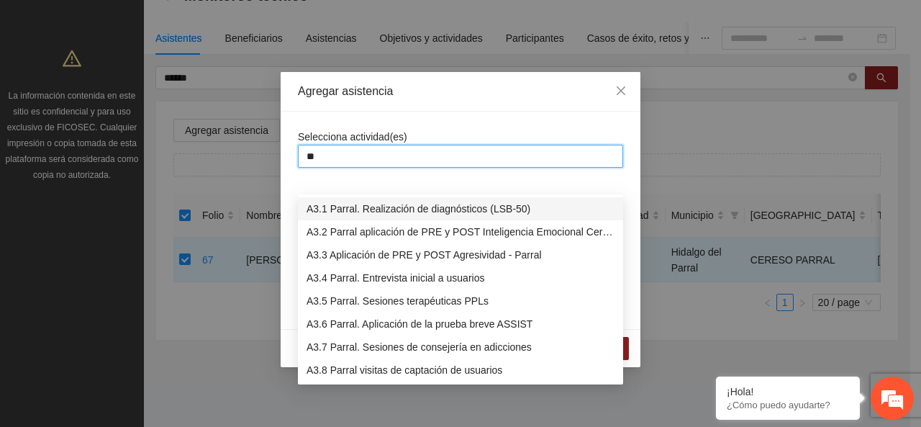
type input "***"
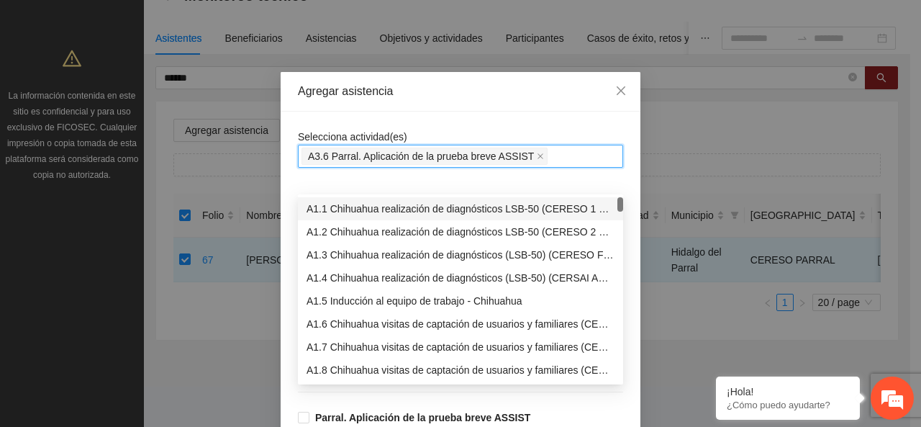
click at [332, 148] on span "A3.6 Parral. Aplicación de la prueba breve ASSIST" at bounding box center [421, 156] width 226 height 16
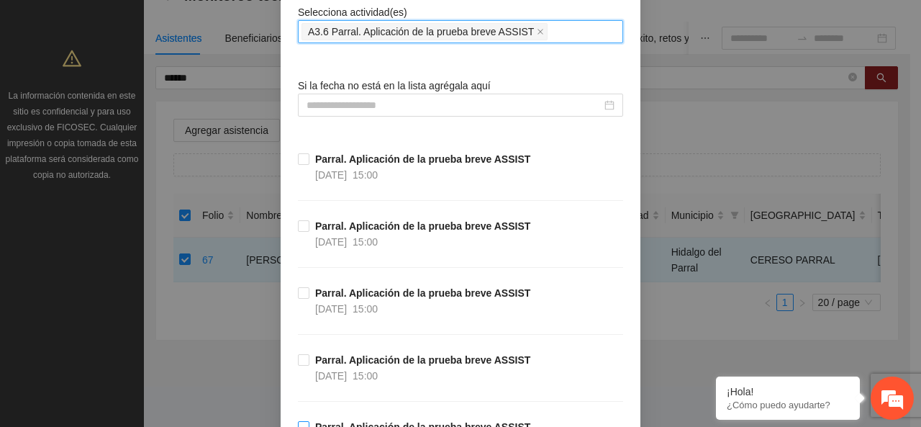
scroll to position [288, 0]
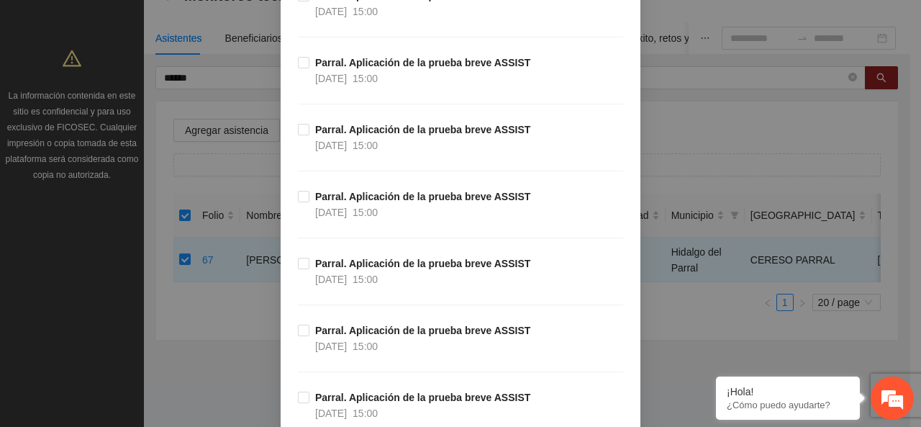
click at [298, 248] on div "Parral. Aplicación de la prueba breve ASSIST [DATE] 15:00" at bounding box center [460, 221] width 325 height 67
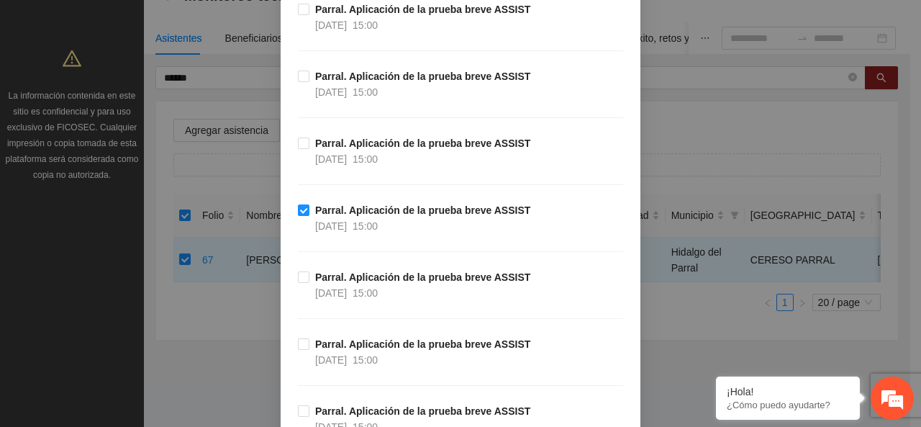
scroll to position [488, 0]
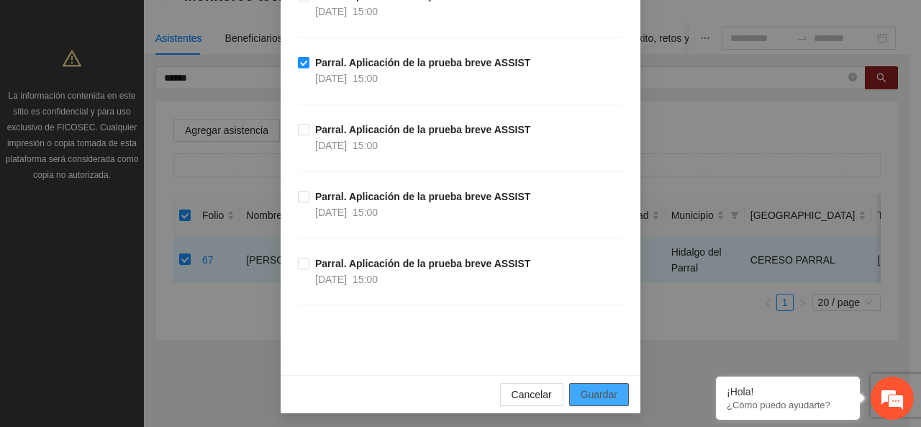
click at [599, 395] on span "Guardar" at bounding box center [599, 394] width 37 height 16
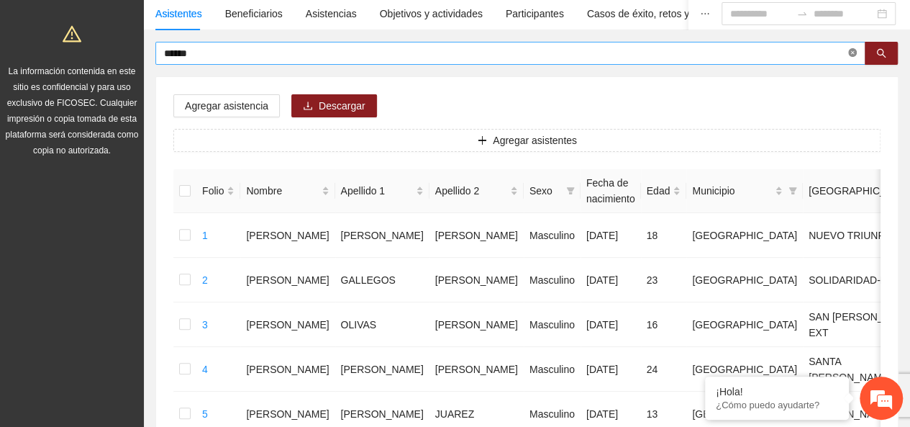
click at [854, 55] on icon "close-circle" at bounding box center [852, 52] width 9 height 9
type input "*********"
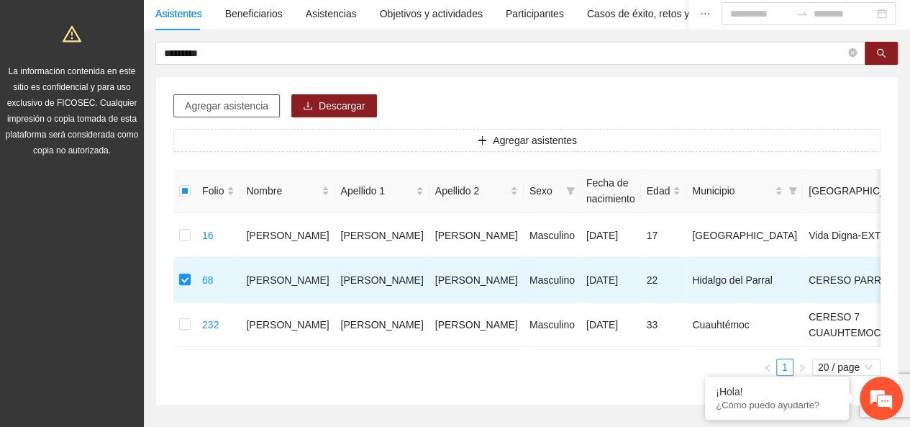
click at [239, 96] on button "Agregar asistencia" at bounding box center [226, 105] width 106 height 23
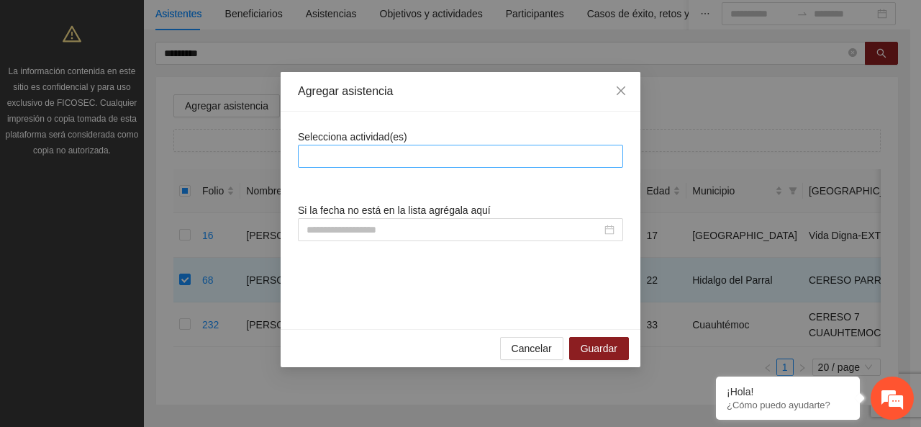
click at [338, 157] on div at bounding box center [460, 155] width 318 height 17
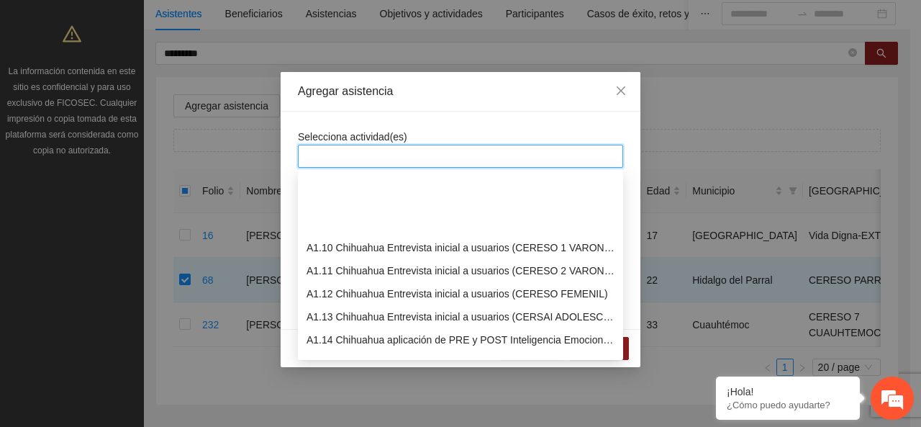
scroll to position [216, 0]
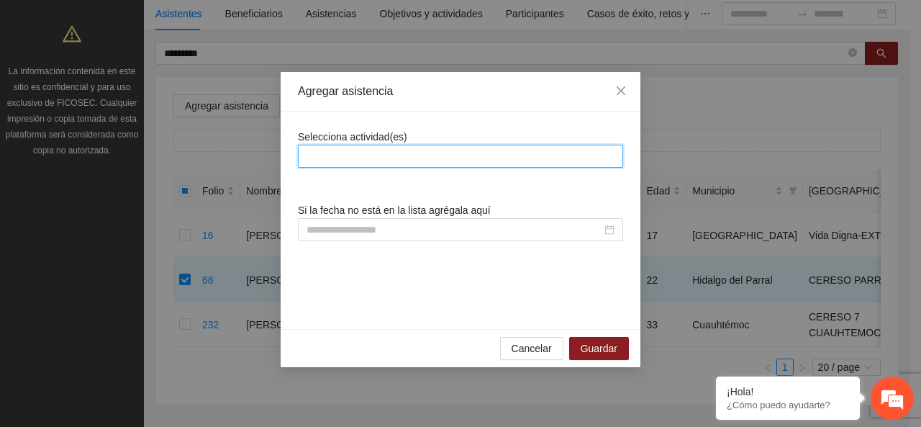
click at [350, 162] on div at bounding box center [460, 155] width 318 height 17
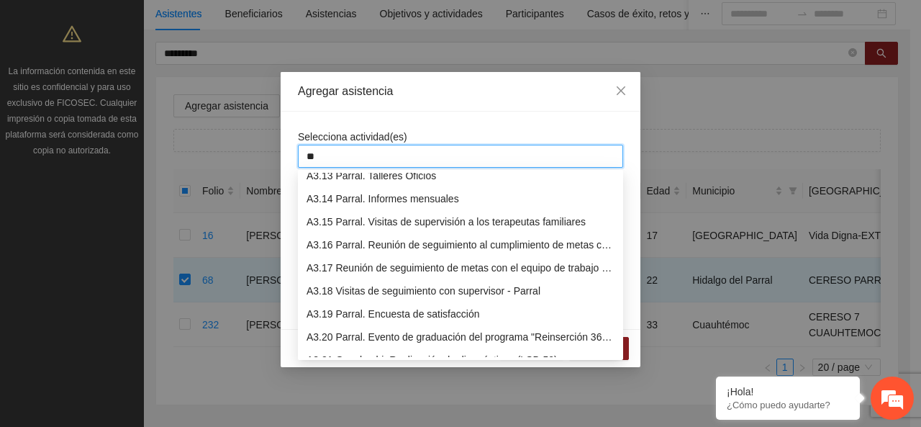
type input "***"
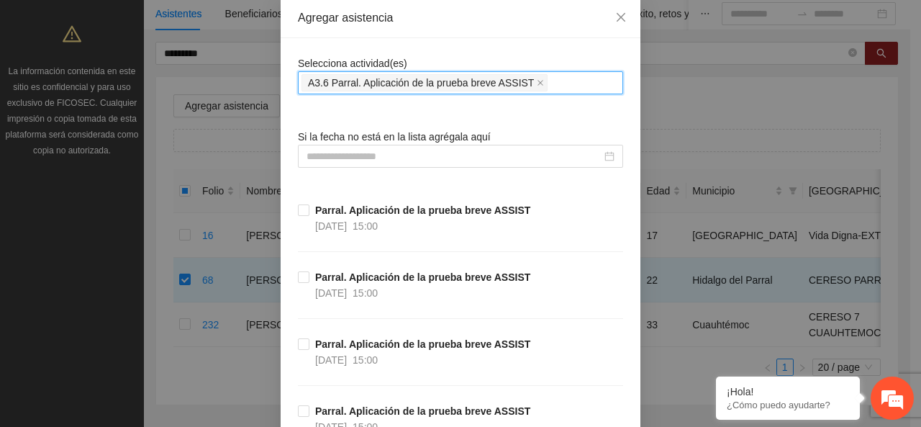
scroll to position [144, 0]
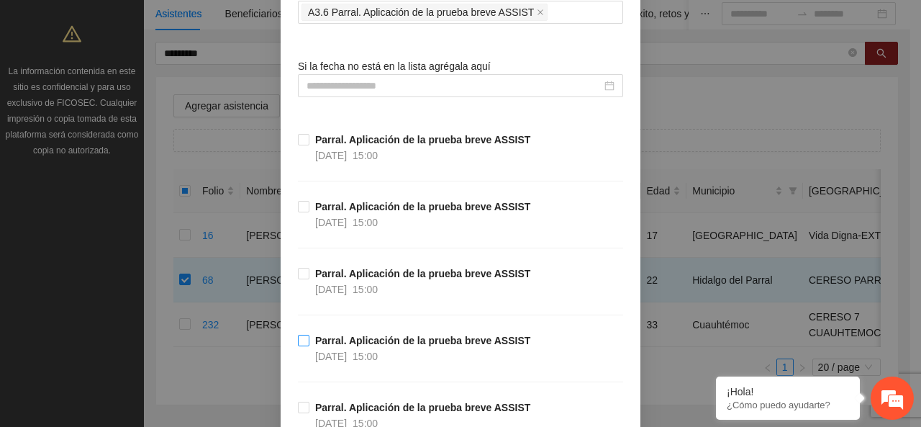
click at [315, 337] on strong "Parral. Aplicación de la prueba breve ASSIST" at bounding box center [422, 341] width 215 height 12
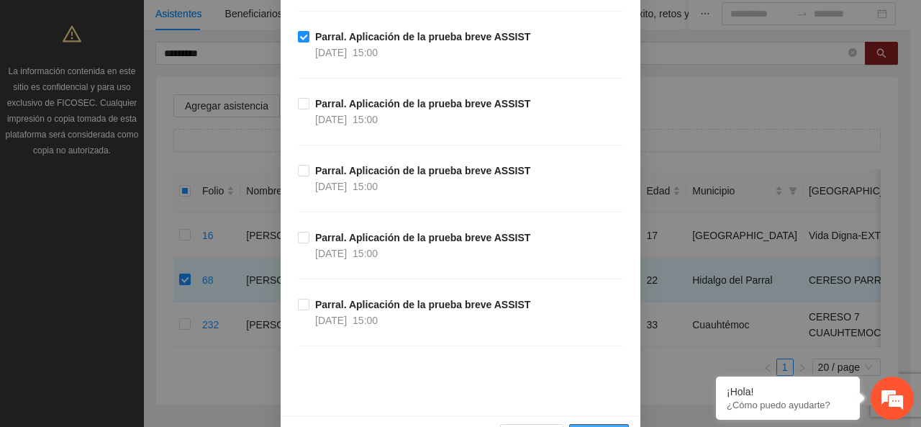
scroll to position [488, 0]
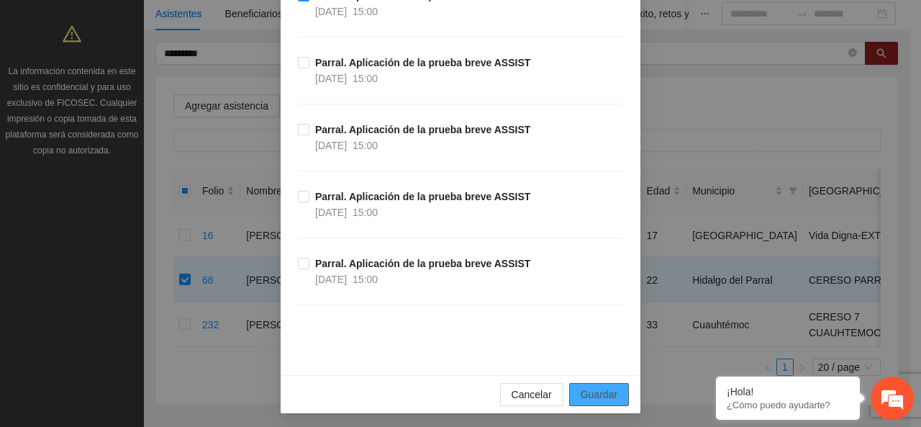
click at [591, 393] on span "Guardar" at bounding box center [599, 394] width 37 height 16
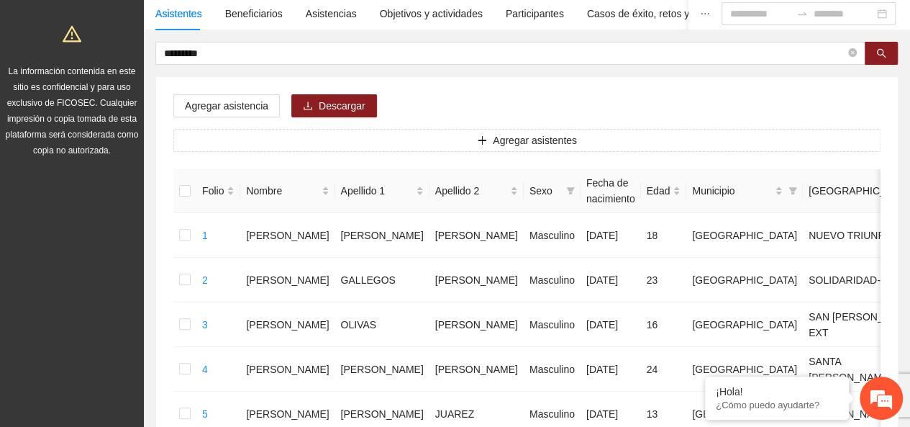
click at [887, 58] on button "button" at bounding box center [881, 53] width 33 height 23
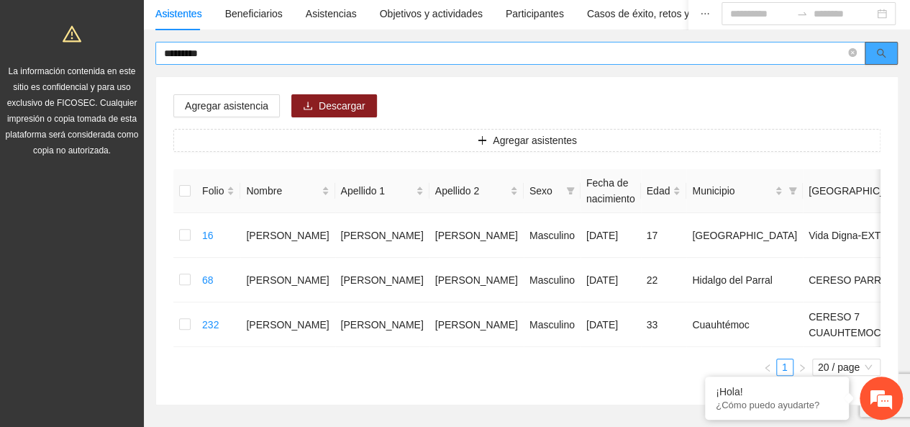
click at [855, 48] on span at bounding box center [852, 54] width 9 height 14
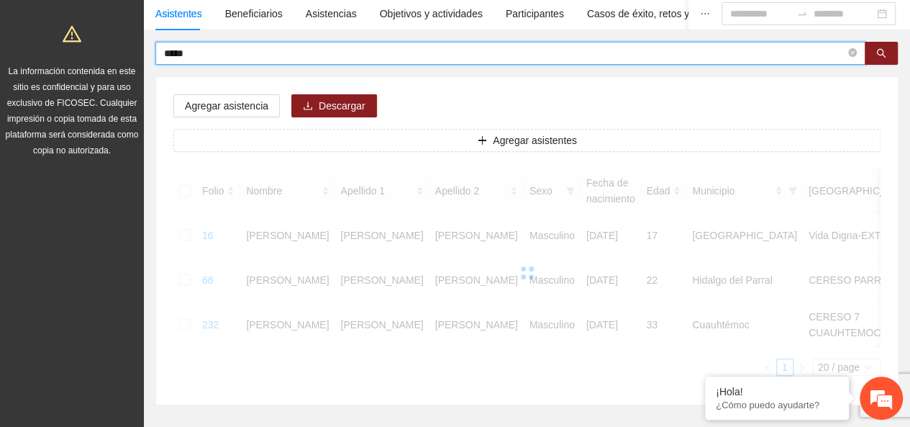
type input "*****"
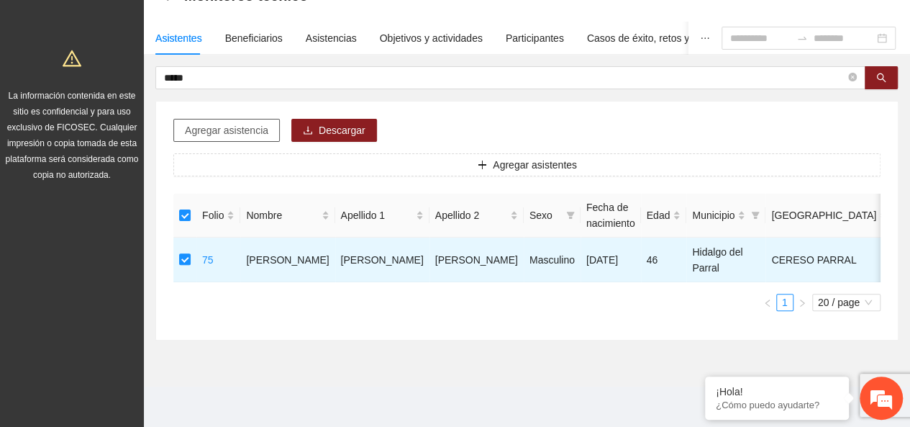
click at [248, 122] on span "Agregar asistencia" at bounding box center [226, 130] width 83 height 16
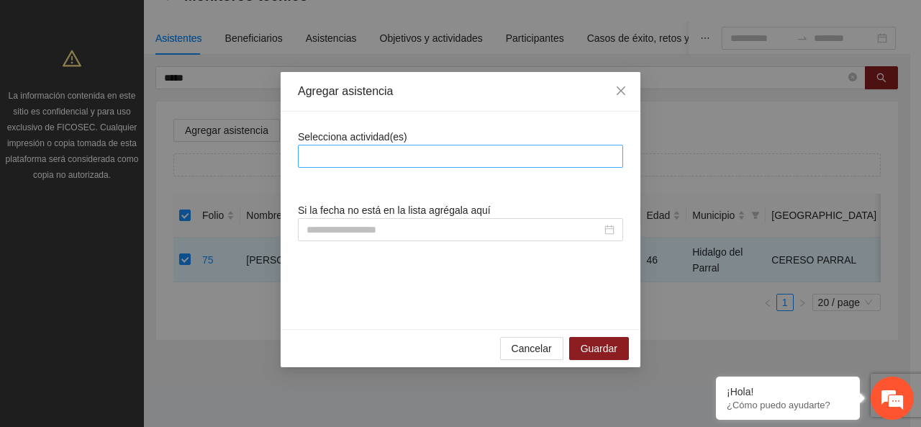
click at [365, 145] on div at bounding box center [460, 156] width 325 height 23
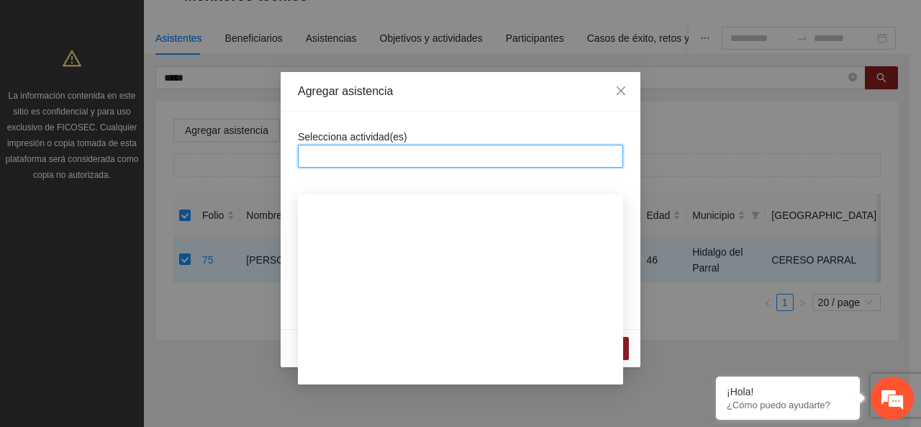
scroll to position [432, 0]
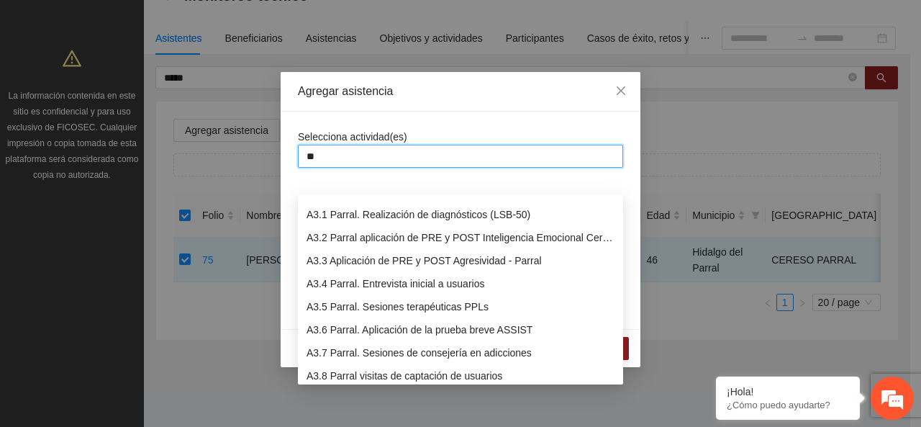
type input "***"
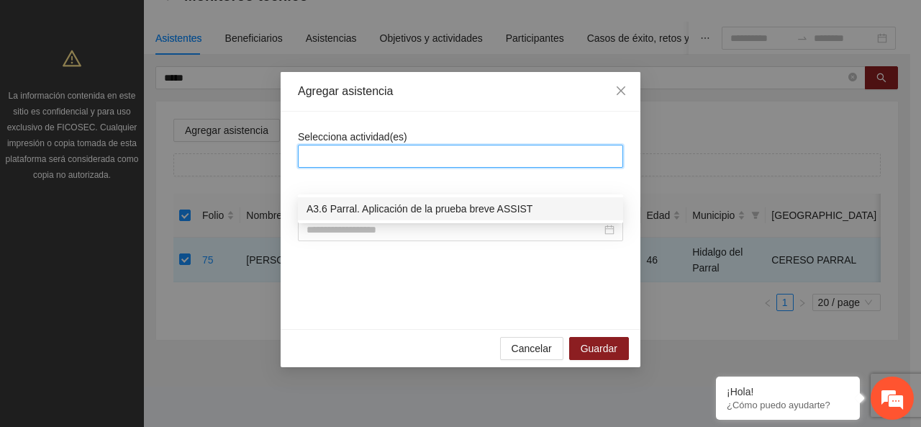
scroll to position [0, 0]
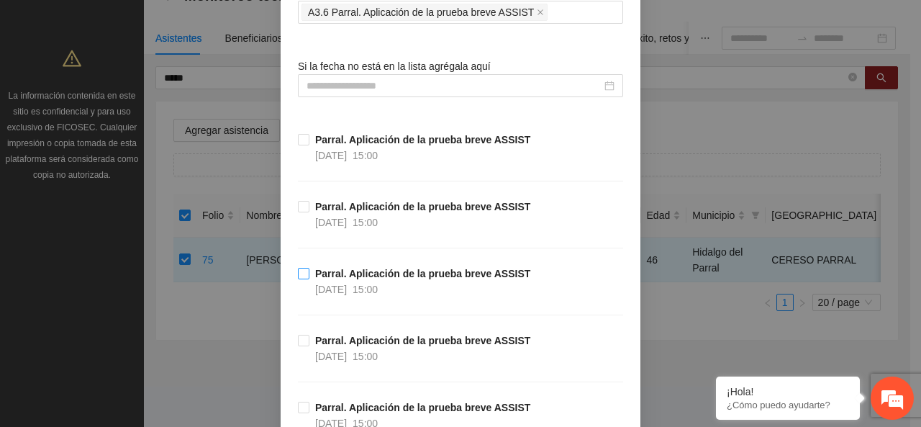
click at [301, 265] on label "Parral. Aplicación de la prueba breve ASSIST [DATE] 15:00" at bounding box center [417, 281] width 238 height 32
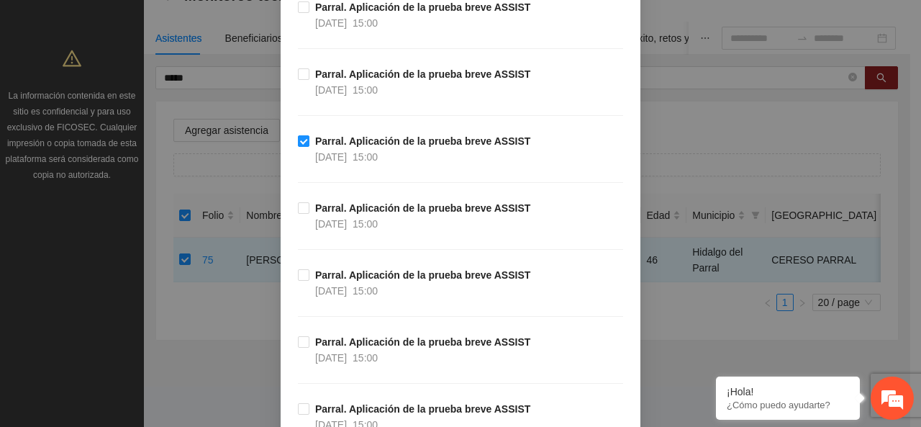
scroll to position [488, 0]
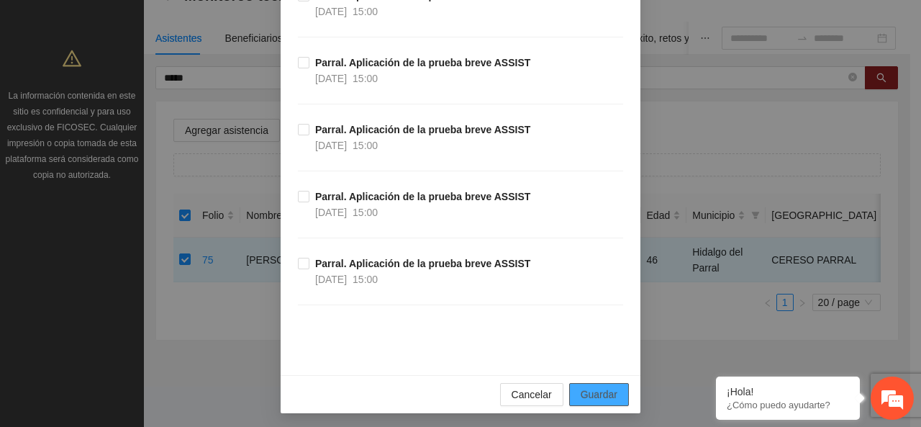
click at [600, 398] on span "Guardar" at bounding box center [599, 394] width 37 height 16
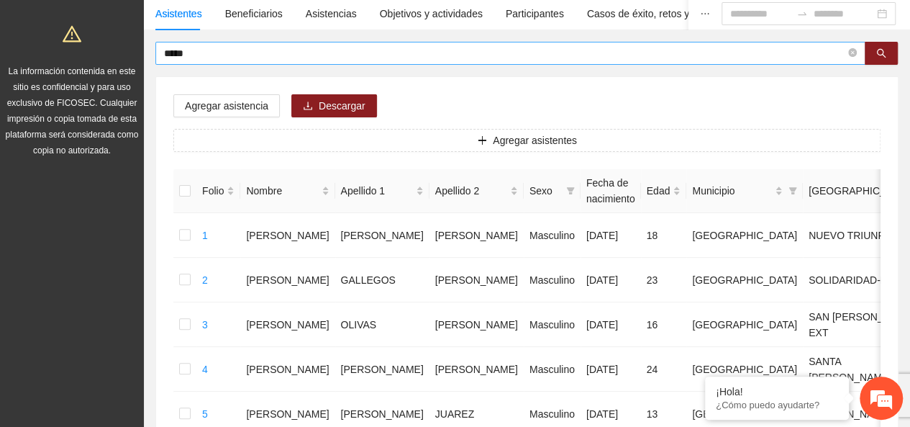
click at [856, 52] on icon "close-circle" at bounding box center [852, 52] width 9 height 9
type input "*******"
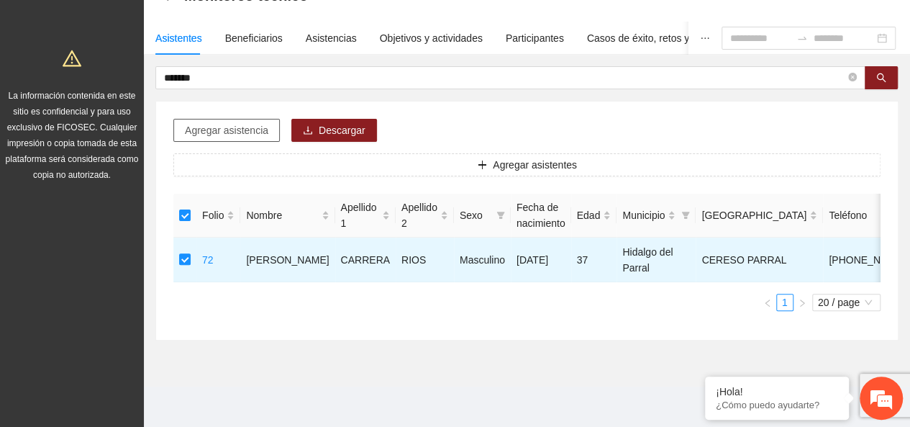
click at [229, 122] on span "Agregar asistencia" at bounding box center [226, 130] width 83 height 16
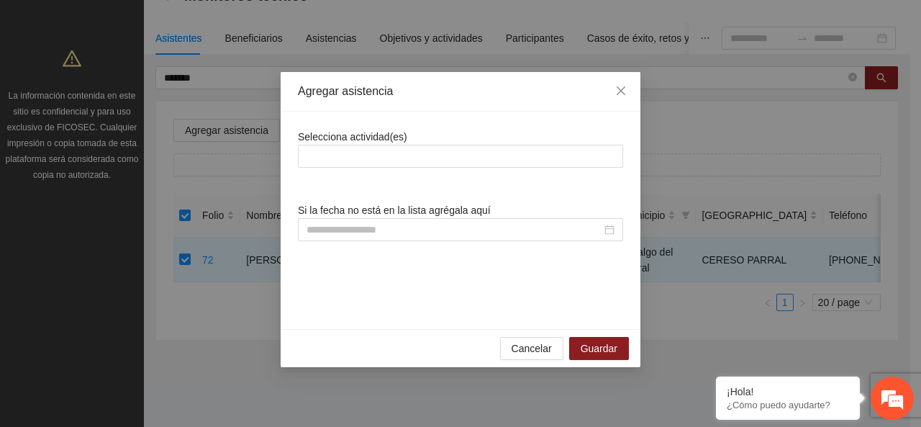
click at [347, 170] on div "Selecciona actividad(es) Si la fecha no está en la lista agrégala aquí" at bounding box center [460, 220] width 325 height 183
click at [345, 160] on div at bounding box center [460, 155] width 318 height 17
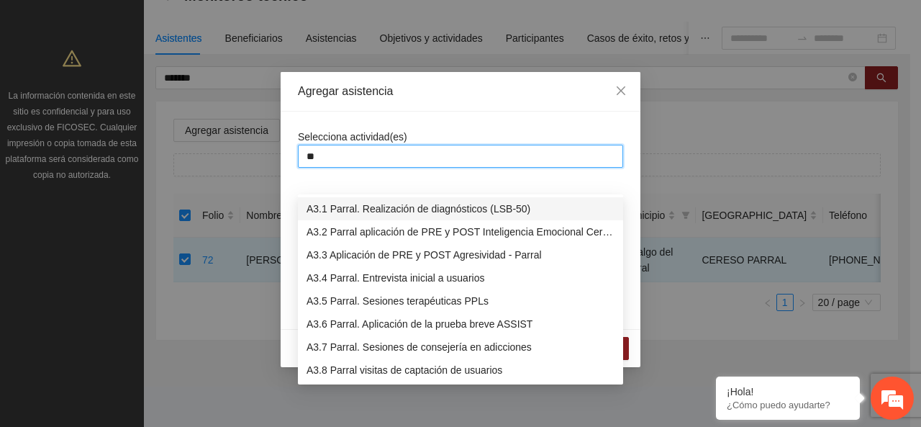
type input "***"
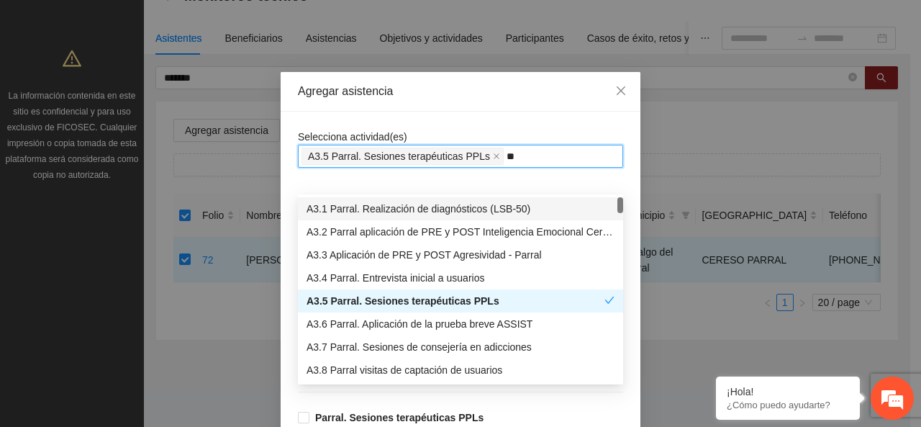
type input "***"
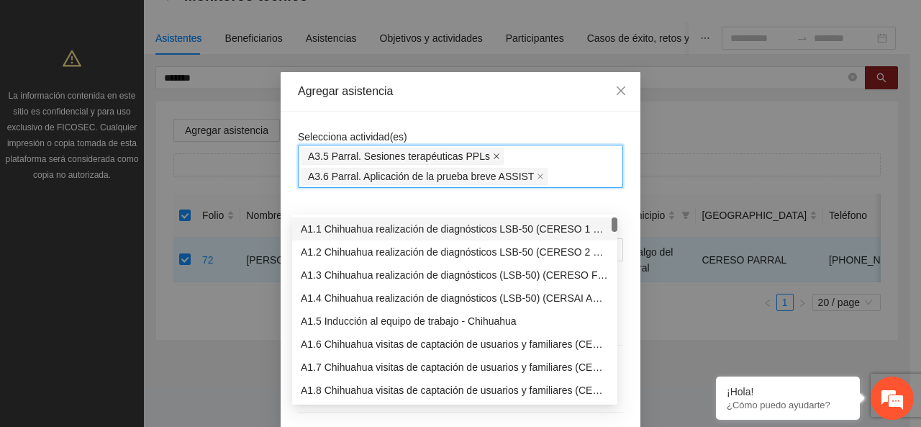
click at [493, 155] on icon "close" at bounding box center [496, 156] width 6 height 6
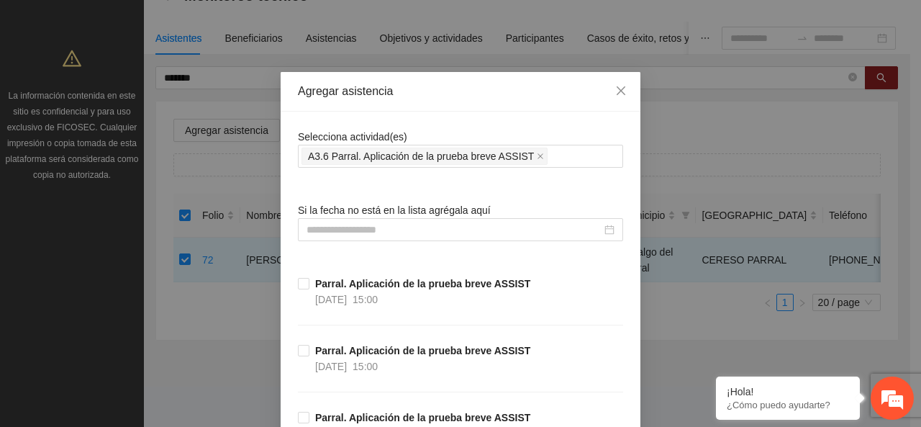
click at [462, 132] on div "Selecciona actividad(es) A3.6 Parral. Aplicación de la prueba breve ASSIST" at bounding box center [460, 148] width 325 height 39
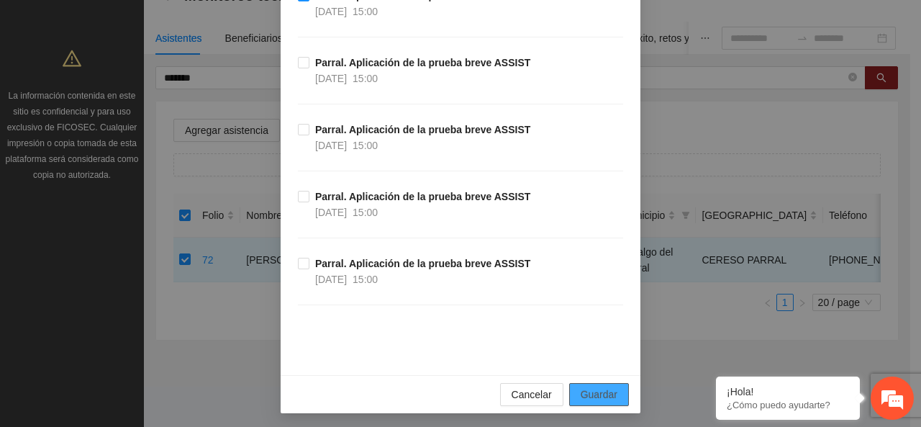
click at [586, 395] on span "Guardar" at bounding box center [599, 394] width 37 height 16
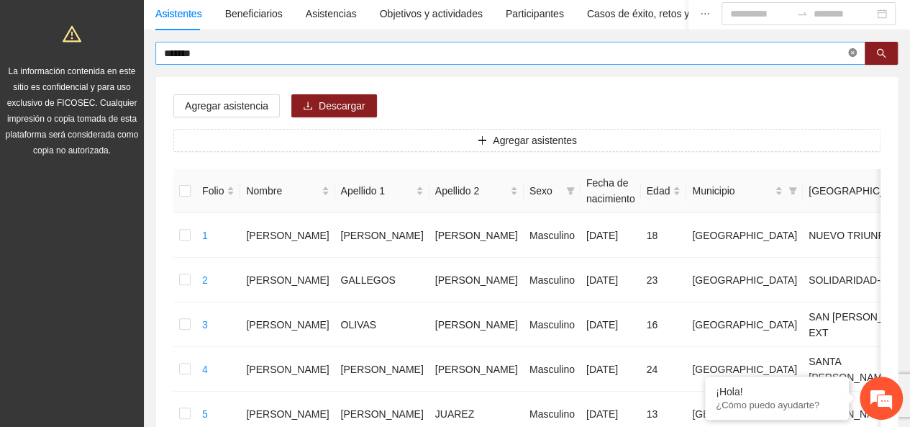
click at [851, 53] on icon "close-circle" at bounding box center [852, 52] width 9 height 9
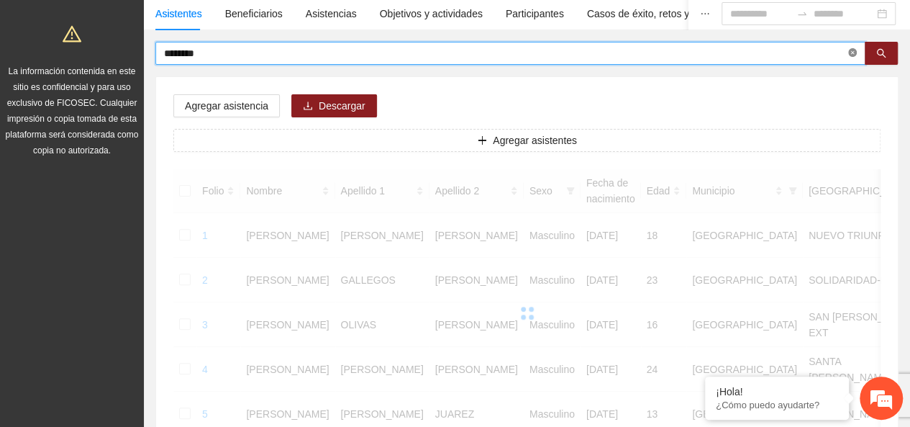
type input "********"
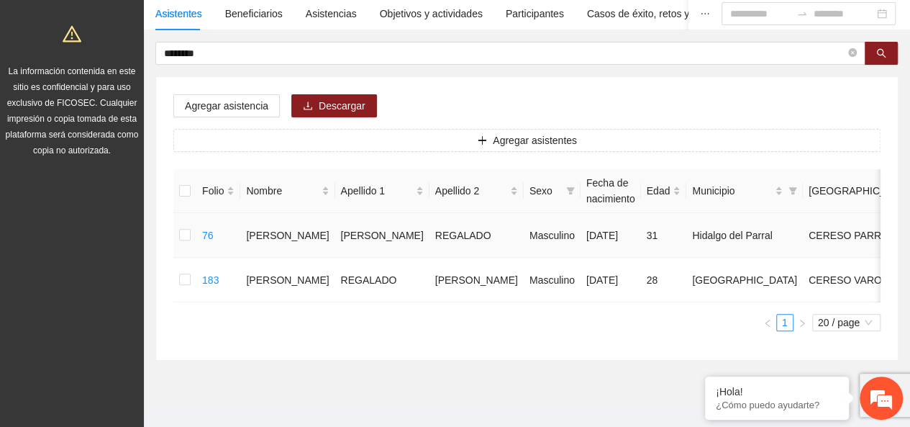
click at [191, 242] on td at bounding box center [184, 235] width 23 height 45
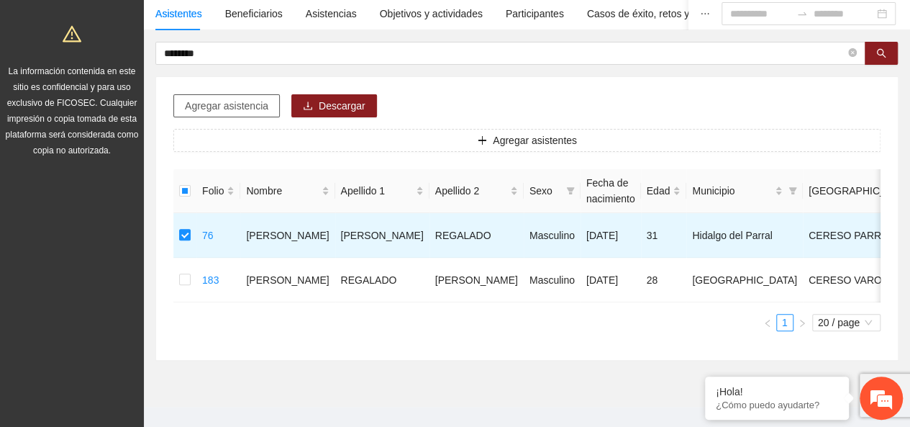
click at [233, 107] on span "Agregar asistencia" at bounding box center [226, 106] width 83 height 16
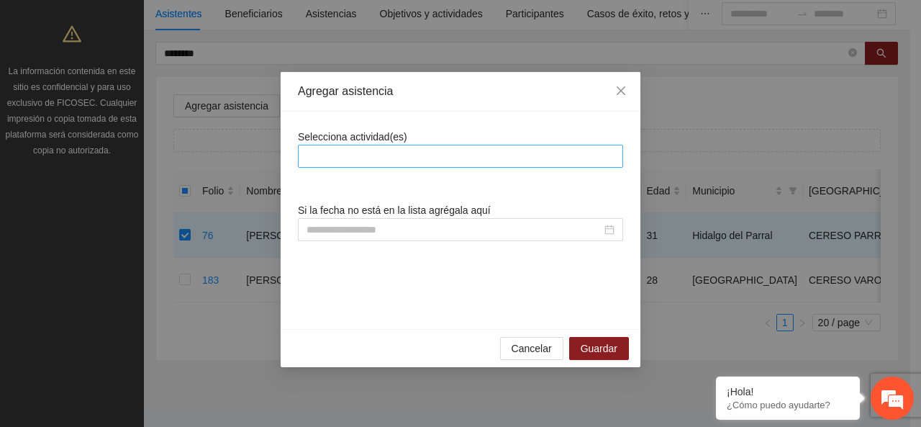
click at [401, 160] on div at bounding box center [460, 155] width 318 height 17
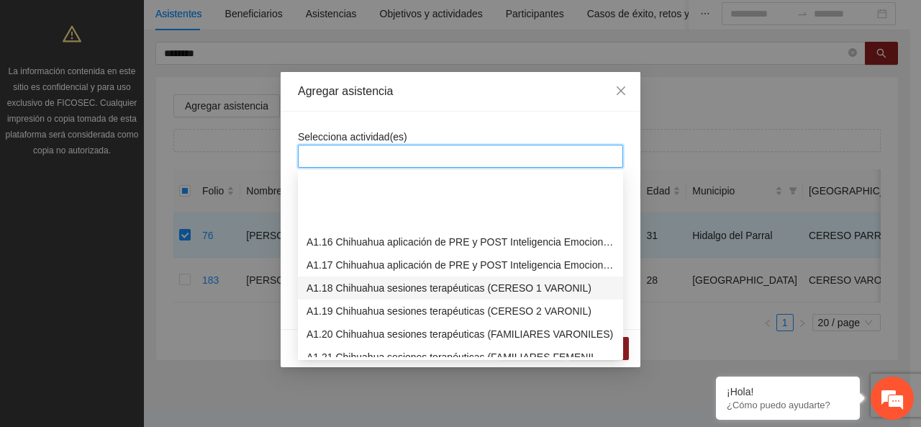
scroll to position [360, 0]
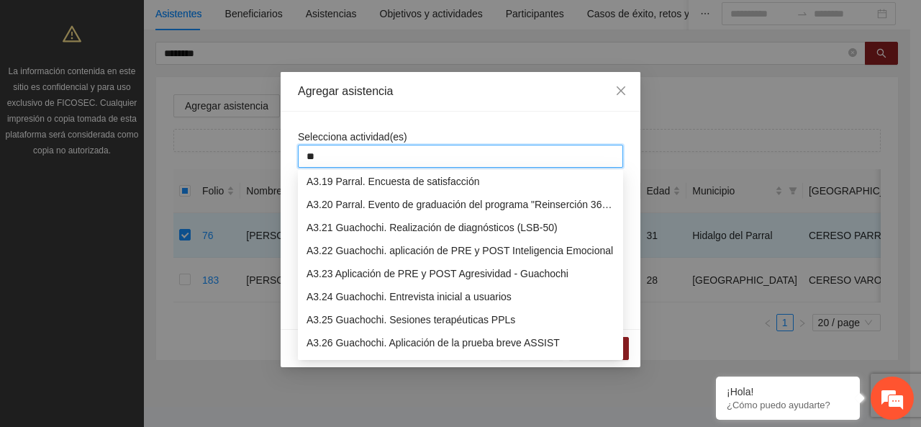
type input "***"
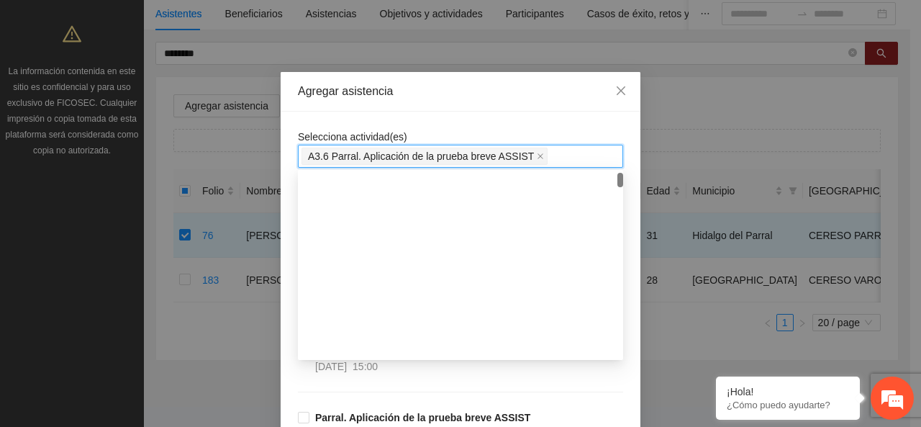
scroll to position [0, 0]
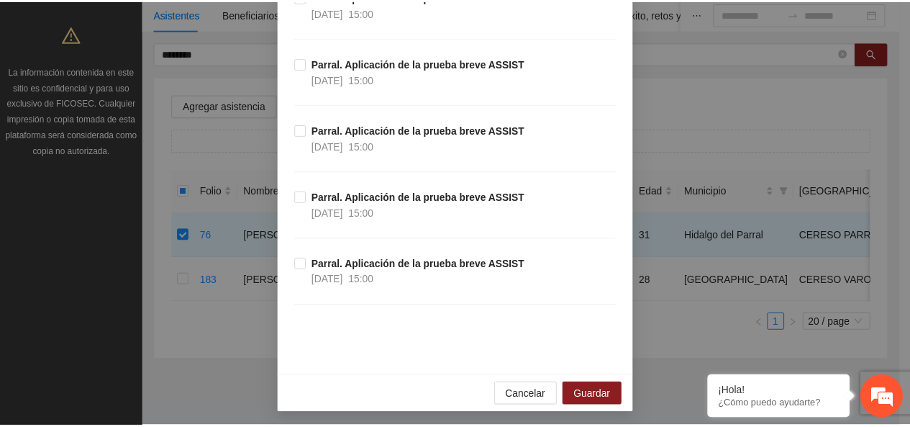
scroll to position [488, 0]
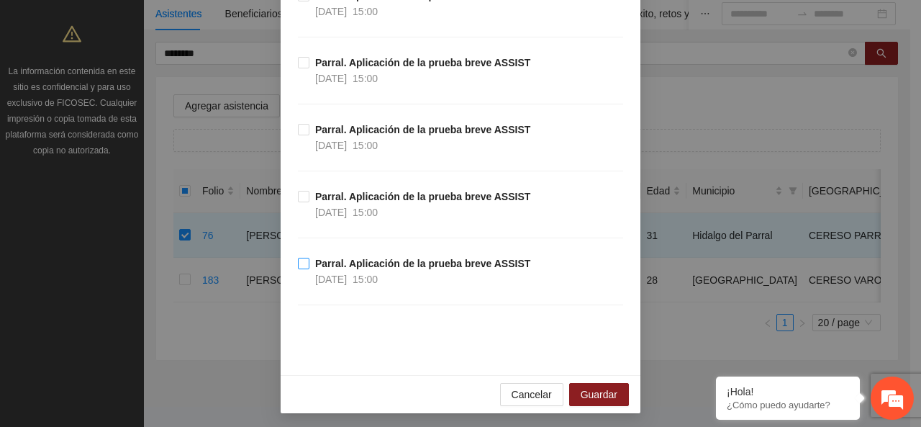
click at [309, 255] on span "Parral. Aplicación de la prueba breve ASSIST [DATE] 15:00" at bounding box center [422, 271] width 227 height 32
drag, startPoint x: 596, startPoint y: 396, endPoint x: 537, endPoint y: 262, distance: 146.6
click at [596, 396] on span "Guardar" at bounding box center [599, 394] width 37 height 16
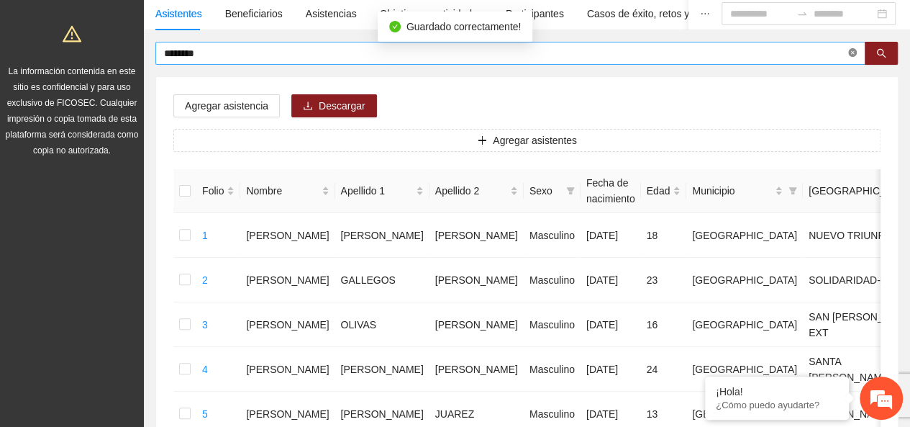
click at [852, 58] on span at bounding box center [852, 54] width 9 height 14
type input "******"
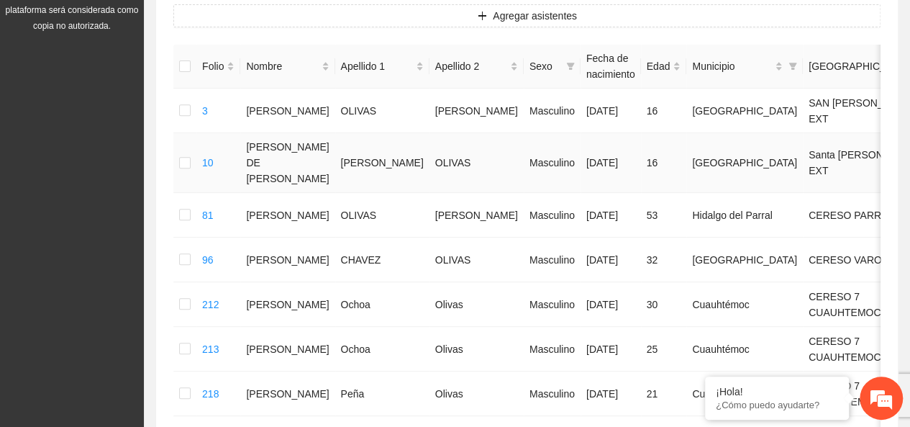
scroll to position [258, 0]
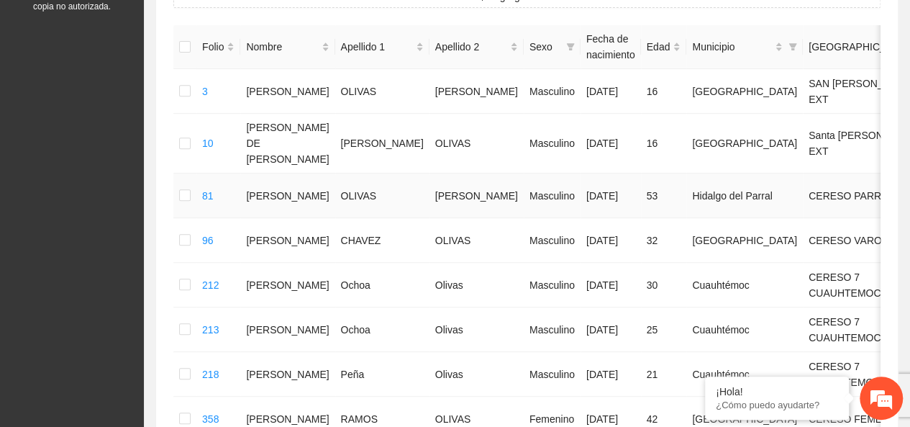
click at [191, 186] on td at bounding box center [184, 195] width 23 height 45
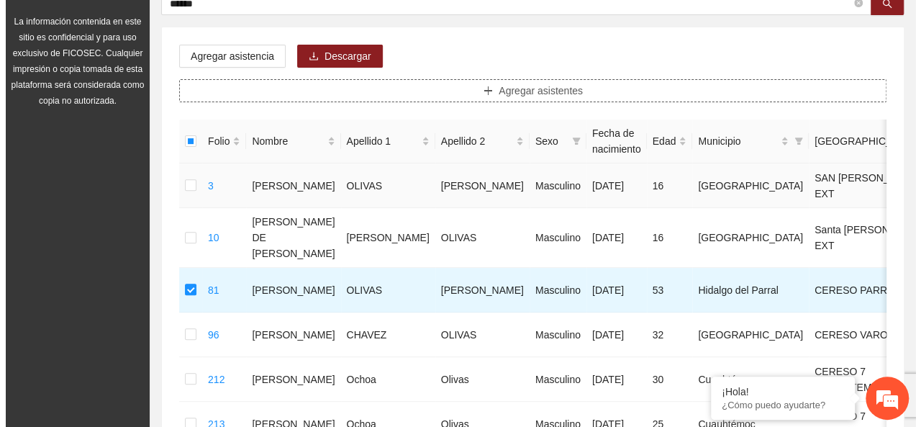
scroll to position [114, 0]
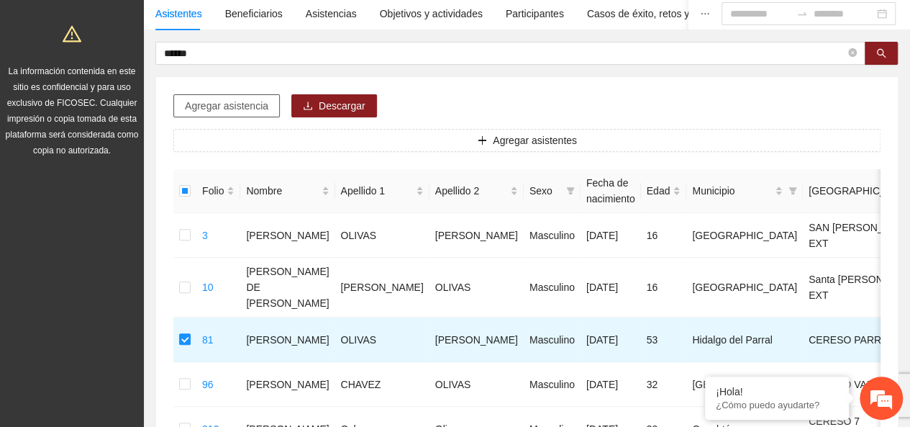
click at [260, 104] on span "Agregar asistencia" at bounding box center [226, 106] width 83 height 16
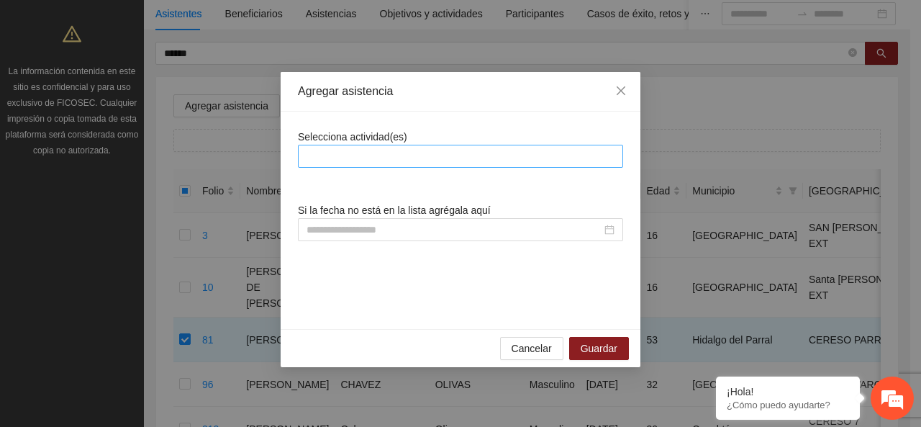
drag, startPoint x: 481, startPoint y: 173, endPoint x: 476, endPoint y: 157, distance: 16.6
click at [481, 170] on div "Selecciona actividad(es) Si la fecha no está en la lista agrégala aquí" at bounding box center [460, 220] width 325 height 183
click at [476, 157] on div at bounding box center [460, 155] width 318 height 17
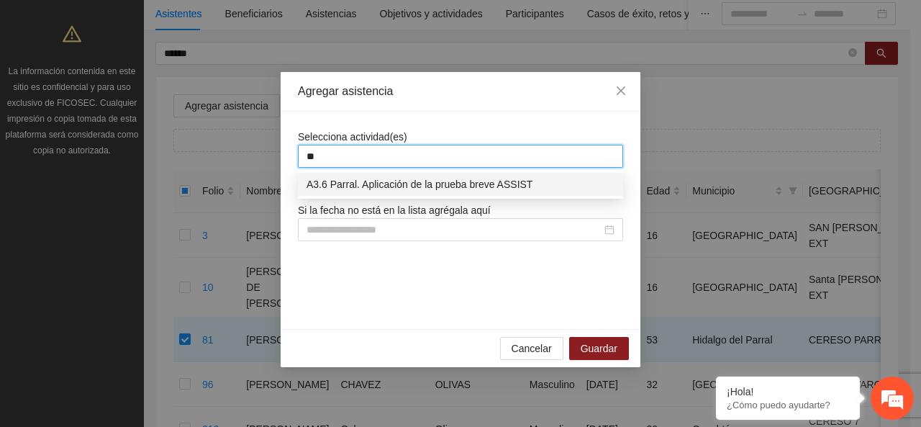
type input "***"
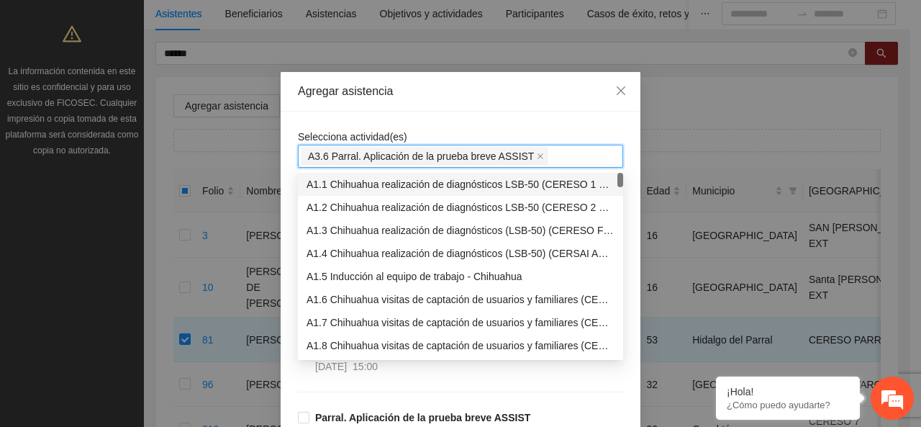
click at [466, 130] on div "Selecciona actividad(es) A3.6 Parral. Aplicación de la prueba breve ASSIST A3.6…" at bounding box center [460, 148] width 325 height 39
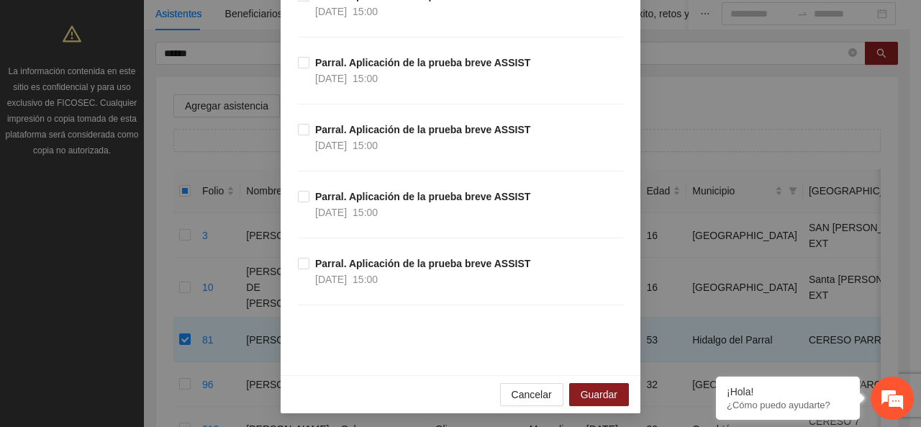
scroll to position [345, 0]
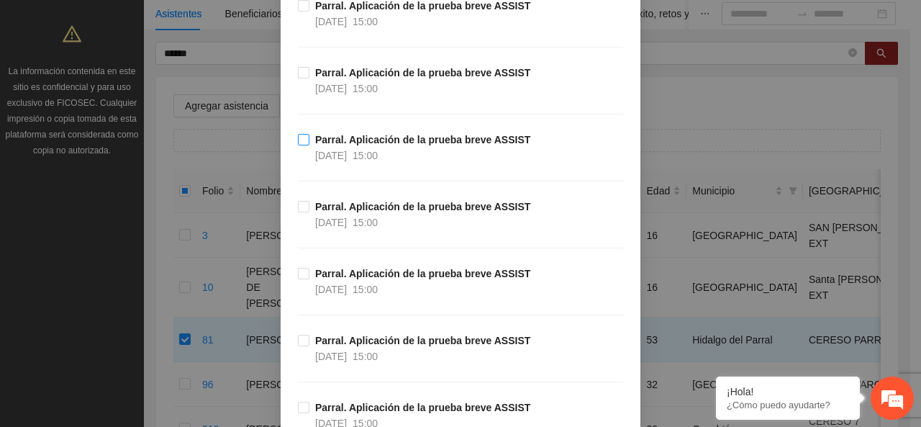
click at [315, 142] on strong "Parral. Aplicación de la prueba breve ASSIST" at bounding box center [422, 140] width 215 height 12
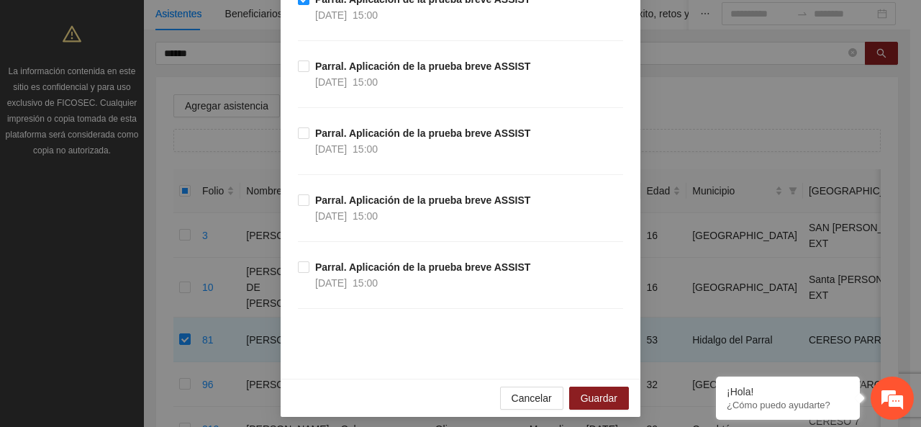
scroll to position [488, 0]
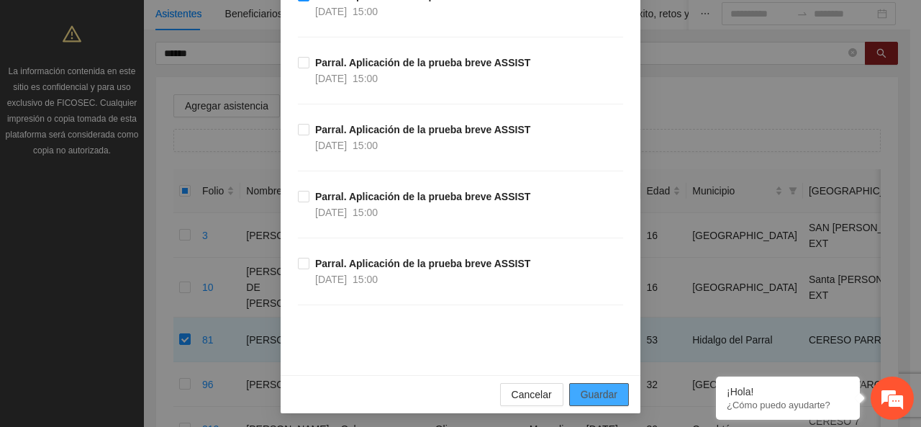
click at [595, 390] on span "Guardar" at bounding box center [599, 394] width 37 height 16
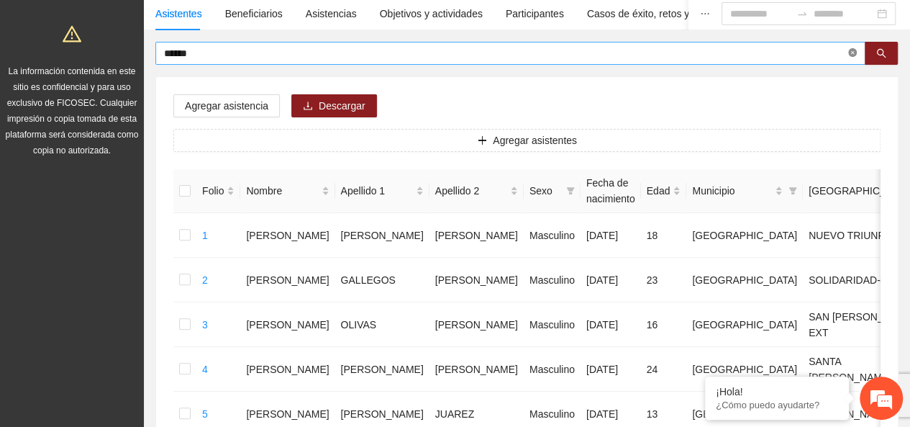
click at [853, 54] on icon "close-circle" at bounding box center [852, 52] width 9 height 9
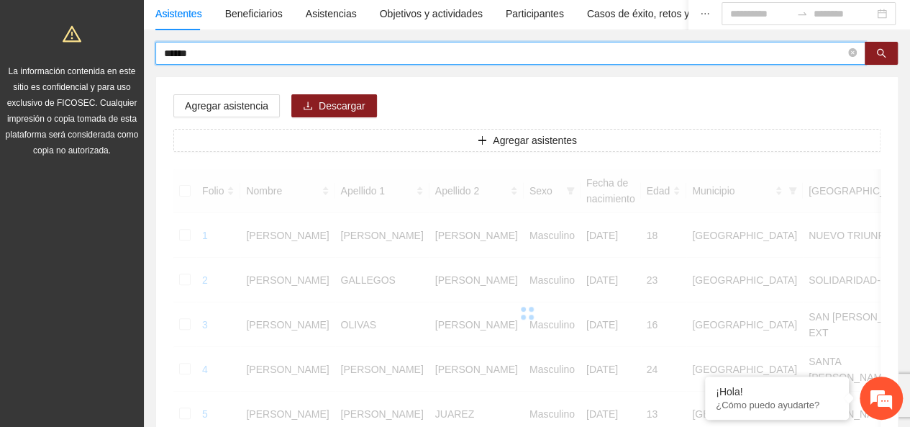
type input "******"
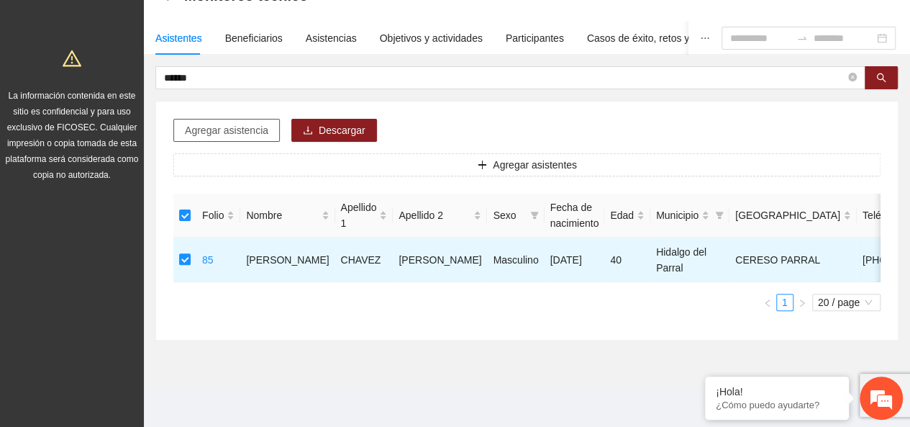
click at [254, 122] on span "Agregar asistencia" at bounding box center [226, 130] width 83 height 16
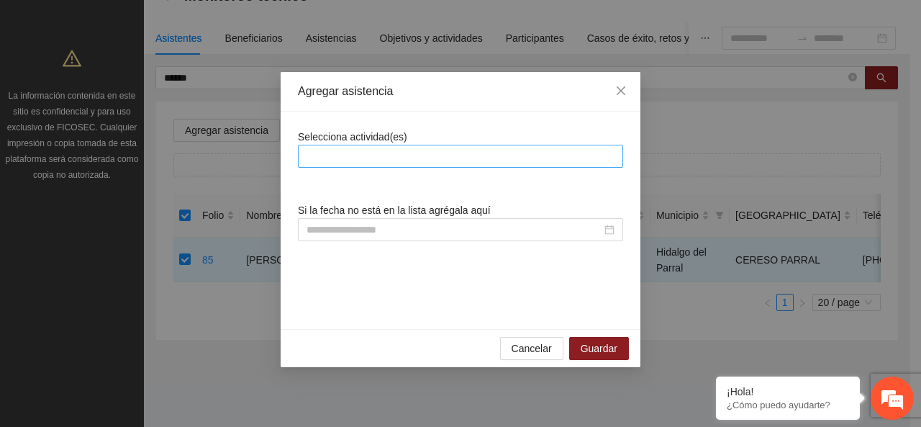
click at [337, 157] on div at bounding box center [460, 155] width 318 height 17
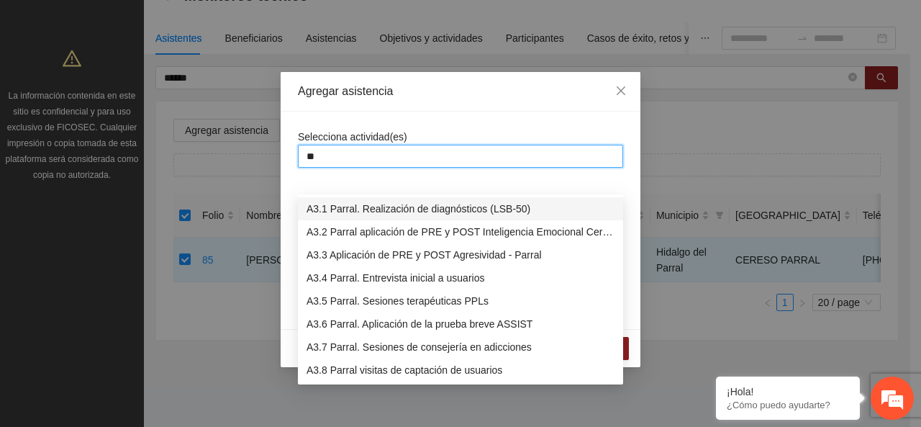
type input "***"
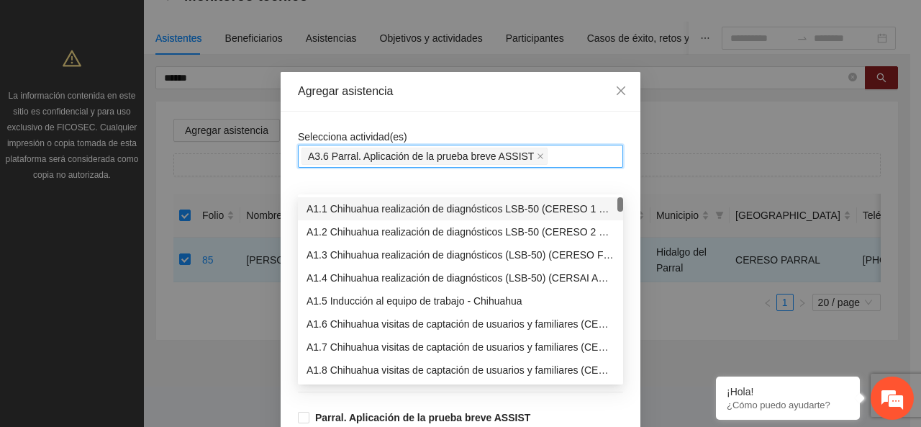
click at [359, 154] on span "A3.6 Parral. Aplicación de la prueba breve ASSIST" at bounding box center [421, 156] width 226 height 16
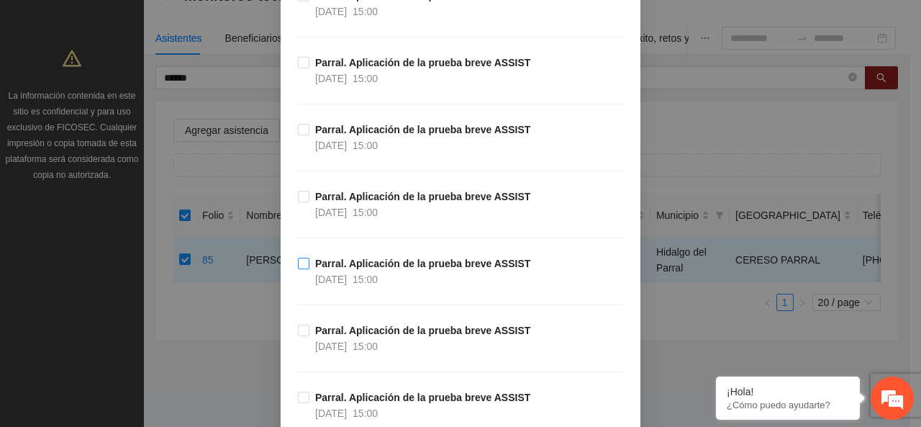
click at [309, 270] on span "Parral. Aplicación de la prueba breve ASSIST [DATE] 15:00" at bounding box center [422, 271] width 227 height 32
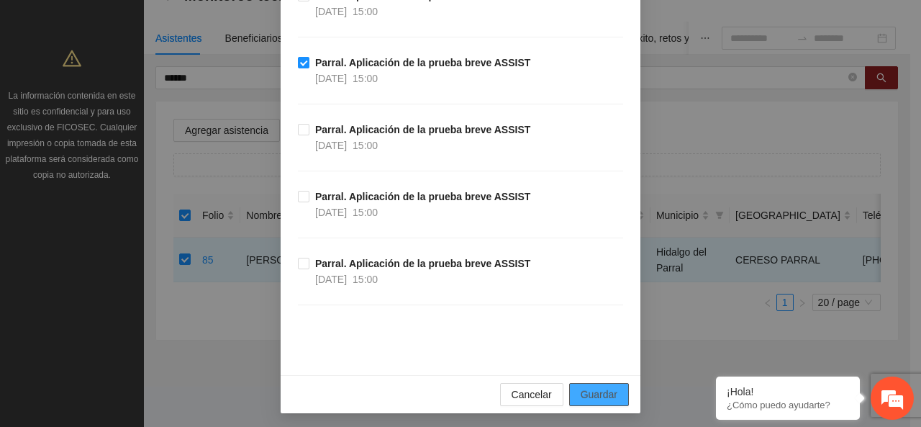
click at [603, 395] on span "Guardar" at bounding box center [599, 394] width 37 height 16
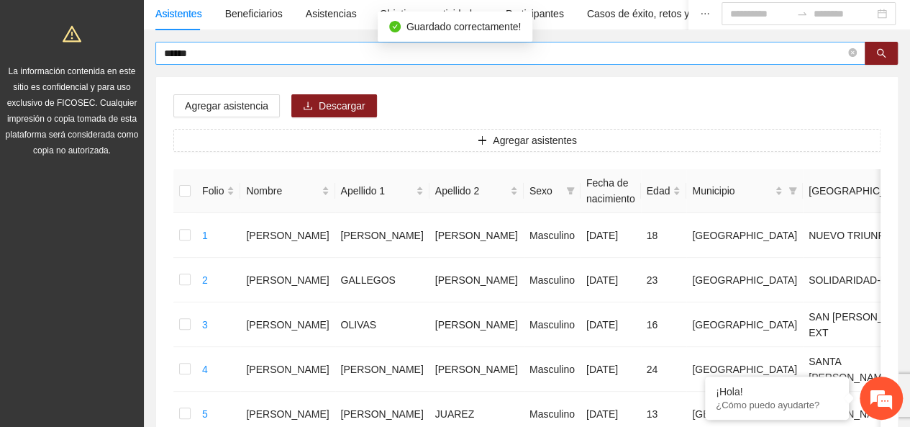
click at [845, 50] on input "******" at bounding box center [504, 53] width 681 height 16
click at [855, 55] on icon "close-circle" at bounding box center [852, 52] width 9 height 9
type input "**********"
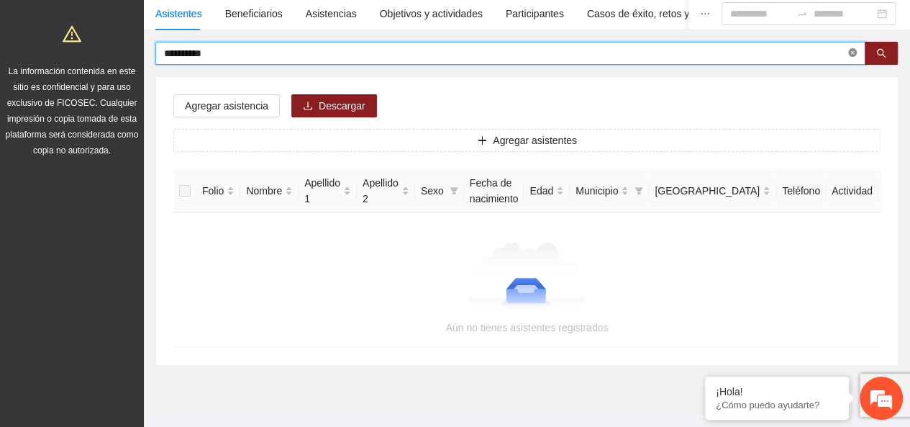
click at [850, 53] on icon "close-circle" at bounding box center [852, 52] width 9 height 9
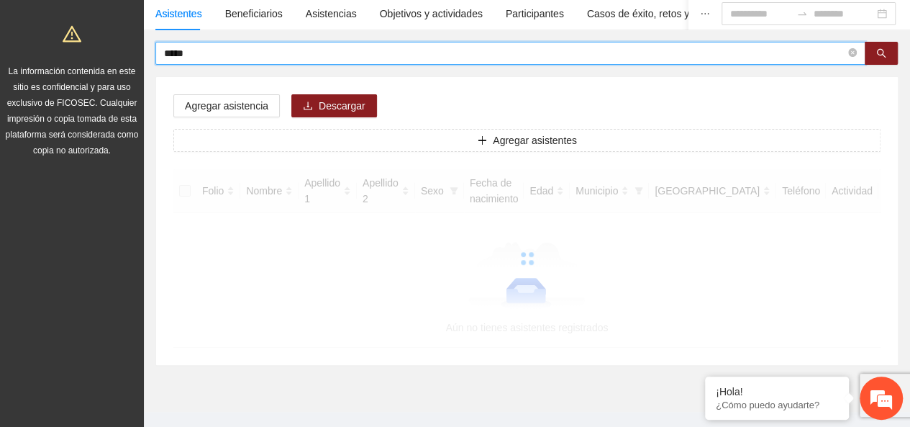
type input "*****"
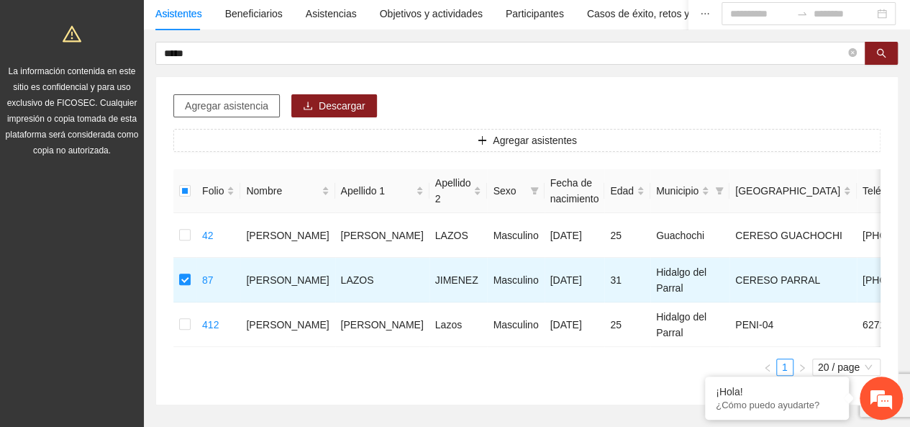
click at [244, 104] on span "Agregar asistencia" at bounding box center [226, 106] width 83 height 16
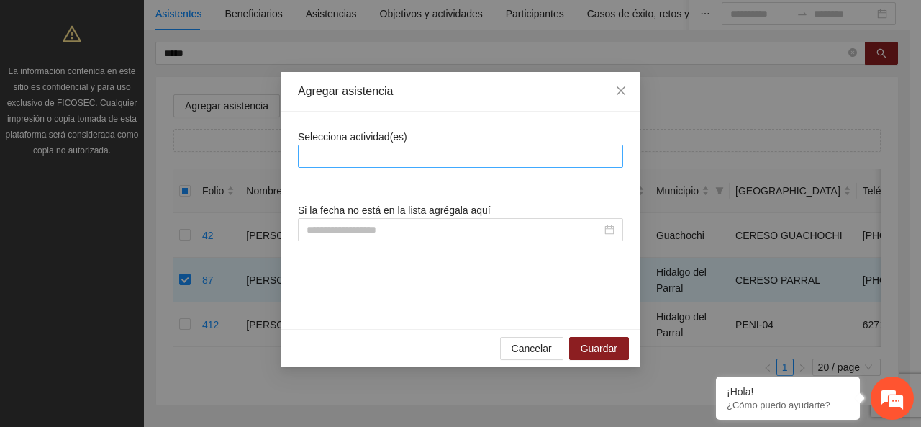
click at [368, 161] on div at bounding box center [460, 155] width 318 height 17
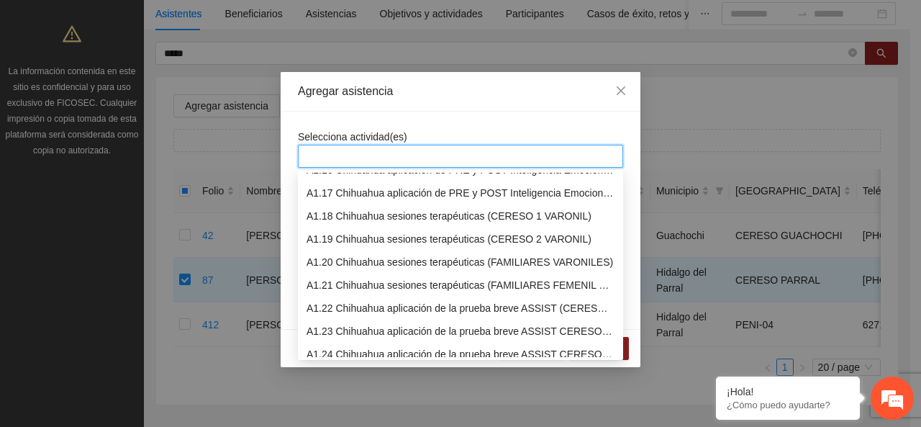
scroll to position [360, 0]
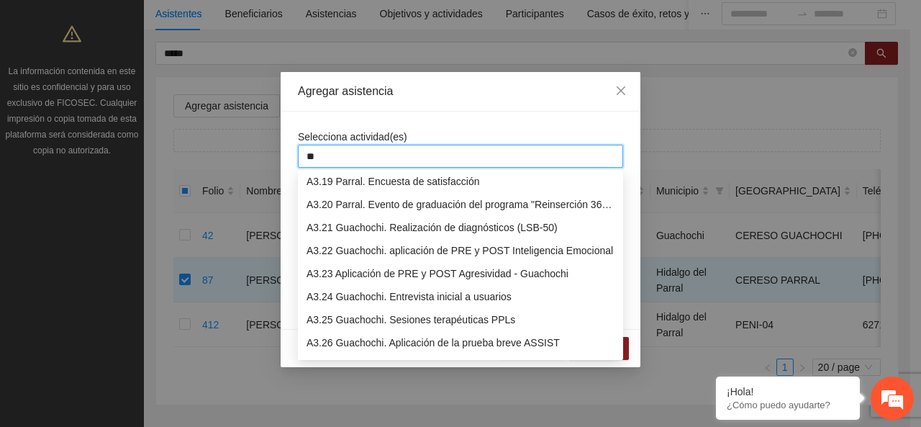
type input "***"
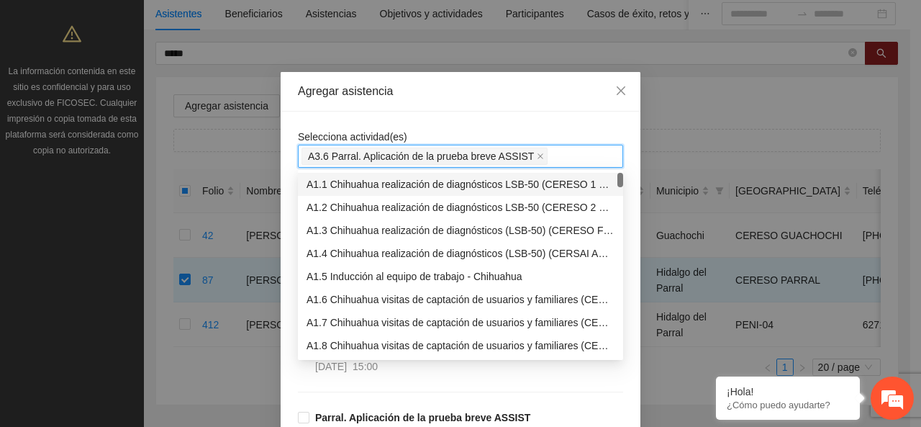
click at [420, 110] on div "Agregar asistencia" at bounding box center [461, 92] width 360 height 40
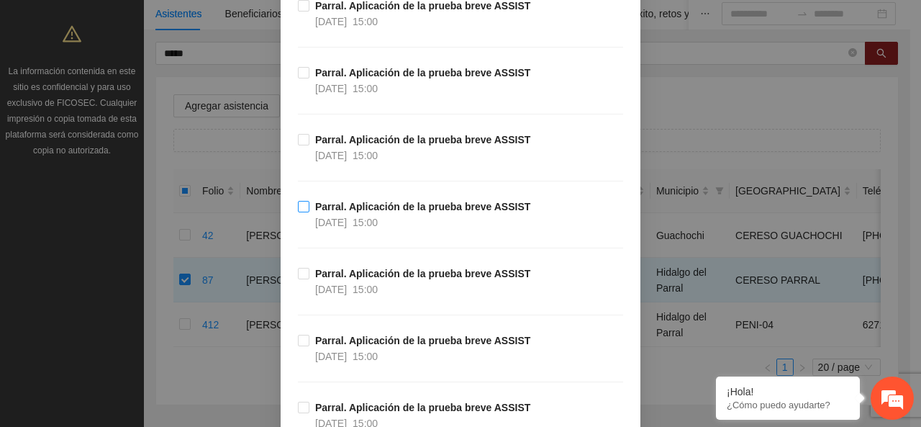
click at [325, 211] on span "Parral. Aplicación de la prueba breve ASSIST [DATE] 15:00" at bounding box center [422, 215] width 227 height 32
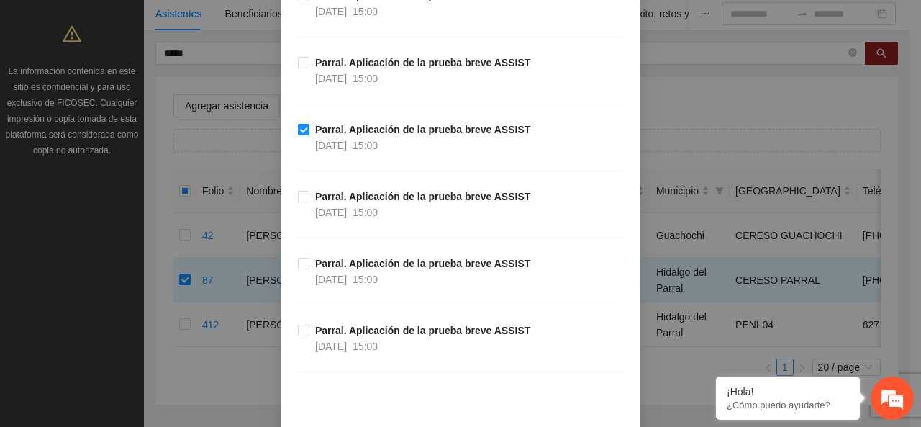
scroll to position [488, 0]
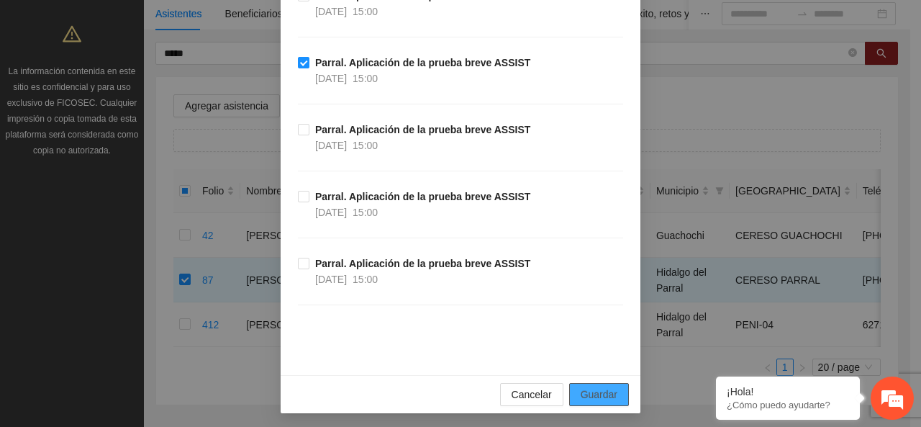
click at [594, 391] on span "Guardar" at bounding box center [599, 394] width 37 height 16
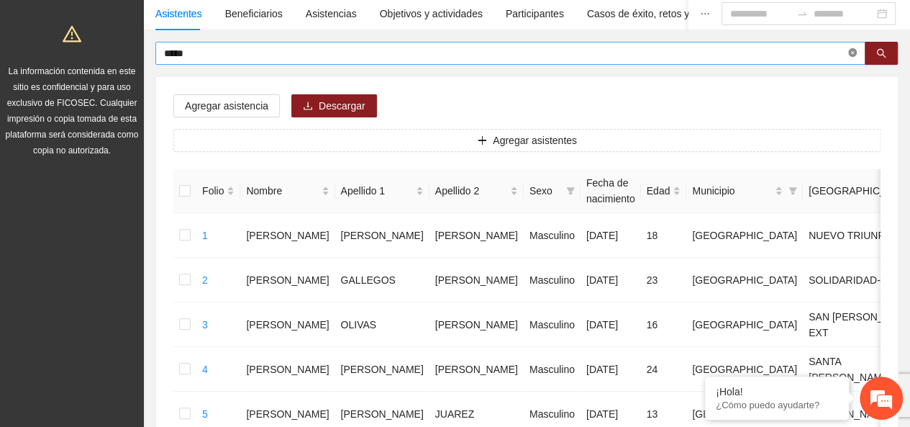
click at [852, 54] on icon "close-circle" at bounding box center [852, 52] width 9 height 9
type input "*********"
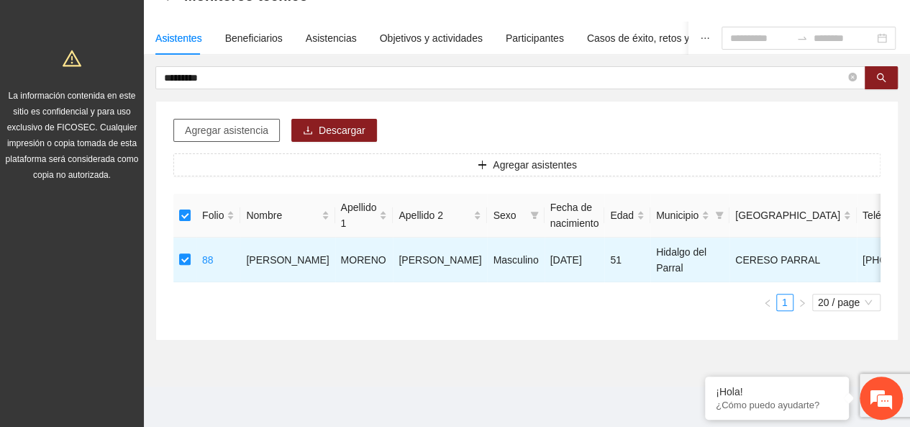
click at [248, 119] on button "Agregar asistencia" at bounding box center [226, 130] width 106 height 23
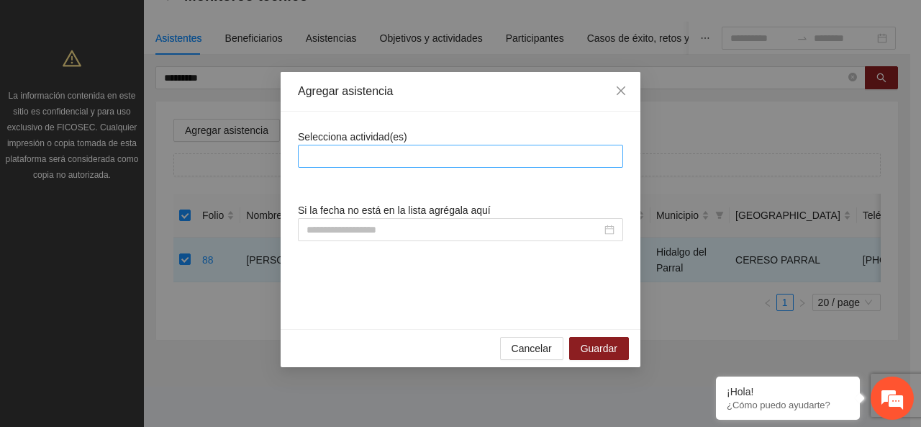
click at [396, 157] on div at bounding box center [460, 155] width 318 height 17
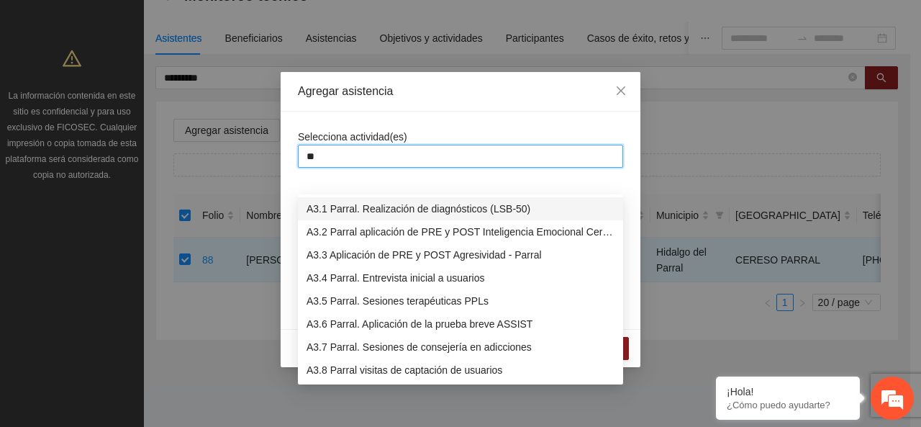
type input "***"
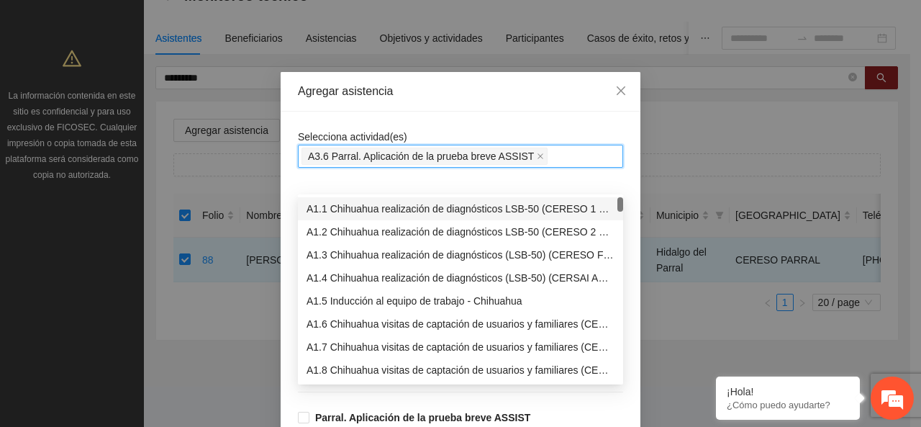
click at [387, 96] on div "Agregar asistencia" at bounding box center [460, 91] width 325 height 16
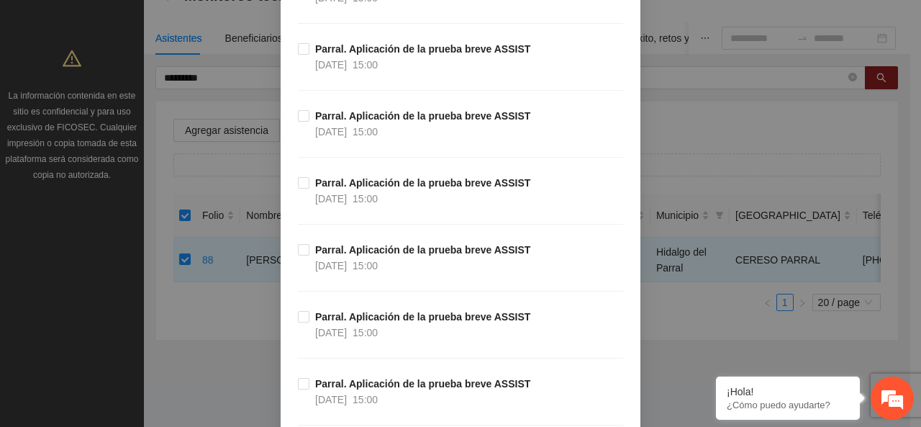
scroll to position [345, 0]
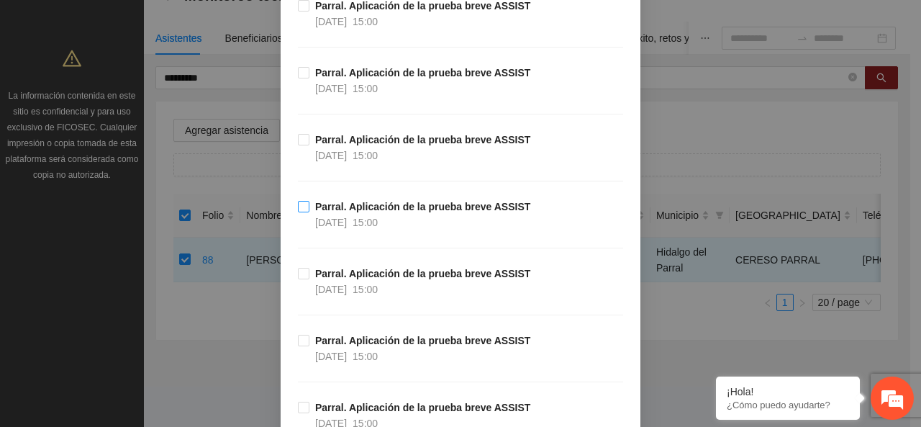
click at [315, 214] on div "[DATE]" at bounding box center [331, 222] width 32 height 16
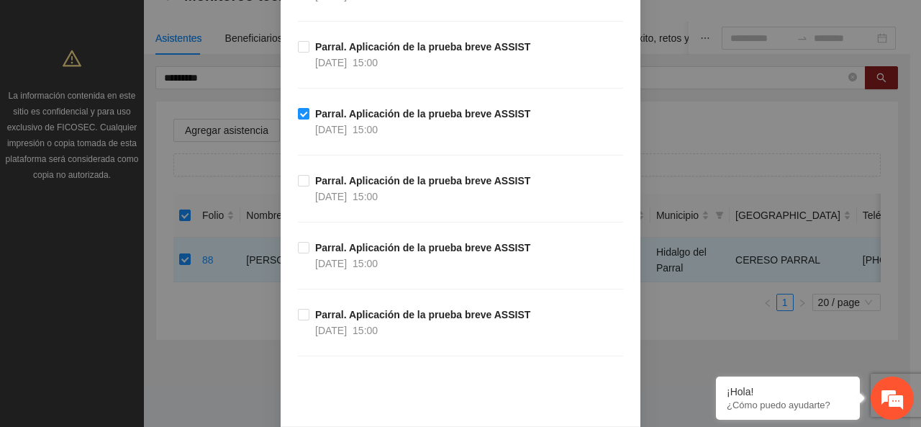
scroll to position [488, 0]
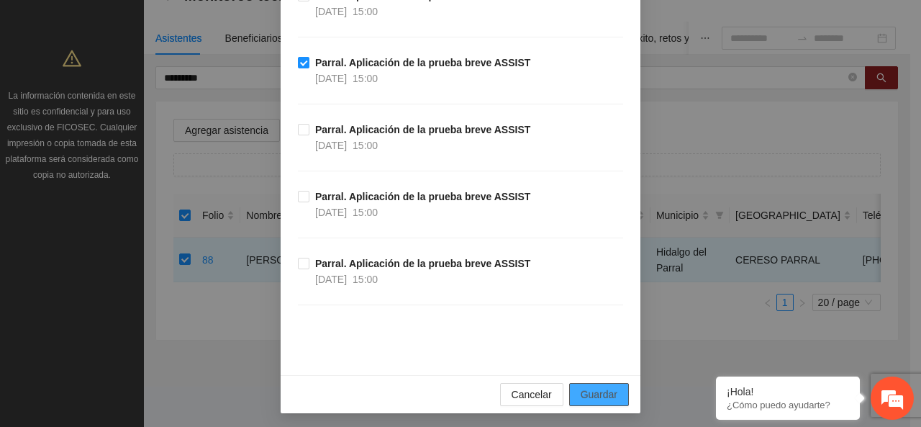
drag, startPoint x: 588, startPoint y: 368, endPoint x: 586, endPoint y: 381, distance: 13.1
click at [586, 386] on span "Guardar" at bounding box center [599, 394] width 37 height 16
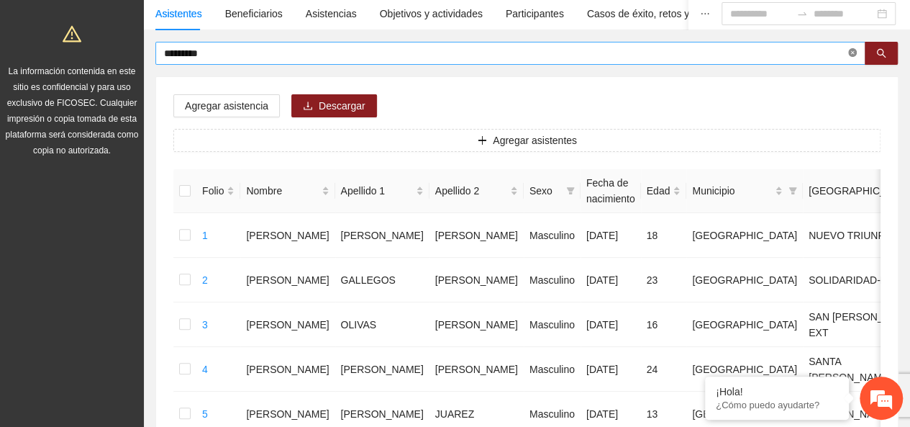
click at [850, 56] on span "*********" at bounding box center [510, 53] width 710 height 23
click at [850, 56] on icon "close-circle" at bounding box center [852, 52] width 9 height 9
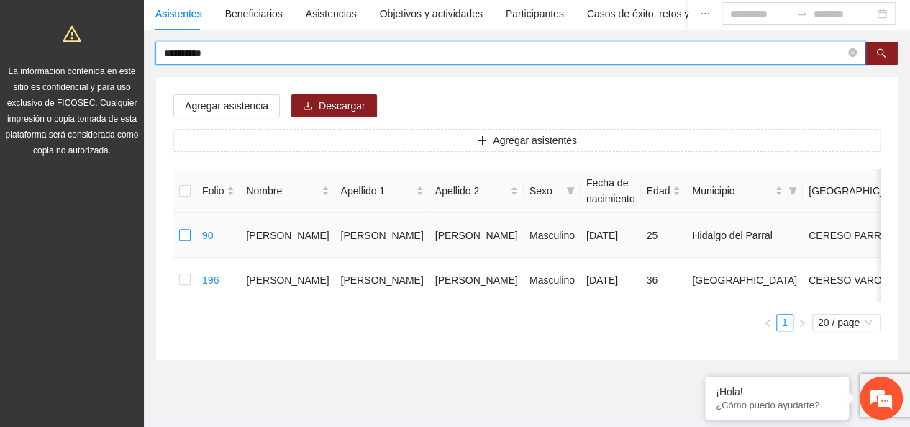
type input "**********"
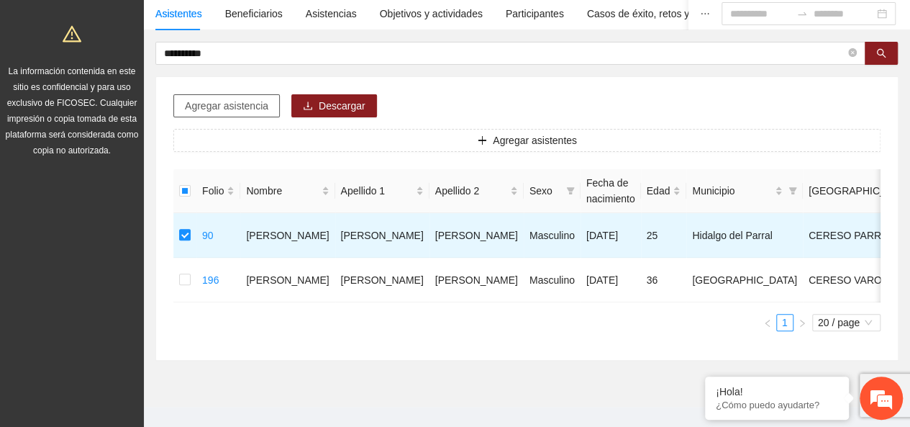
click at [216, 107] on span "Agregar asistencia" at bounding box center [226, 106] width 83 height 16
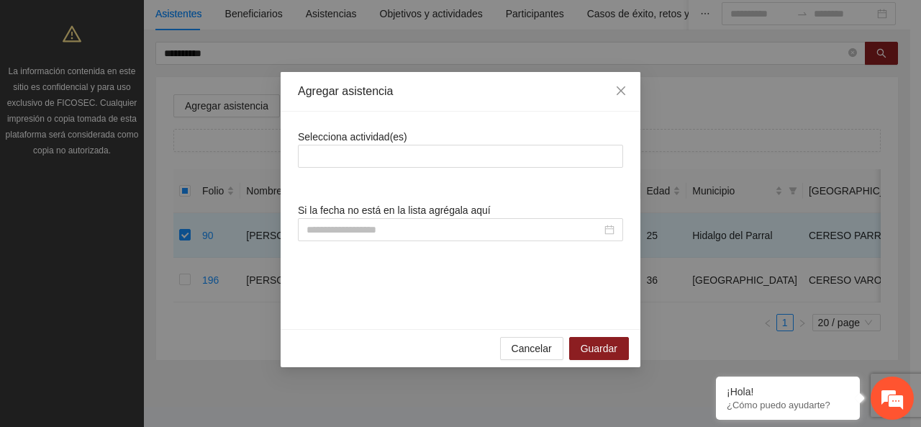
click at [343, 171] on div "Selecciona actividad(es) Si la fecha no está en la lista agrégala aquí" at bounding box center [460, 220] width 325 height 183
click at [347, 167] on div "Selecciona actividad(es) Si la fecha no está en la lista agrégala aquí" at bounding box center [460, 220] width 325 height 183
click at [352, 156] on div at bounding box center [460, 155] width 318 height 17
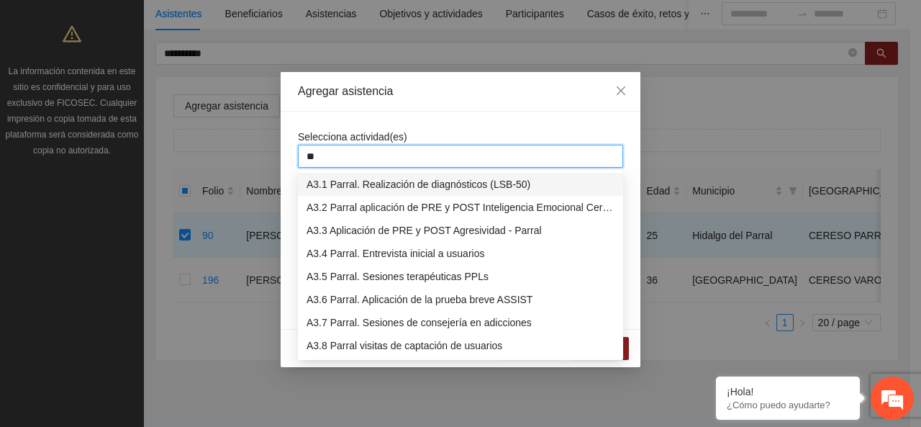
type input "***"
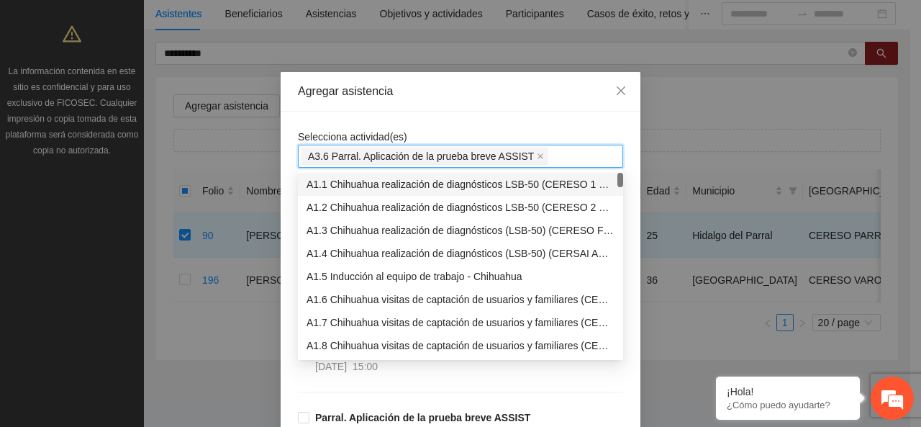
click at [365, 109] on div "Agregar asistencia" at bounding box center [461, 92] width 360 height 40
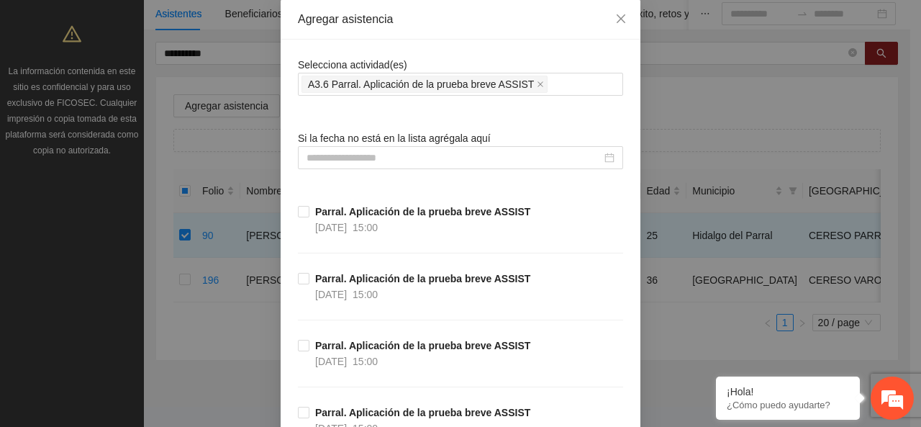
scroll to position [216, 0]
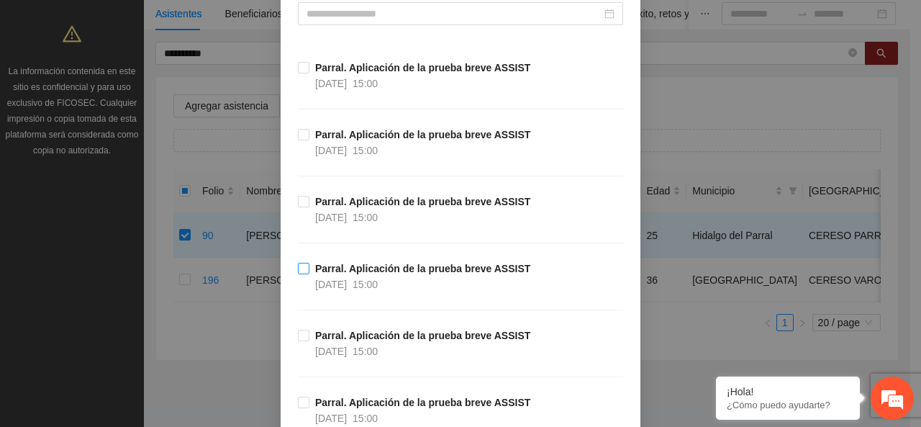
click at [320, 278] on span "[DATE]" at bounding box center [331, 284] width 32 height 12
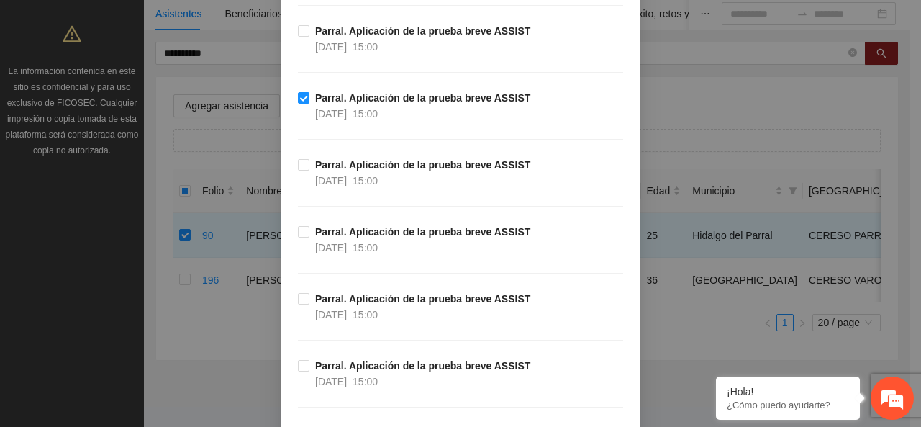
scroll to position [488, 0]
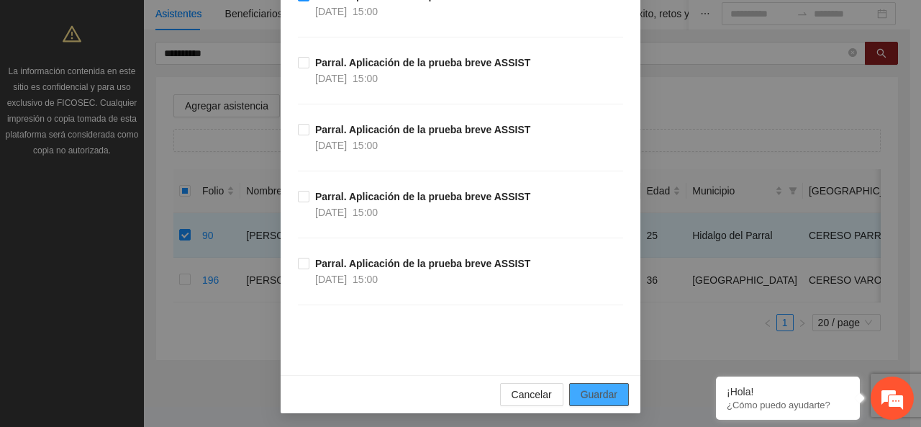
click at [596, 386] on span "Guardar" at bounding box center [599, 394] width 37 height 16
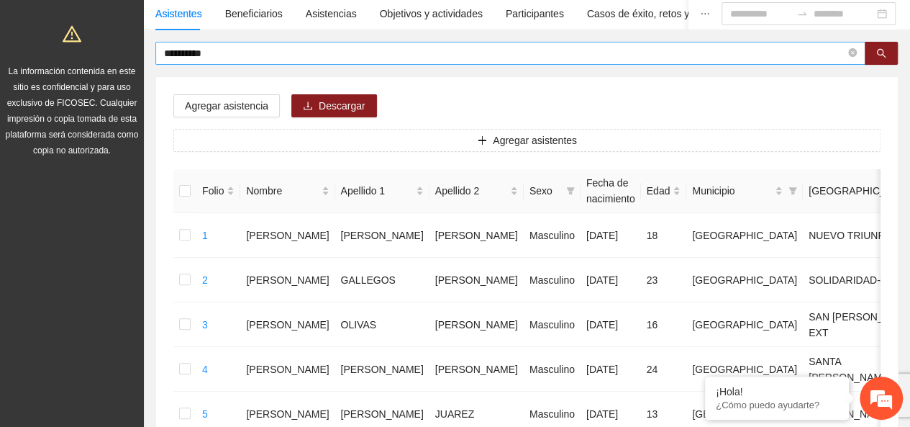
click at [858, 53] on span "**********" at bounding box center [510, 53] width 710 height 23
click at [849, 53] on icon "close-circle" at bounding box center [852, 52] width 9 height 9
type input "*******"
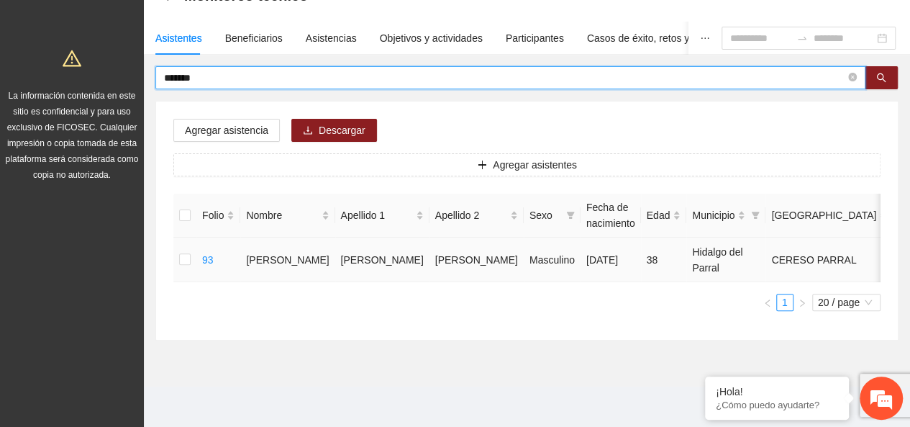
click at [174, 243] on td at bounding box center [184, 259] width 23 height 45
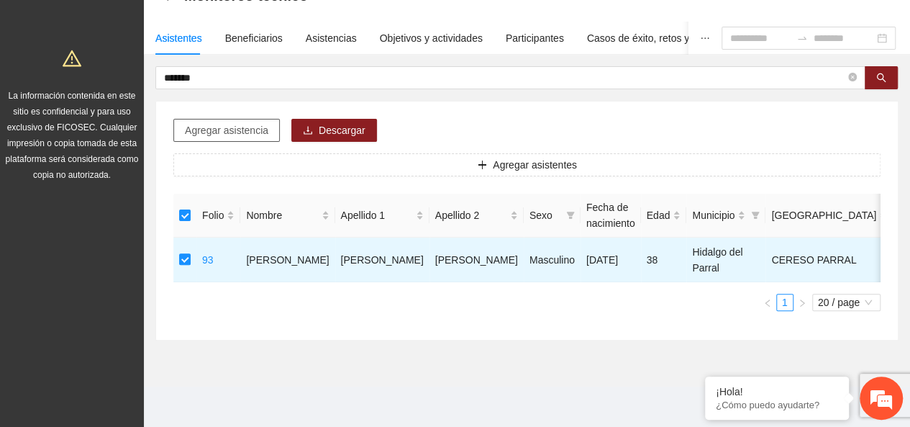
click at [247, 119] on button "Agregar asistencia" at bounding box center [226, 130] width 106 height 23
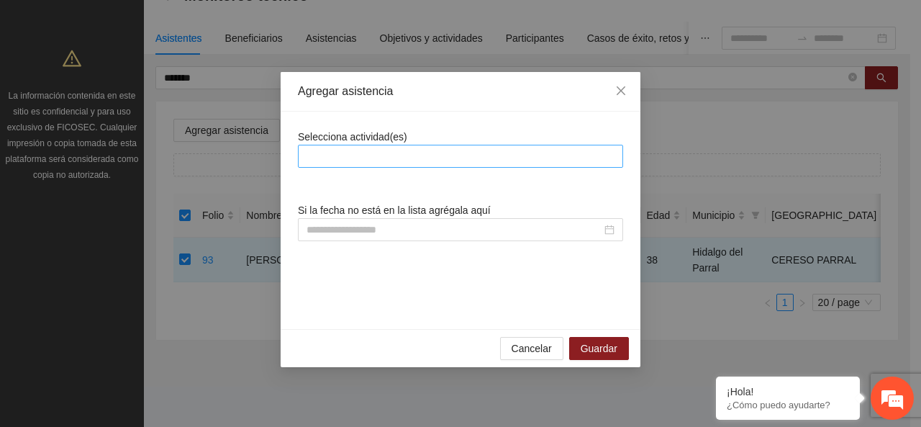
click at [387, 155] on div at bounding box center [460, 155] width 318 height 17
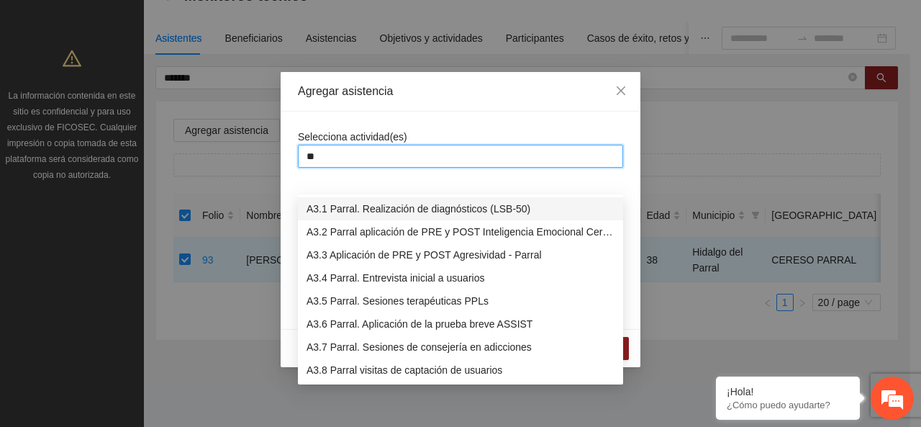
type input "***"
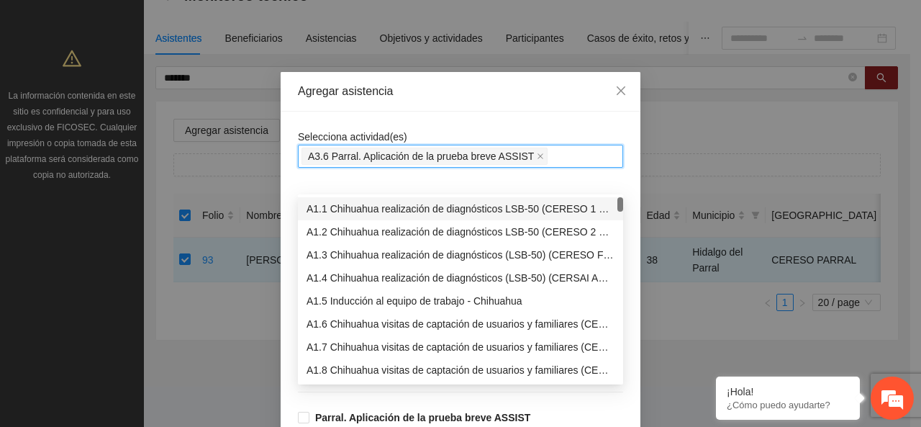
click at [394, 129] on div "Selecciona actividad(es) A3.6 Parral. Aplicación de la prueba breve ASSIST A3.6…" at bounding box center [460, 148] width 325 height 39
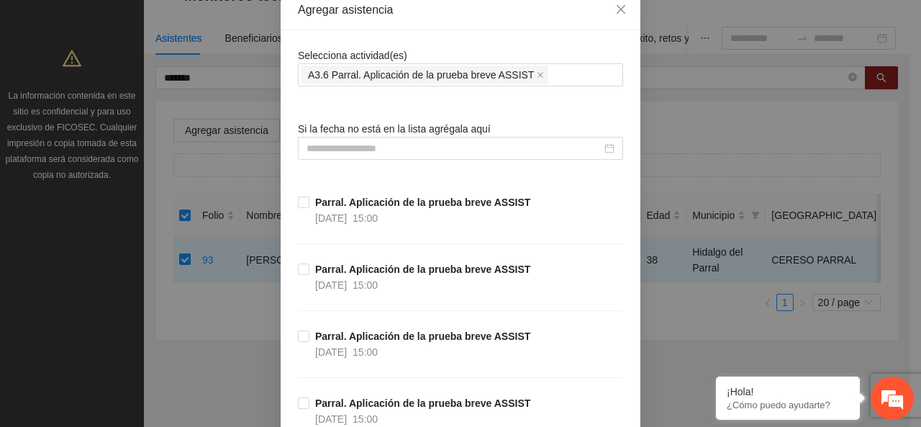
scroll to position [288, 0]
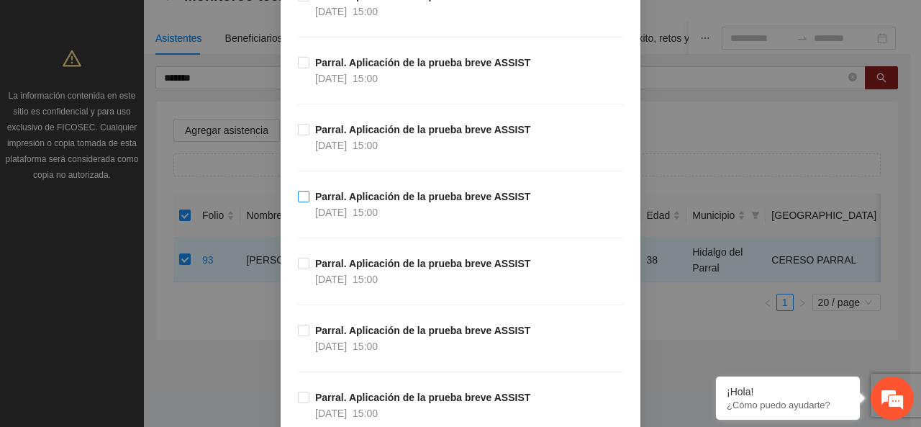
click at [315, 193] on strong "Parral. Aplicación de la prueba breve ASSIST" at bounding box center [422, 197] width 215 height 12
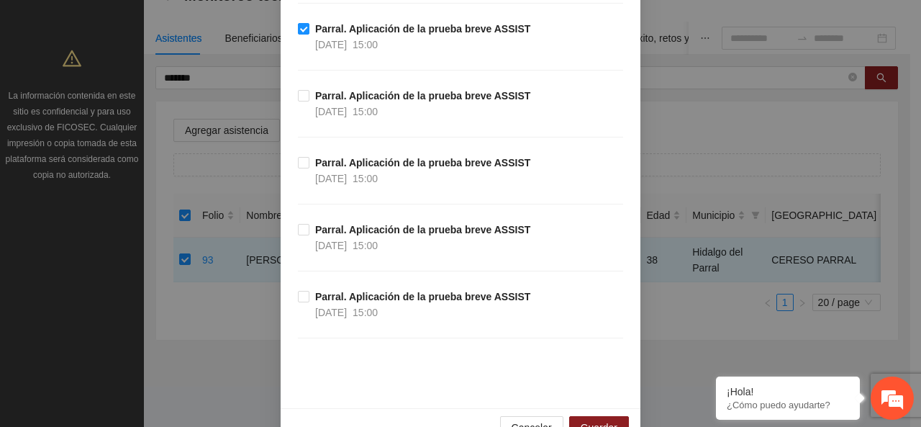
scroll to position [488, 0]
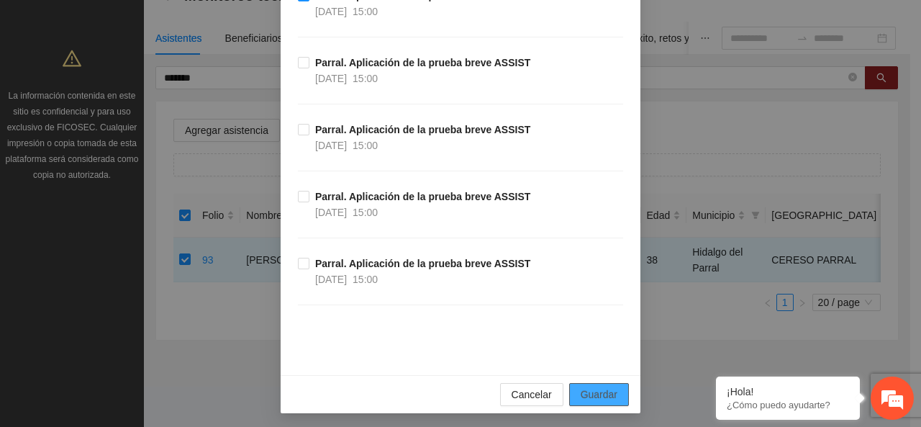
click at [604, 383] on button "Guardar" at bounding box center [599, 394] width 60 height 23
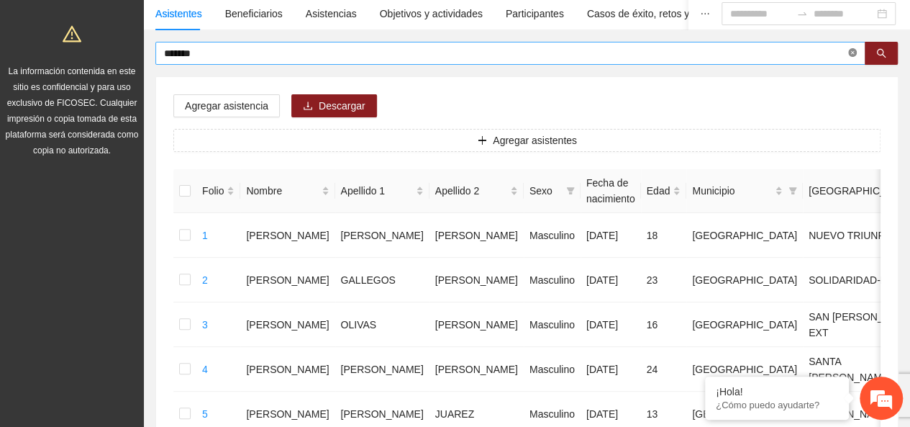
click at [850, 55] on icon "close-circle" at bounding box center [852, 52] width 9 height 9
type input "********"
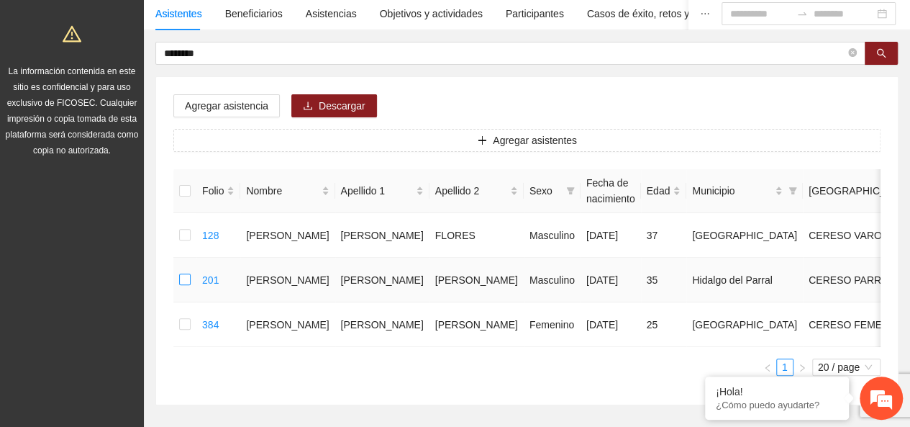
click at [187, 288] on label at bounding box center [185, 280] width 12 height 16
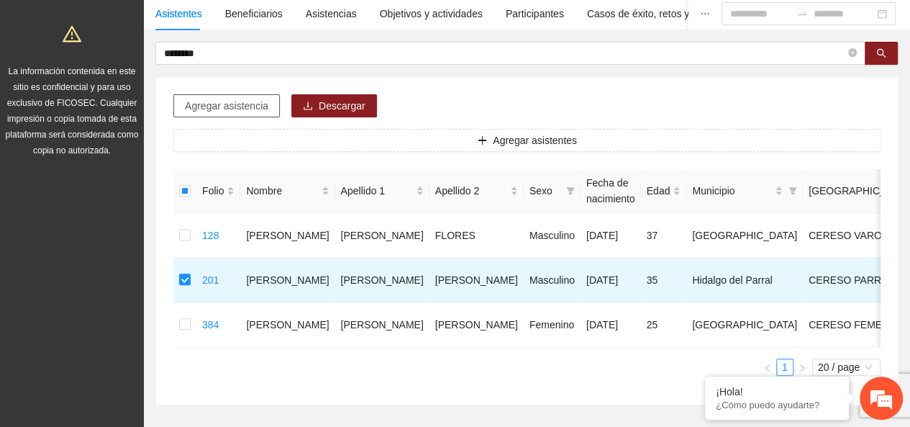
click at [242, 101] on span "Agregar asistencia" at bounding box center [226, 106] width 83 height 16
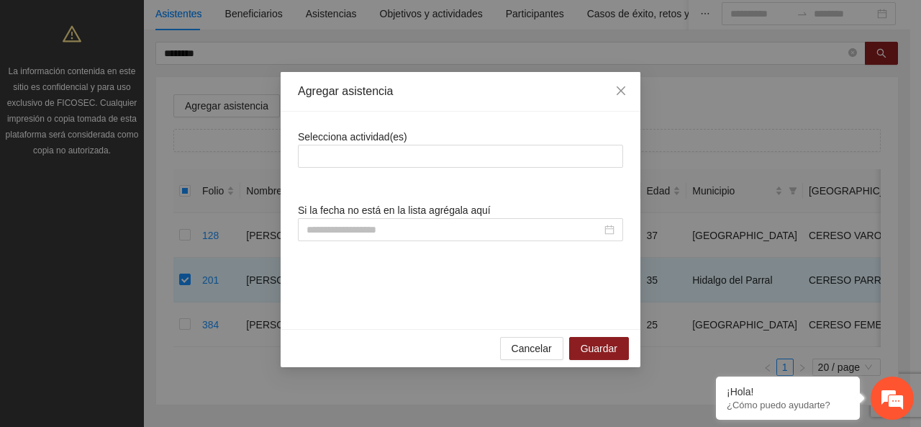
click at [444, 170] on div "Selecciona actividad(es) Si la fecha no está en la lista agrégala aquí" at bounding box center [460, 220] width 325 height 183
click at [442, 163] on div at bounding box center [460, 155] width 318 height 17
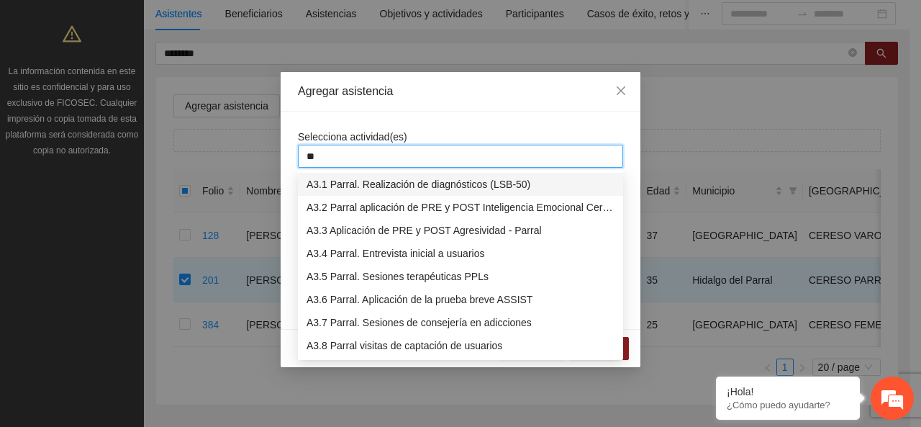
type input "***"
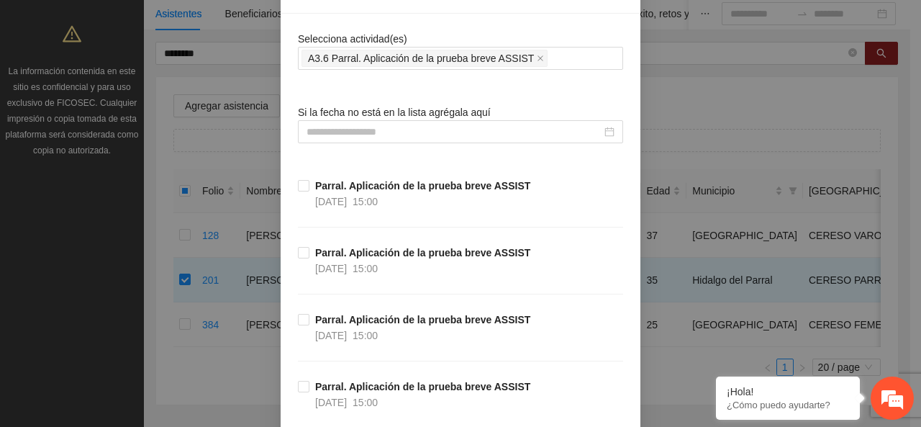
scroll to position [288, 0]
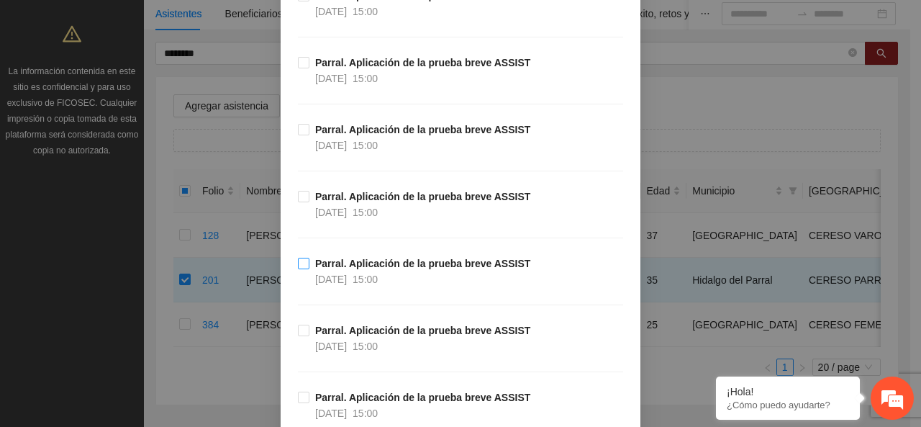
click at [309, 263] on span "Parral. Aplicación de la prueba breve ASSIST [DATE] 15:00" at bounding box center [422, 271] width 227 height 32
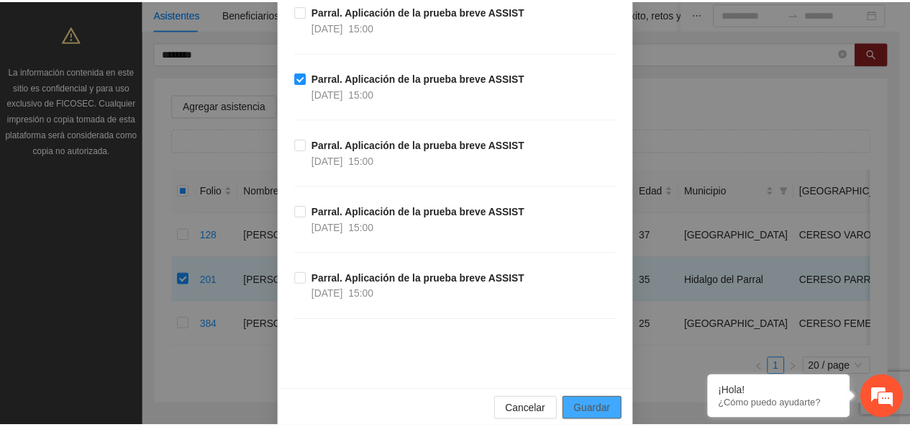
scroll to position [488, 0]
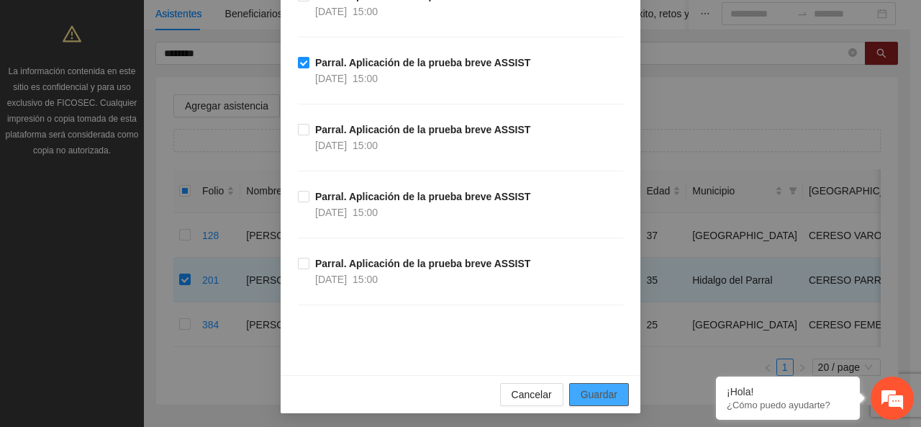
click at [594, 395] on span "Guardar" at bounding box center [599, 394] width 37 height 16
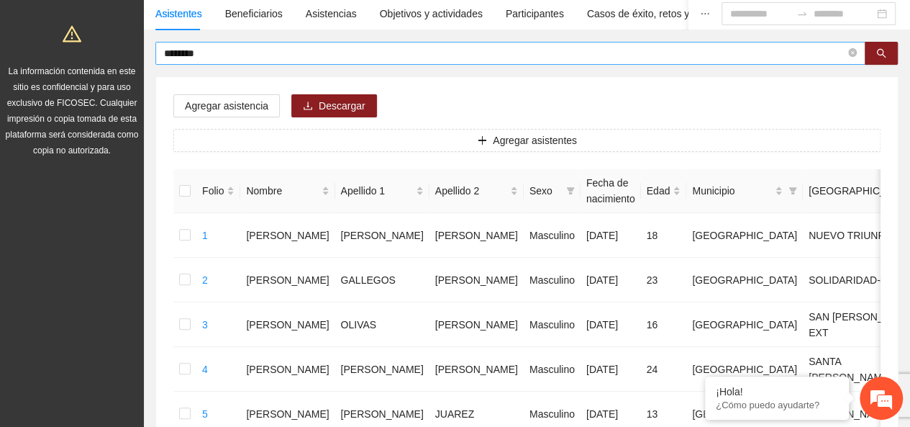
click at [855, 53] on icon "close-circle" at bounding box center [852, 52] width 9 height 9
type input "*********"
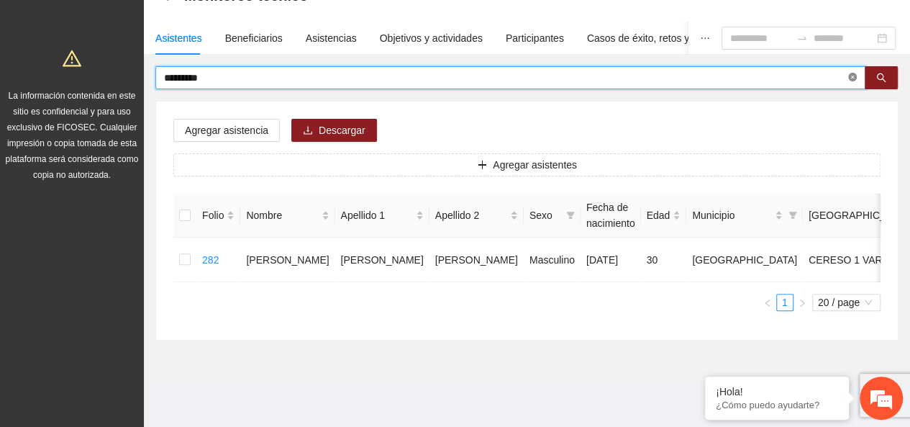
click at [852, 73] on icon "close-circle" at bounding box center [852, 77] width 9 height 9
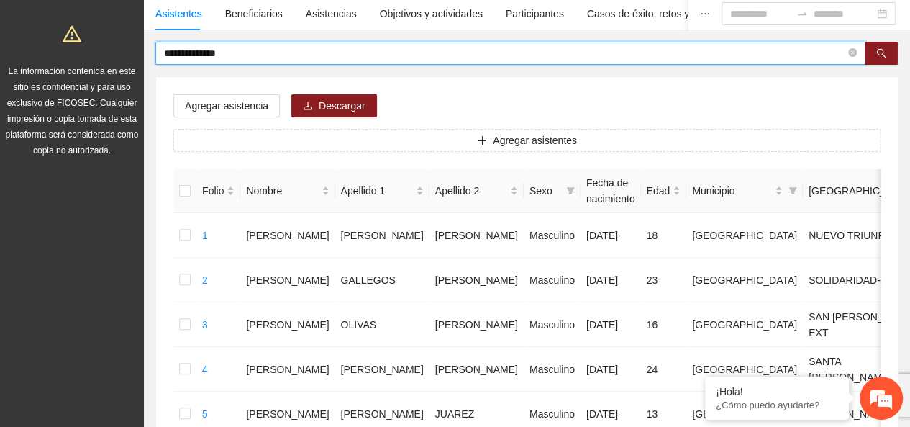
type input "**********"
